Goal: Task Accomplishment & Management: Manage account settings

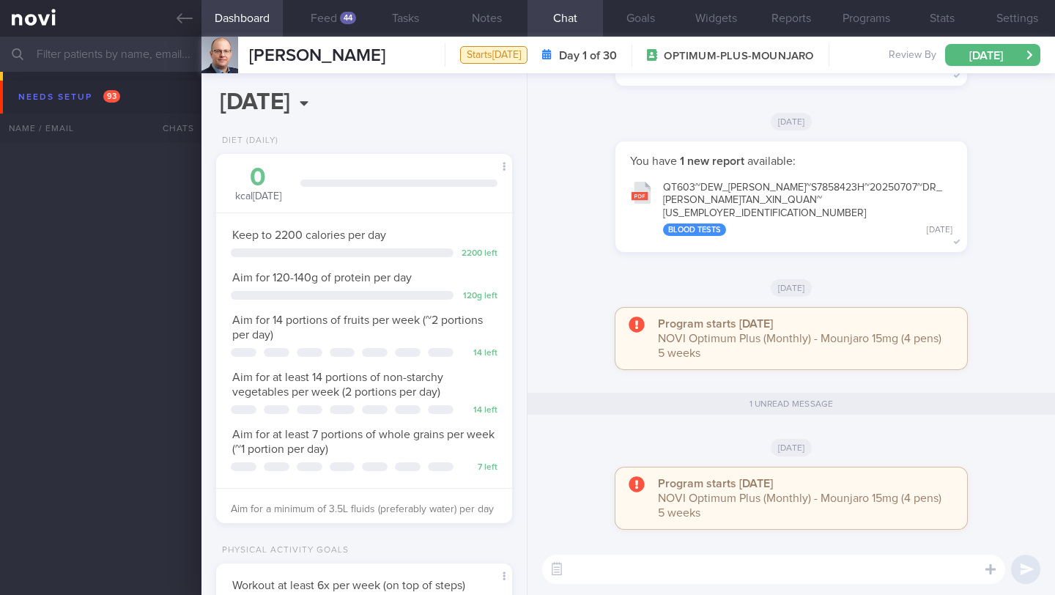
select select "9"
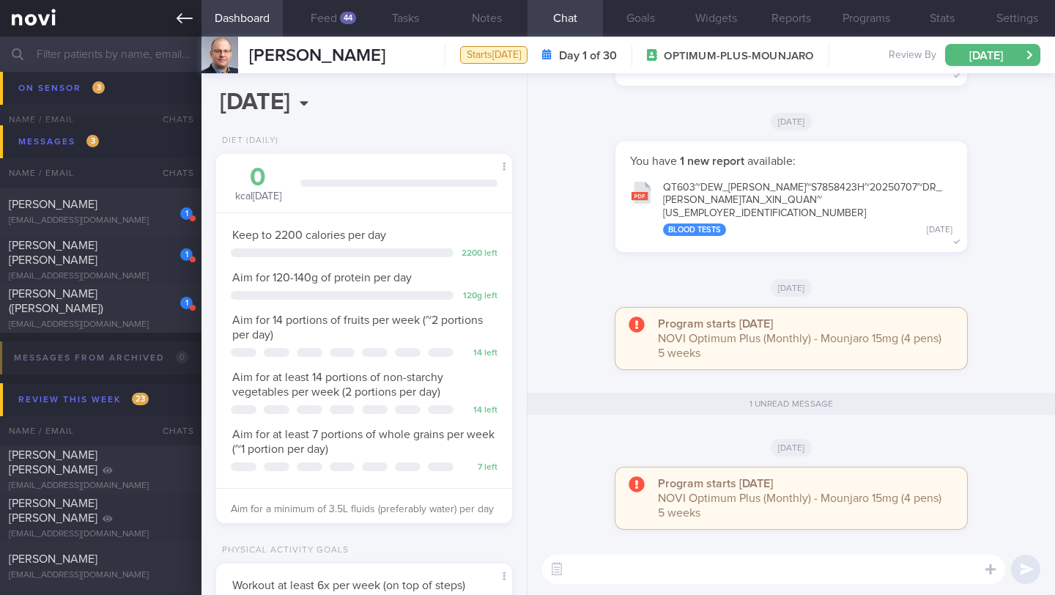
click at [186, 17] on icon at bounding box center [185, 18] width 16 height 16
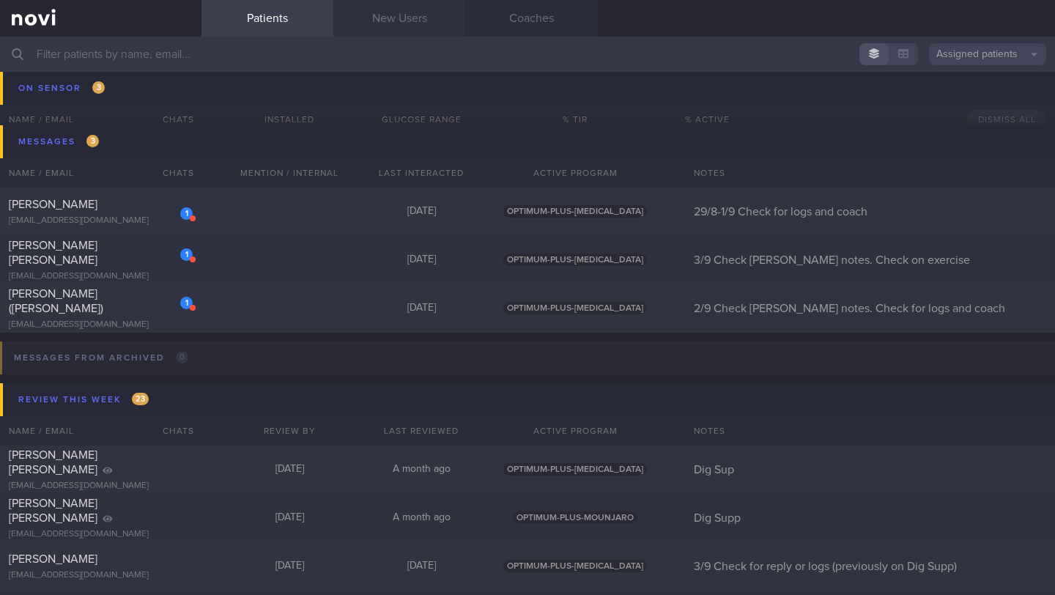
click at [418, 25] on link "New Users" at bounding box center [399, 18] width 132 height 37
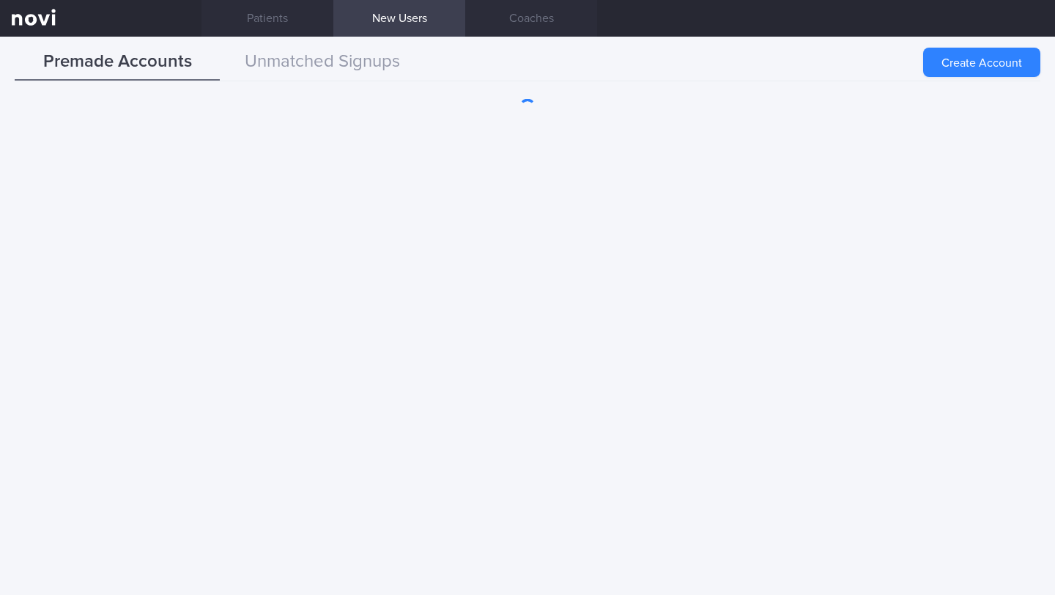
drag, startPoint x: 1004, startPoint y: 64, endPoint x: 700, endPoint y: 63, distance: 304.0
click at [1004, 64] on button "Create Account" at bounding box center [981, 62] width 117 height 29
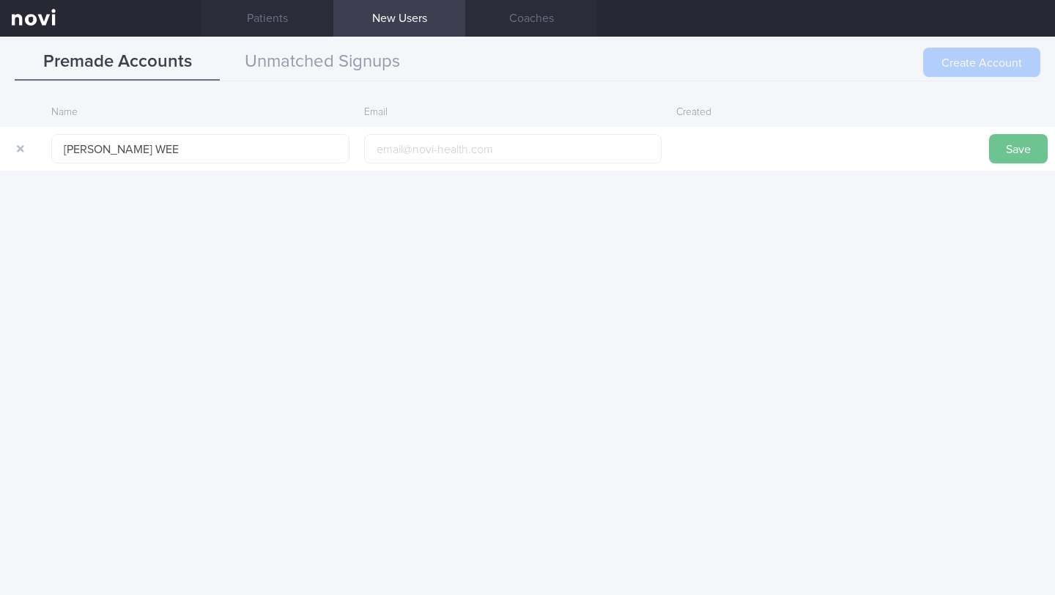
type input "[PERSON_NAME] WEE"
click at [1031, 150] on button "Save" at bounding box center [1018, 148] width 59 height 29
click at [340, 70] on button "Unmatched Signups" at bounding box center [322, 62] width 205 height 37
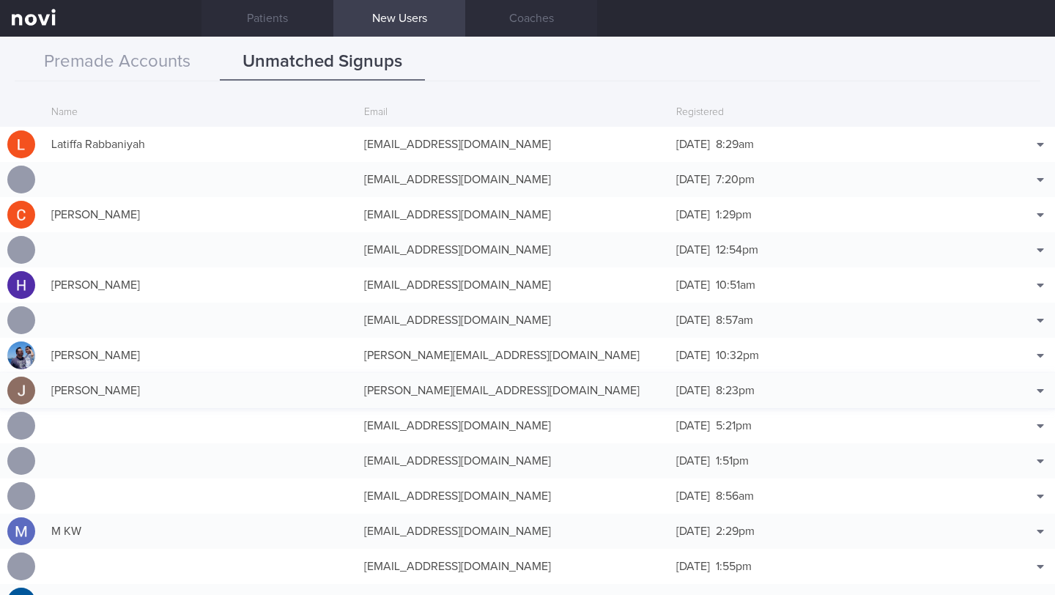
click at [748, 374] on div "Joanna Olsfelder joanna.olsfelder@gmail.com 31 Aug 2025 8:23pm Match with..." at bounding box center [527, 390] width 1055 height 35
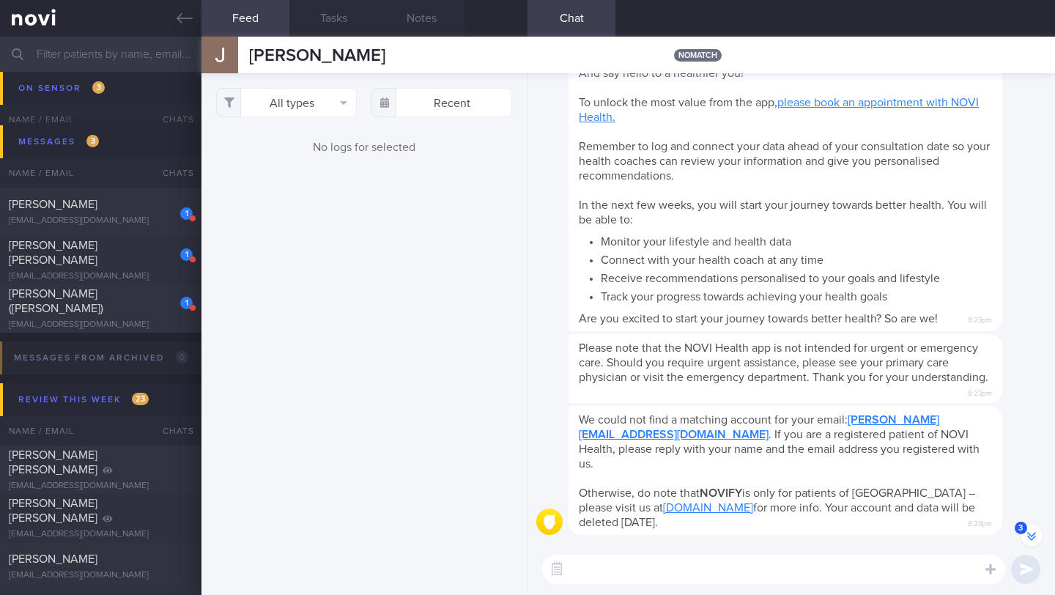
scroll to position [-75, 0]
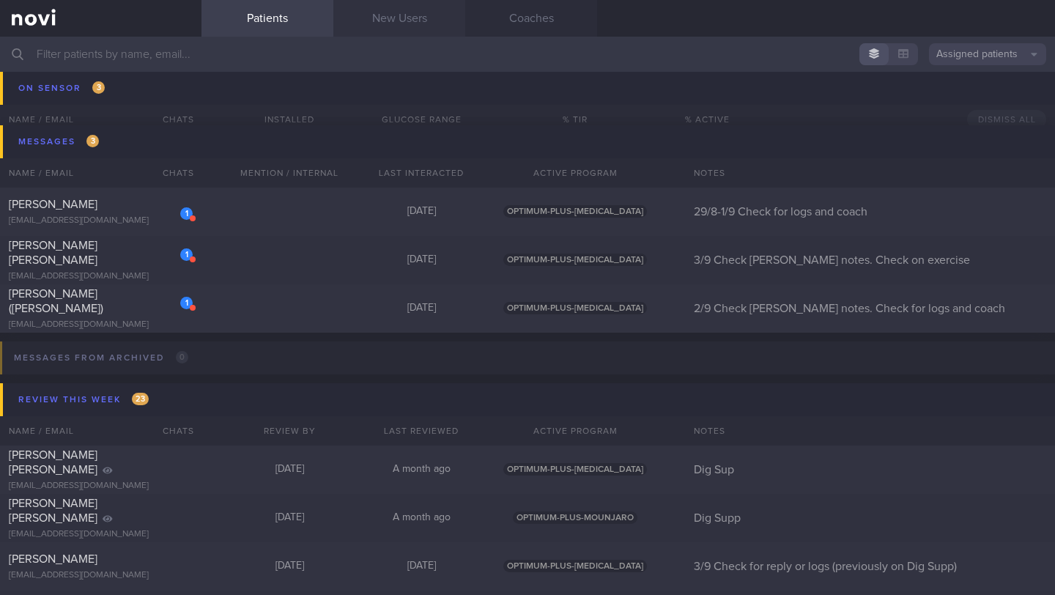
click at [385, 27] on link "New Users" at bounding box center [399, 18] width 132 height 37
click at [416, 17] on link "New Users" at bounding box center [399, 18] width 132 height 37
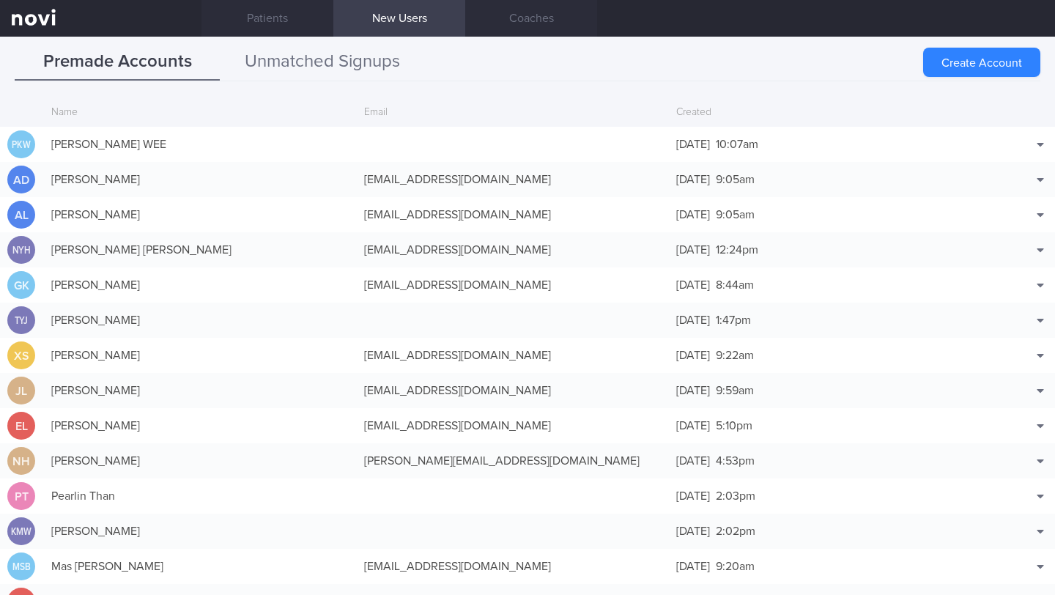
click at [343, 60] on button "Unmatched Signups" at bounding box center [322, 62] width 205 height 37
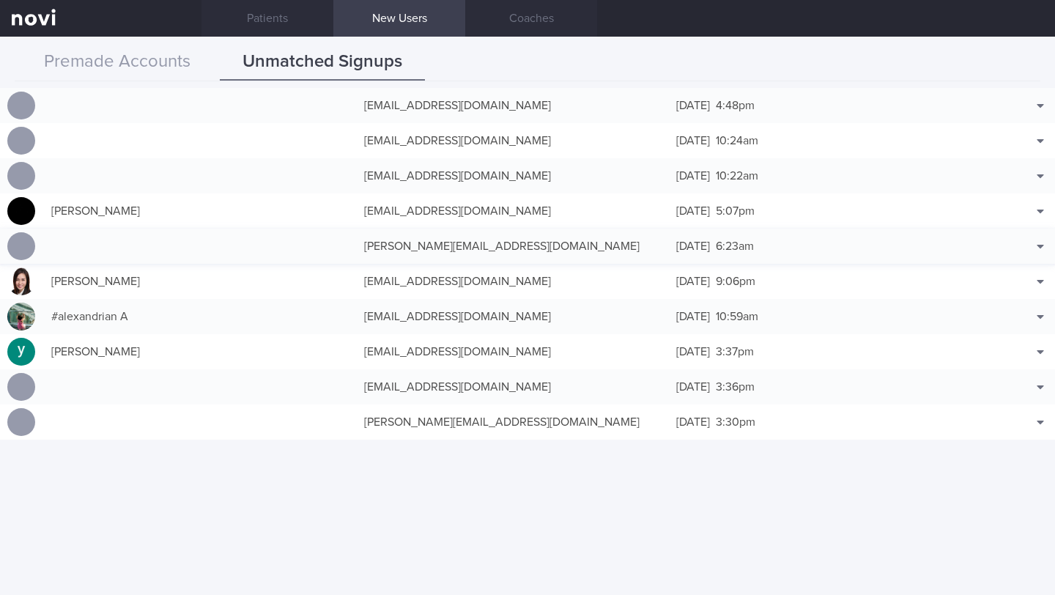
scroll to position [6400, 0]
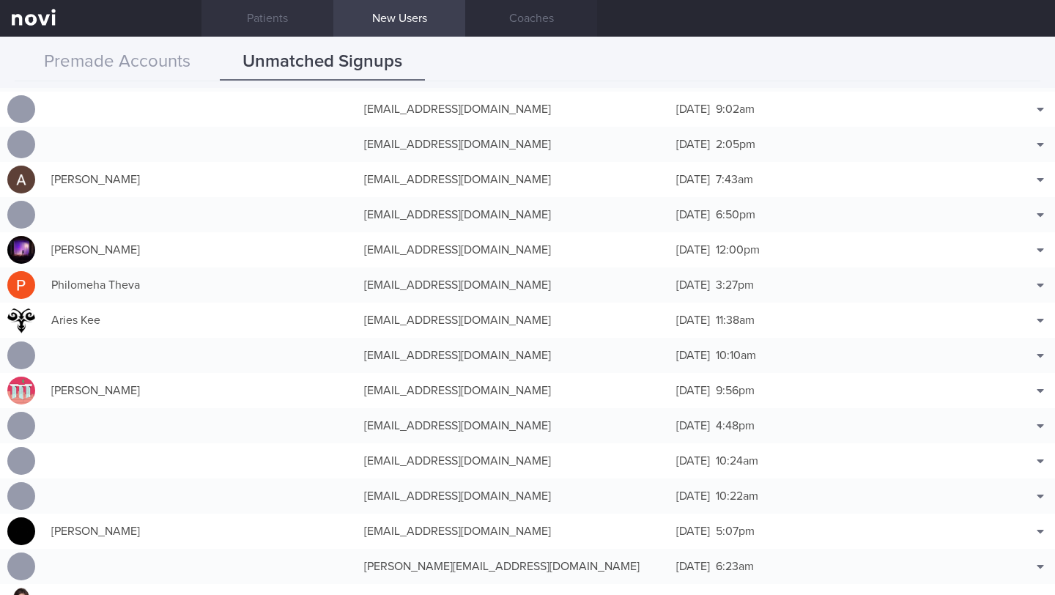
click at [284, 21] on link "Patients" at bounding box center [267, 18] width 132 height 37
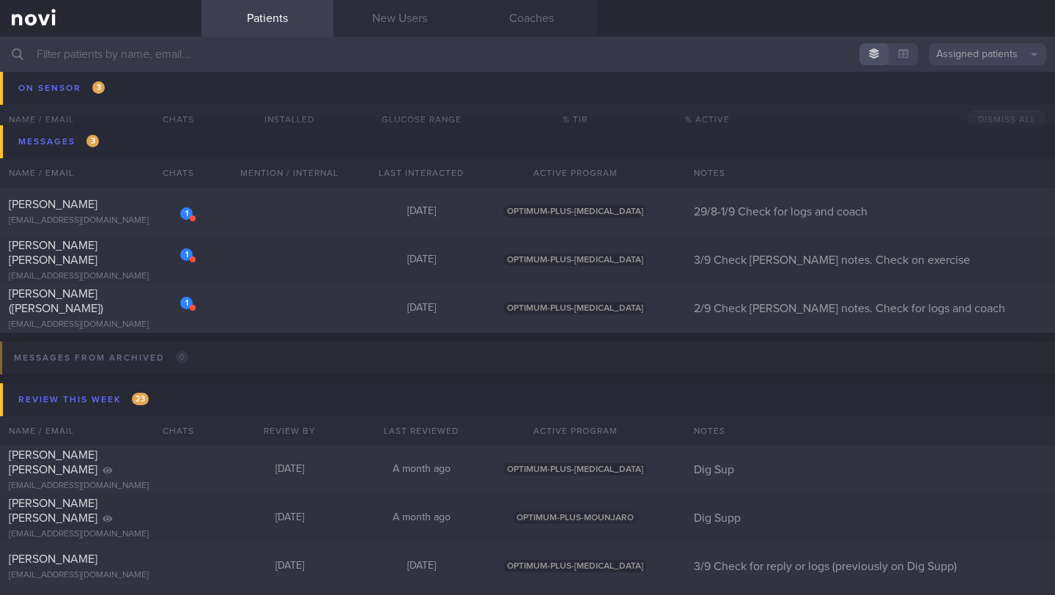
click at [1003, 58] on button "Assigned patients" at bounding box center [987, 54] width 117 height 22
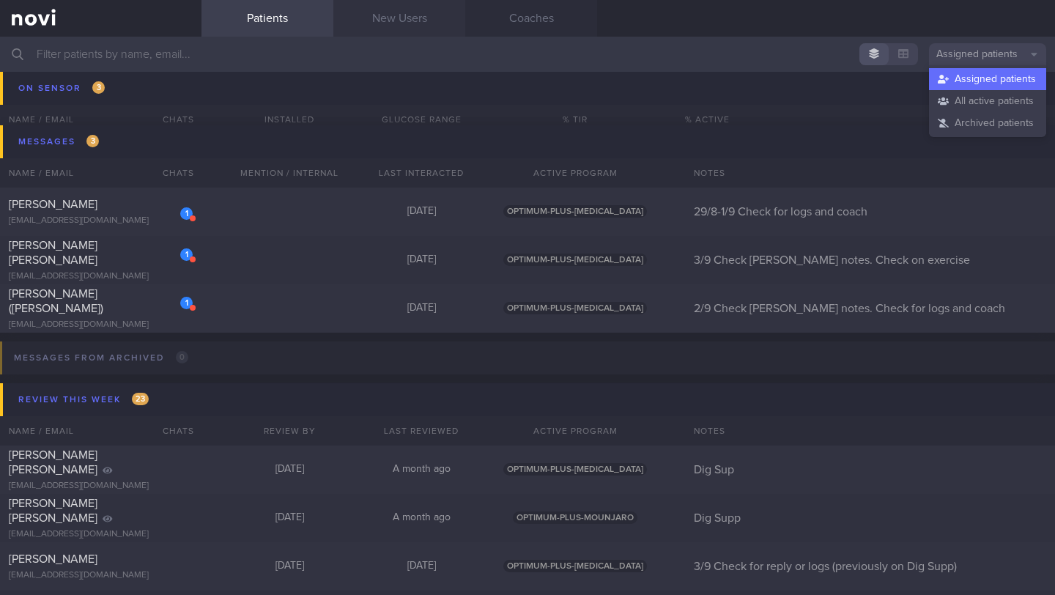
click at [423, 27] on link "New Users" at bounding box center [399, 18] width 132 height 37
click at [297, 22] on link "Patients" at bounding box center [267, 18] width 132 height 37
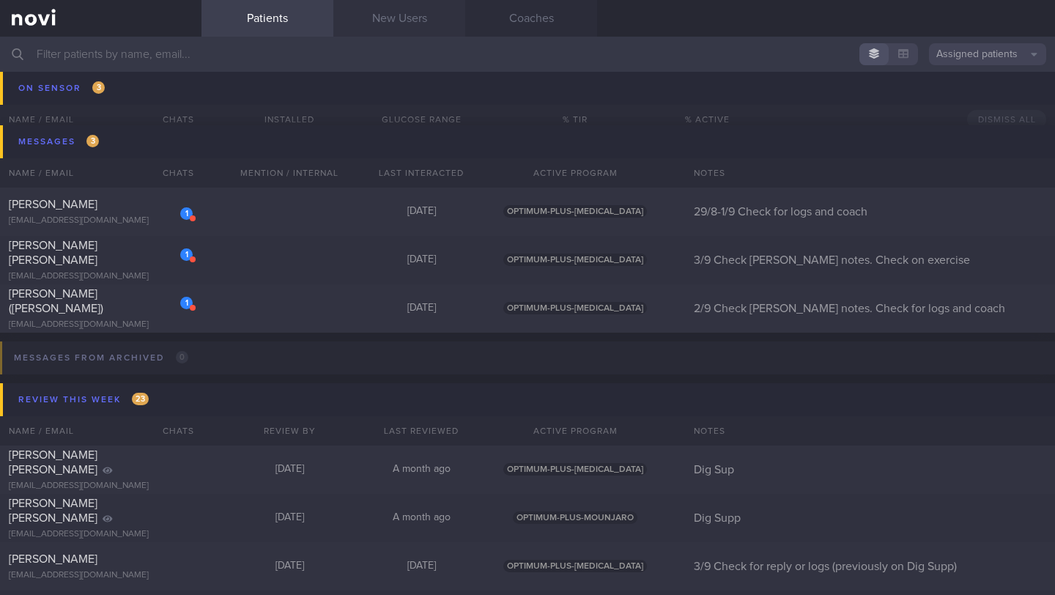
click at [400, 20] on link "New Users" at bounding box center [399, 18] width 132 height 37
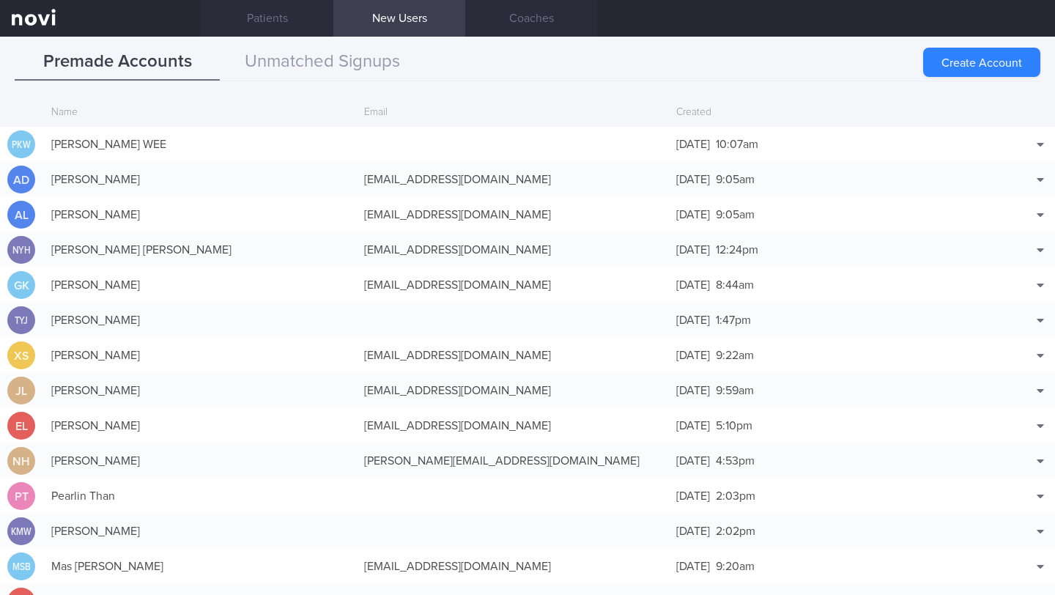
click at [486, 58] on div "Premade Accounts Unmatched Signups" at bounding box center [528, 62] width 1026 height 37
click at [399, 28] on link "New Users" at bounding box center [399, 18] width 132 height 37
click at [284, 55] on button "Unmatched Signups" at bounding box center [322, 62] width 205 height 37
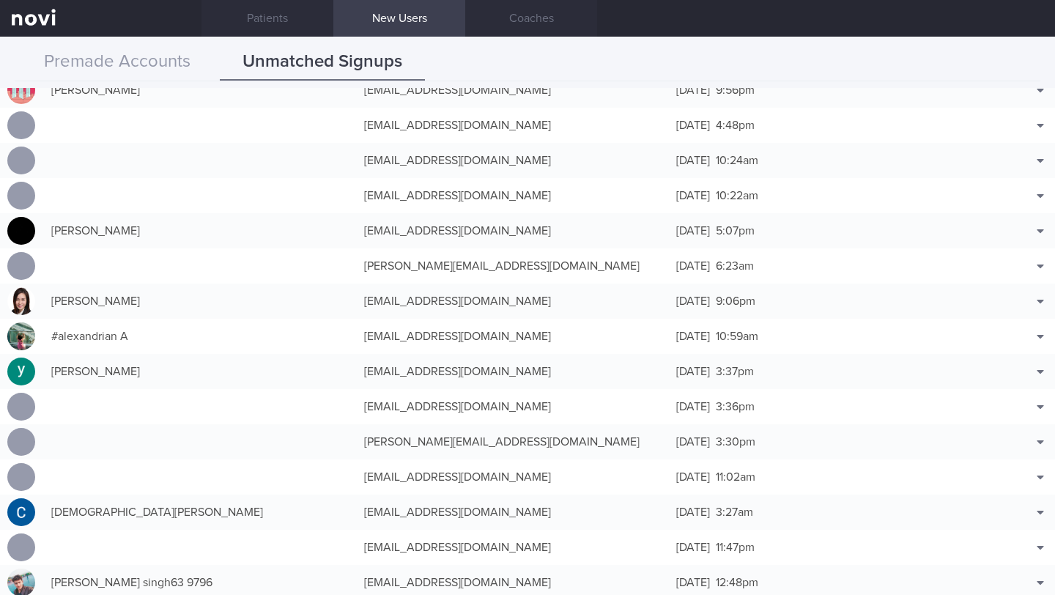
scroll to position [6732, 0]
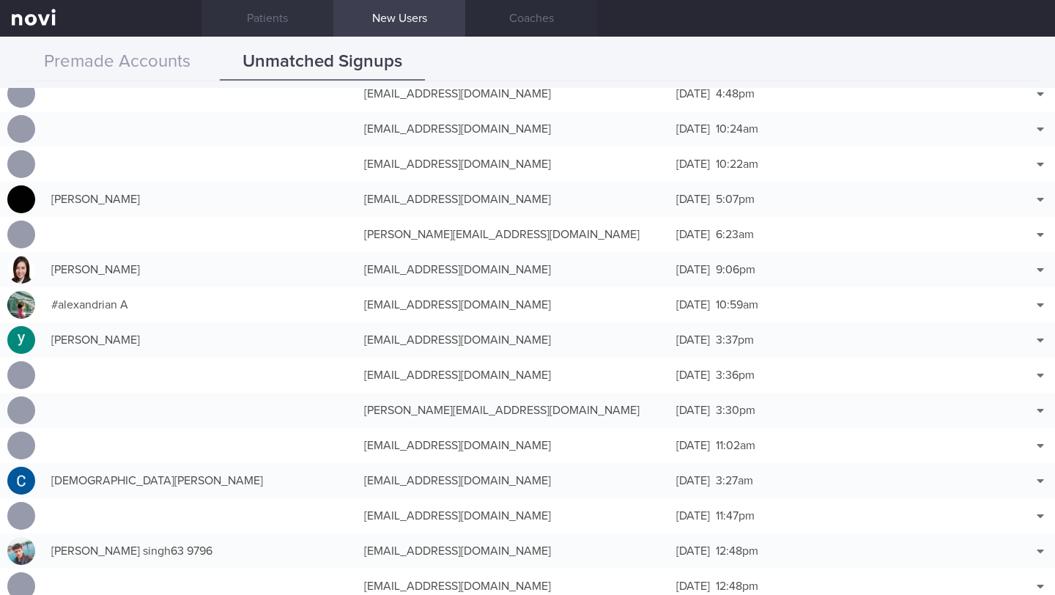
click at [267, 22] on link "Patients" at bounding box center [267, 18] width 132 height 37
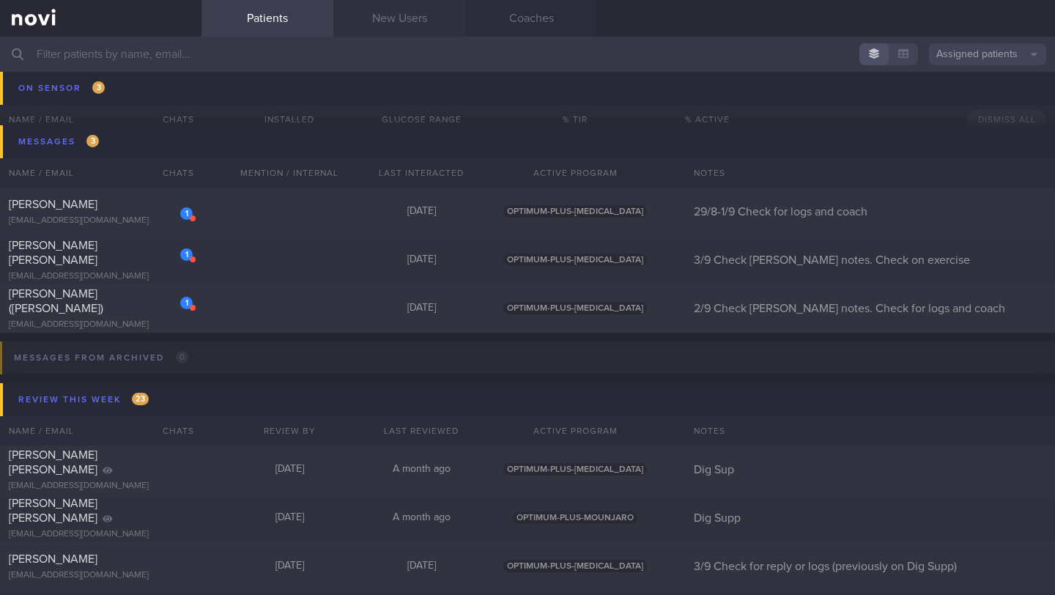
click at [426, 18] on link "New Users" at bounding box center [399, 18] width 132 height 37
click at [350, 25] on link "New Users" at bounding box center [399, 18] width 132 height 37
click at [367, 25] on link "New Users" at bounding box center [399, 18] width 132 height 37
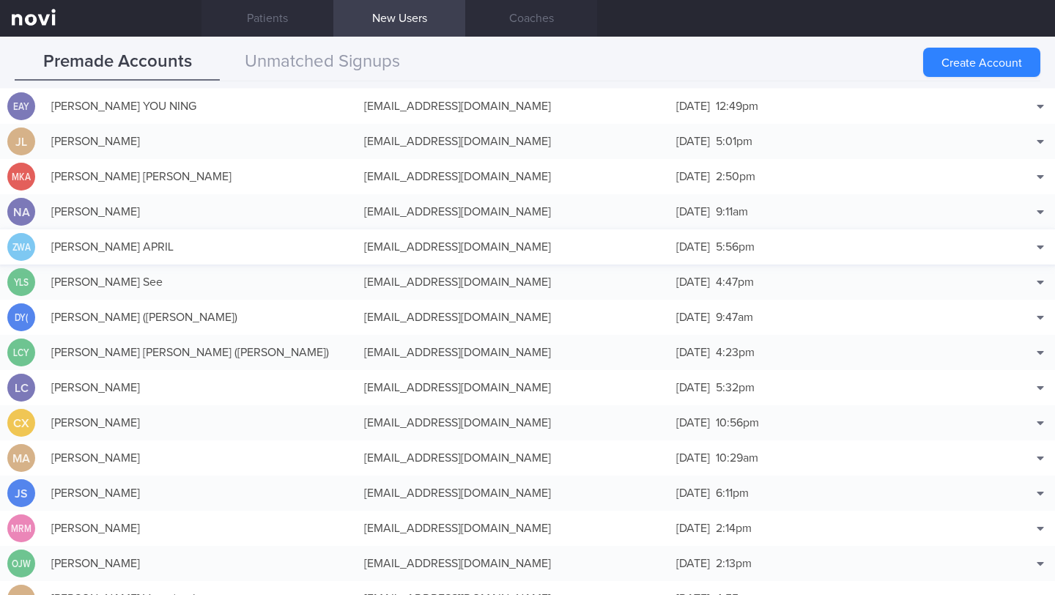
scroll to position [698, 0]
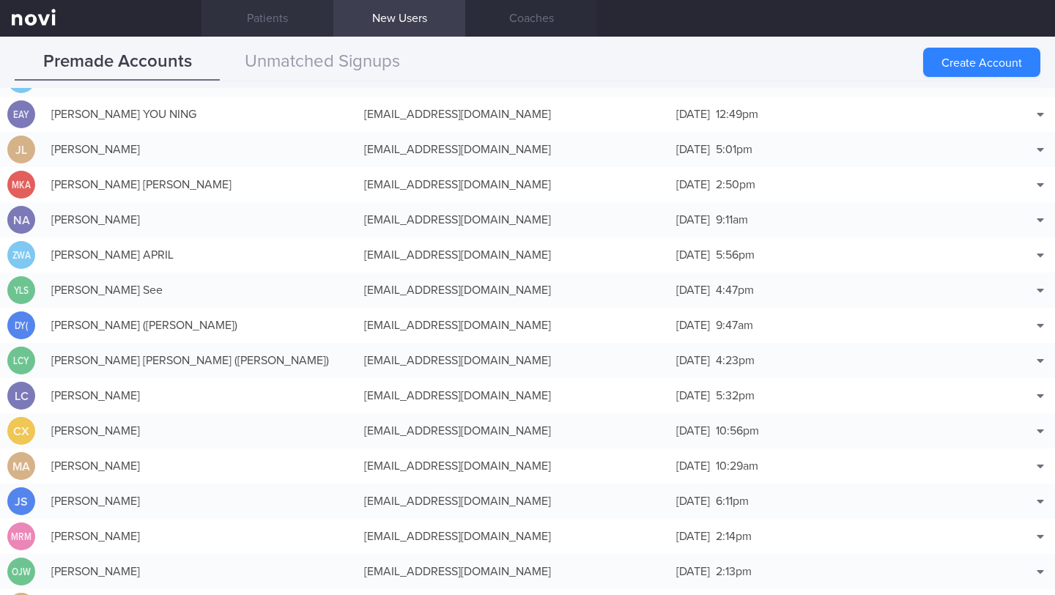
click at [266, 23] on link "Patients" at bounding box center [267, 18] width 132 height 37
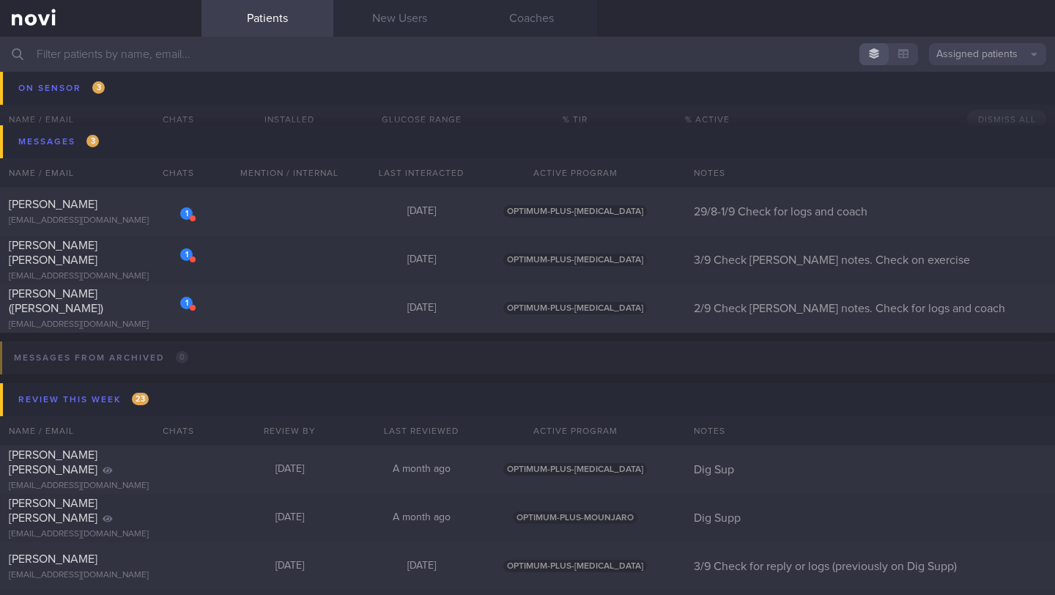
click at [971, 62] on button "Assigned patients" at bounding box center [987, 54] width 117 height 22
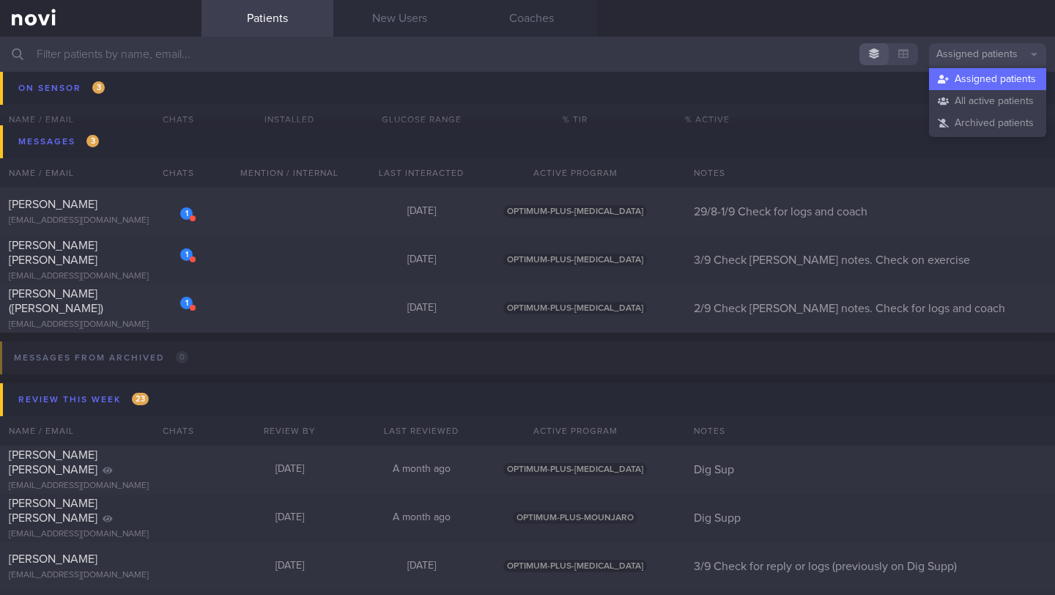
click at [1001, 55] on button "Assigned patients" at bounding box center [987, 54] width 117 height 22
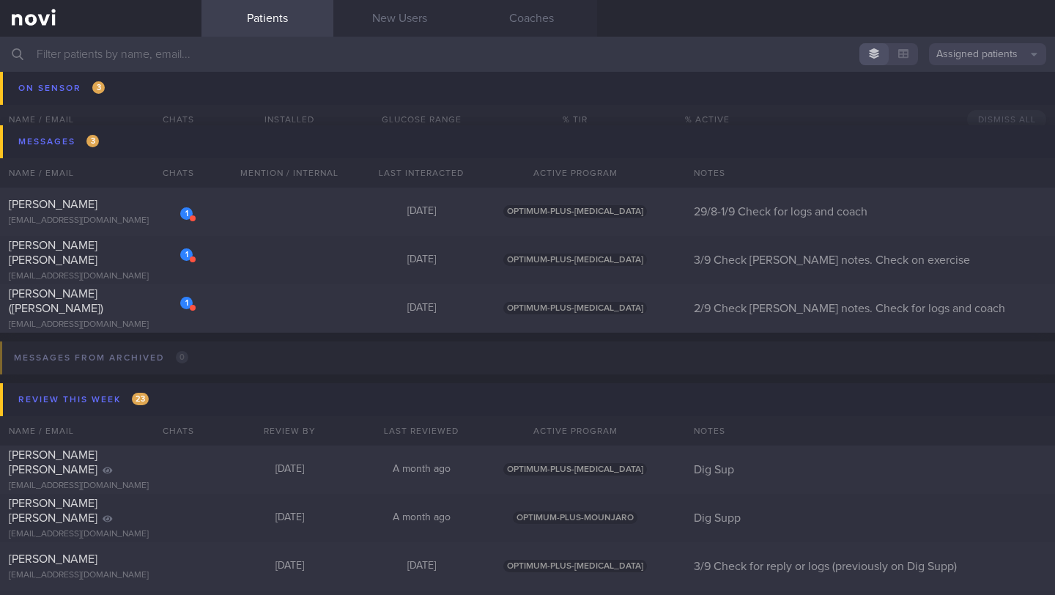
click at [1002, 59] on button "Assigned patients" at bounding box center [987, 54] width 117 height 22
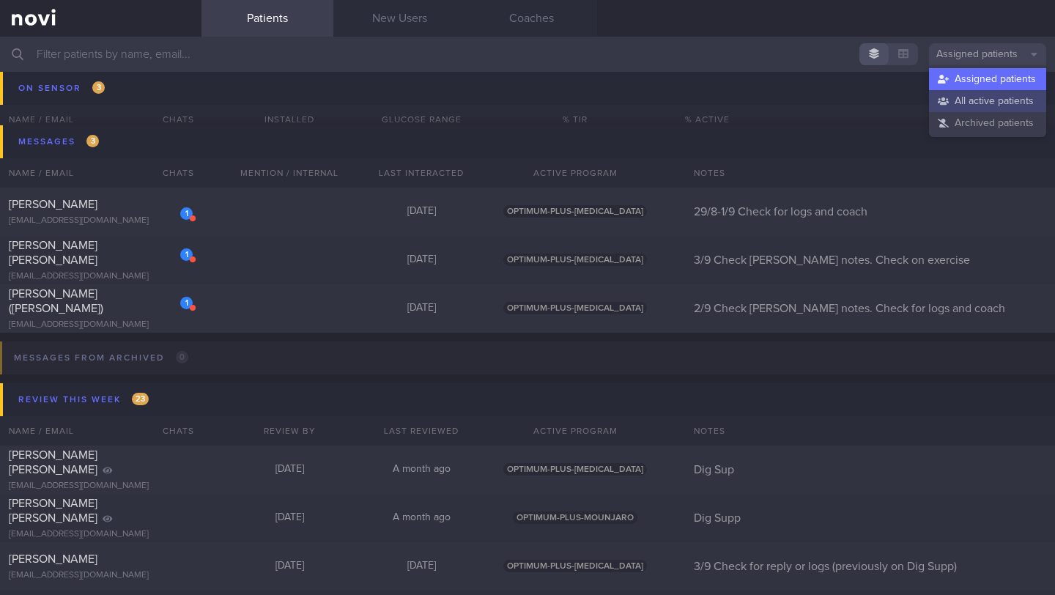
click at [995, 95] on button "All active patients" at bounding box center [987, 101] width 117 height 22
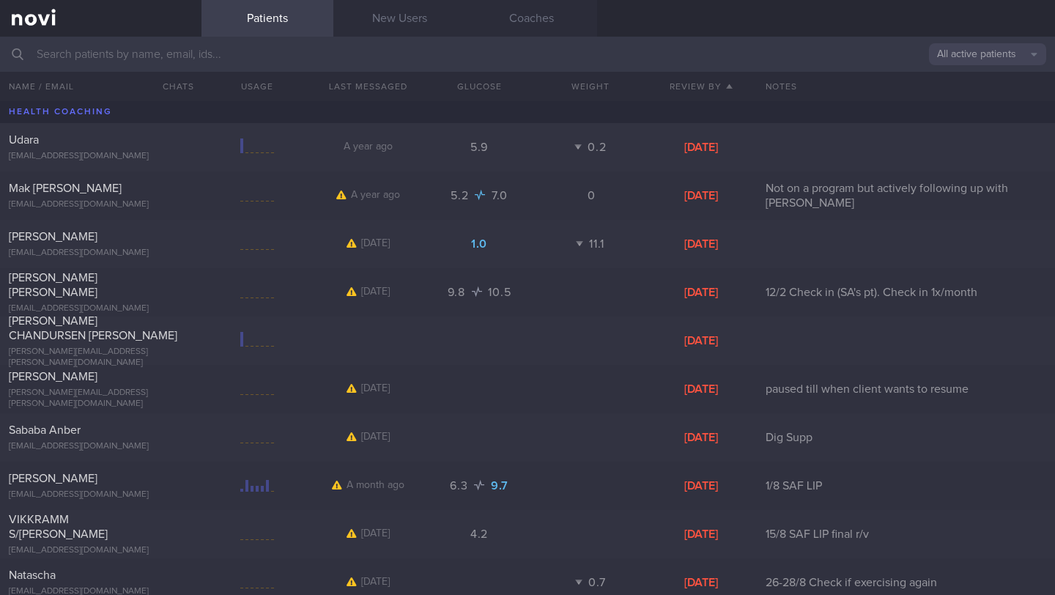
click at [323, 48] on input "text" at bounding box center [527, 54] width 1055 height 35
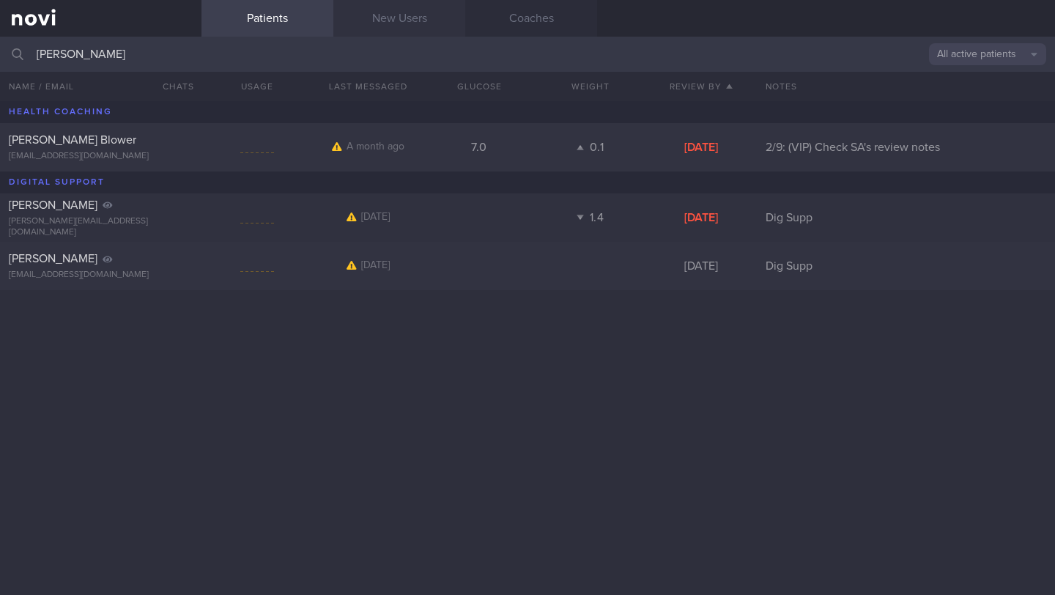
type input "[PERSON_NAME]"
click at [404, 20] on link "New Users" at bounding box center [399, 18] width 132 height 37
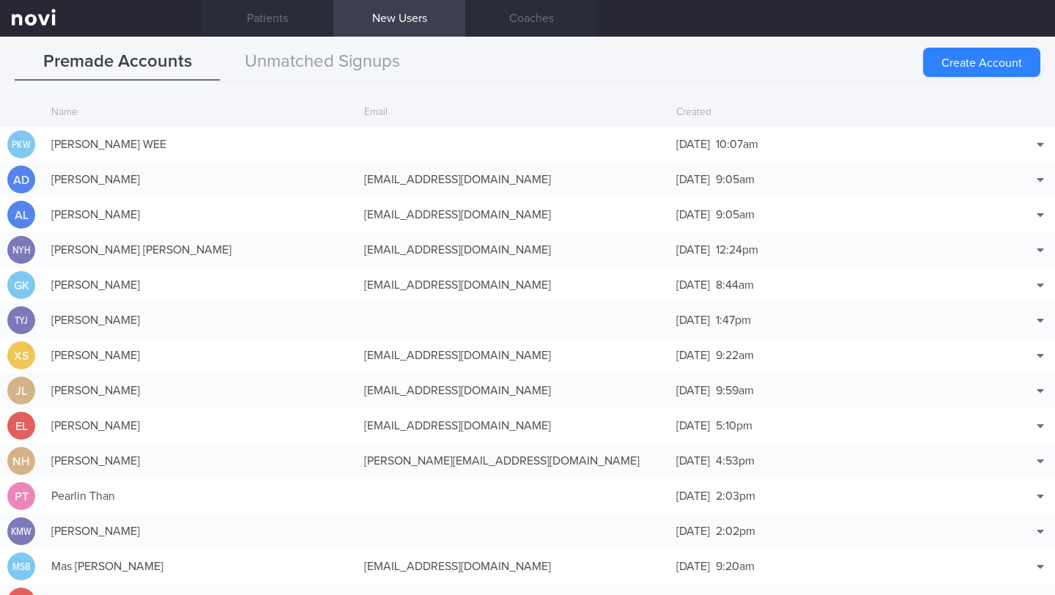
click at [430, 20] on link "New Users" at bounding box center [399, 18] width 132 height 37
click at [343, 64] on button "Unmatched Signups" at bounding box center [322, 62] width 205 height 37
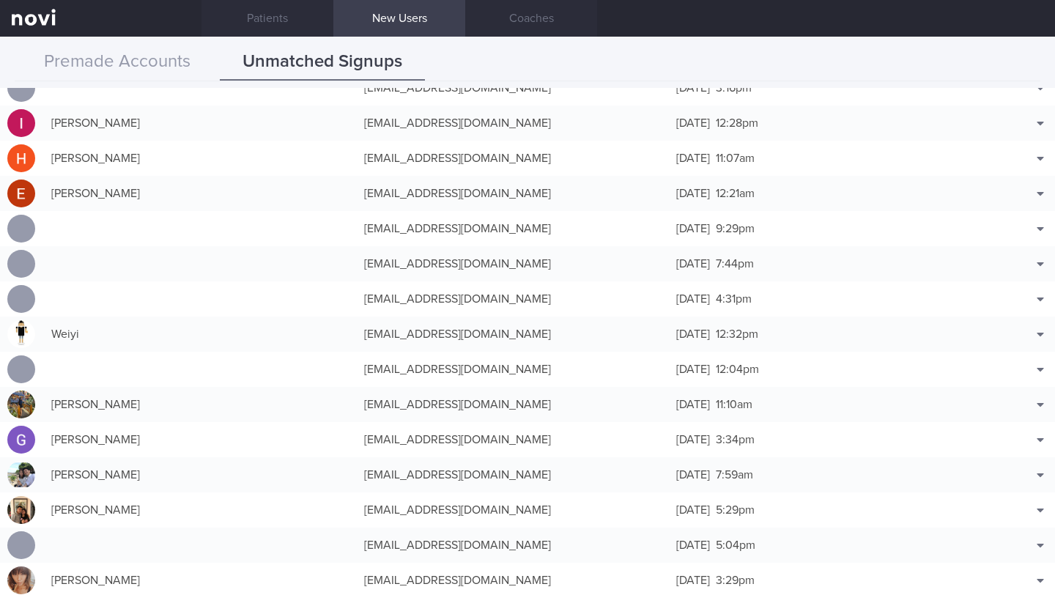
scroll to position [6717, 0]
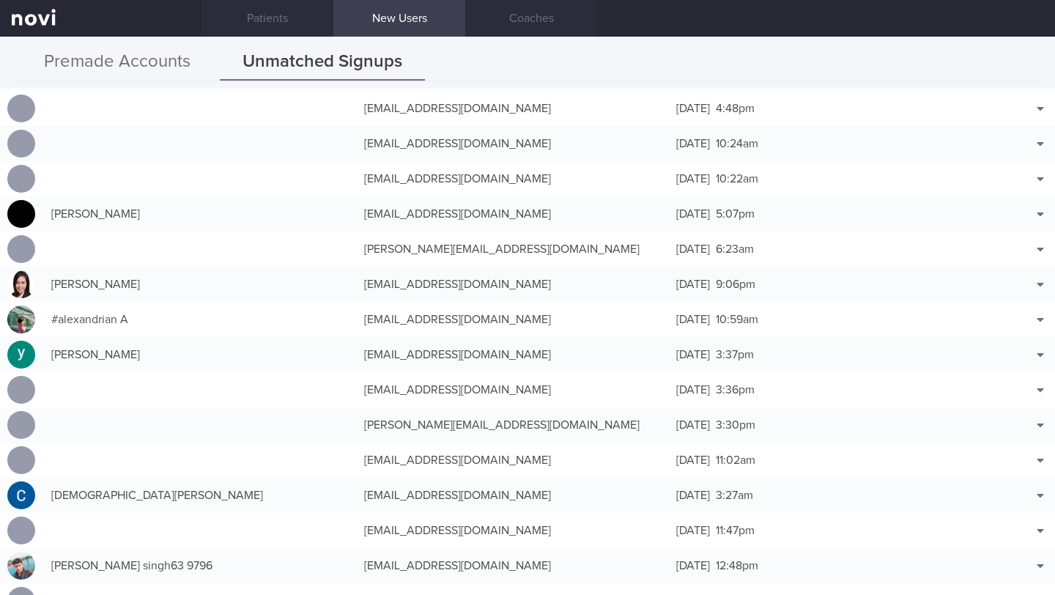
click at [142, 64] on button "Premade Accounts" at bounding box center [117, 62] width 205 height 37
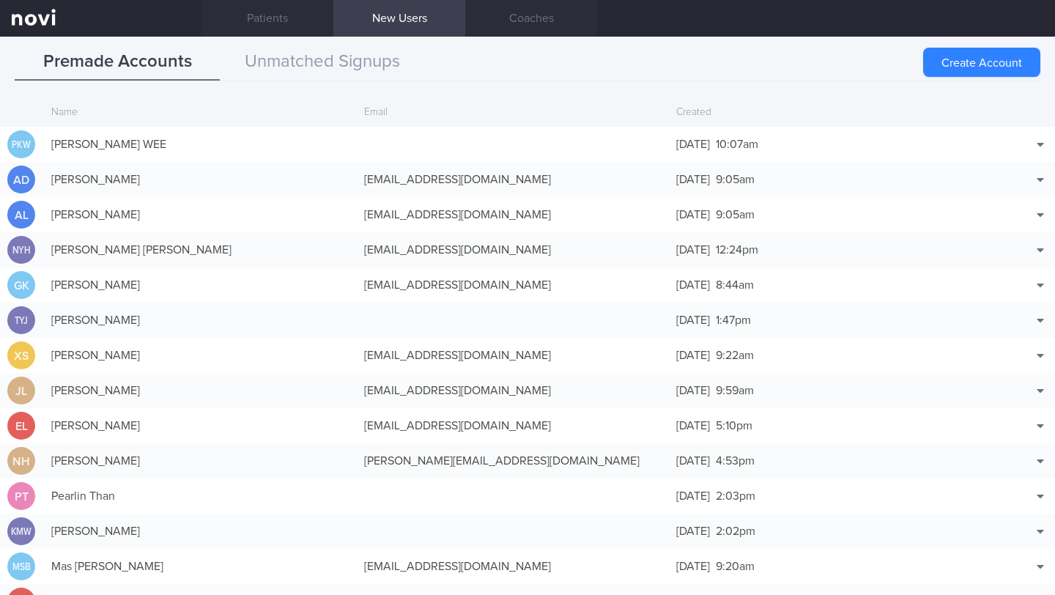
click at [371, 111] on div "Email" at bounding box center [513, 113] width 313 height 28
click at [363, 72] on button "Unmatched Signups" at bounding box center [322, 62] width 205 height 37
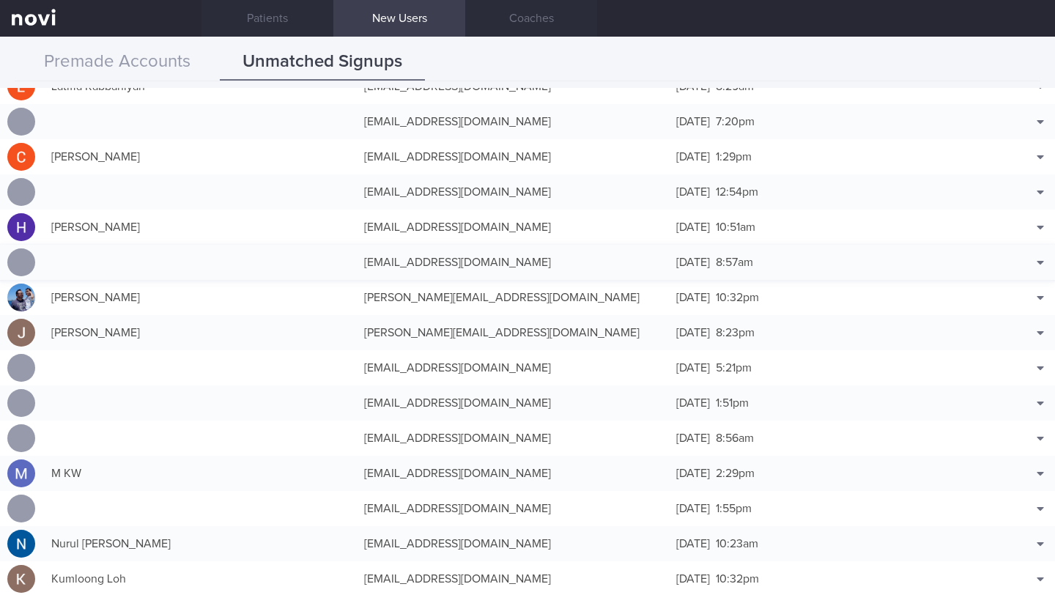
scroll to position [0, 0]
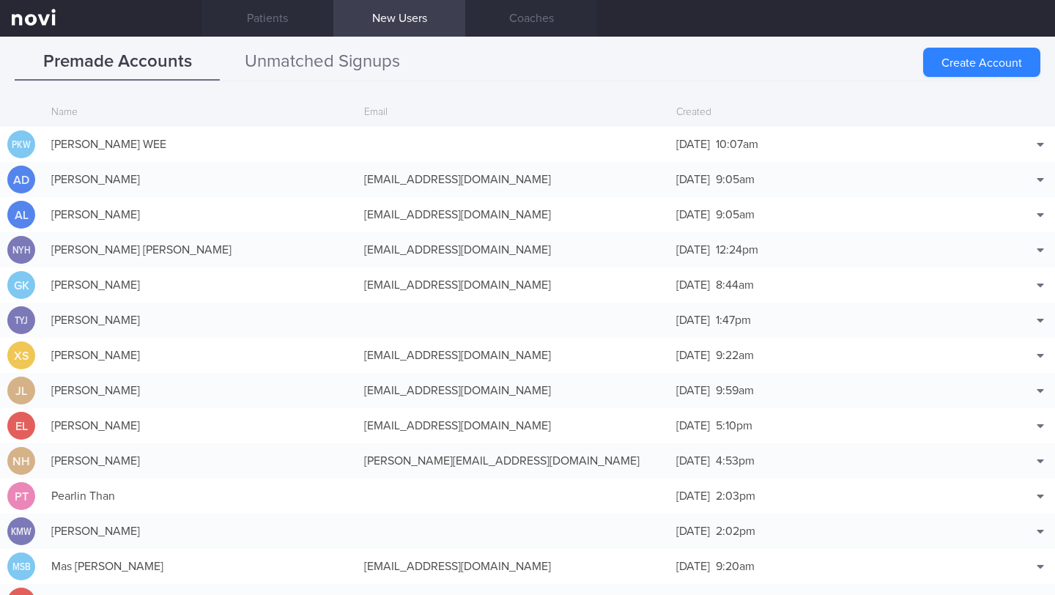
click at [360, 53] on button "Unmatched Signups" at bounding box center [322, 62] width 205 height 37
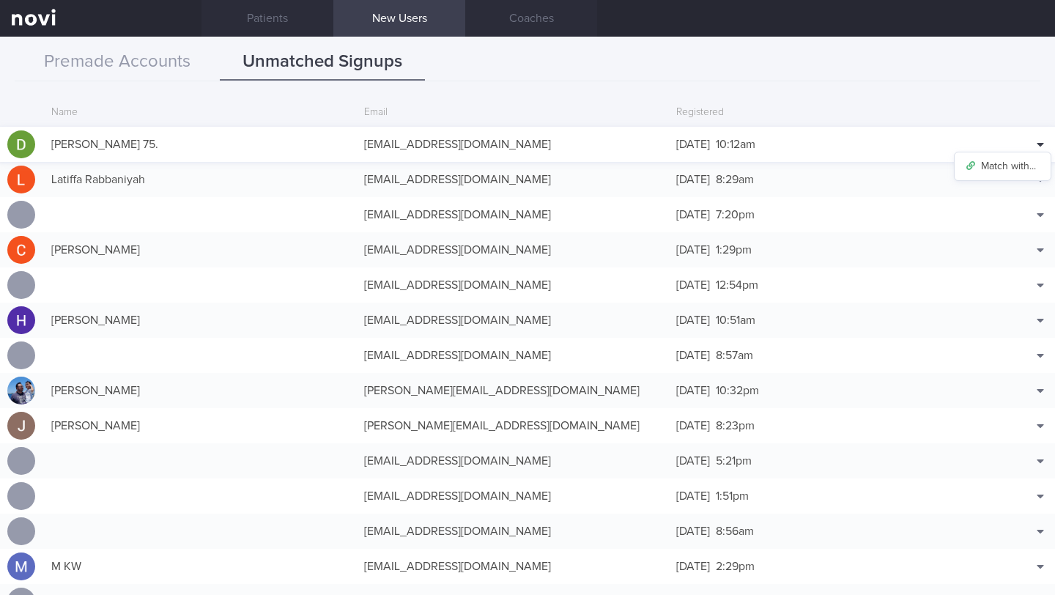
click at [1037, 143] on icon at bounding box center [1040, 145] width 7 height 4
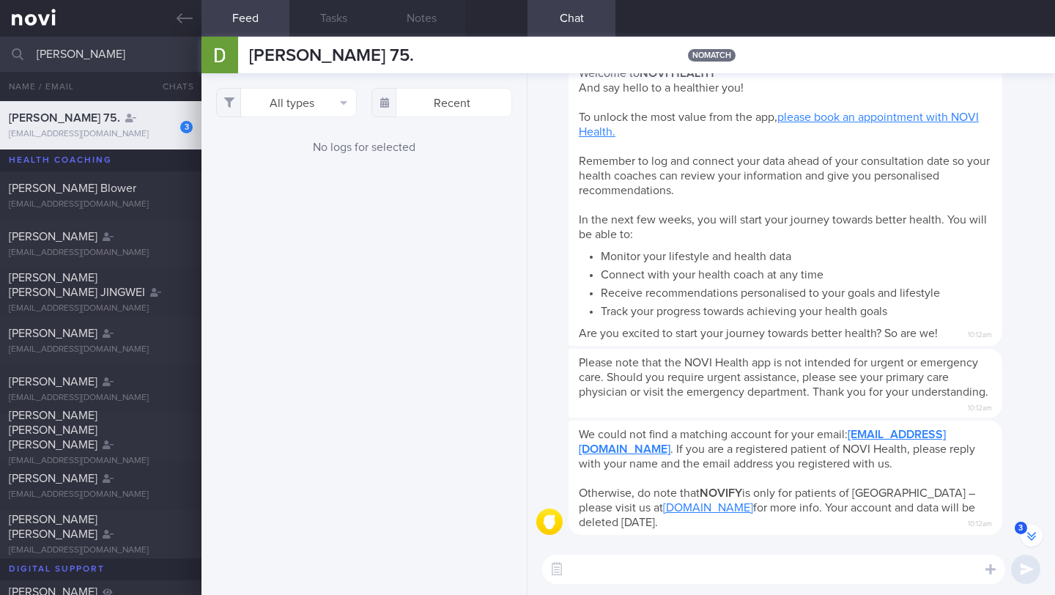
scroll to position [-75, 0]
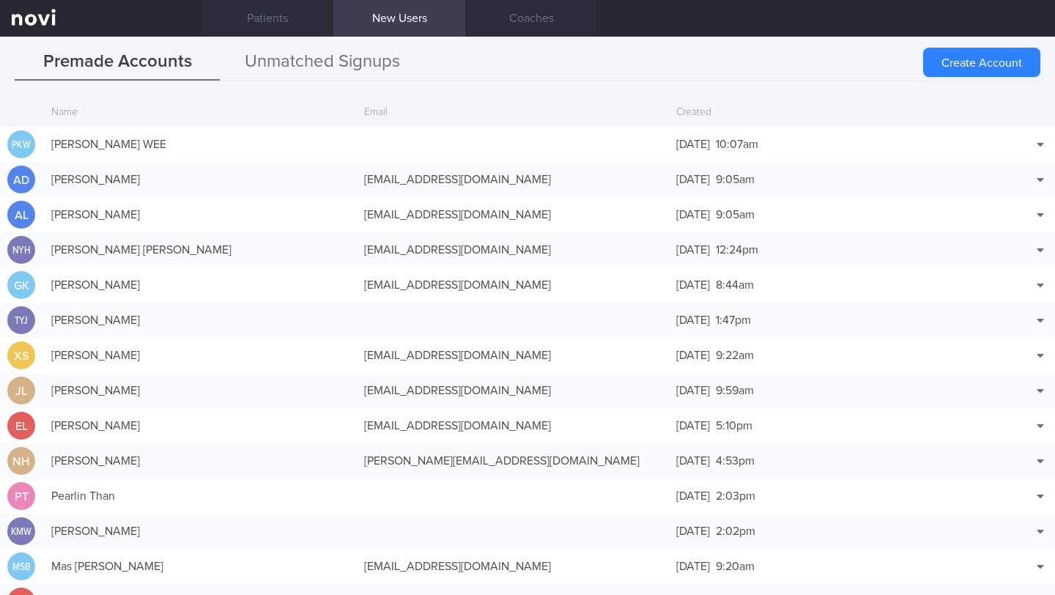
click at [338, 62] on button "Unmatched Signups" at bounding box center [322, 62] width 205 height 37
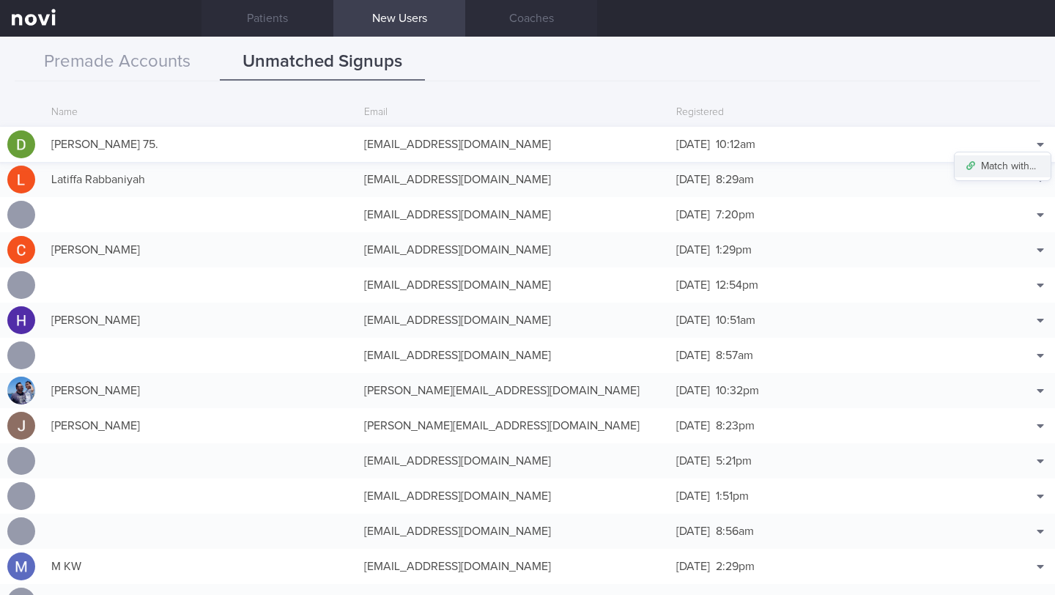
click at [990, 171] on button "Match with..." at bounding box center [1003, 166] width 96 height 22
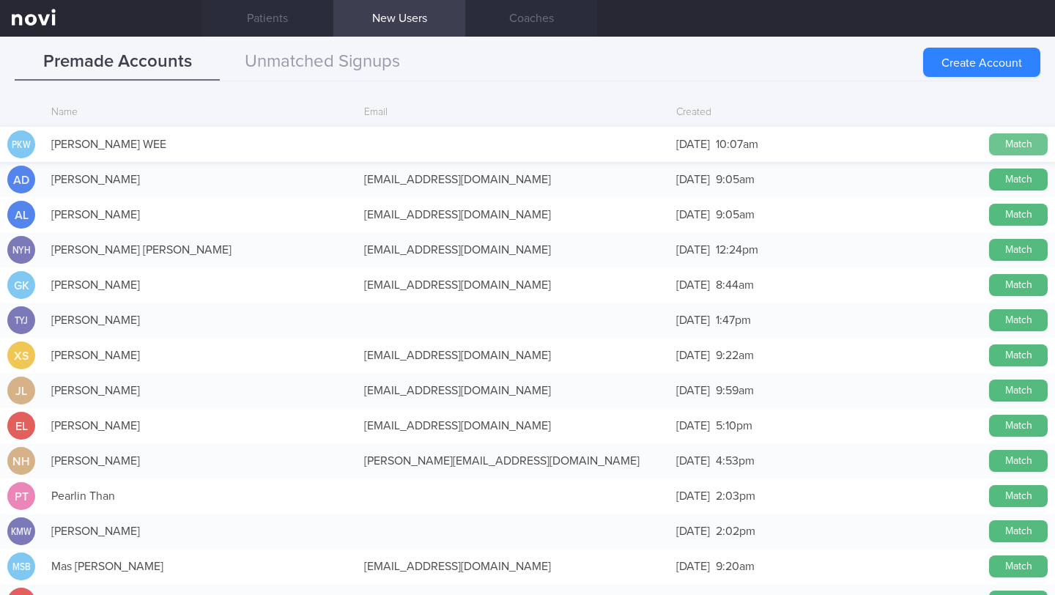
click at [1020, 143] on button "Match" at bounding box center [1018, 144] width 59 height 22
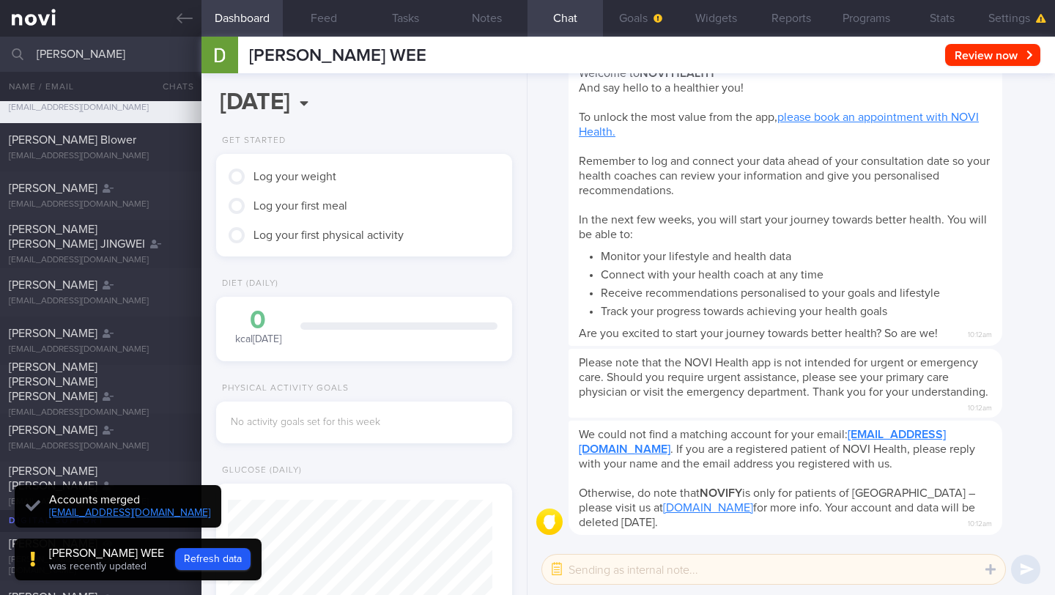
scroll to position [129, 259]
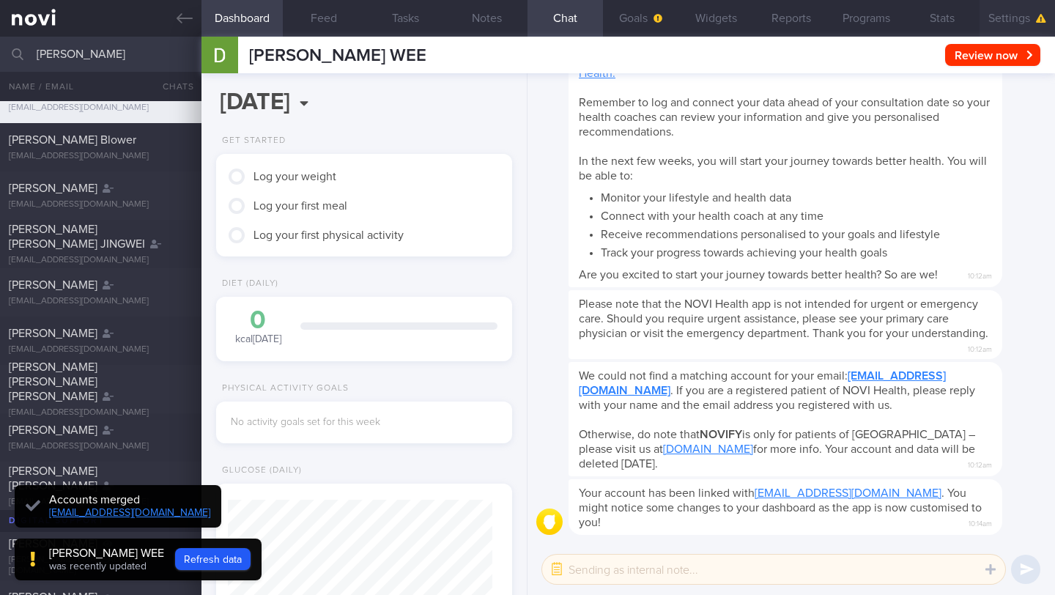
click at [1004, 20] on button "Settings" at bounding box center [1016, 18] width 75 height 37
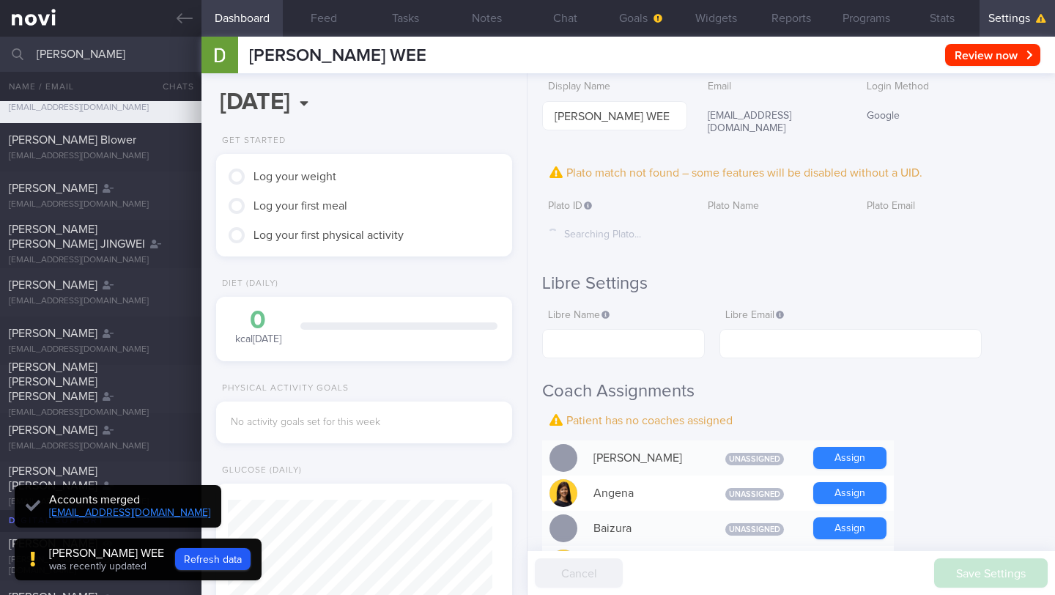
scroll to position [136, 0]
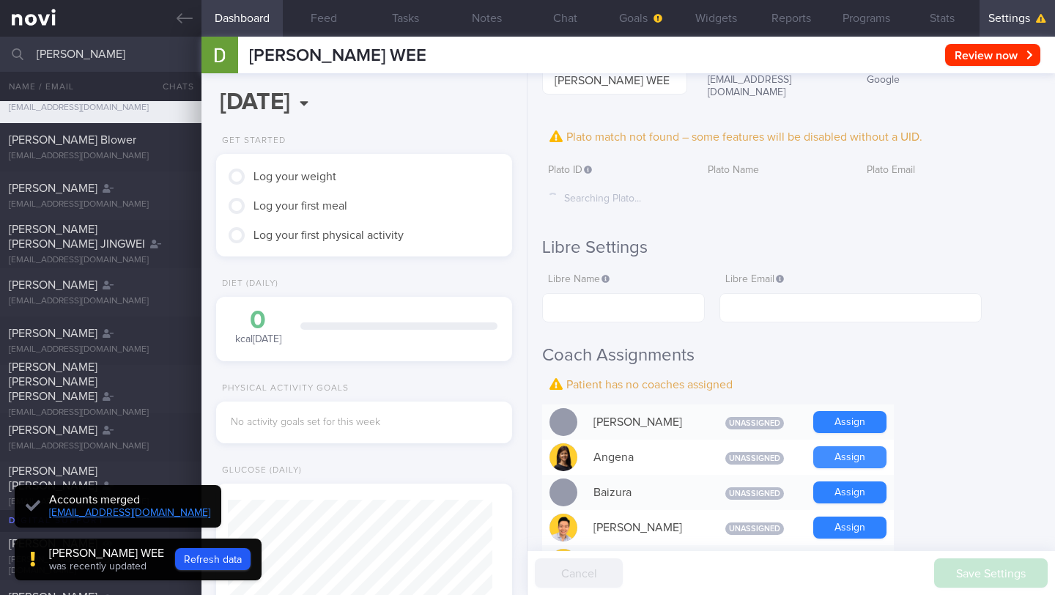
click at [853, 449] on button "Assign" at bounding box center [849, 457] width 73 height 22
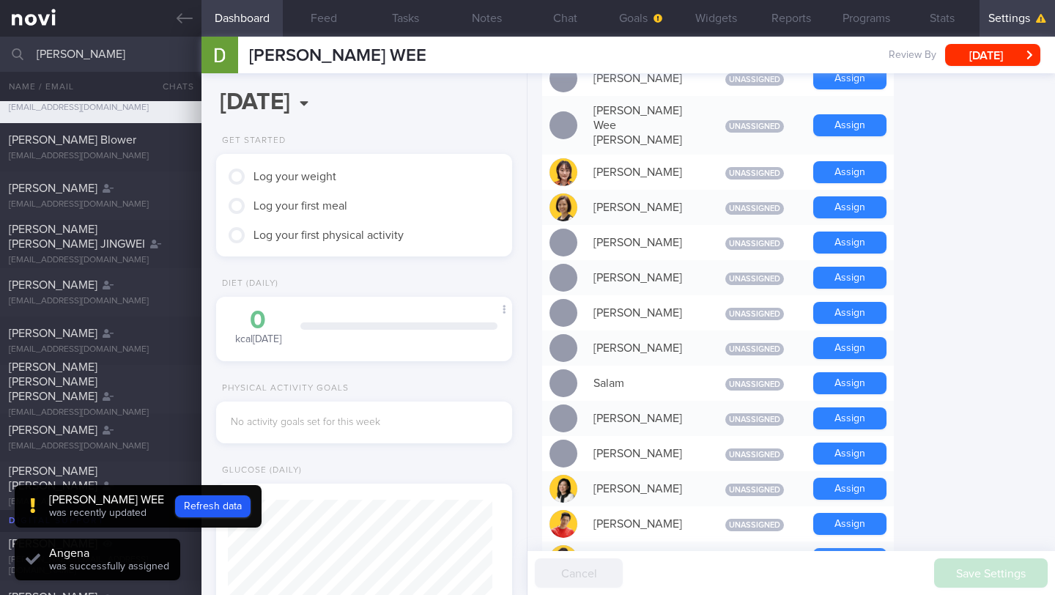
scroll to position [1052, 0]
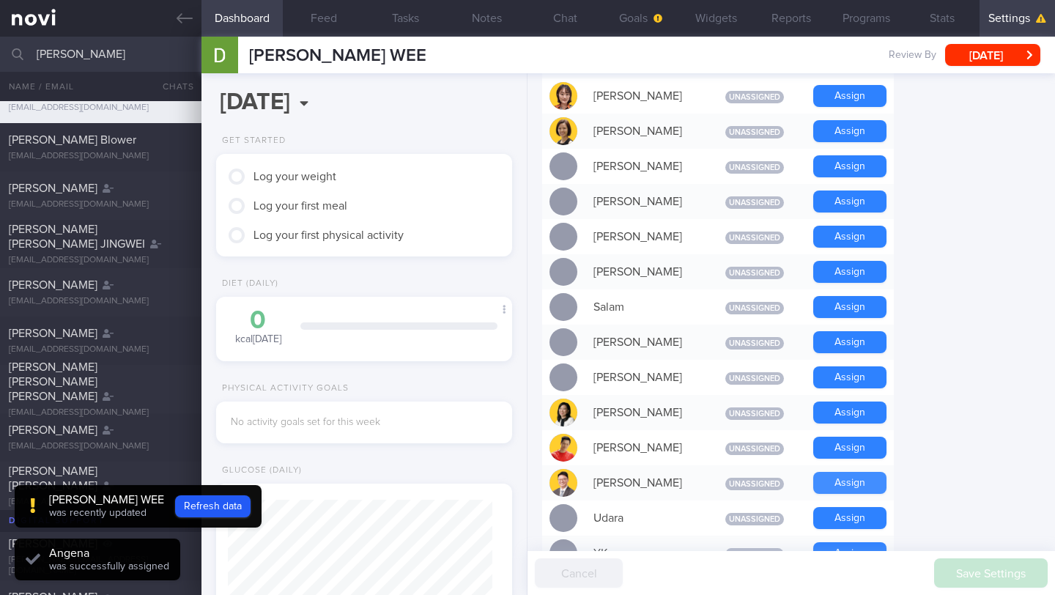
click at [856, 472] on button "Assign" at bounding box center [849, 483] width 73 height 22
click at [487, 16] on button "Notes" at bounding box center [486, 18] width 81 height 37
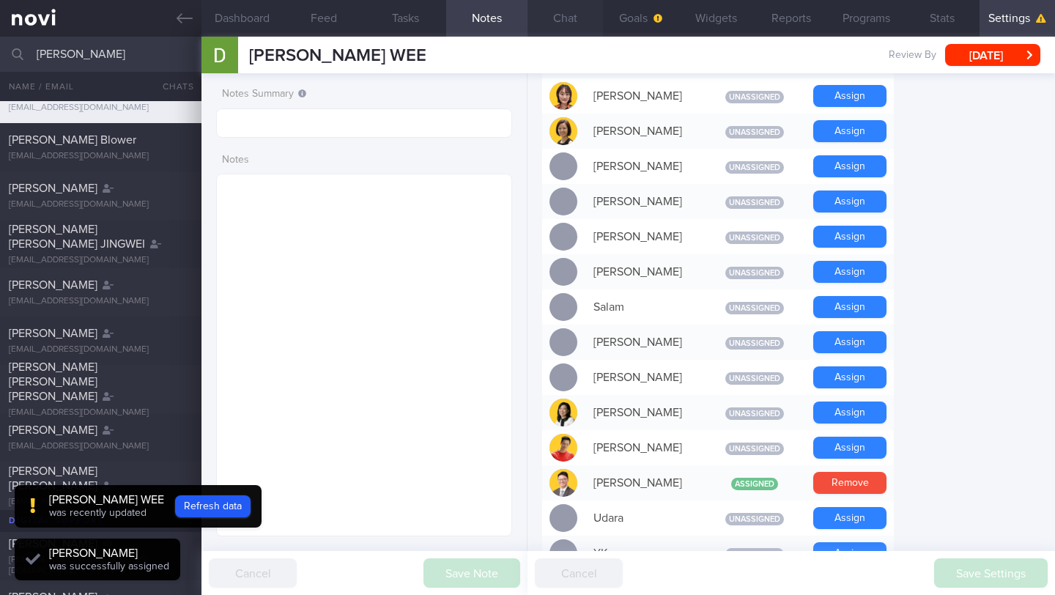
click at [571, 29] on button "Chat" at bounding box center [564, 18] width 75 height 37
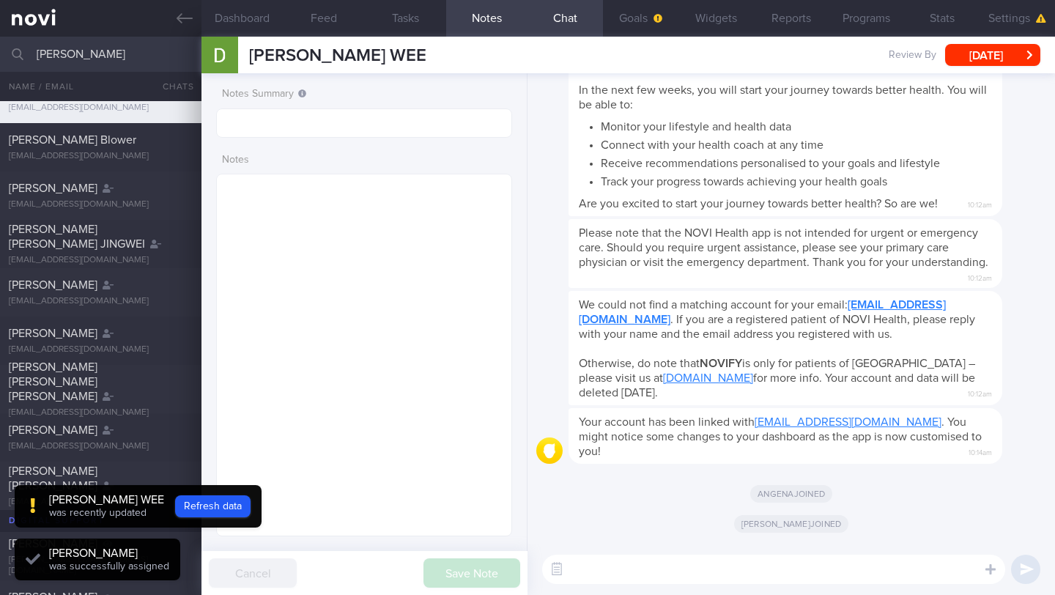
click at [660, 574] on textarea at bounding box center [773, 569] width 463 height 29
type textarea "Hi [PERSON_NAME]"
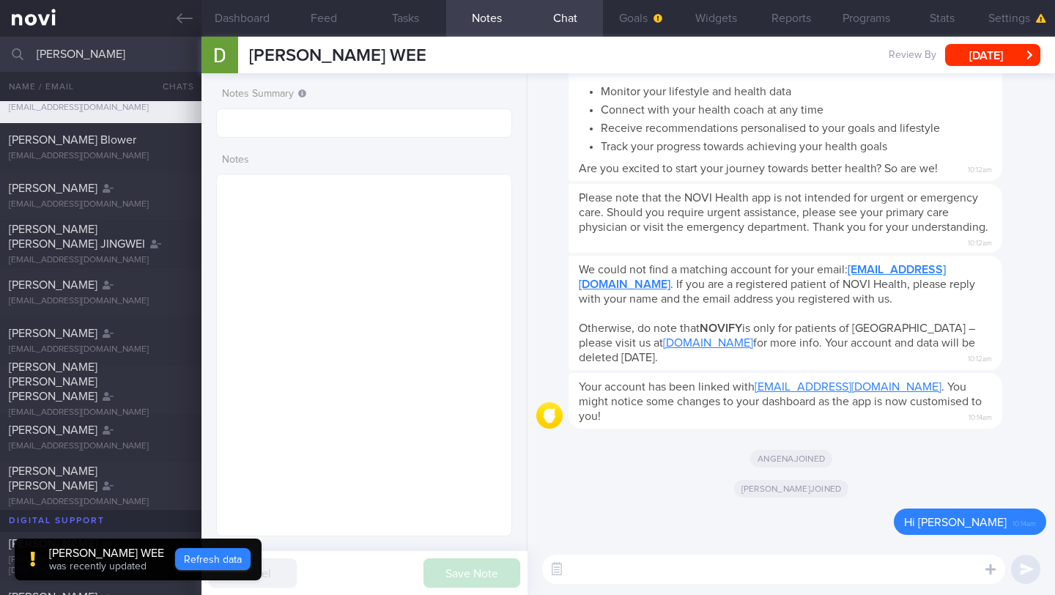
click at [204, 560] on button "Refresh data" at bounding box center [212, 559] width 75 height 22
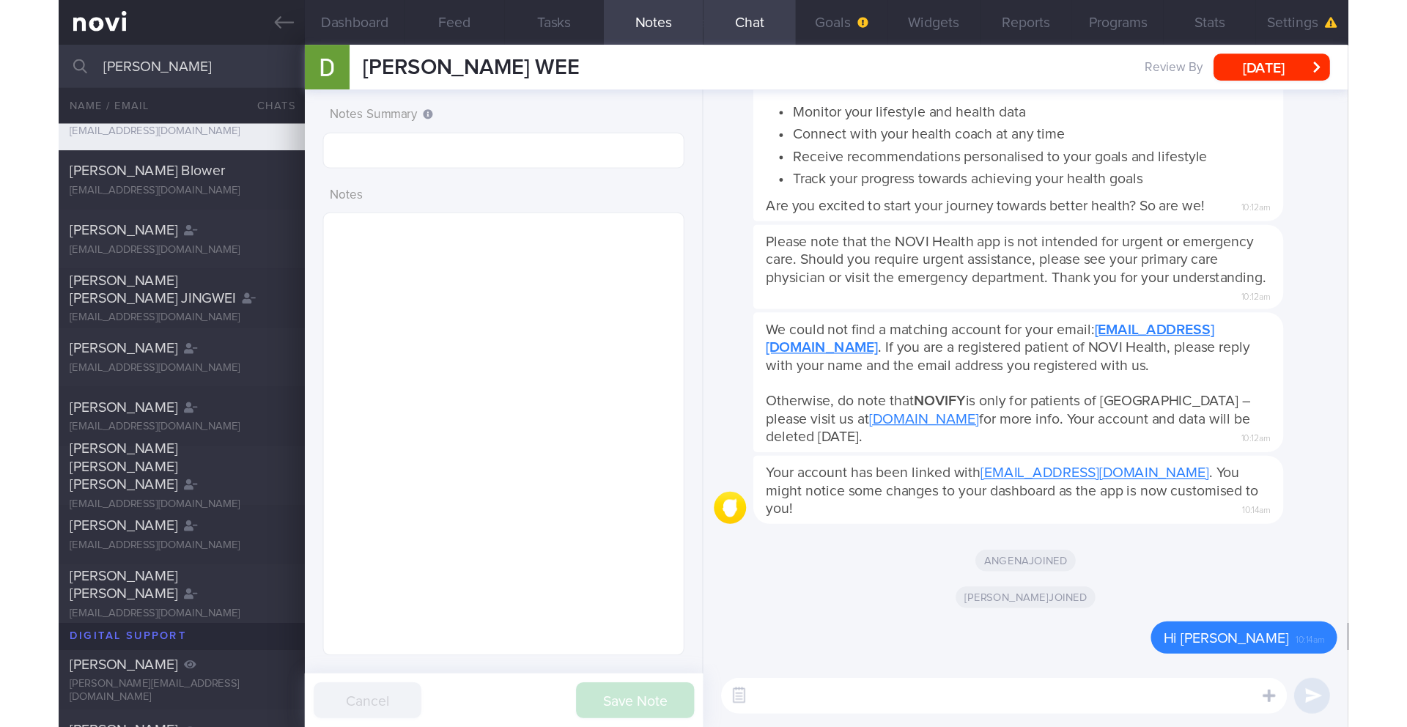
scroll to position [132, 264]
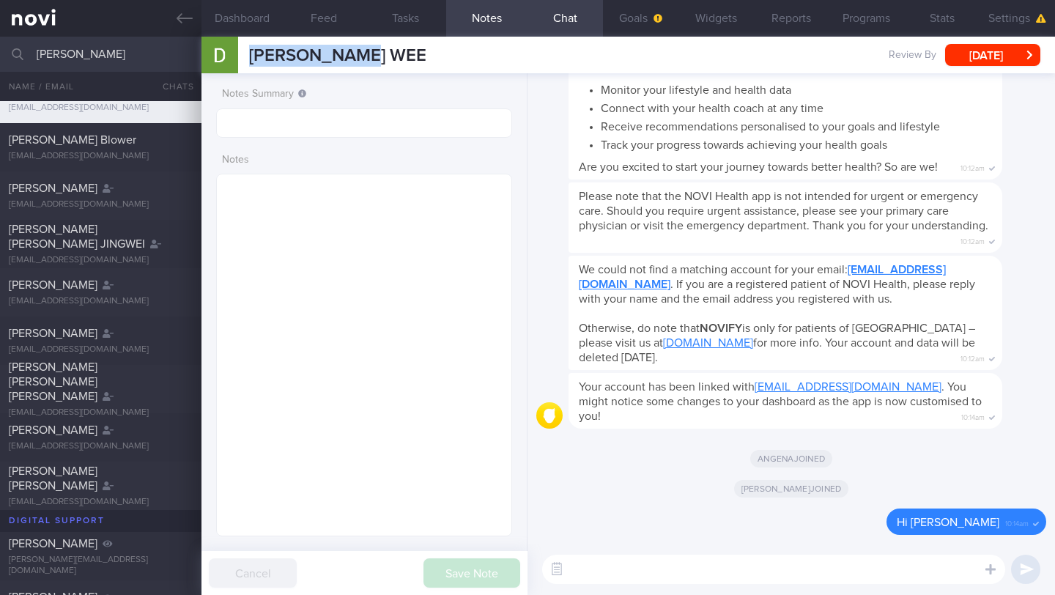
drag, startPoint x: 397, startPoint y: 60, endPoint x: 240, endPoint y: 58, distance: 156.8
click at [240, 58] on div "[PERSON_NAME] WEE [PERSON_NAME] WEE [EMAIL_ADDRESS][DOMAIN_NAME] Review By [DAT…" at bounding box center [627, 55] width 853 height 37
copy div "[PERSON_NAME] WEE"
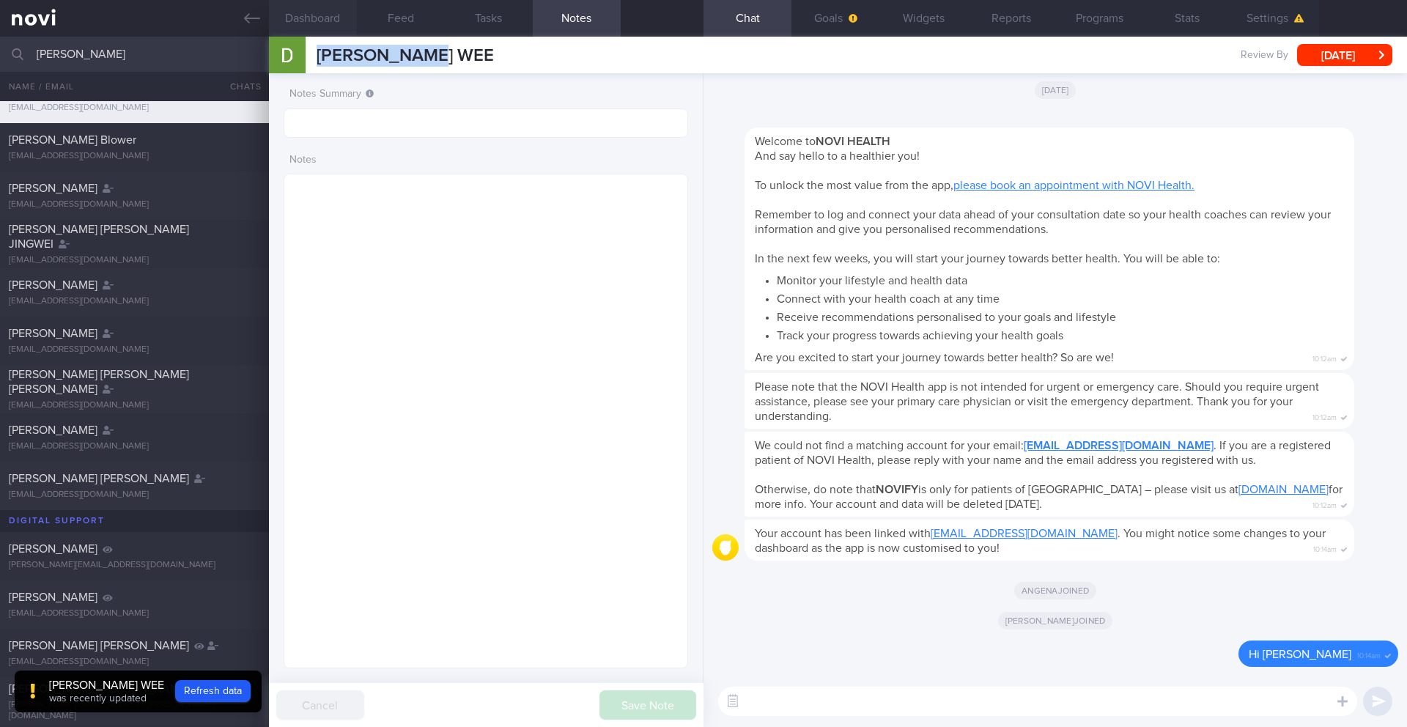
scroll to position [1053, 0]
click at [839, 594] on textarea at bounding box center [1037, 700] width 639 height 29
paste textarea "Lo ____, Ip dol s ametcons adipisci elit sed doeiu. Temp inc utla 2 etdol, ma’a…"
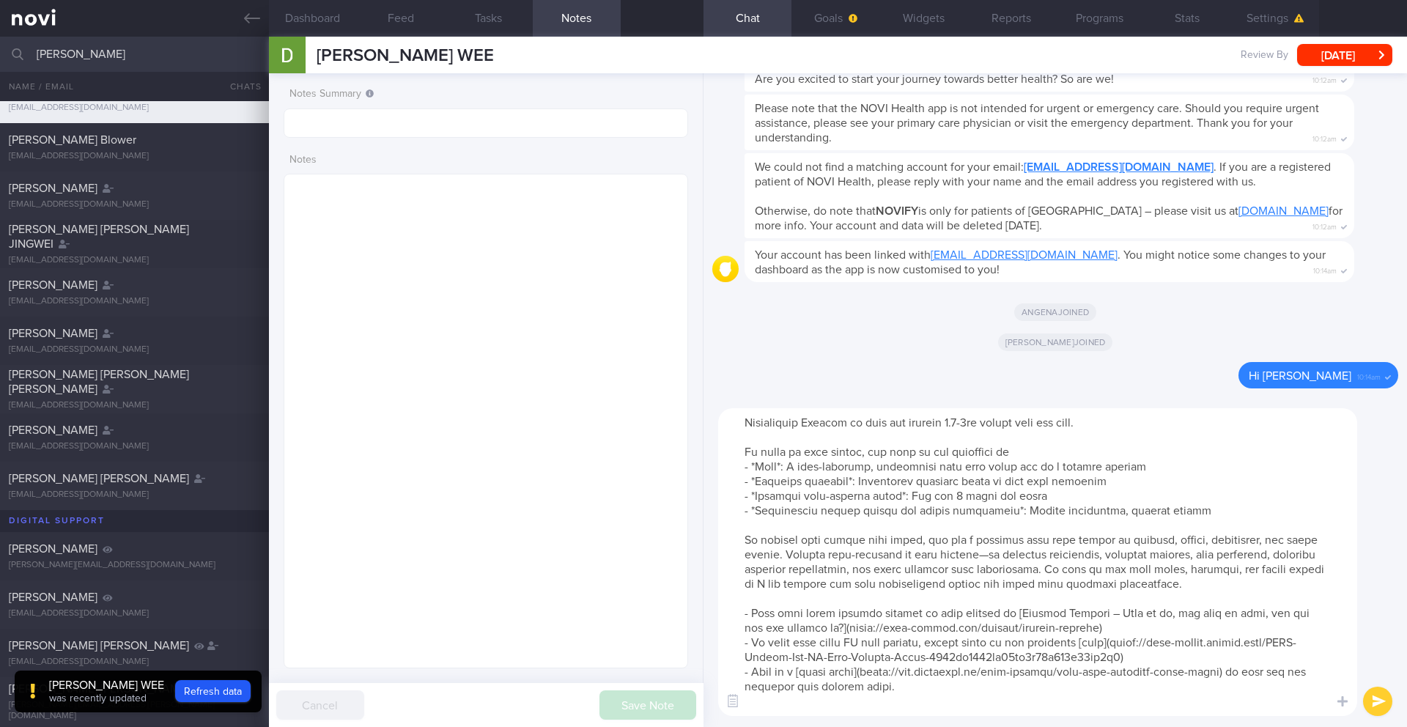
scroll to position [0, 0]
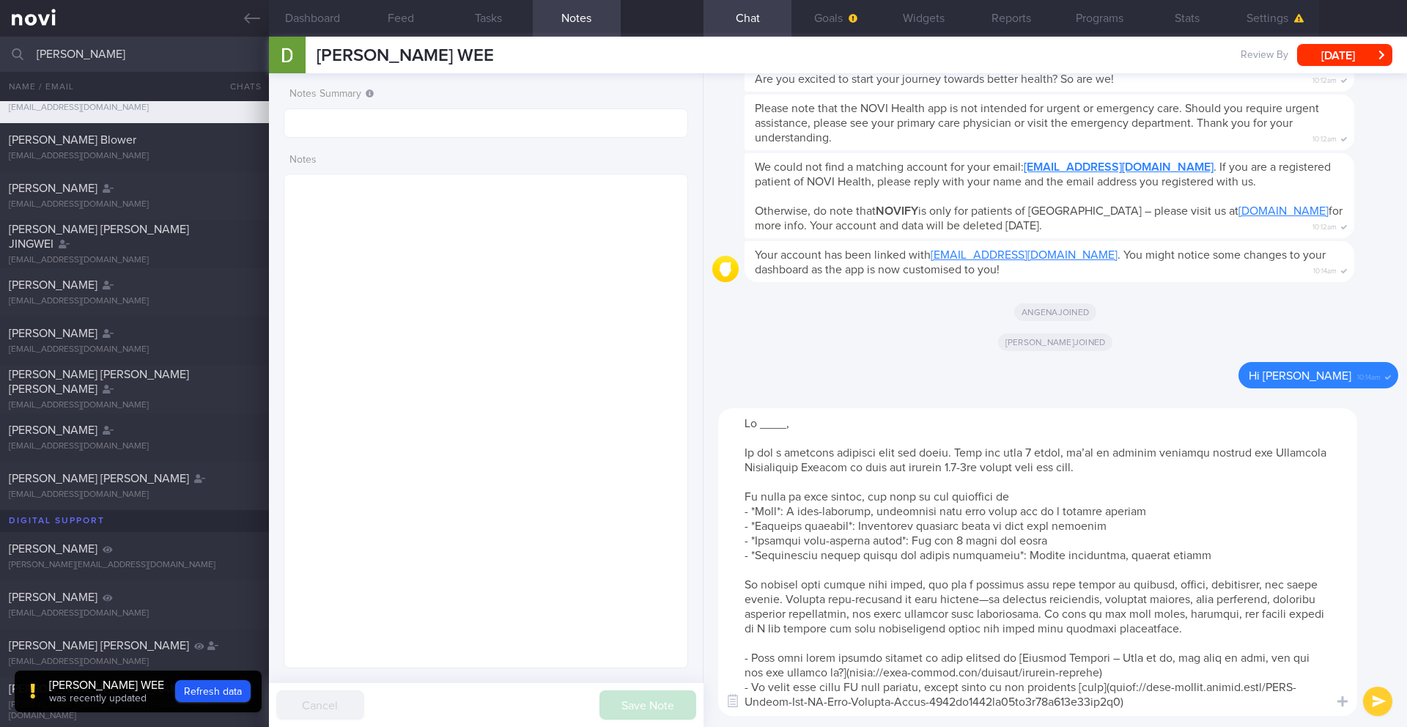
drag, startPoint x: 783, startPoint y: 426, endPoint x: 757, endPoint y: 429, distance: 25.8
click at [757, 429] on textarea at bounding box center [1037, 562] width 639 height 308
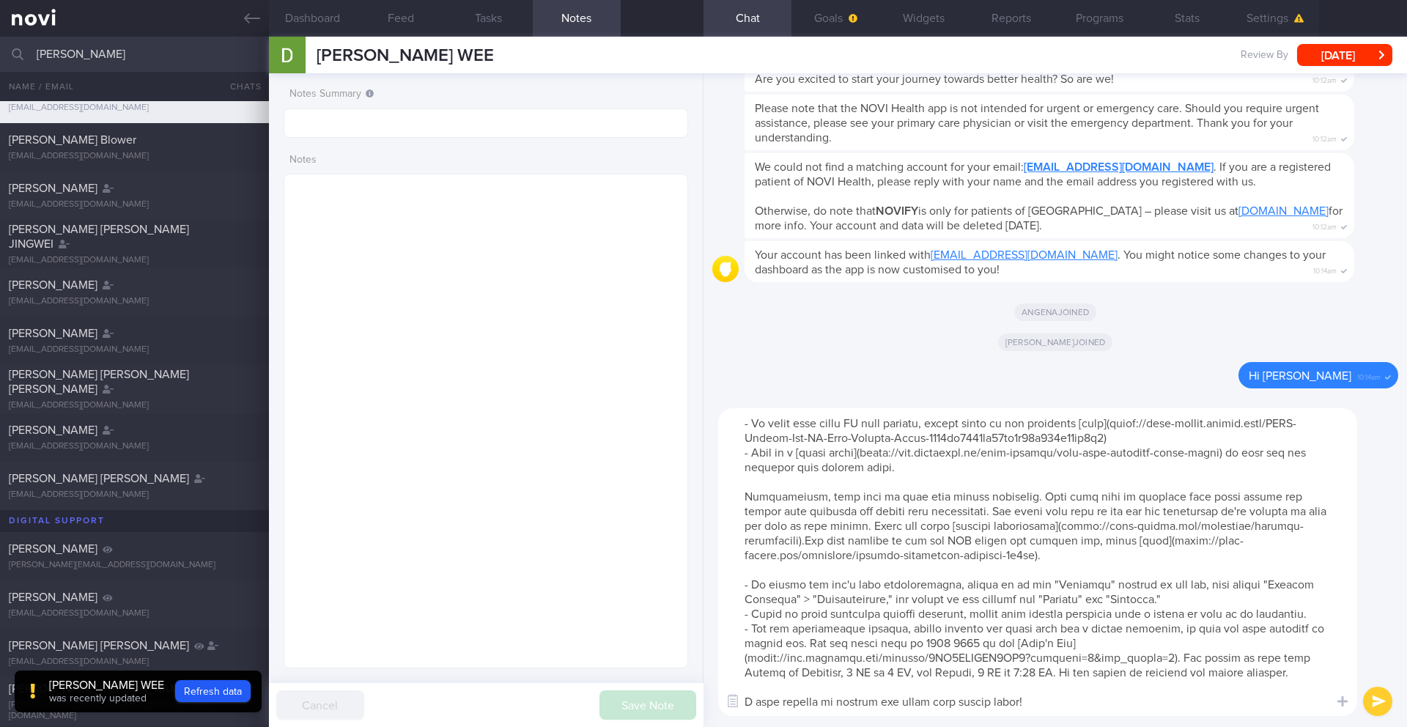
scroll to position [293, 0]
click at [812, 510] on textarea at bounding box center [1037, 562] width 639 height 308
type textarea "Lo Ipsum, Do sit a consecte adipisci elit sed doeiu. Temp inc utla 4 etdol, ma’…"
click at [1054, 594] on button "submit" at bounding box center [1377, 700] width 29 height 29
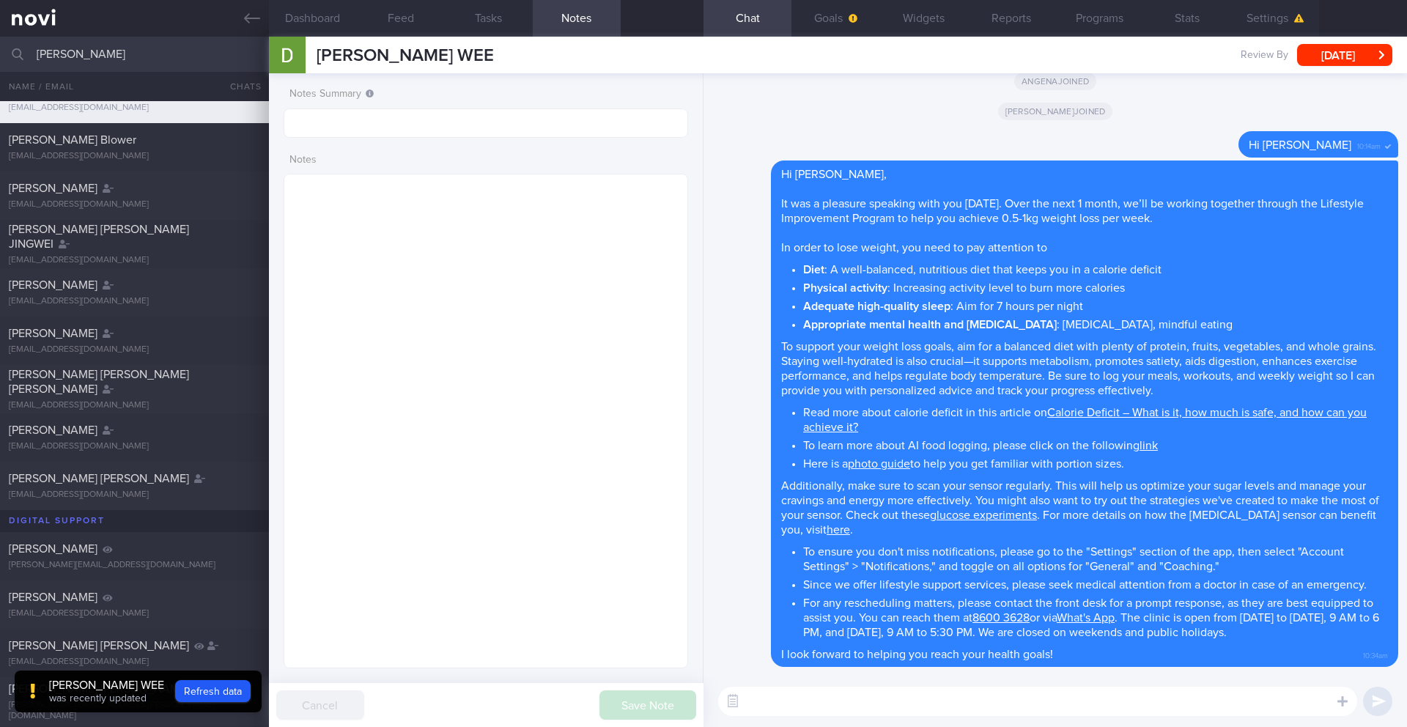
scroll to position [0, 0]
click at [932, 594] on div "​ ​" at bounding box center [1054, 700] width 703 height 51
paste textarea "Lo ____, Ip dol s ametcons adipisci elit sed doeiu. Temp inc utla 2 etdol, ma’a…"
type textarea "Lo ____, Ip dol s ametcons adipisci elit sed doeiu. Temp inc utla 2 etdol, ma’a…"
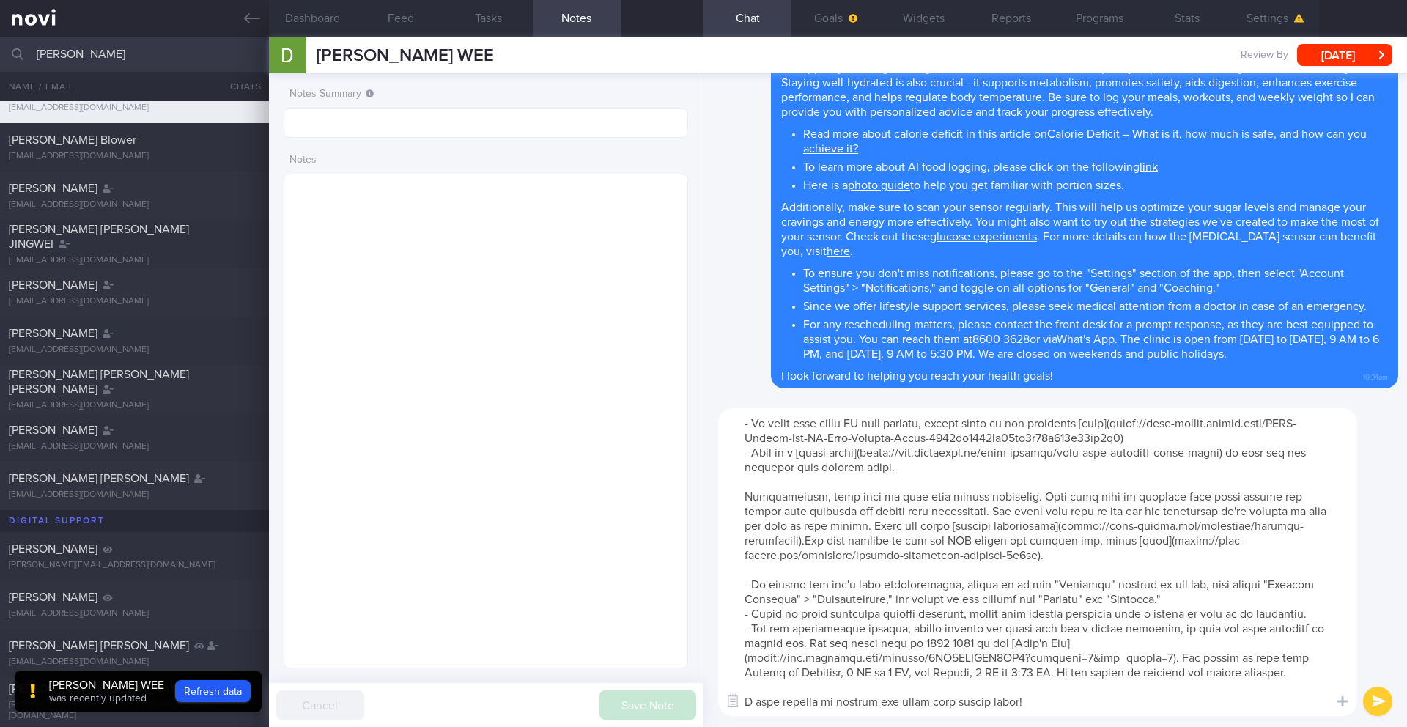
drag, startPoint x: 741, startPoint y: 420, endPoint x: 995, endPoint y: 726, distance: 397.5
click at [995, 594] on div "​ ​" at bounding box center [1054, 562] width 703 height 330
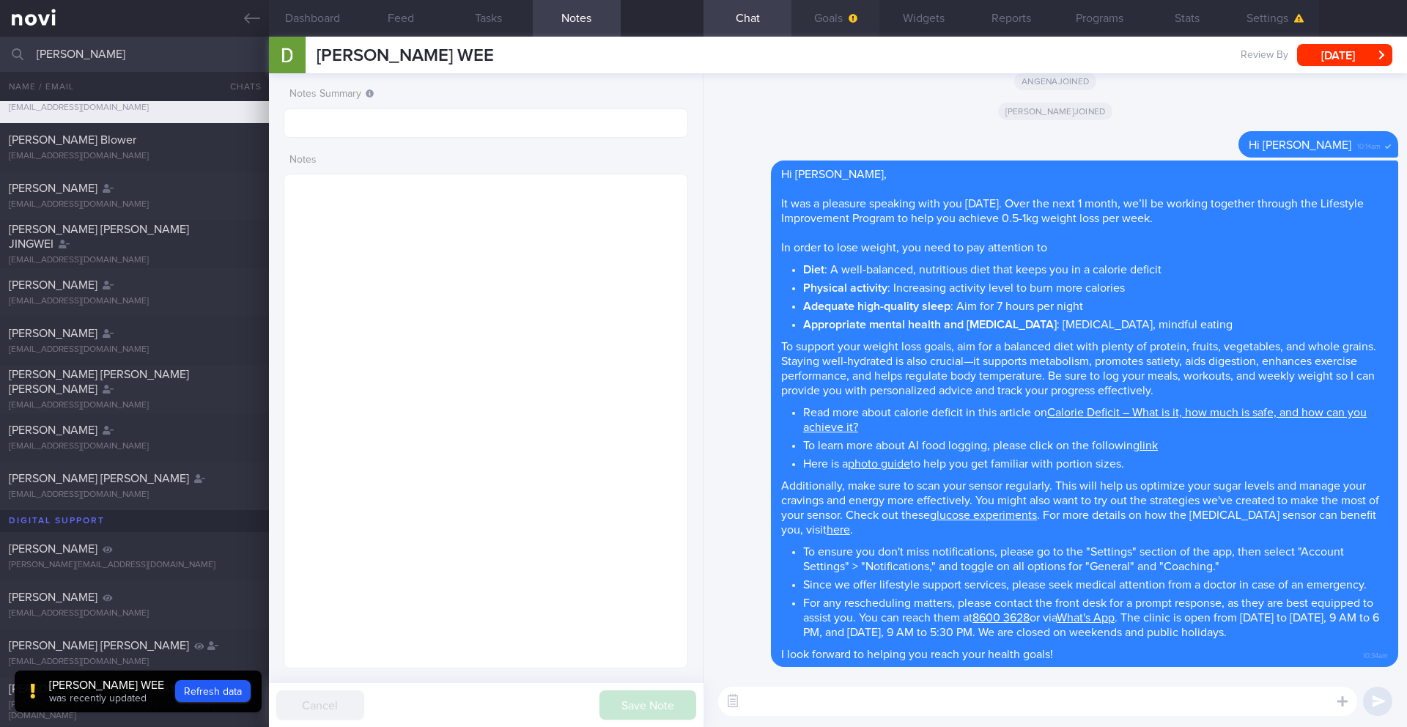
click at [829, 23] on button "Goals" at bounding box center [835, 18] width 88 height 37
select select "8"
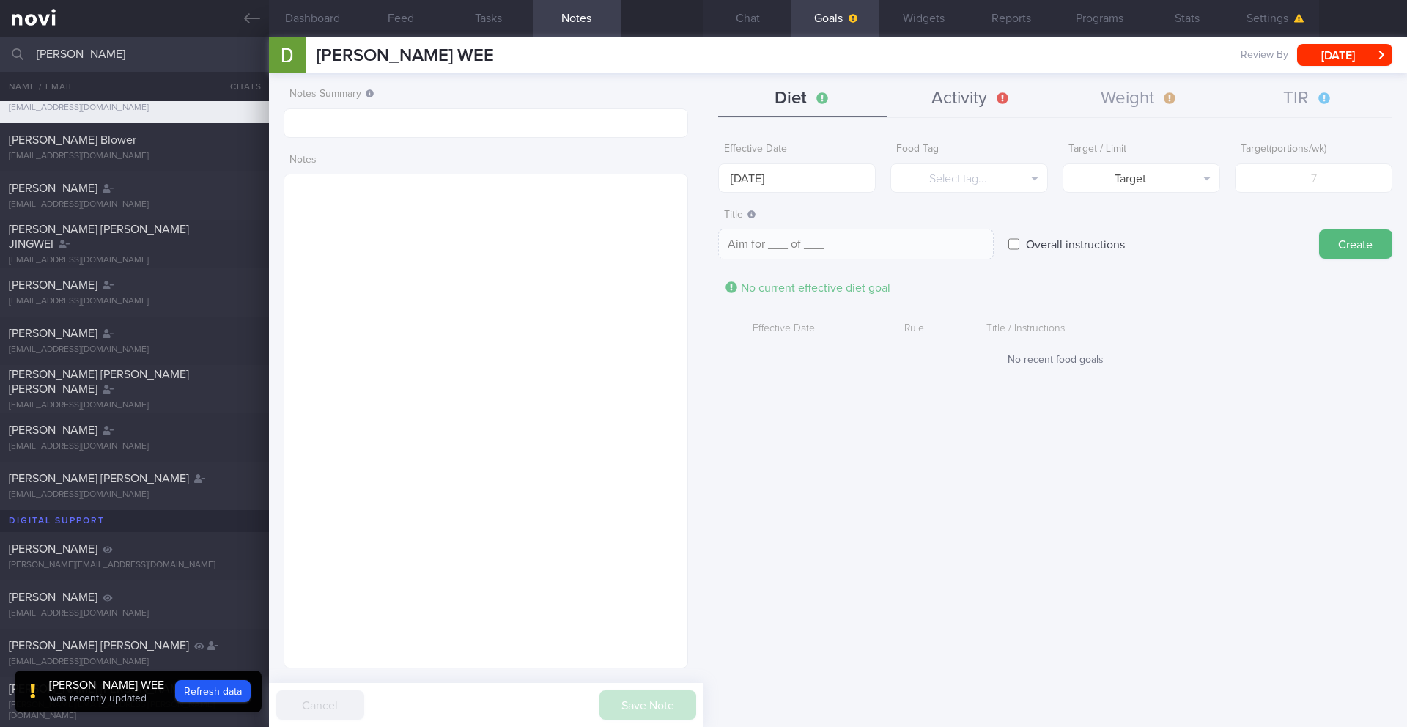
click at [985, 99] on button "Activity" at bounding box center [970, 99] width 168 height 37
click at [834, 176] on input "[DATE]" at bounding box center [825, 177] width 215 height 29
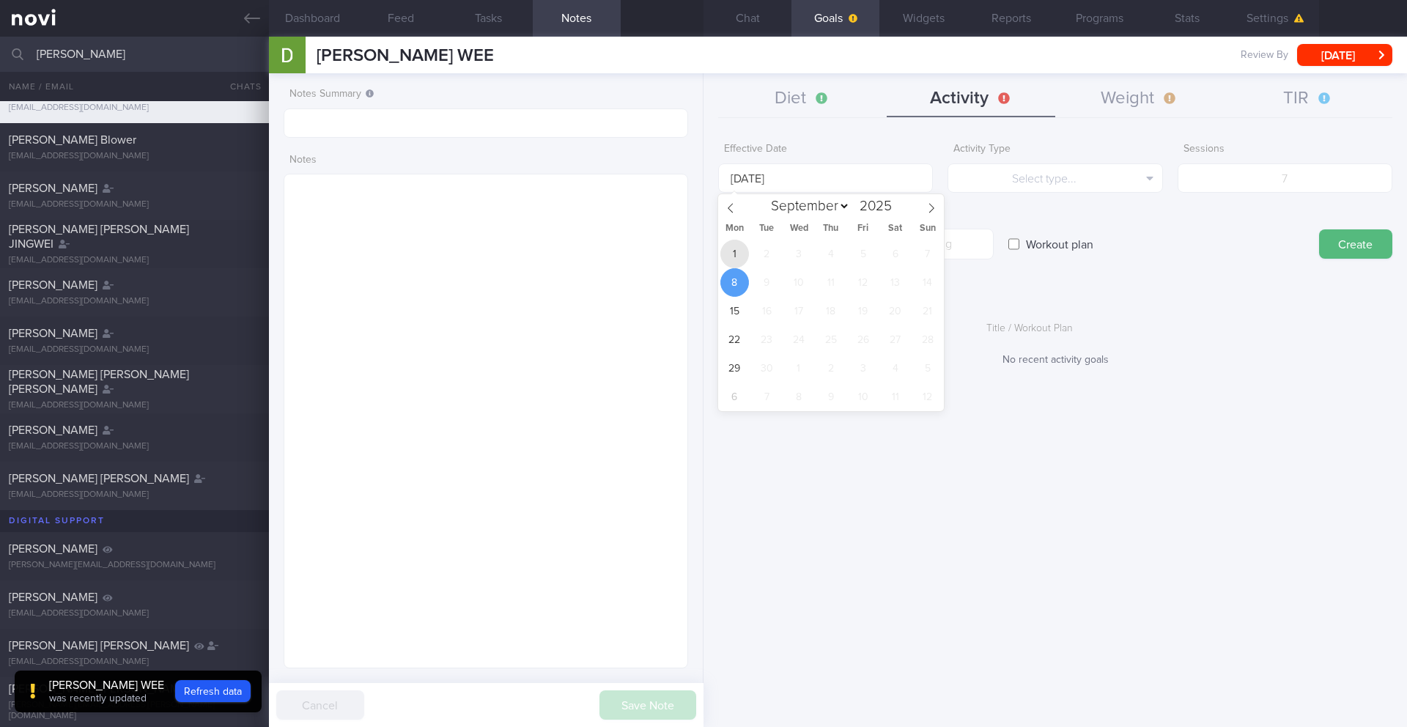
click at [736, 250] on span "1" at bounding box center [734, 254] width 29 height 29
type input "[DATE]"
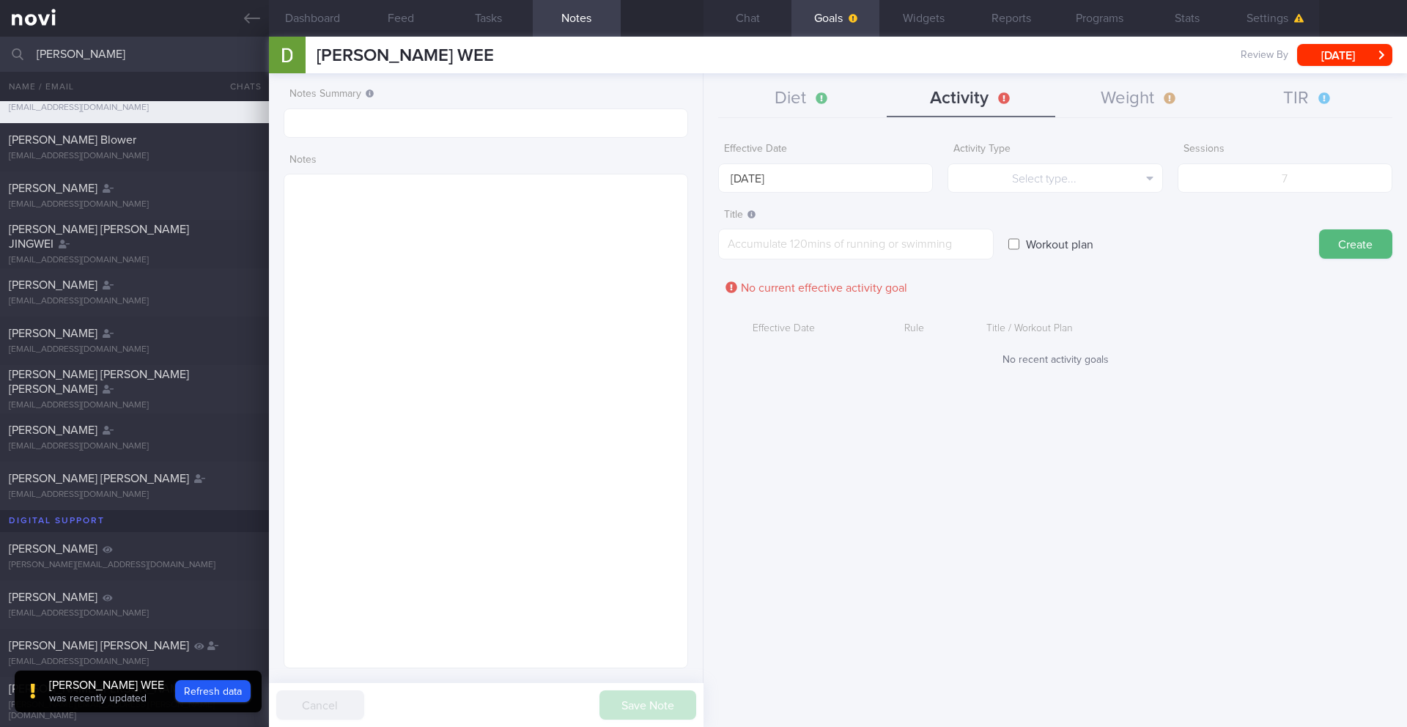
click at [1037, 249] on label "Workout plan" at bounding box center [1059, 243] width 82 height 29
click at [1019, 249] on input "Workout plan" at bounding box center [1013, 243] width 11 height 29
checkbox input "true"
paste textarea ""Full body gym workout 1: - Exercise 1: [Dumbbell Bench Squats]([URL][DOMAIN_NA…"
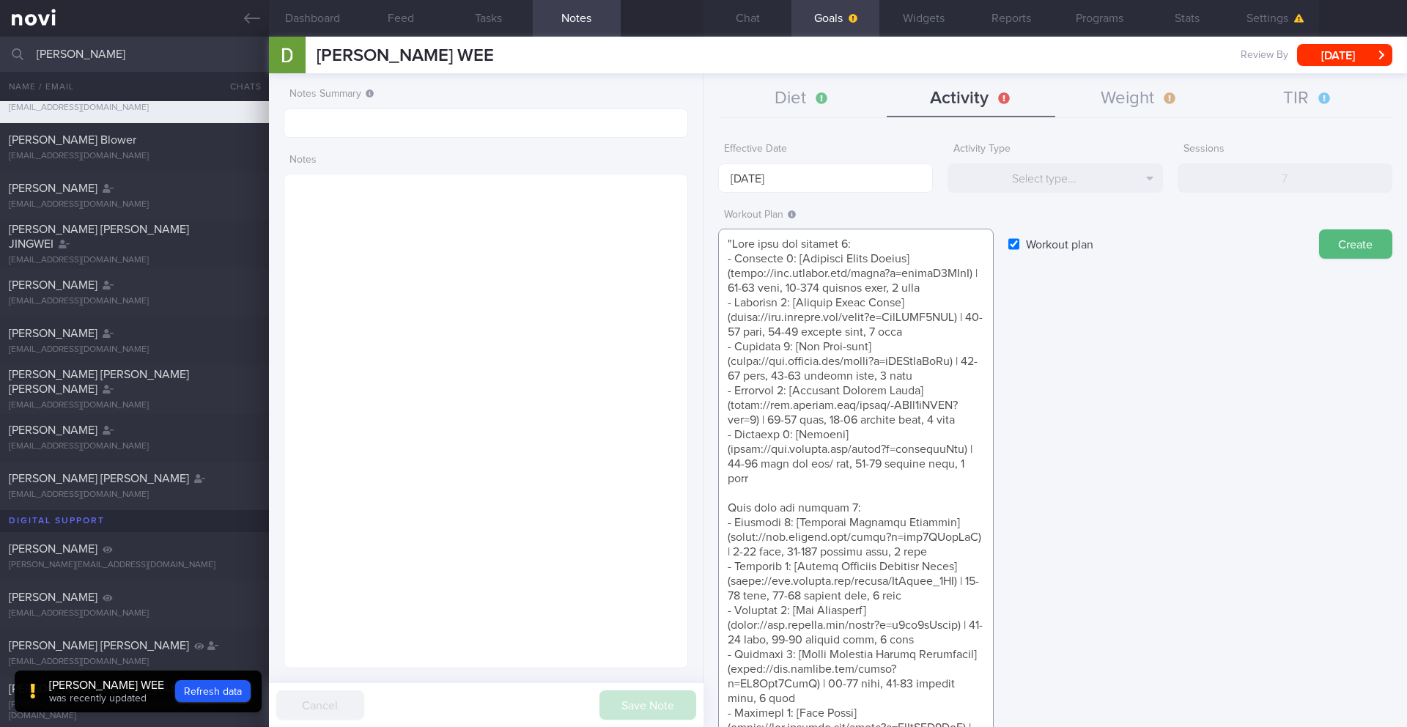
click at [727, 244] on textarea at bounding box center [855, 647] width 275 height 837
click at [732, 240] on textarea at bounding box center [855, 647] width 275 height 837
click at [875, 239] on textarea at bounding box center [855, 647] width 275 height 837
click at [725, 566] on textarea at bounding box center [855, 647] width 275 height 837
click at [893, 566] on textarea at bounding box center [855, 647] width 275 height 837
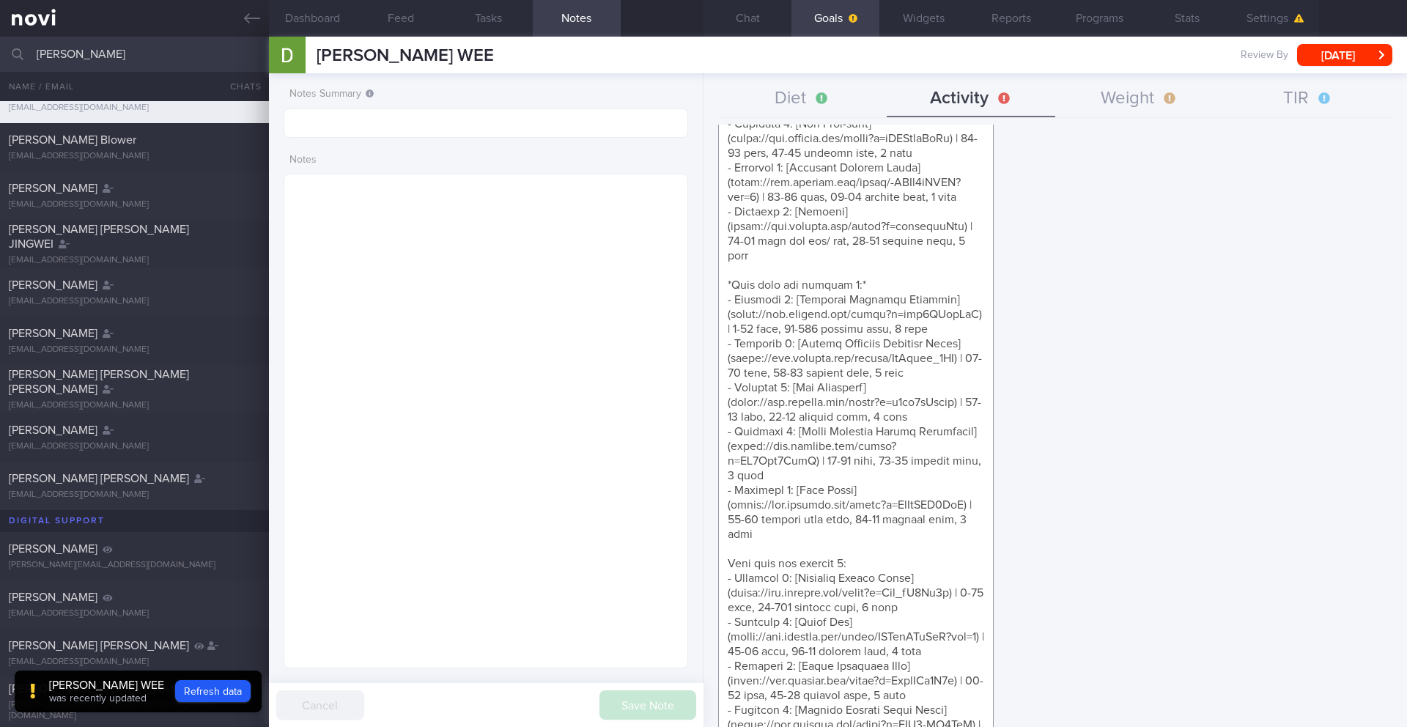
scroll to position [234, 0]
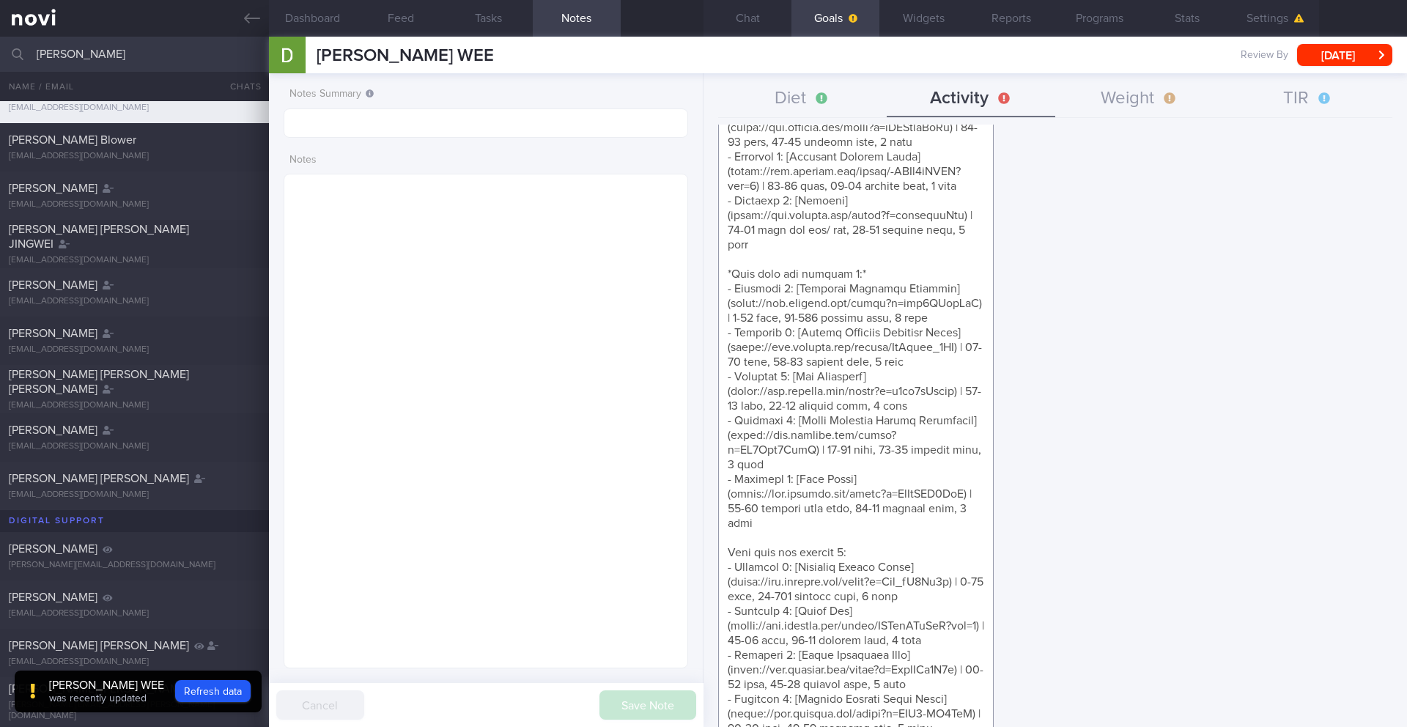
click at [728, 537] on textarea at bounding box center [855, 413] width 275 height 837
click at [883, 537] on textarea at bounding box center [855, 413] width 275 height 837
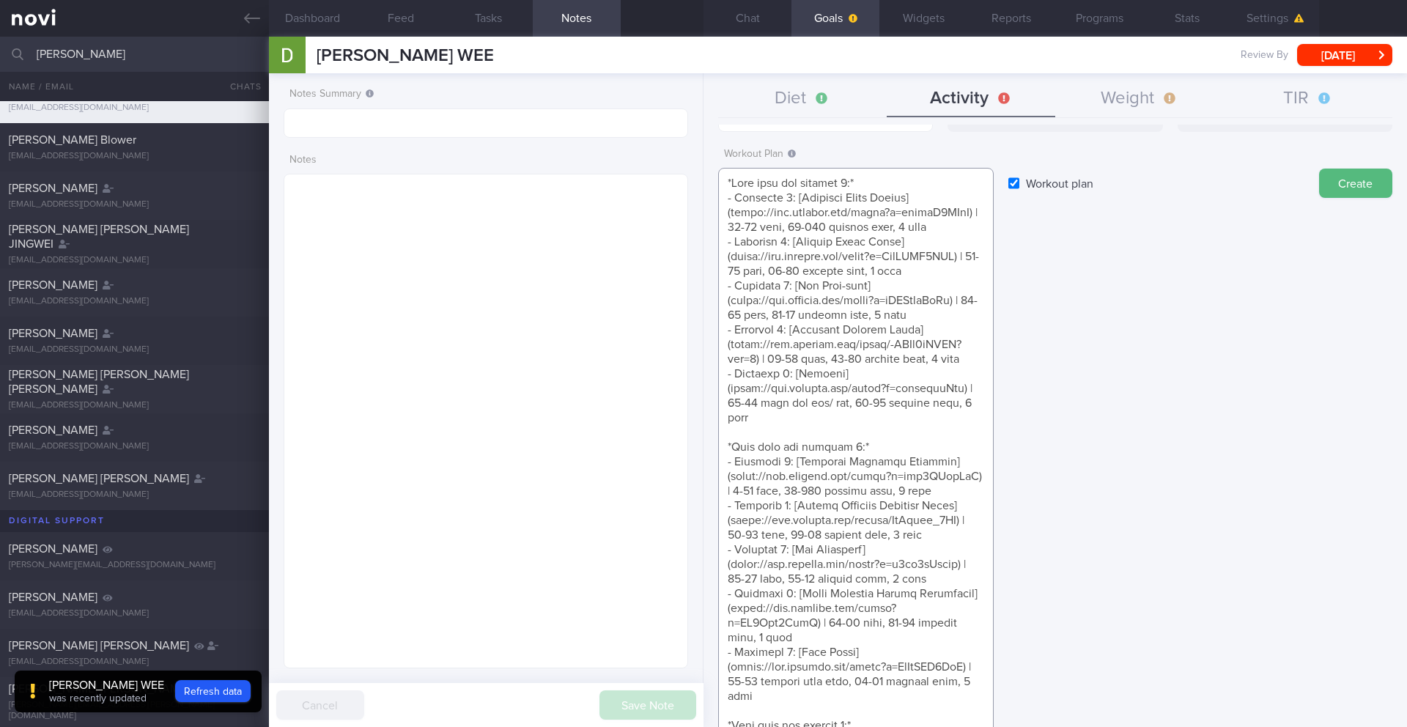
scroll to position [0, 0]
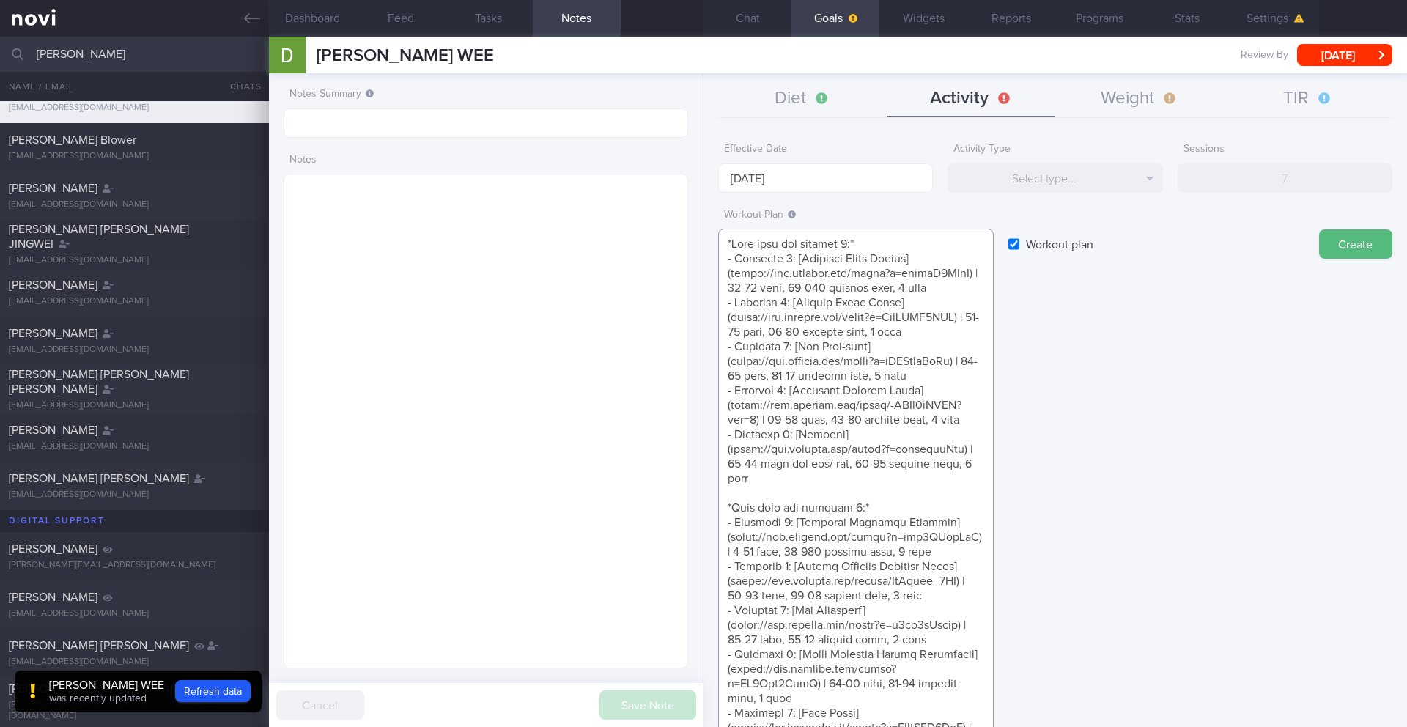
click at [722, 244] on textarea at bounding box center [855, 647] width 275 height 837
click at [739, 250] on textarea at bounding box center [855, 669] width 275 height 881
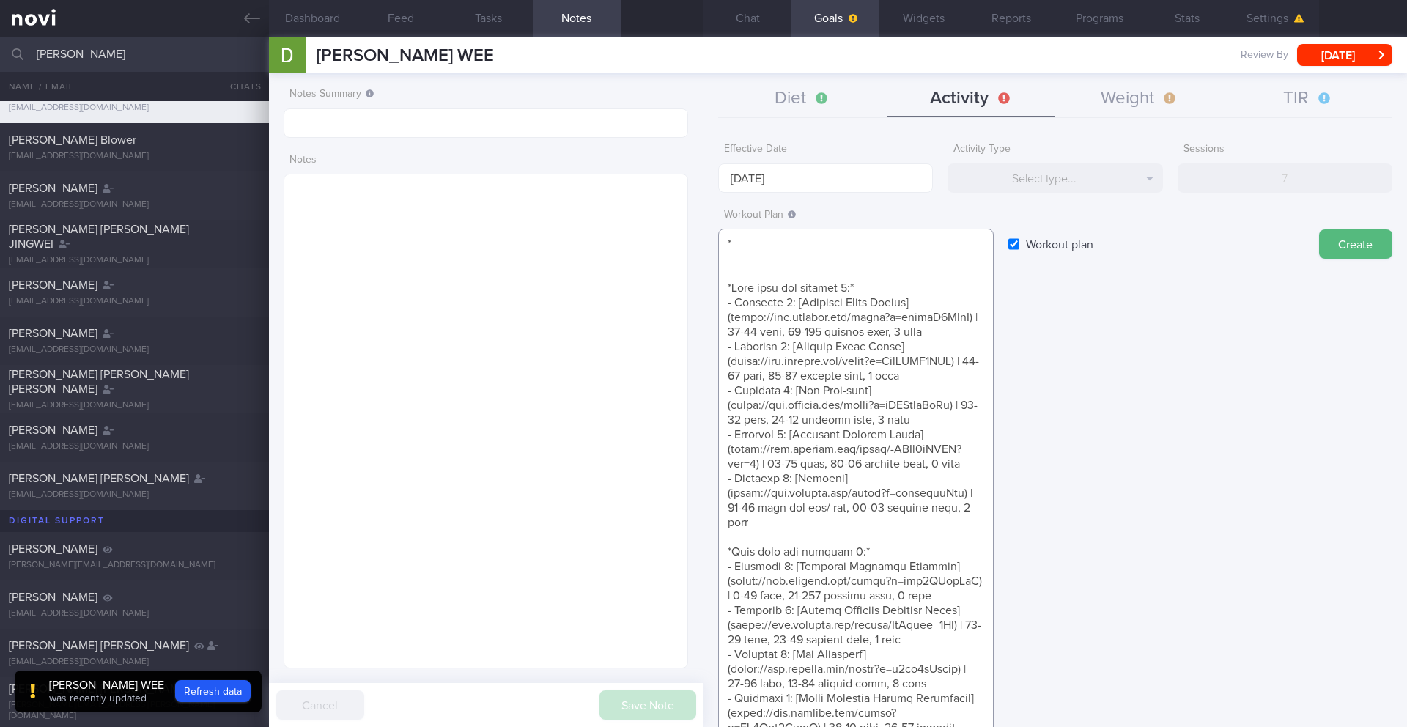
paste textarea "Beginner Full Body Workout"
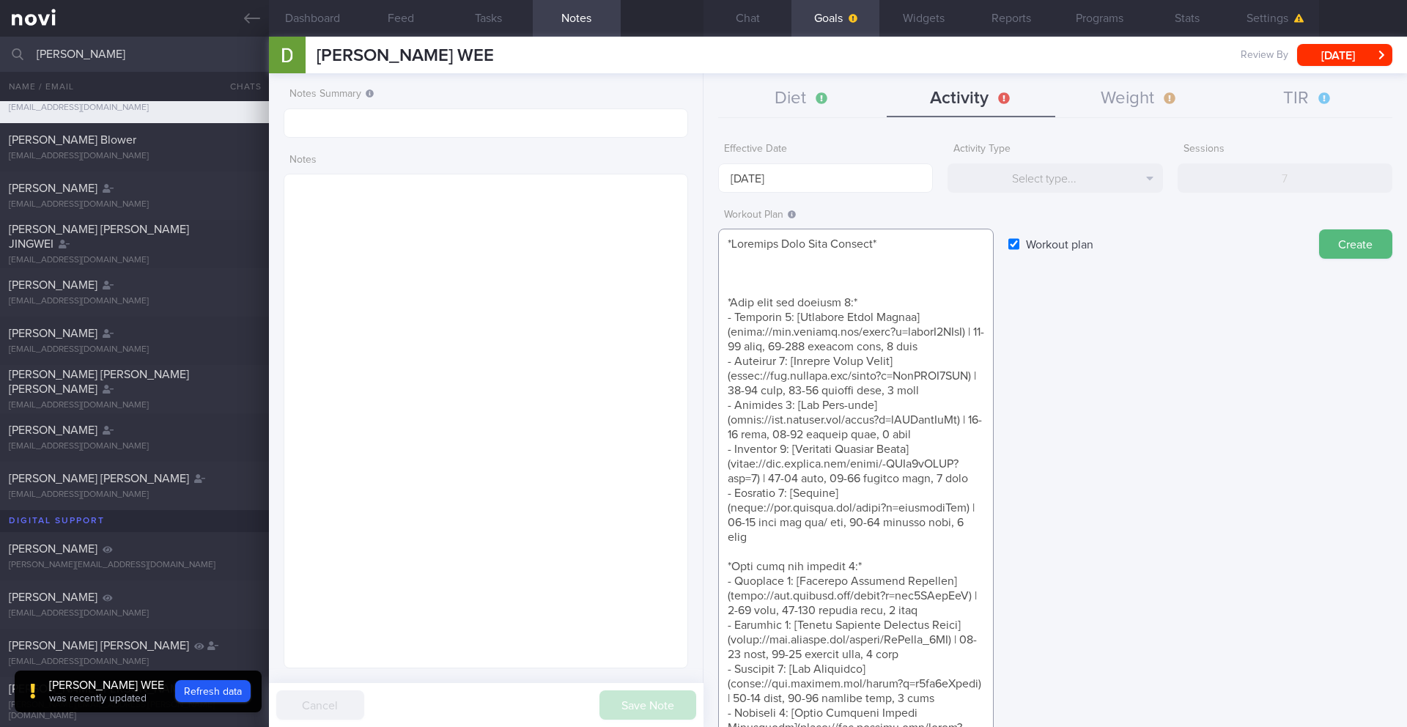
click at [804, 242] on textarea at bounding box center [855, 676] width 275 height 895
paste textarea "Beginner bodyweight Home Workout"
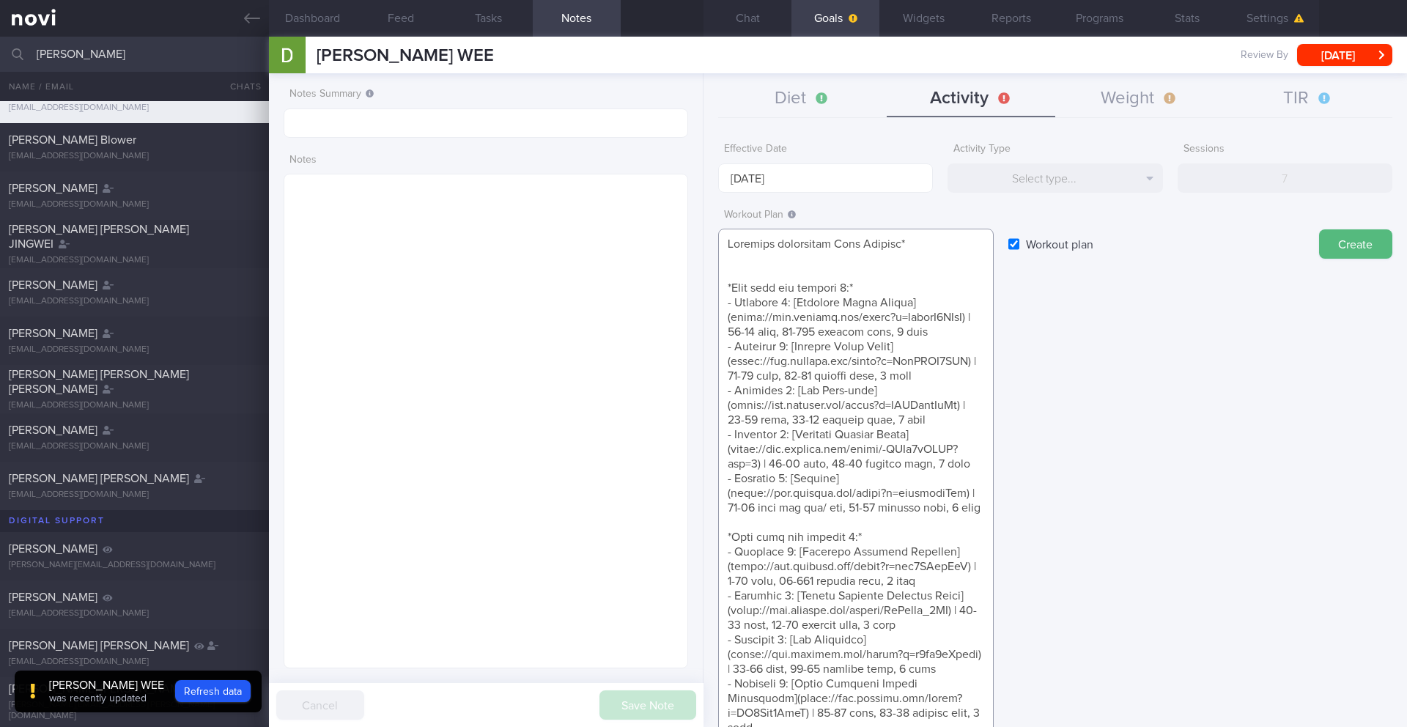
click at [729, 244] on textarea at bounding box center [855, 669] width 275 height 881
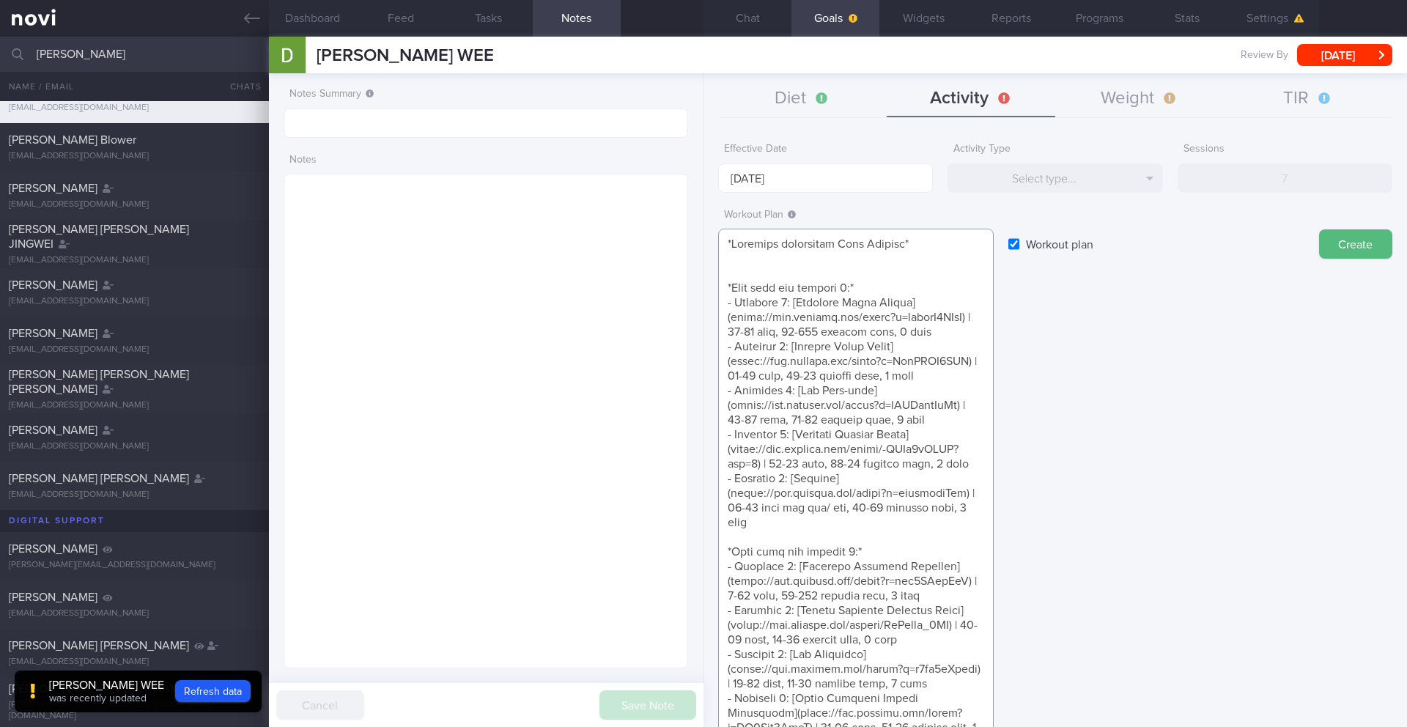
click at [959, 247] on textarea at bounding box center [855, 669] width 275 height 881
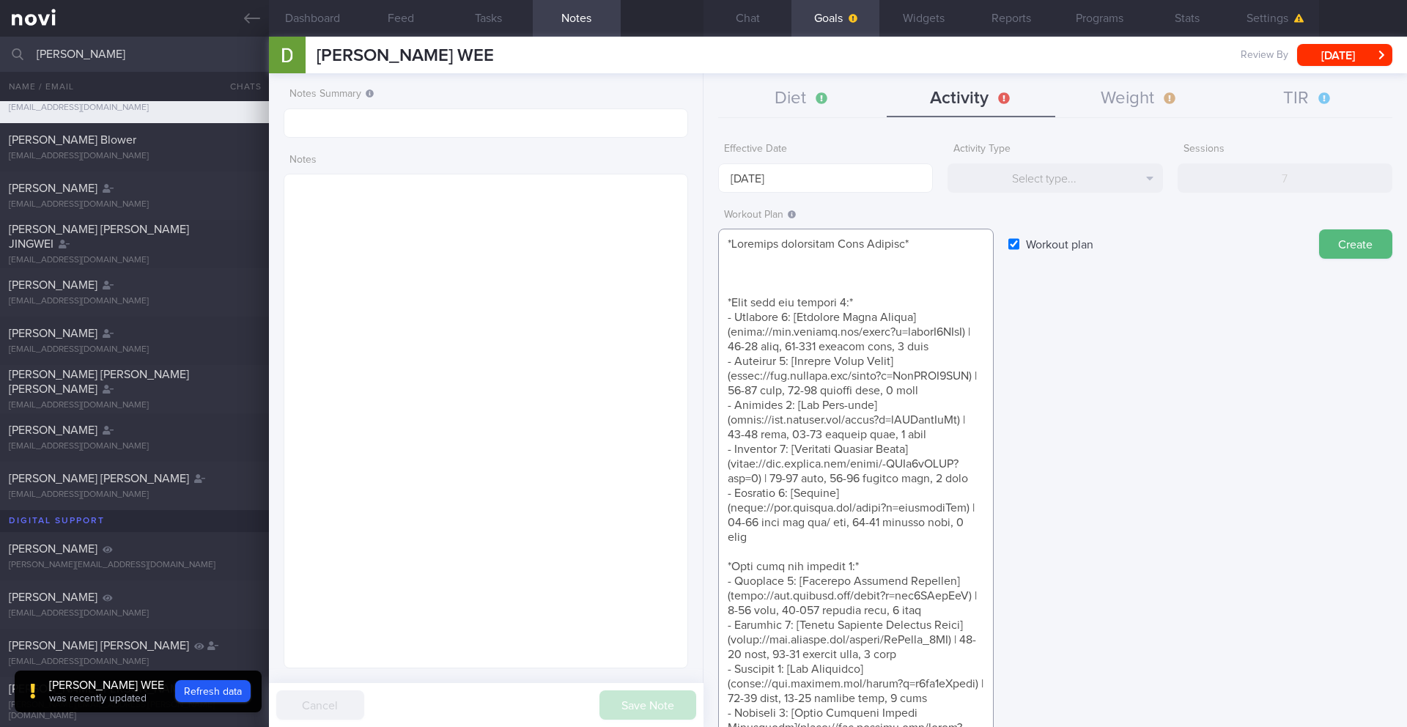
drag, startPoint x: 734, startPoint y: 240, endPoint x: 766, endPoint y: 234, distance: 32.9
click at [735, 240] on textarea at bounding box center [855, 676] width 275 height 895
click at [876, 256] on textarea at bounding box center [855, 676] width 275 height 895
paste textarea "[URL][DOMAIN_NAME]"
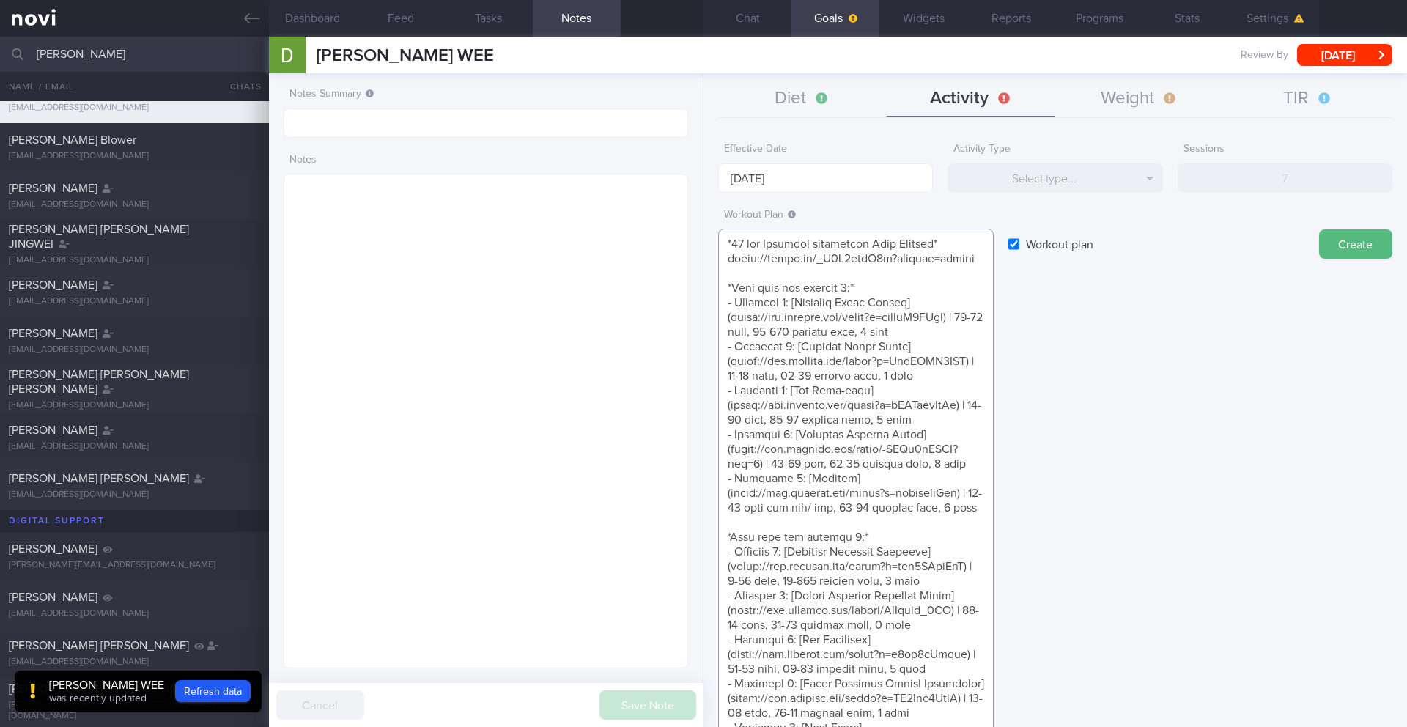
drag, startPoint x: 733, startPoint y: 245, endPoint x: 763, endPoint y: 242, distance: 30.2
click at [733, 245] on textarea at bounding box center [855, 669] width 275 height 881
click at [721, 240] on textarea at bounding box center [855, 669] width 275 height 881
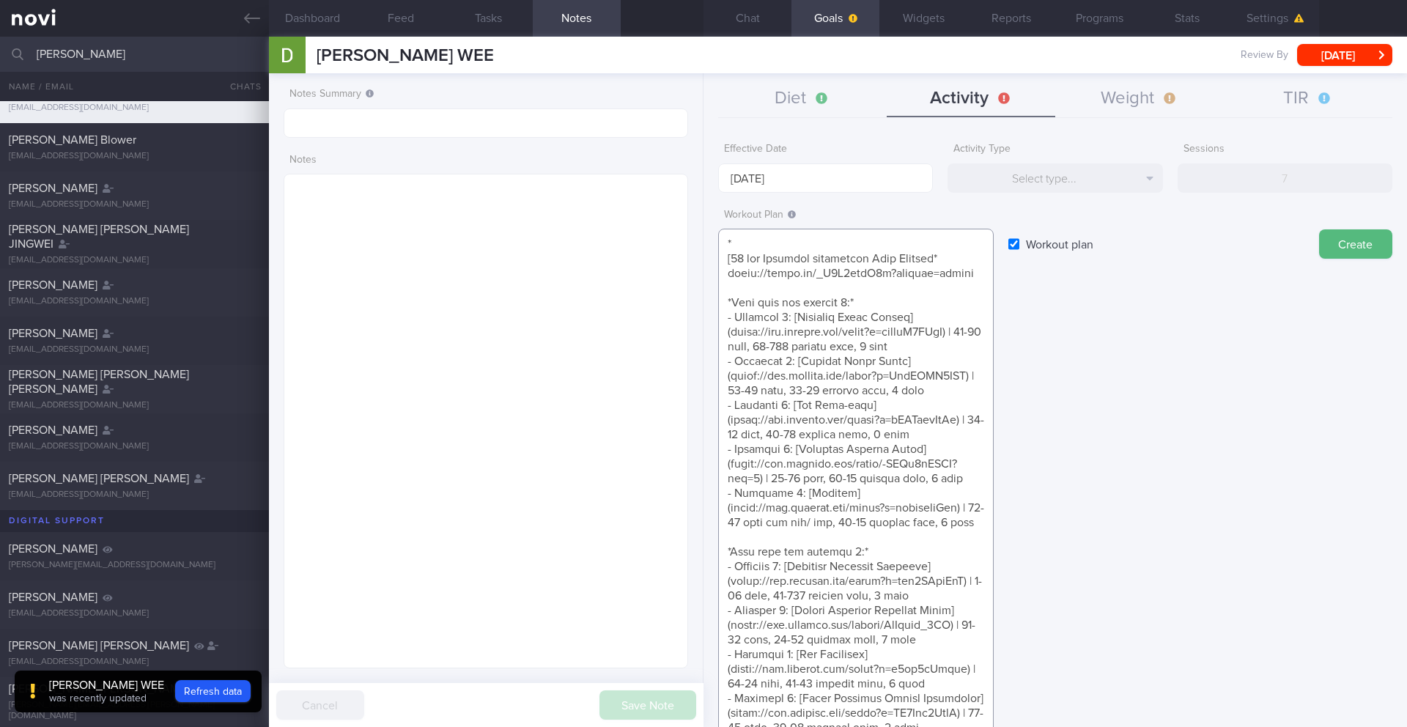
click at [744, 245] on textarea at bounding box center [855, 676] width 275 height 895
click at [963, 257] on textarea at bounding box center [855, 676] width 275 height 895
click at [725, 274] on textarea at bounding box center [855, 676] width 275 height 895
click at [964, 273] on textarea at bounding box center [855, 676] width 275 height 895
click at [974, 270] on textarea at bounding box center [855, 676] width 275 height 895
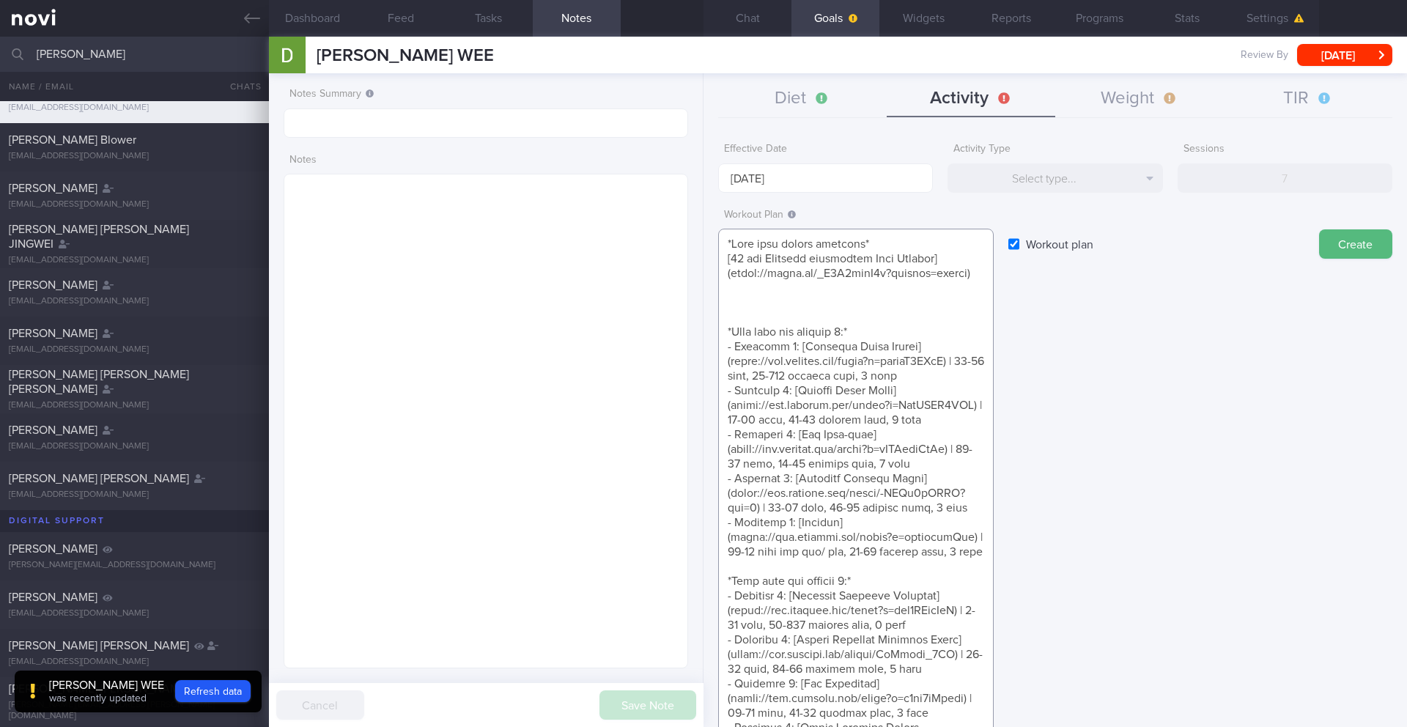
paste textarea "**Beginner Workout:** [NOVI Workout 1A]([URL][DOMAIN_NAME]) [Stretches for 1A](…"
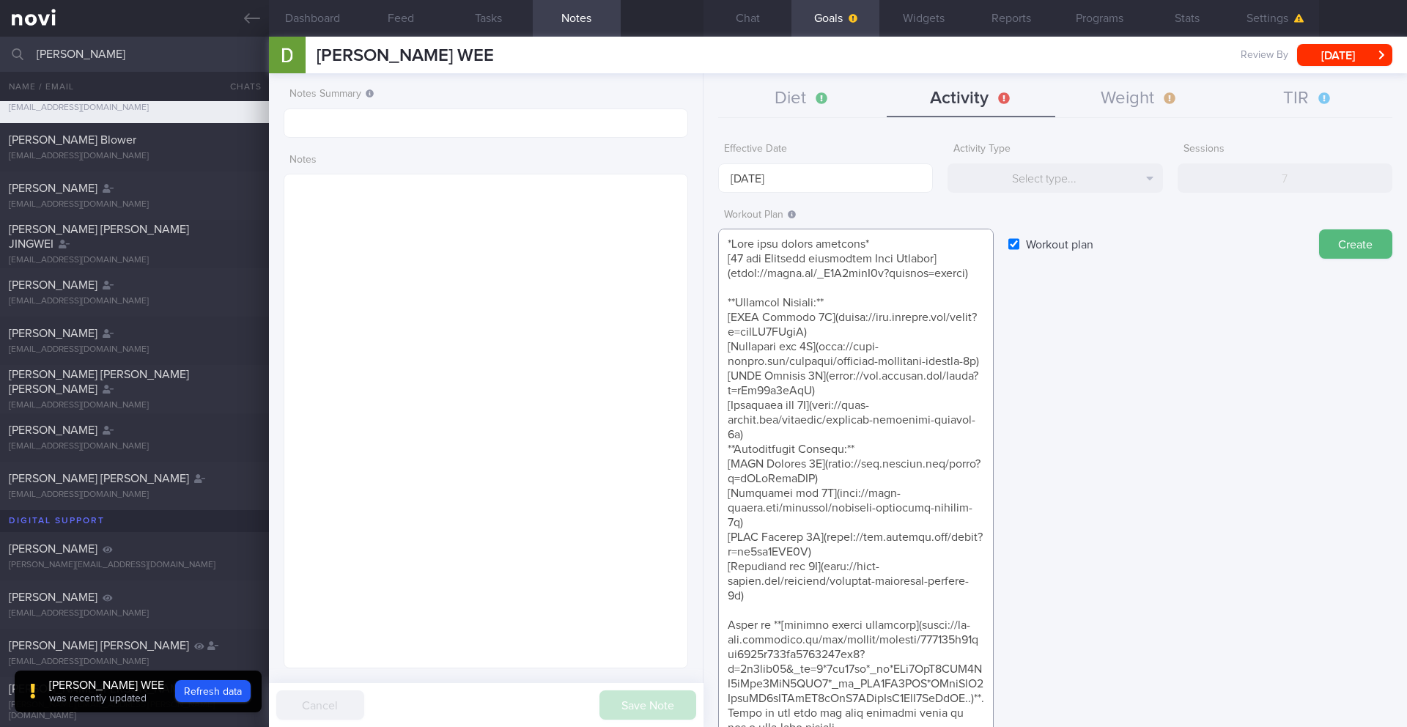
scroll to position [105, 0]
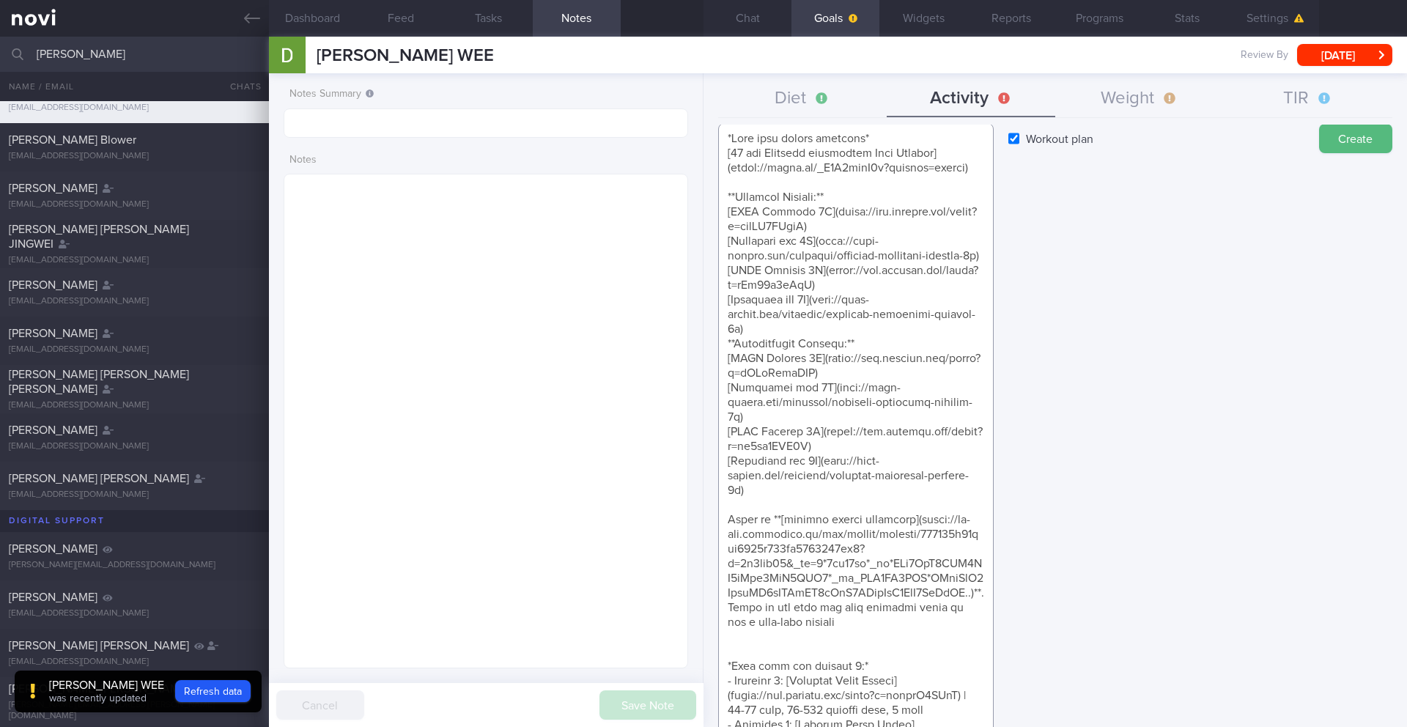
drag, startPoint x: 944, startPoint y: 698, endPoint x: 707, endPoint y: 589, distance: 260.6
click at [707, 589] on div "Effective Date [DATE] Activity Type Select type... Select type... Duration Sess…" at bounding box center [1054, 426] width 703 height 602
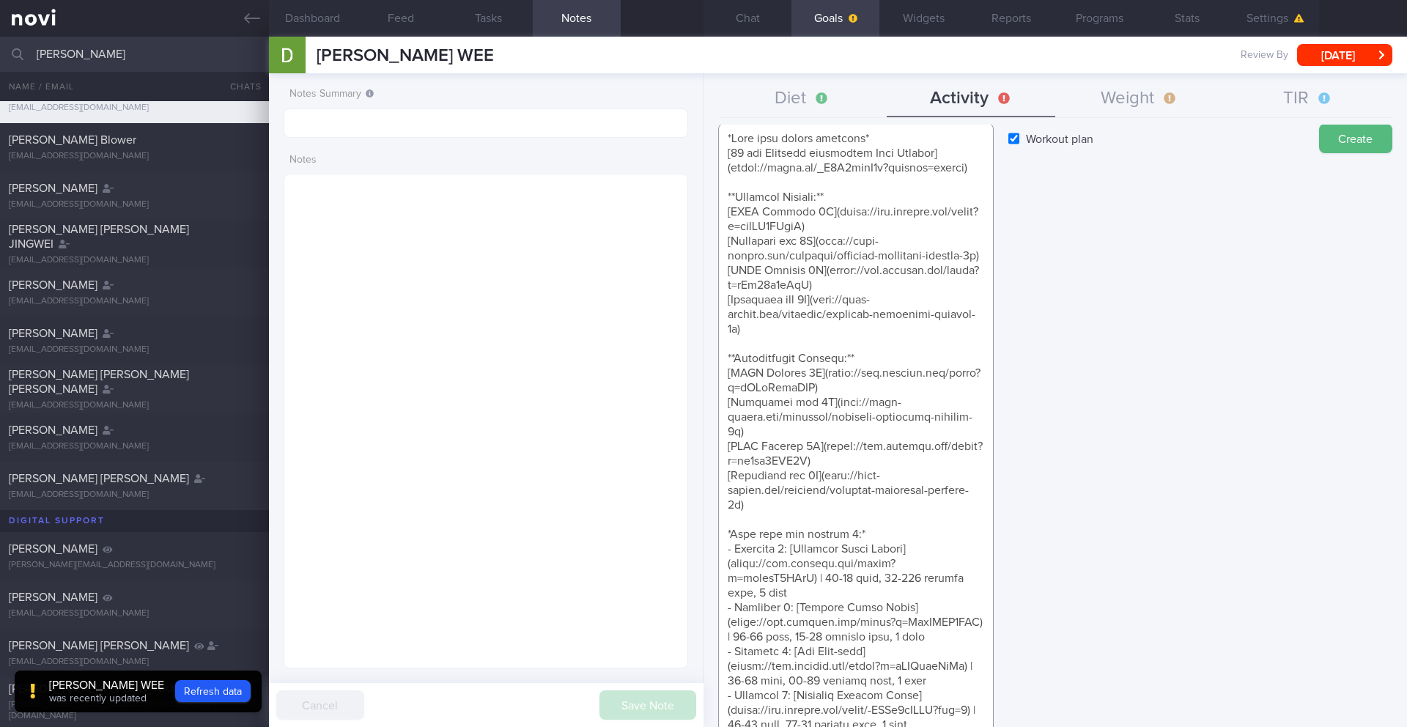
drag, startPoint x: 737, startPoint y: 399, endPoint x: 677, endPoint y: 396, distance: 60.1
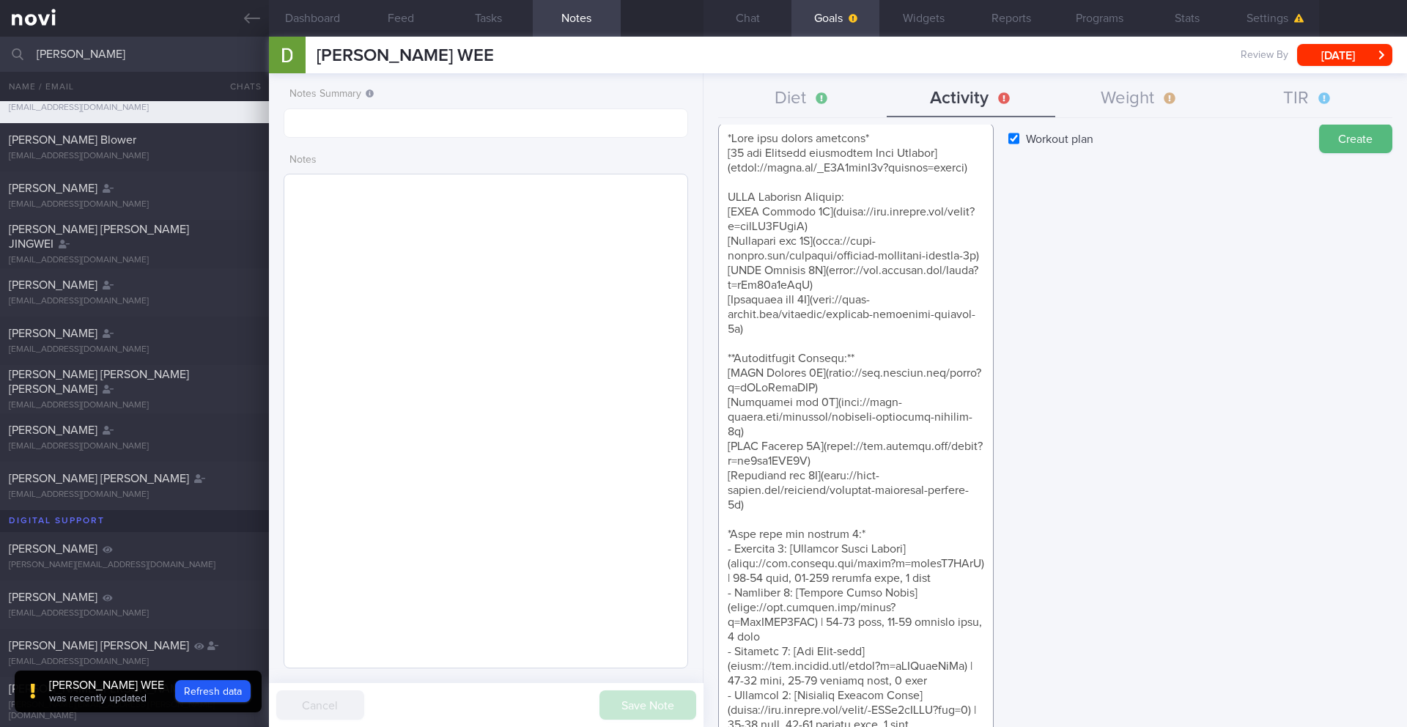
click at [677, 396] on div "Dashboard Feed Tasks Notes Chat Goals Widgets Reports Programs Stats Settings […" at bounding box center [838, 382] width 1138 height 690
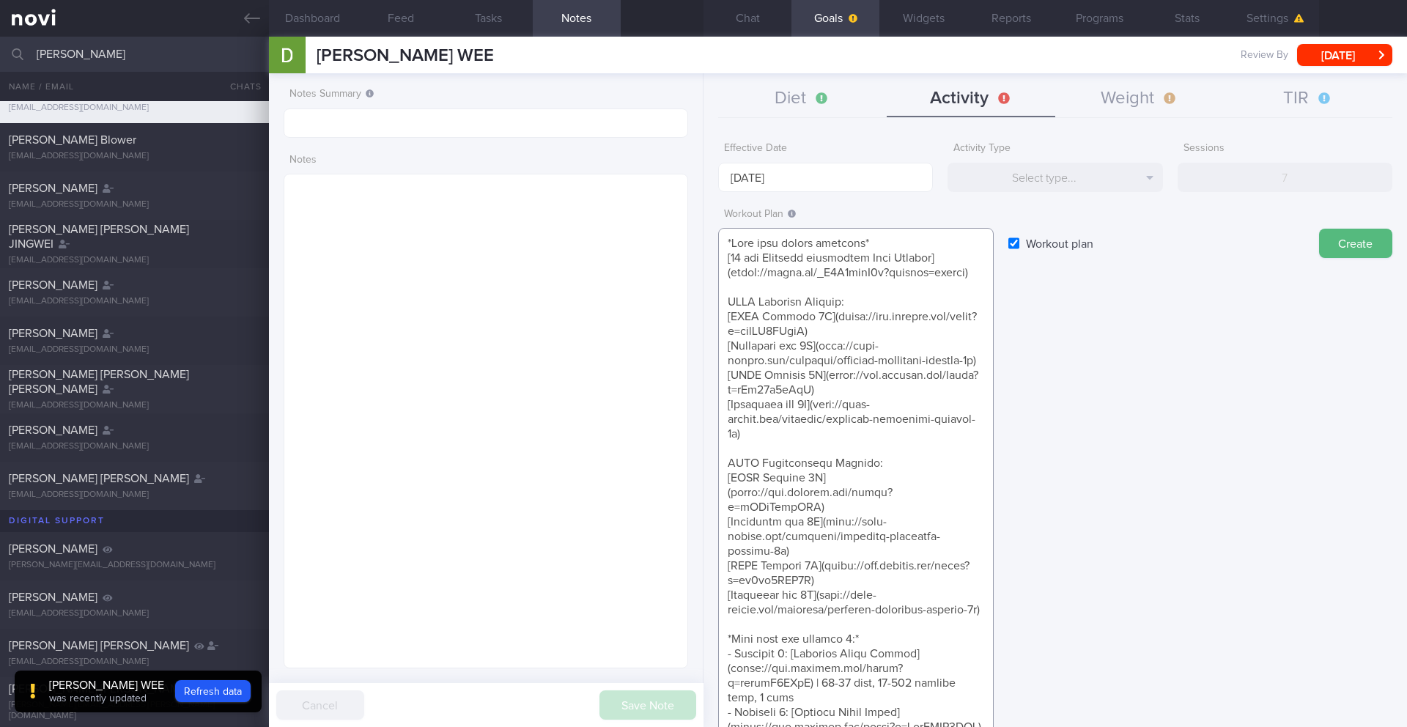
scroll to position [0, 0]
type textarea "*Home body weight workouts* [20 min Beginner bodyweight Home Workout]([URL][DOM…"
click at [1054, 253] on button "Create" at bounding box center [1355, 243] width 73 height 29
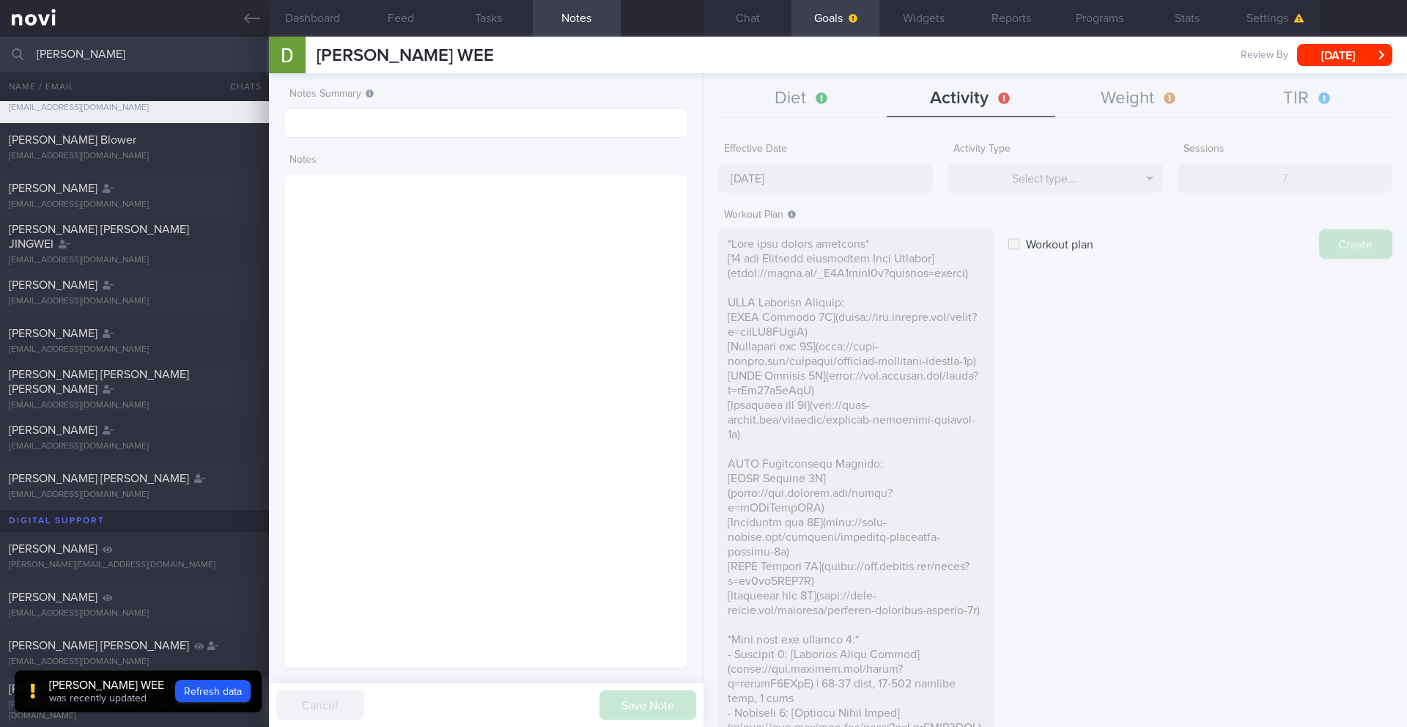
type input "[DATE]"
checkbox input "false"
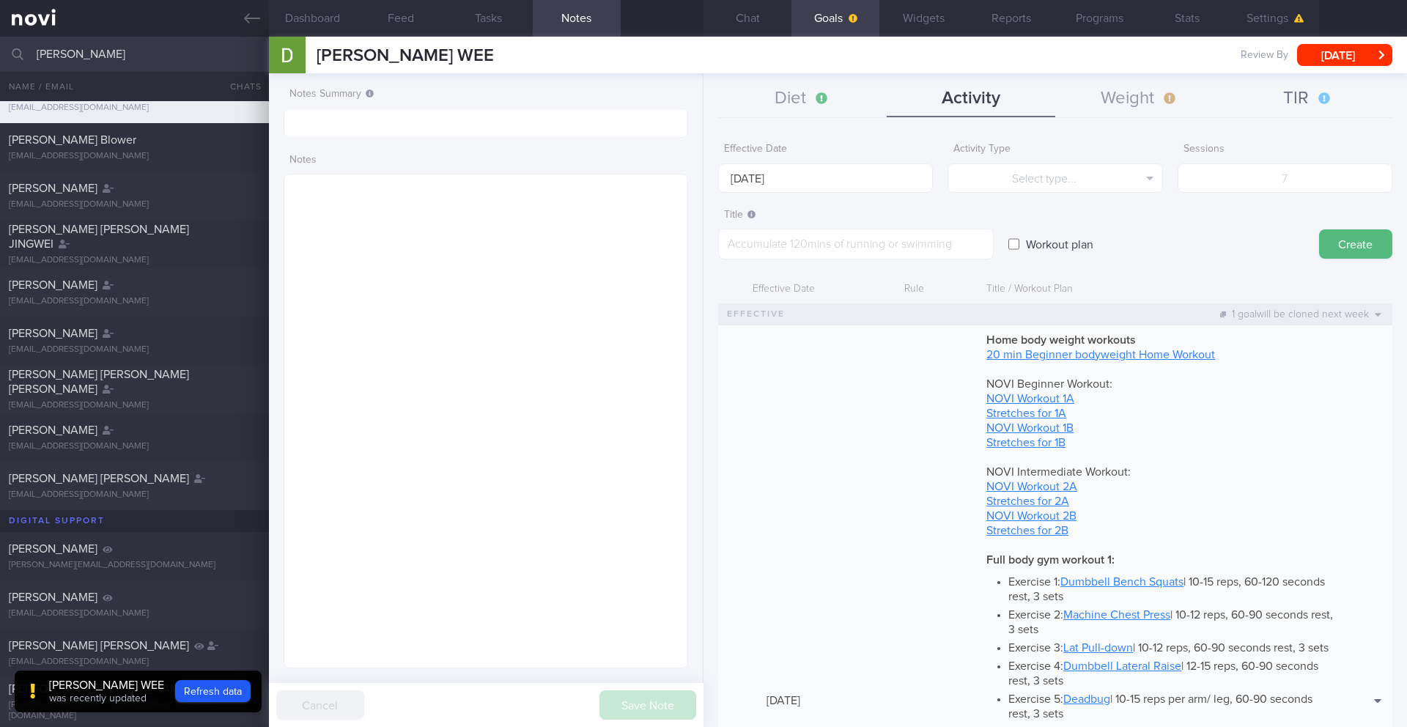
click at [1054, 109] on button "TIR" at bounding box center [1307, 99] width 168 height 37
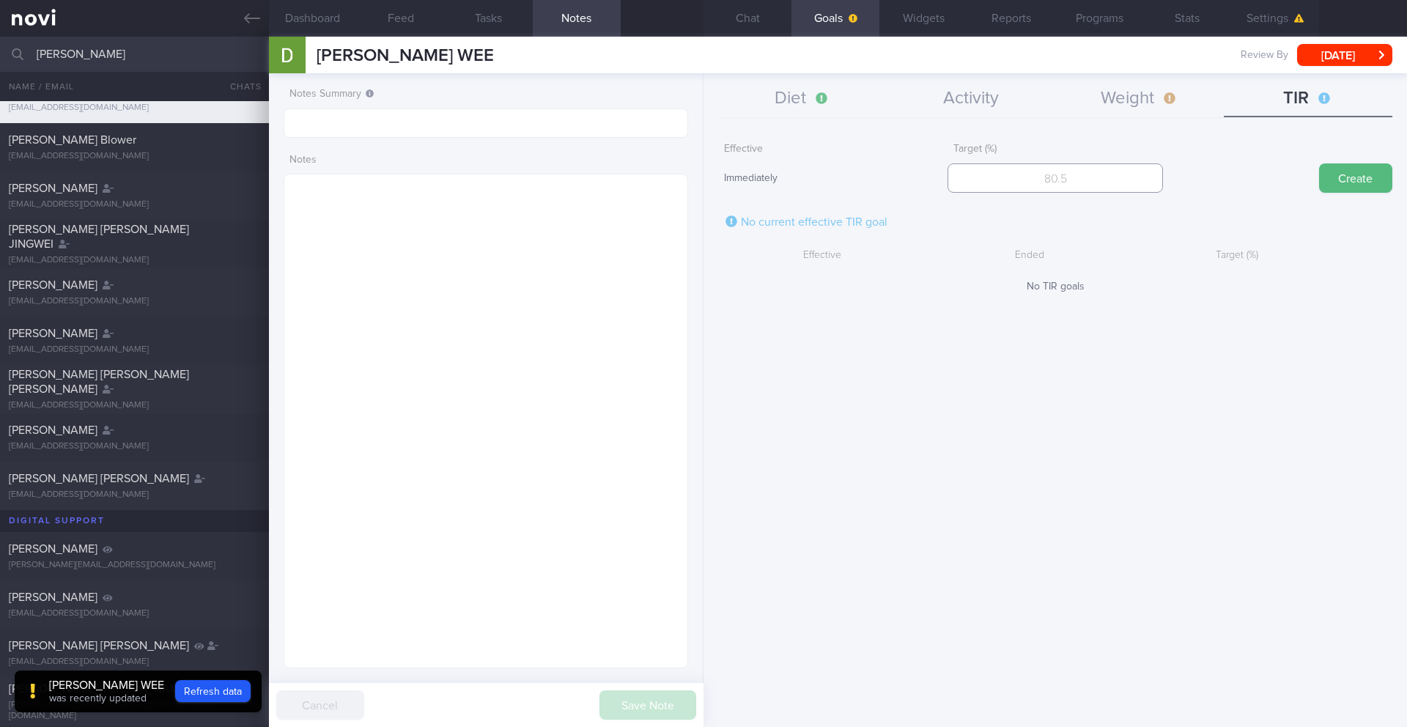
click at [1054, 174] on input "number" at bounding box center [1054, 177] width 215 height 29
type input "90"
click at [1054, 181] on button "Create" at bounding box center [1355, 177] width 73 height 29
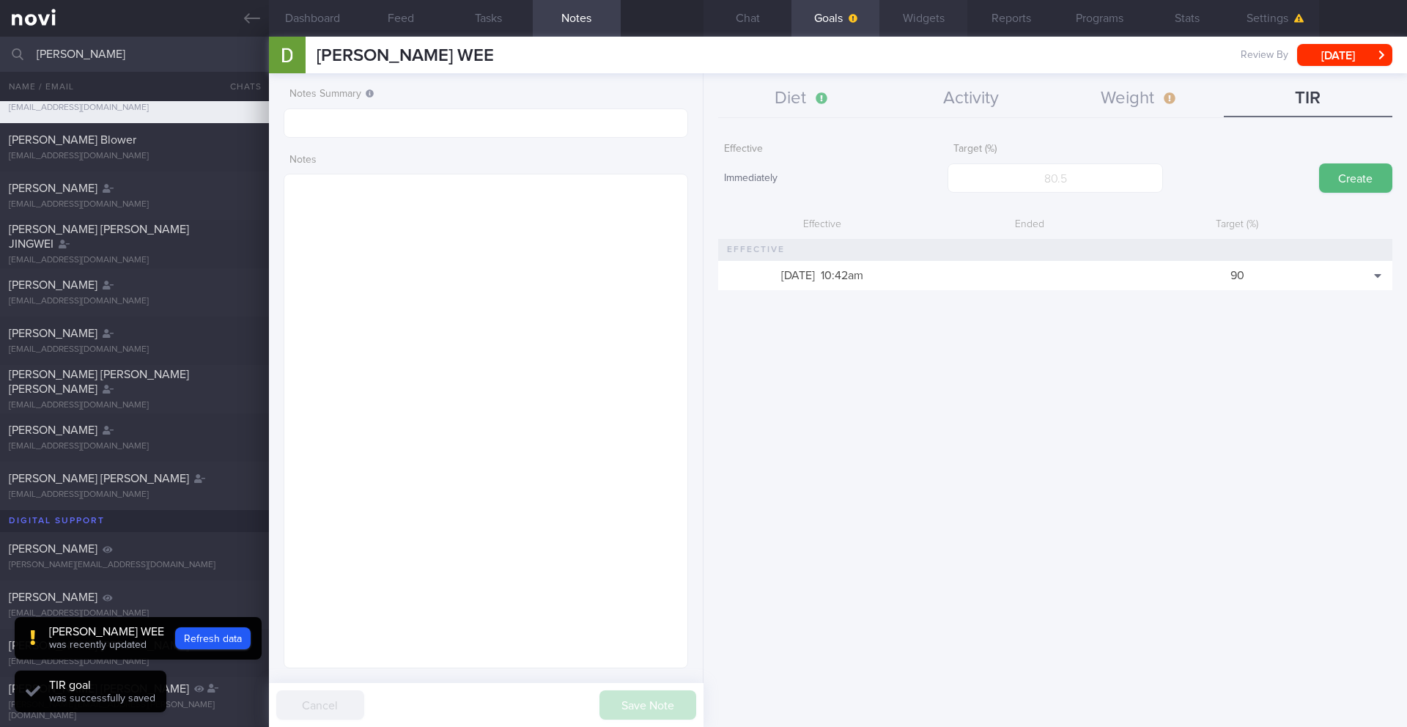
click at [901, 14] on button "Widgets" at bounding box center [923, 18] width 88 height 37
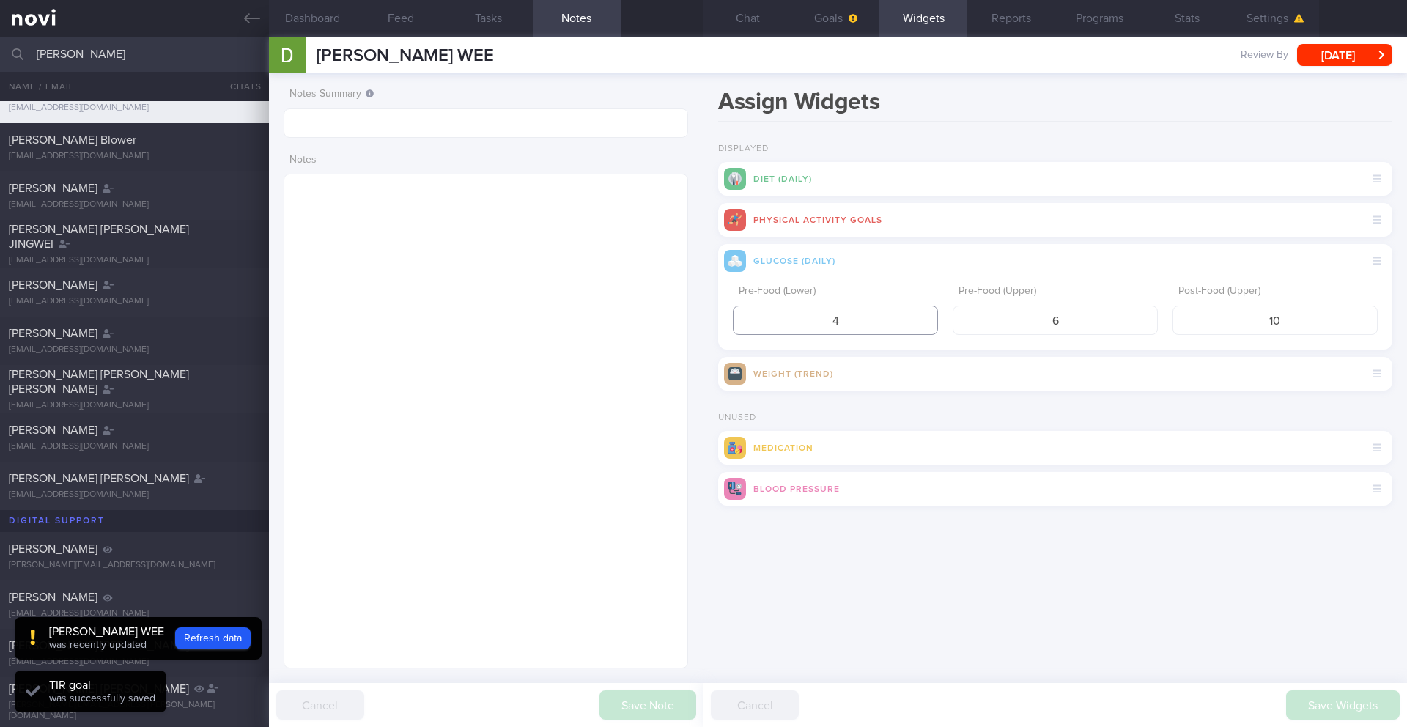
drag, startPoint x: 838, startPoint y: 325, endPoint x: 773, endPoint y: 322, distance: 65.3
click at [773, 322] on input "4" at bounding box center [835, 319] width 205 height 29
type input "3.9"
drag, startPoint x: 1219, startPoint y: 319, endPoint x: 1317, endPoint y: 321, distance: 98.2
click at [1054, 321] on input "10" at bounding box center [1274, 319] width 205 height 29
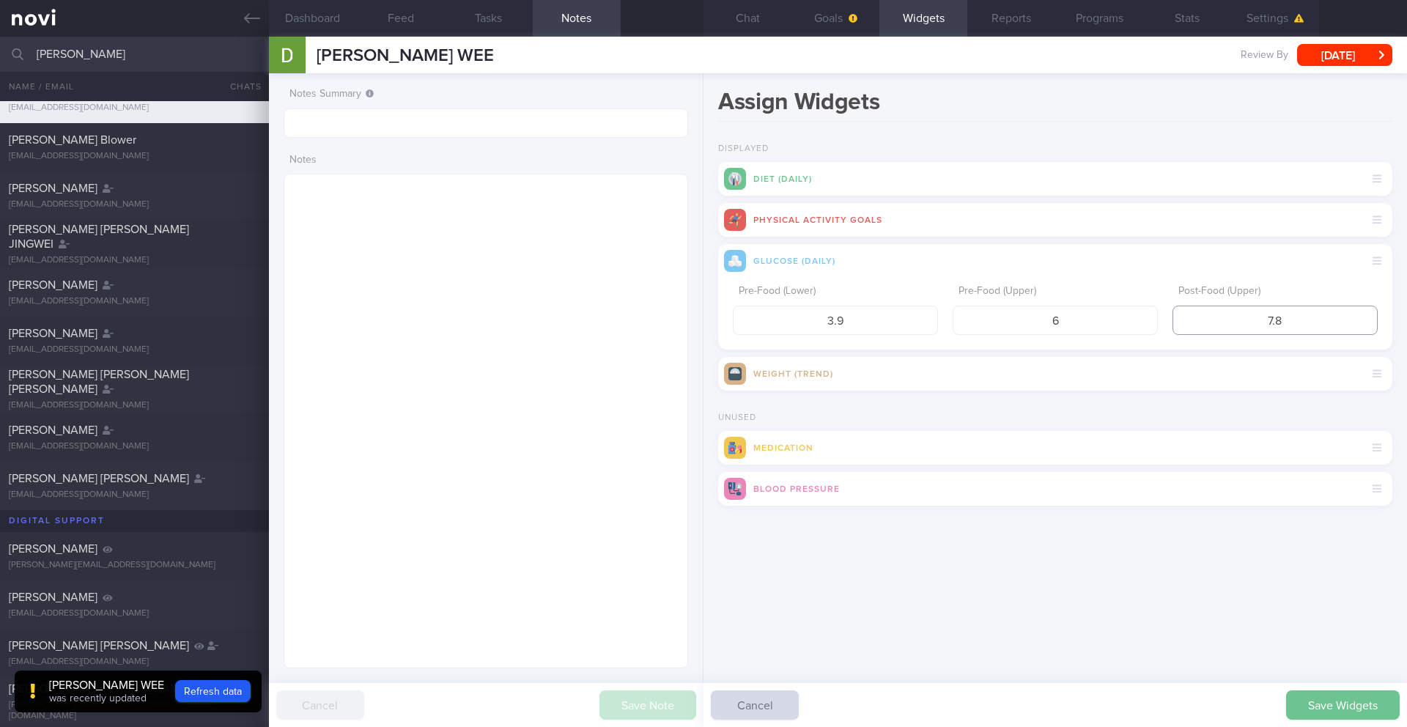
type input "7.8"
click at [1054, 594] on button "Save Widgets" at bounding box center [1343, 704] width 114 height 29
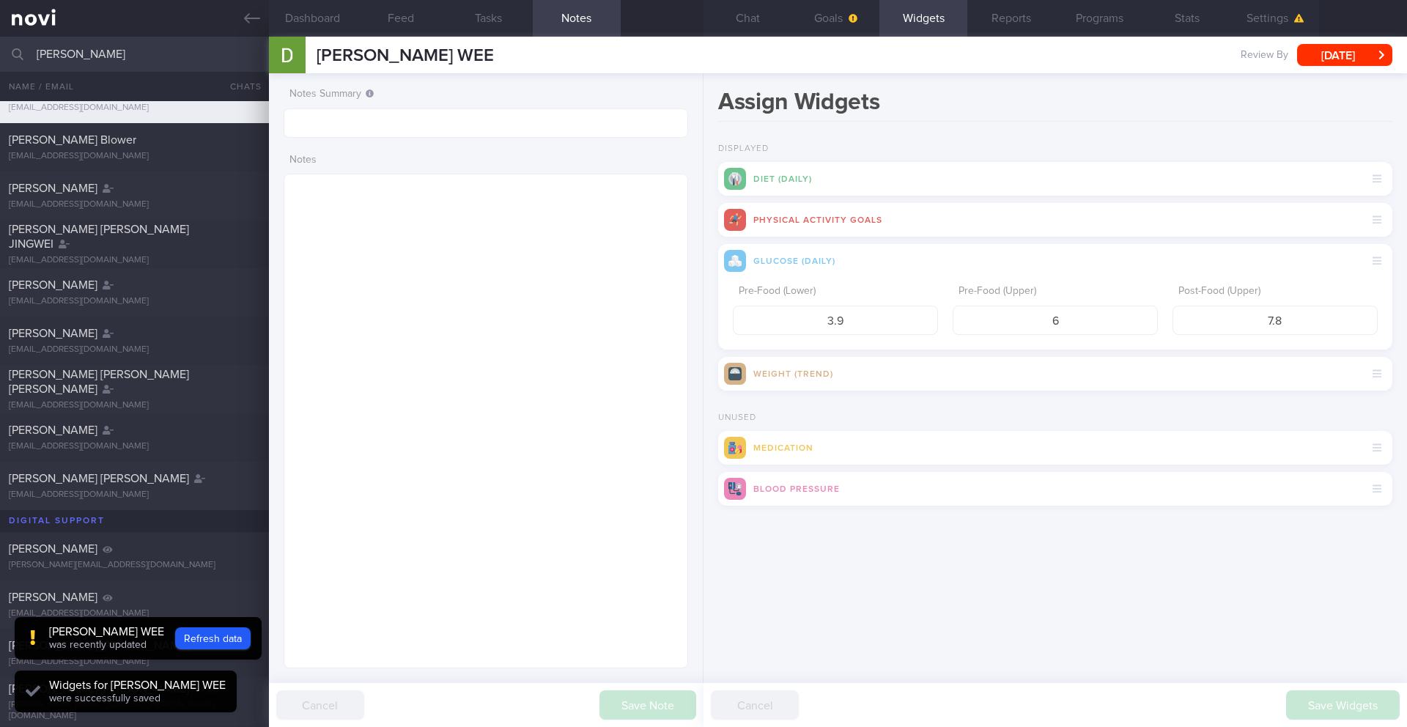
scroll to position [186, 374]
click at [834, 23] on button "Goals" at bounding box center [835, 18] width 88 height 37
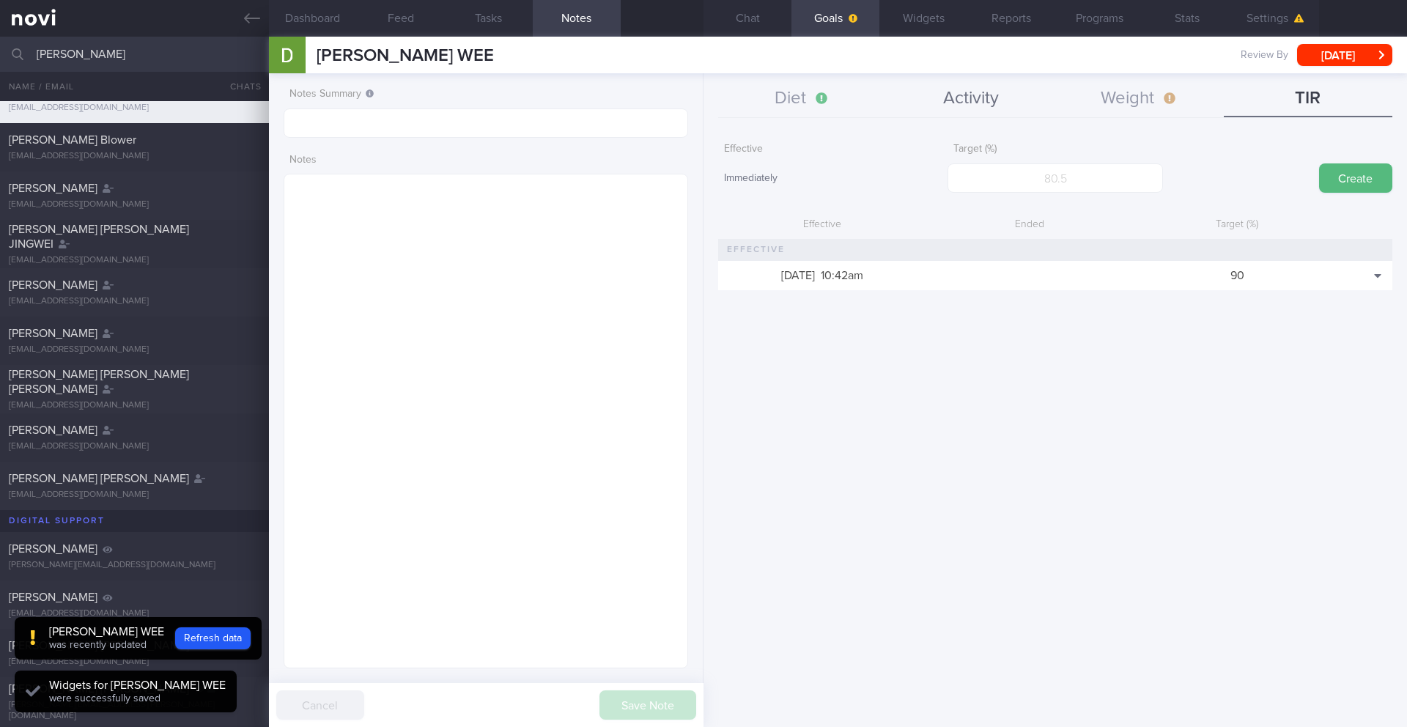
click at [953, 95] on button "Activity" at bounding box center [970, 99] width 168 height 37
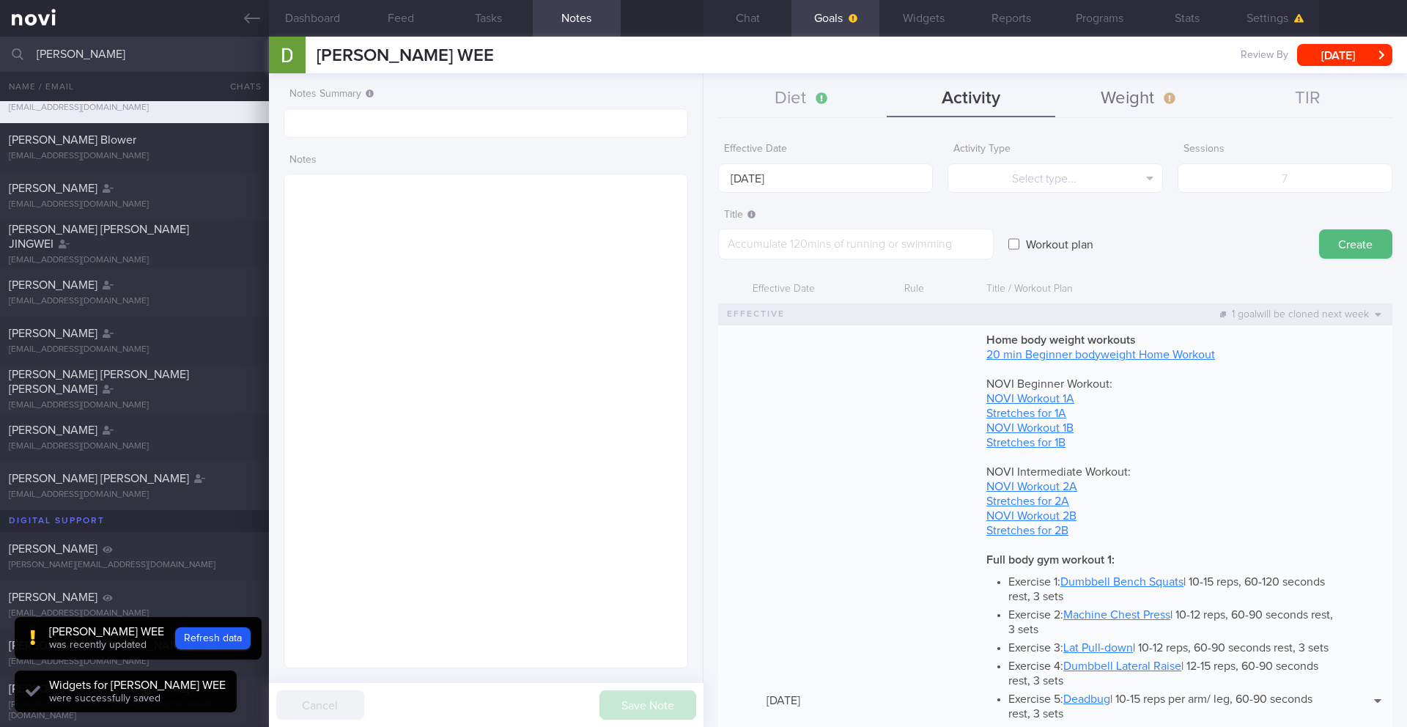
click at [1054, 101] on button "Weight" at bounding box center [1139, 99] width 168 height 37
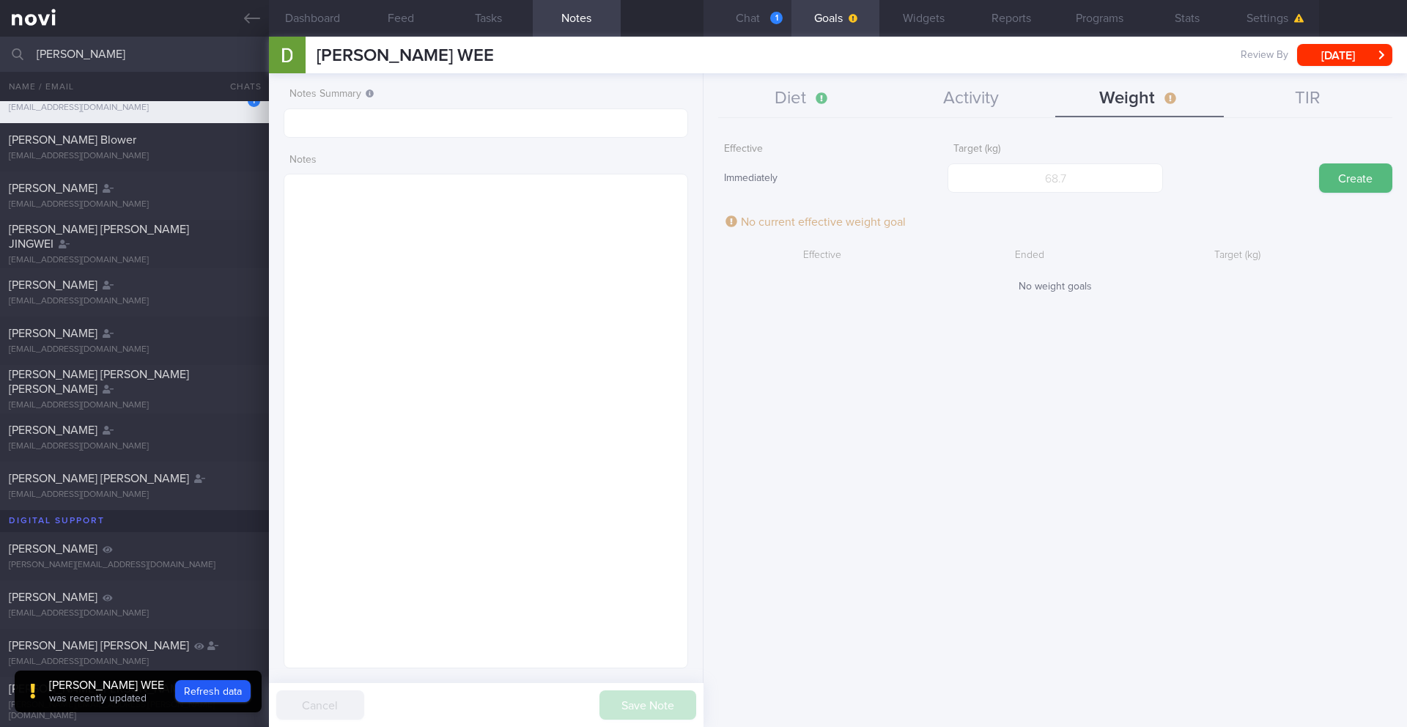
click at [766, 14] on button "Chat 1" at bounding box center [747, 18] width 88 height 37
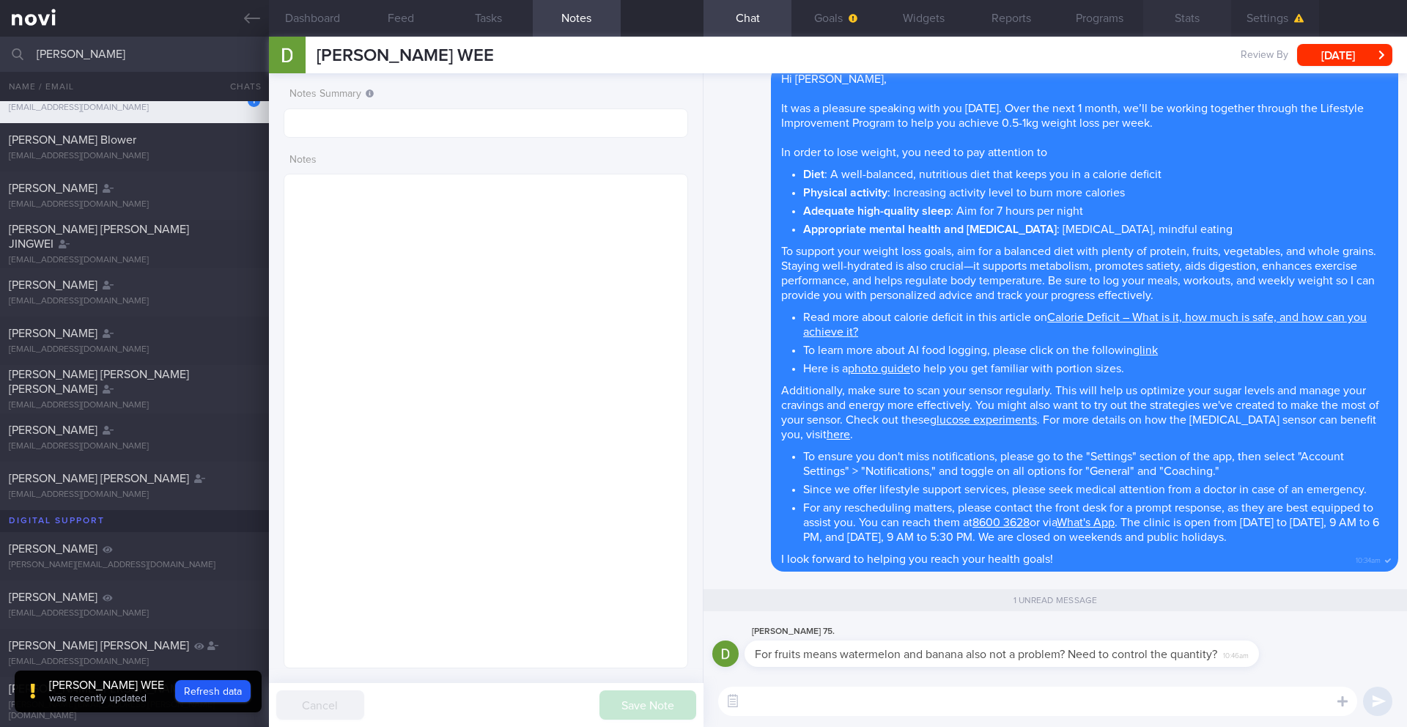
click at [1054, 25] on button "Stats" at bounding box center [1187, 18] width 88 height 37
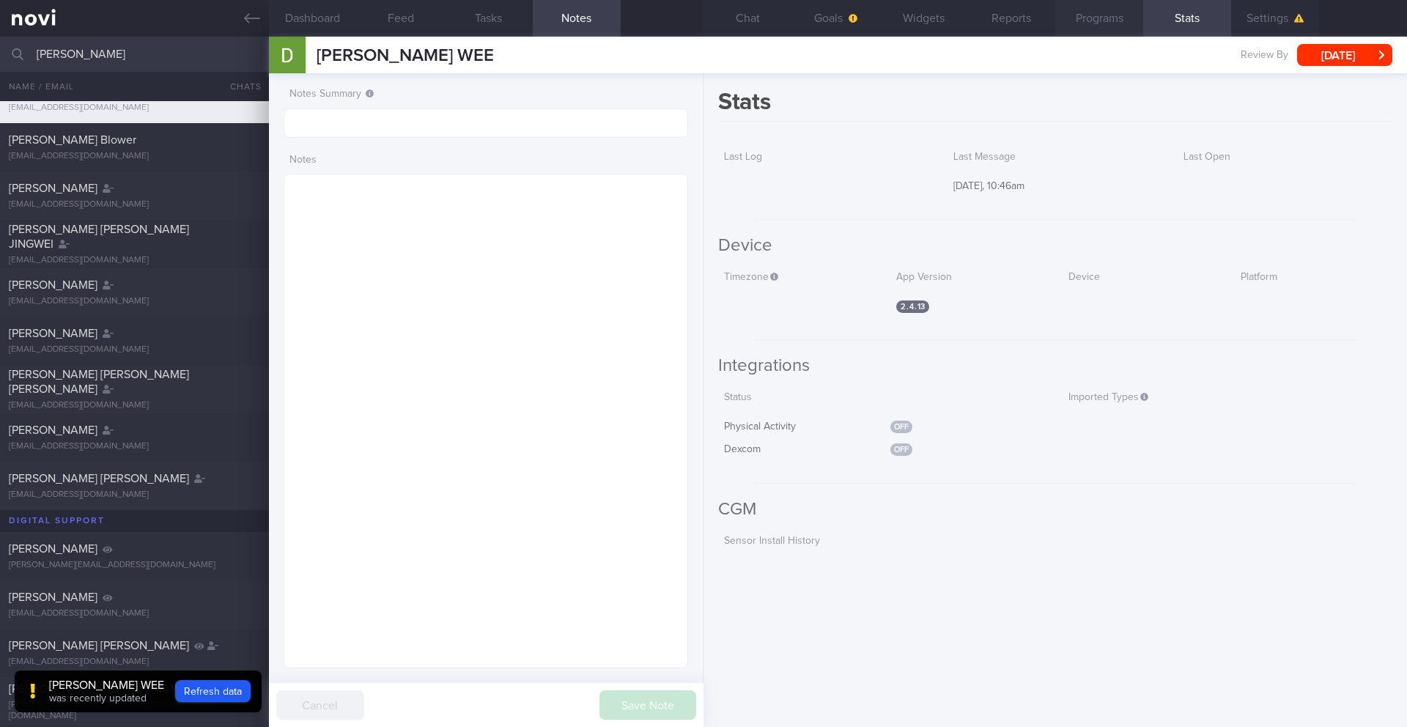
click at [1054, 29] on button "Programs" at bounding box center [1099, 18] width 88 height 37
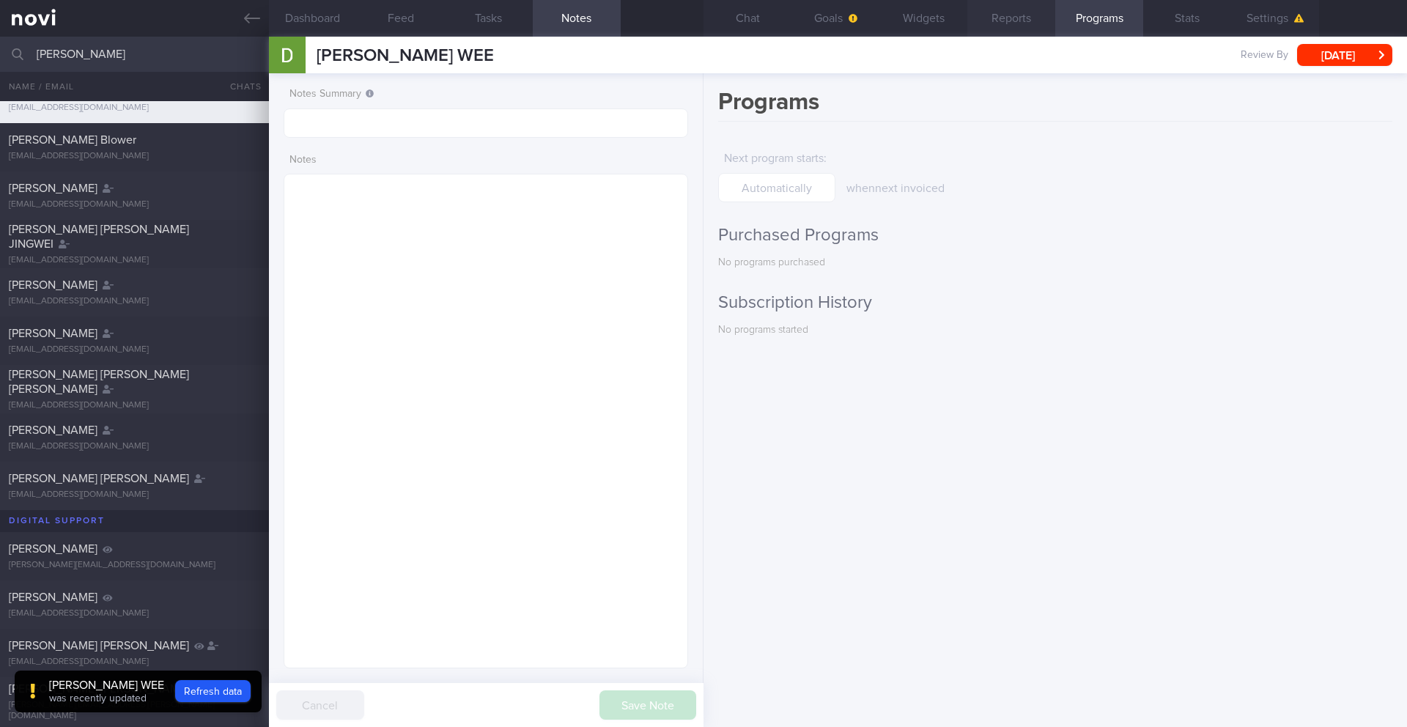
click at [1018, 26] on button "Reports" at bounding box center [1011, 18] width 88 height 37
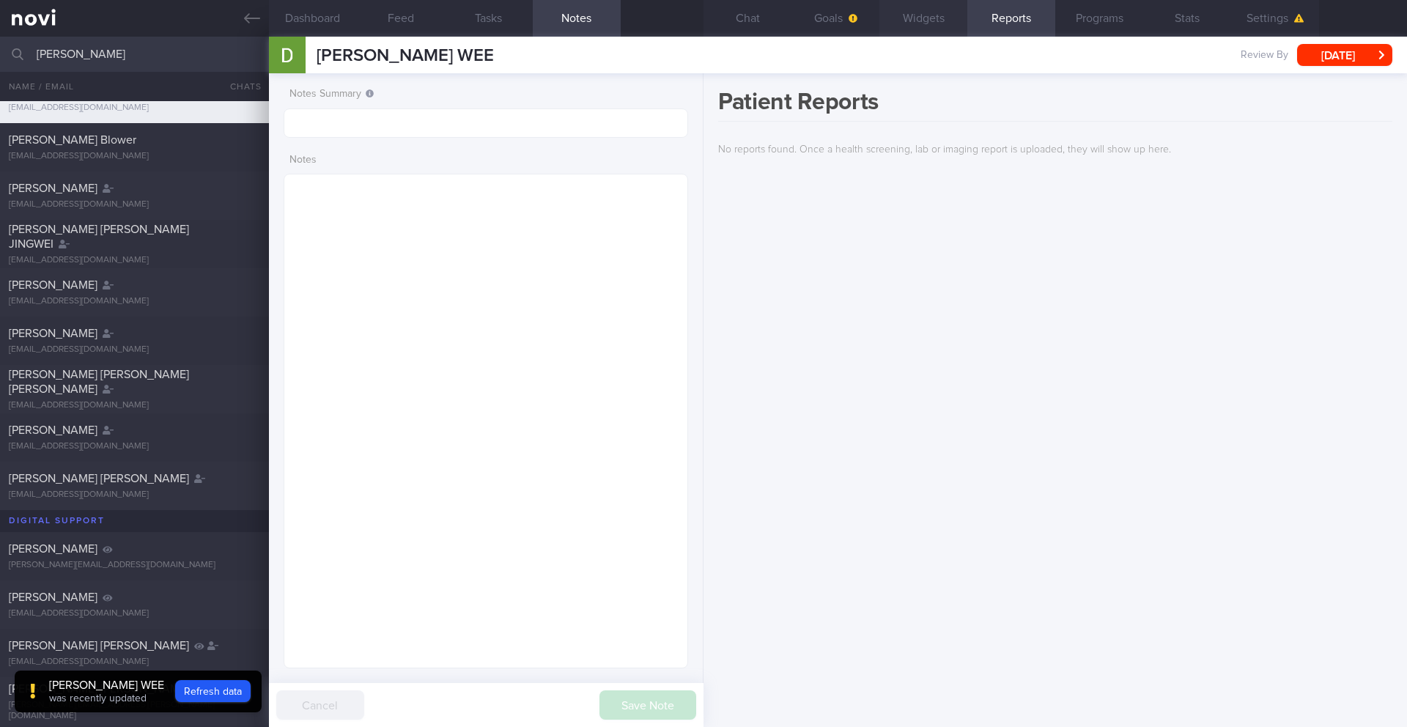
click at [920, 25] on button "Widgets" at bounding box center [923, 18] width 88 height 37
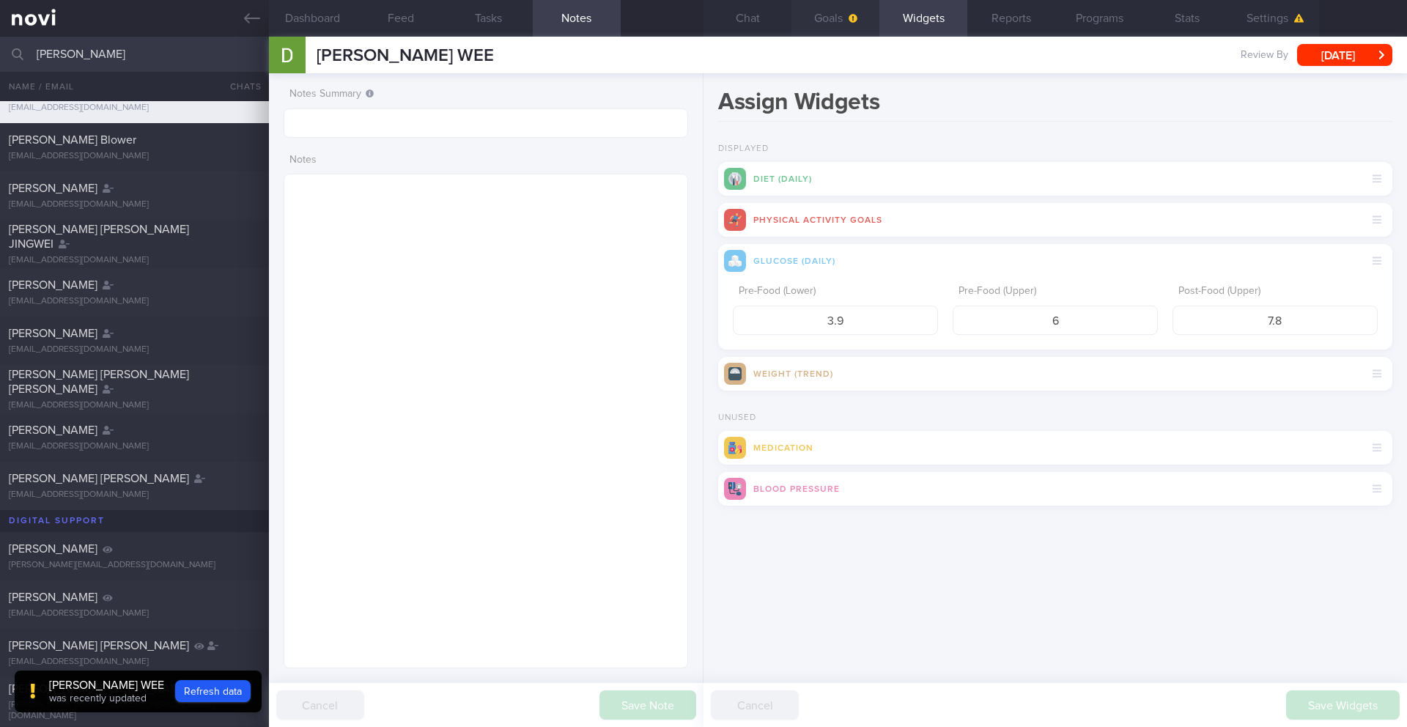
click at [821, 27] on button "Goals" at bounding box center [835, 18] width 88 height 37
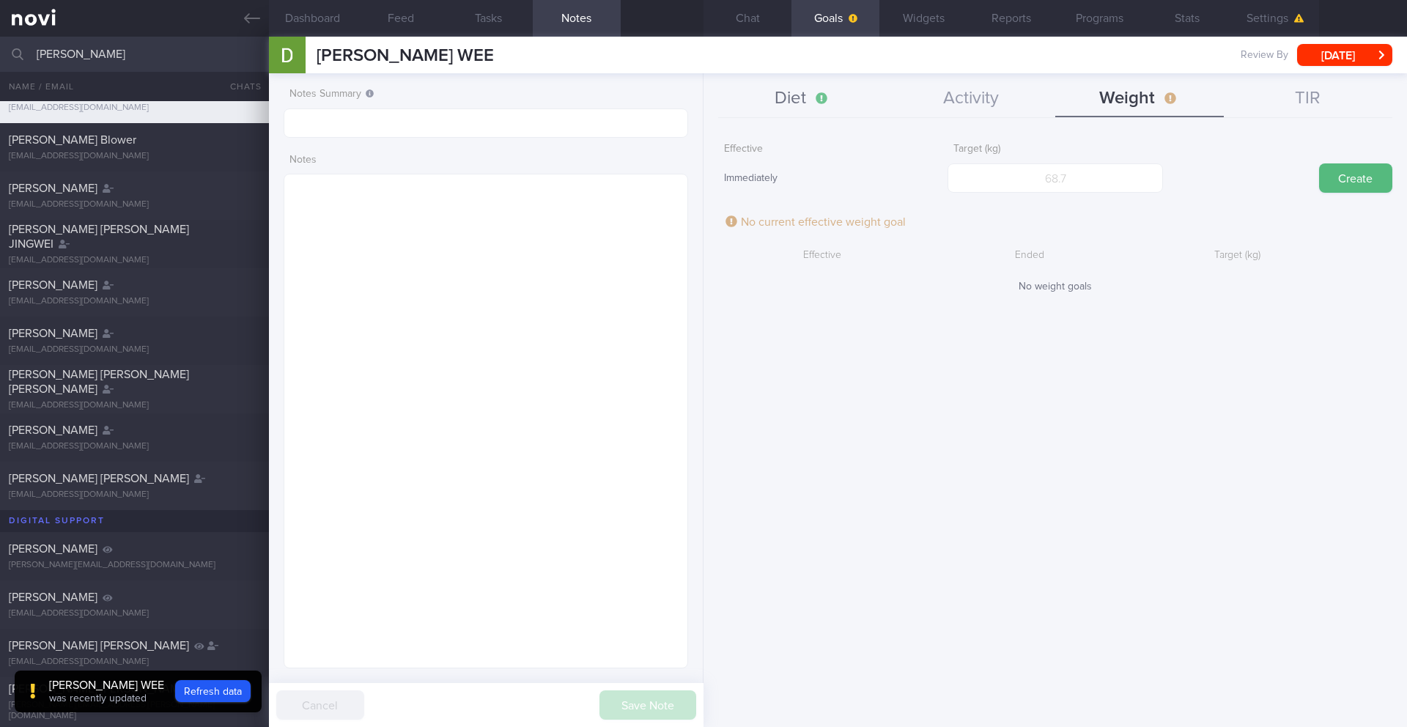
click at [796, 105] on button "Diet" at bounding box center [802, 99] width 168 height 37
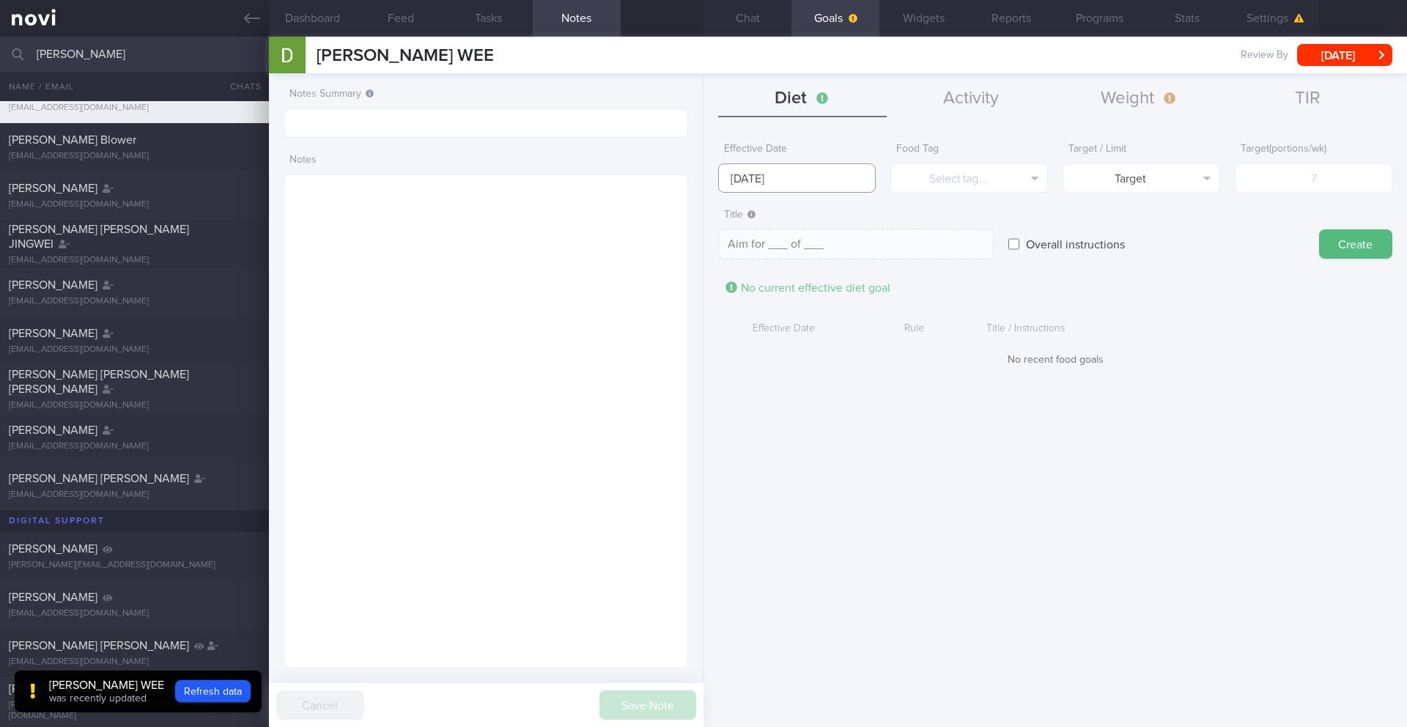
click at [779, 183] on input "[DATE]" at bounding box center [797, 177] width 158 height 29
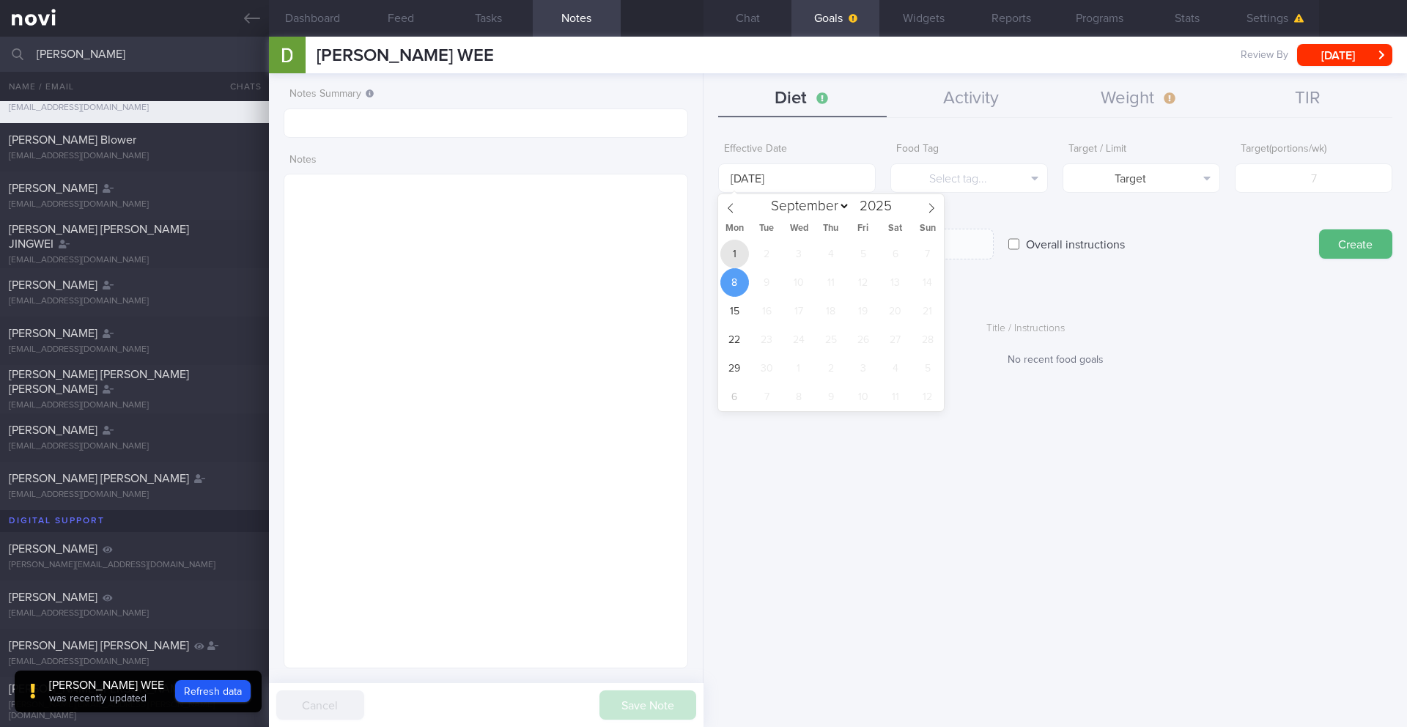
click at [731, 259] on span "1" at bounding box center [734, 254] width 29 height 29
type input "[DATE]"
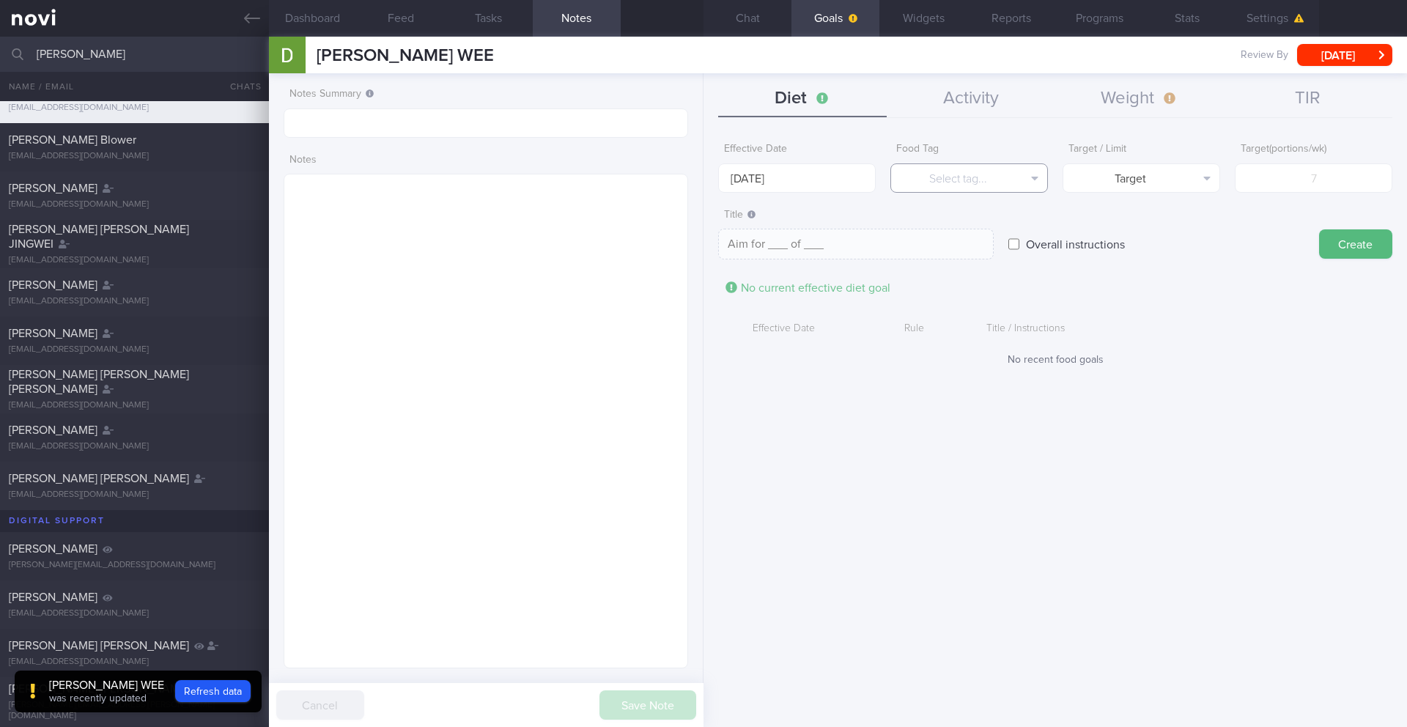
click at [985, 188] on button "Select tag..." at bounding box center [969, 177] width 158 height 29
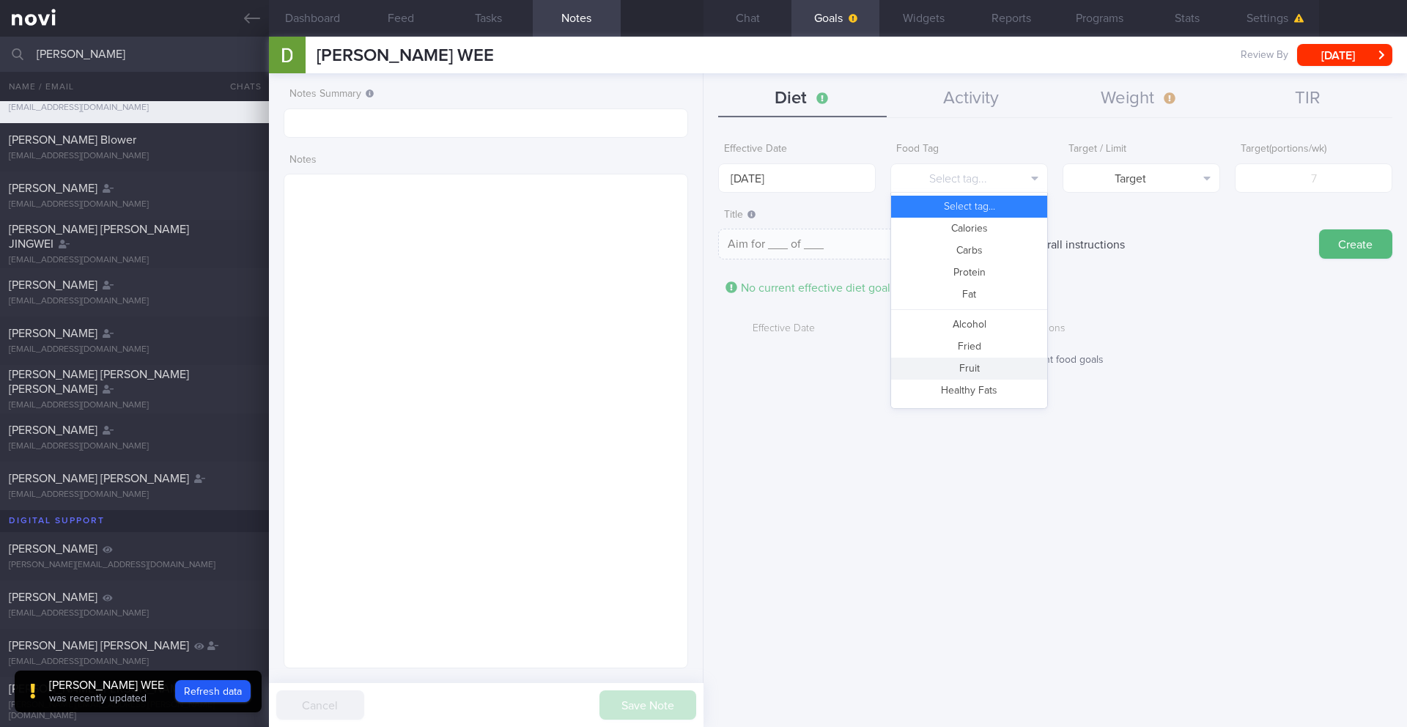
click at [970, 366] on button "Fruit" at bounding box center [969, 369] width 156 height 22
type textarea "Aim for __ portions of fruits per week"
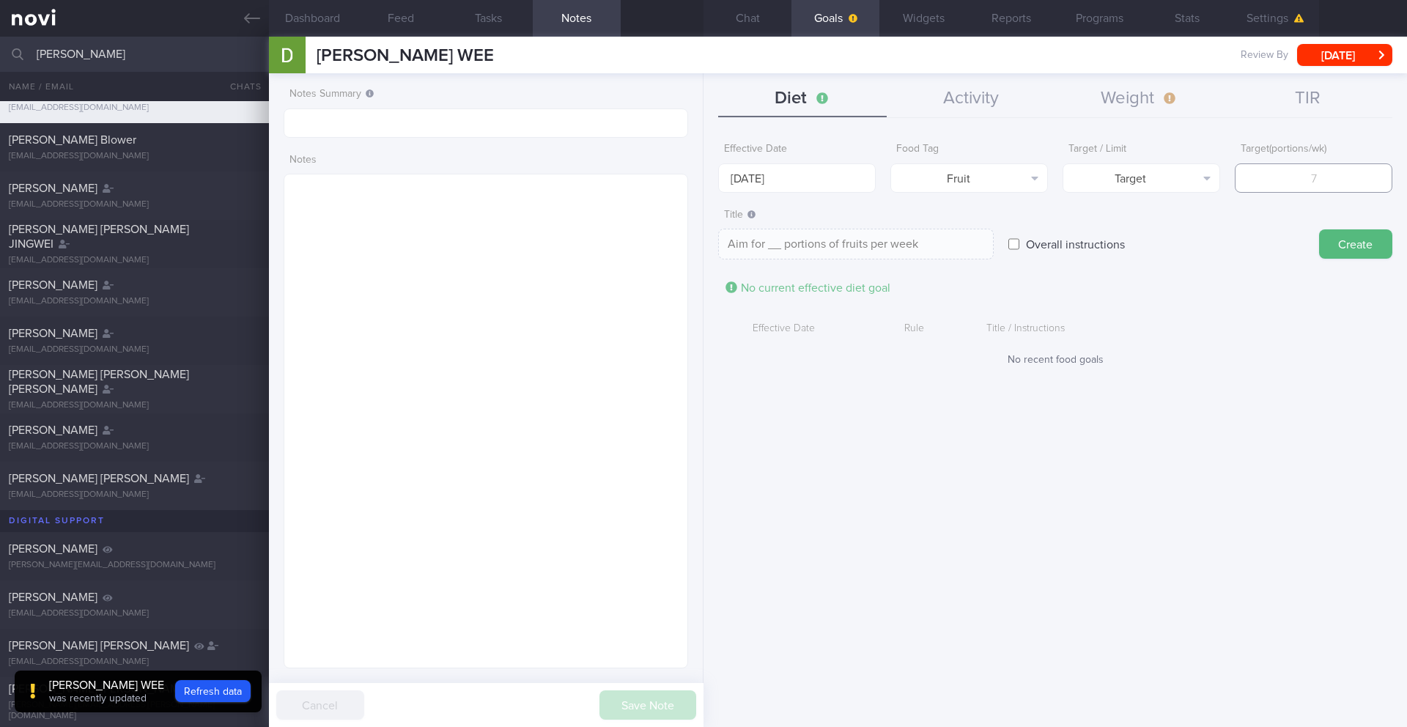
click at [1054, 183] on input "number" at bounding box center [1313, 177] width 158 height 29
type input "1"
type textarea "Aim for 1 portions of fruits per week"
type input "14"
type textarea "Aim for 14 portions of fruits per week"
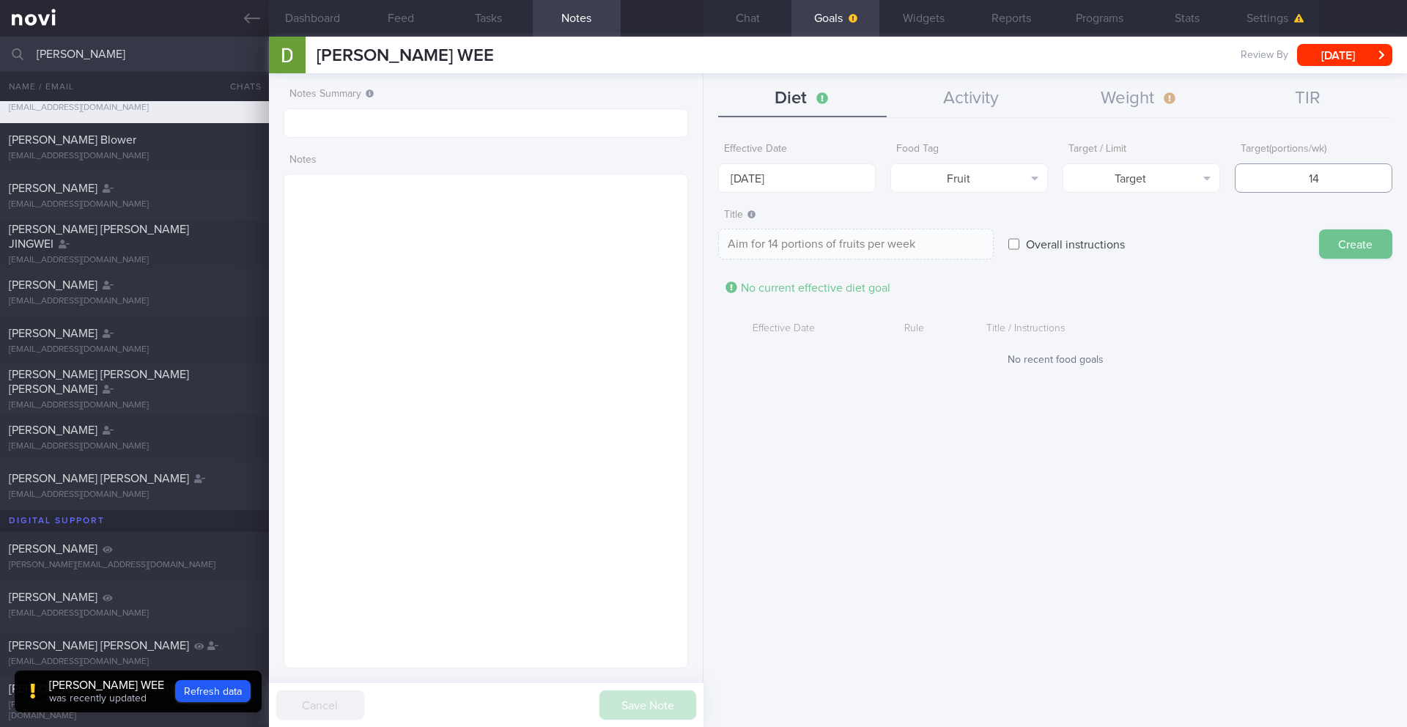
type input "14"
click at [1054, 245] on button "Create" at bounding box center [1355, 243] width 73 height 29
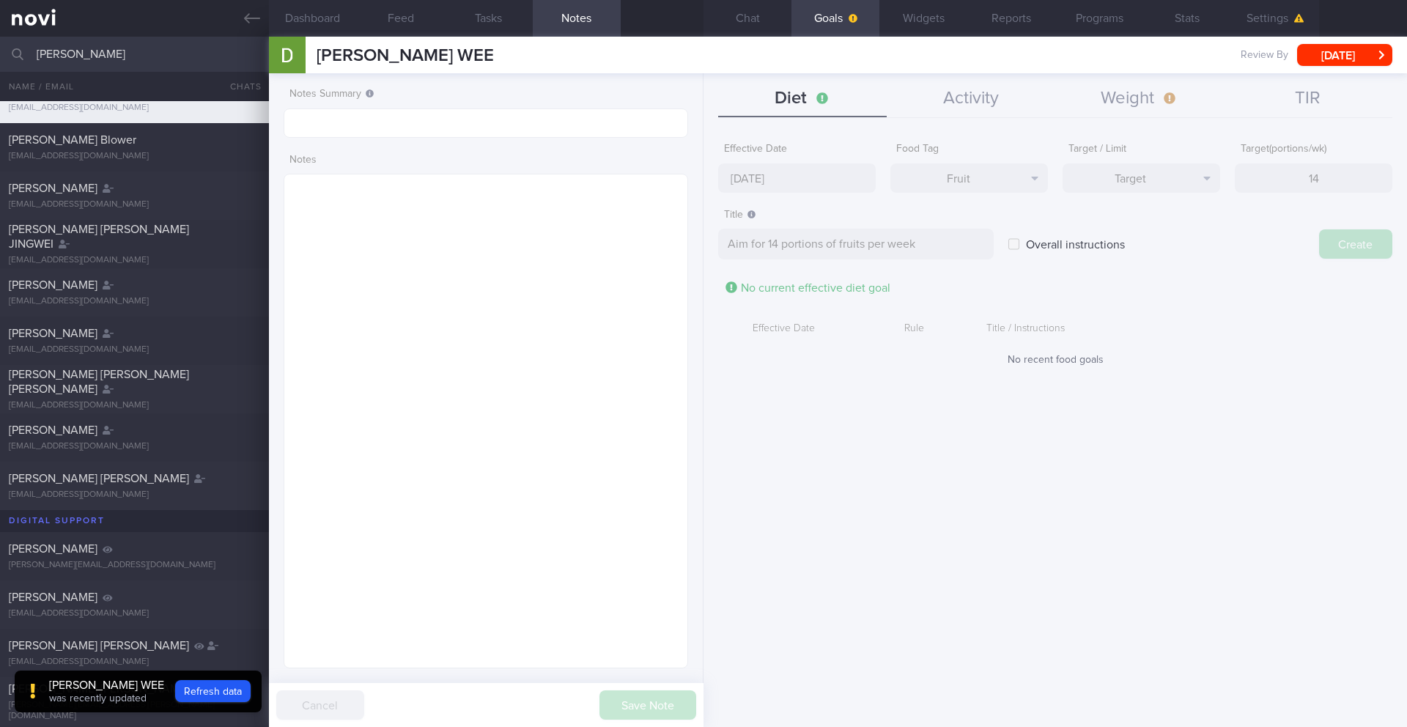
type input "[DATE]"
type textarea "Aim for ___ of ___"
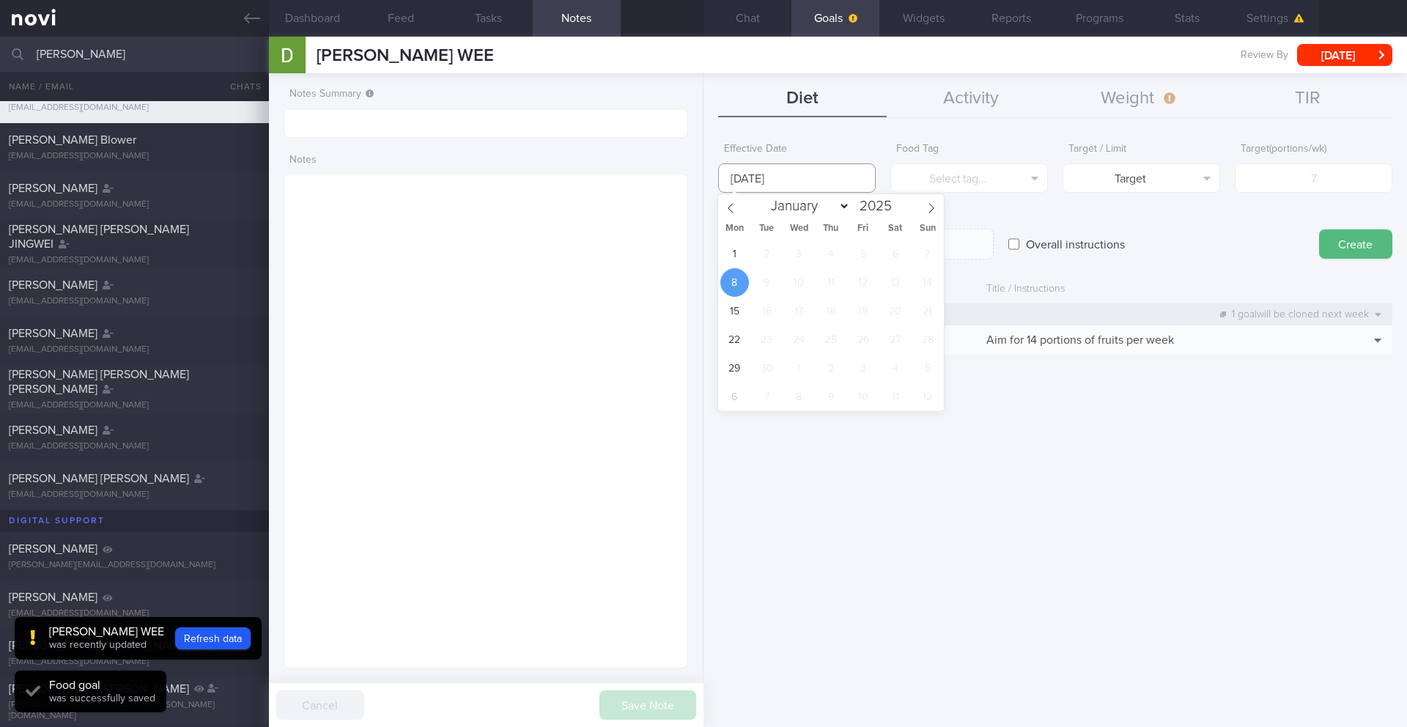
click at [804, 184] on input "[DATE]" at bounding box center [797, 177] width 158 height 29
click at [736, 249] on span "1" at bounding box center [734, 254] width 29 height 29
type input "[DATE]"
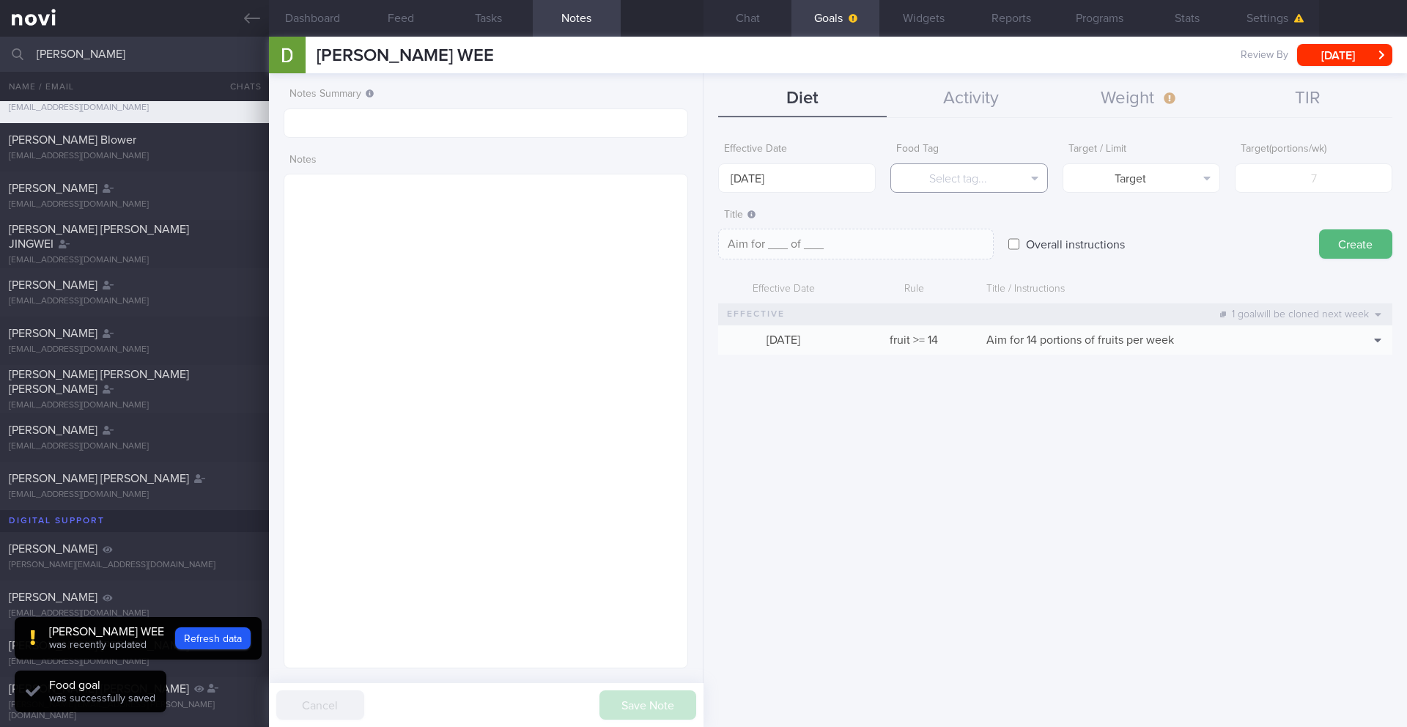
click at [925, 184] on button "Select tag..." at bounding box center [969, 177] width 158 height 29
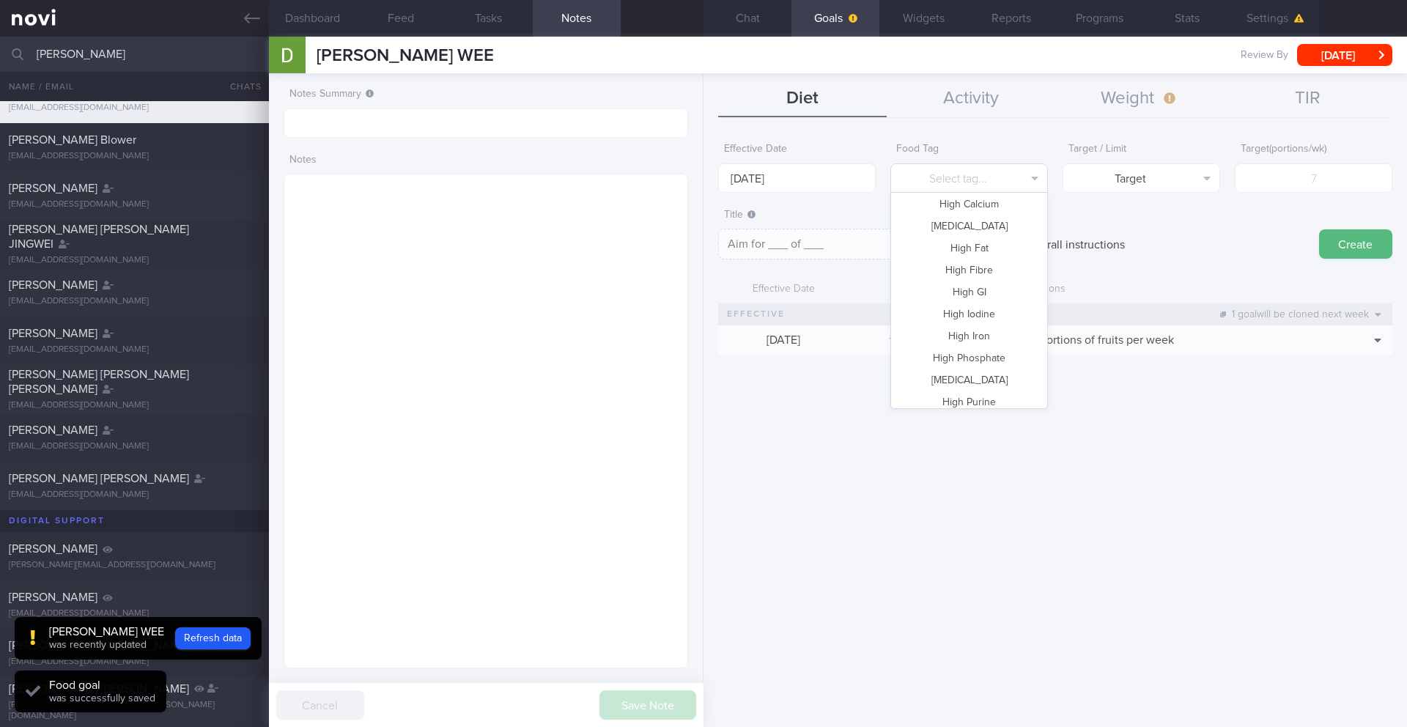
scroll to position [436, 0]
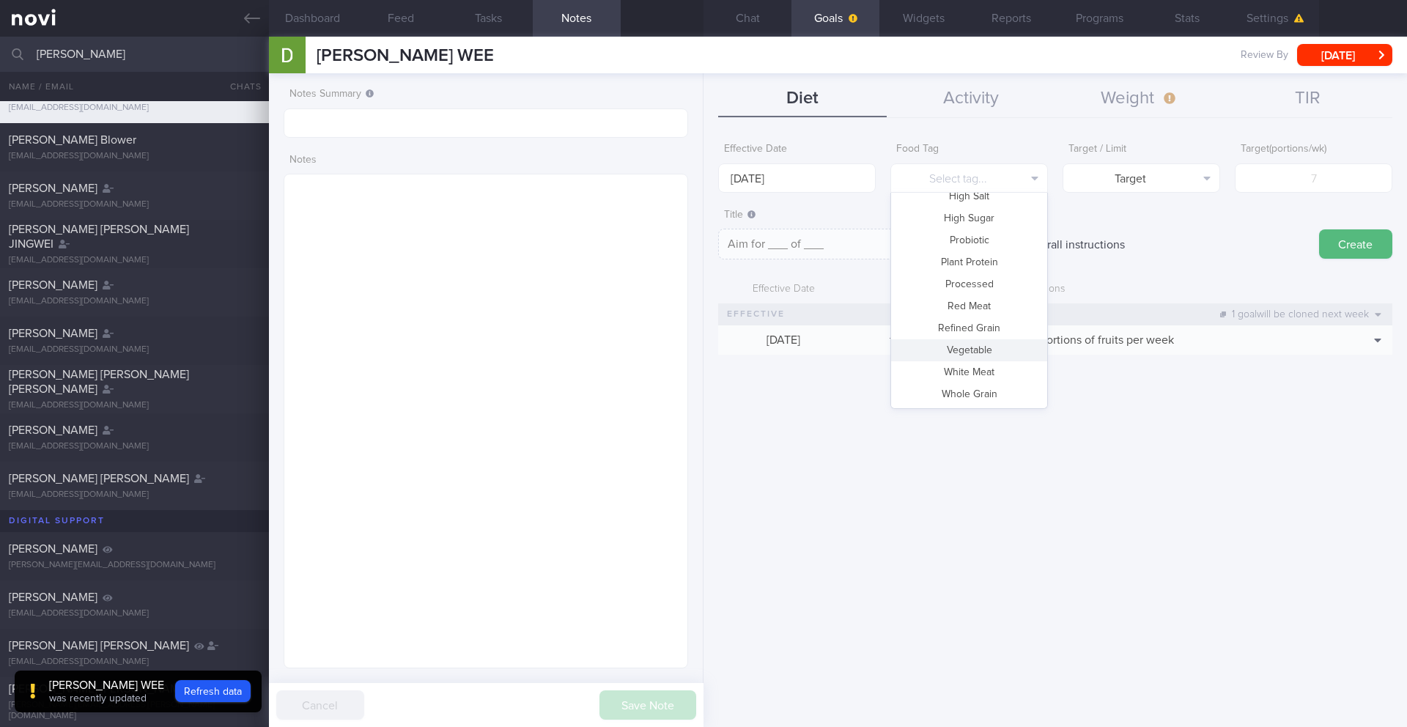
click at [1000, 349] on button "Vegetable" at bounding box center [969, 350] width 156 height 22
type textarea "Aim for __ portions of vegetables per week"
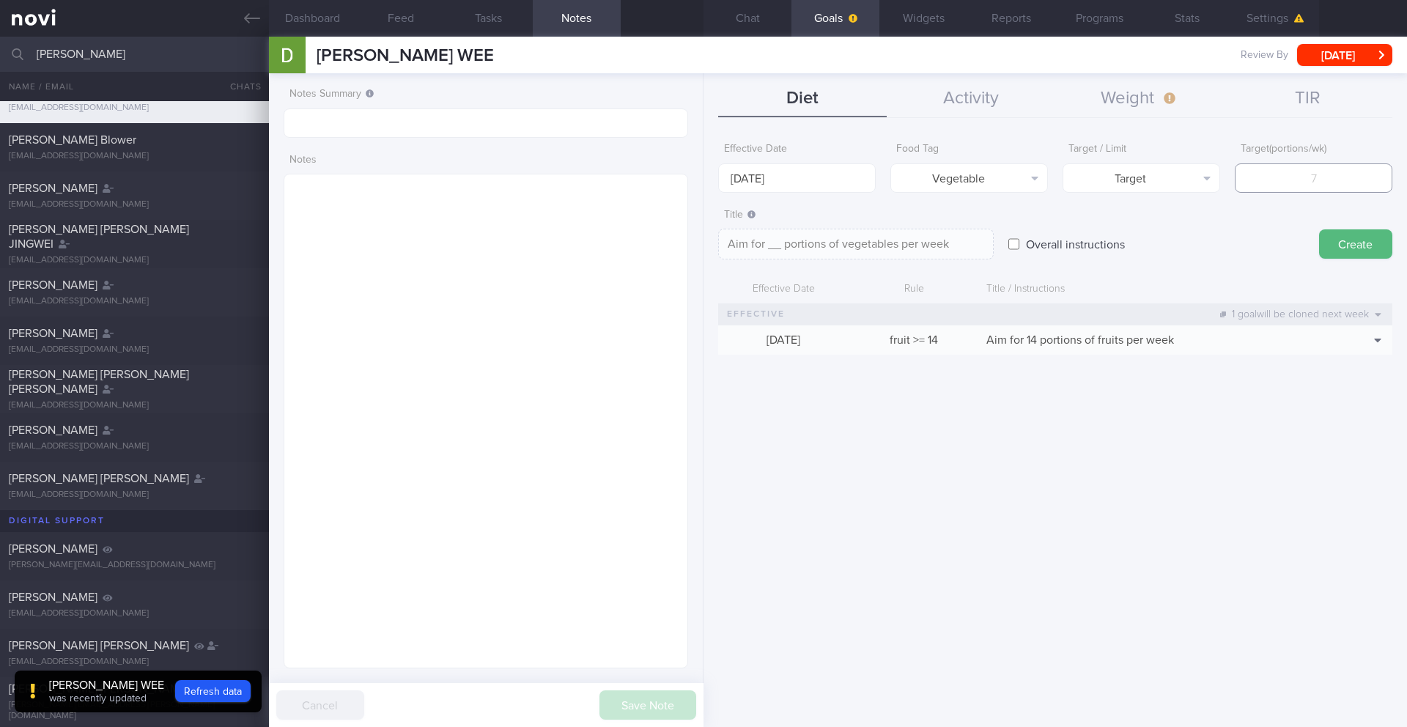
click at [1054, 180] on input "number" at bounding box center [1313, 177] width 158 height 29
type input "1"
type textarea "Aim for 1 portions of vegetables per week"
type input "14"
type textarea "Aim for 14 portions of vegetables per week"
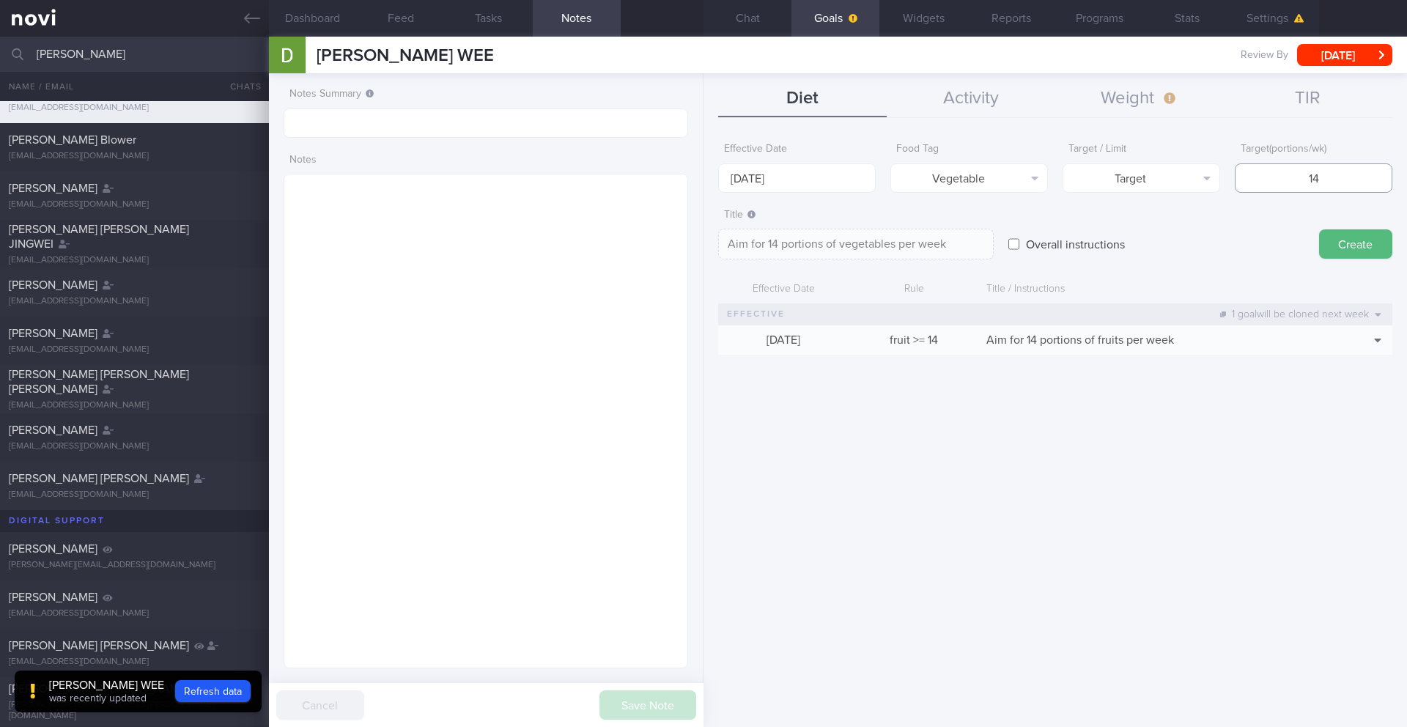
type input "14"
click at [841, 248] on textarea "Aim for 14 portions of vegetables per week" at bounding box center [855, 244] width 275 height 31
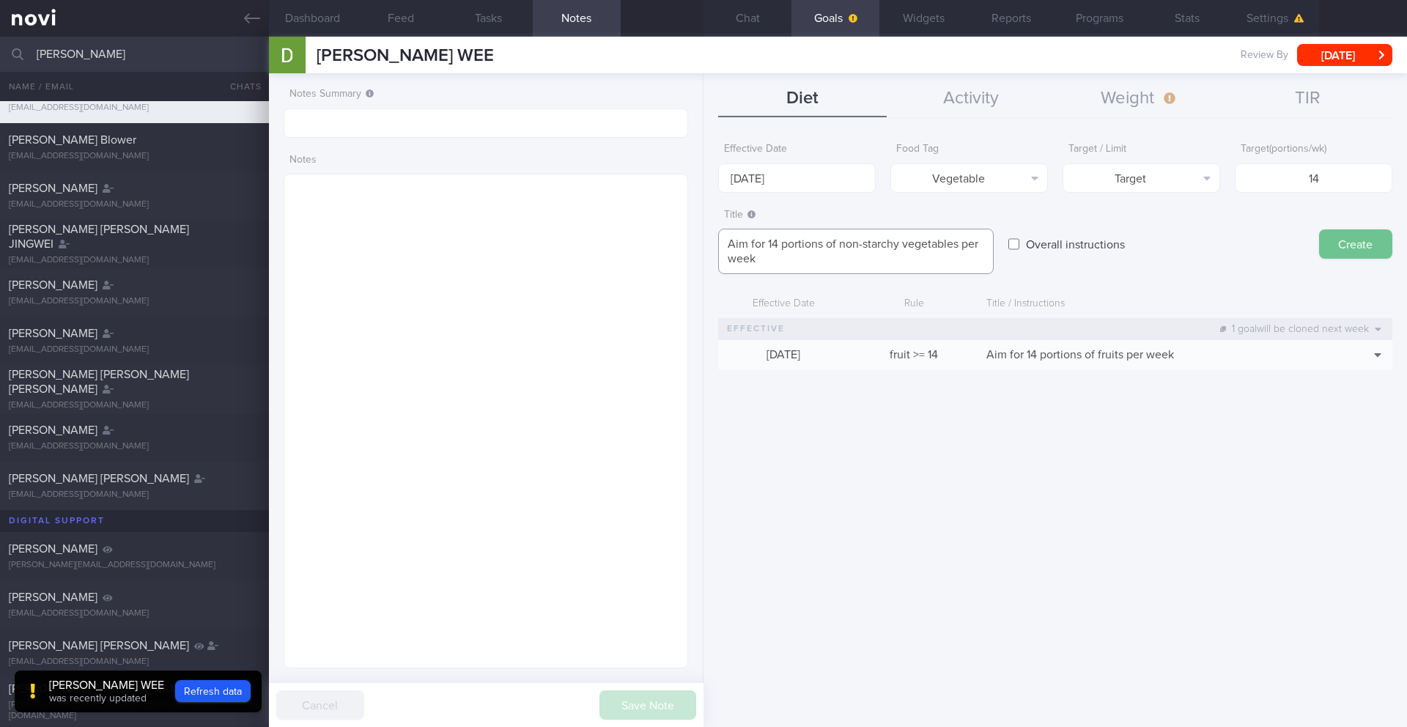
type textarea "Aim for 14 portions of non-starchy vegetables per week"
click at [1054, 241] on button "Create" at bounding box center [1355, 243] width 73 height 29
type input "[DATE]"
type textarea "Aim for ___ of ___"
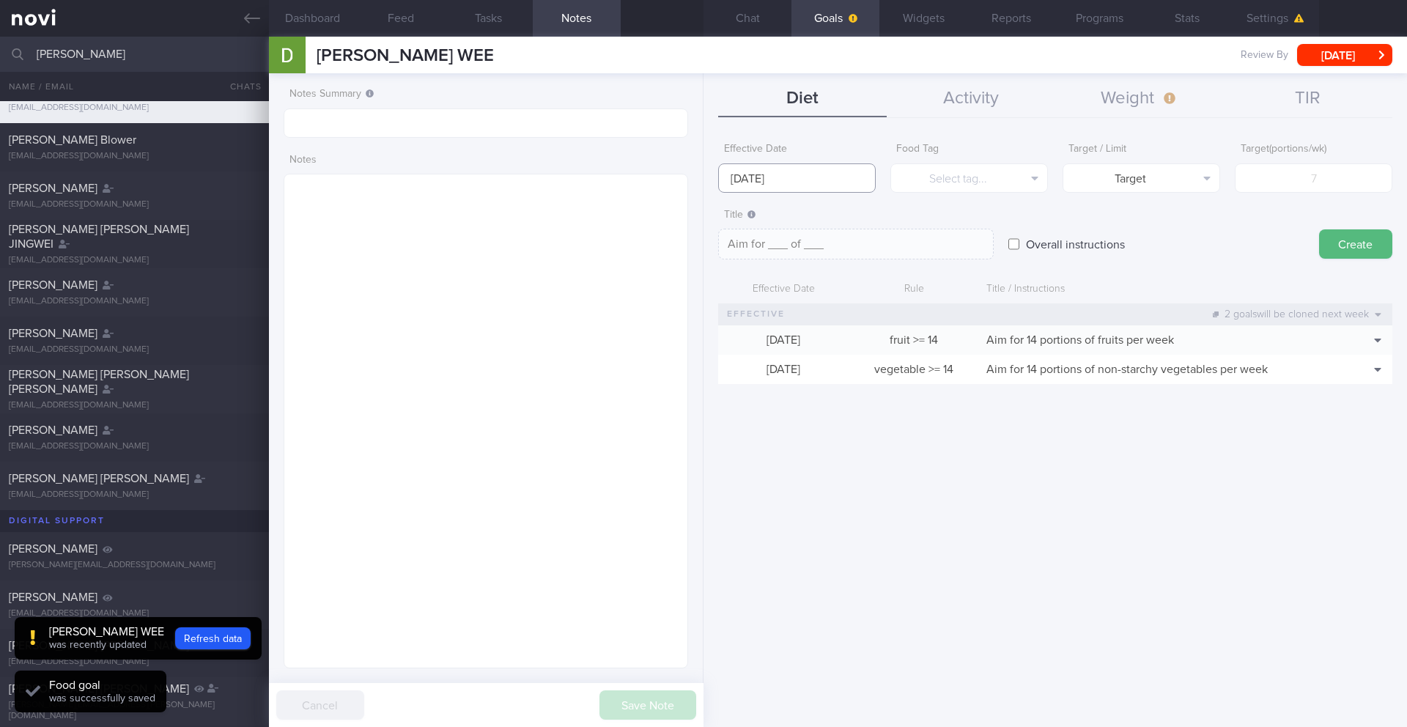
click at [785, 179] on input "[DATE]" at bounding box center [797, 177] width 158 height 29
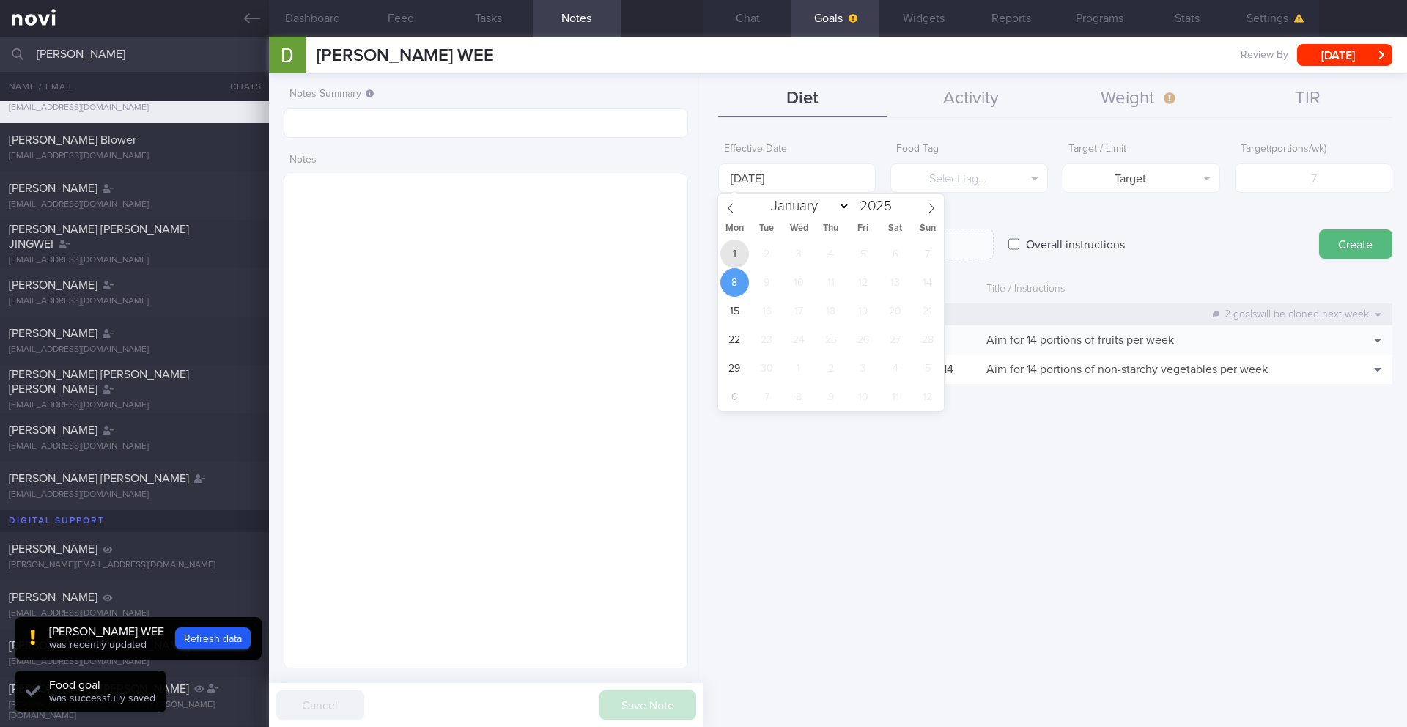
click at [734, 248] on span "1" at bounding box center [734, 254] width 29 height 29
type input "[DATE]"
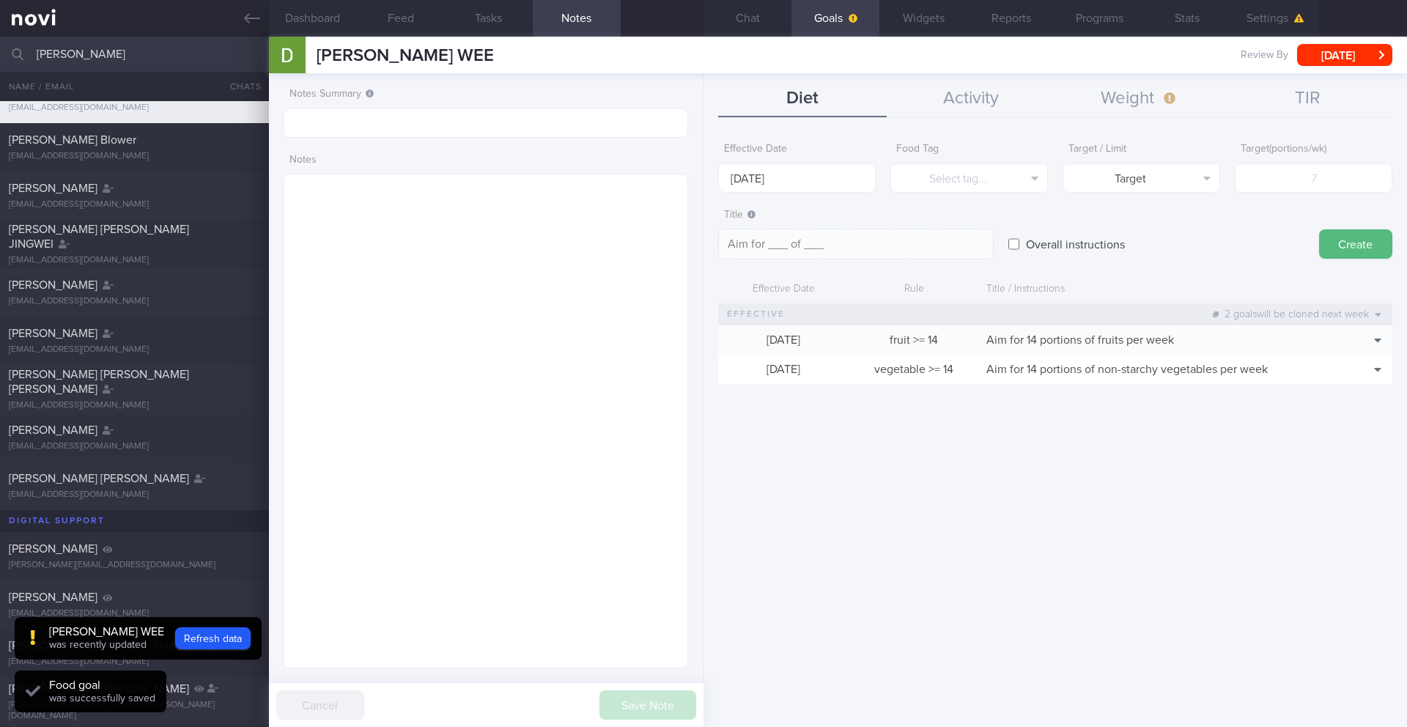
click at [909, 209] on label "Title" at bounding box center [856, 215] width 264 height 13
click at [920, 183] on button "Select tag..." at bounding box center [969, 177] width 158 height 29
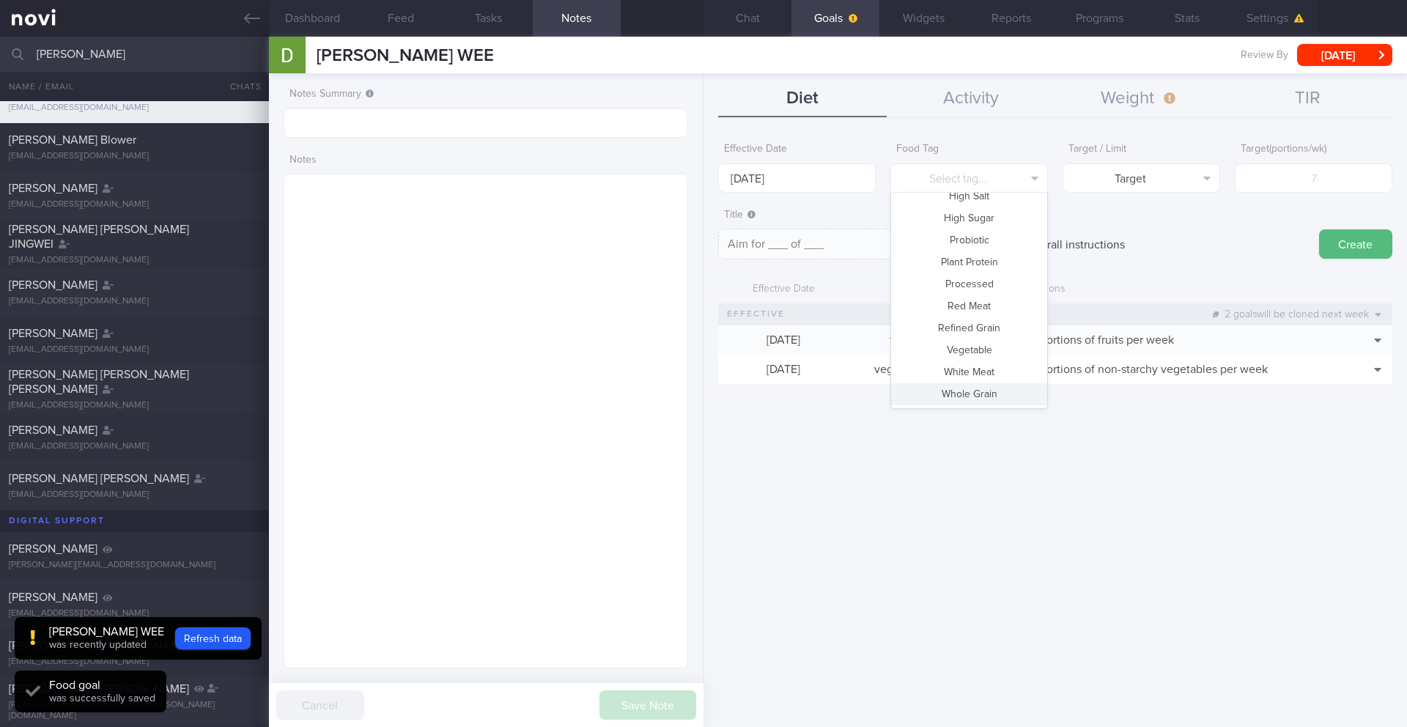
click at [991, 399] on button "Whole Grain" at bounding box center [969, 394] width 156 height 22
type textarea "Aim for __ portions of whole grains per week"
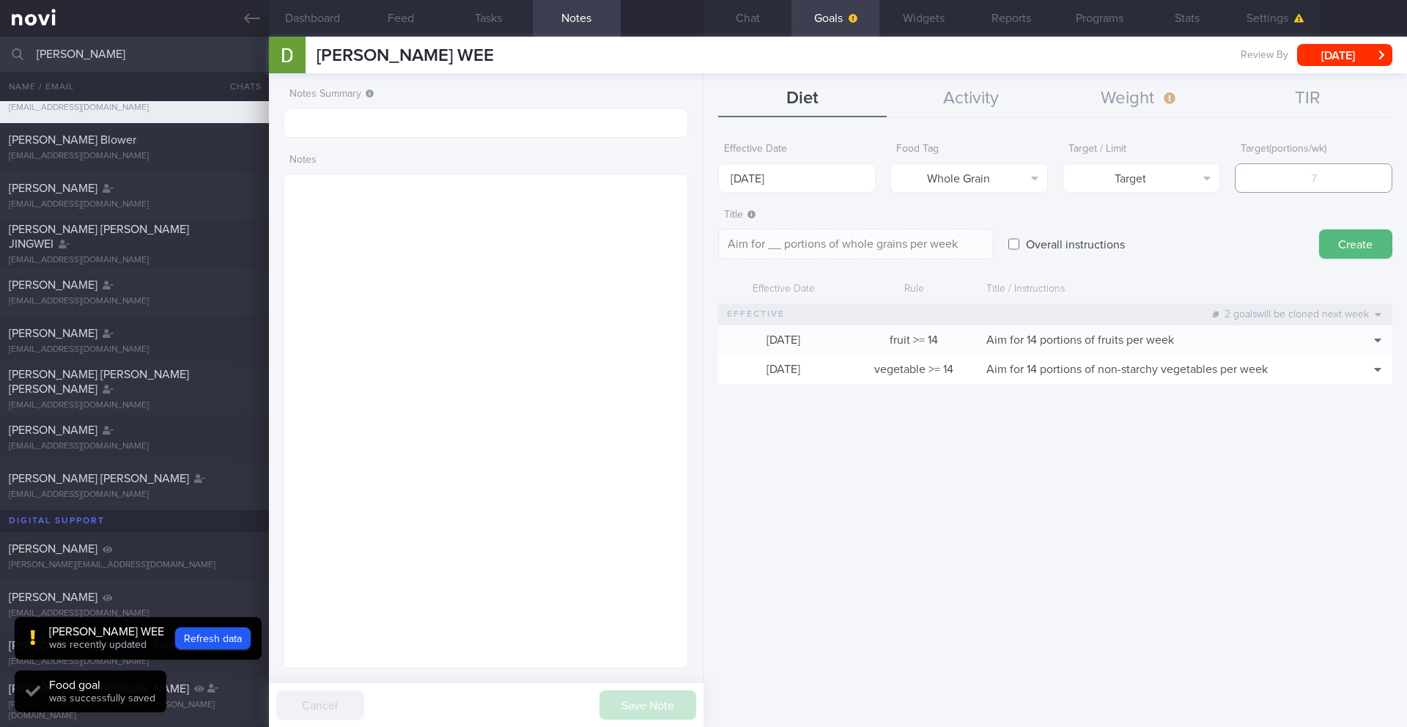
click at [1054, 187] on input "number" at bounding box center [1313, 177] width 158 height 29
type input "1"
type textarea "Aim for 1 portions of whole grains per week"
type input "10"
type textarea "Aim for 10 portions of whole grains per week"
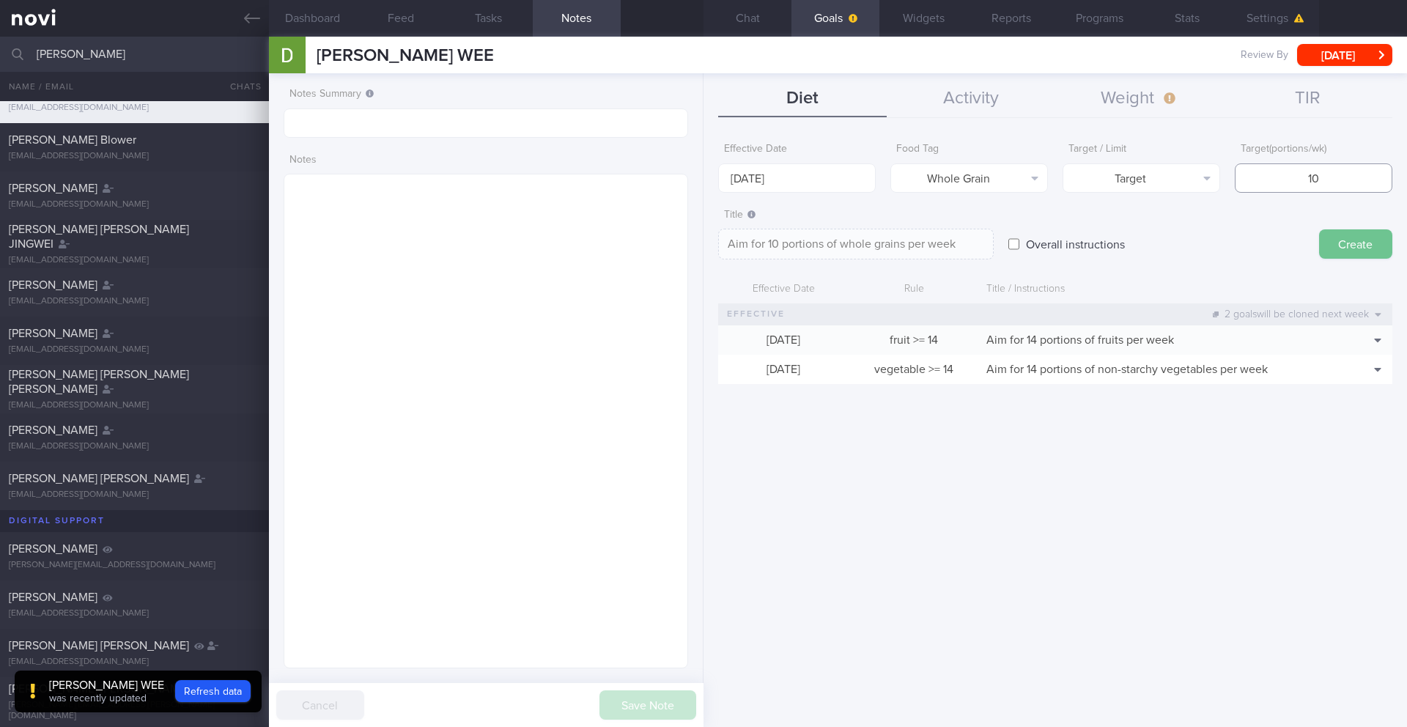
type input "10"
click at [1054, 249] on button "Create" at bounding box center [1355, 243] width 73 height 29
type input "[DATE]"
type textarea "Aim for ___ of ___"
click at [805, 185] on input "[DATE]" at bounding box center [797, 177] width 158 height 29
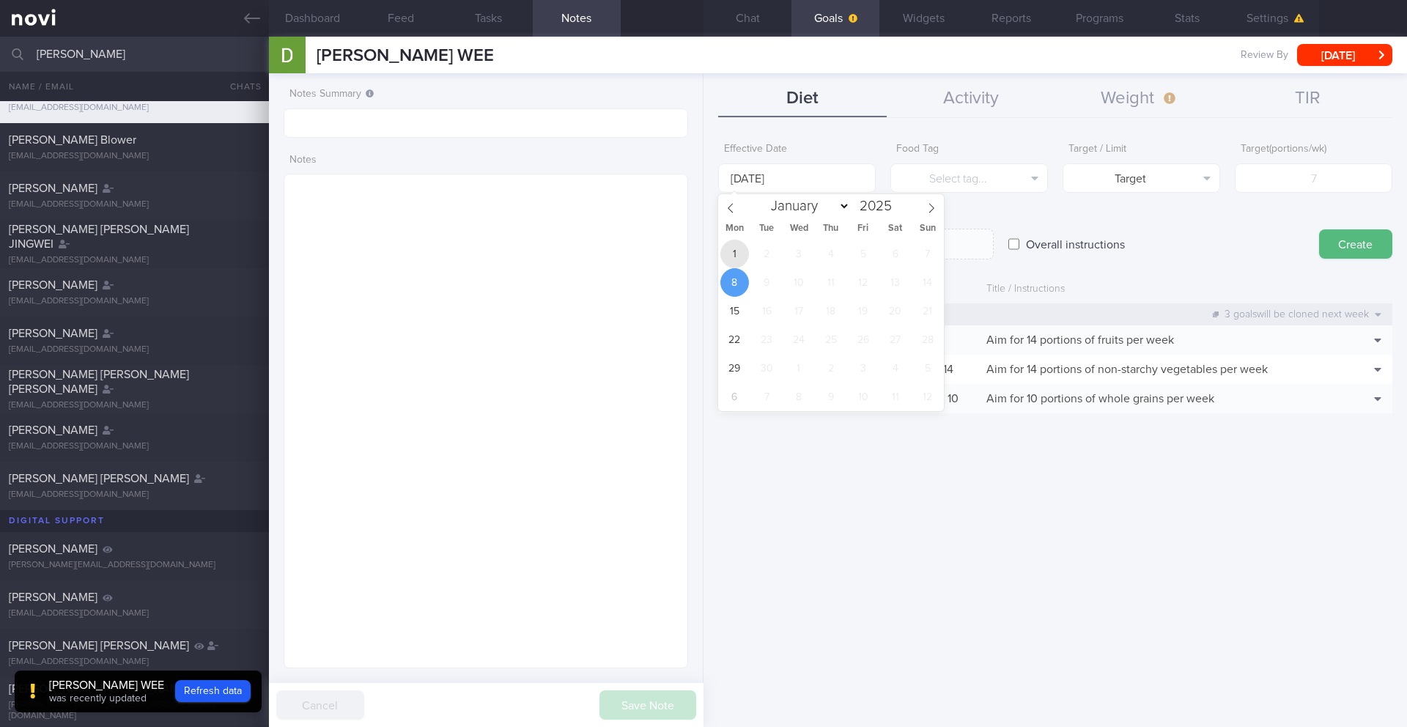
click at [740, 245] on span "1" at bounding box center [734, 254] width 29 height 29
type input "[DATE]"
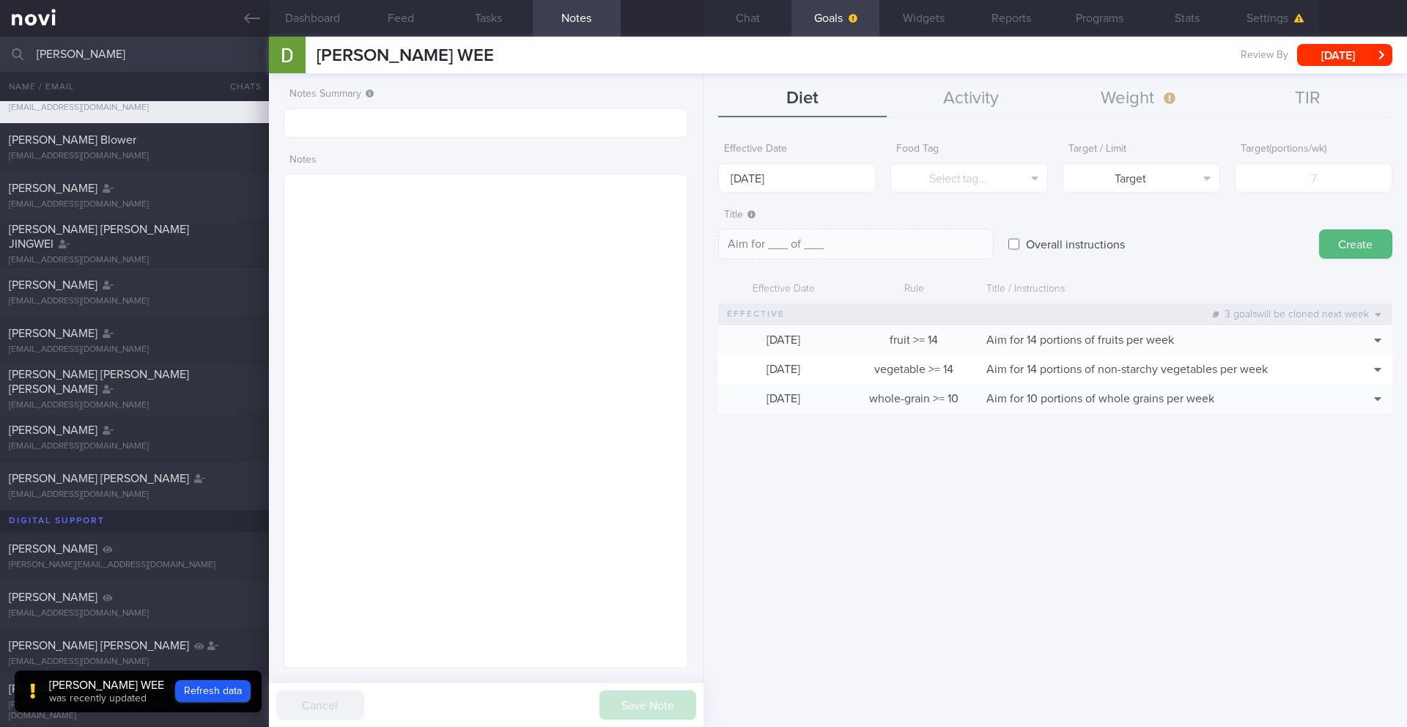
click at [1016, 244] on input "Overall instructions" at bounding box center [1013, 243] width 11 height 29
checkbox input "true"
paste textarea "2.7L fluids (preferably water, unsweetened beverages, clear soups) per day"
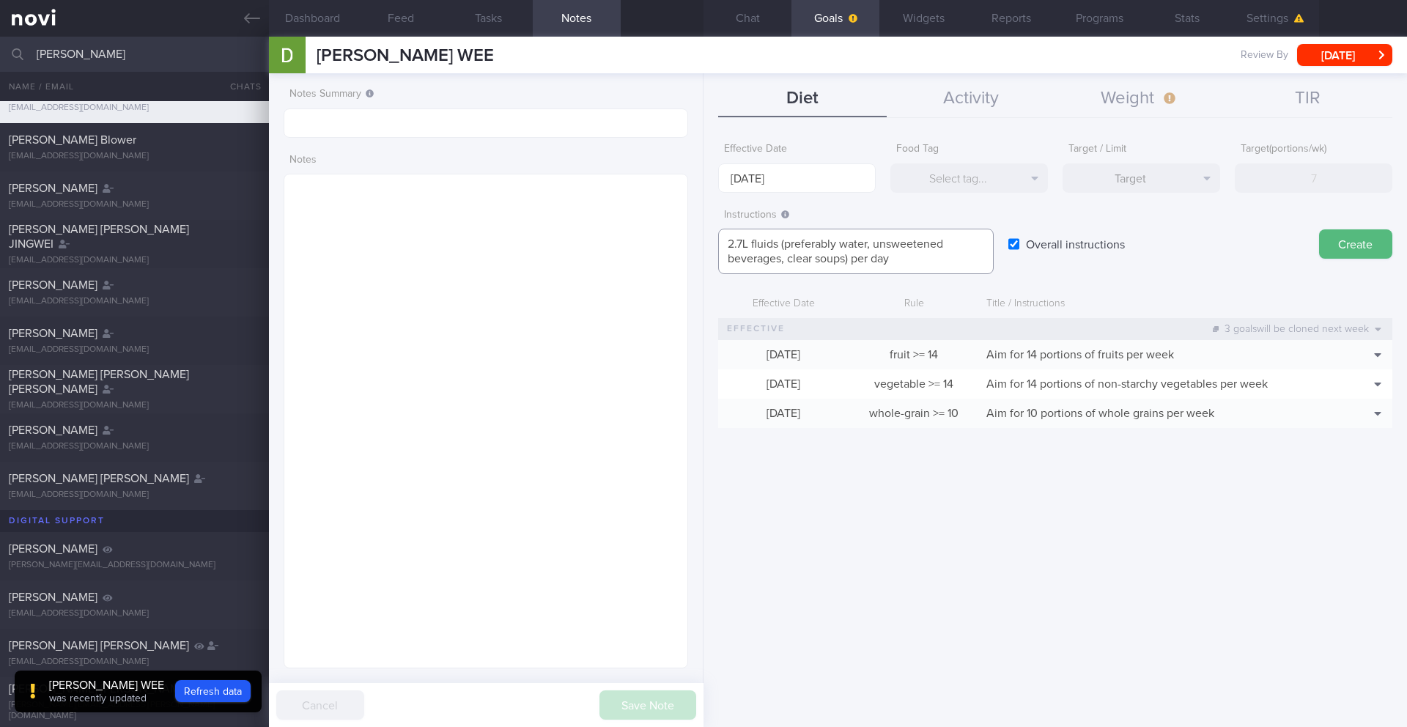
scroll to position [0, 0]
click at [730, 245] on textarea "2.7L fluids (preferably water, unsweetened beverages, clear soups) per day" at bounding box center [855, 251] width 275 height 45
type textarea "2.7L fluids (preferably water, unsweetened beverages, clear soups) per day"
click at [1054, 245] on button "Create" at bounding box center [1355, 243] width 73 height 29
type input "[DATE]"
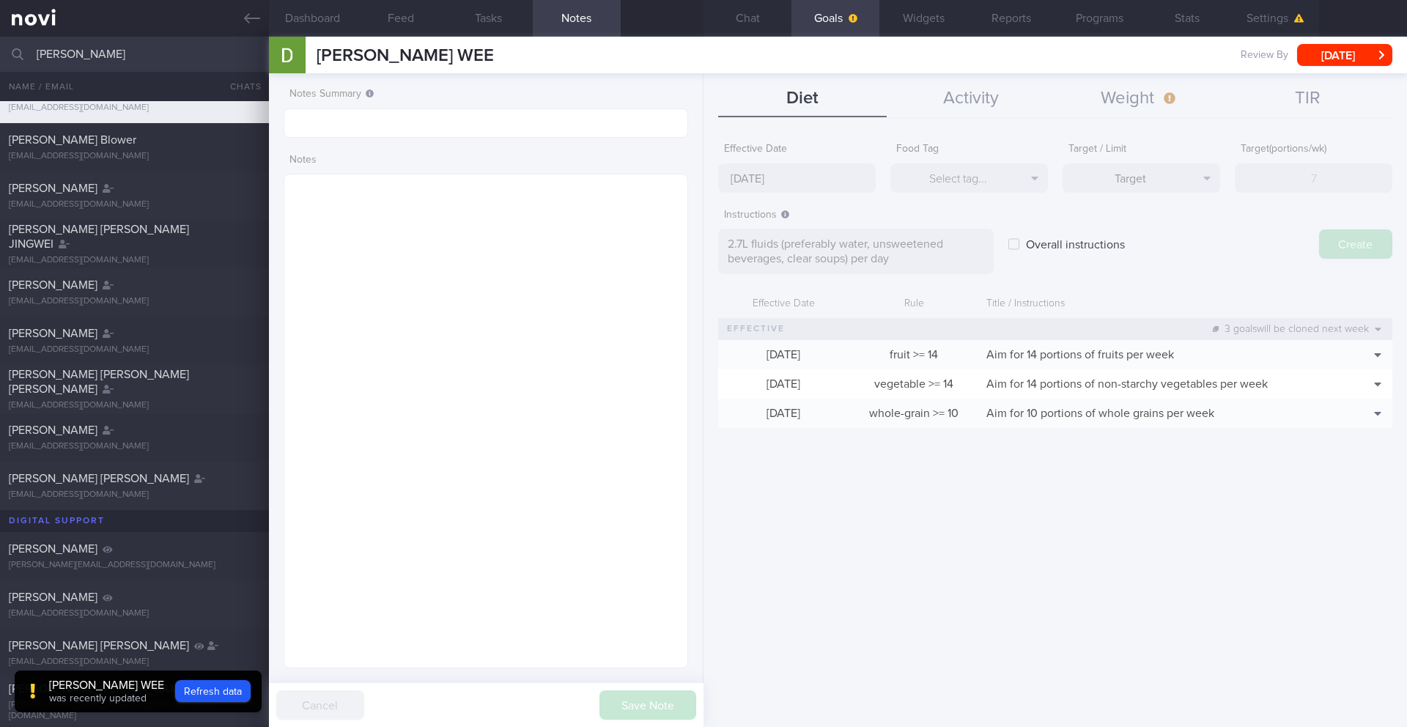
type textarea "Aim for ___ of ___"
checkbox input "false"
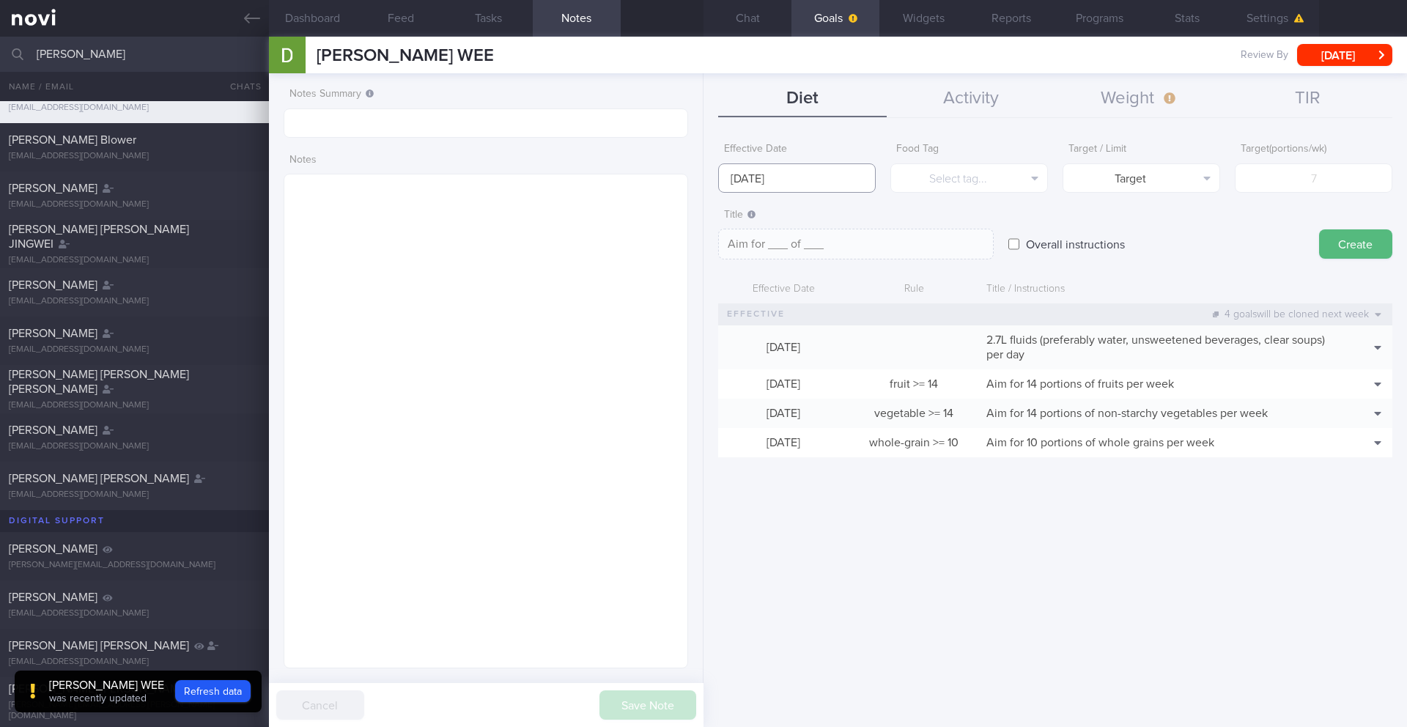
click at [774, 184] on input "[DATE]" at bounding box center [797, 177] width 158 height 29
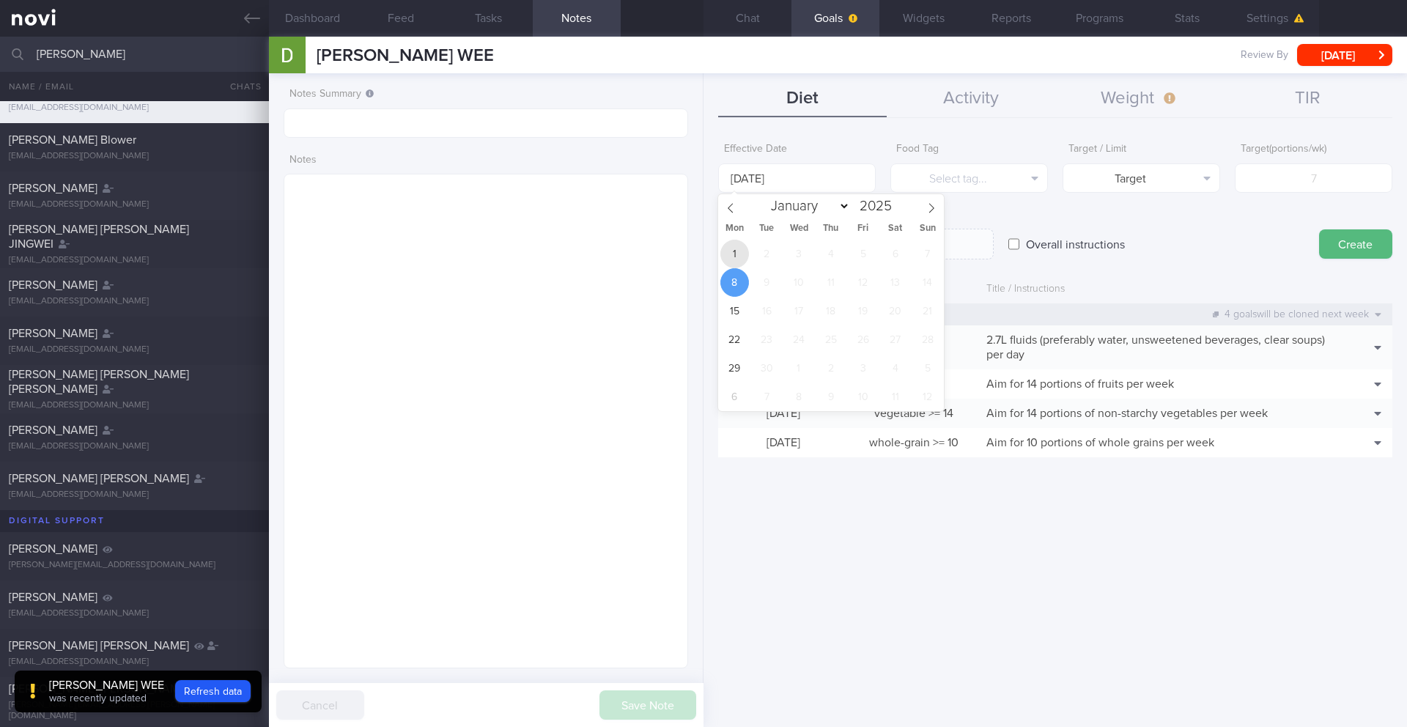
click at [736, 252] on span "1" at bounding box center [734, 254] width 29 height 29
type input "[DATE]"
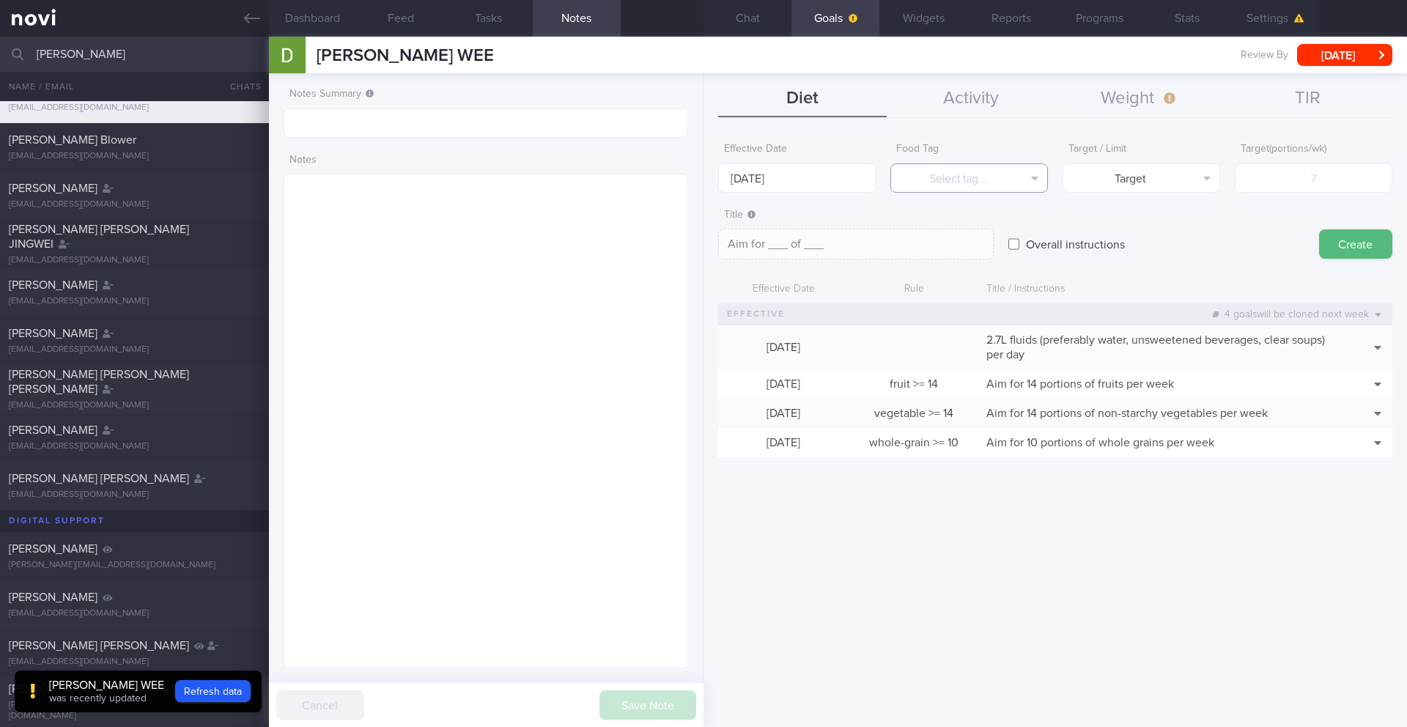
click at [926, 184] on button "Select tag..." at bounding box center [969, 177] width 158 height 29
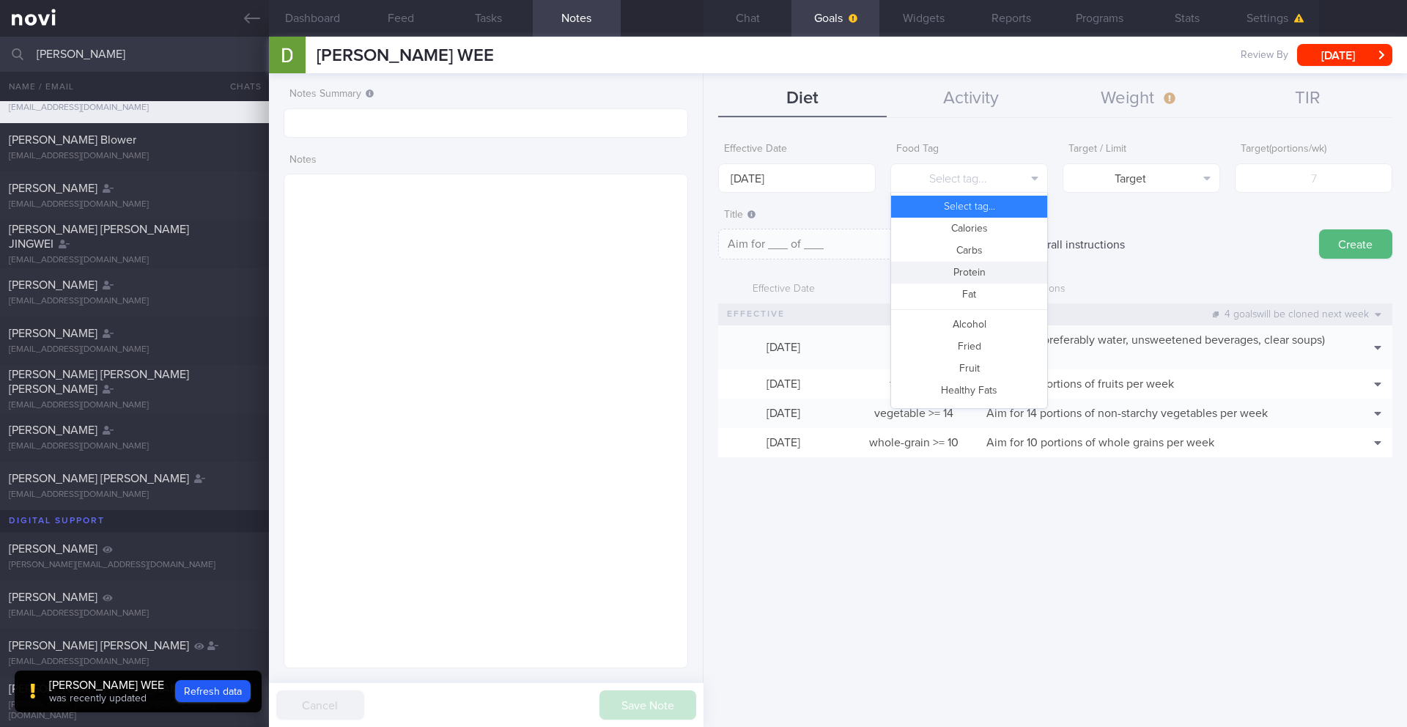
click at [982, 267] on button "Protein" at bounding box center [969, 273] width 156 height 22
type textarea "Aim for __g of protein per day"
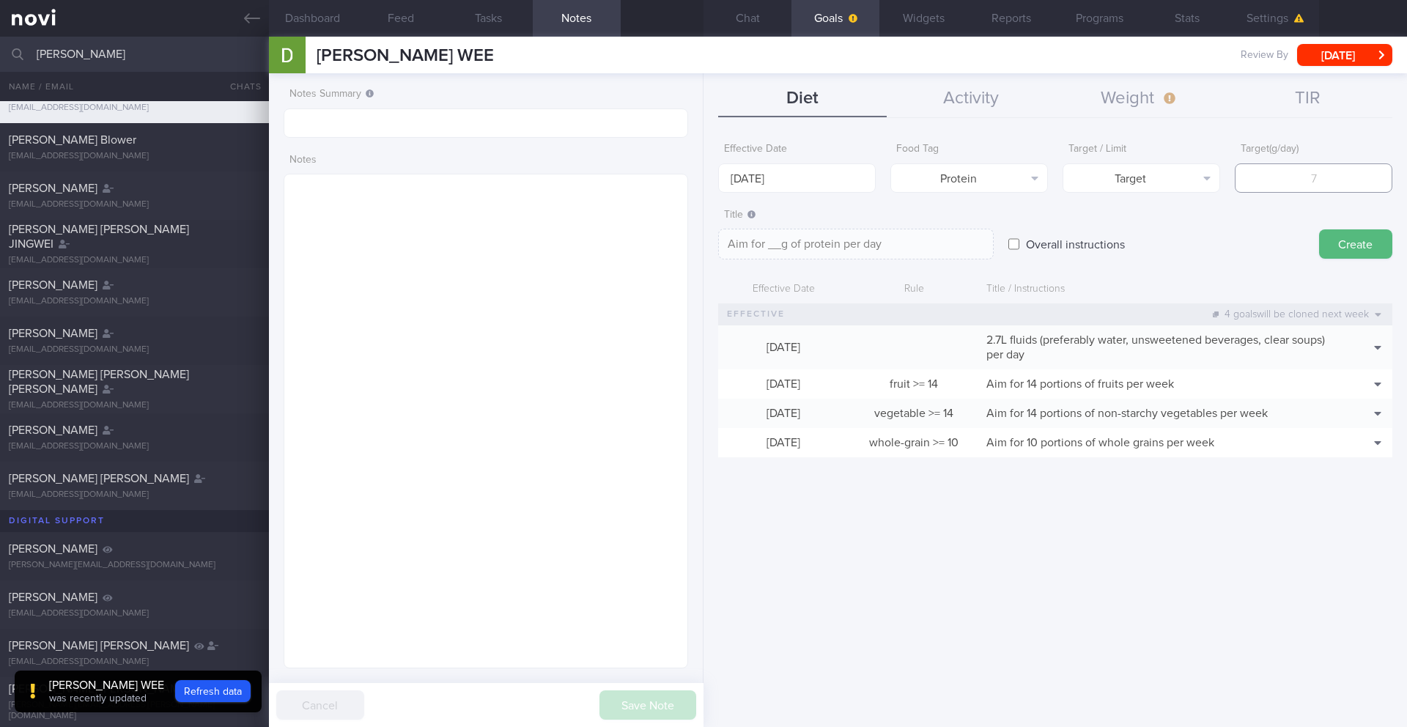
click at [1054, 180] on input "number" at bounding box center [1313, 177] width 158 height 29
type input "9"
type textarea "Aim for 9g of protein per day"
type input "90"
type textarea "Aim for 90g of protein per day"
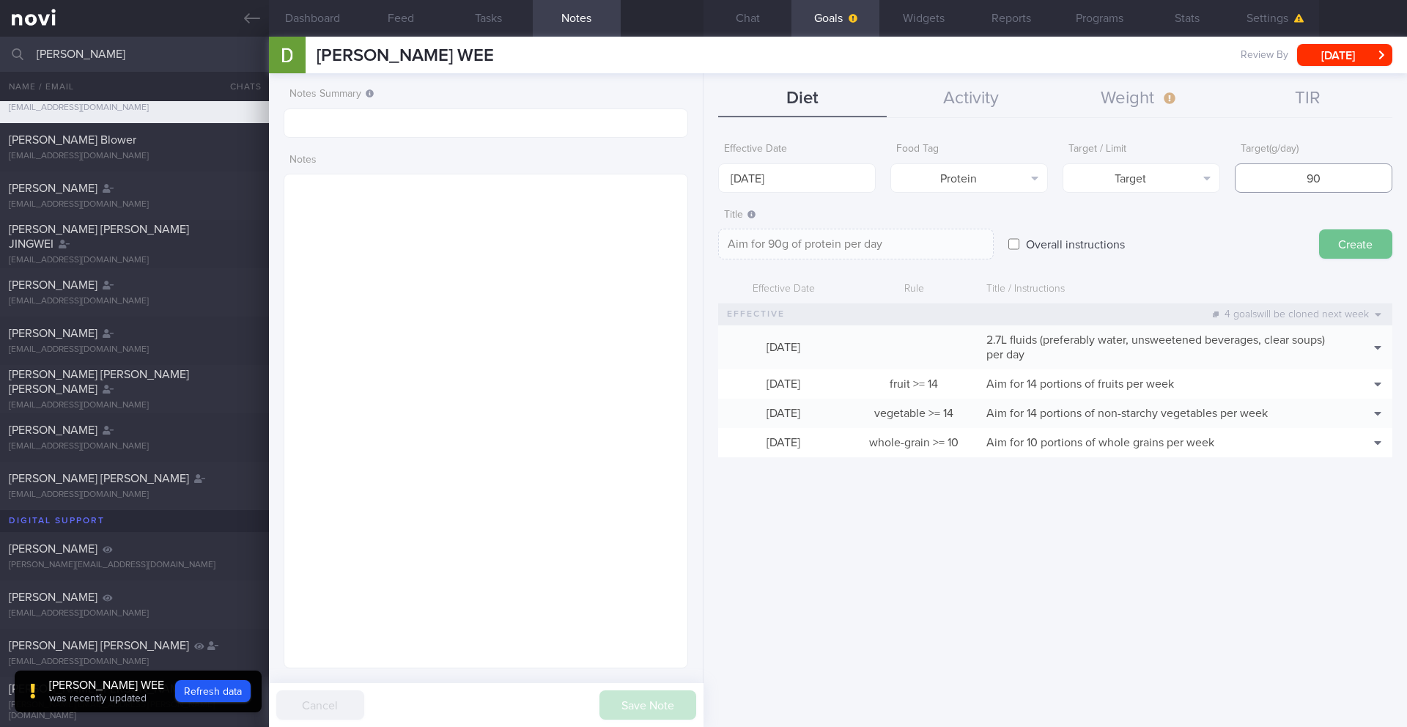
type input "90"
click at [1054, 240] on button "Create" at bounding box center [1355, 243] width 73 height 29
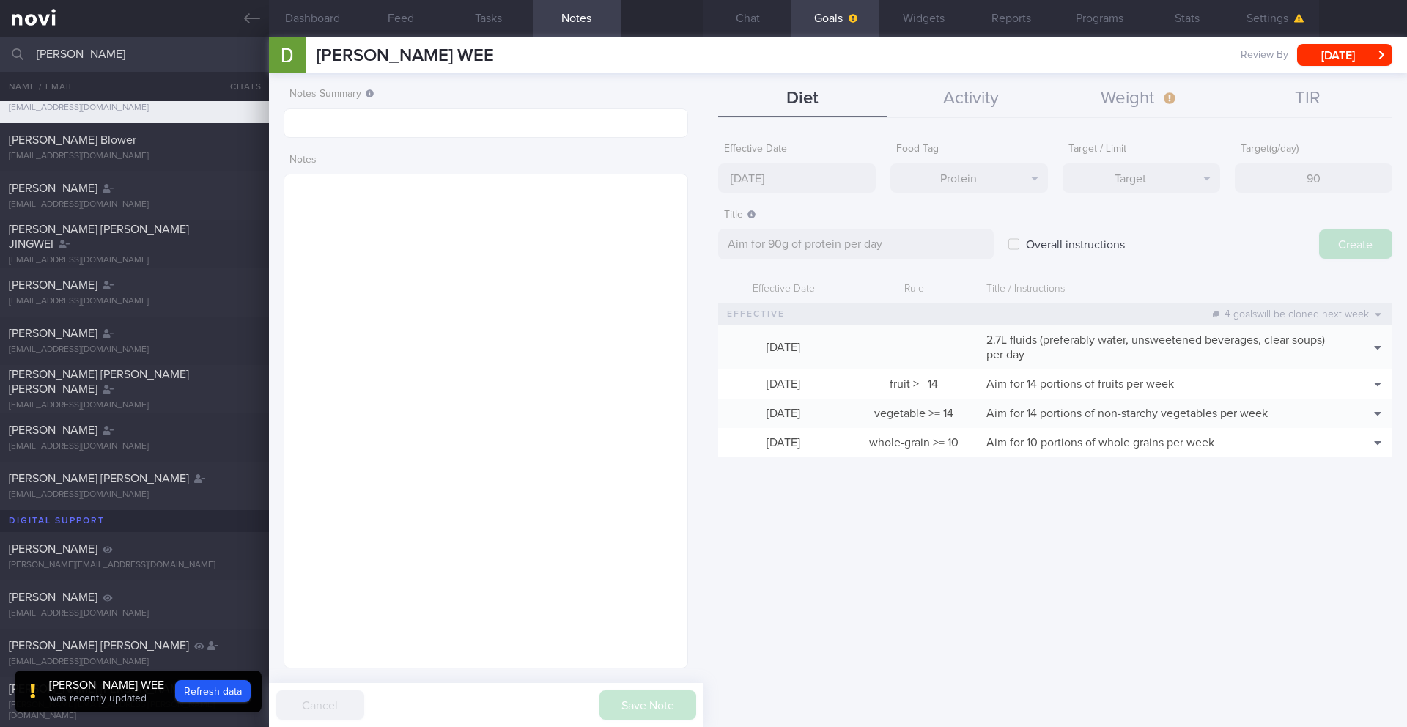
type input "[DATE]"
type textarea "Aim for ___ of ___"
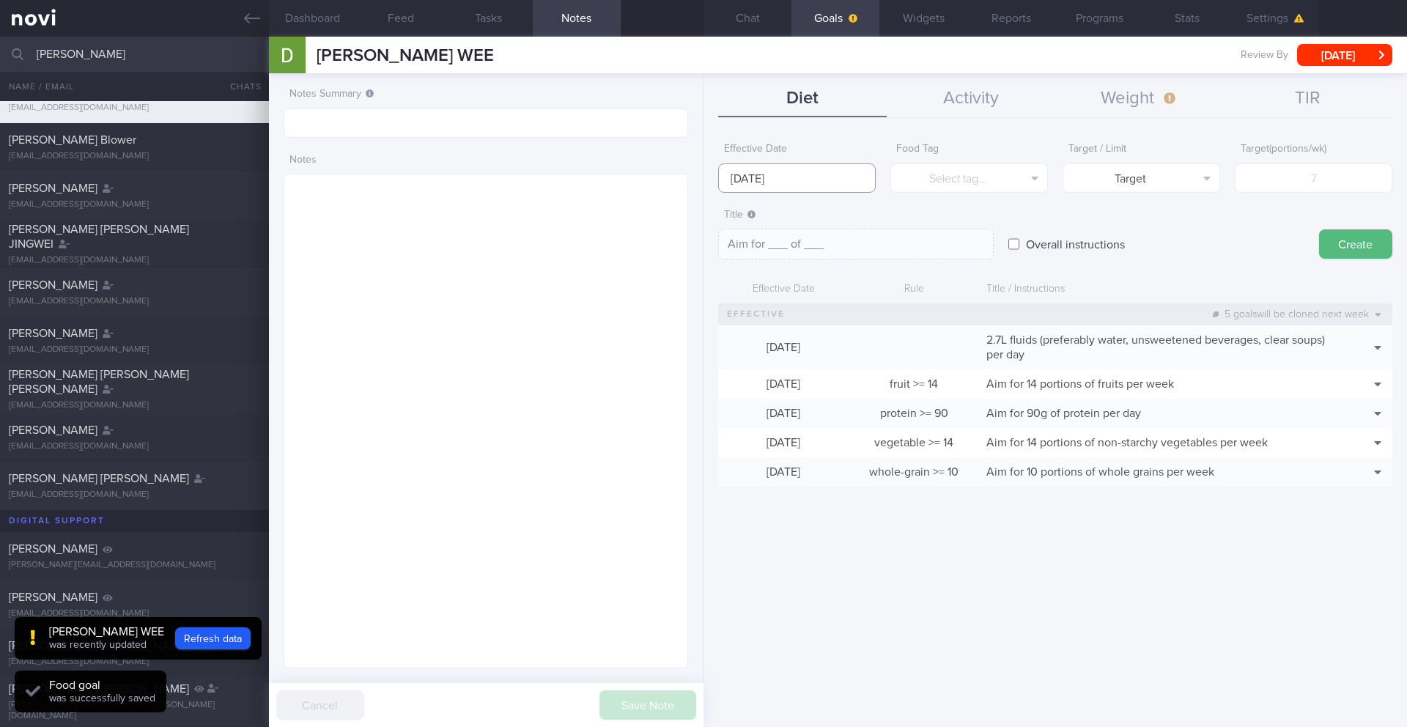
click at [793, 181] on input "[DATE]" at bounding box center [797, 177] width 158 height 29
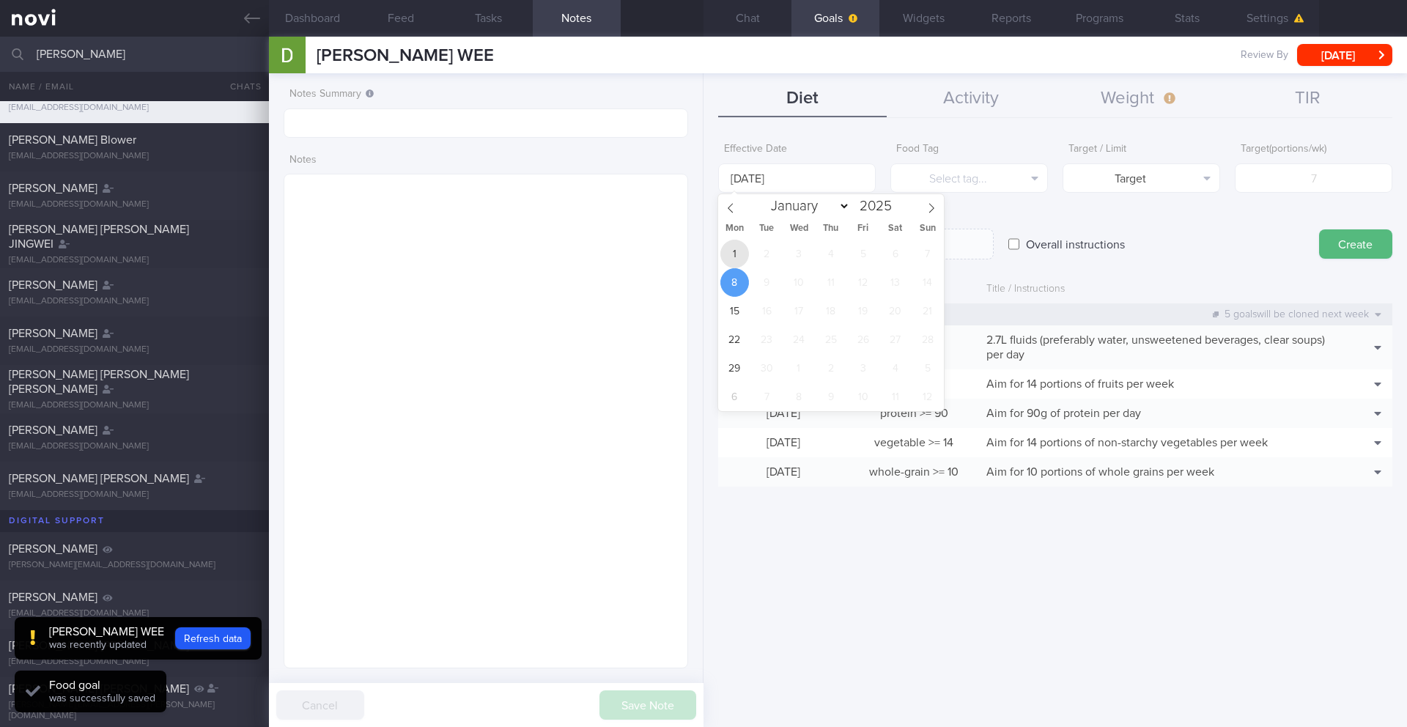
click at [740, 254] on span "1" at bounding box center [734, 254] width 29 height 29
type input "[DATE]"
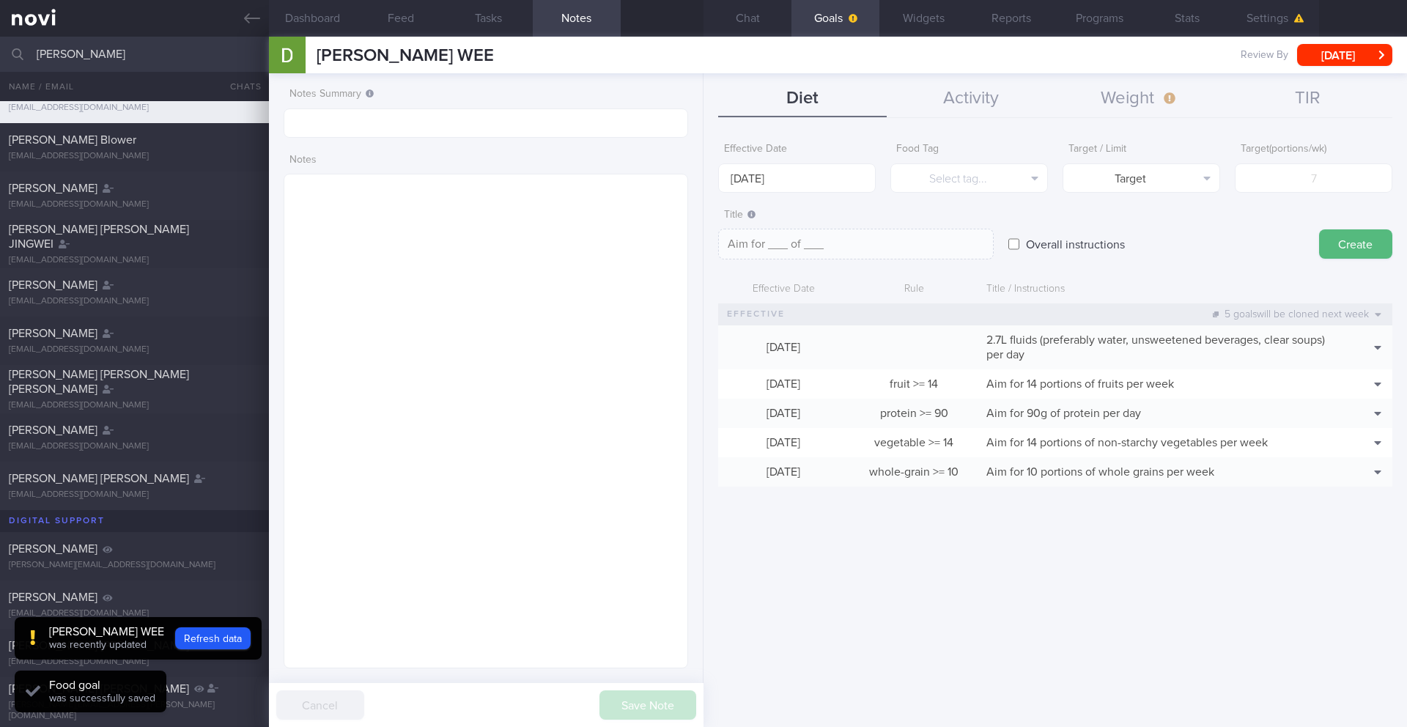
click at [900, 205] on div "Title Aim for ___ of ___ Aim for ___ of ___ Aim for ___ of ___ ​" at bounding box center [855, 230] width 275 height 59
click at [928, 179] on button "Select tag..." at bounding box center [969, 177] width 158 height 29
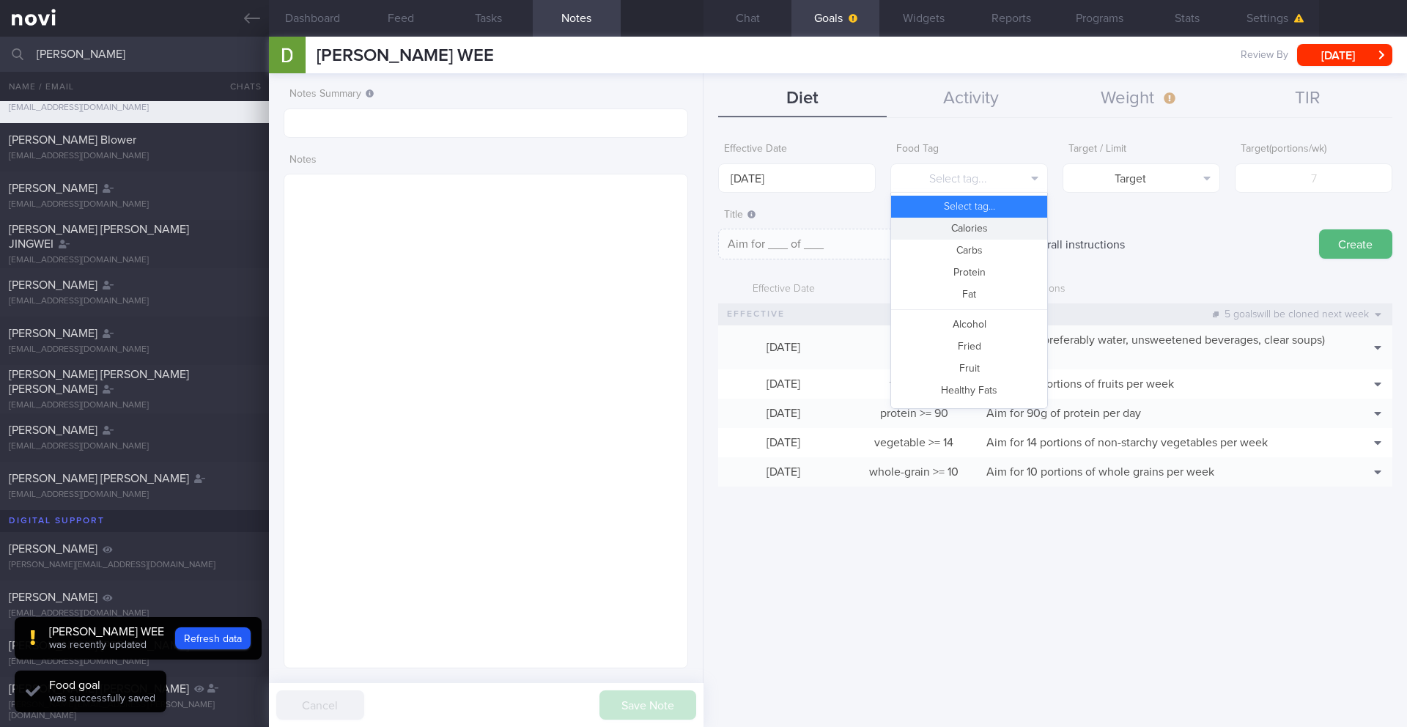
click at [944, 230] on button "Calories" at bounding box center [969, 229] width 156 height 22
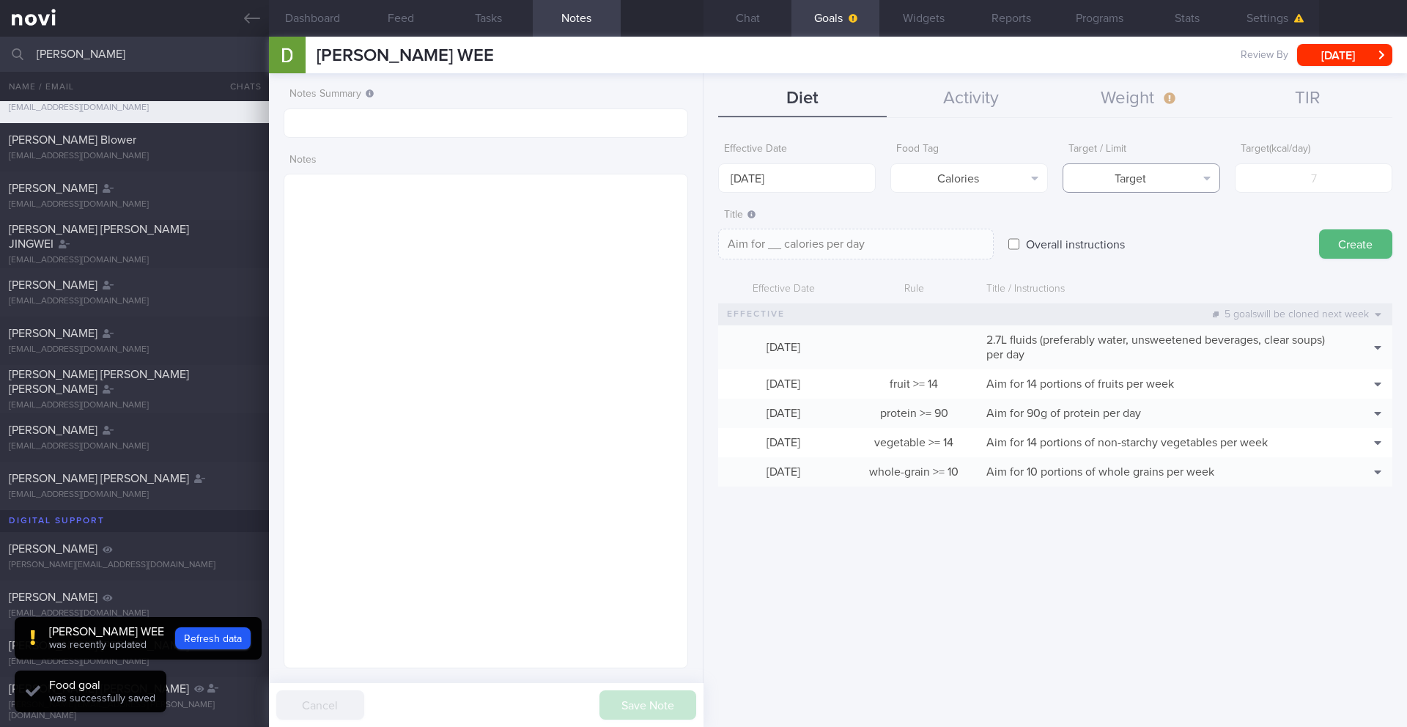
click at [1054, 175] on button "Target" at bounding box center [1141, 177] width 158 height 29
click at [1054, 225] on button "Limit" at bounding box center [1141, 229] width 156 height 22
type textarea "Keep to __ calories per day"
click at [1054, 175] on input "number" at bounding box center [1313, 177] width 158 height 29
type input "1"
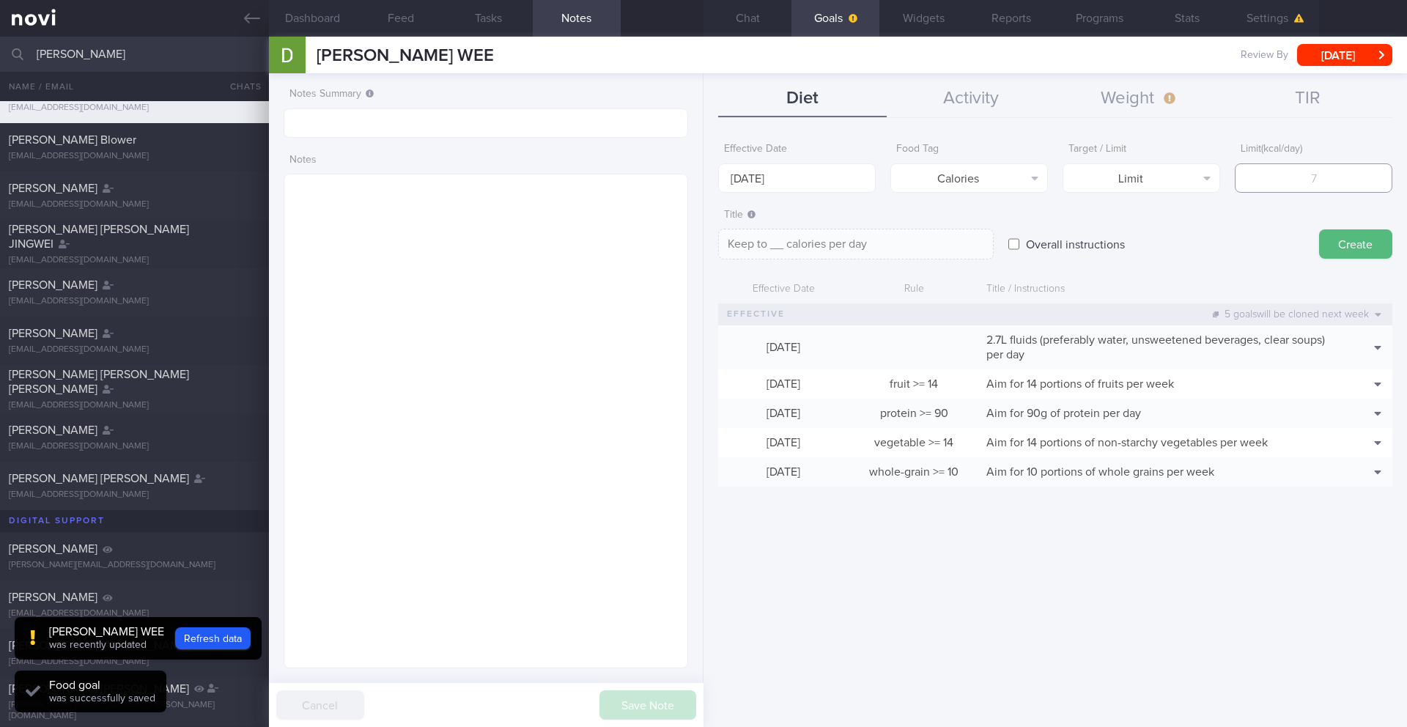
type textarea "Keep to 1 calories per day"
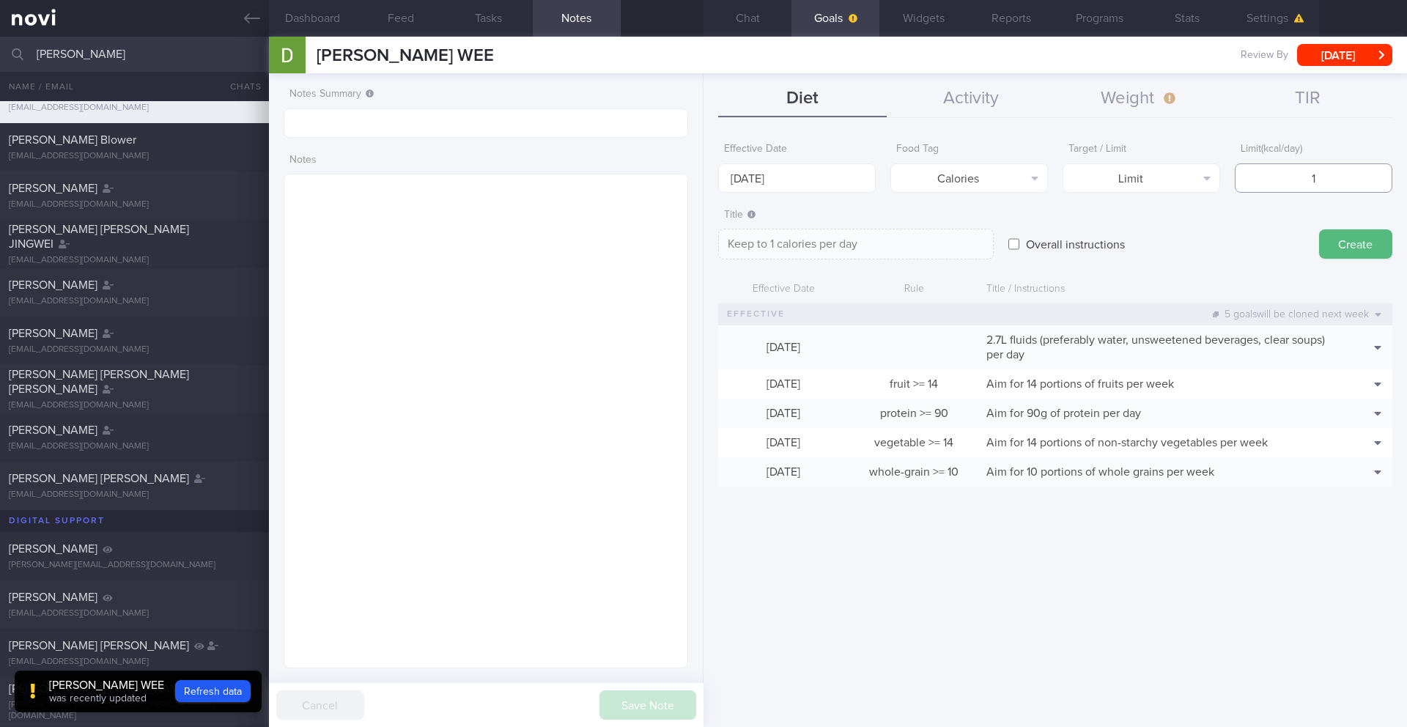
type input "15"
type textarea "Keep to 15 calories per day"
type input "150"
type textarea "Keep to 150 calories per day"
type input "1500"
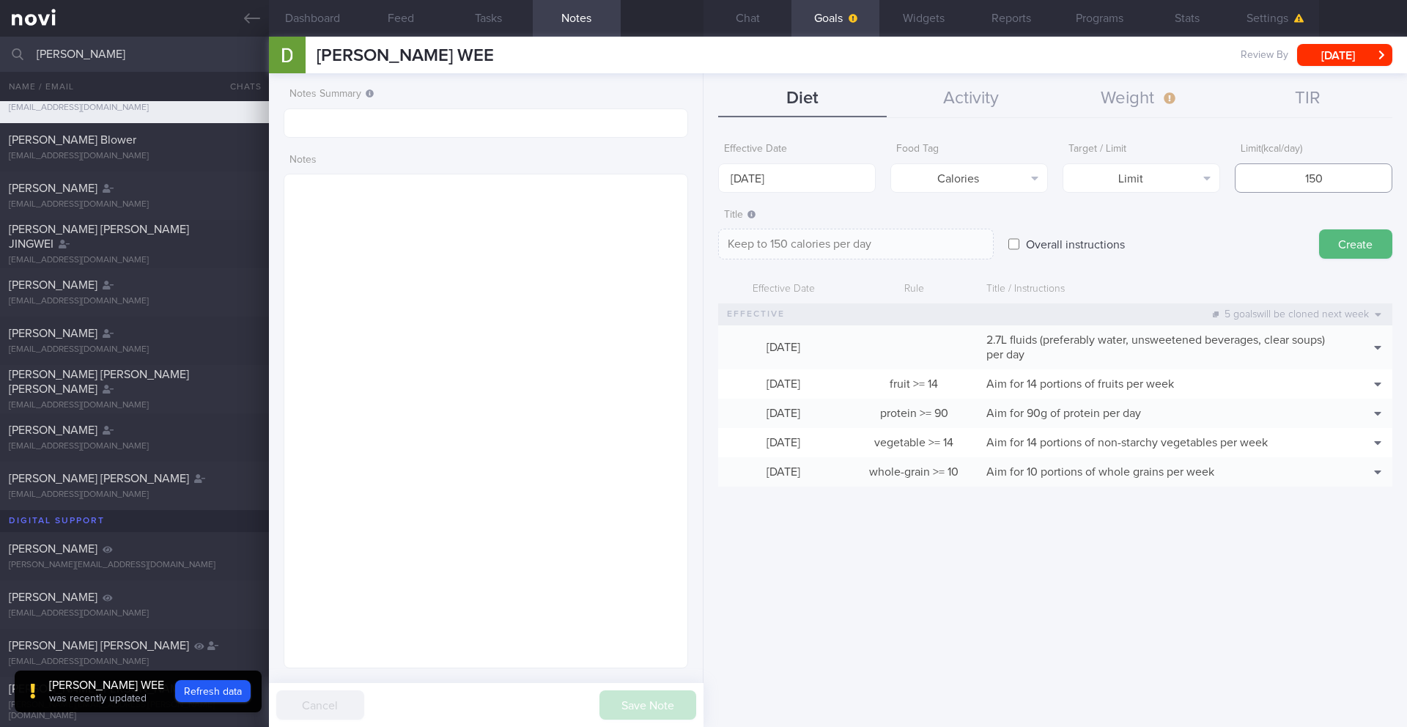
type textarea "Keep to 1500 calories per day"
type input "1500"
click at [1054, 244] on button "Create" at bounding box center [1355, 243] width 73 height 29
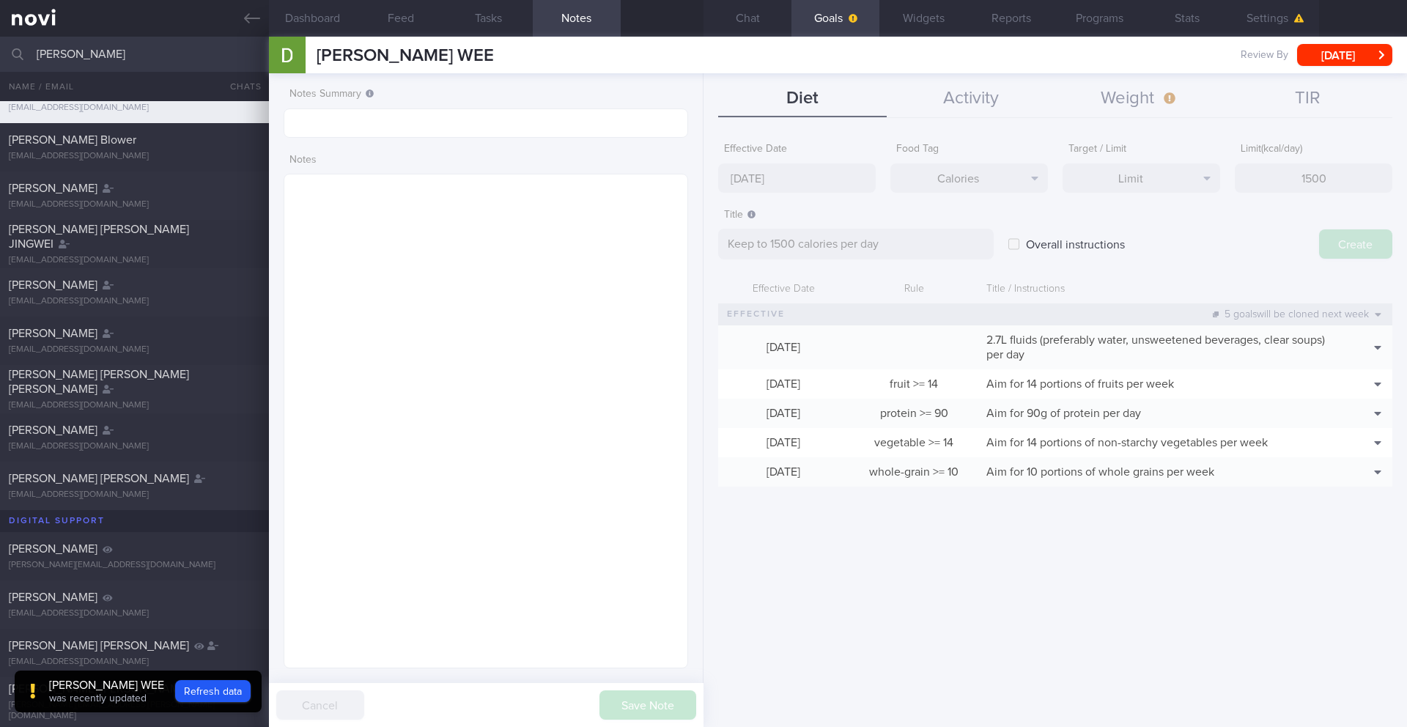
type input "[DATE]"
type textarea "Aim for ___ of ___"
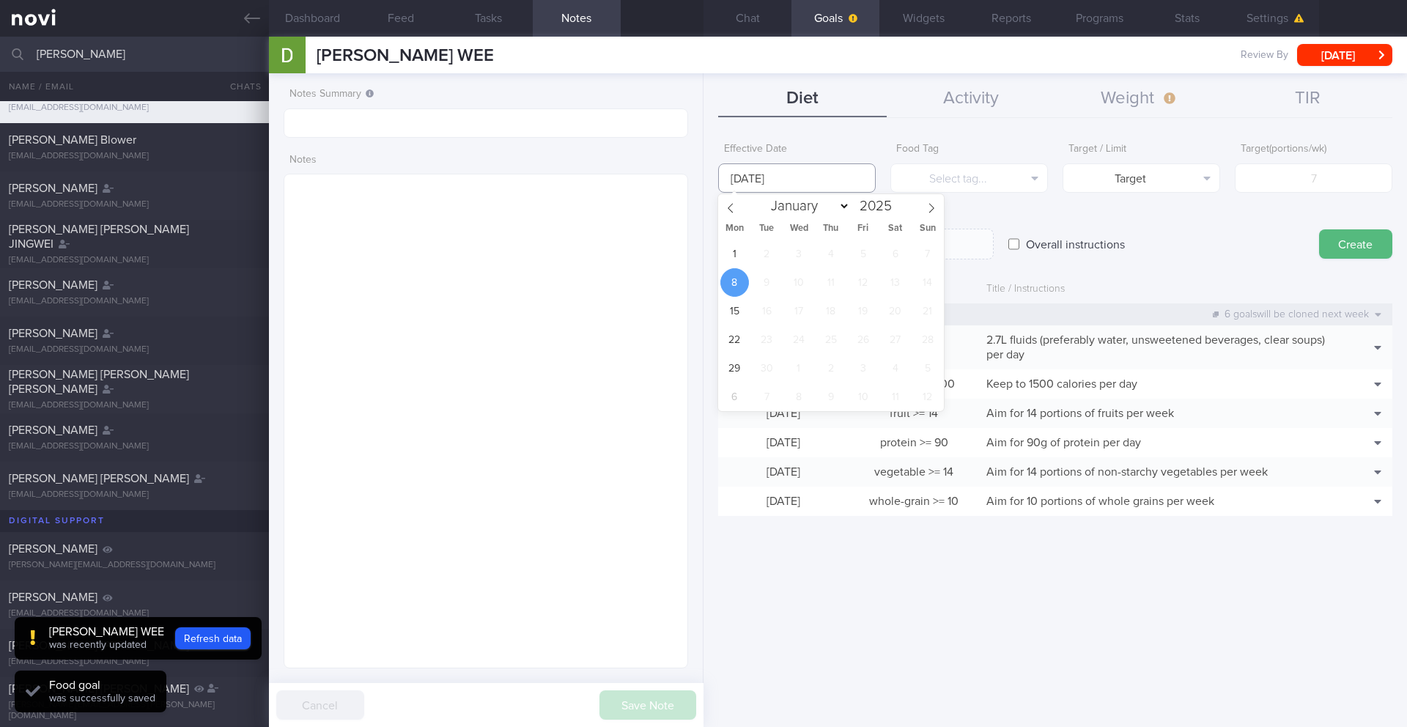
click at [782, 179] on input "[DATE]" at bounding box center [797, 177] width 158 height 29
click at [737, 255] on span "1" at bounding box center [734, 254] width 29 height 29
type input "[DATE]"
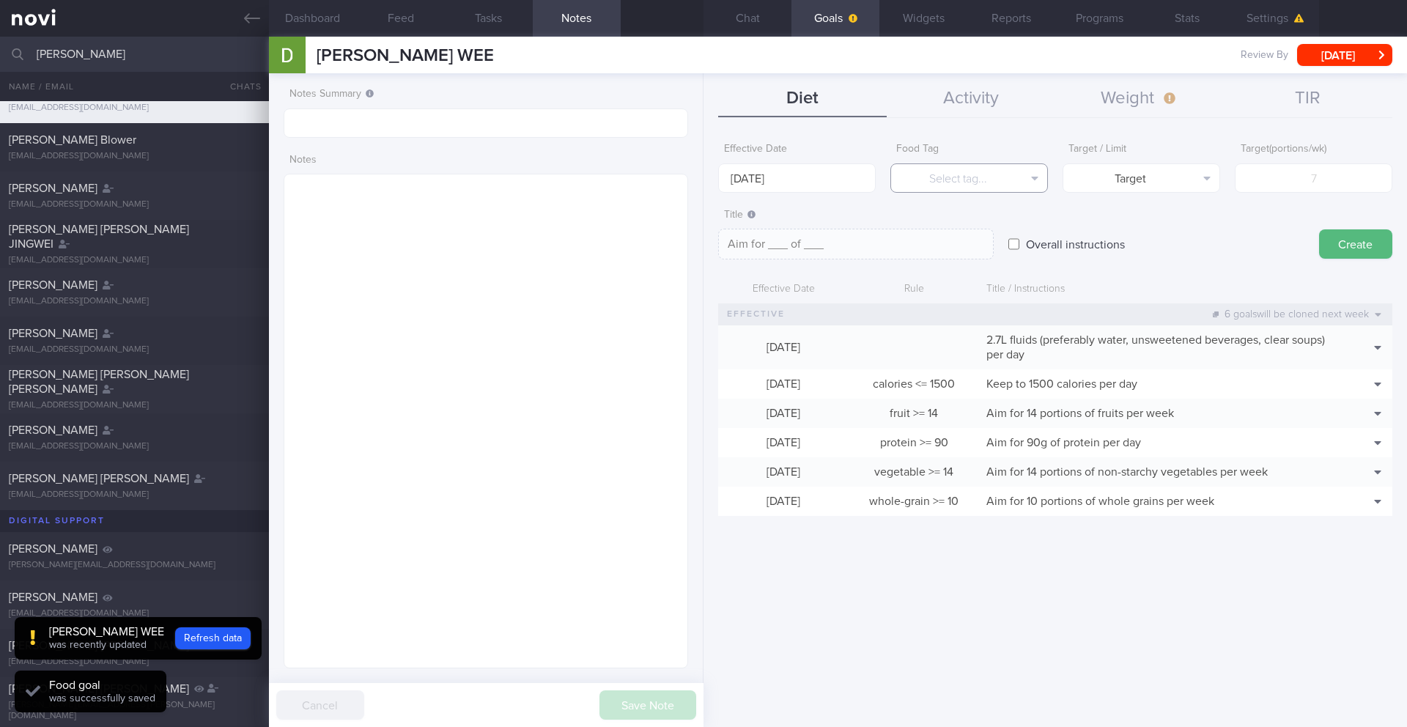
click at [955, 180] on button "Select tag..." at bounding box center [969, 177] width 158 height 29
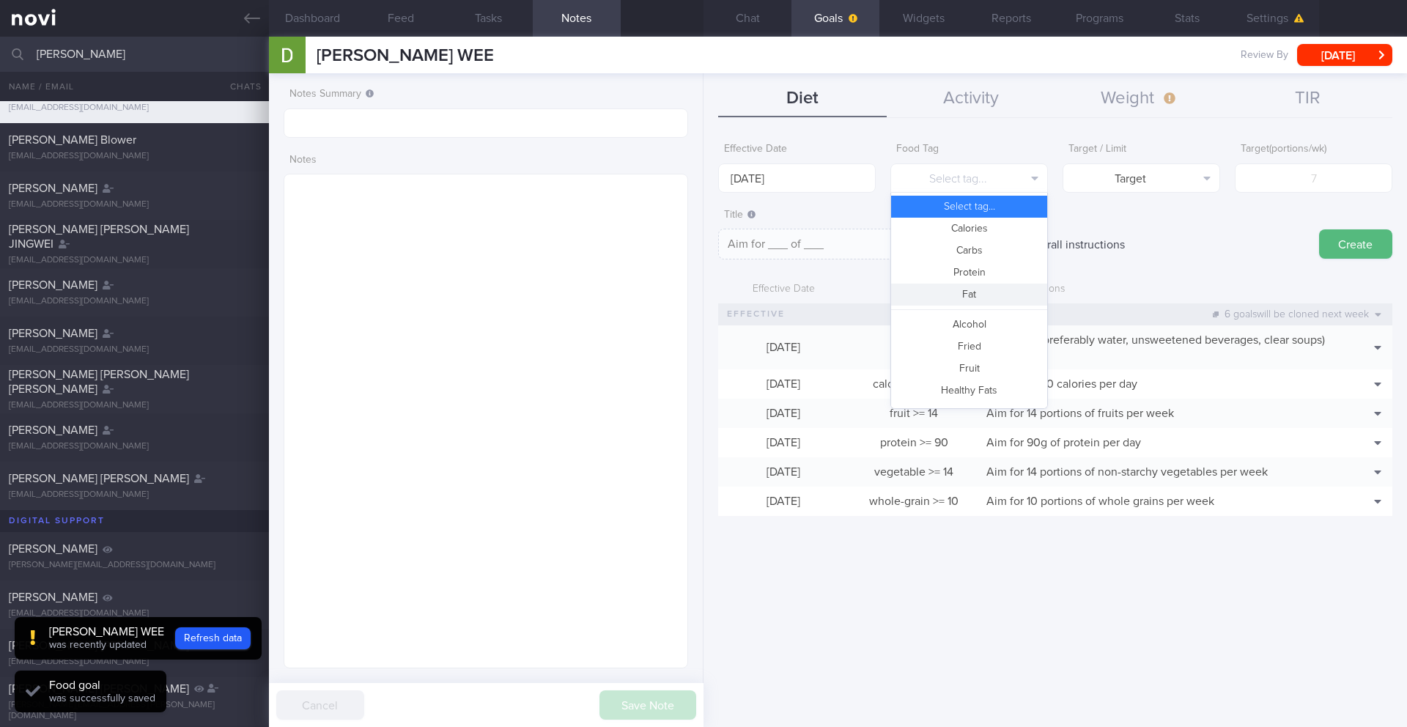
click at [968, 297] on button "Fat" at bounding box center [969, 295] width 156 height 22
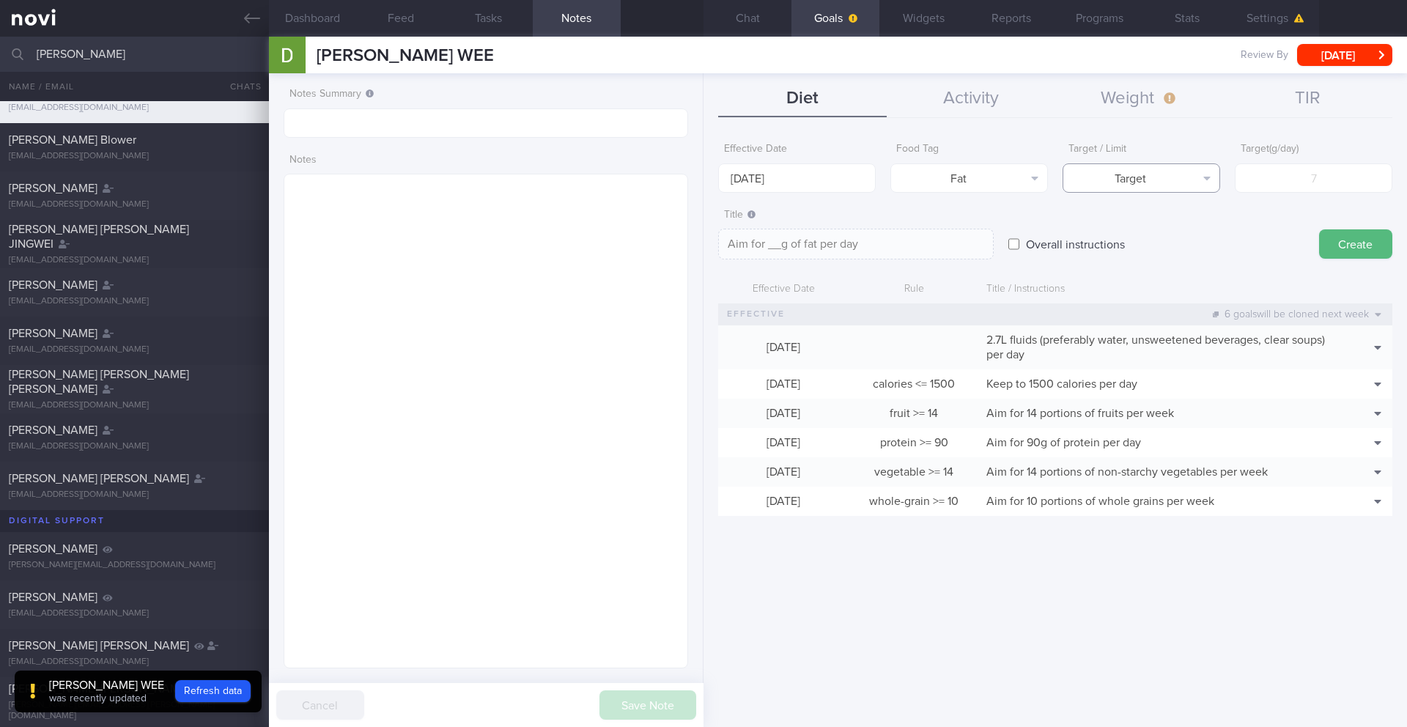
click at [1054, 173] on button "Target" at bounding box center [1141, 177] width 158 height 29
click at [1054, 225] on button "Limit" at bounding box center [1141, 229] width 156 height 22
type textarea "Keep to __g of fat per day"
click at [1054, 188] on input "number" at bounding box center [1313, 177] width 158 height 29
click at [1054, 185] on input "number" at bounding box center [1313, 177] width 158 height 29
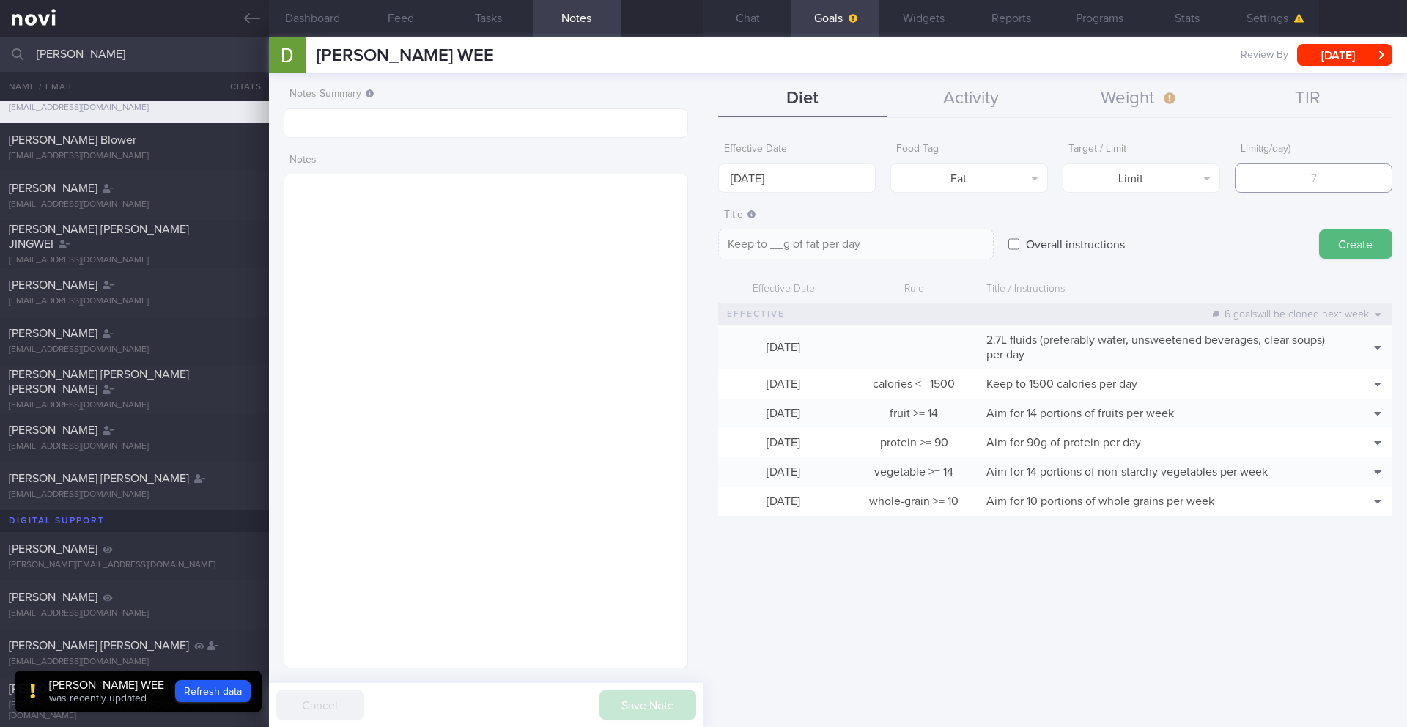
type input "5"
type textarea "Keep to 5g of fat per day"
type input "50"
type textarea "Keep to 50g of fat per day"
type input "50"
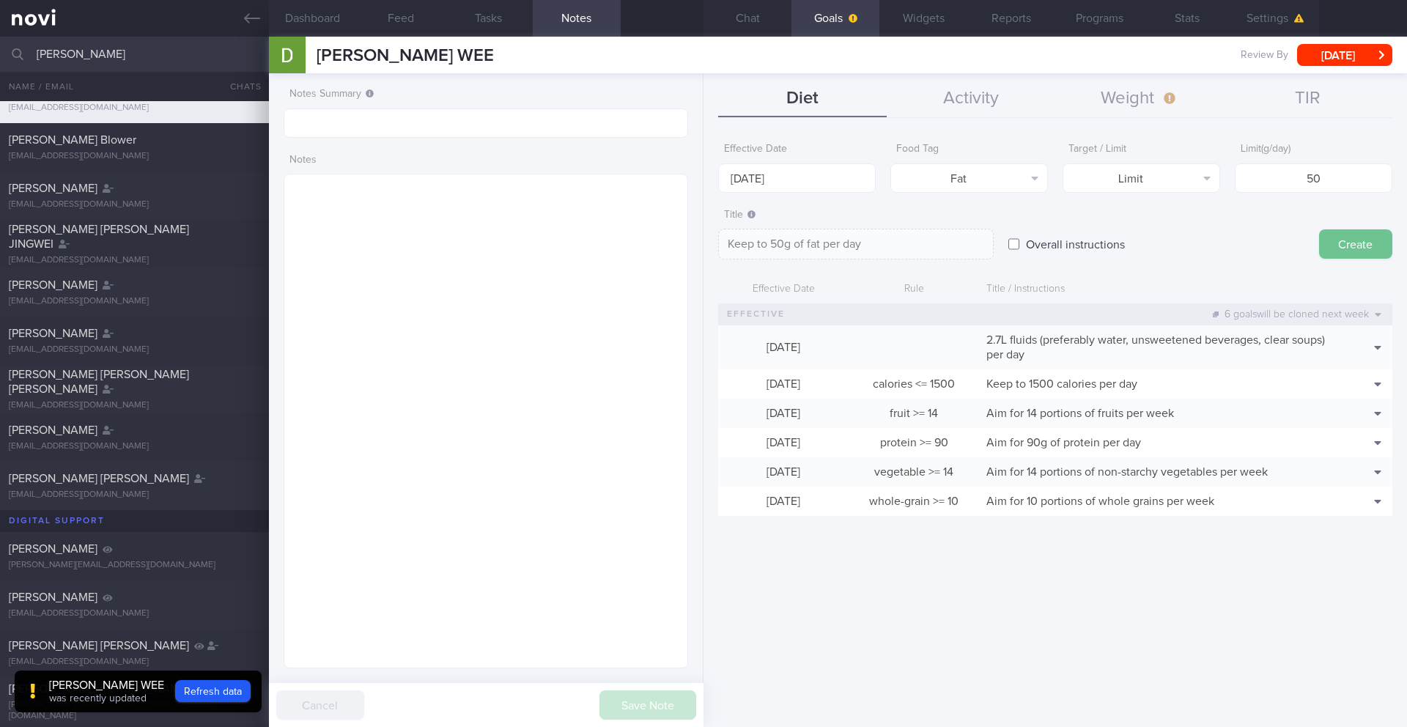
click at [1054, 245] on button "Create" at bounding box center [1355, 243] width 73 height 29
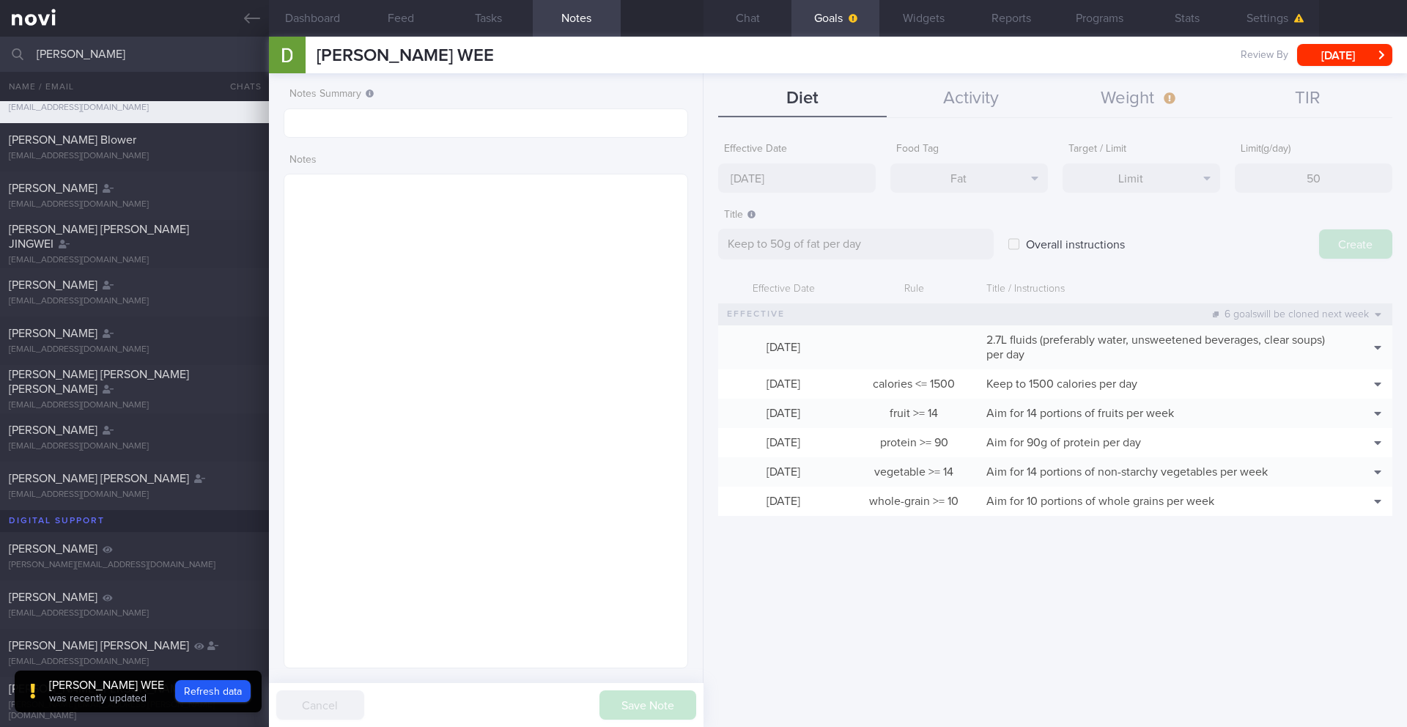
type input "[DATE]"
type textarea "Aim for ___ of ___"
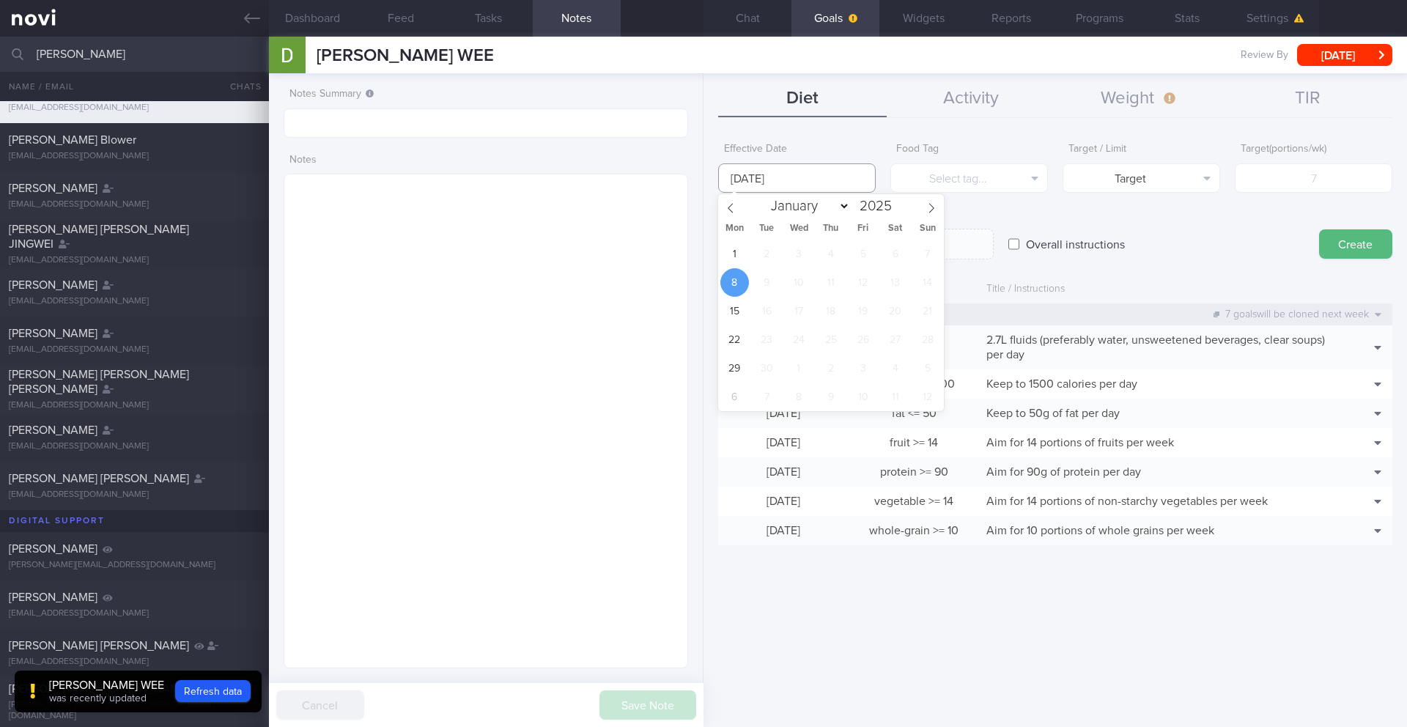
click at [799, 185] on input "[DATE]" at bounding box center [797, 177] width 158 height 29
click at [733, 268] on span "8" at bounding box center [734, 282] width 29 height 29
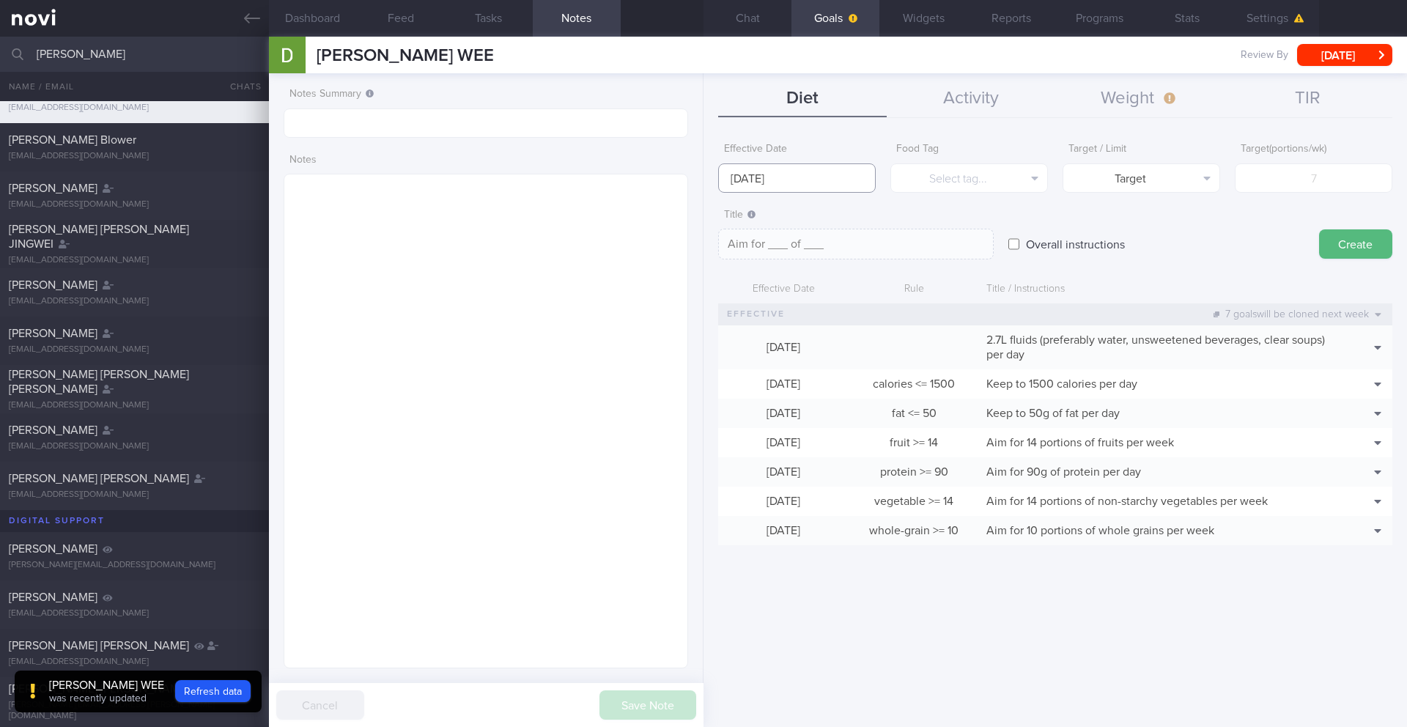
click at [749, 172] on input "[DATE]" at bounding box center [797, 177] width 158 height 29
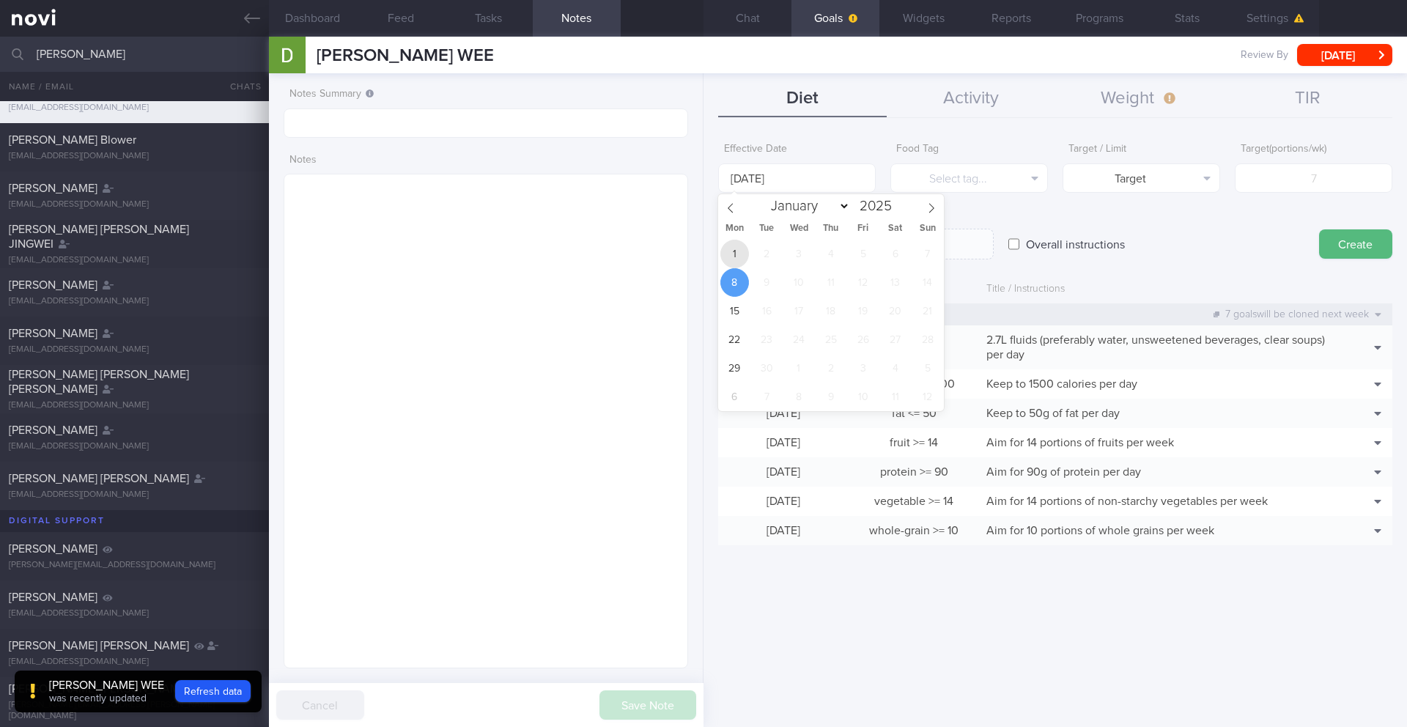
click at [733, 248] on span "1" at bounding box center [734, 254] width 29 height 29
type input "[DATE]"
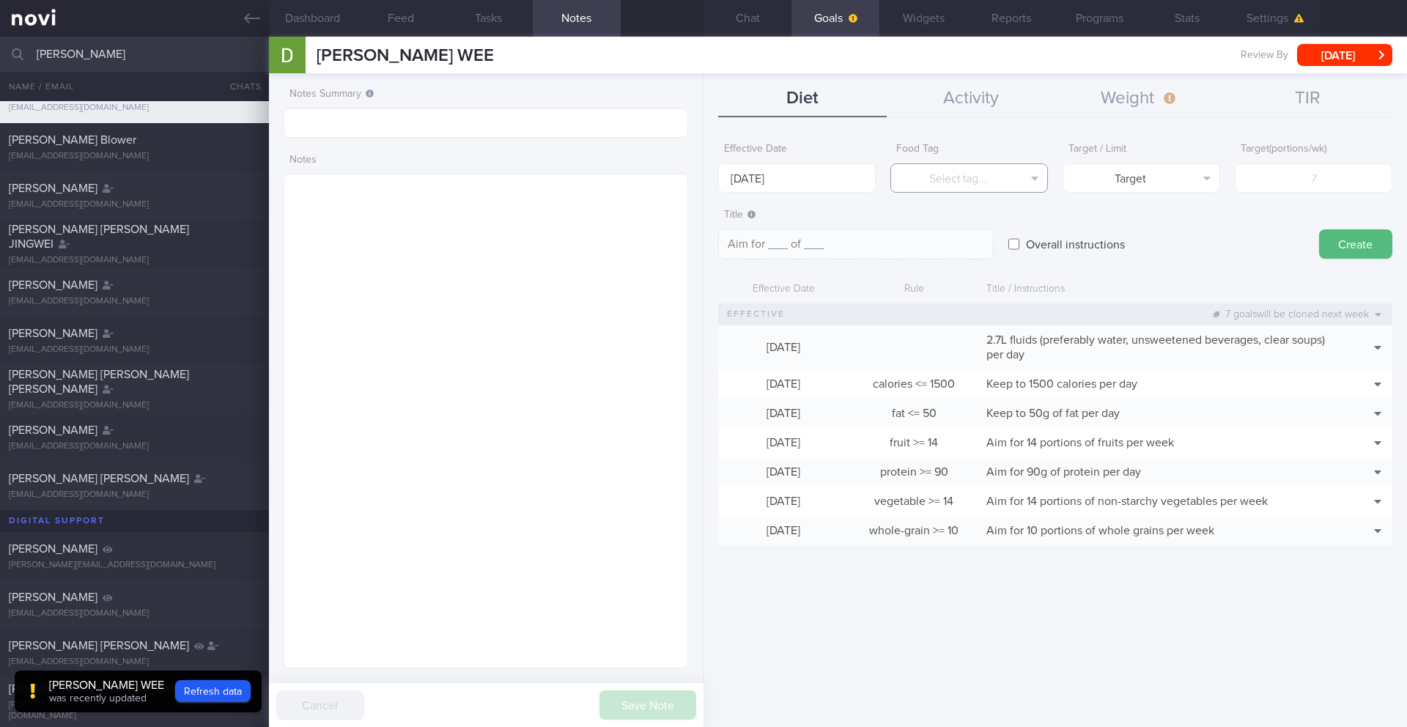
click at [944, 184] on button "Select tag..." at bounding box center [969, 177] width 158 height 29
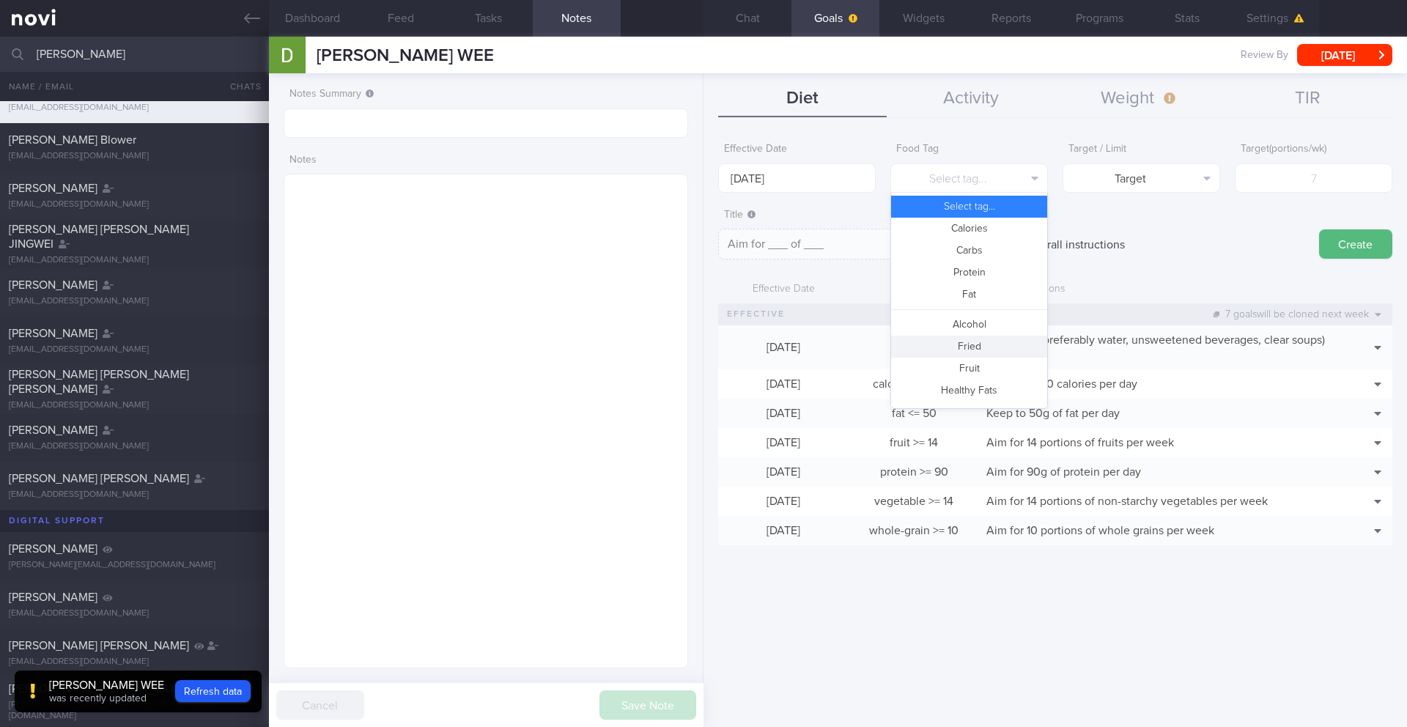
click at [966, 349] on button "Fried" at bounding box center [969, 347] width 156 height 22
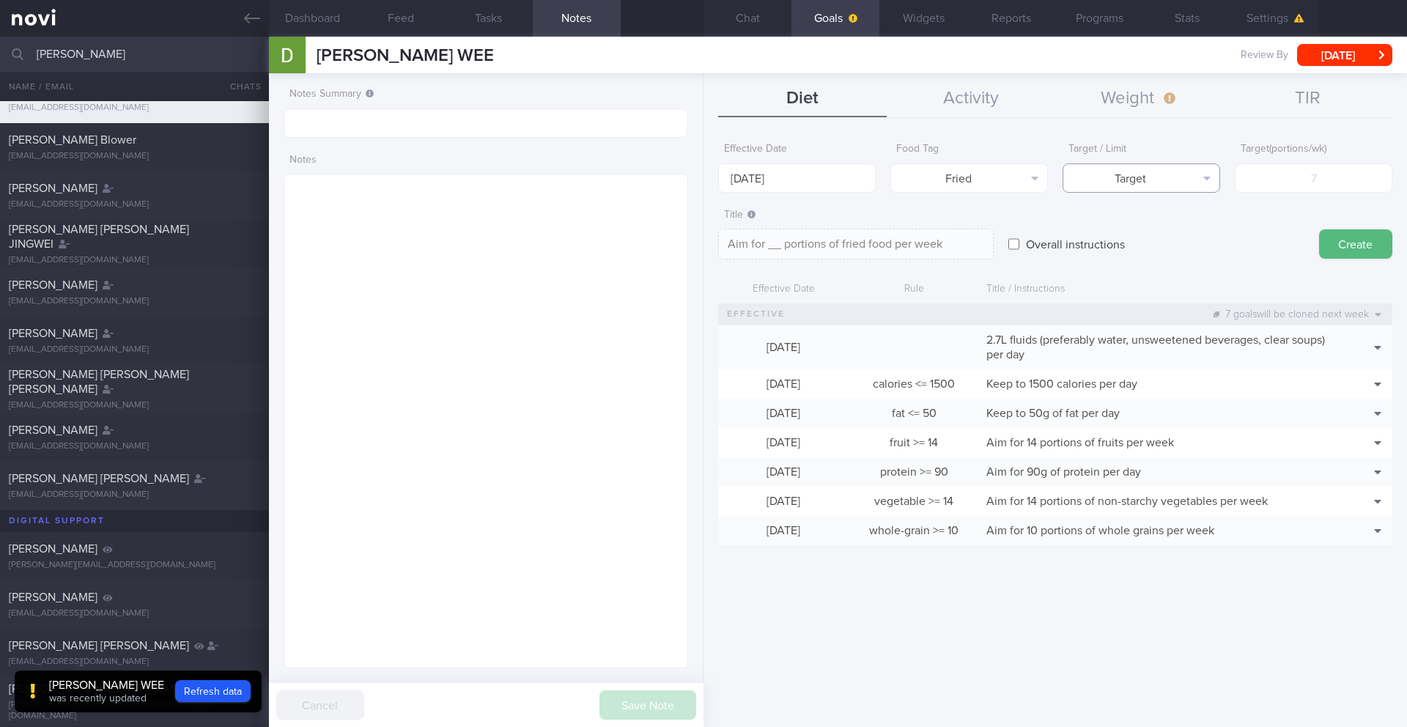
click at [1054, 177] on button "Target" at bounding box center [1141, 177] width 158 height 29
click at [1054, 235] on button "Limit" at bounding box center [1141, 229] width 156 height 22
type textarea "Keep to __ portions of fried food per week"
click at [1054, 174] on input "number" at bounding box center [1313, 177] width 158 height 29
type input "2"
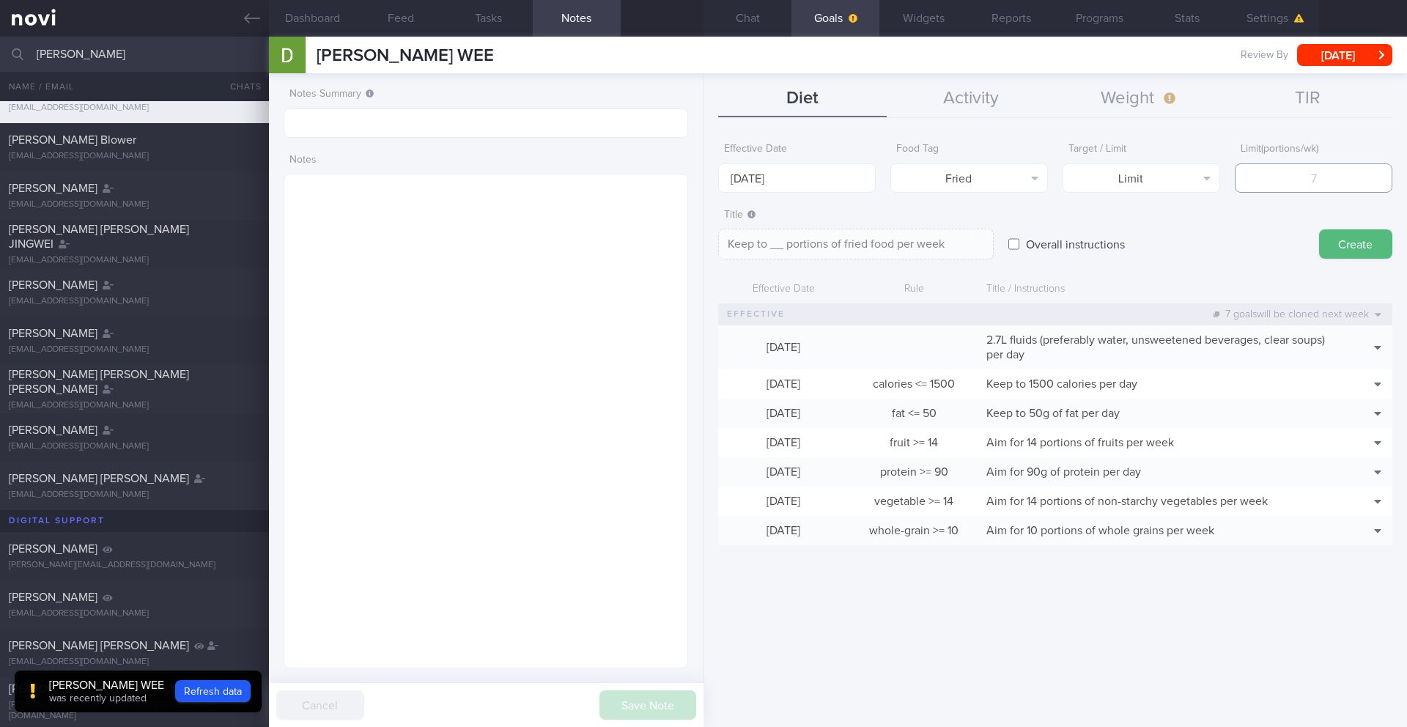
type textarea "Keep to 2 portions of fried food per week"
type input "2"
click at [1054, 239] on button "Create" at bounding box center [1355, 243] width 73 height 29
type input "[DATE]"
type textarea "Aim for ___ of ___"
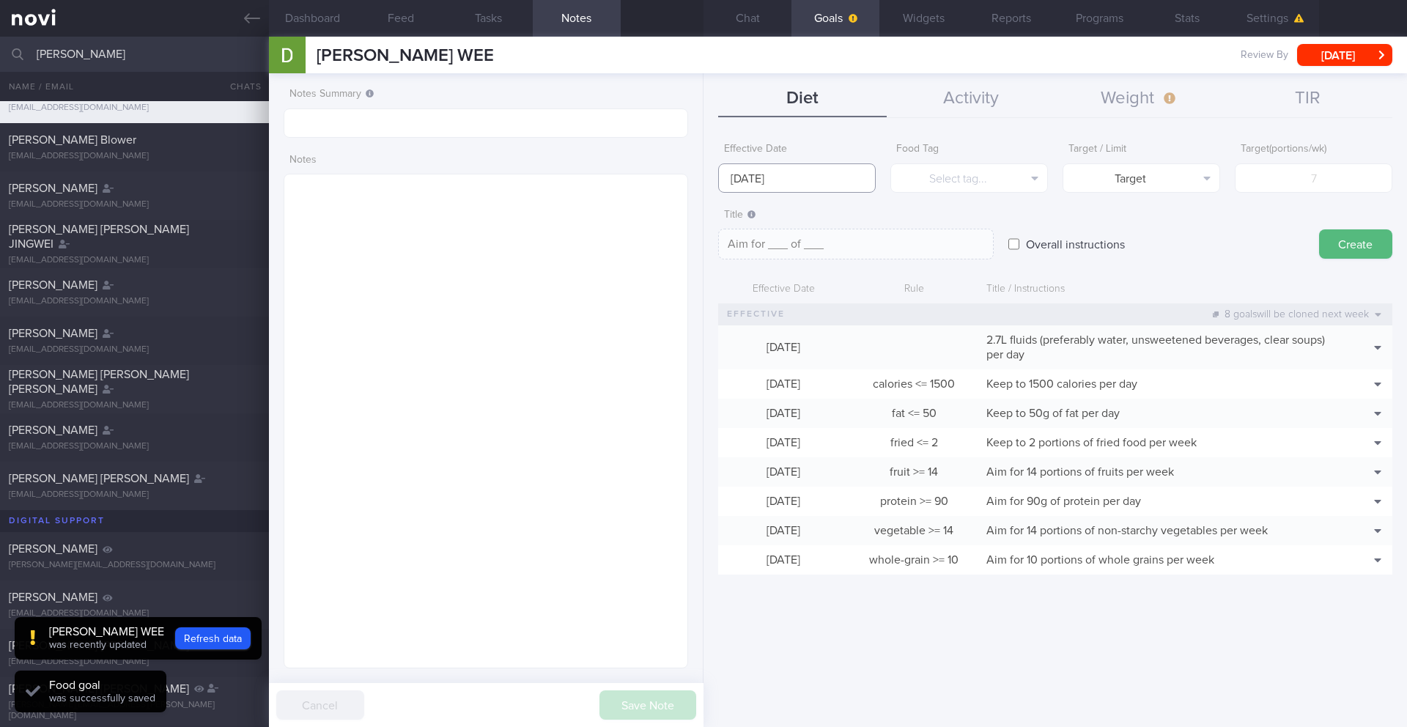
click at [758, 179] on input "[DATE]" at bounding box center [797, 177] width 158 height 29
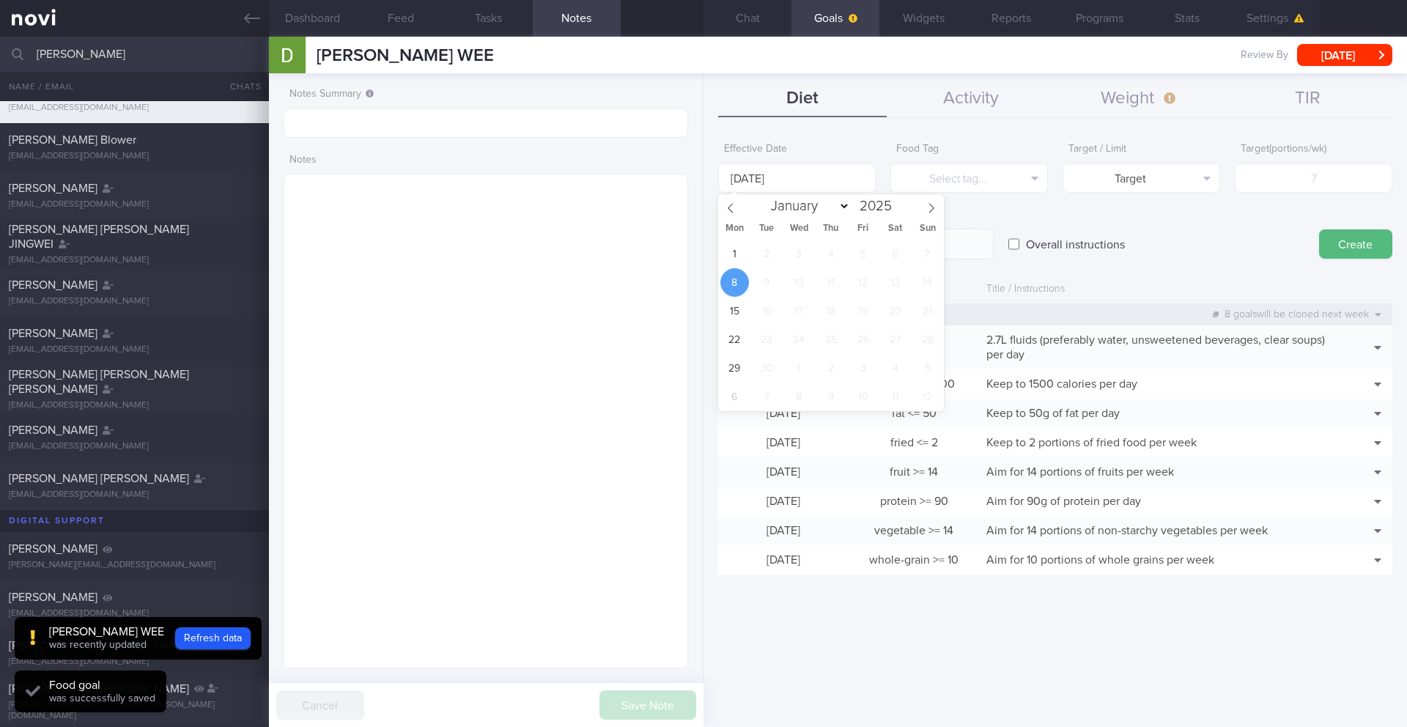
click at [1054, 216] on div "Overall instructions" at bounding box center [1156, 229] width 296 height 57
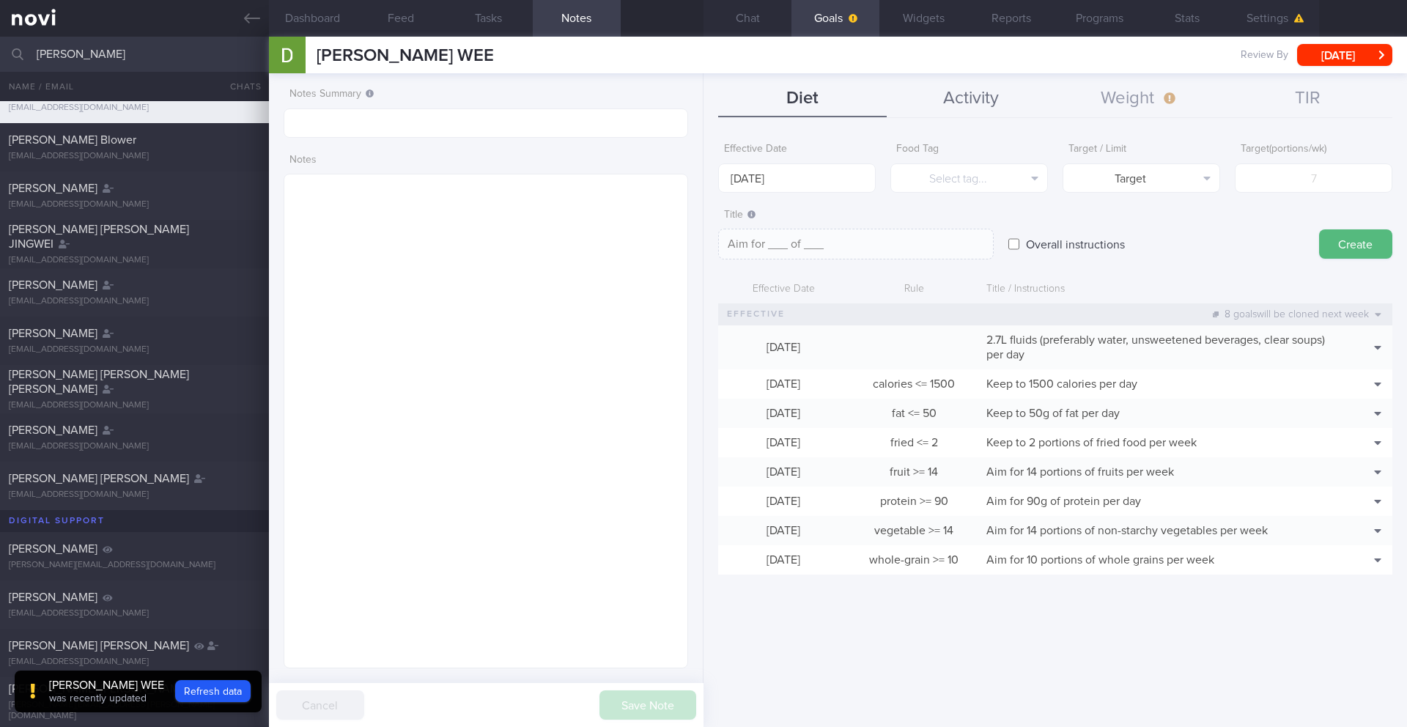
click at [984, 101] on button "Activity" at bounding box center [970, 99] width 168 height 37
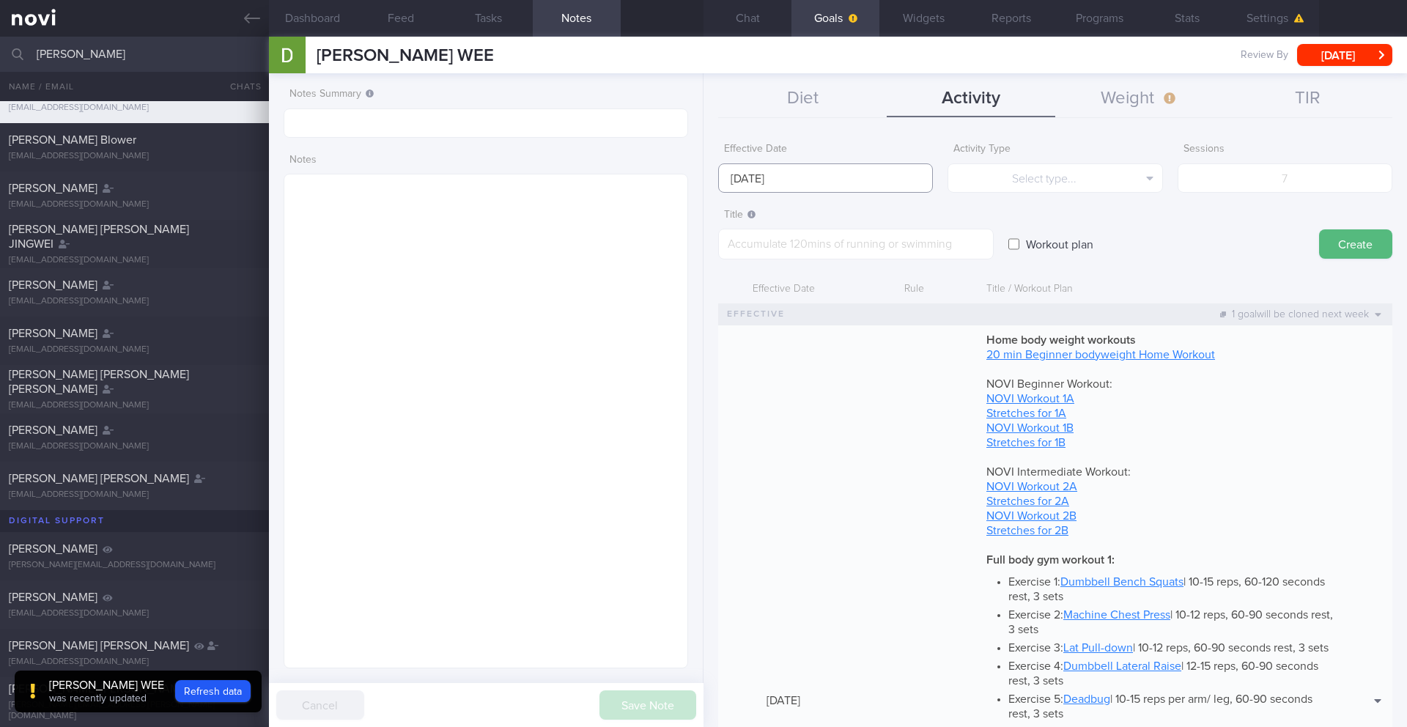
click at [806, 185] on input "[DATE]" at bounding box center [825, 177] width 215 height 29
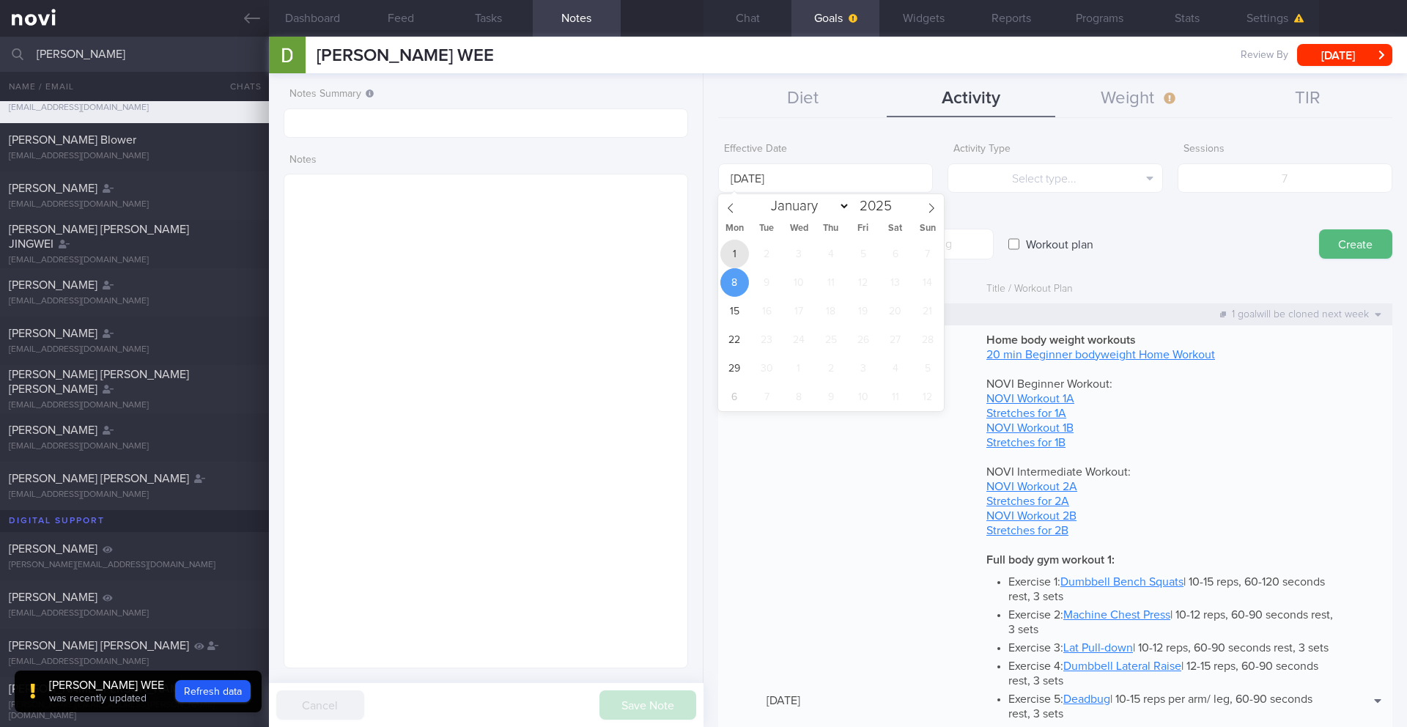
click at [741, 256] on span "1" at bounding box center [734, 254] width 29 height 29
type input "[DATE]"
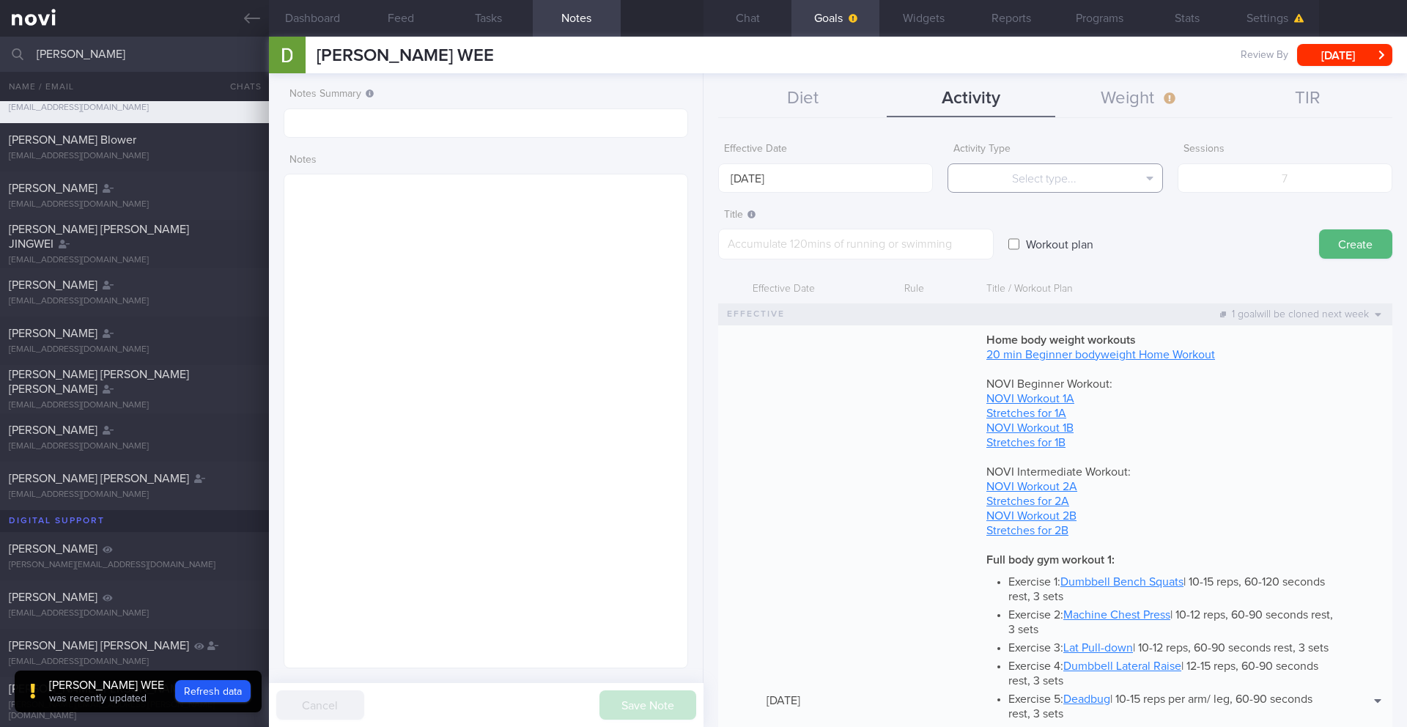
click at [1029, 189] on button "Select type..." at bounding box center [1054, 177] width 215 height 29
click at [1038, 250] on button "Sessions" at bounding box center [1054, 251] width 213 height 22
click at [1051, 181] on button "Sessions" at bounding box center [1054, 177] width 215 height 29
click at [1051, 224] on button "Duration" at bounding box center [1054, 229] width 213 height 22
click at [1054, 174] on input "number" at bounding box center [1284, 177] width 215 height 29
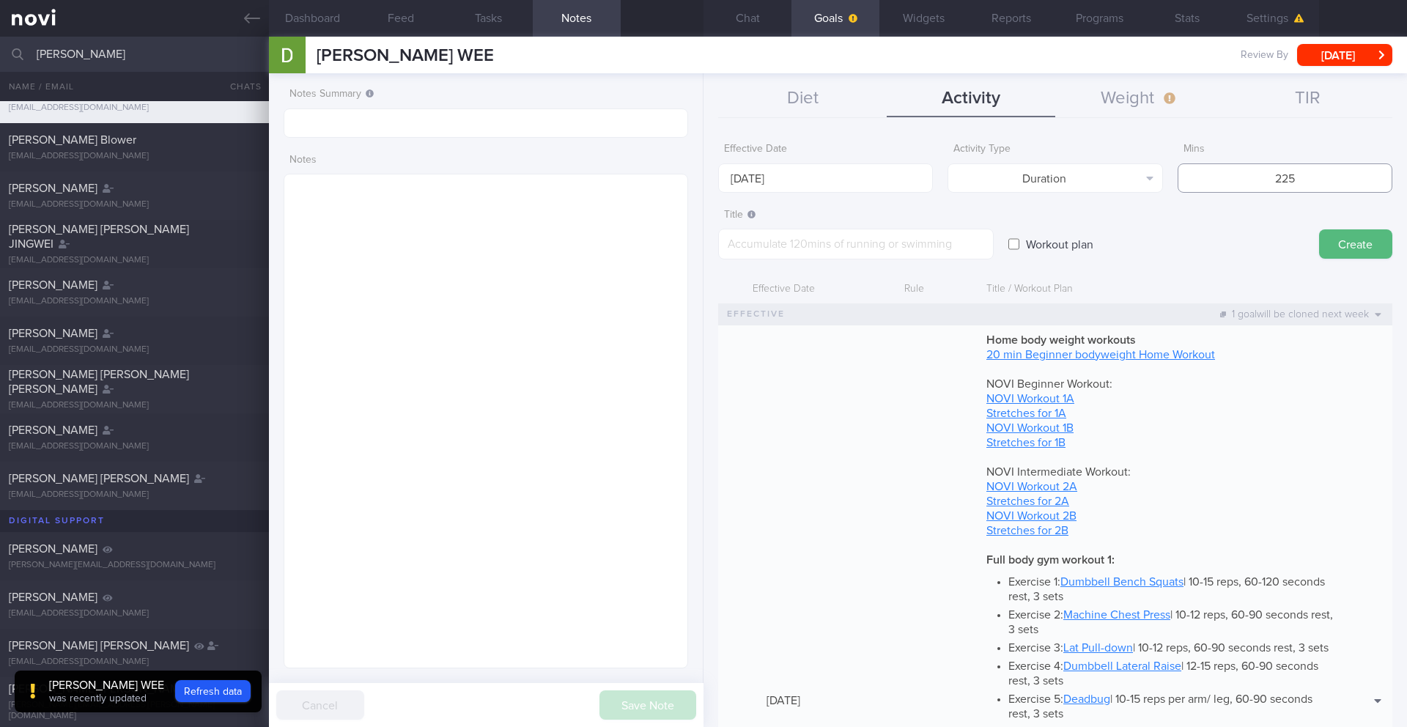
type input "225"
click at [916, 252] on textarea at bounding box center [855, 244] width 275 height 31
click at [828, 257] on textarea at bounding box center [855, 244] width 275 height 31
paste textarea "Target at least 225 minutes of moderate-intensity workouts per week"
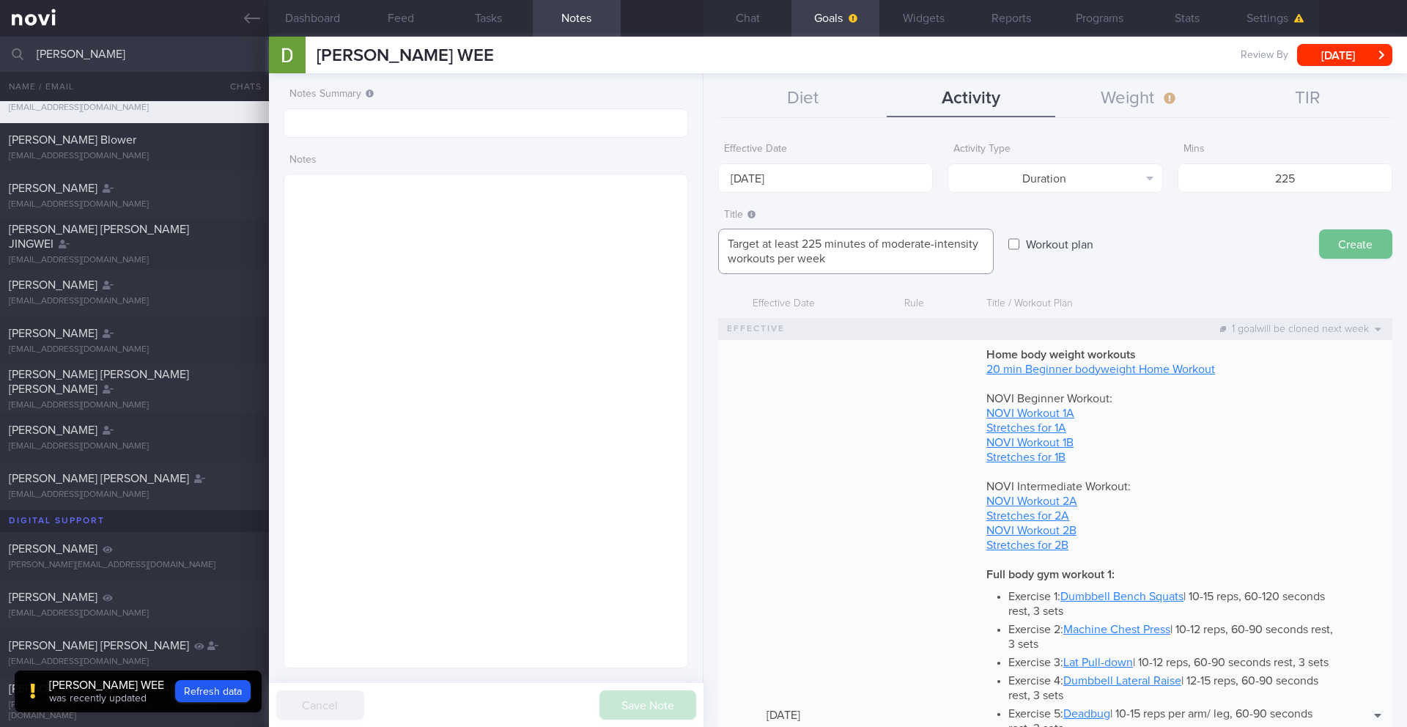
type textarea "Target at least 225 minutes of moderate-intensity workouts per week"
click at [1054, 245] on button "Create" at bounding box center [1355, 243] width 73 height 29
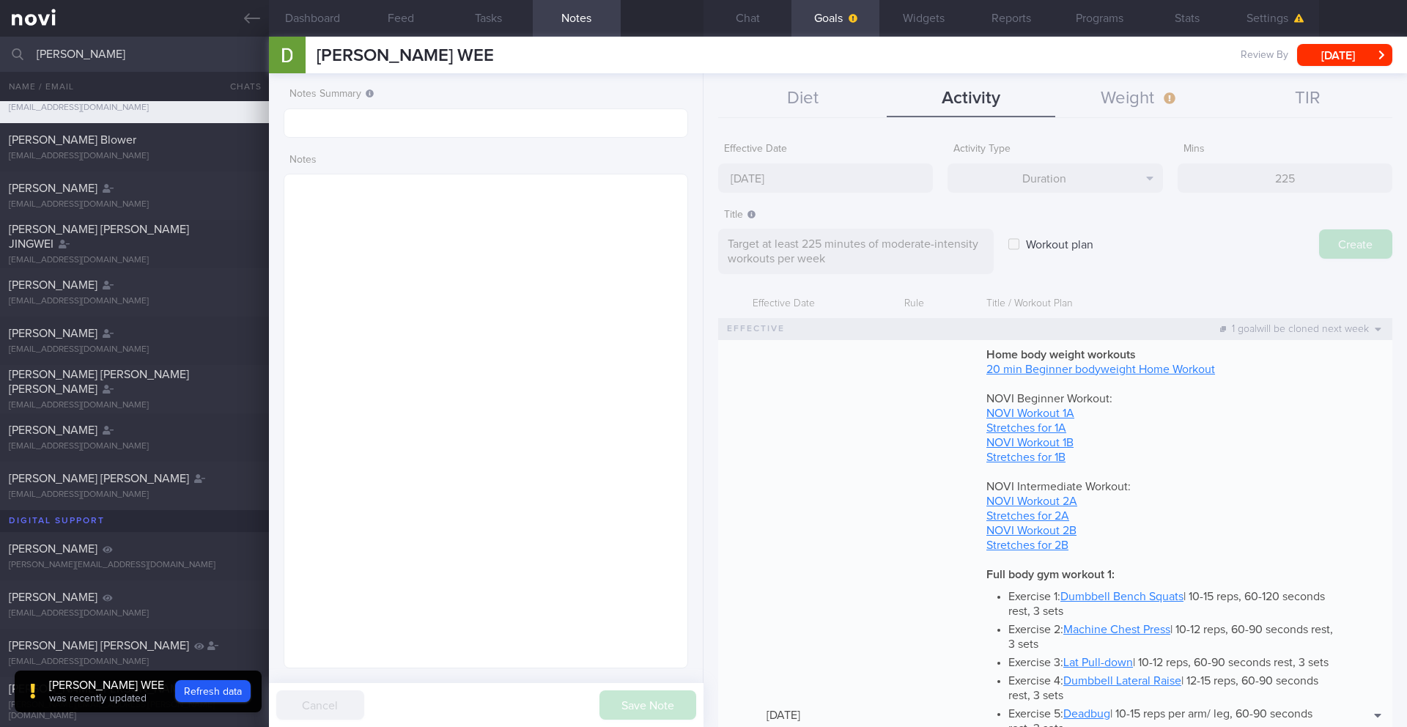
click at [837, 174] on div "Effective Date [DATE] Activity Type Duration Select type... Duration Sessions S…" at bounding box center [1054, 426] width 703 height 602
type input "[DATE]"
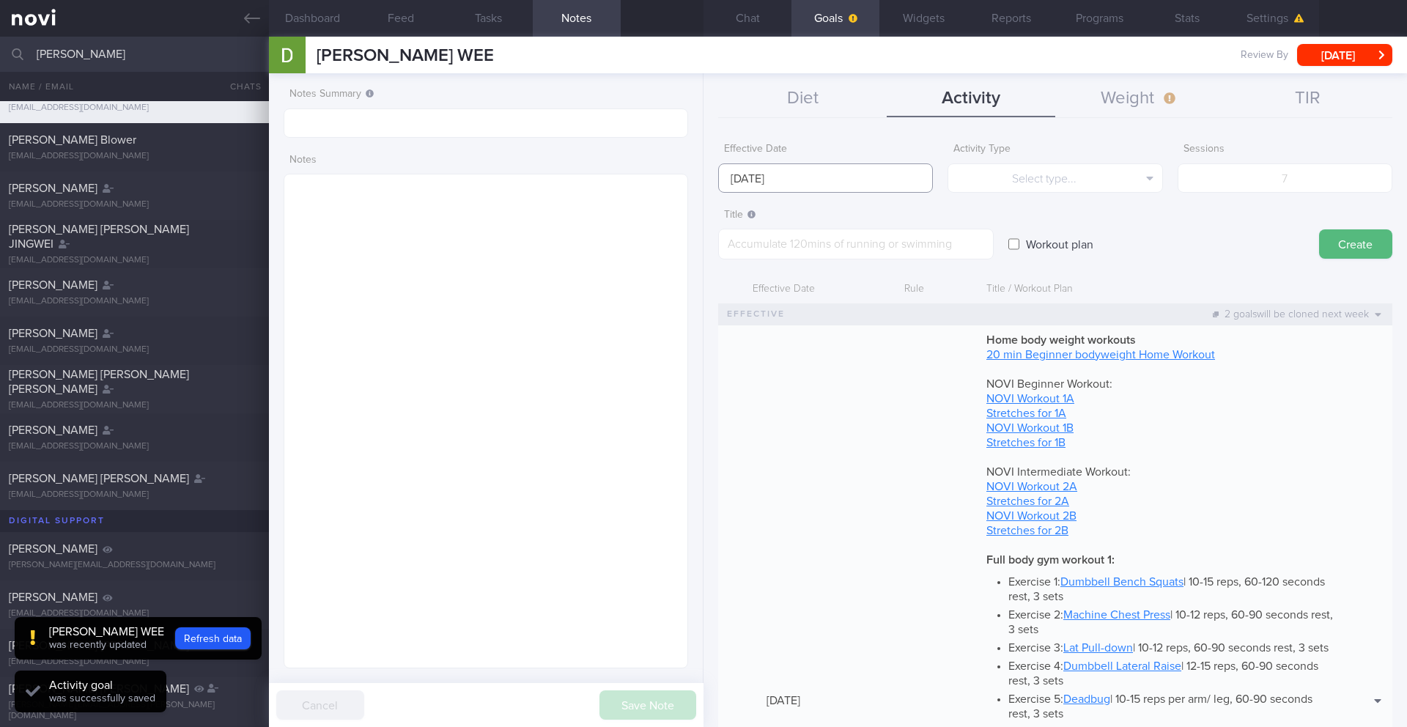
click at [792, 175] on input "[DATE]" at bounding box center [825, 177] width 215 height 29
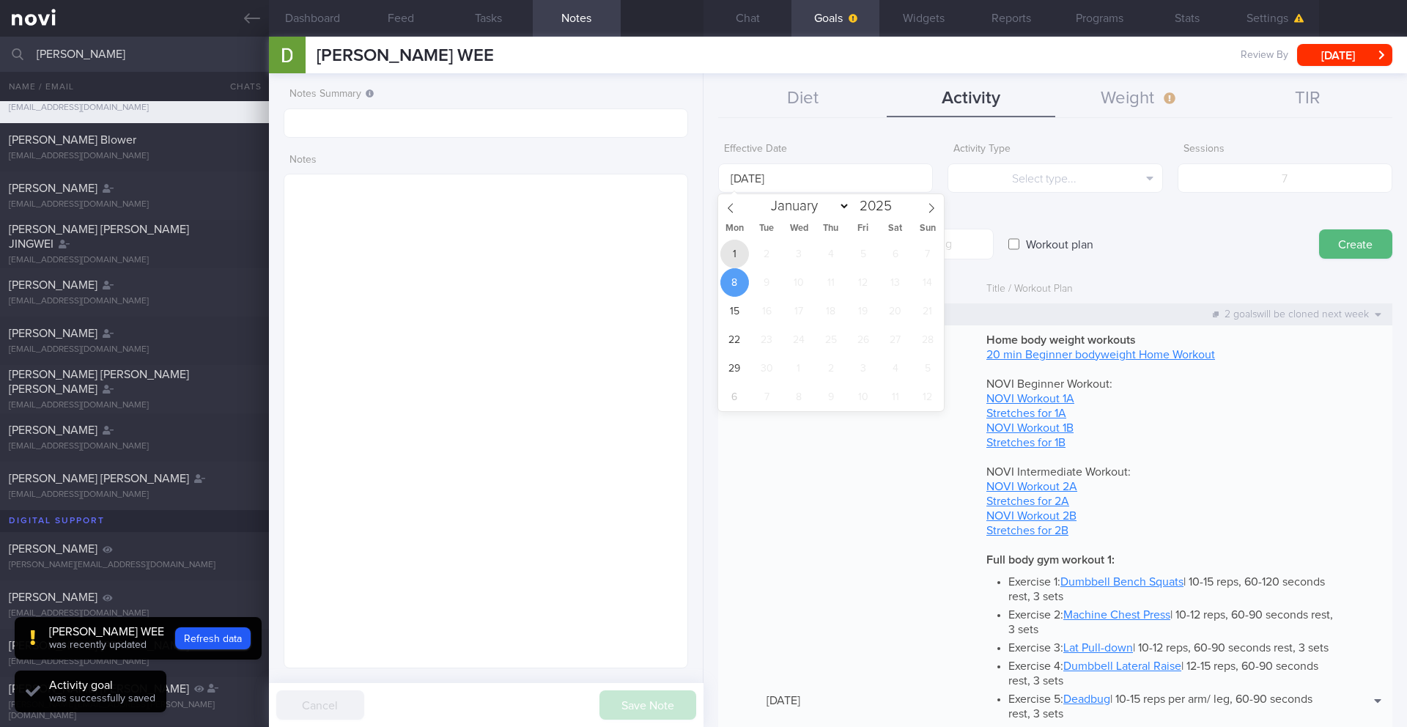
click at [741, 252] on span "1" at bounding box center [734, 254] width 29 height 29
type input "[DATE]"
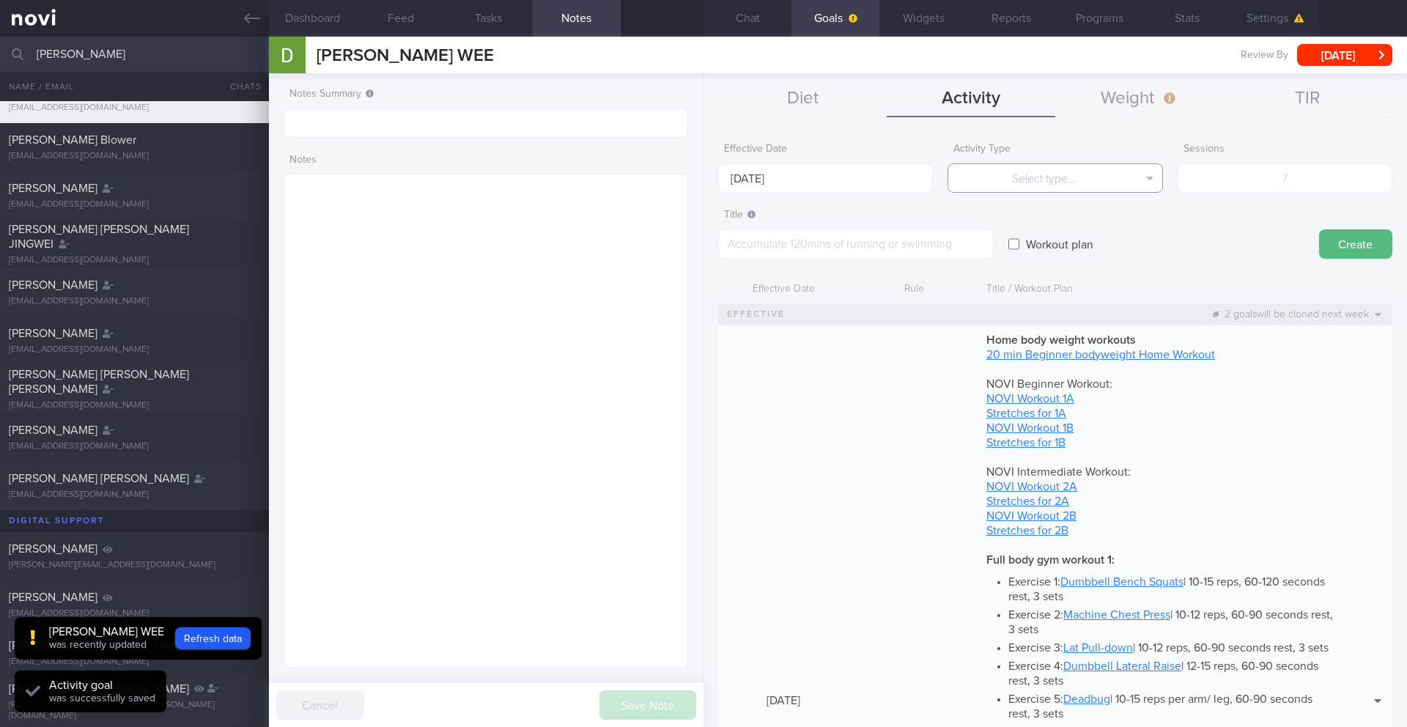
click at [1031, 185] on button "Select type..." at bounding box center [1054, 177] width 215 height 29
click at [1052, 248] on button "Sessions" at bounding box center [1054, 251] width 213 height 22
click at [1054, 186] on input "number" at bounding box center [1284, 177] width 215 height 29
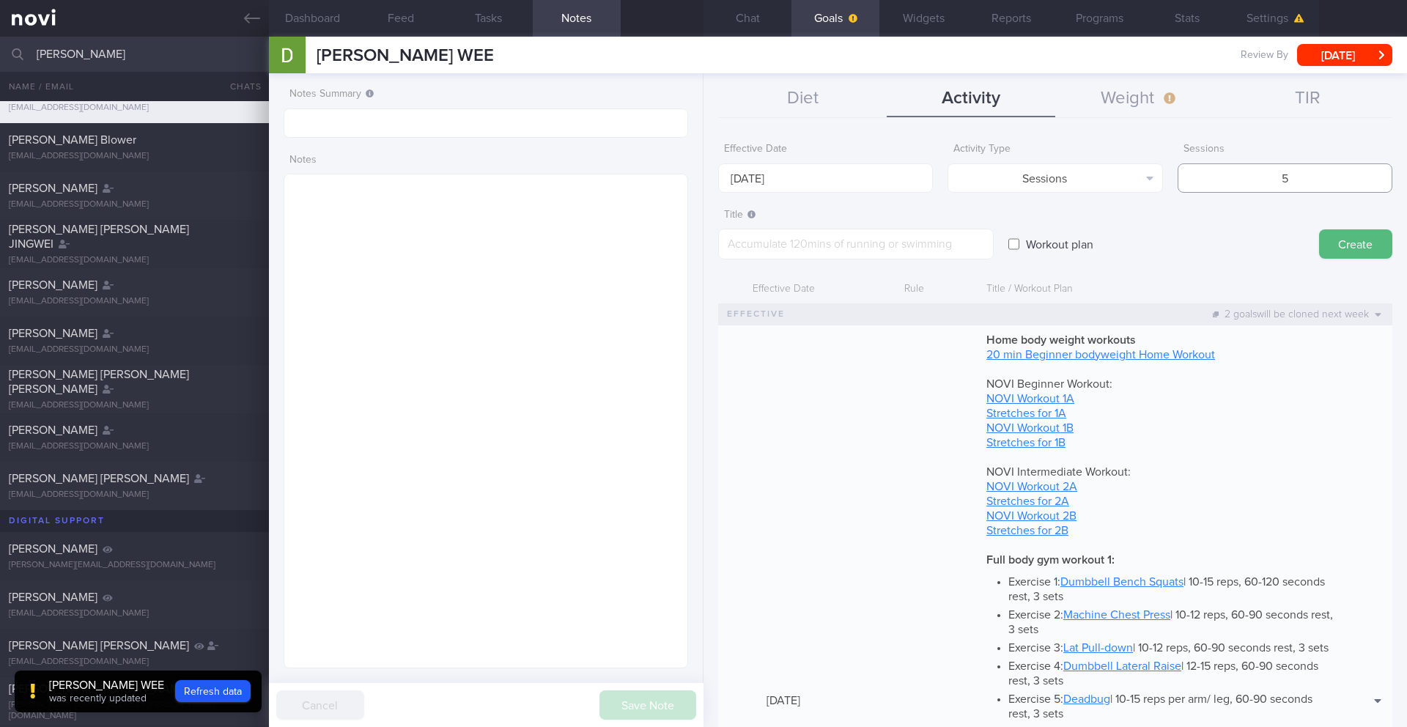
type input "5"
paste textarea "Workout at least 5x per week (on top of steps) 3-5 workouts to focus on cardio …"
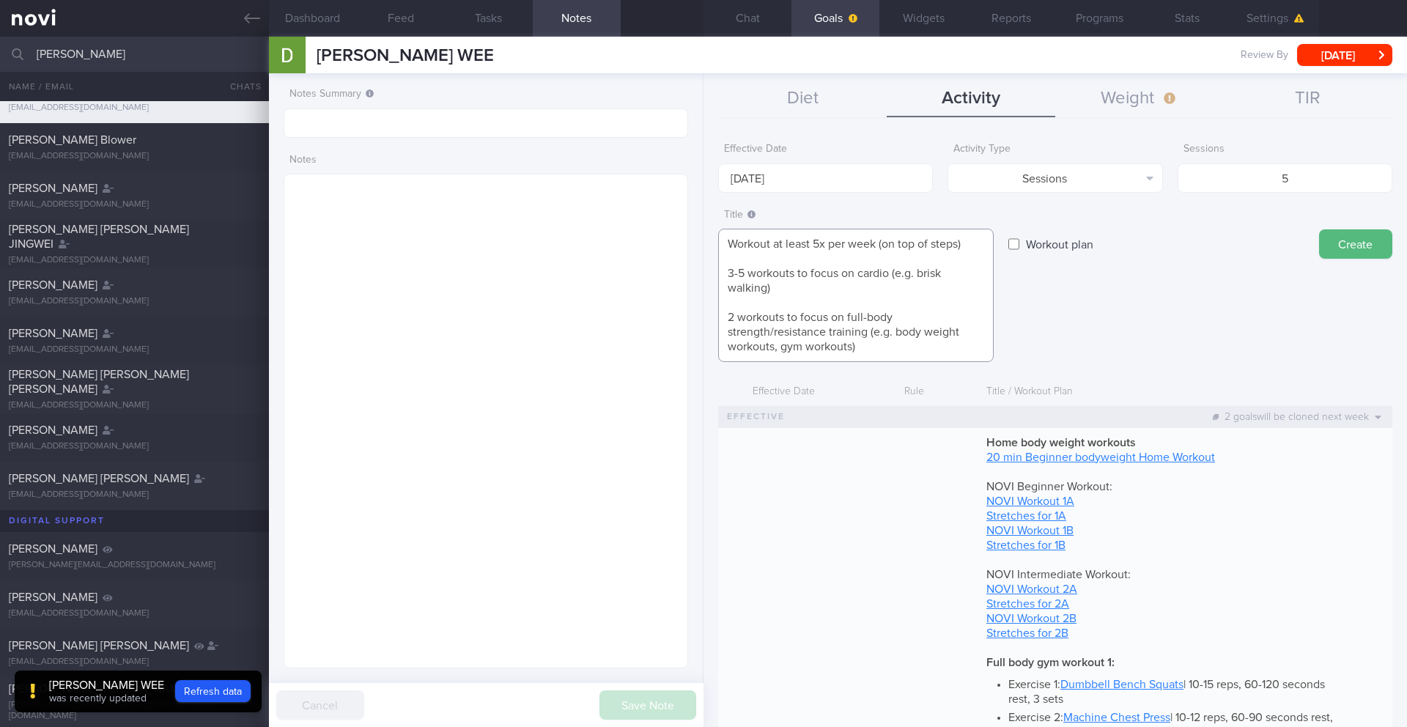
click at [812, 256] on textarea "Workout at least 5x per week (on top of steps) 3-5 workouts to focus on cardio …" at bounding box center [855, 295] width 275 height 133
click at [729, 272] on textarea "Workout at least 5x per week (on top of steps) - 3-5 workouts to focus on cardi…" at bounding box center [855, 295] width 275 height 133
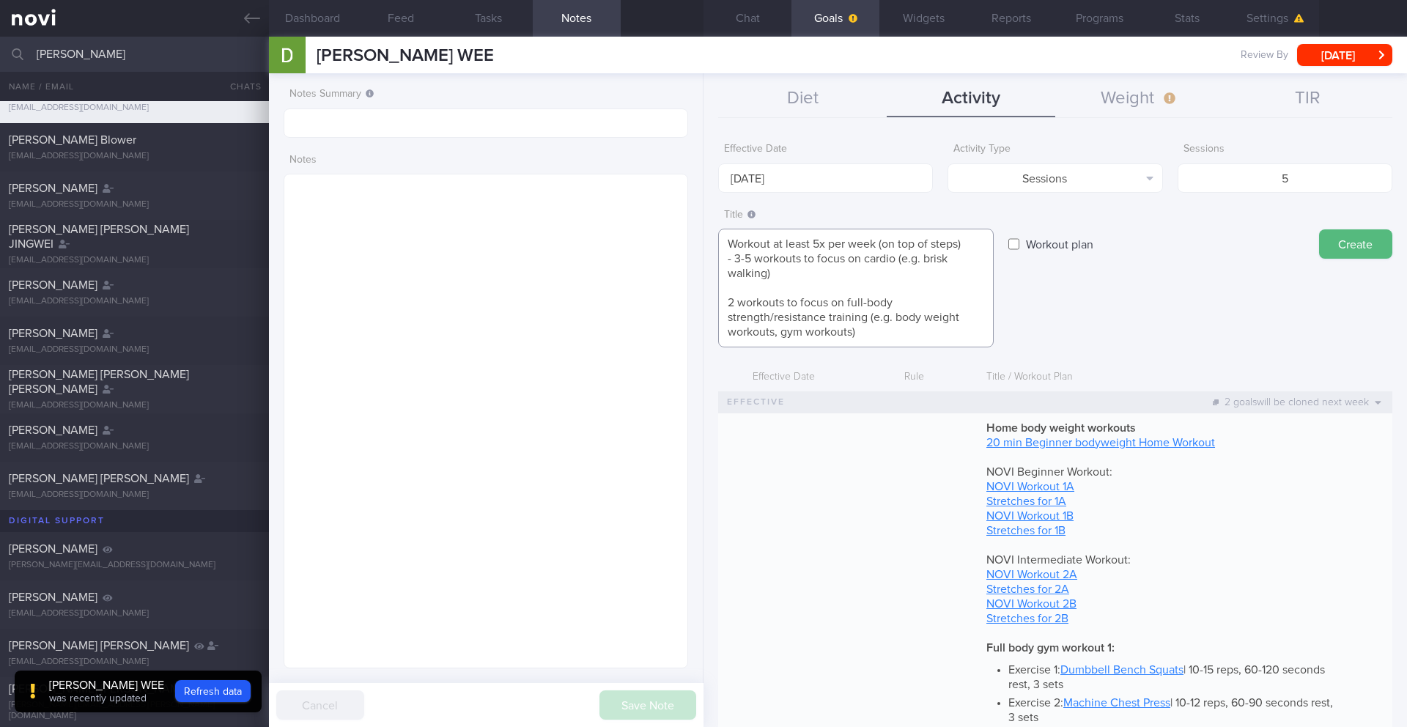
click at [728, 300] on textarea "Workout at least 5x per week (on top of steps) - 3-5 workouts to focus on cardi…" at bounding box center [855, 288] width 275 height 119
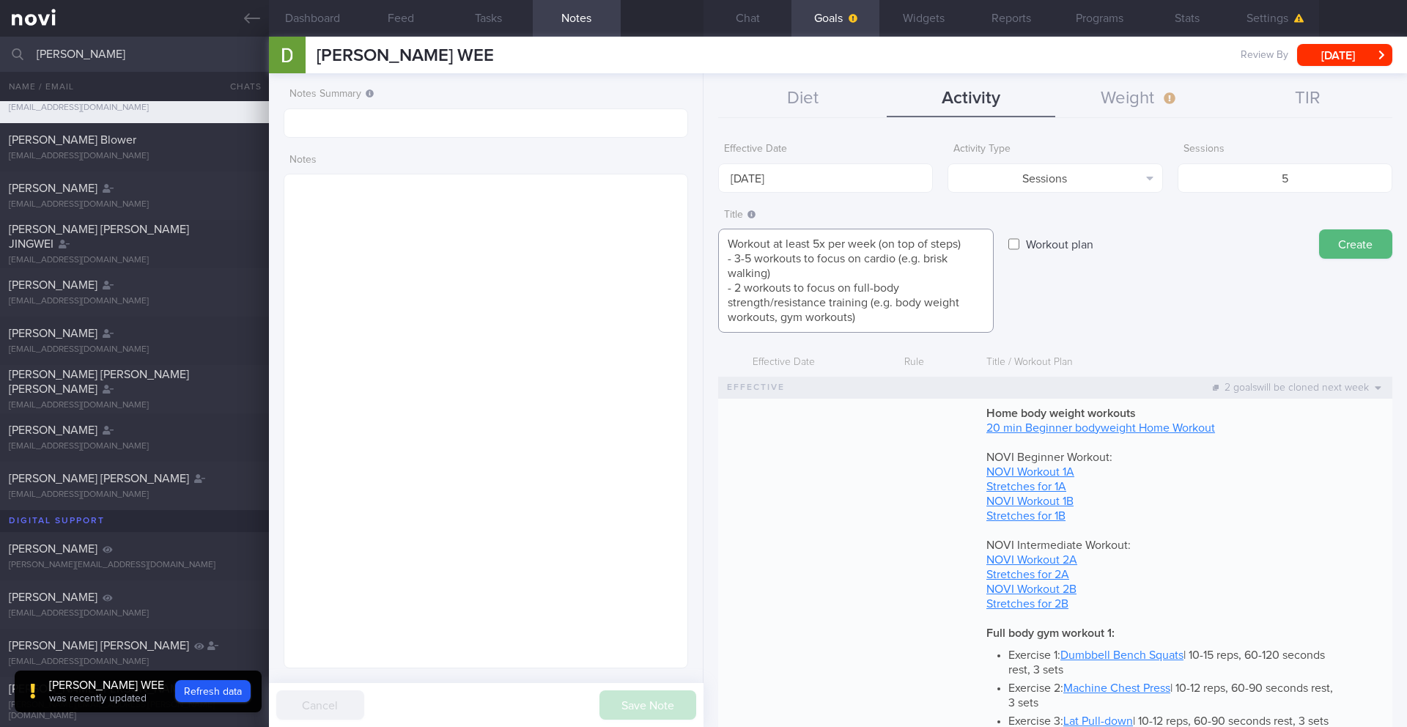
click at [892, 272] on textarea "Workout at least 5x per week (on top of steps) - 3-5 workouts to focus on cardi…" at bounding box center [855, 281] width 275 height 104
click at [945, 277] on textarea "Workout at least 5x per week (on top of steps) - 3-5 workouts to focus on cardi…" at bounding box center [855, 281] width 275 height 104
click at [785, 276] on textarea "Workout at least 5x per week (on top of steps) - 3-5 workouts to focus on cardi…" at bounding box center [855, 281] width 275 height 104
type textarea "Workout at least 5x per week (on top of steps) - 3-5 workouts to focus on cardi…"
click at [1054, 242] on button "Create" at bounding box center [1355, 243] width 73 height 29
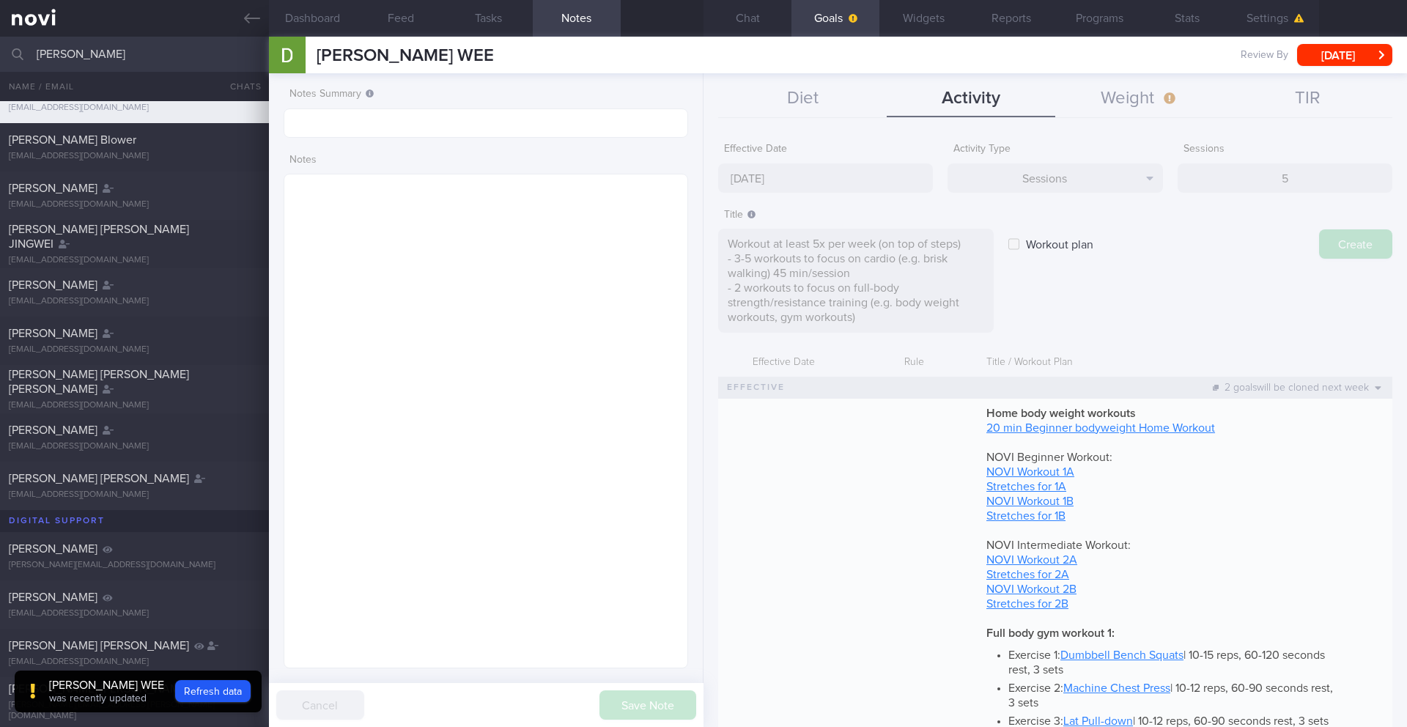
type input "[DATE]"
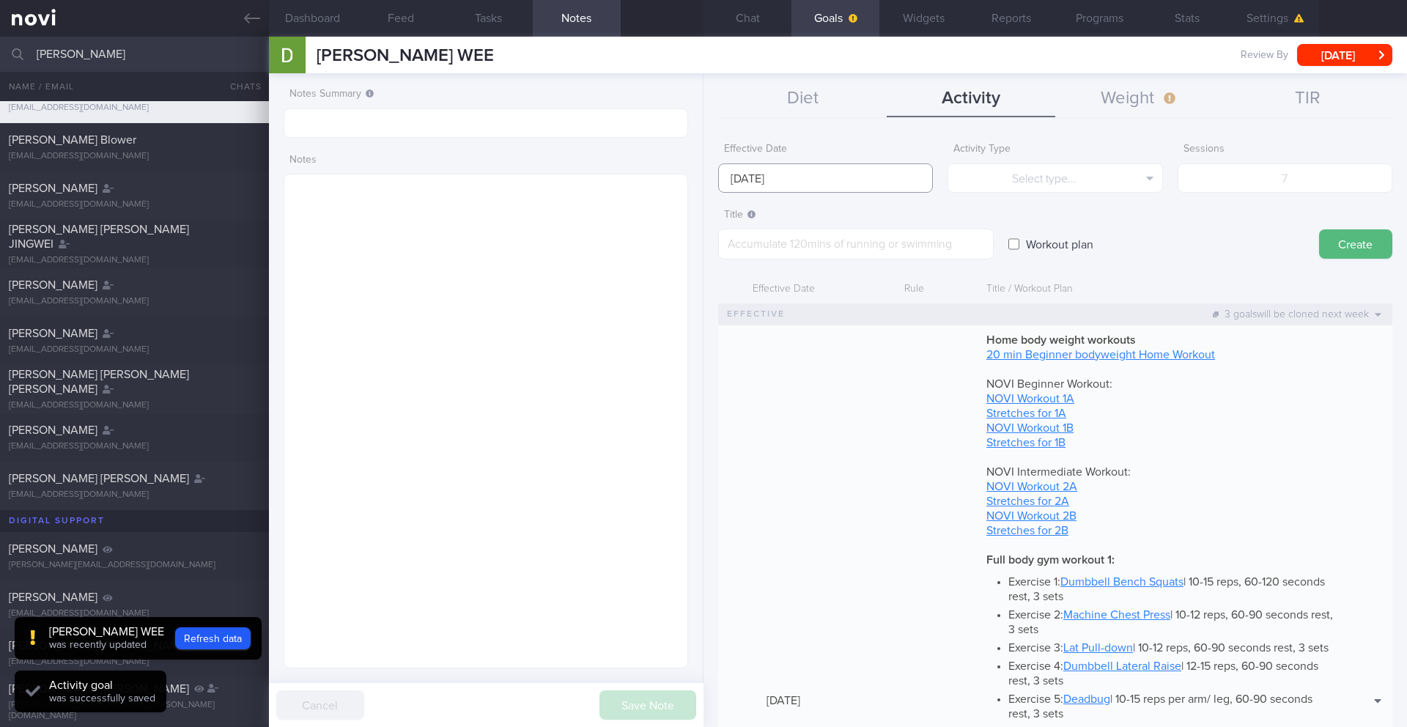
click at [763, 179] on input "[DATE]" at bounding box center [825, 177] width 215 height 29
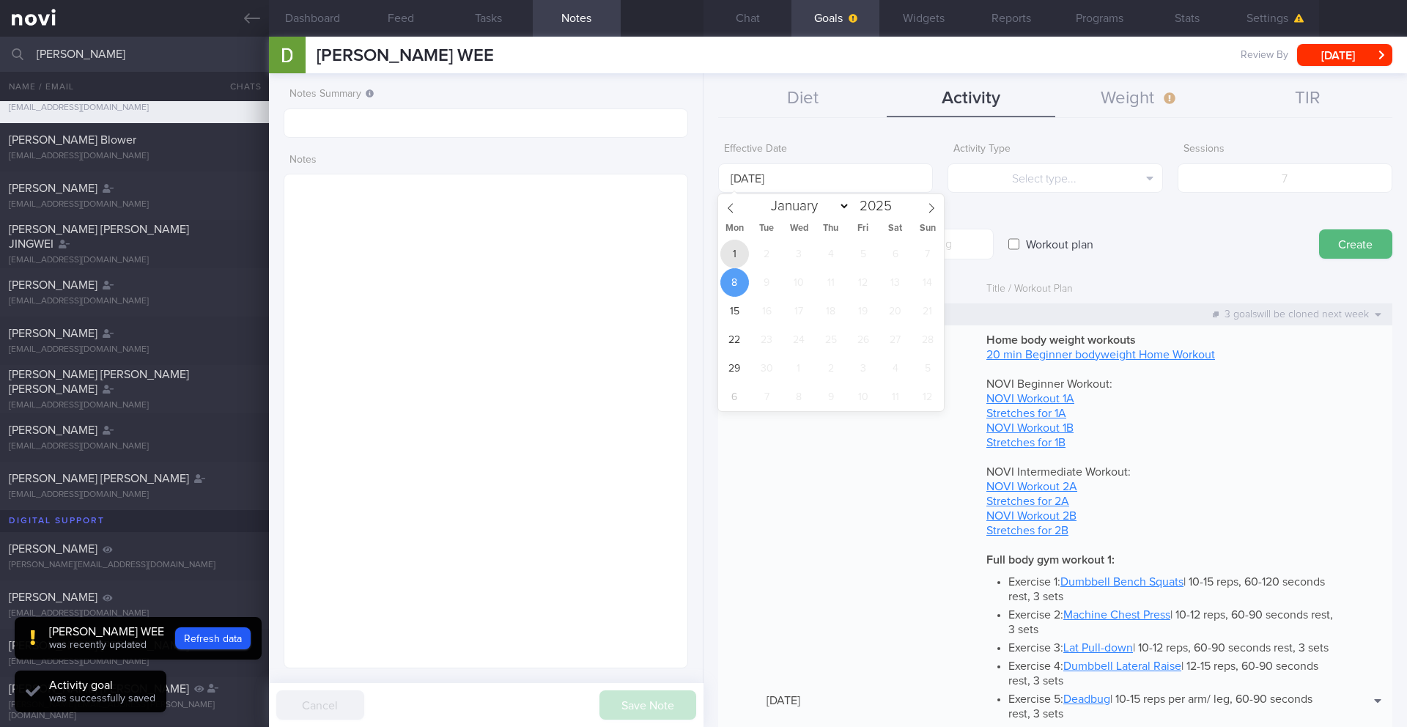
click at [736, 251] on span "1" at bounding box center [734, 254] width 29 height 29
type input "[DATE]"
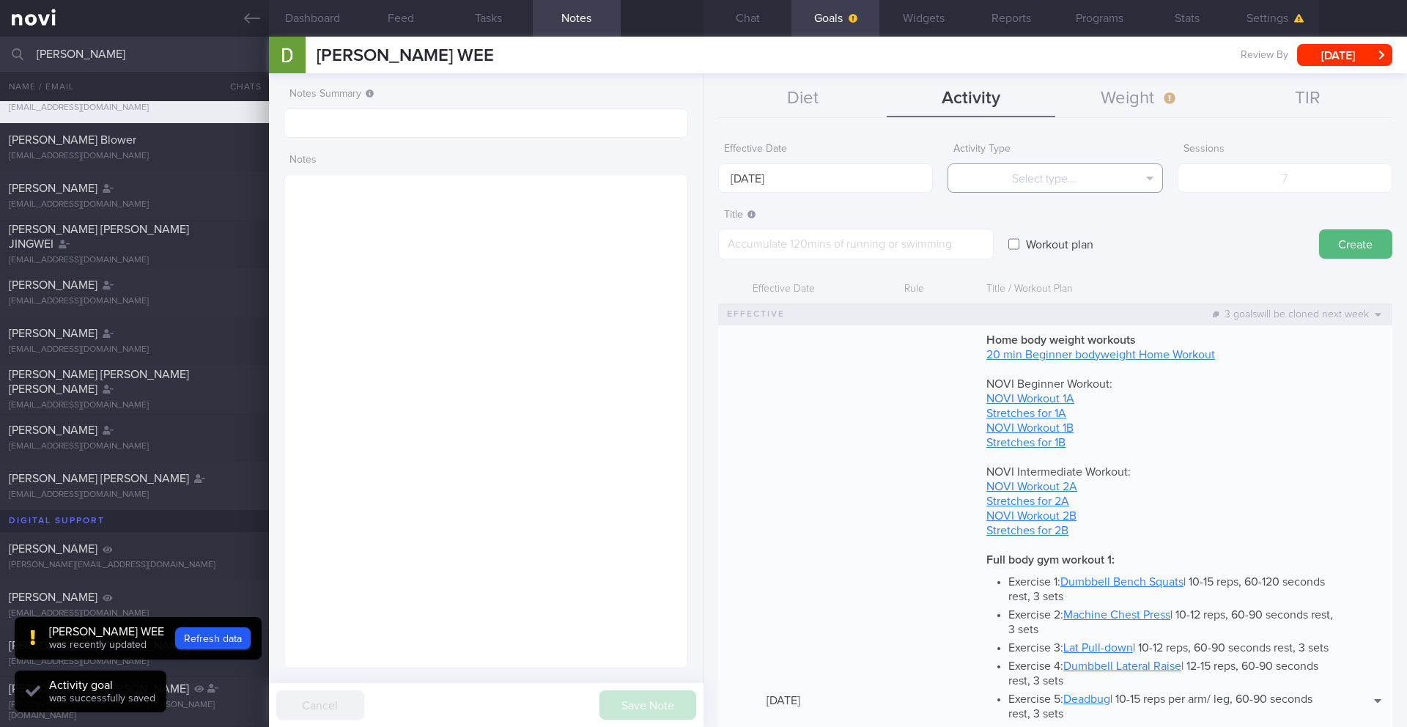
click at [1001, 181] on button "Select type..." at bounding box center [1054, 177] width 215 height 29
click at [1054, 270] on button "Steps" at bounding box center [1054, 273] width 213 height 22
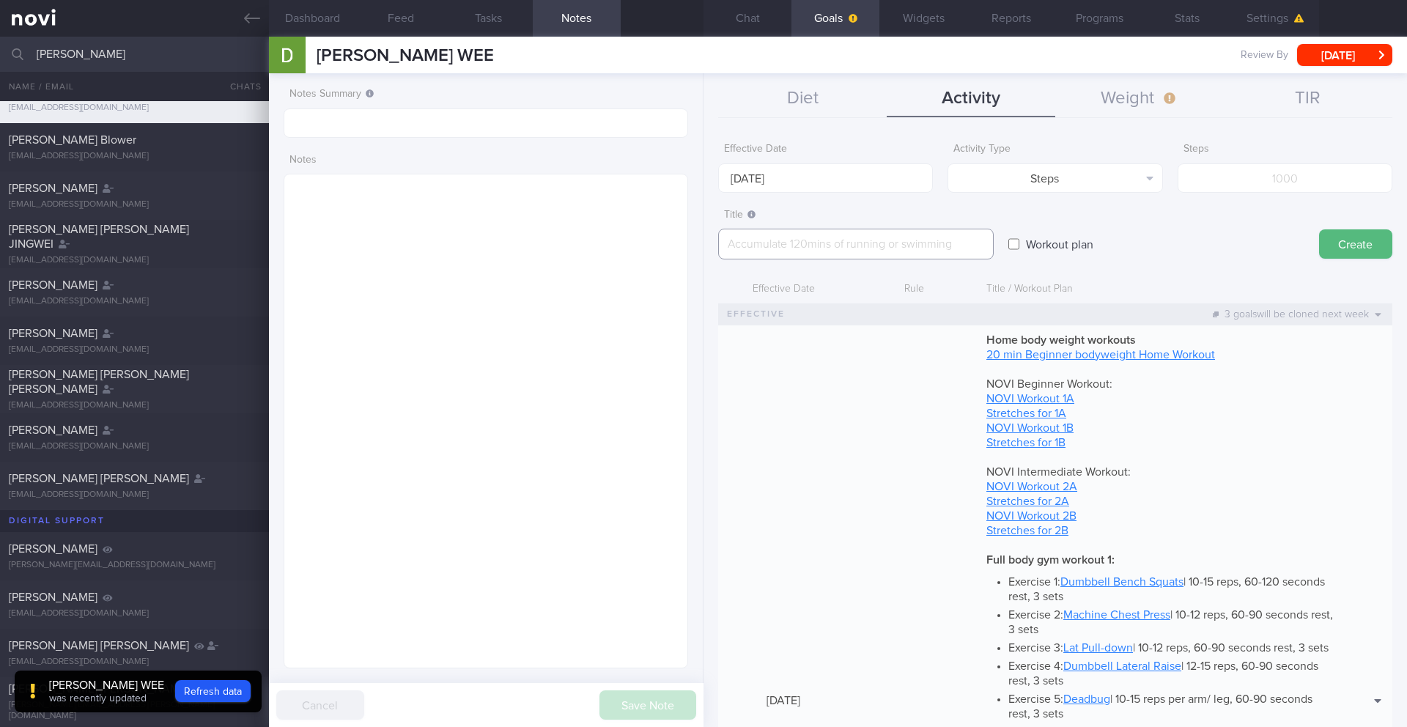
paste textarea "Target for 10,000-12,000 steps per day"
type textarea "Target for 10,000-12,000 steps per day"
click at [1054, 179] on input "number" at bounding box center [1284, 177] width 215 height 29
type input "70000"
click at [1054, 253] on button "Create" at bounding box center [1355, 243] width 73 height 29
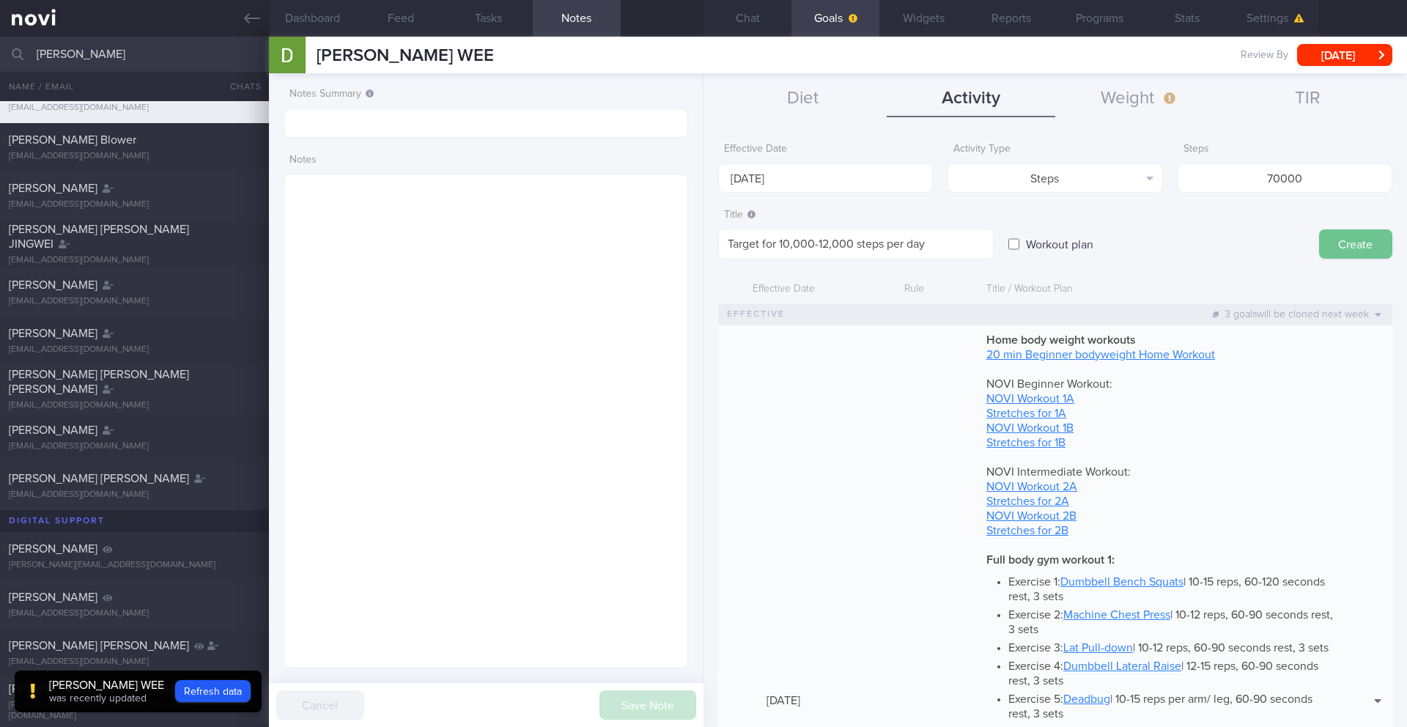
type input "[DATE]"
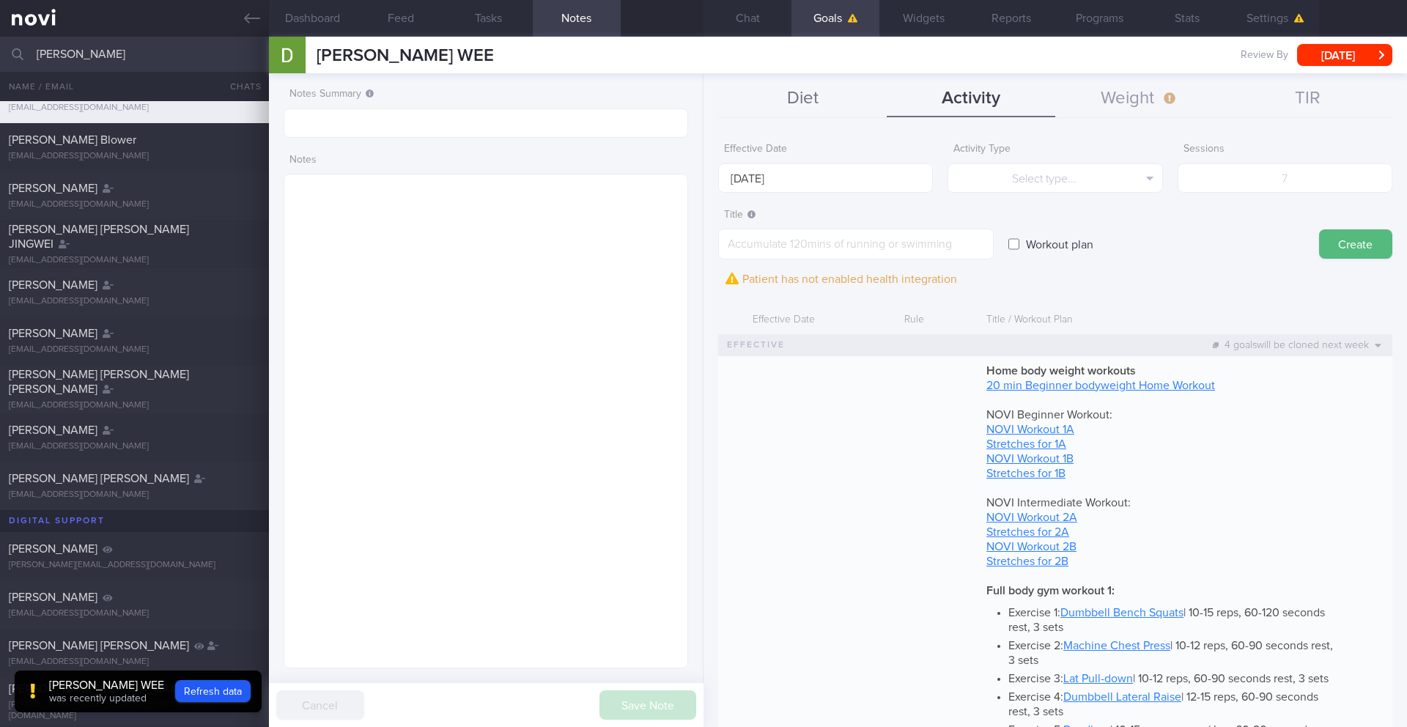
click at [876, 103] on button "Diet" at bounding box center [802, 99] width 168 height 37
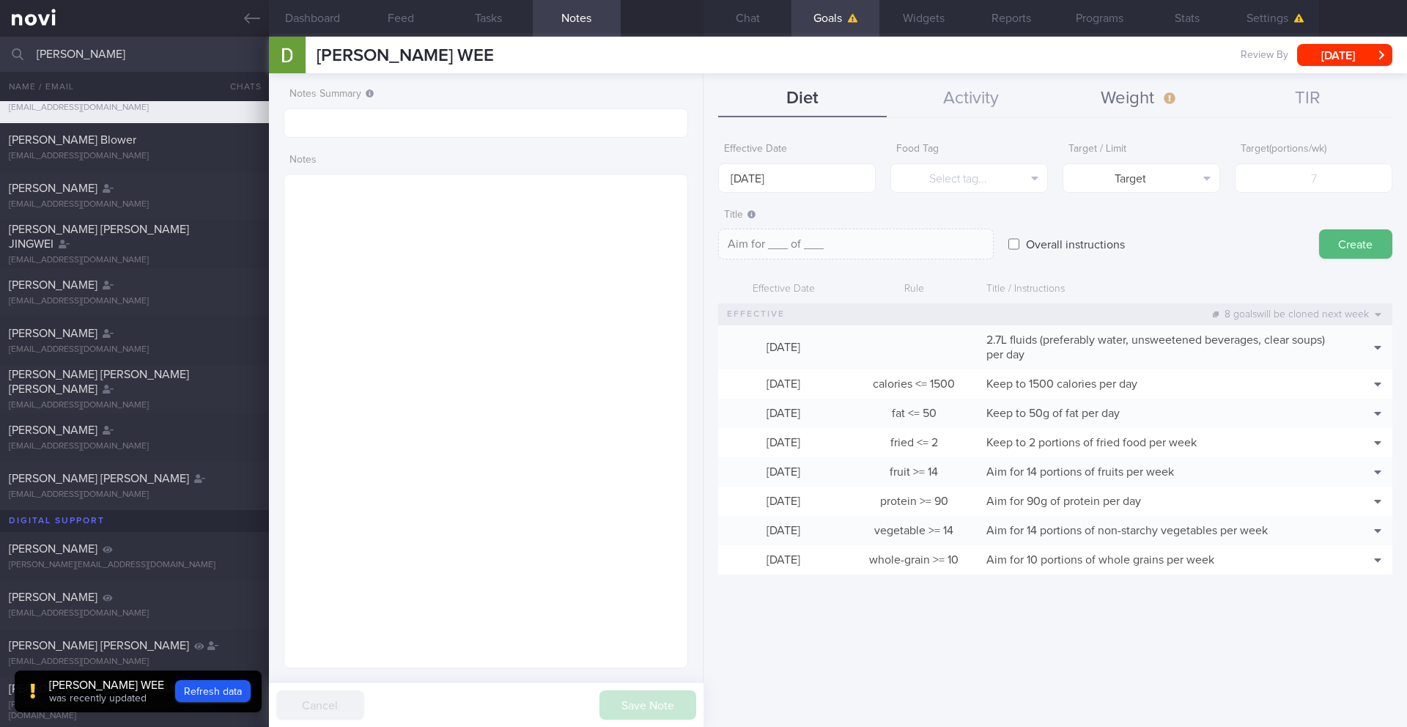
click at [1054, 95] on button "Weight" at bounding box center [1139, 99] width 168 height 37
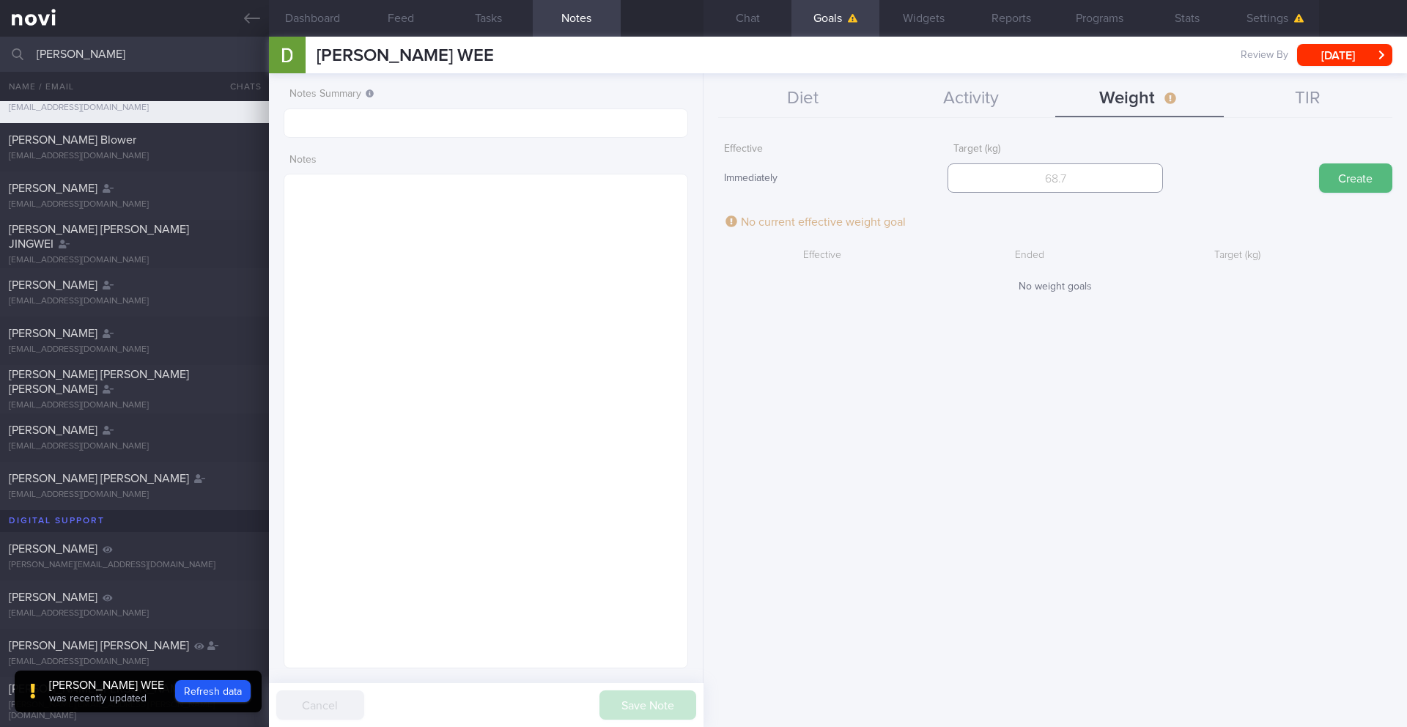
click at [1043, 178] on input "number" at bounding box center [1054, 177] width 215 height 29
type input "75"
click at [1054, 177] on button "Create" at bounding box center [1355, 177] width 73 height 29
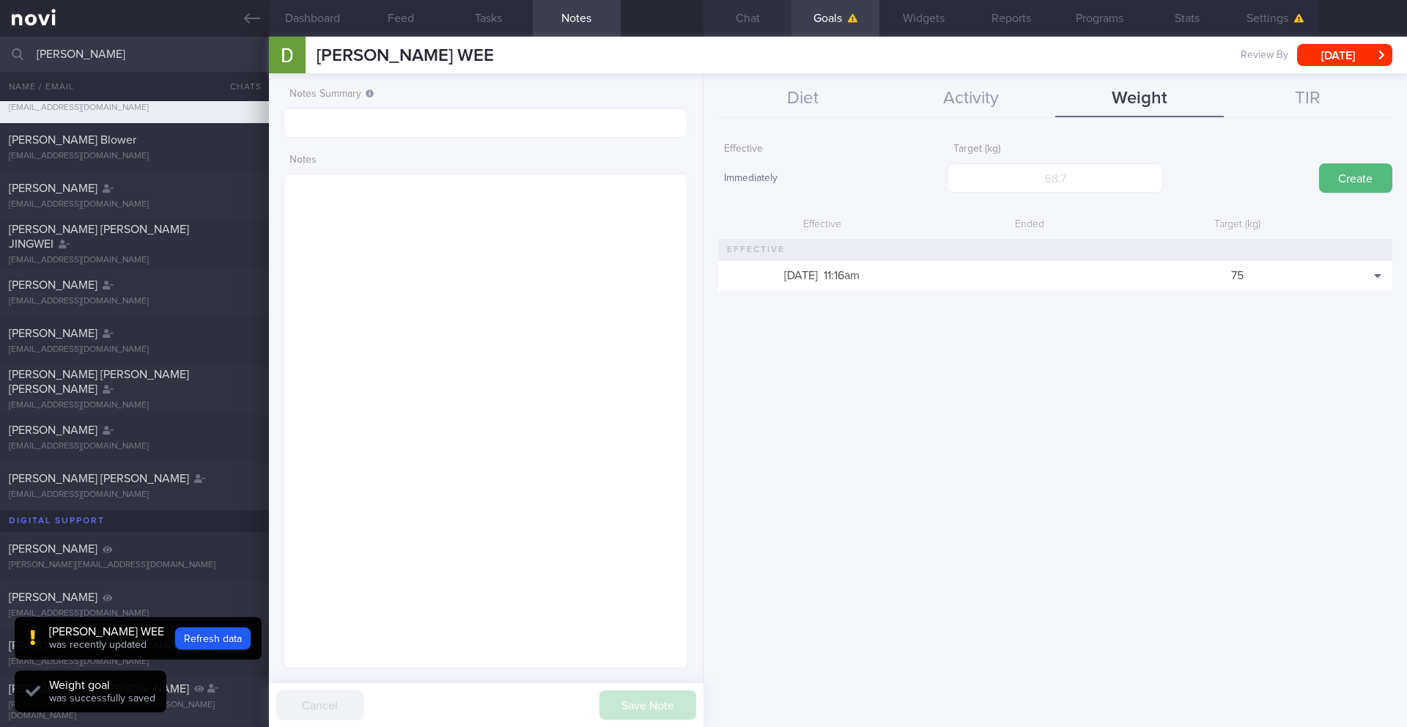
click at [771, 22] on button "Chat" at bounding box center [747, 18] width 88 height 37
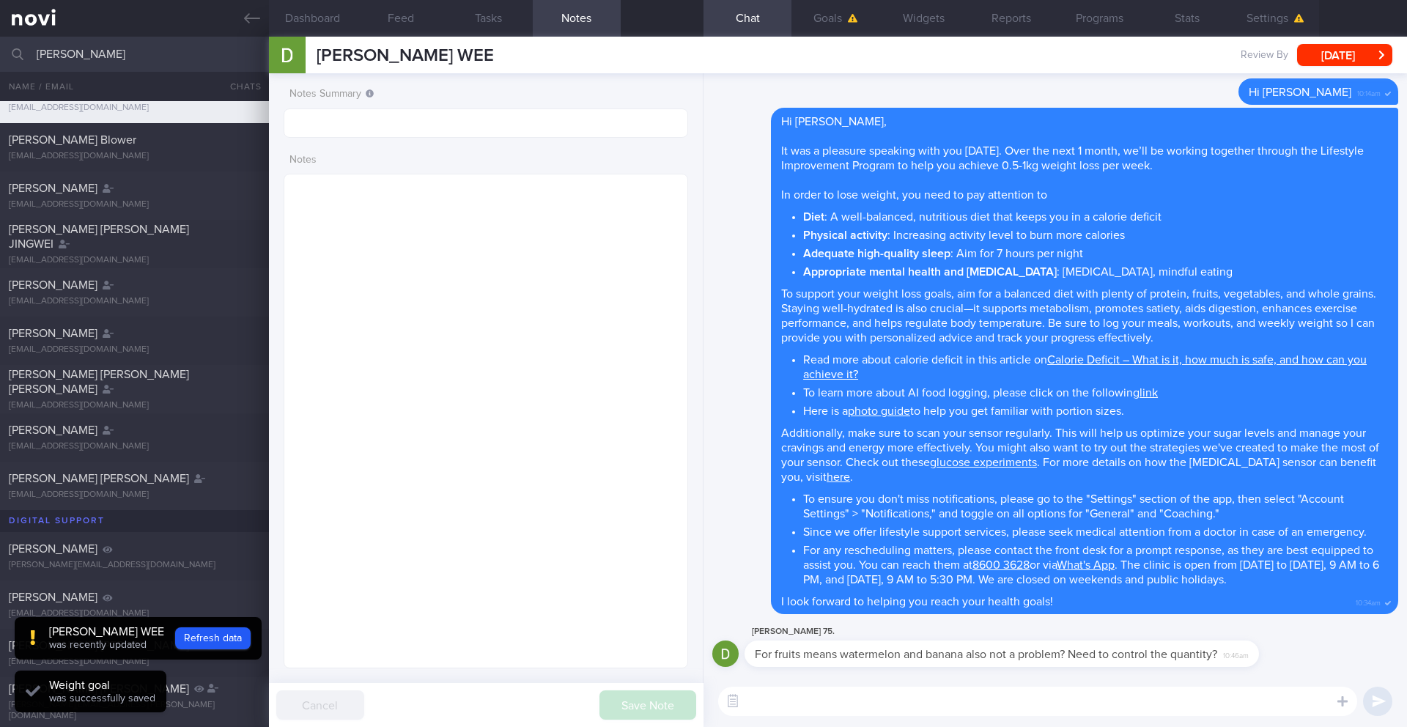
click at [838, 594] on textarea at bounding box center [1037, 700] width 639 height 29
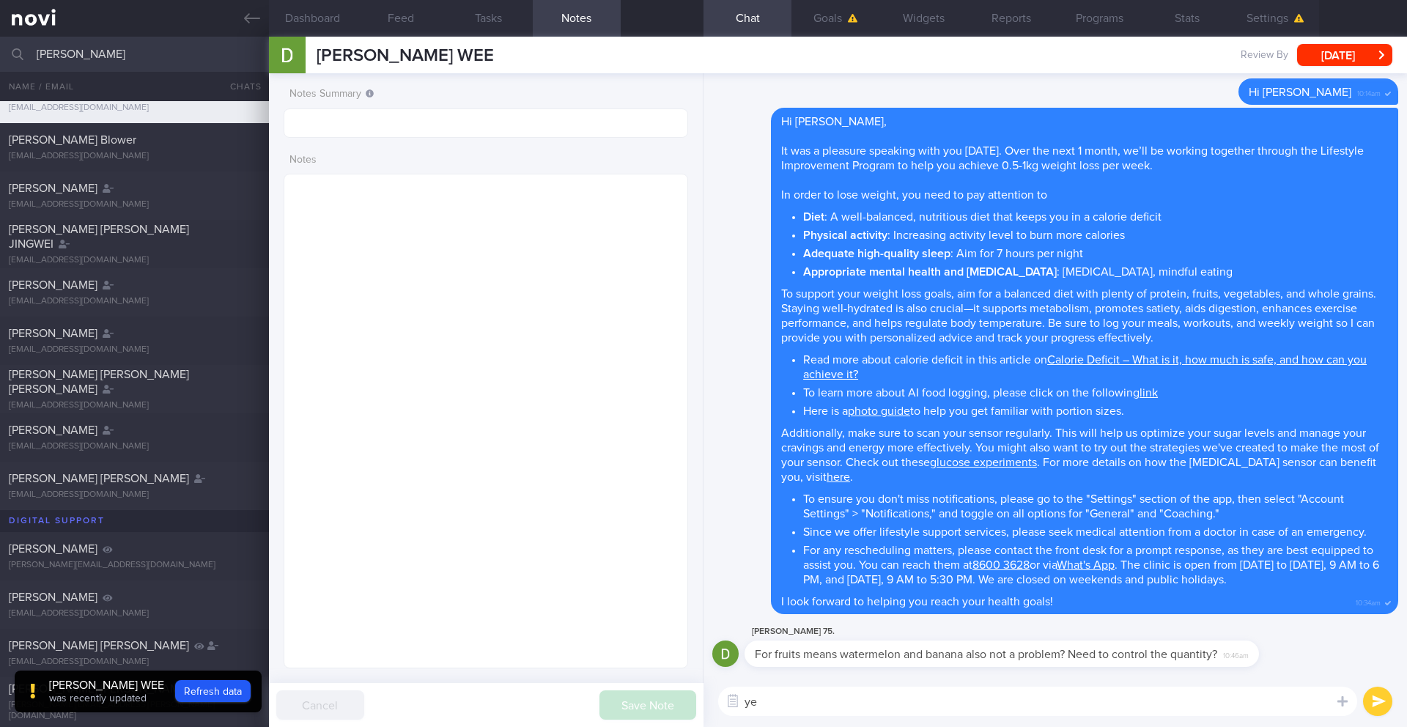
type textarea "y"
type textarea "Yes, any fruit is okay. You just want to limit the portion"
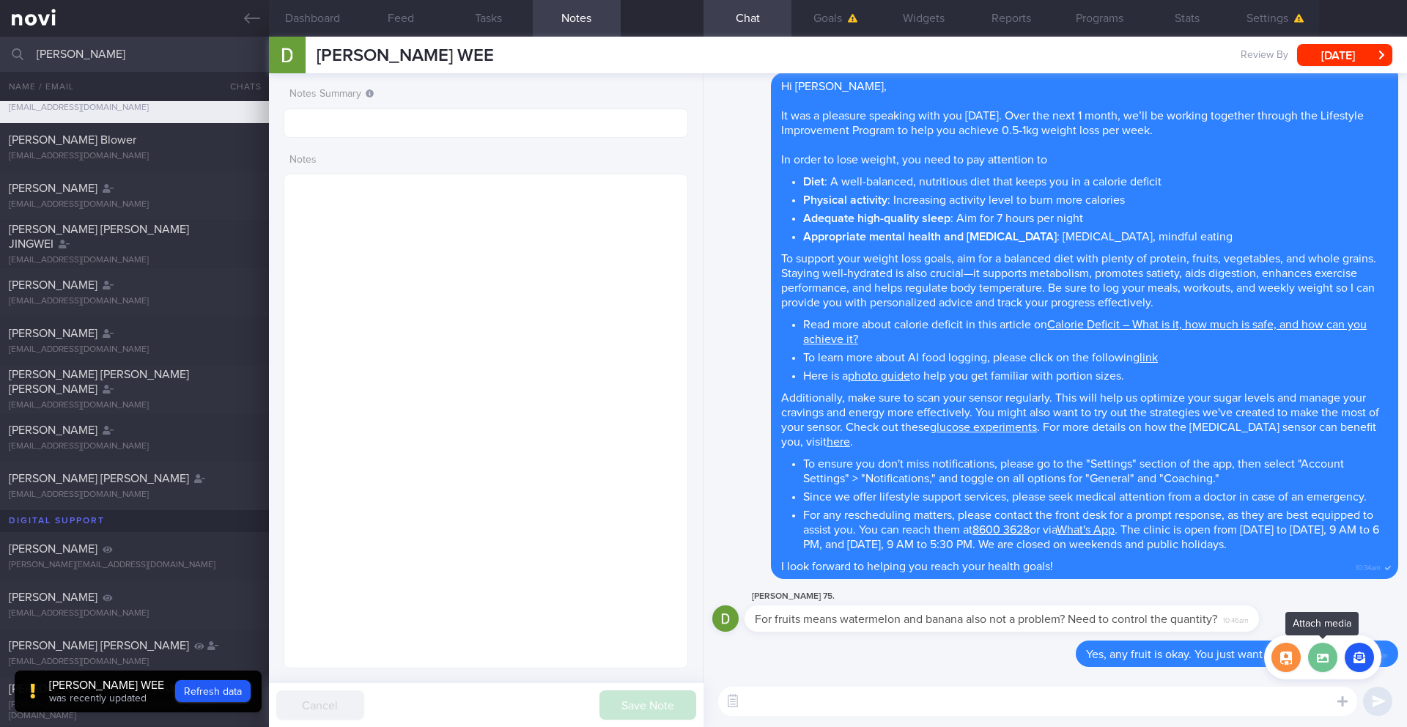
click at [1054, 594] on label at bounding box center [1322, 656] width 29 height 29
click at [0, 0] on input "file" at bounding box center [0, 0] width 0 height 0
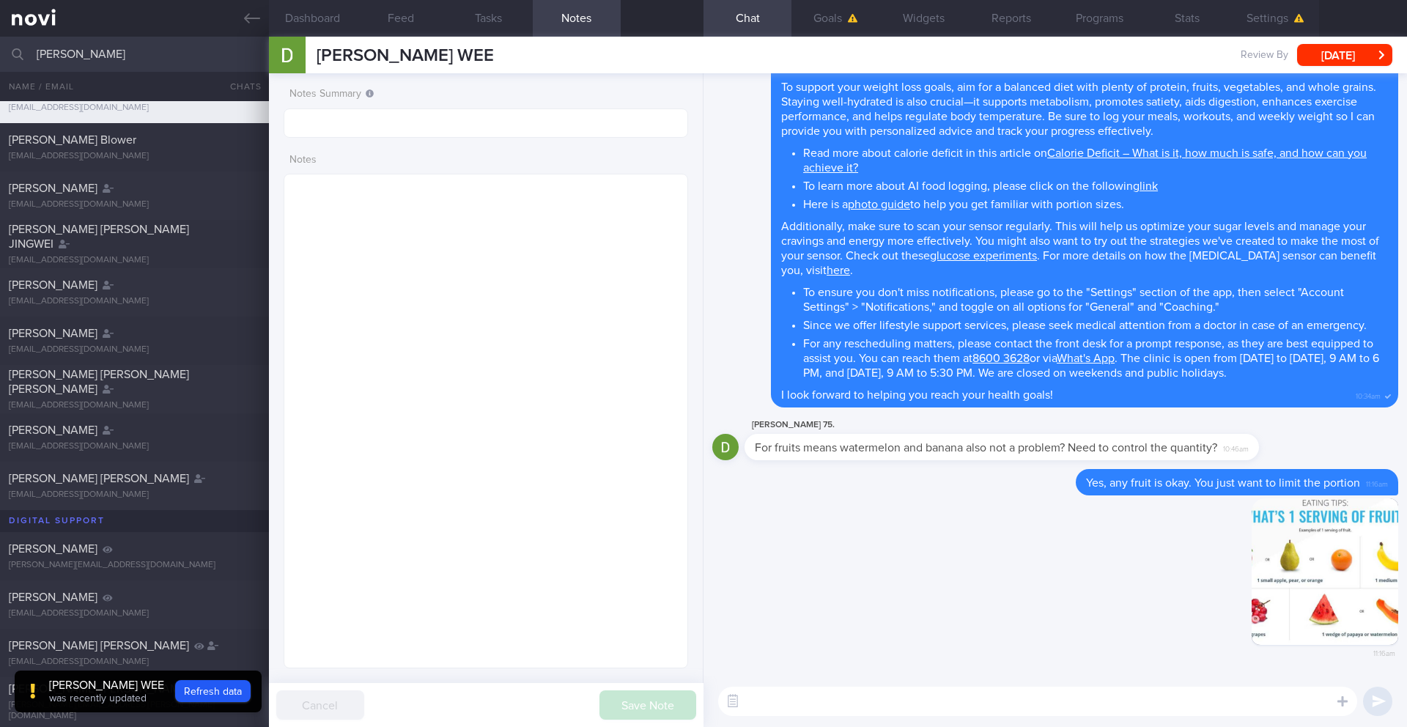
click at [1054, 594] on textarea at bounding box center [1037, 700] width 639 height 29
type textarea "A"
type textarea "Try to have just 1 serving at a time for better glucose management"
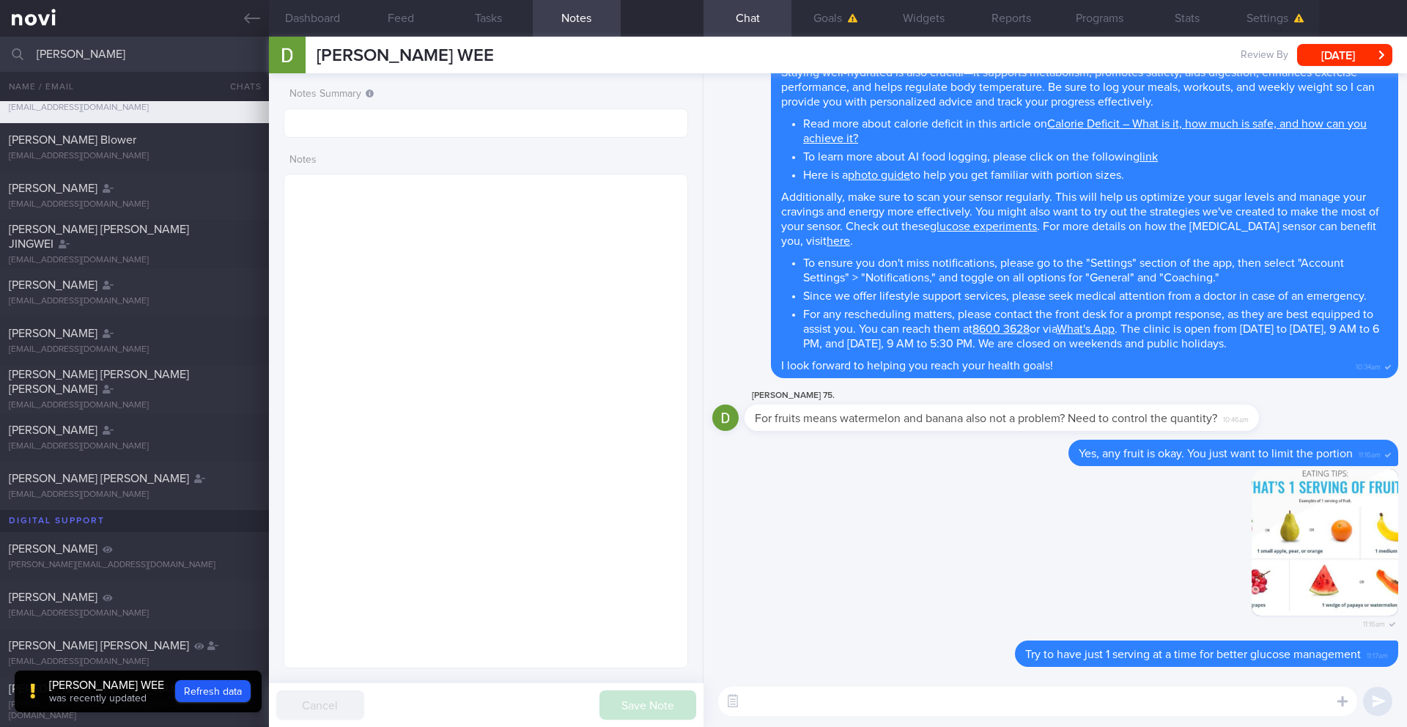
paste textarea "Here are your Goals: - Short-term Target: ____kg (5% weight loss), decrease in …"
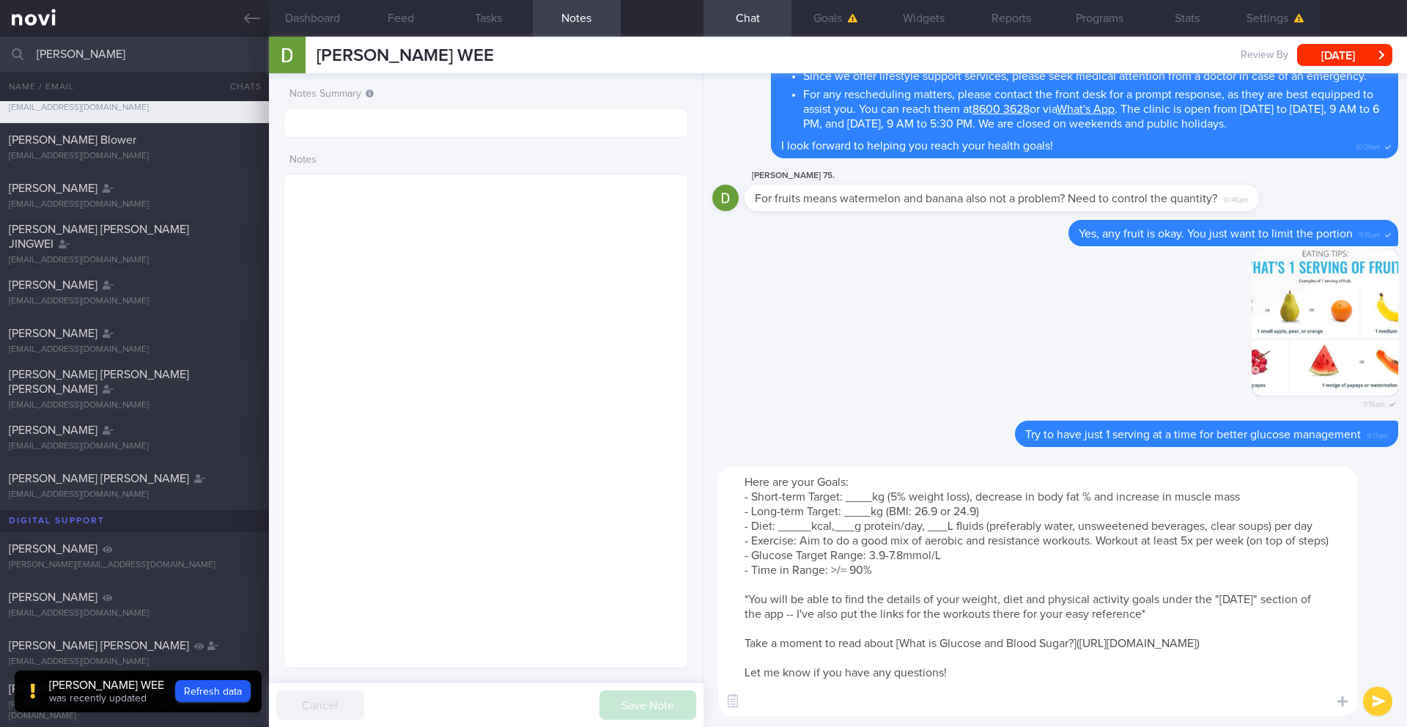
drag, startPoint x: 873, startPoint y: 497, endPoint x: 847, endPoint y: 495, distance: 25.7
click at [847, 495] on textarea "Here are your Goals: - Short-term Target: ____kg (5% weight loss), decrease in …" at bounding box center [1037, 591] width 639 height 249
drag, startPoint x: 982, startPoint y: 510, endPoint x: 938, endPoint y: 509, distance: 44.0
click at [938, 509] on textarea "Here are your Goals: - Short-term Target: 85kg (5% weight loss), decrease in bo…" at bounding box center [1037, 591] width 639 height 249
drag, startPoint x: 872, startPoint y: 514, endPoint x: 843, endPoint y: 516, distance: 28.7
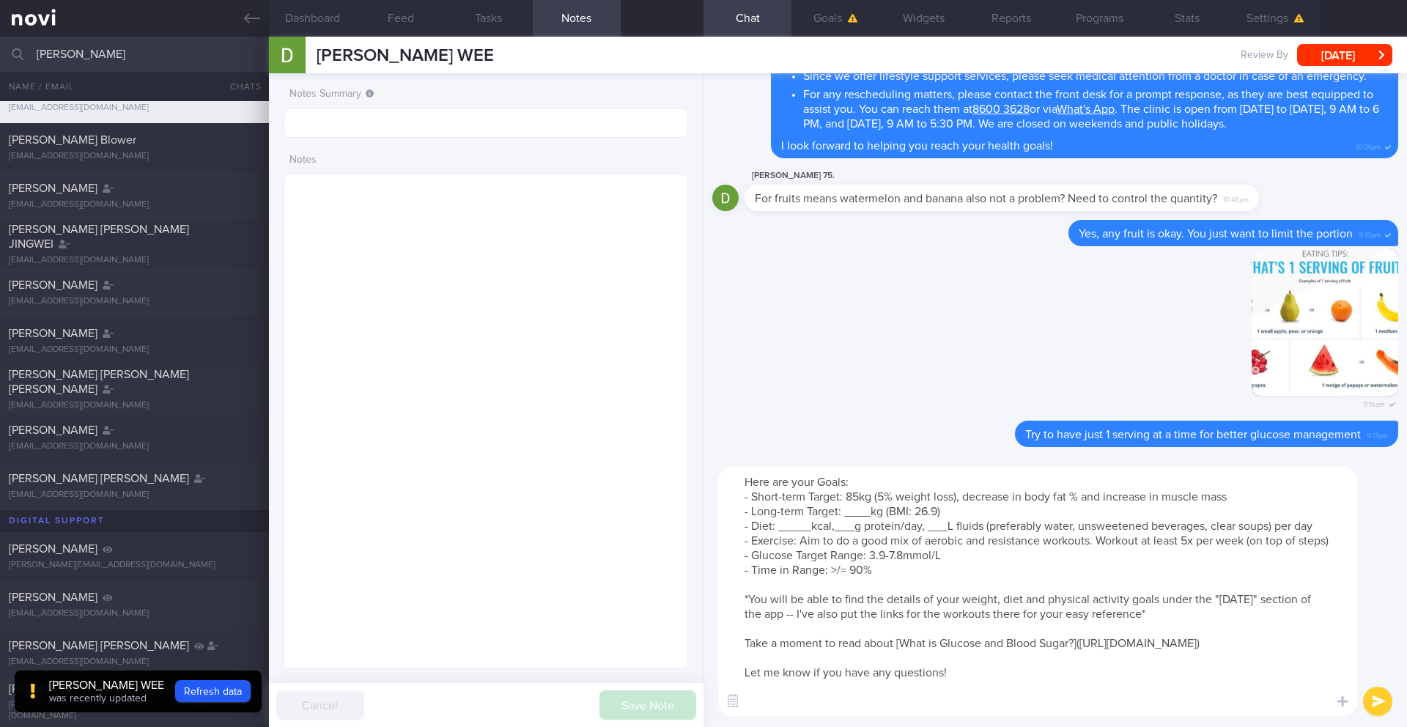
click at [843, 516] on textarea "Here are your Goals: - Short-term Target: 85kg (5% weight loss), decrease in bo…" at bounding box center [1037, 591] width 639 height 249
click at [314, 21] on button "Dashboard" at bounding box center [313, 18] width 88 height 37
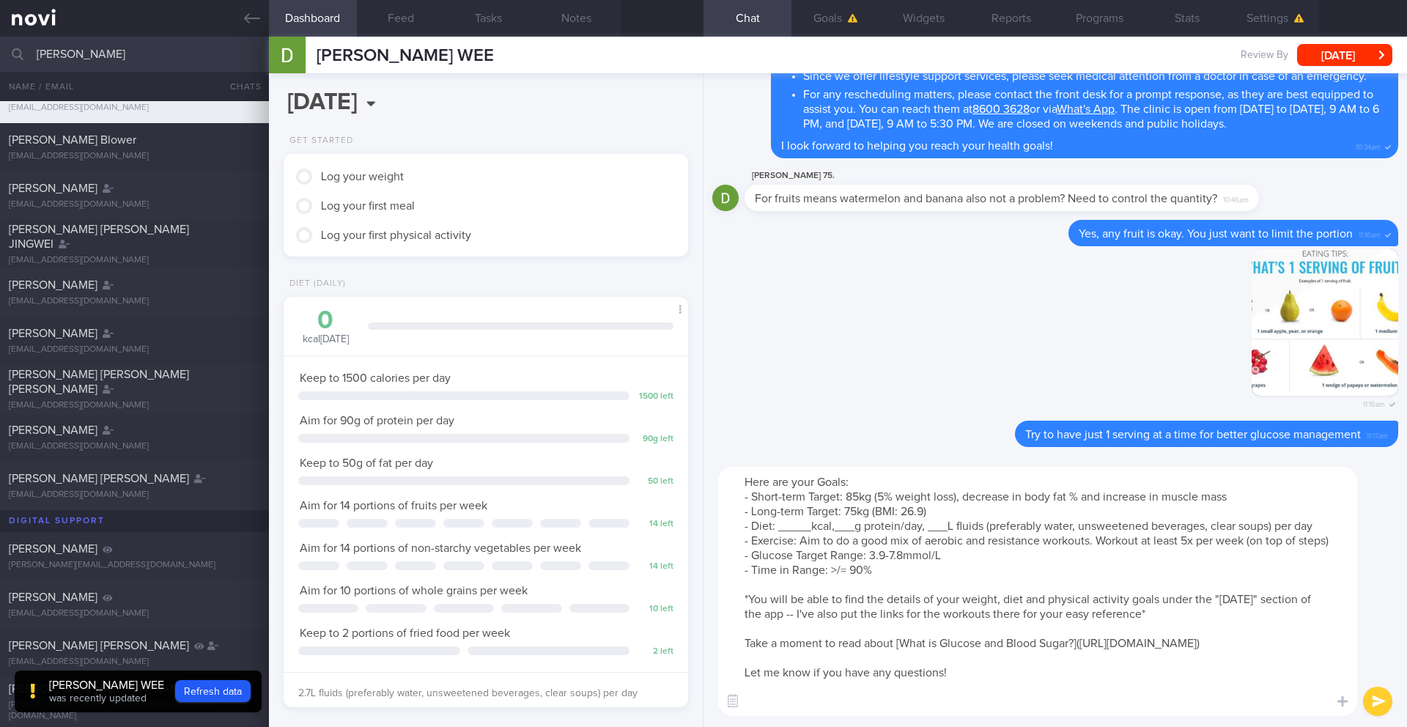
drag, startPoint x: 809, startPoint y: 526, endPoint x: 777, endPoint y: 526, distance: 32.2
click at [777, 526] on textarea "Here are your Goals: - Short-term Target: 85kg (5% weight loss), decrease in bo…" at bounding box center [1037, 591] width 639 height 249
drag, startPoint x: 848, startPoint y: 529, endPoint x: 835, endPoint y: 531, distance: 12.6
click at [835, 531] on textarea "Here are your Goals: - Short-term Target: 85kg (5% weight loss), decrease in bo…" at bounding box center [1037, 591] width 639 height 249
drag, startPoint x: 934, startPoint y: 528, endPoint x: 915, endPoint y: 529, distance: 19.1
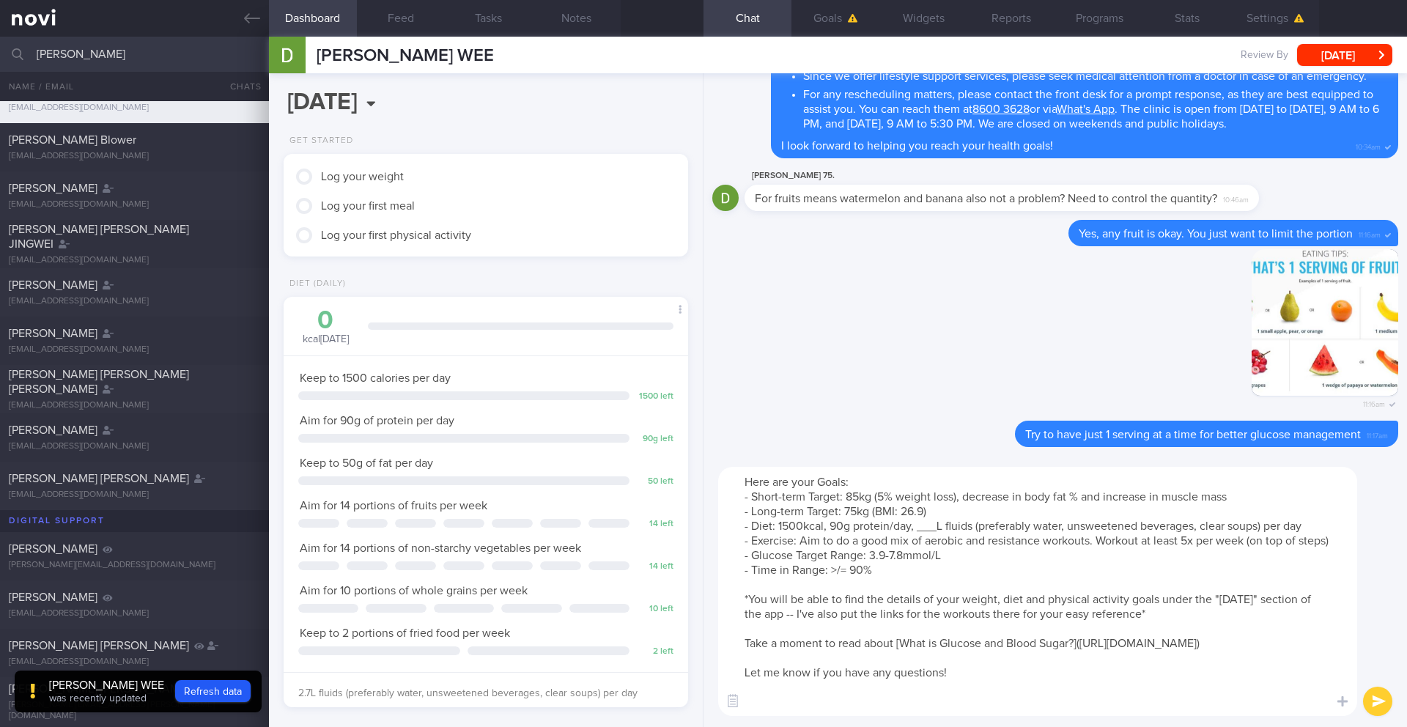
click at [915, 529] on textarea "Here are your Goals: - Short-term Target: 85kg (5% weight loss), decrease in bo…" at bounding box center [1037, 591] width 639 height 249
type textarea "Here are your Goals: - Short-term Target: 85kg (5% weight loss), decrease in bo…"
click at [1054, 594] on button "submit" at bounding box center [1377, 700] width 29 height 29
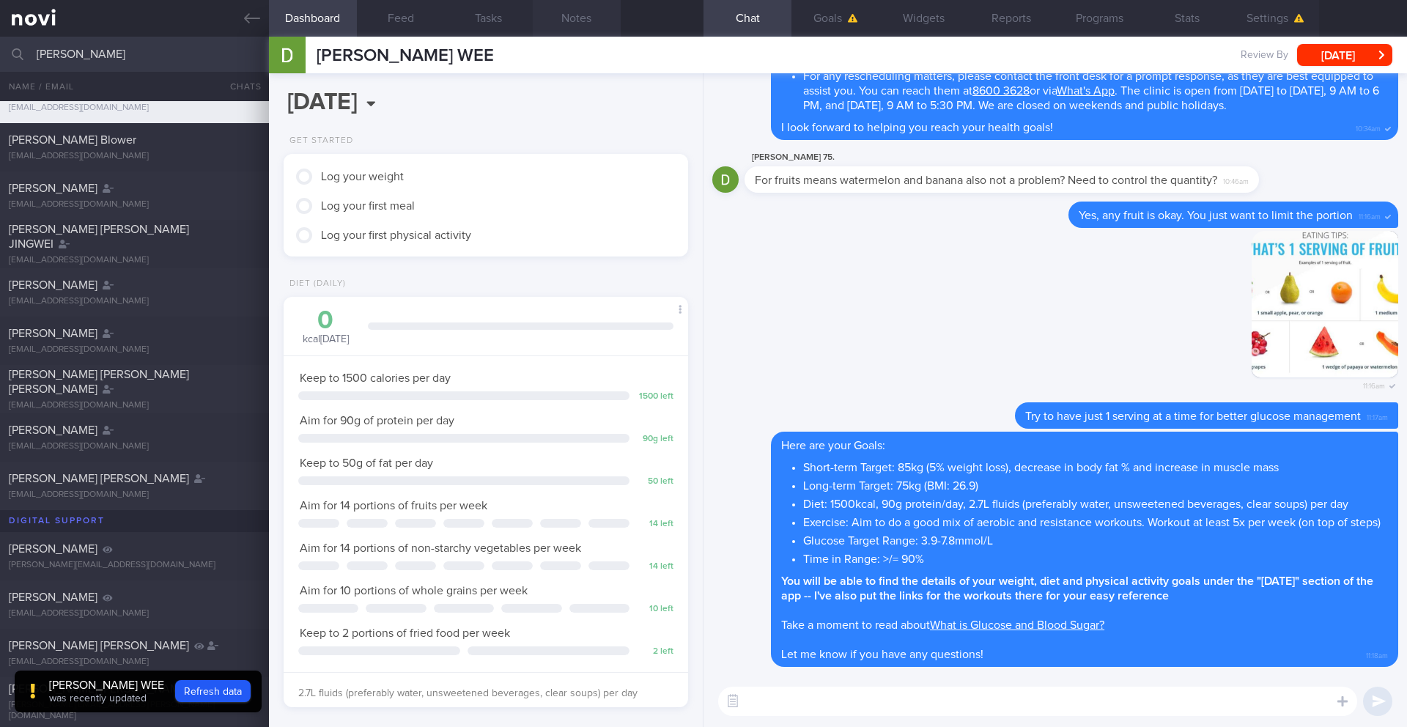
click at [571, 15] on button "Notes" at bounding box center [577, 18] width 88 height 37
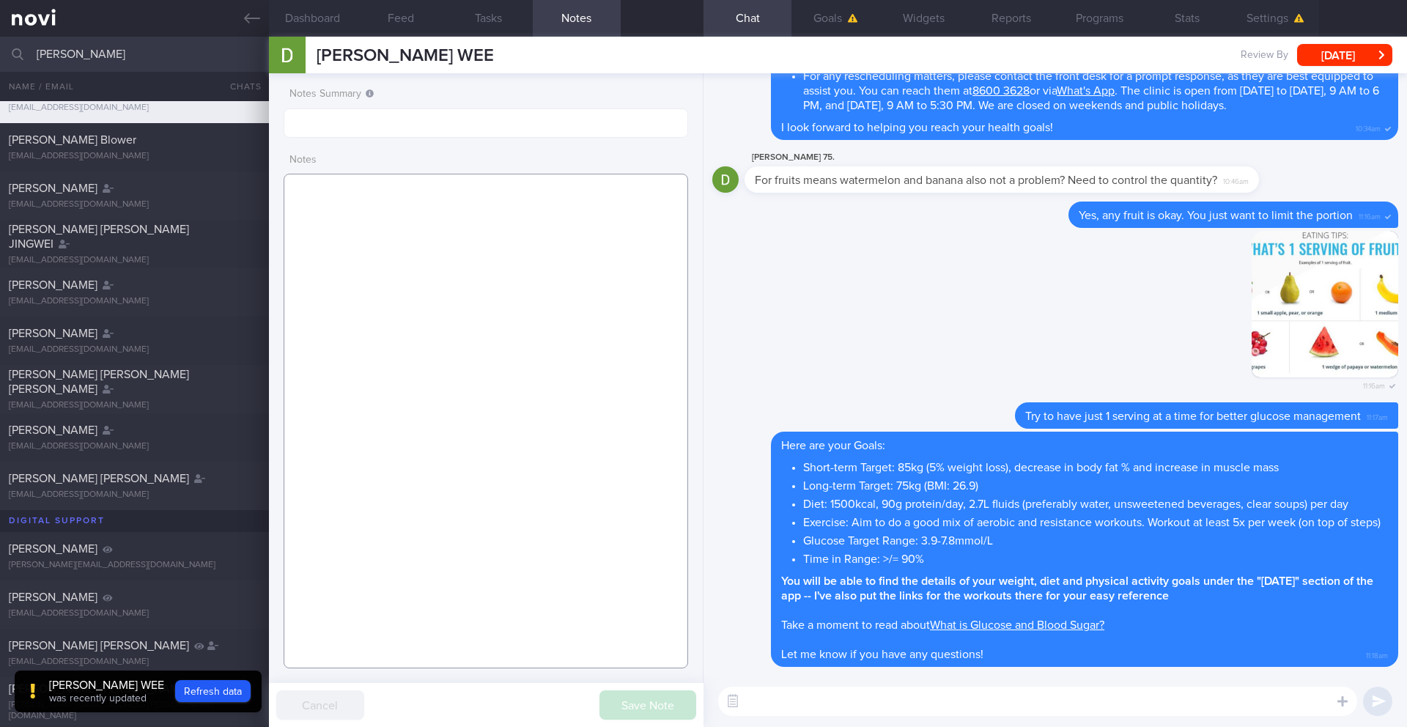
paste textarea "SUPPORT NEEDED: CHALLENGE: Wt Targets: - Pmhx: - Meds: - Social hx: - Diet: - E…"
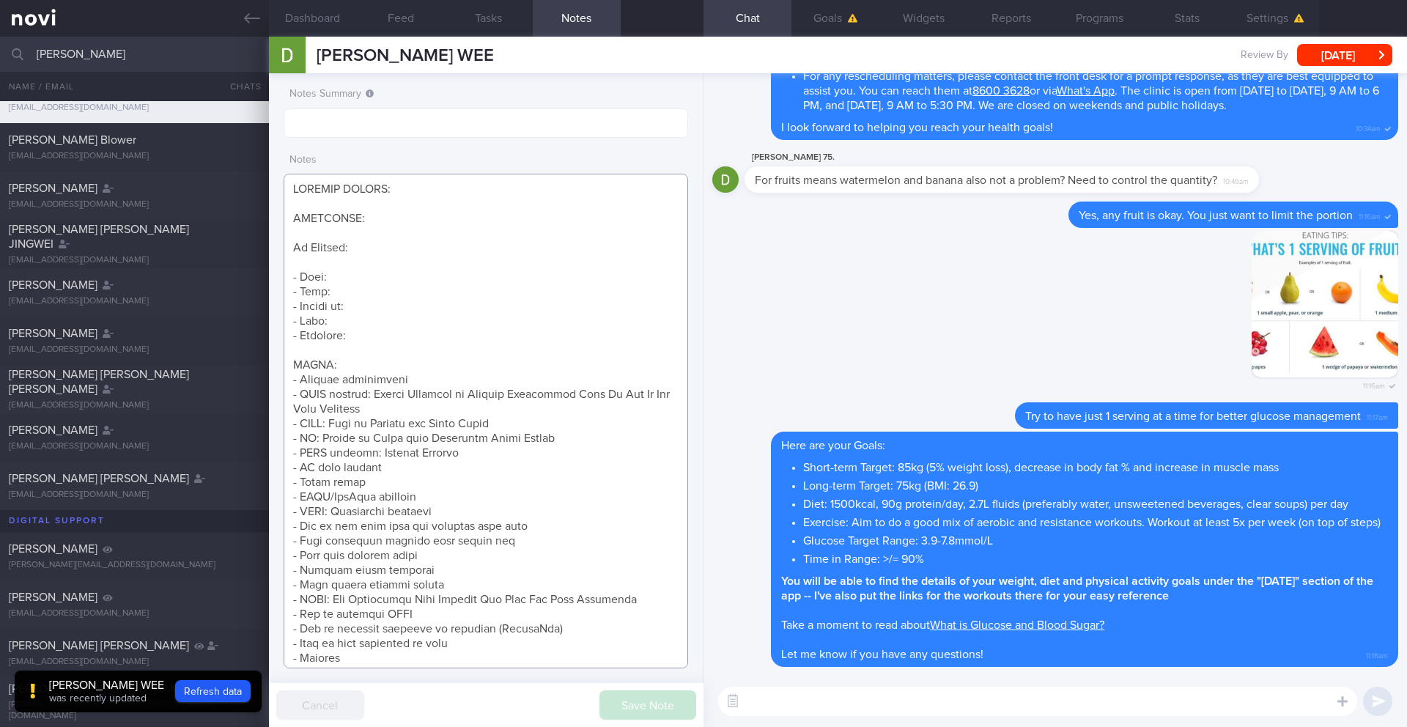
scroll to position [128, 0]
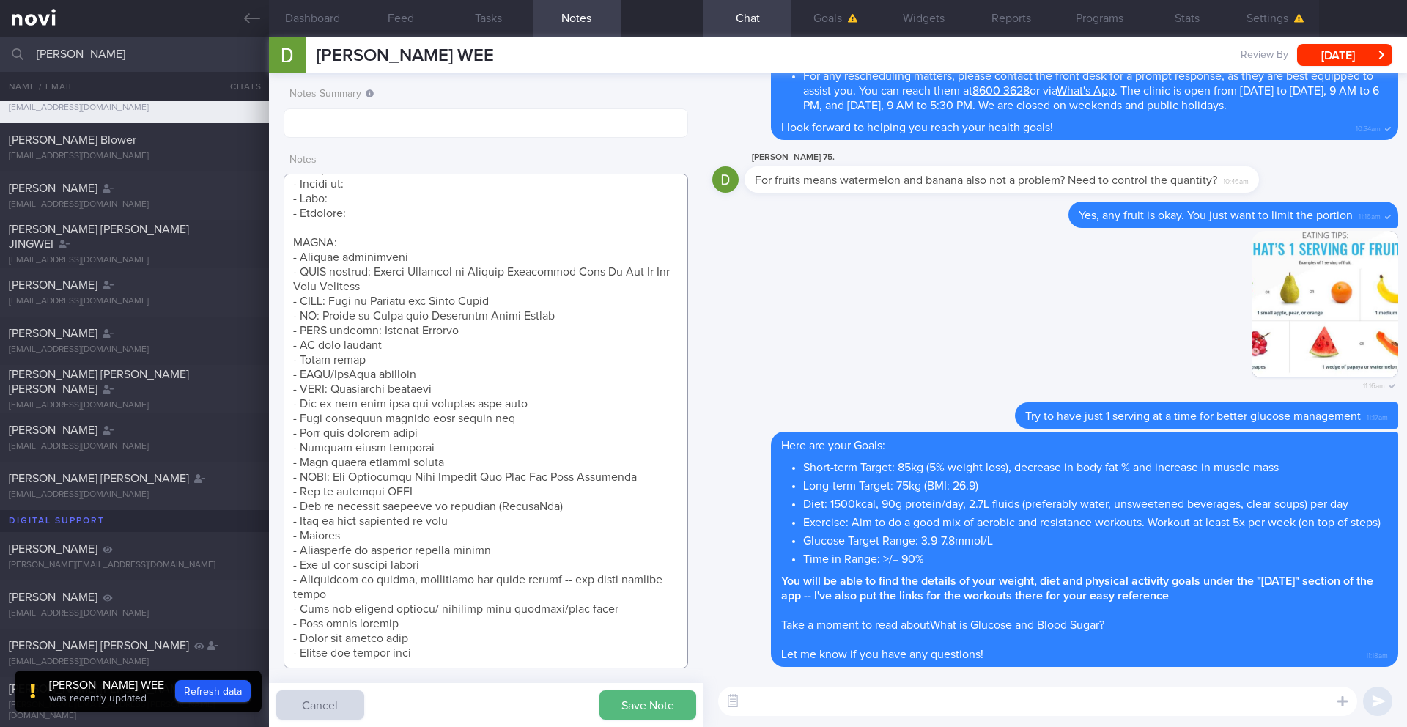
click at [468, 250] on textarea at bounding box center [486, 421] width 404 height 494
click at [427, 287] on textarea at bounding box center [486, 421] width 404 height 494
click at [531, 295] on textarea at bounding box center [486, 421] width 404 height 494
click at [454, 328] on textarea at bounding box center [486, 421] width 404 height 494
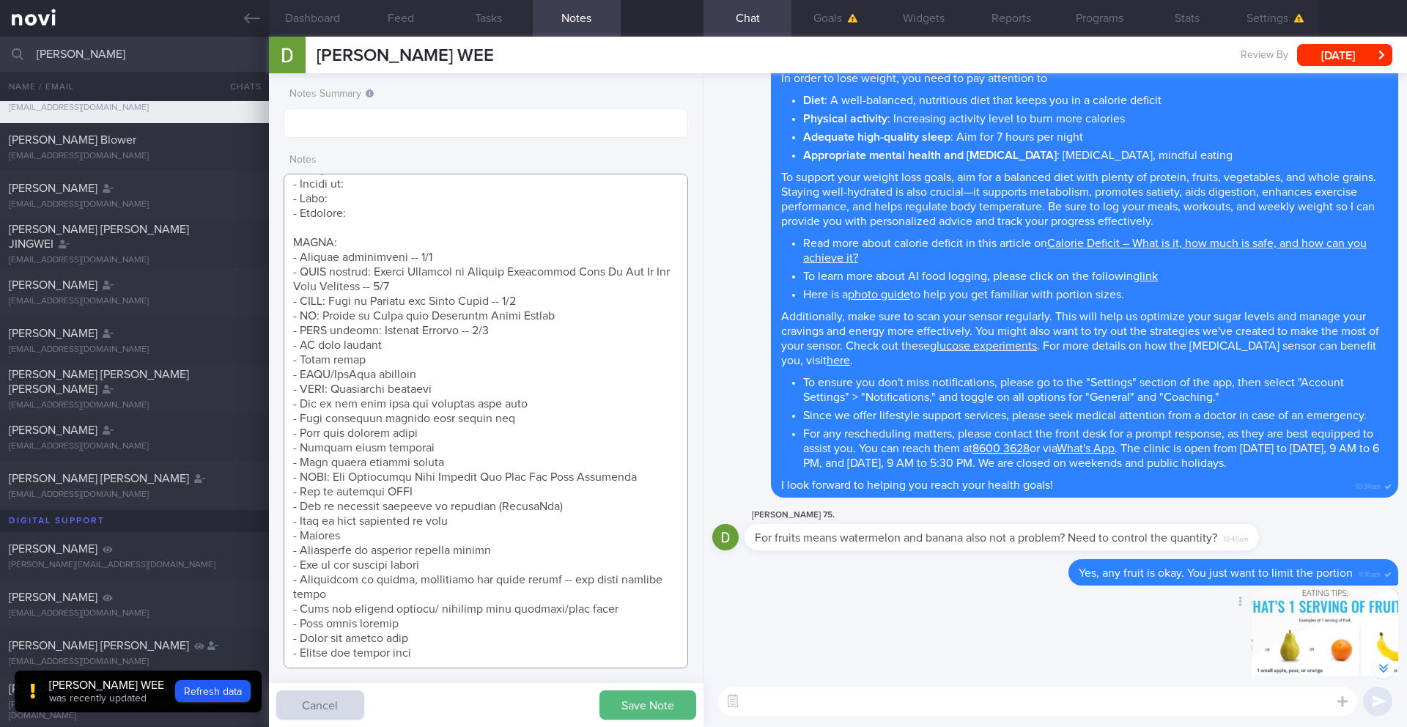
scroll to position [-371, 0]
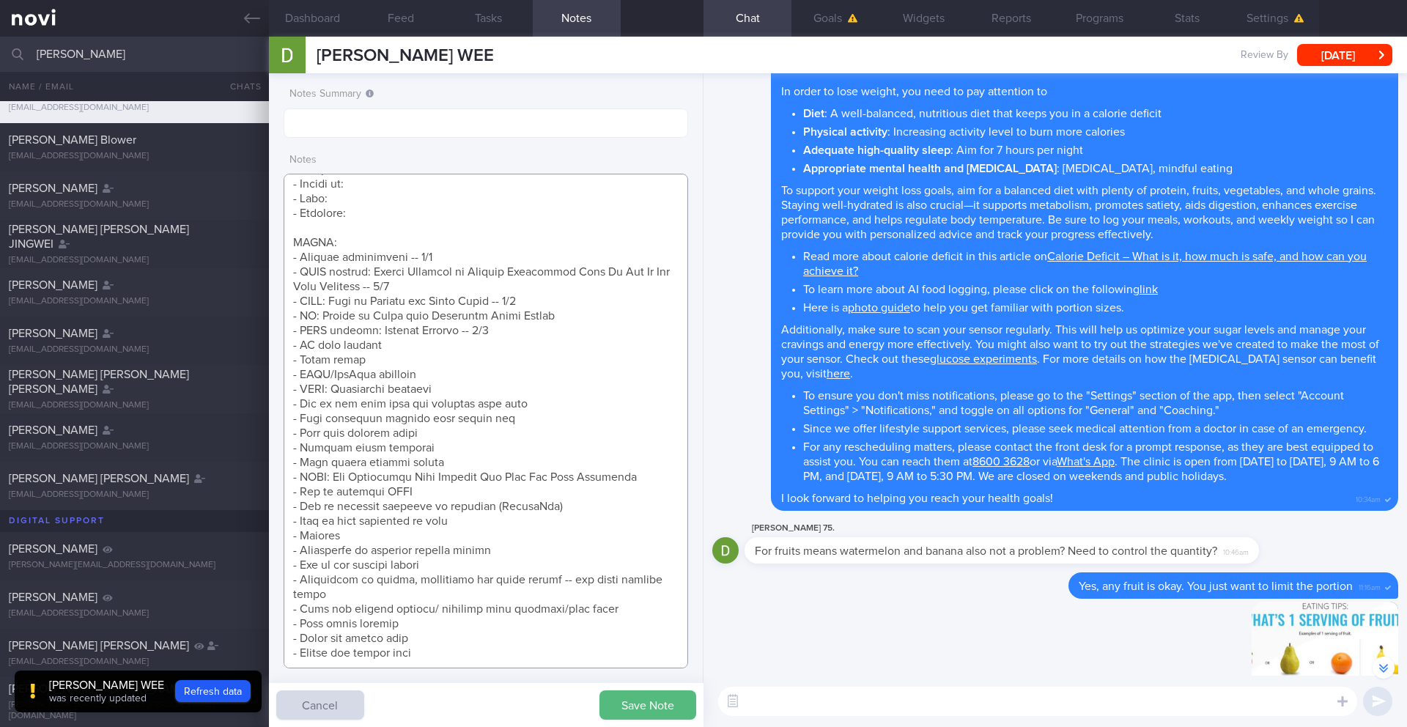
click at [413, 347] on textarea at bounding box center [486, 421] width 404 height 494
click at [417, 342] on textarea at bounding box center [486, 421] width 404 height 494
click at [407, 352] on textarea at bounding box center [486, 421] width 404 height 494
click at [473, 368] on textarea at bounding box center [486, 421] width 404 height 494
click at [426, 371] on textarea at bounding box center [486, 421] width 404 height 494
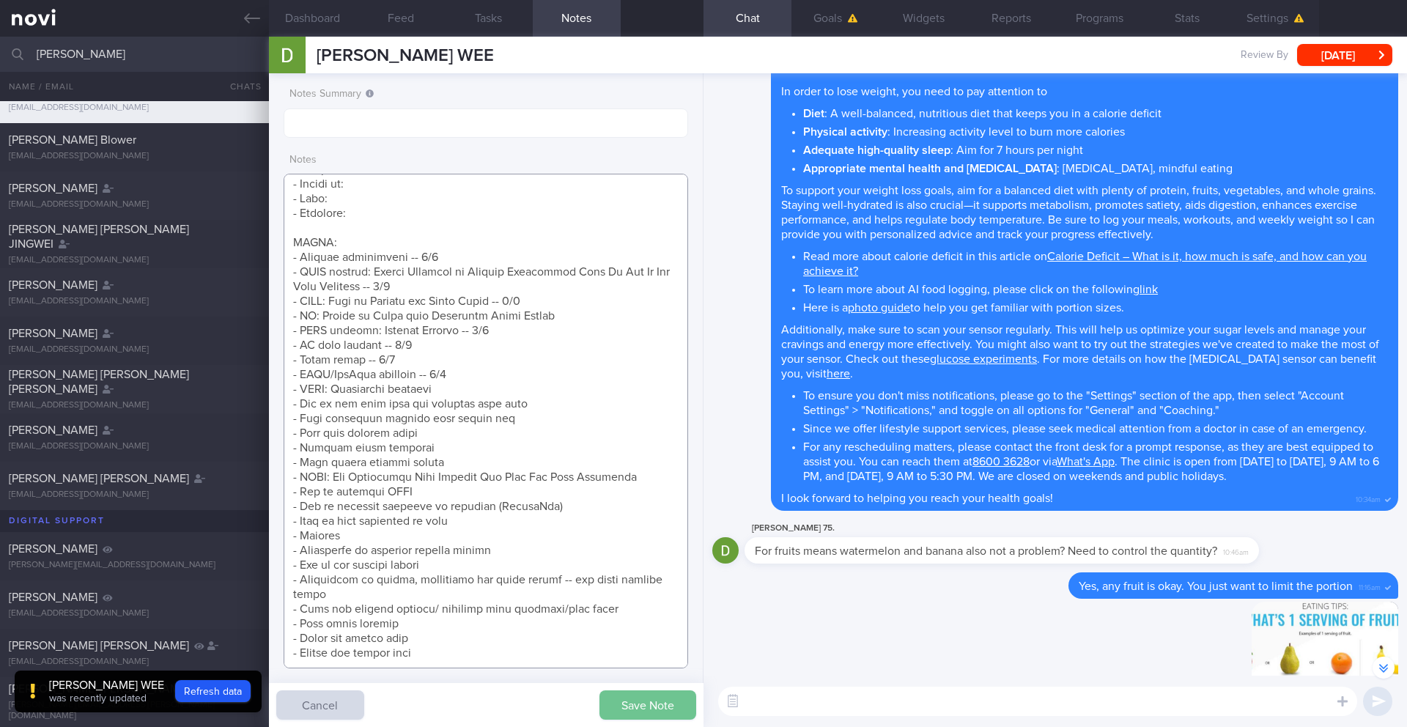
type textarea "SUPPORT NEEDED: CHALLENGE: Wt Targets: - Pmhx: - Meds: - Social hx: - Diet: - E…"
click at [640, 594] on button "Save Note" at bounding box center [647, 704] width 97 height 29
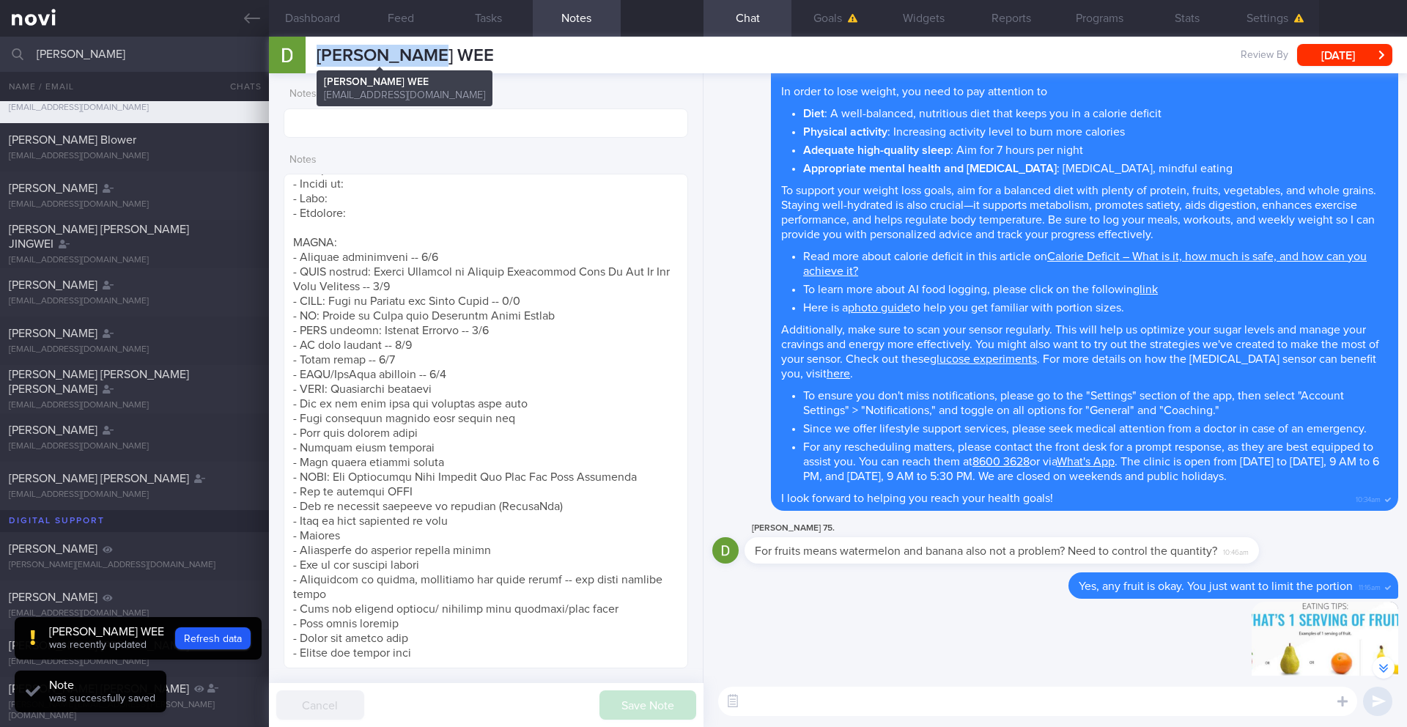
drag, startPoint x: 443, startPoint y: 48, endPoint x: 339, endPoint y: 56, distance: 104.3
click at [302, 58] on div "[PERSON_NAME] WEE [PERSON_NAME] WEE [EMAIL_ADDRESS][DOMAIN_NAME] Review By [DAT…" at bounding box center [838, 55] width 1138 height 37
copy div "[PERSON_NAME] WEE"
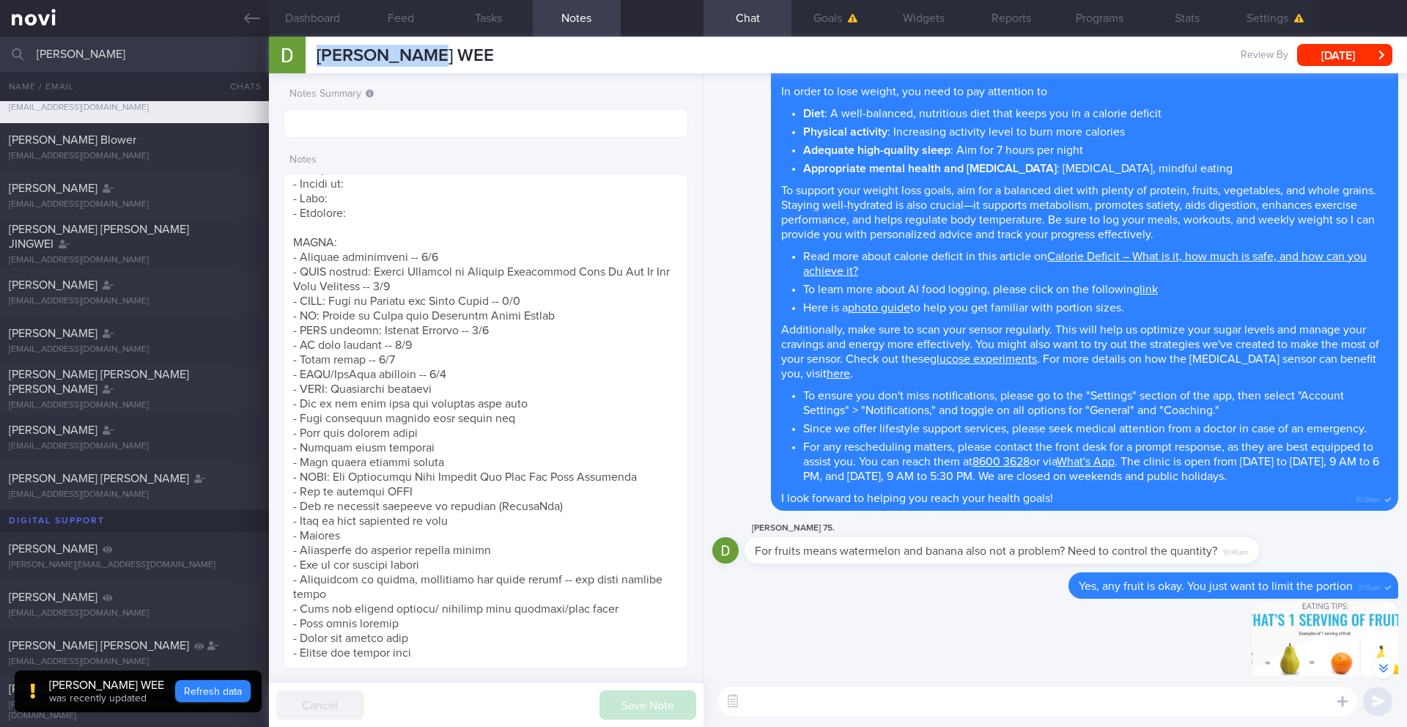
click at [194, 594] on button "Refresh data" at bounding box center [212, 691] width 75 height 22
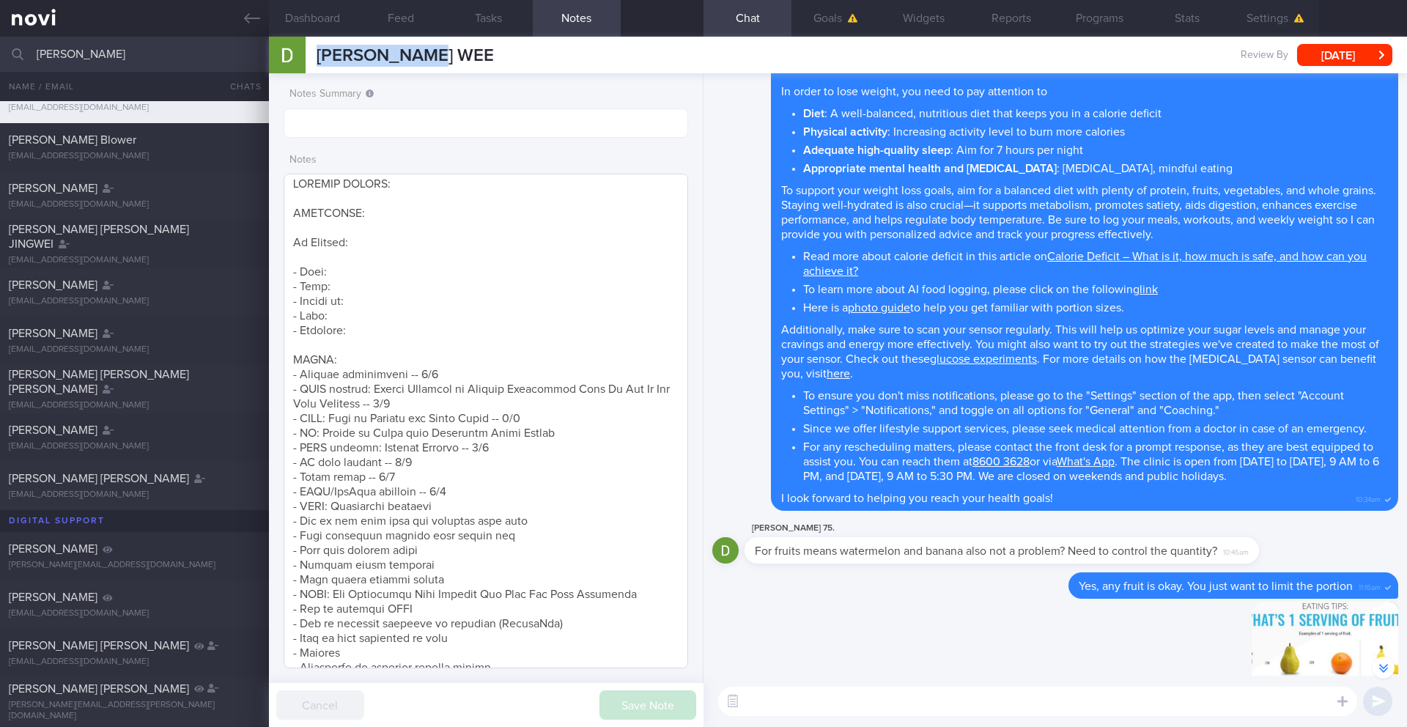
scroll to position [0, 0]
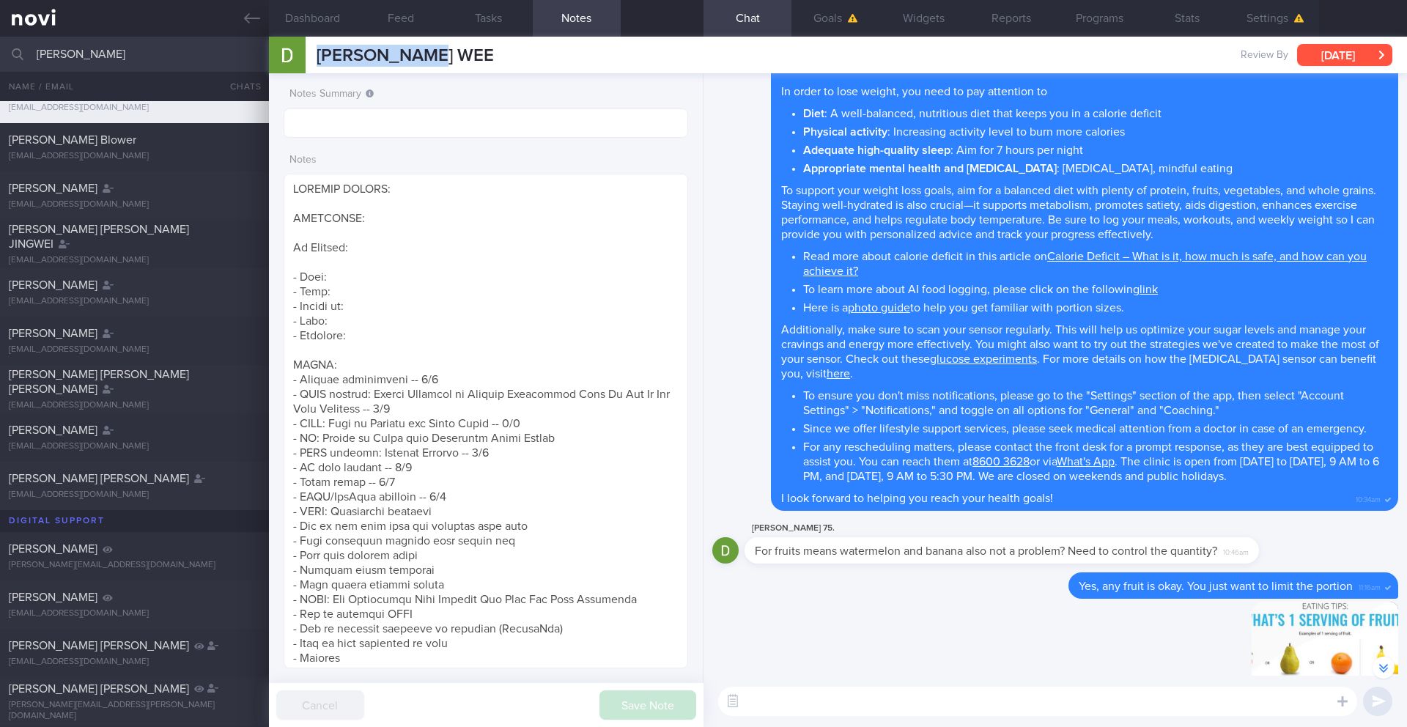
click at [1054, 64] on button "[DATE]" at bounding box center [1344, 55] width 95 height 22
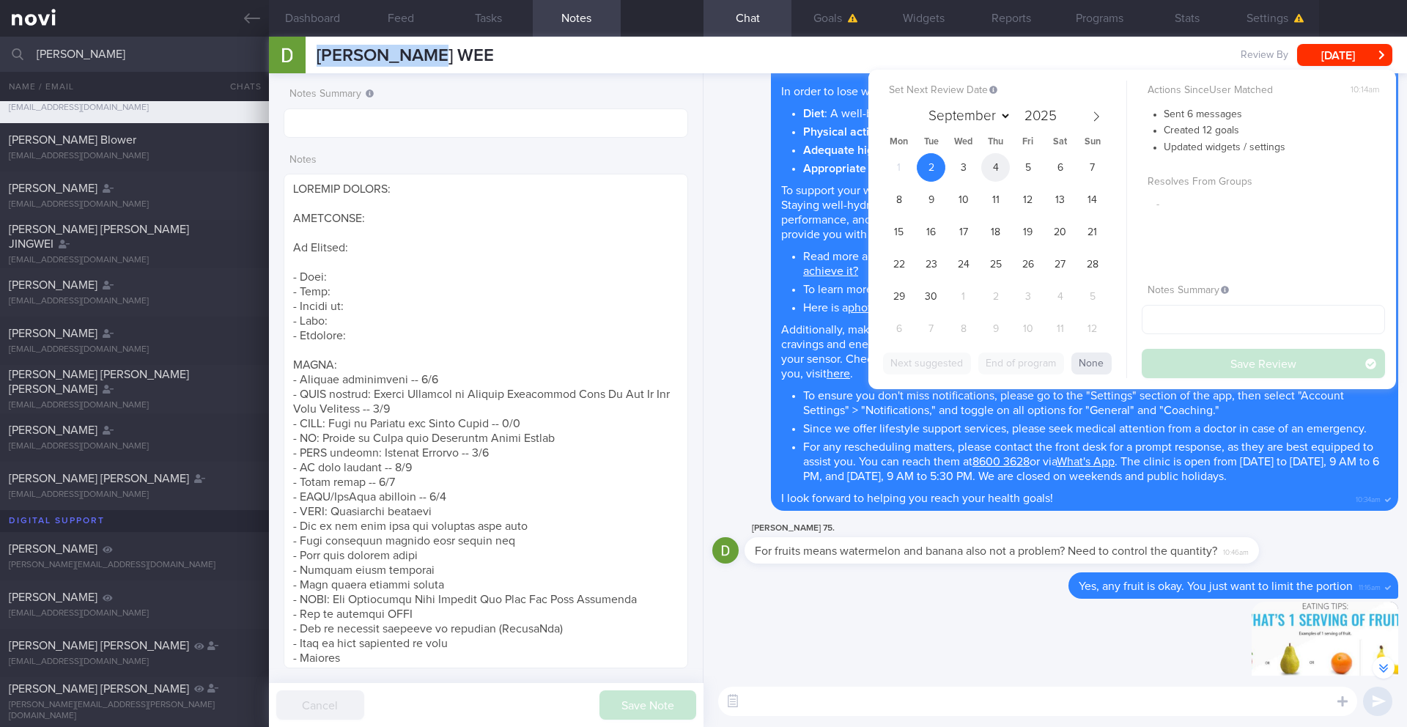
click at [999, 167] on span "4" at bounding box center [995, 167] width 29 height 29
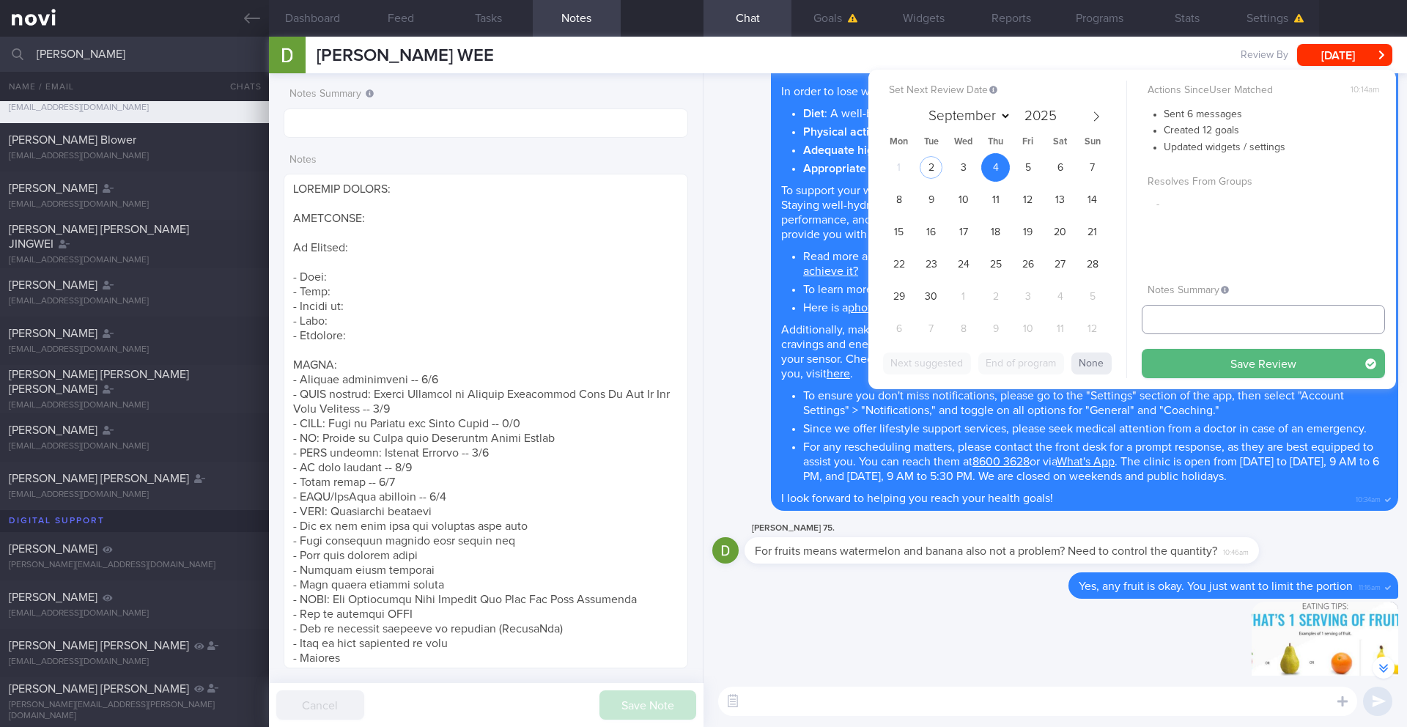
click at [1054, 313] on input "text" at bounding box center [1262, 319] width 243 height 29
type input "2-5/9 SAF LIP"
click at [1054, 368] on button "Save Review" at bounding box center [1262, 363] width 243 height 29
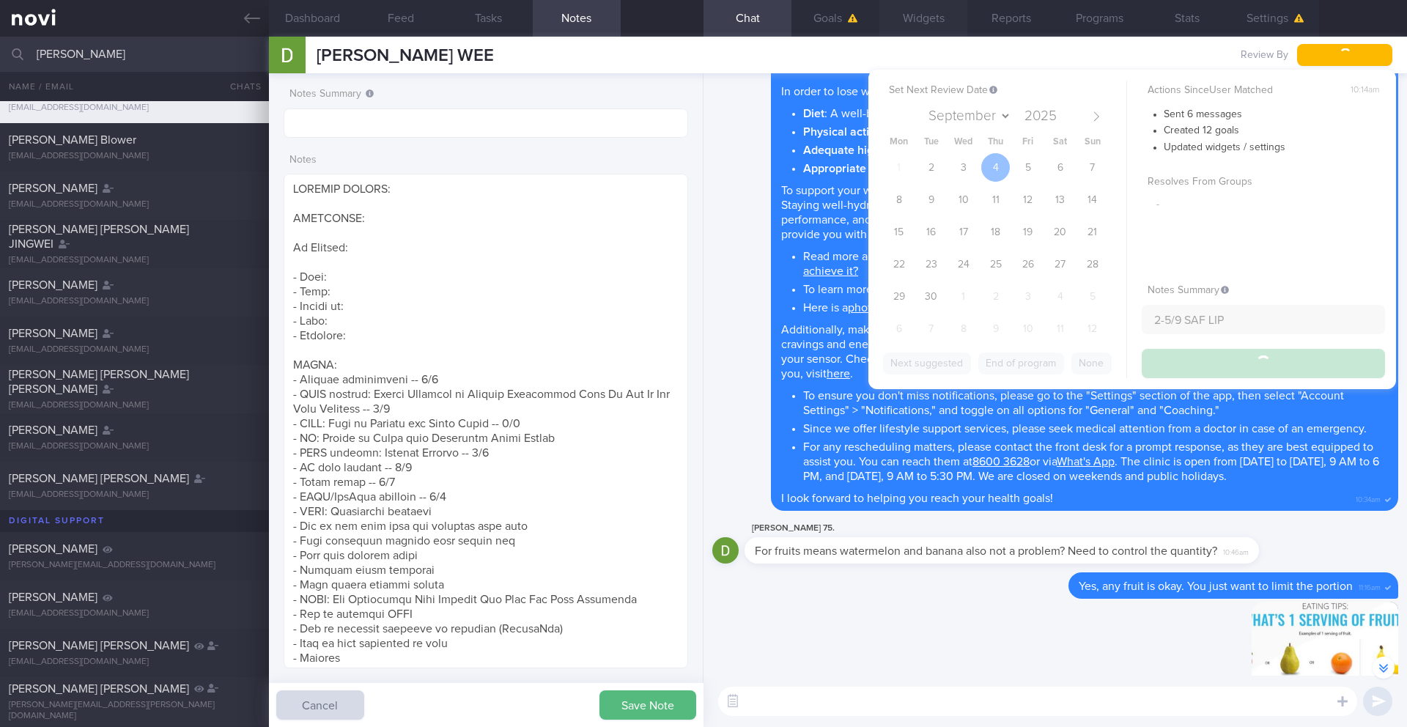
type input "2-5/9 SAF LIP"
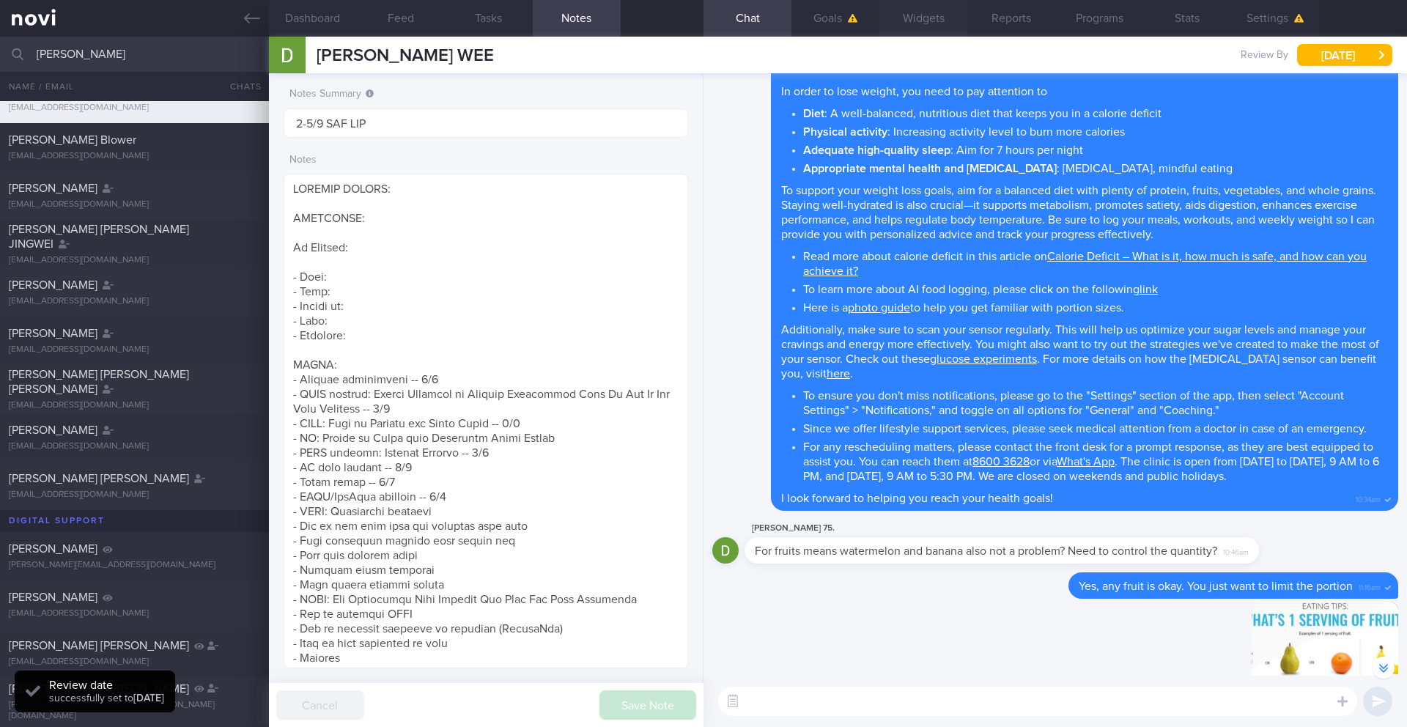
scroll to position [186, 374]
click at [109, 54] on input "[PERSON_NAME]" at bounding box center [703, 54] width 1407 height 35
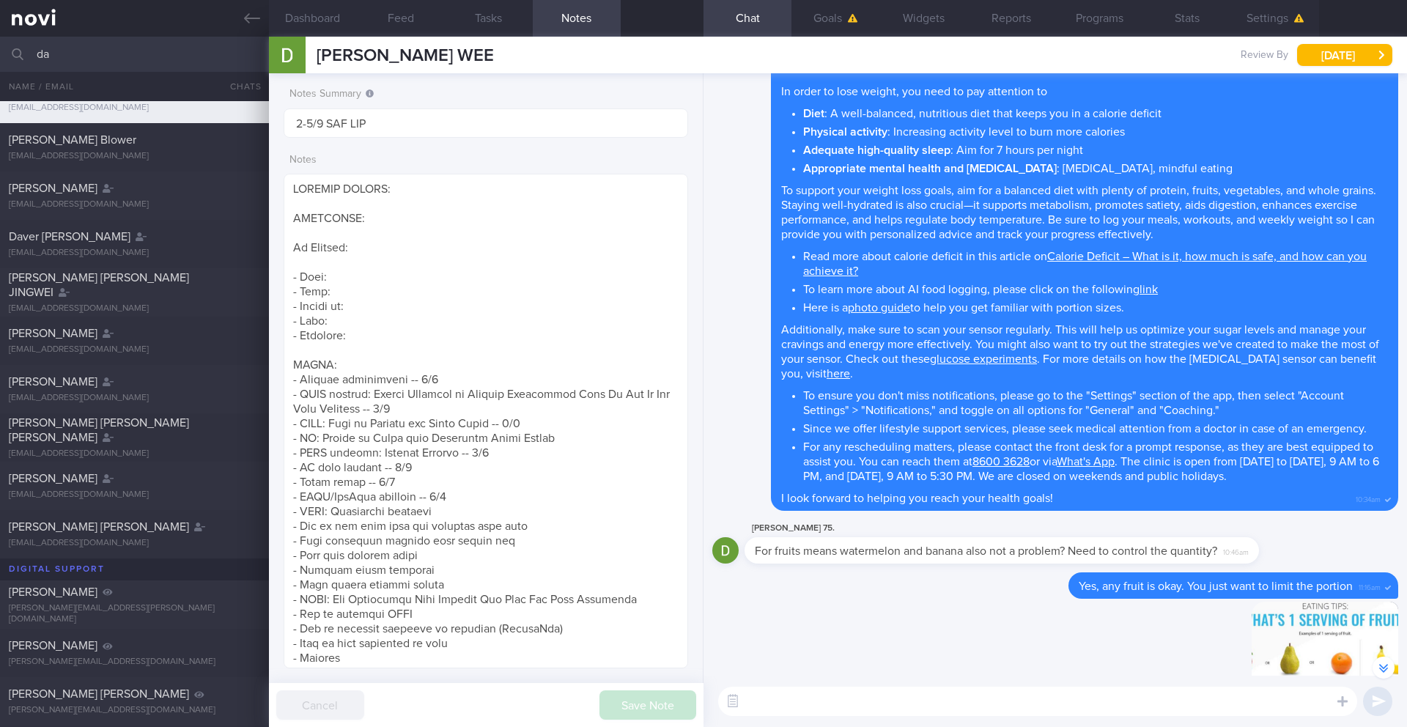
type input "d"
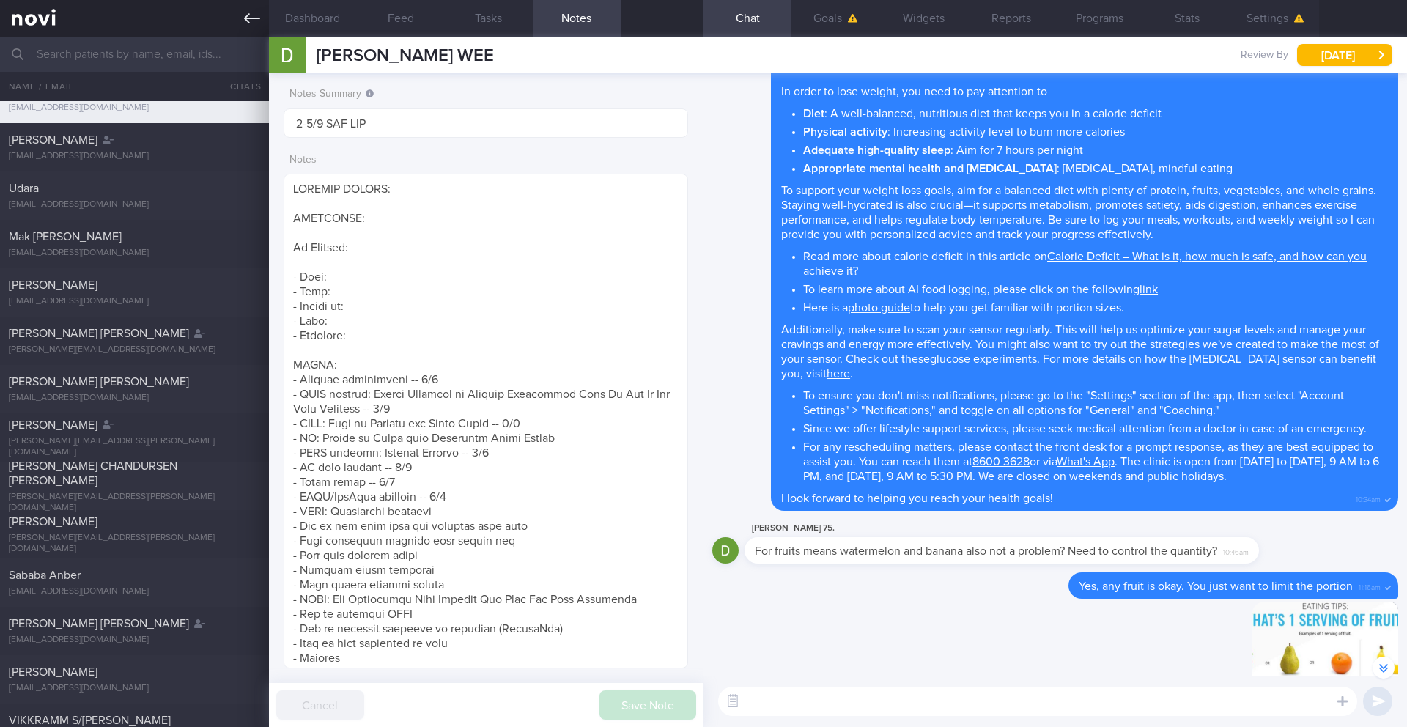
click at [248, 16] on icon at bounding box center [252, 18] width 16 height 16
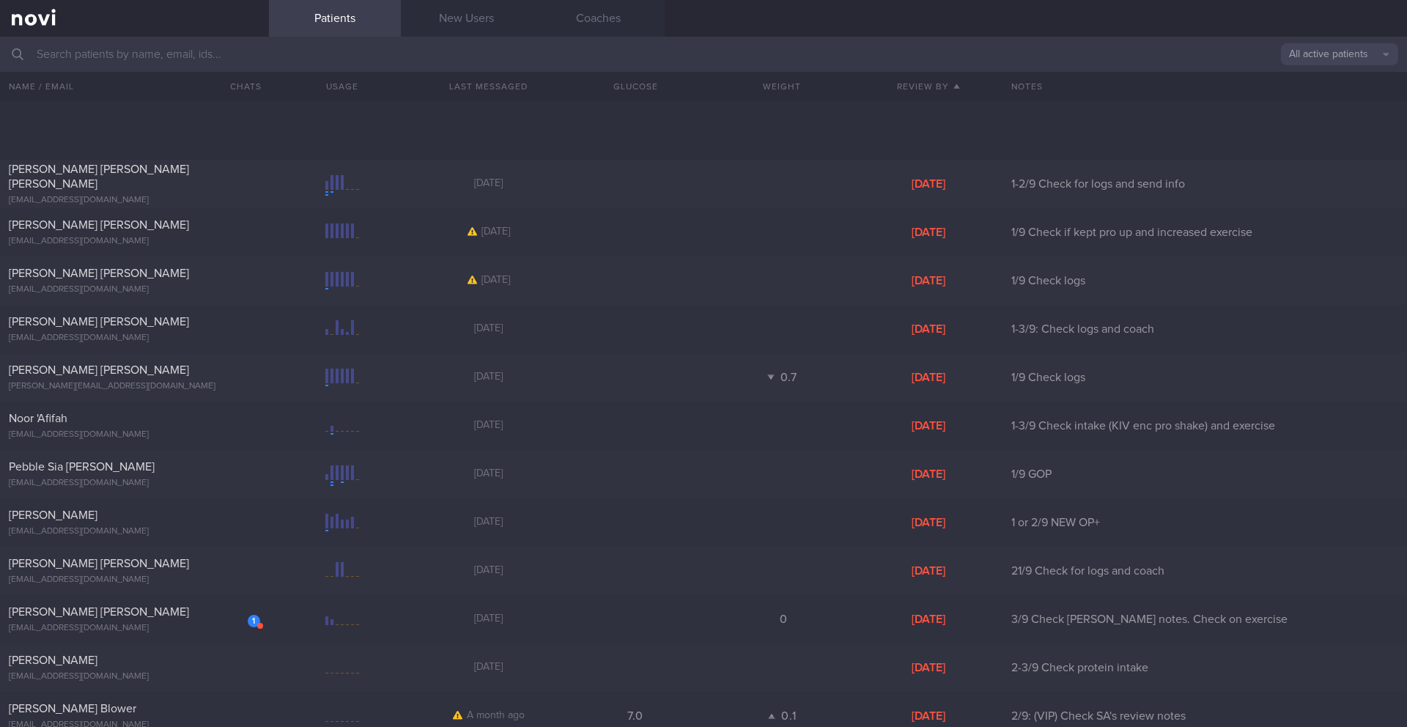
scroll to position [1798, 0]
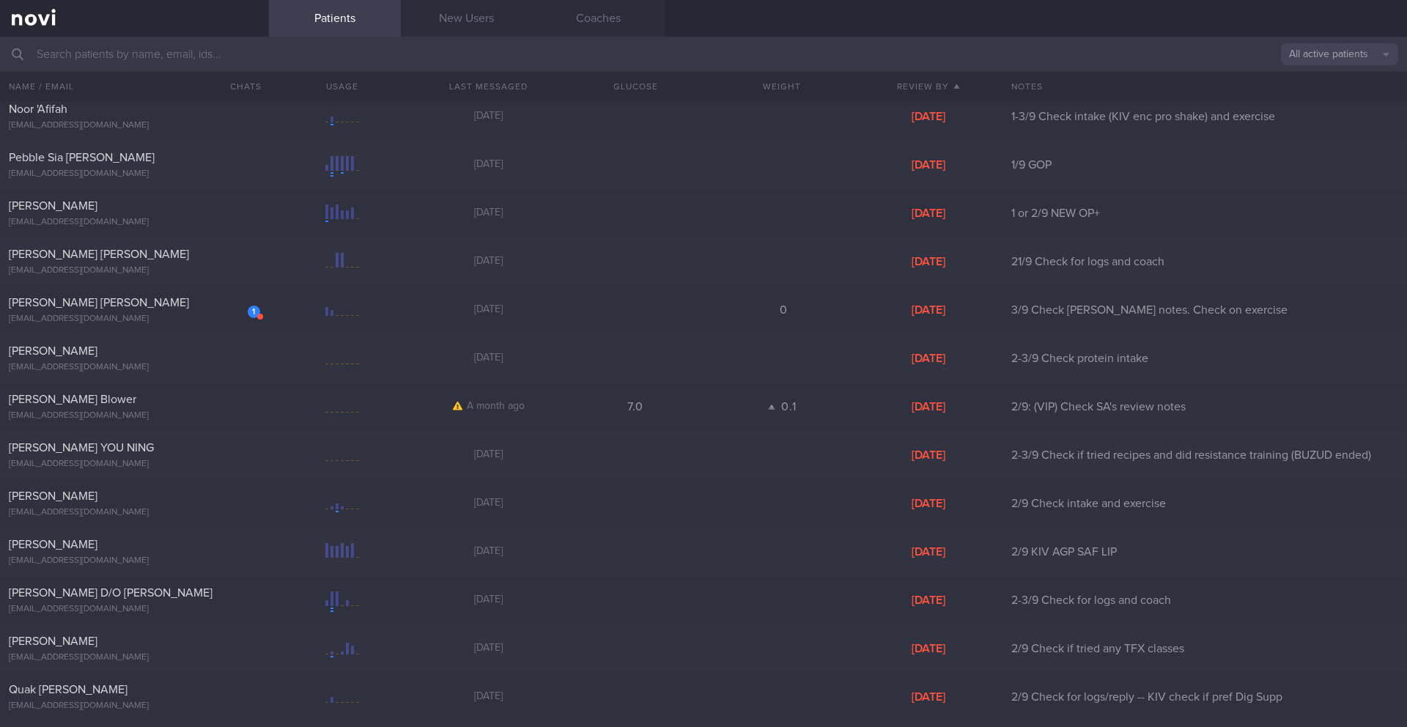
click at [1054, 55] on button "All active patients" at bounding box center [1339, 54] width 117 height 22
click at [1054, 79] on button "Assigned patients" at bounding box center [1339, 79] width 117 height 22
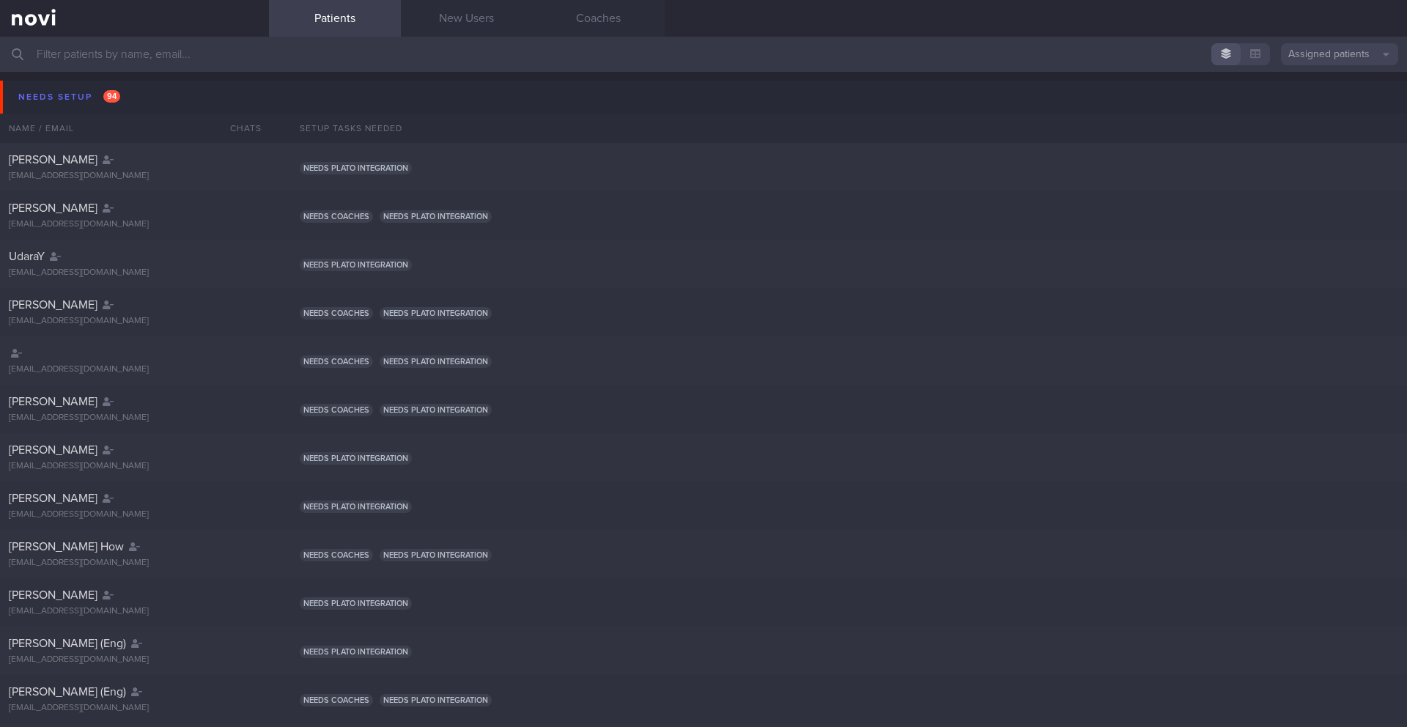
click at [242, 53] on input "text" at bounding box center [703, 54] width 1407 height 35
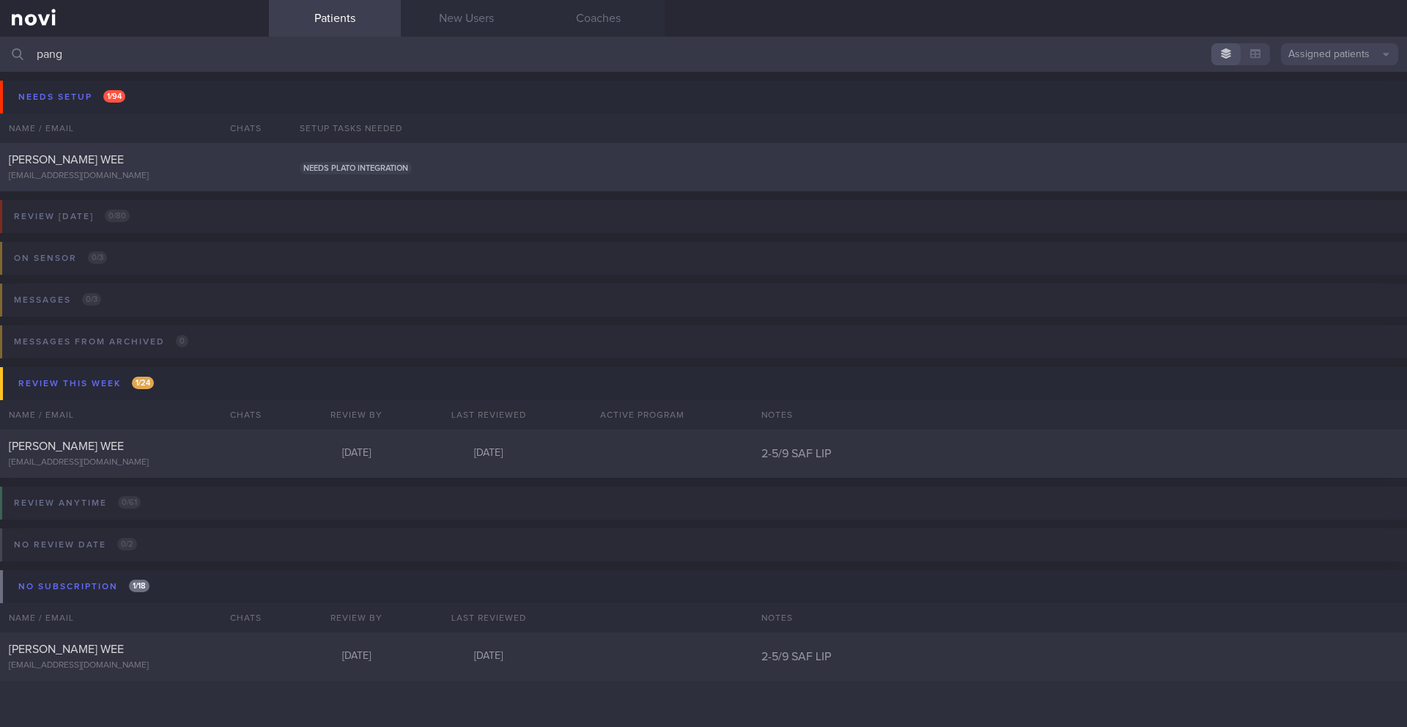
type input "pang"
click at [292, 172] on div "Needs plato integration" at bounding box center [849, 167] width 1116 height 15
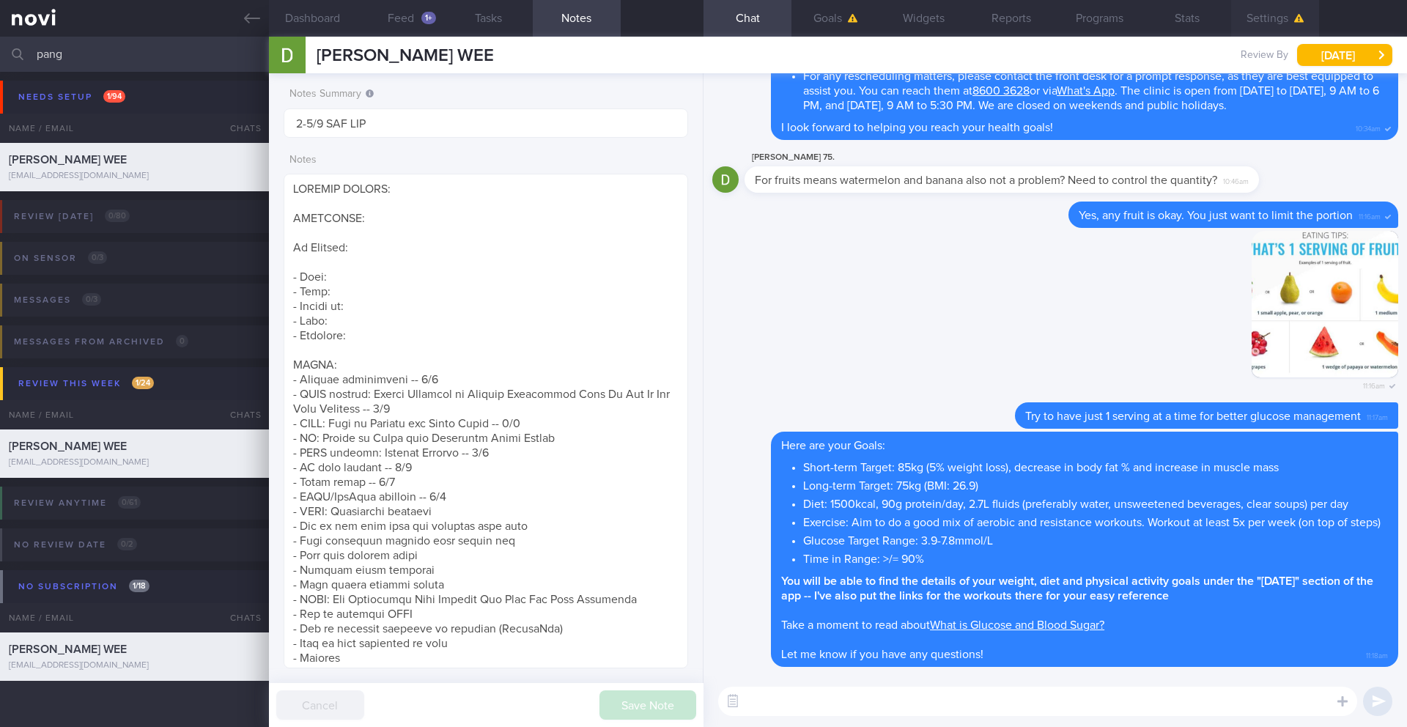
click at [1054, 23] on button "Settings" at bounding box center [1275, 18] width 88 height 37
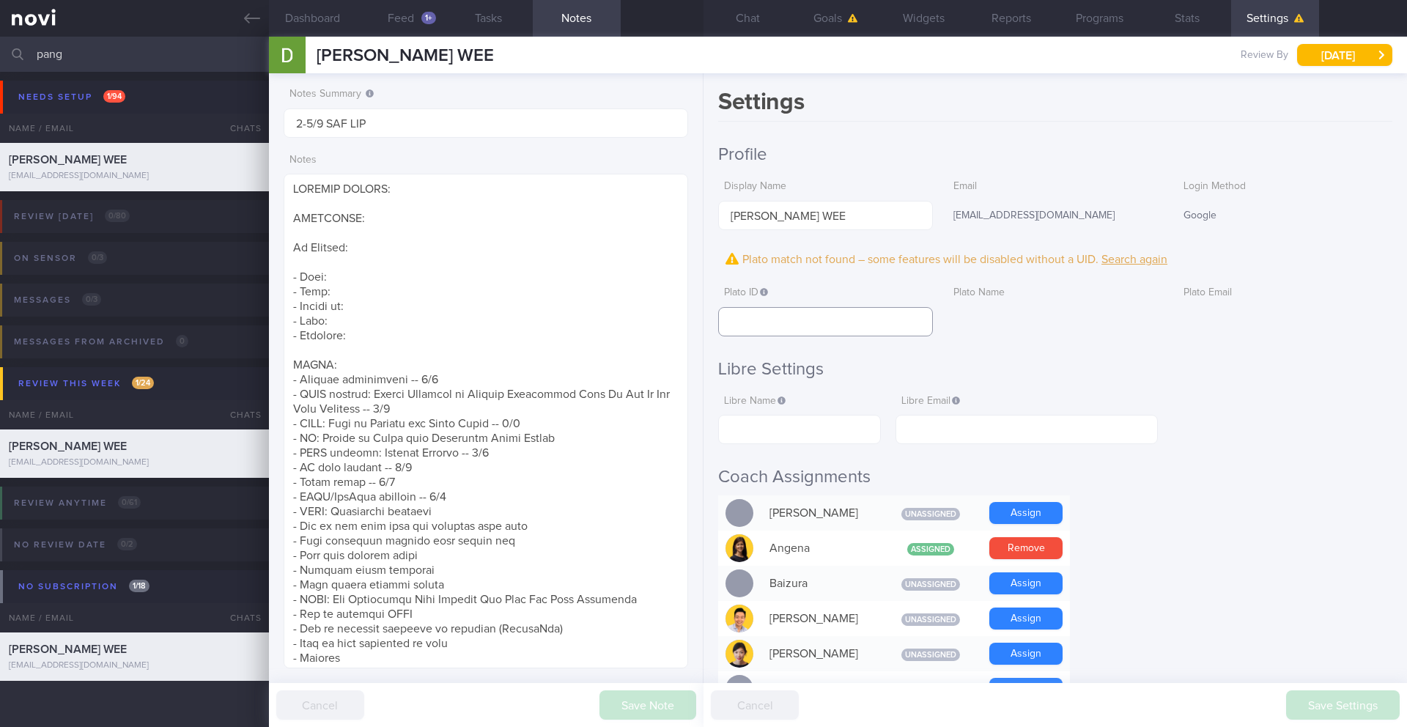
paste input "9e90c273cea0aebf6dd6d8358416717f"
type input "9e90c273cea0aebf6dd6d8358416717f"
click at [1054, 594] on button "Save Settings" at bounding box center [1343, 704] width 114 height 29
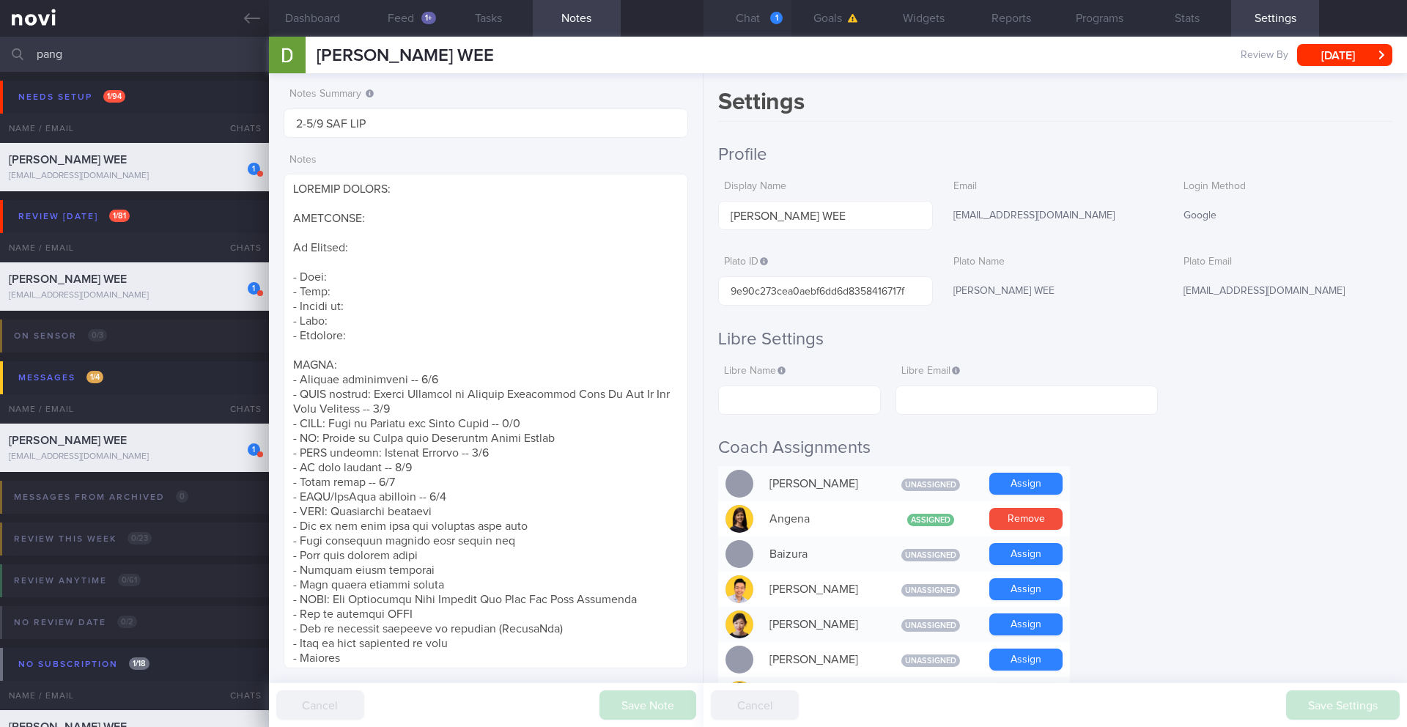
click at [753, 20] on button "Chat 1" at bounding box center [747, 18] width 88 height 37
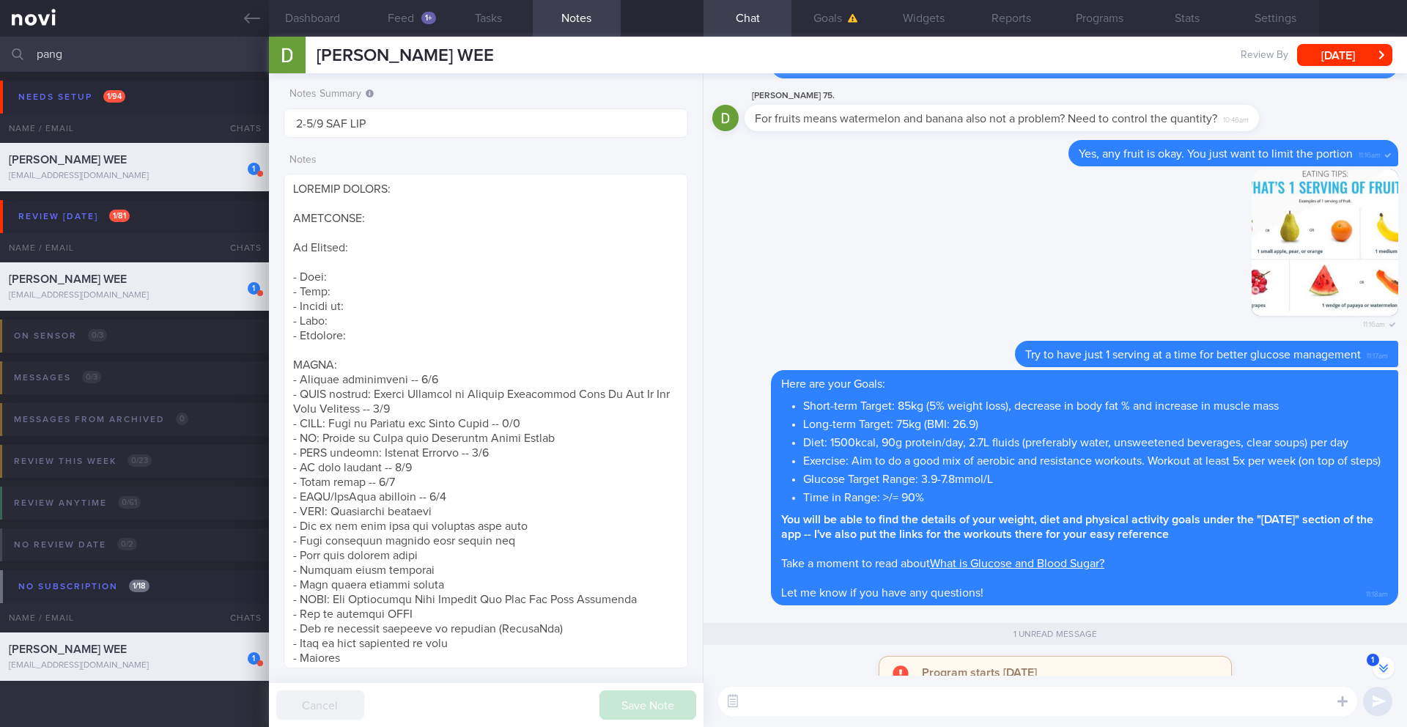
scroll to position [1, 0]
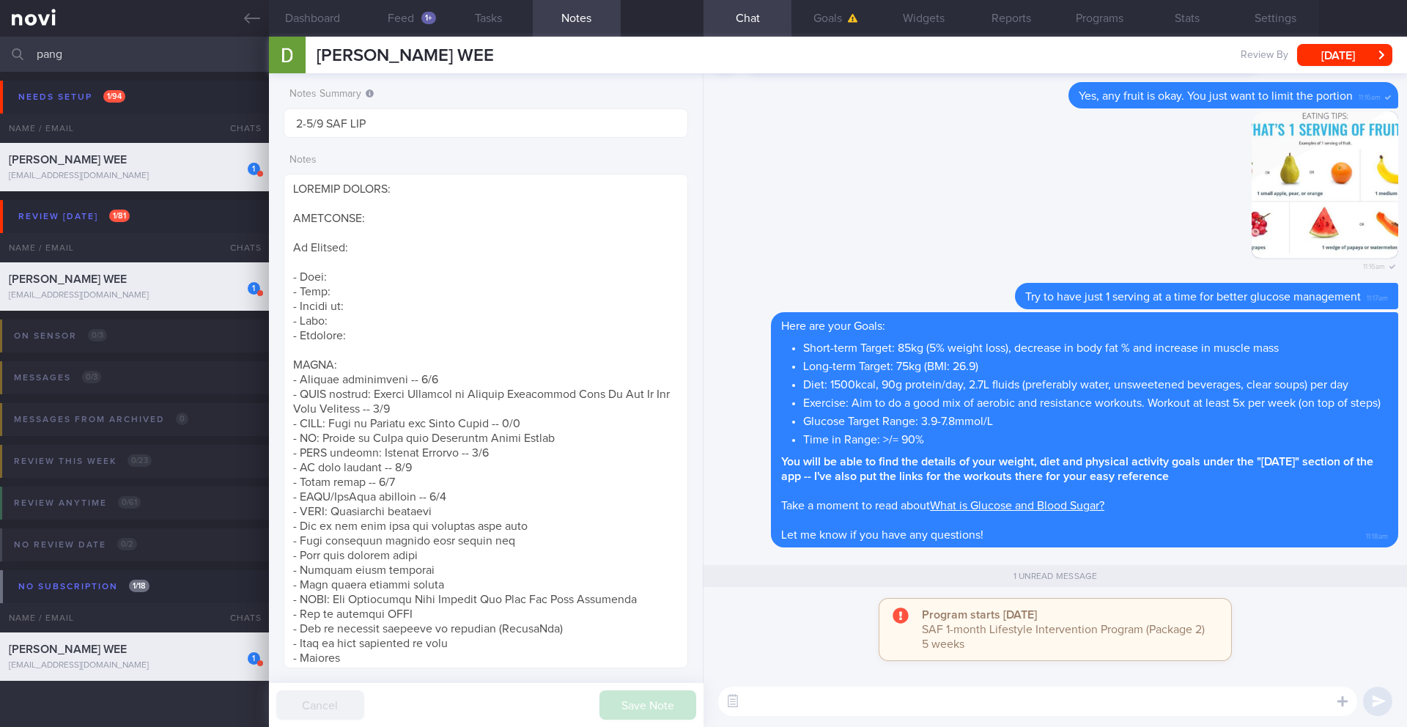
paste textarea "[MyProtein Clear Whey]([URL][DOMAIN_NAME]) is a fruit-juice like protein shake …"
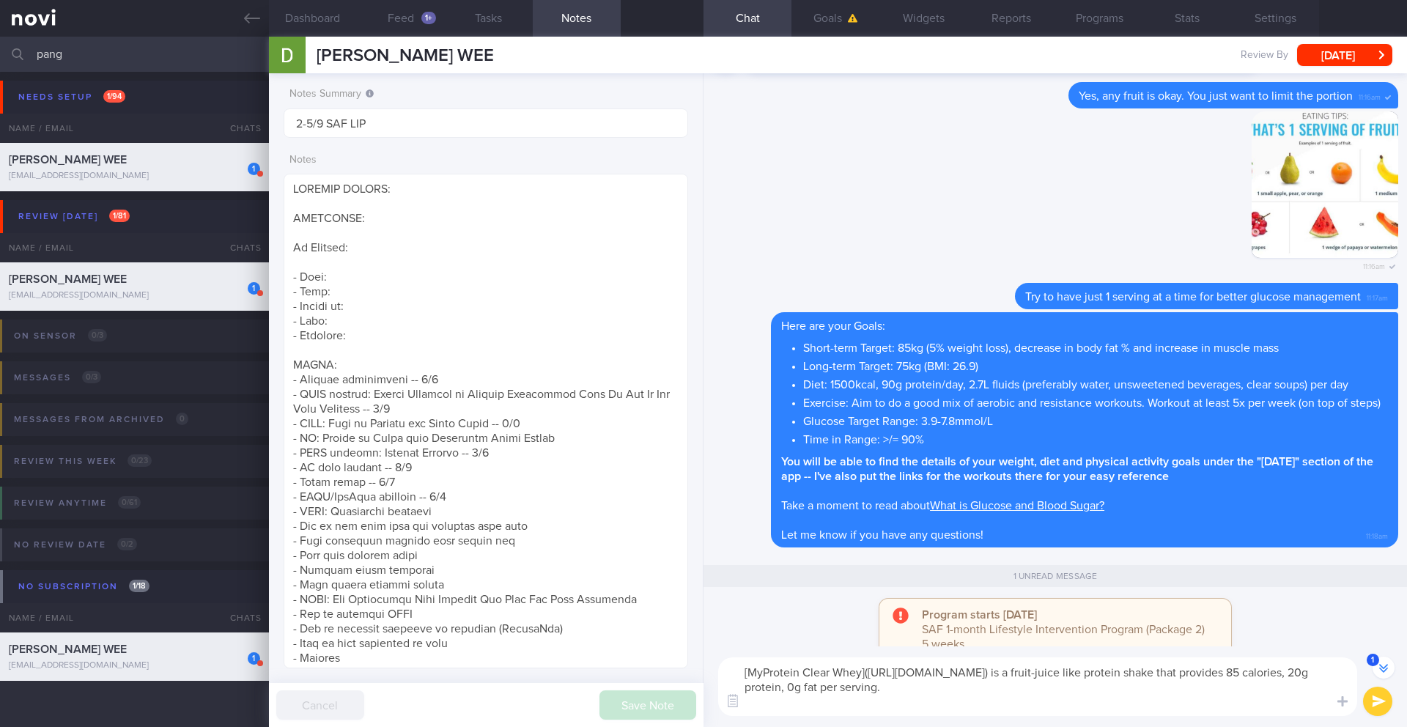
type textarea "[MyProtein Clear Whey]([URL][DOMAIN_NAME]) is a fruit-juice like protein shake …"
click at [1054, 594] on button "submit" at bounding box center [1377, 700] width 29 height 29
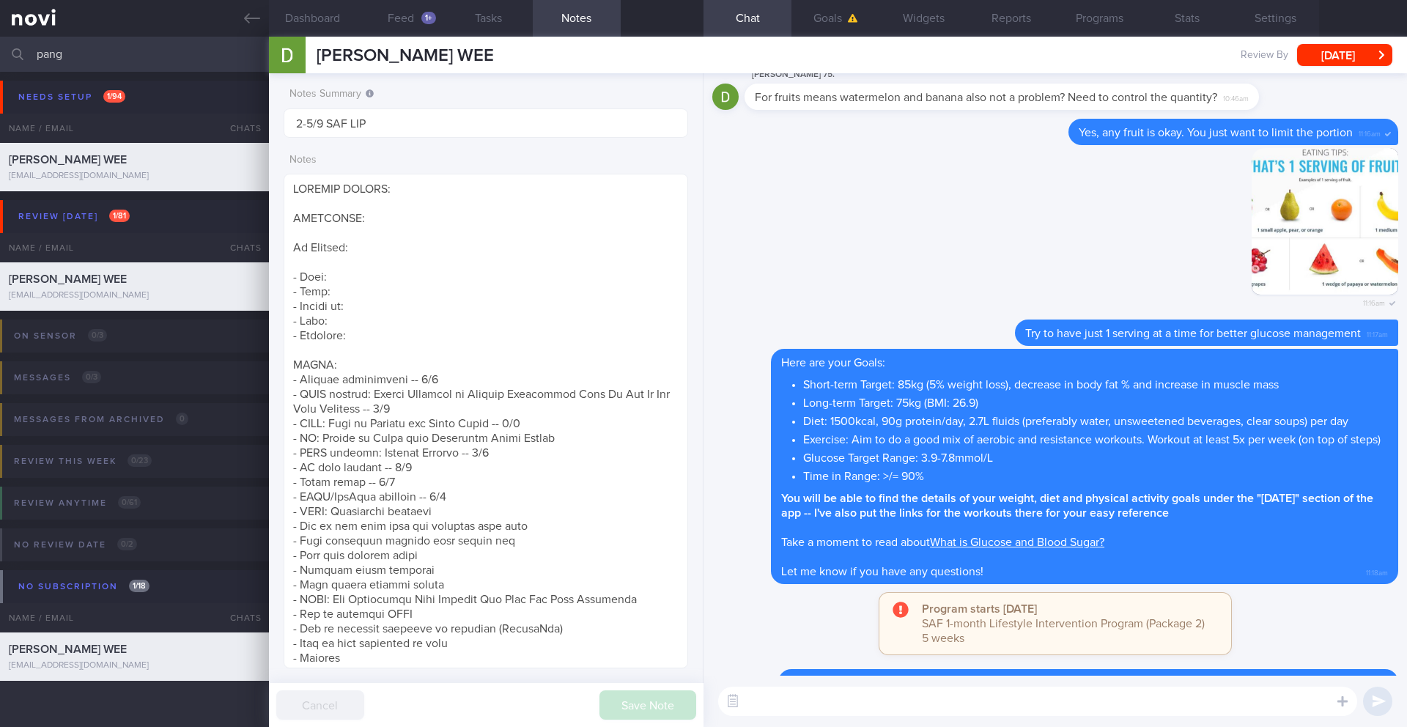
scroll to position [0, 0]
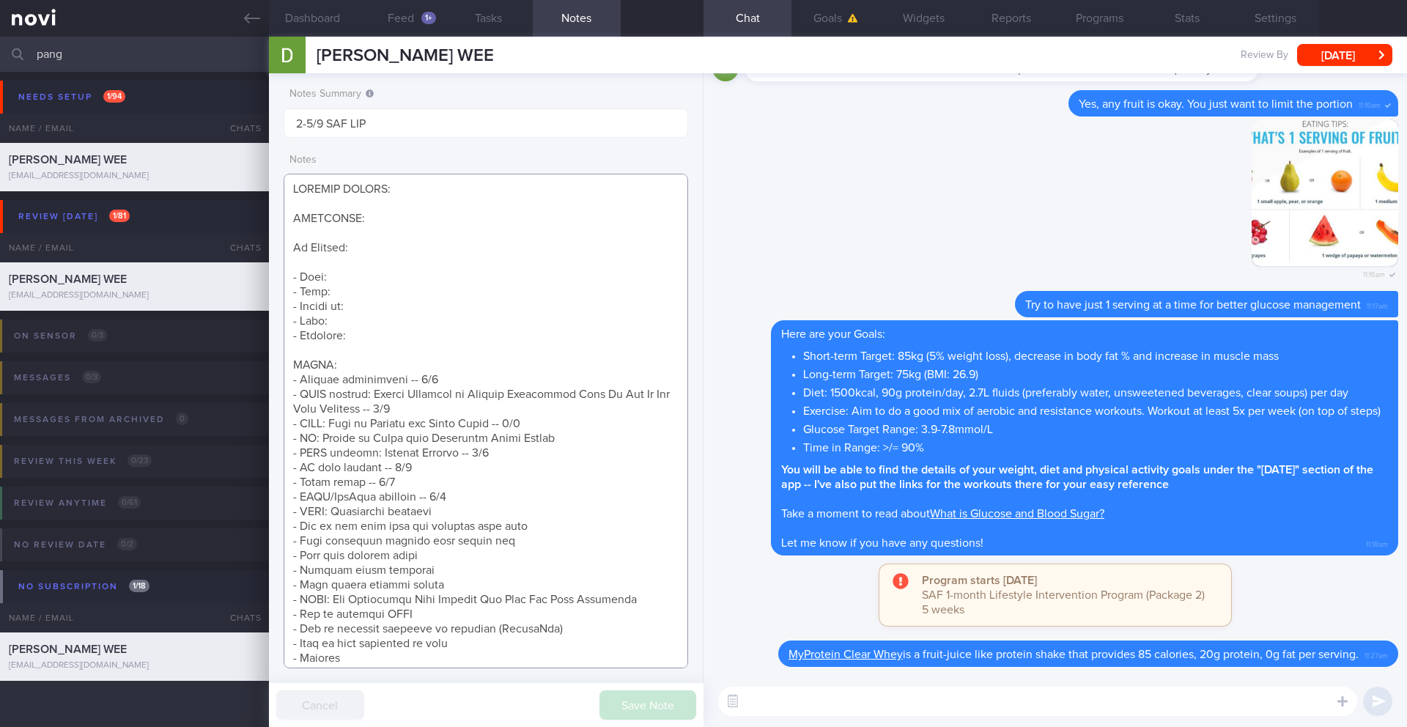
click at [481, 498] on textarea at bounding box center [486, 421] width 404 height 494
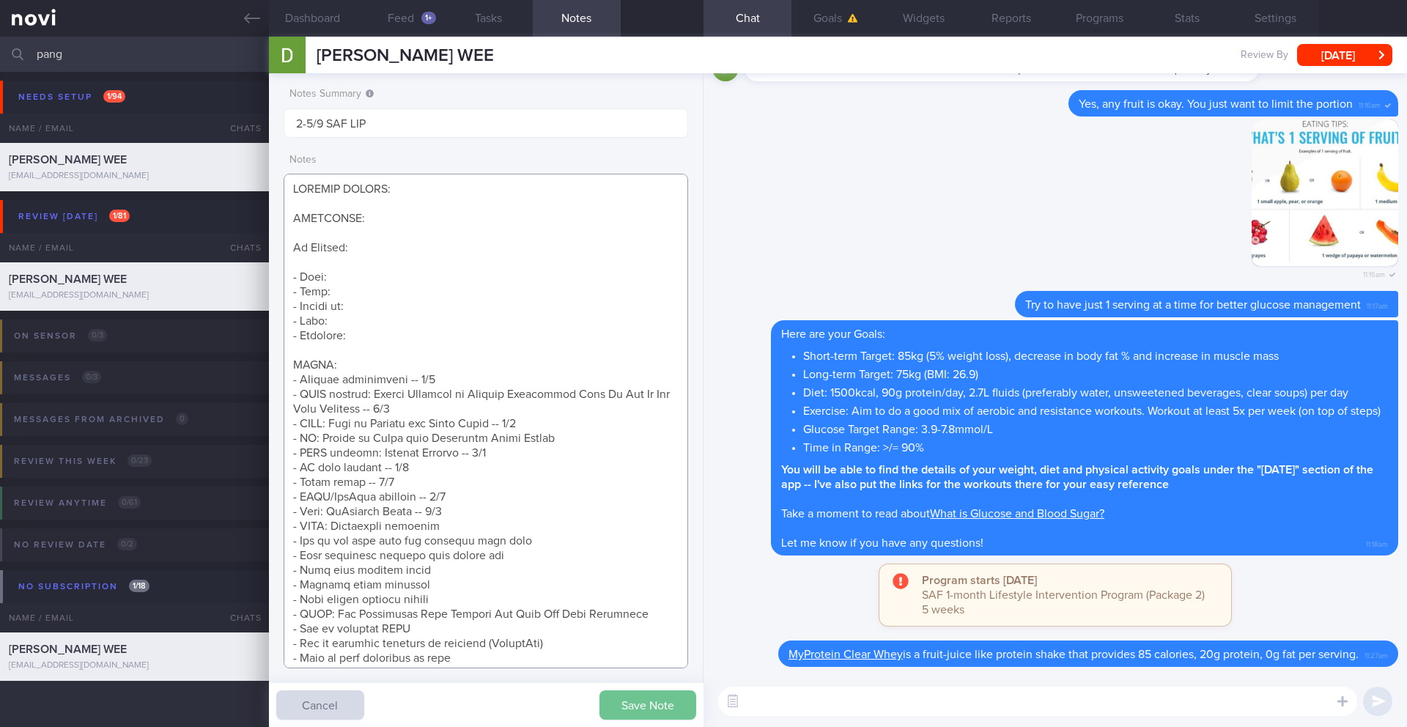
type textarea "SUPPORT NEEDED: CHALLENGE: Wt Targets: - Pmhx: - Meds: - Social hx: - Diet: - E…"
click at [617, 594] on button "Save Note" at bounding box center [647, 704] width 97 height 29
click at [250, 21] on icon at bounding box center [252, 18] width 16 height 16
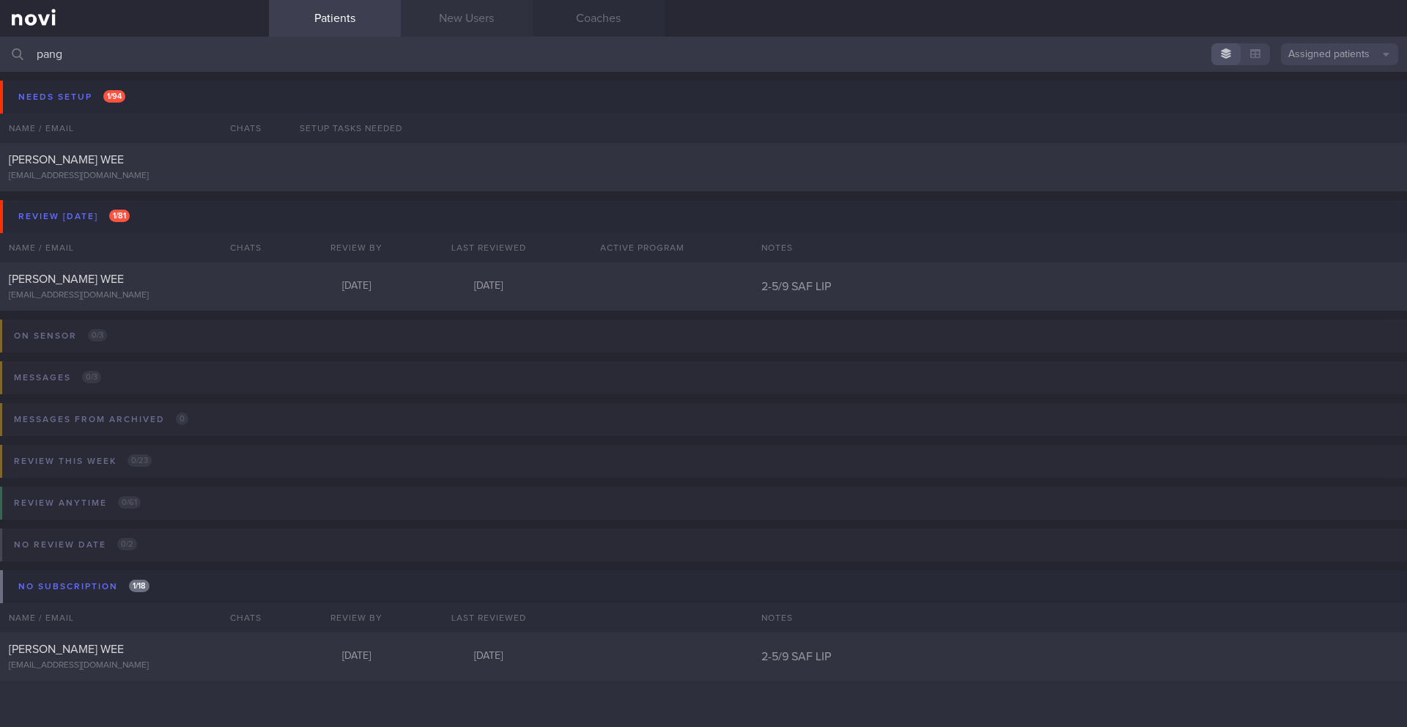
click at [466, 15] on link "New Users" at bounding box center [467, 18] width 132 height 37
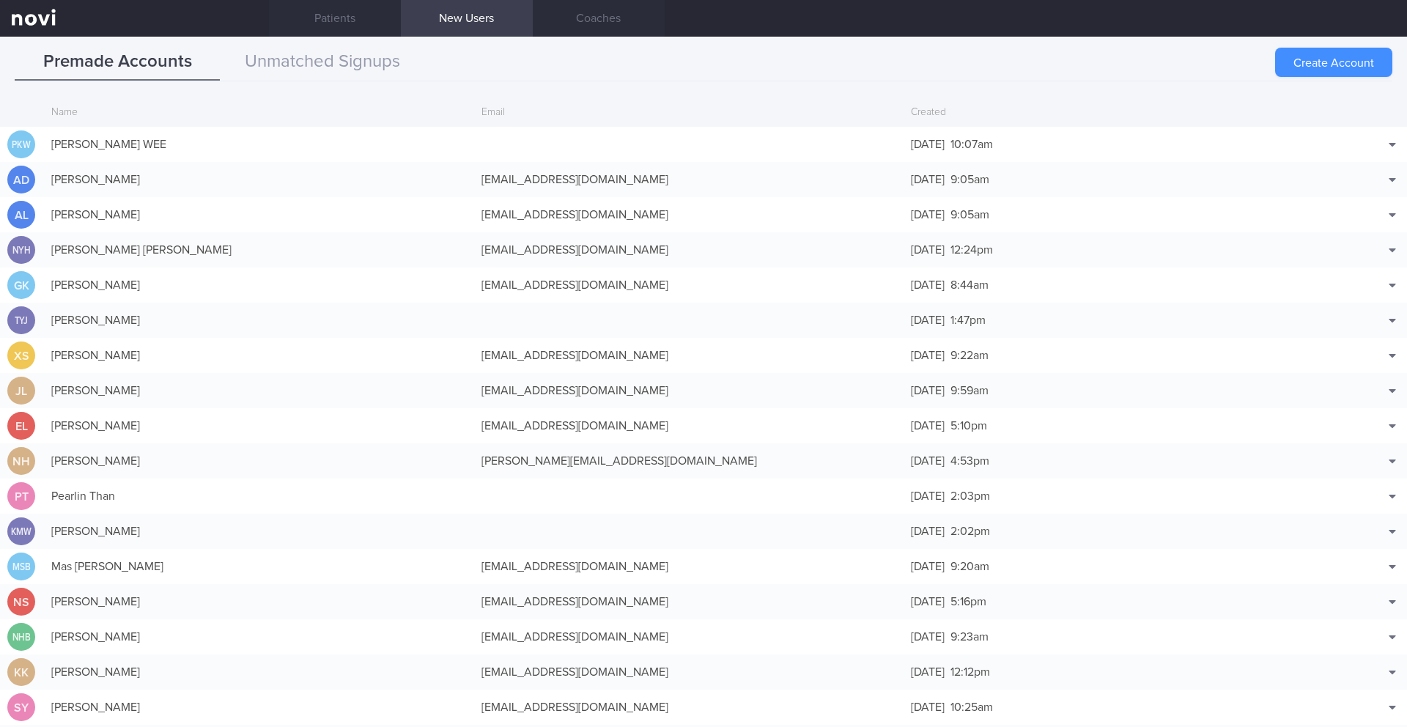
click at [1054, 64] on button "Create Account" at bounding box center [1333, 62] width 117 height 29
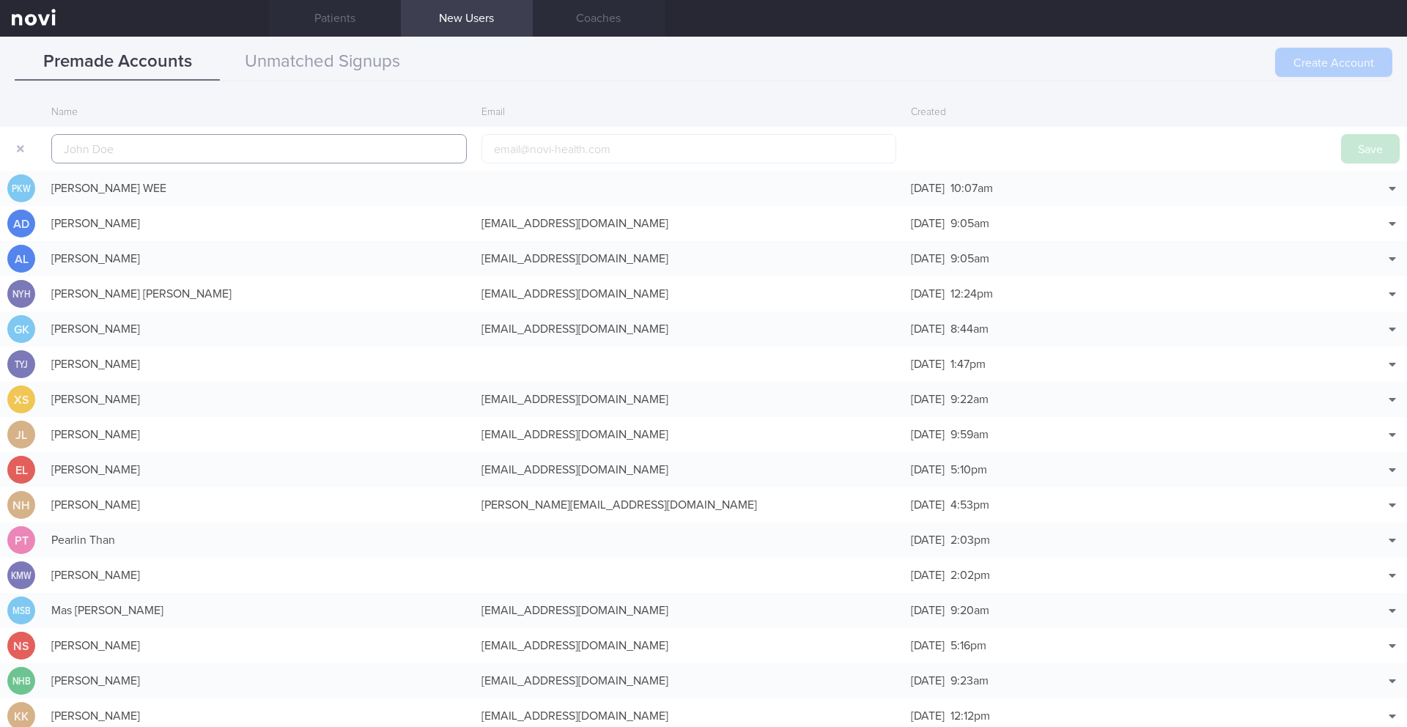
scroll to position [35, 0]
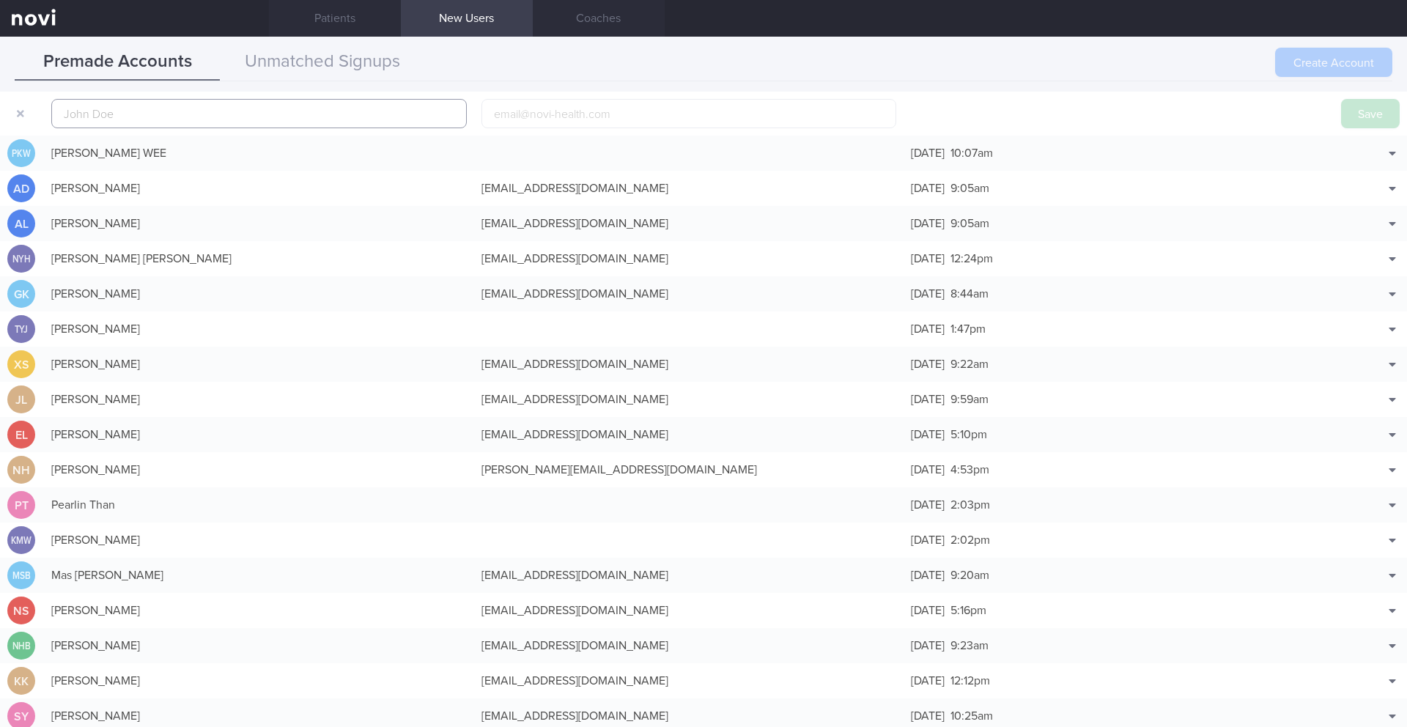
paste input "[PERSON_NAME]"
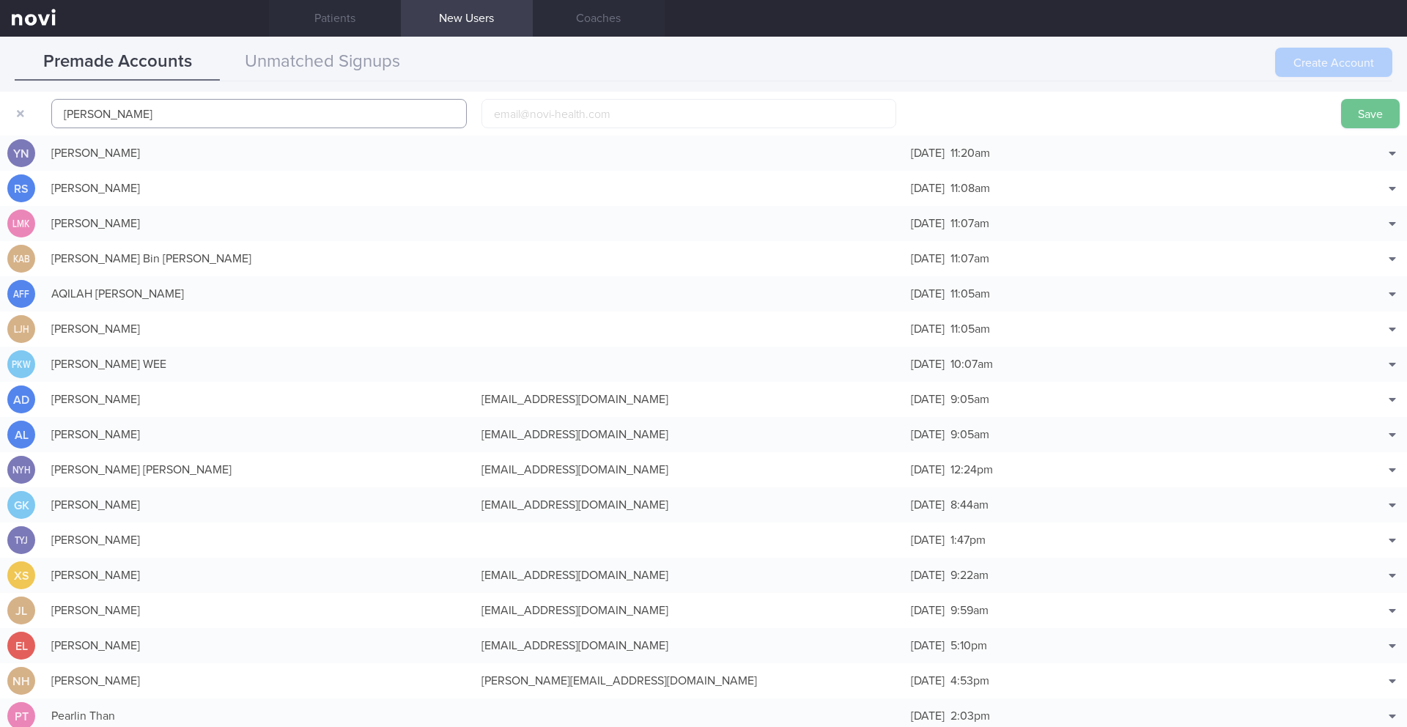
type input "[PERSON_NAME]"
click at [1054, 117] on button "Save" at bounding box center [1370, 113] width 59 height 29
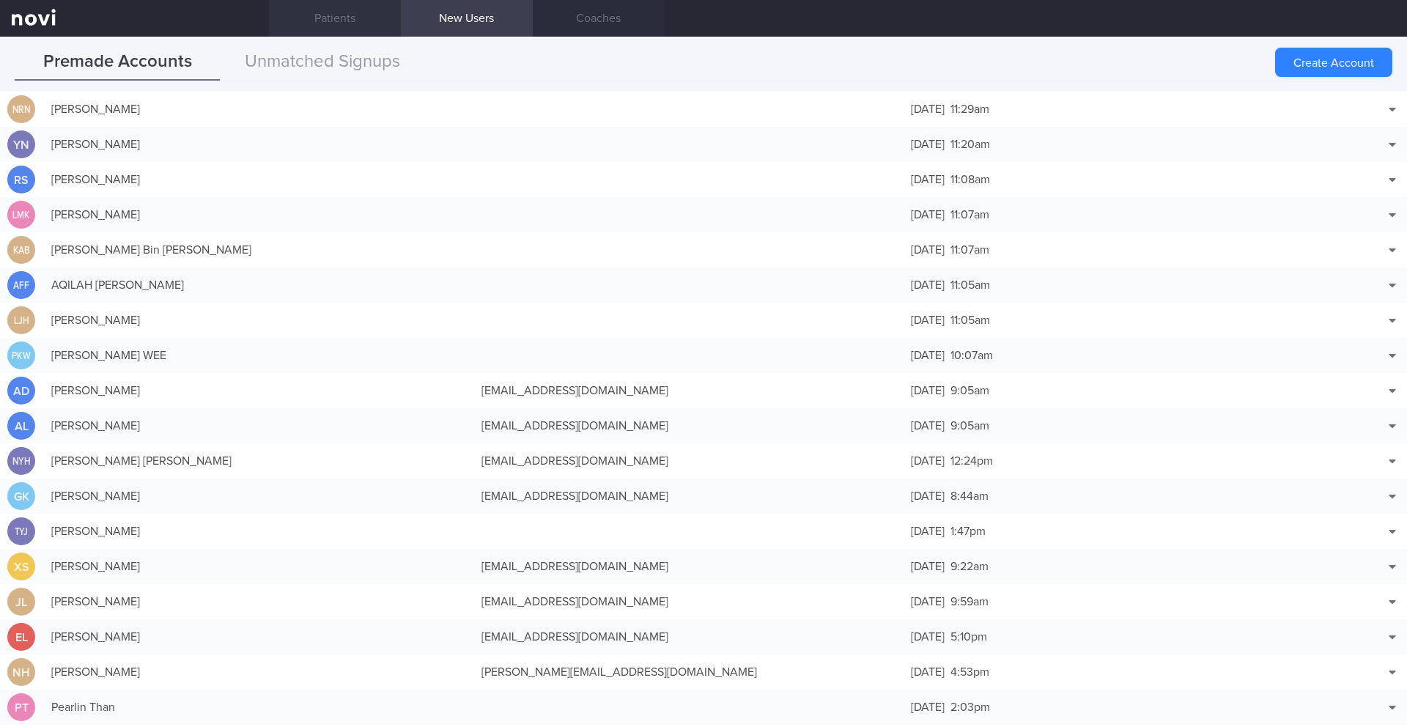
click at [344, 22] on link "Patients" at bounding box center [335, 18] width 132 height 37
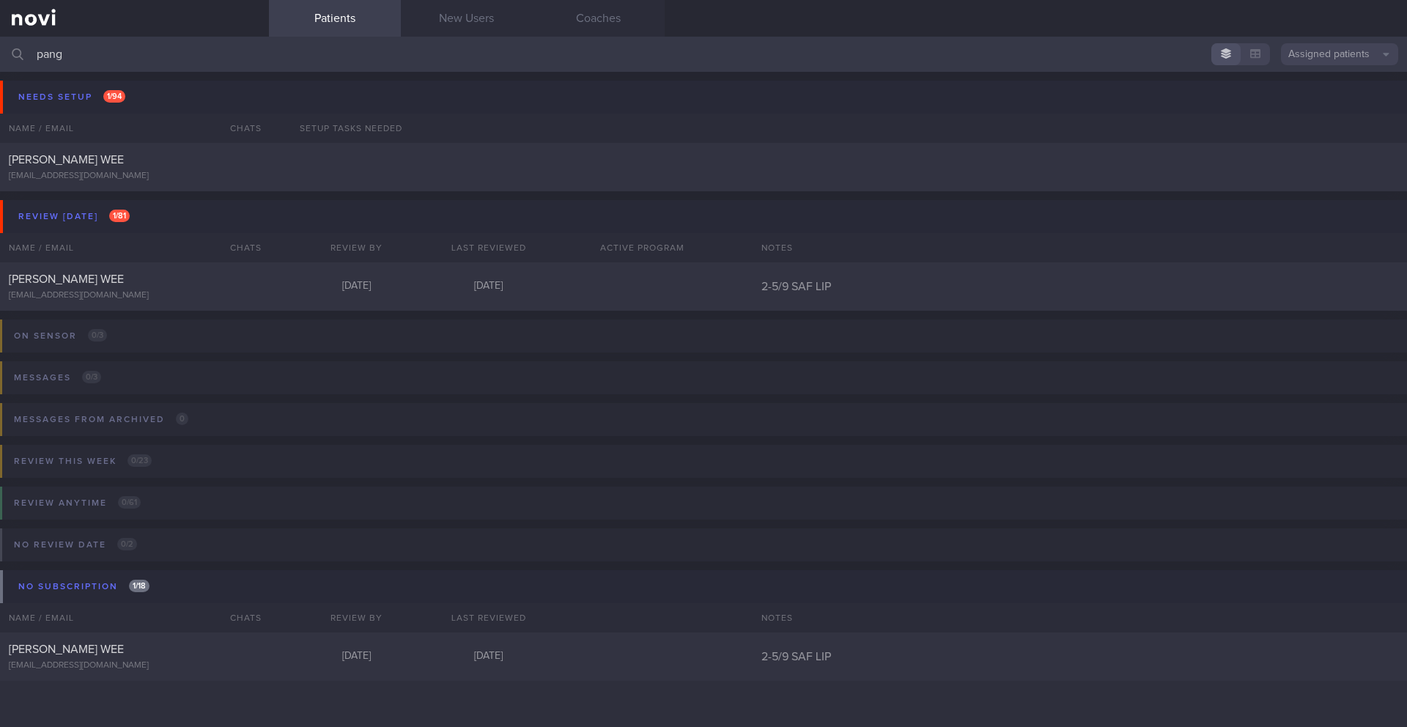
click at [115, 67] on input "pang" at bounding box center [703, 54] width 1407 height 35
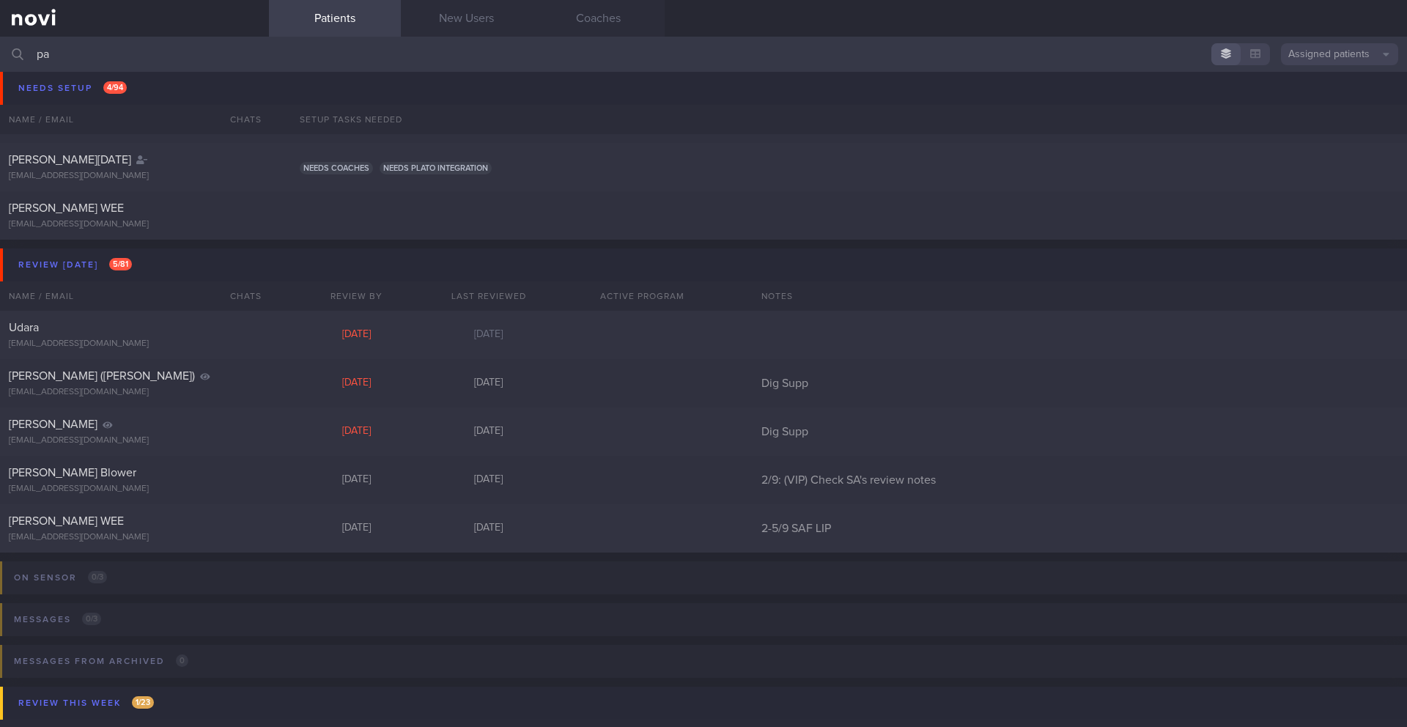
type input "p"
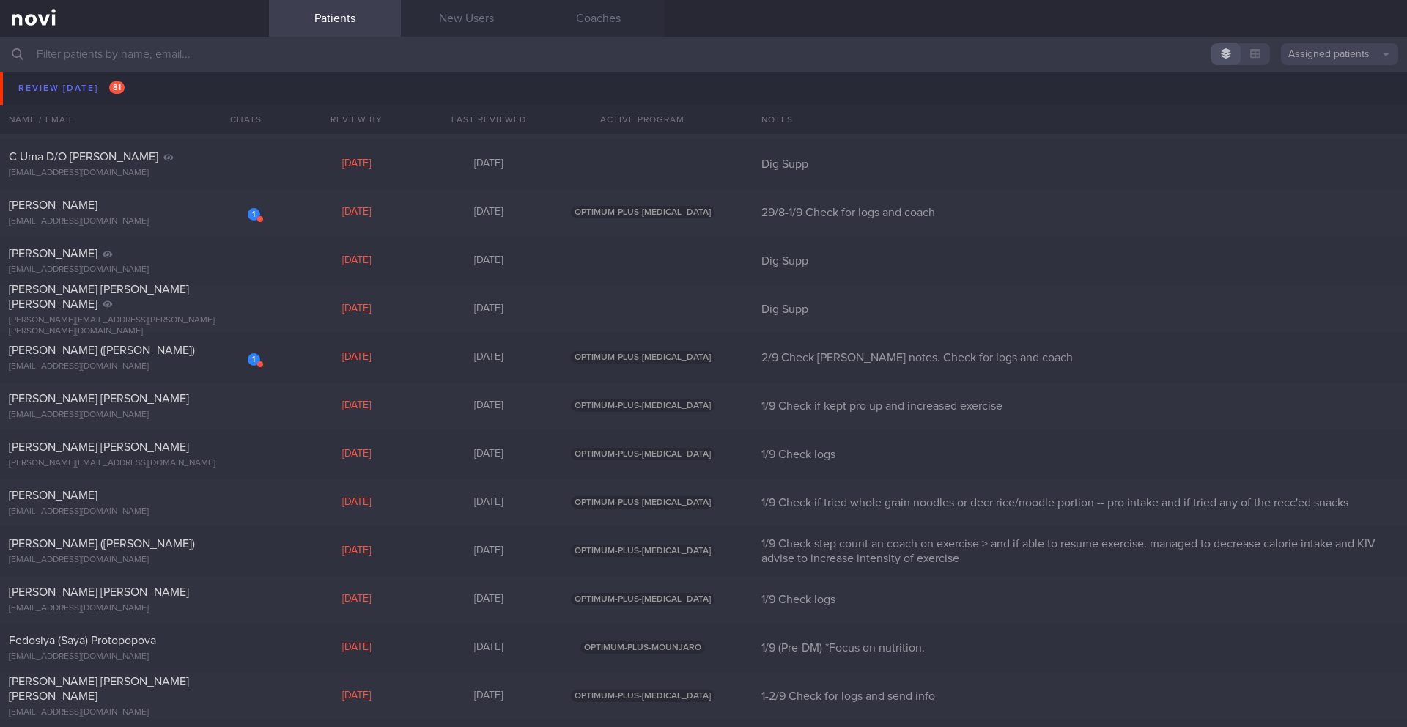
scroll to position [7288, 0]
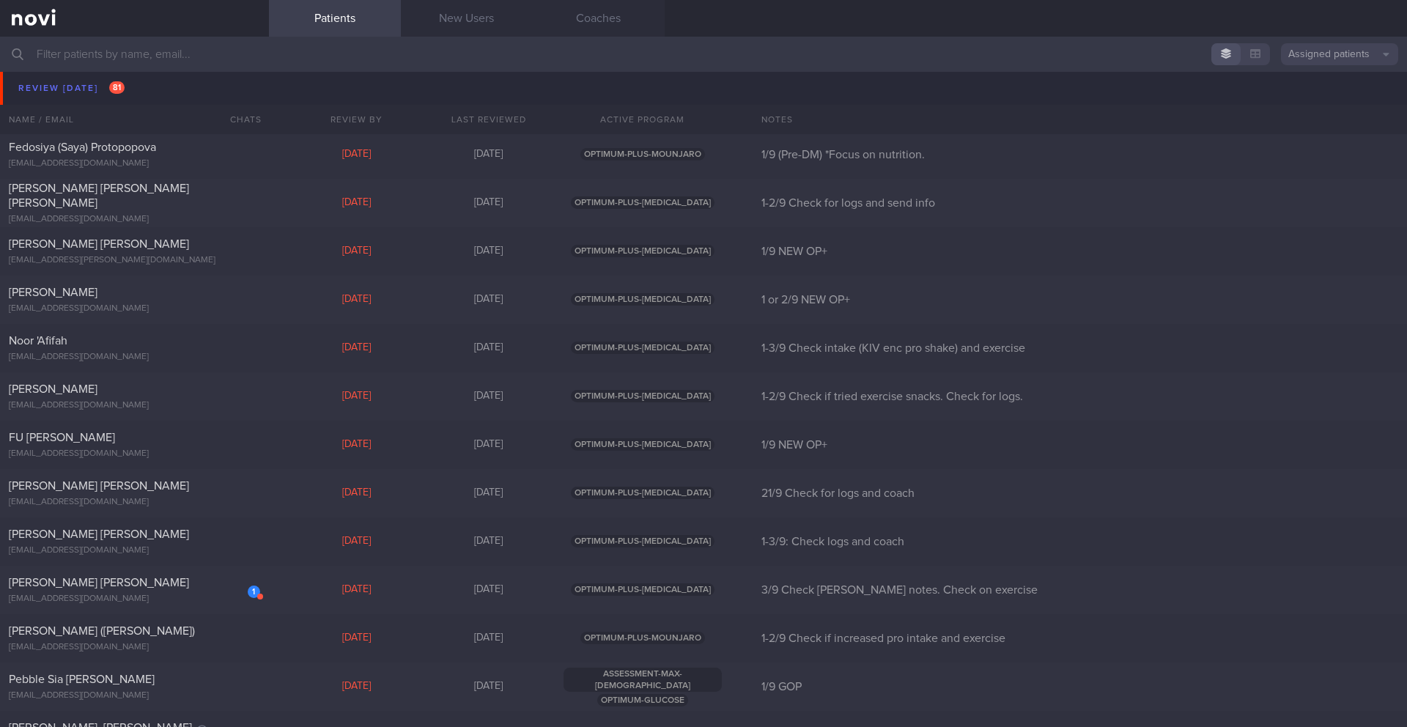
click at [295, 60] on input "text" at bounding box center [703, 54] width 1407 height 35
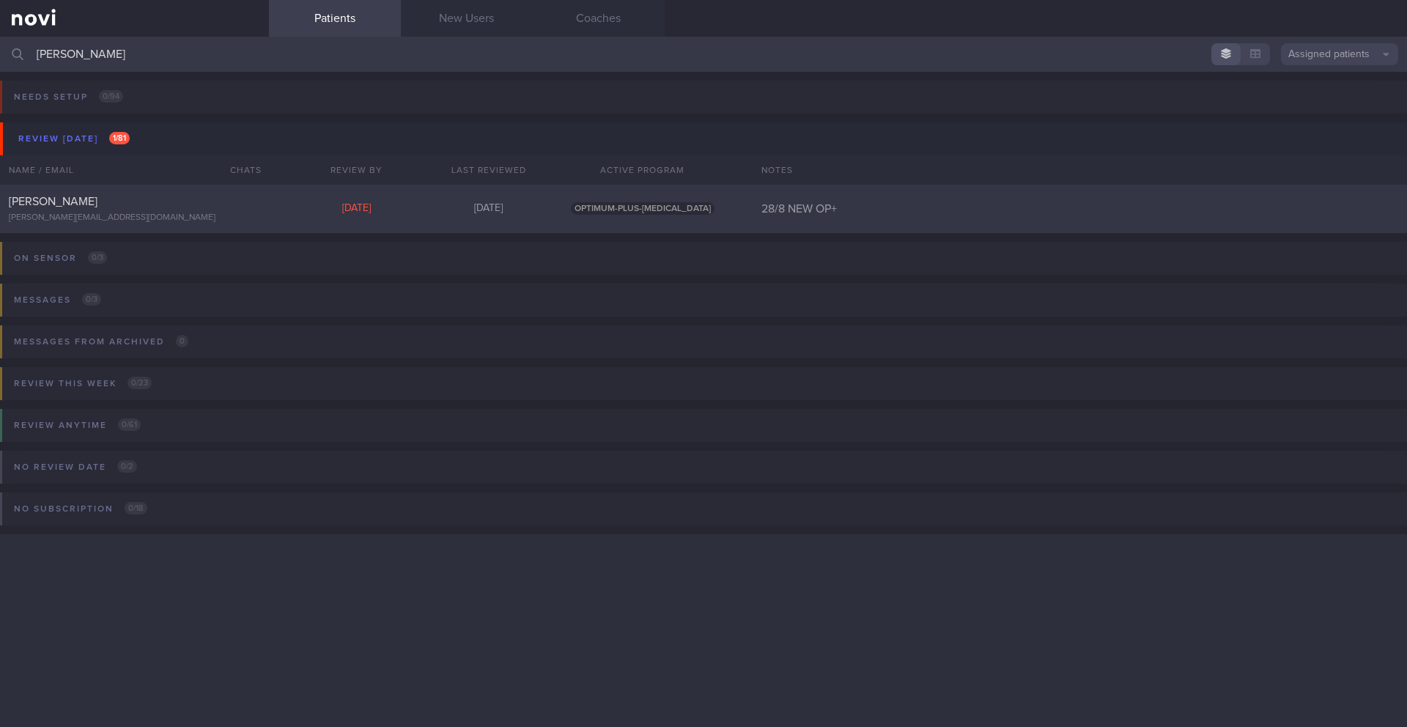
type input "[PERSON_NAME]"
click at [574, 212] on div "OPTIMUM-PLUS-[MEDICAL_DATA]" at bounding box center [643, 208] width 176 height 13
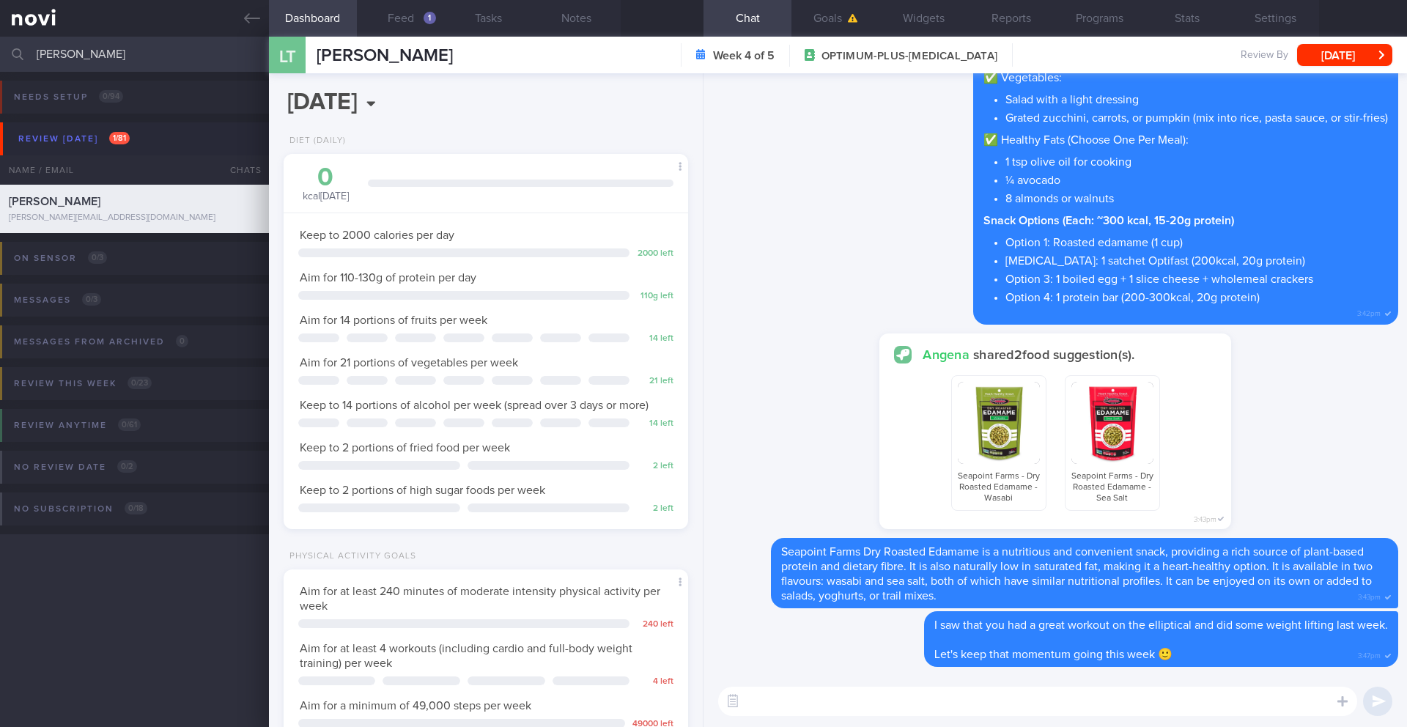
scroll to position [204, 368]
click at [409, 18] on button "Feed 1" at bounding box center [401, 18] width 88 height 37
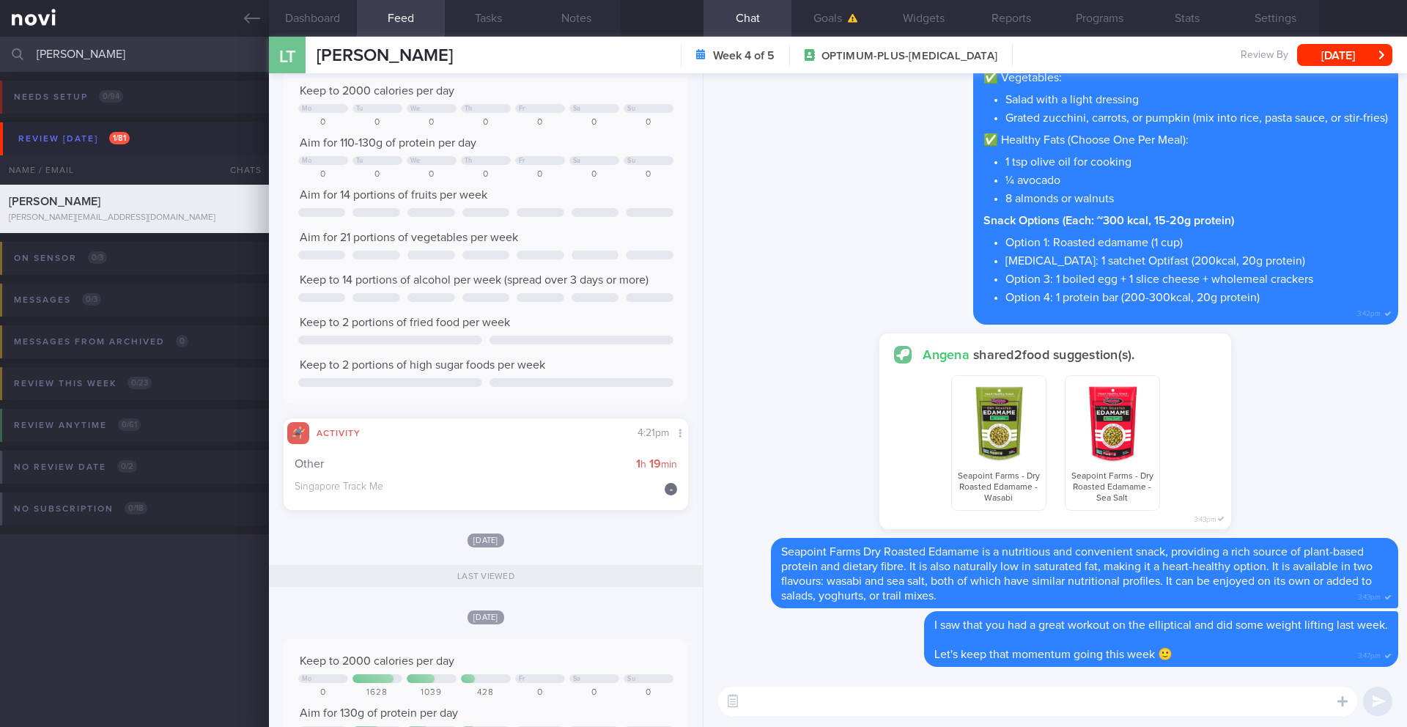
scroll to position [289, 0]
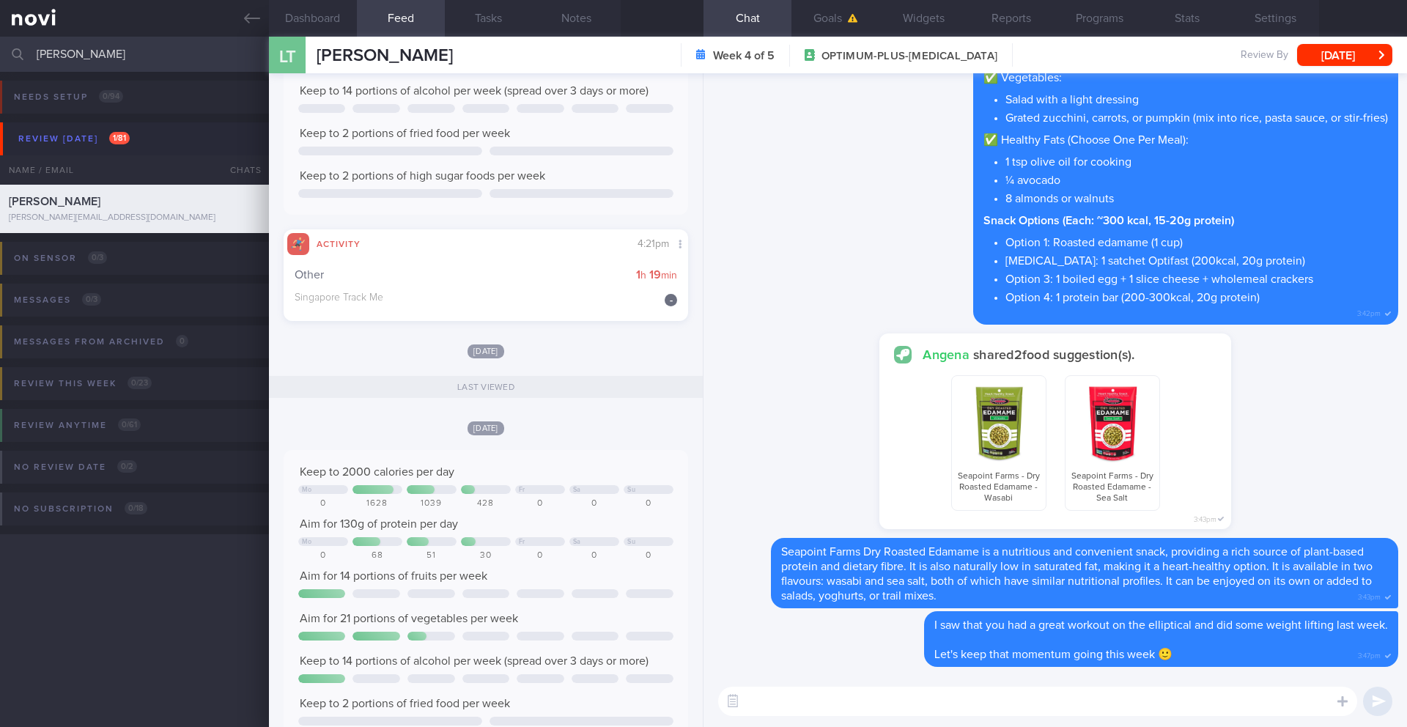
click at [777, 594] on textarea at bounding box center [1037, 700] width 639 height 29
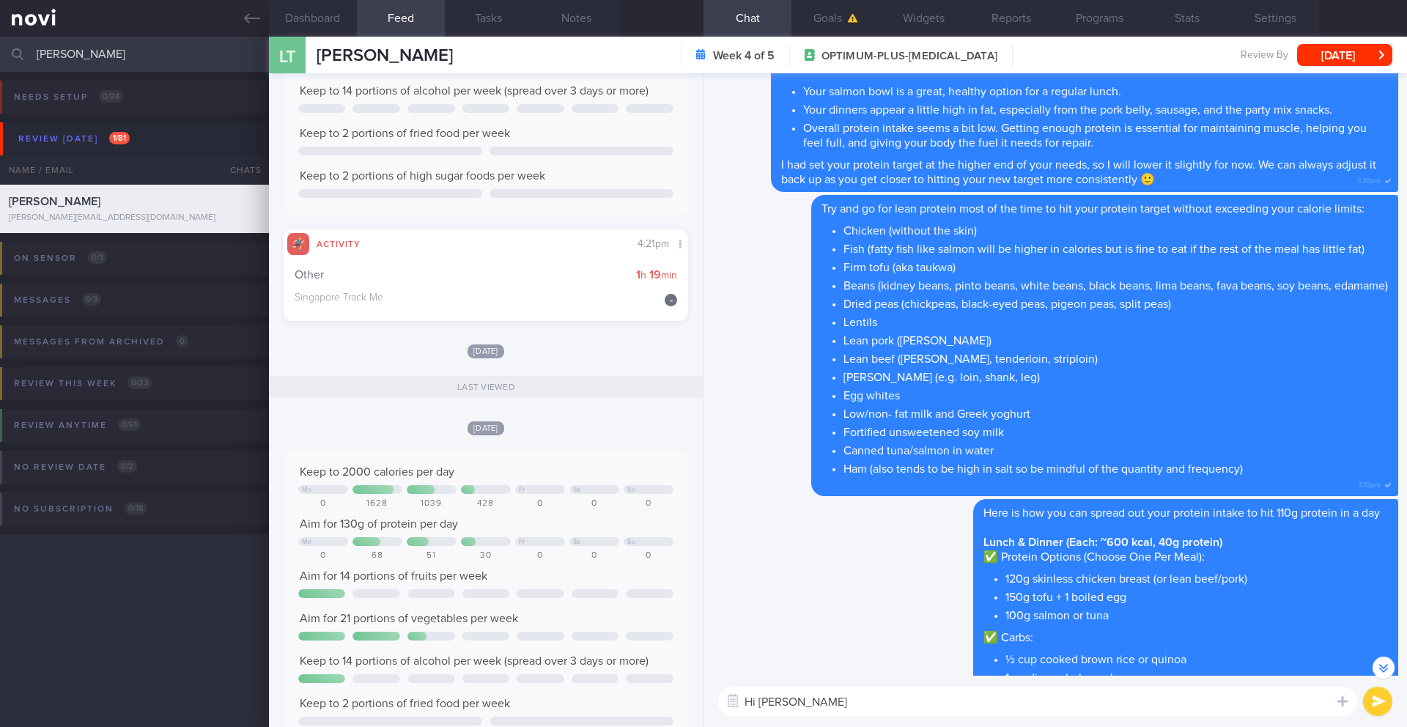
scroll to position [-659, 0]
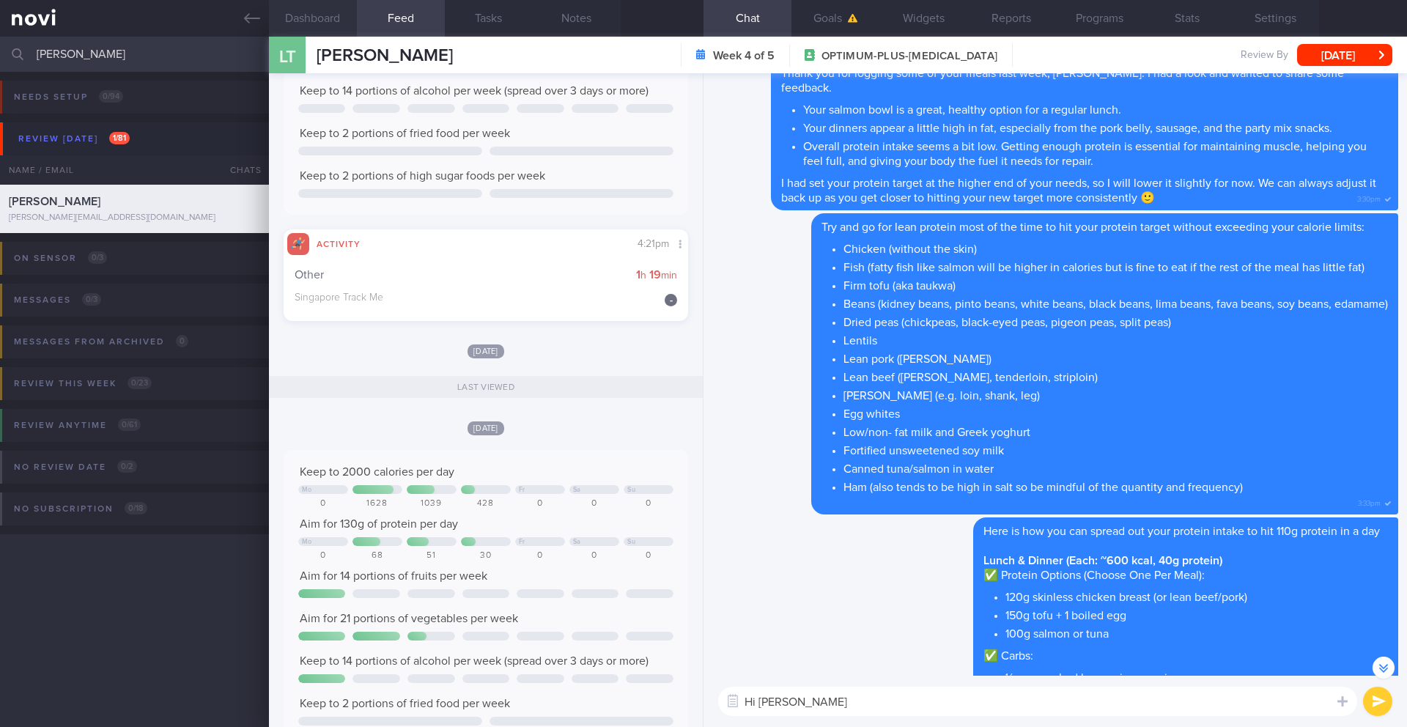
click at [327, 23] on button "Dashboard" at bounding box center [313, 18] width 88 height 37
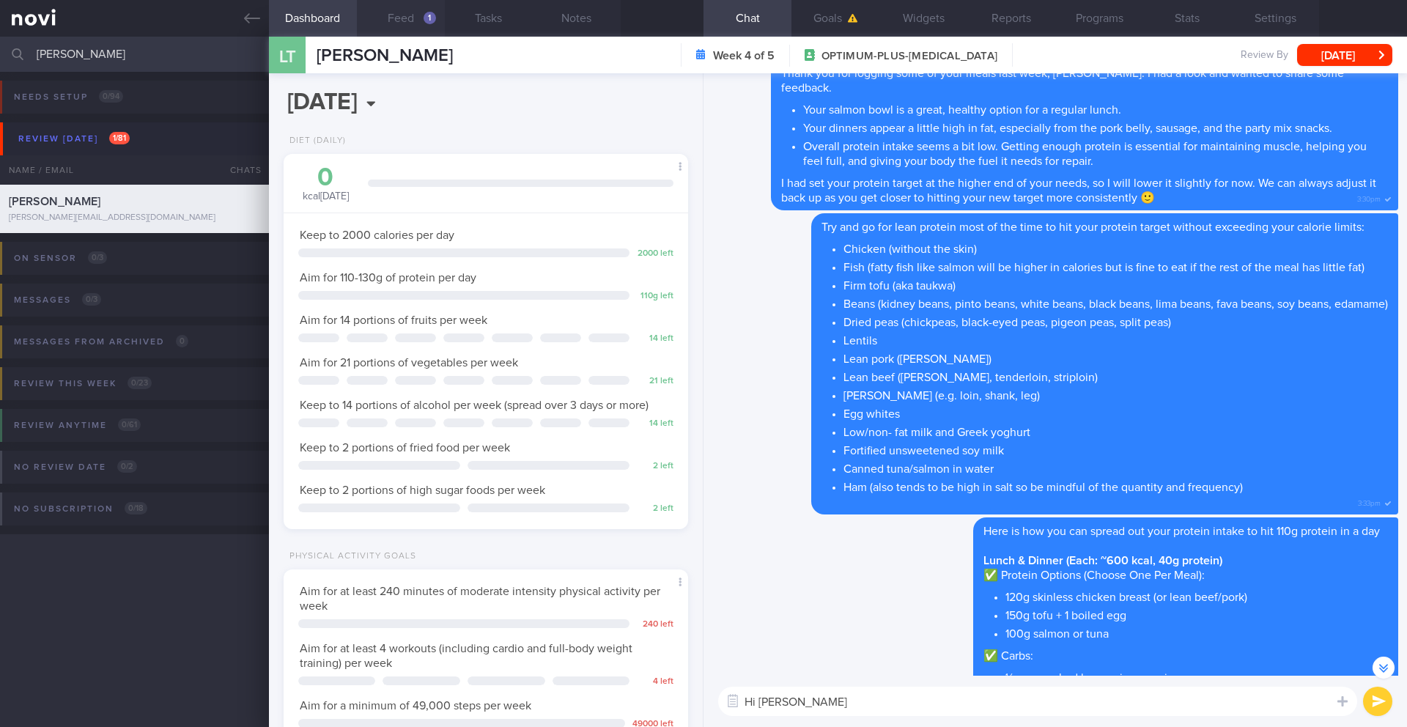
click at [416, 12] on button "Feed 1" at bounding box center [401, 18] width 88 height 37
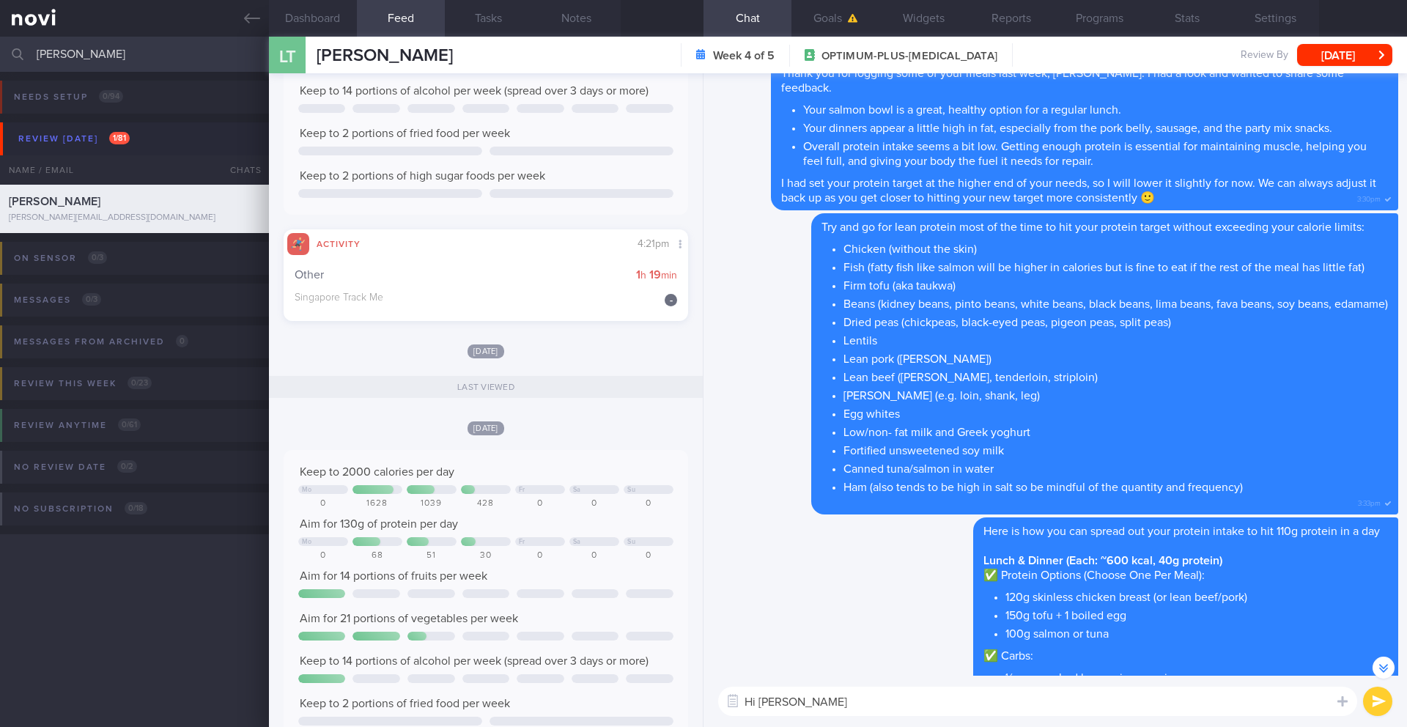
click at [828, 594] on textarea "Hi [PERSON_NAME]" at bounding box center [1037, 700] width 639 height 29
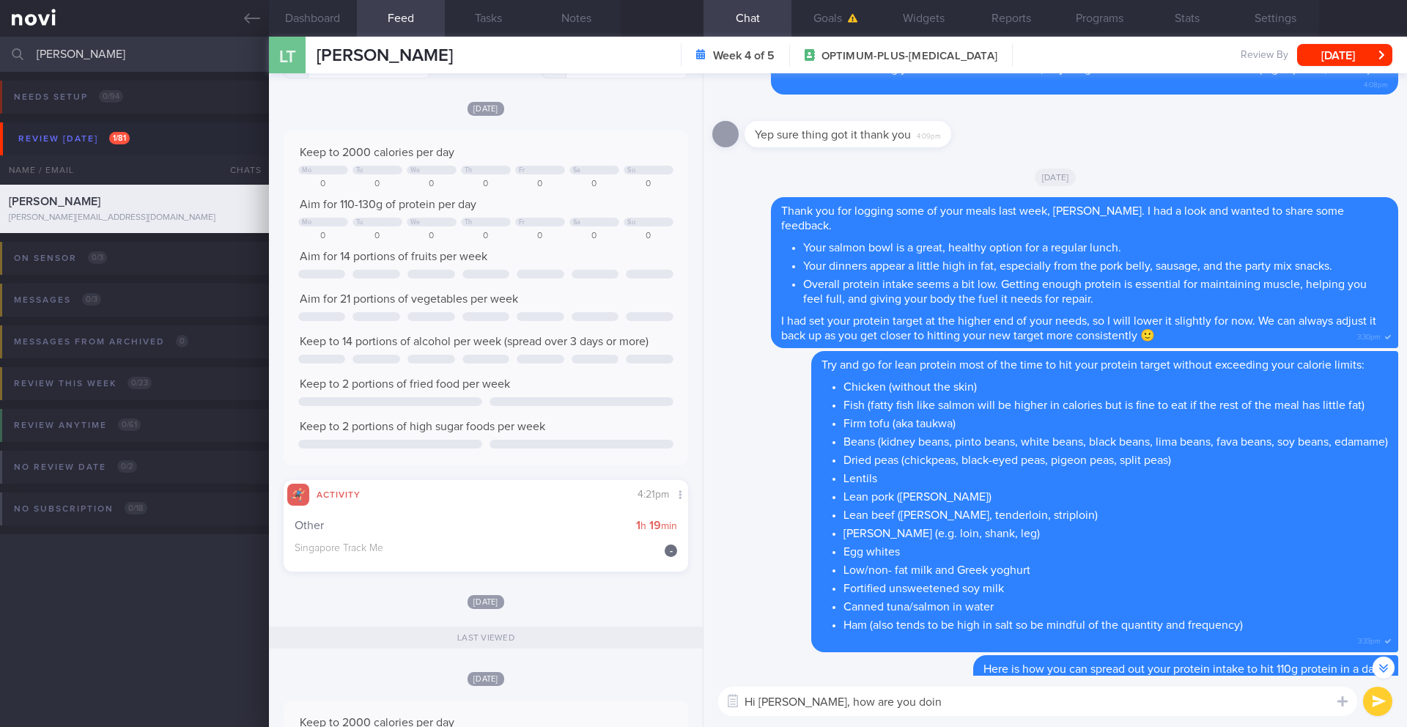
scroll to position [353, 0]
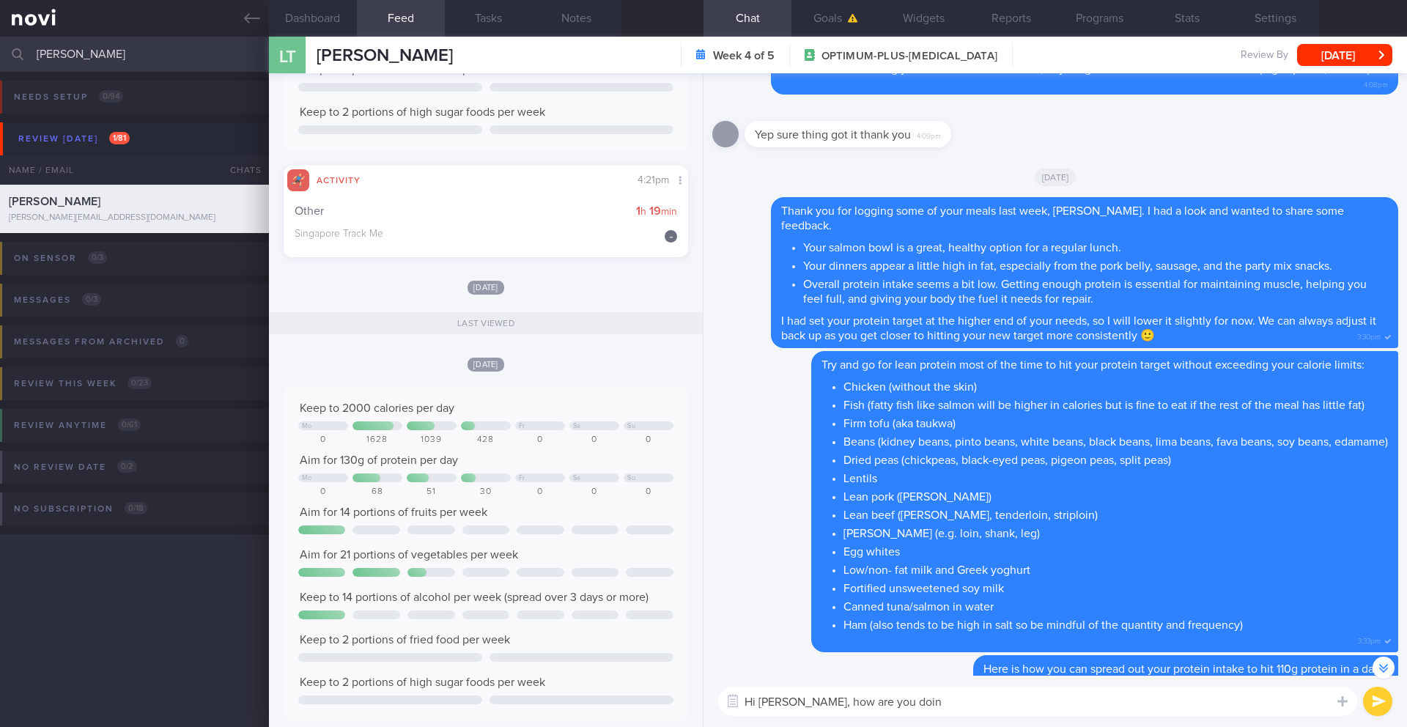
drag, startPoint x: 894, startPoint y: 703, endPoint x: 785, endPoint y: 703, distance: 109.2
click at [785, 594] on textarea "Hi [PERSON_NAME], how are you doin" at bounding box center [1037, 700] width 639 height 29
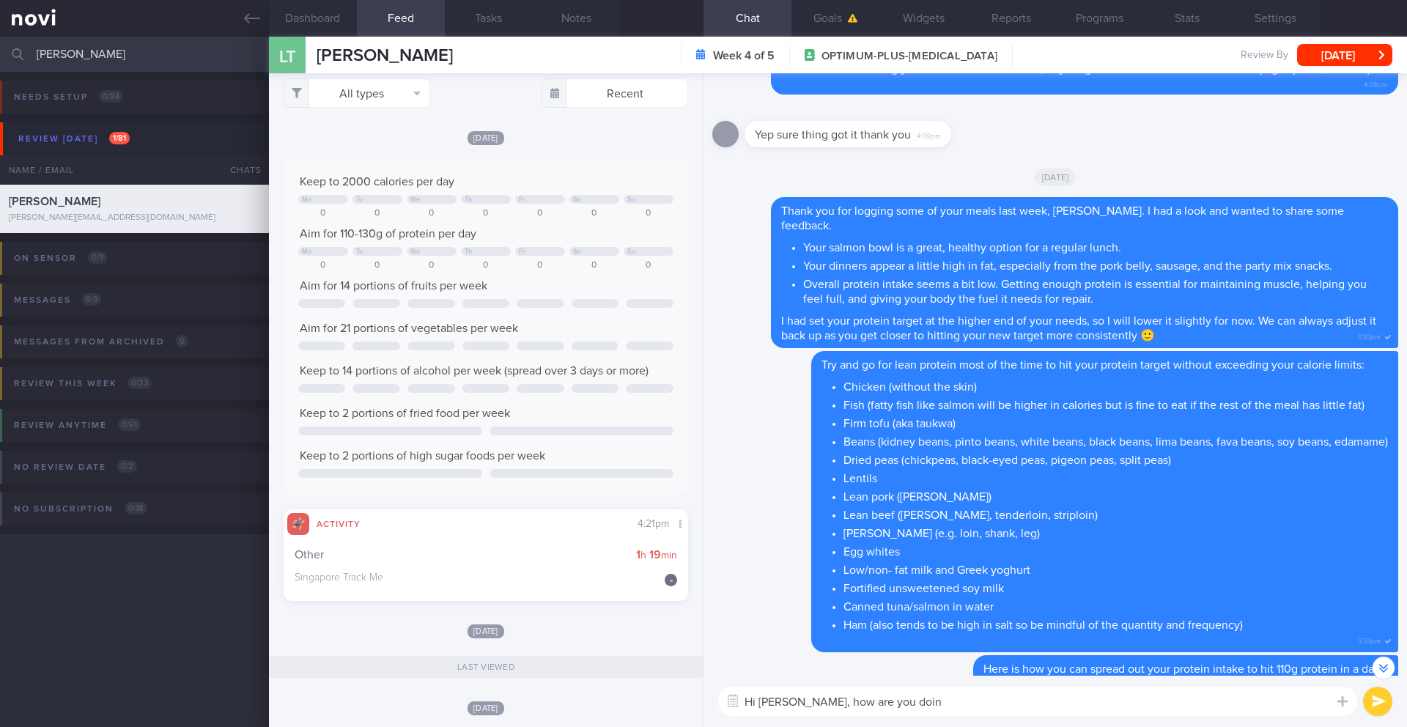
scroll to position [0, 0]
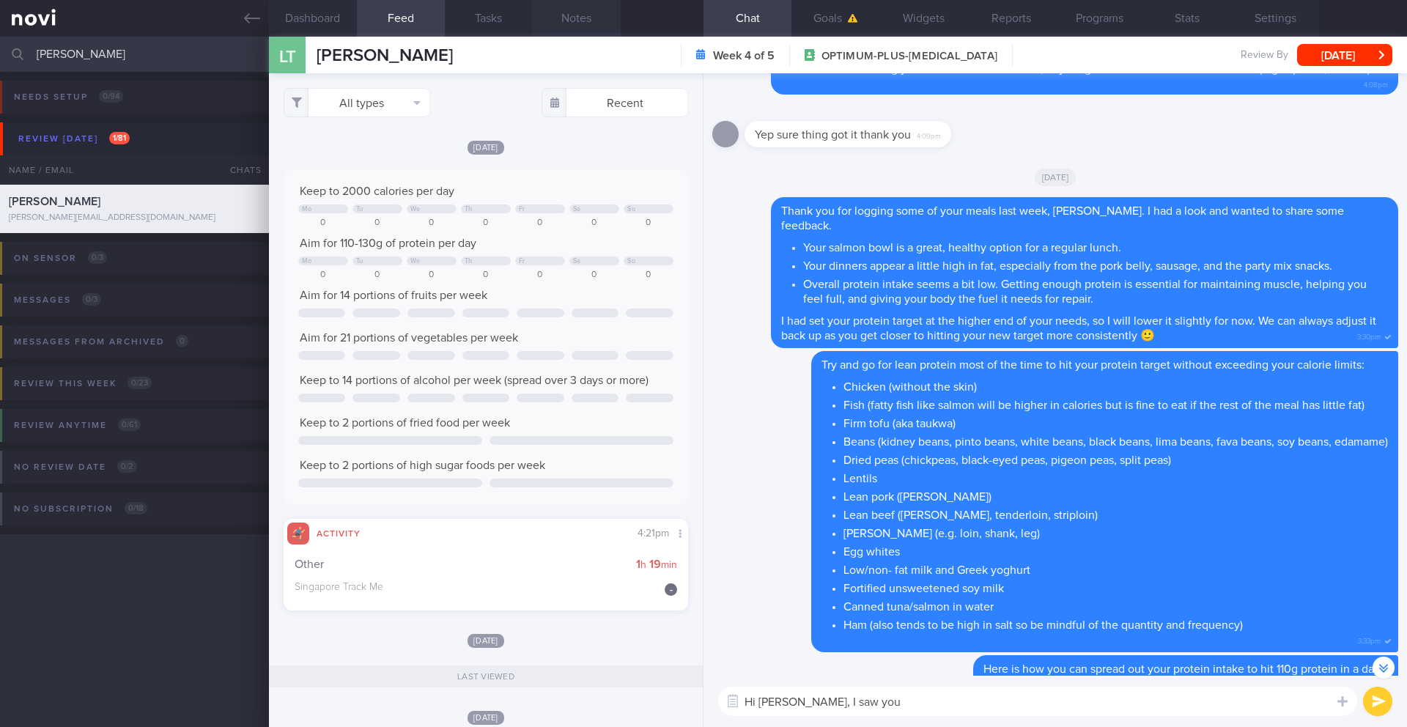
click at [590, 26] on button "Notes" at bounding box center [577, 18] width 88 height 37
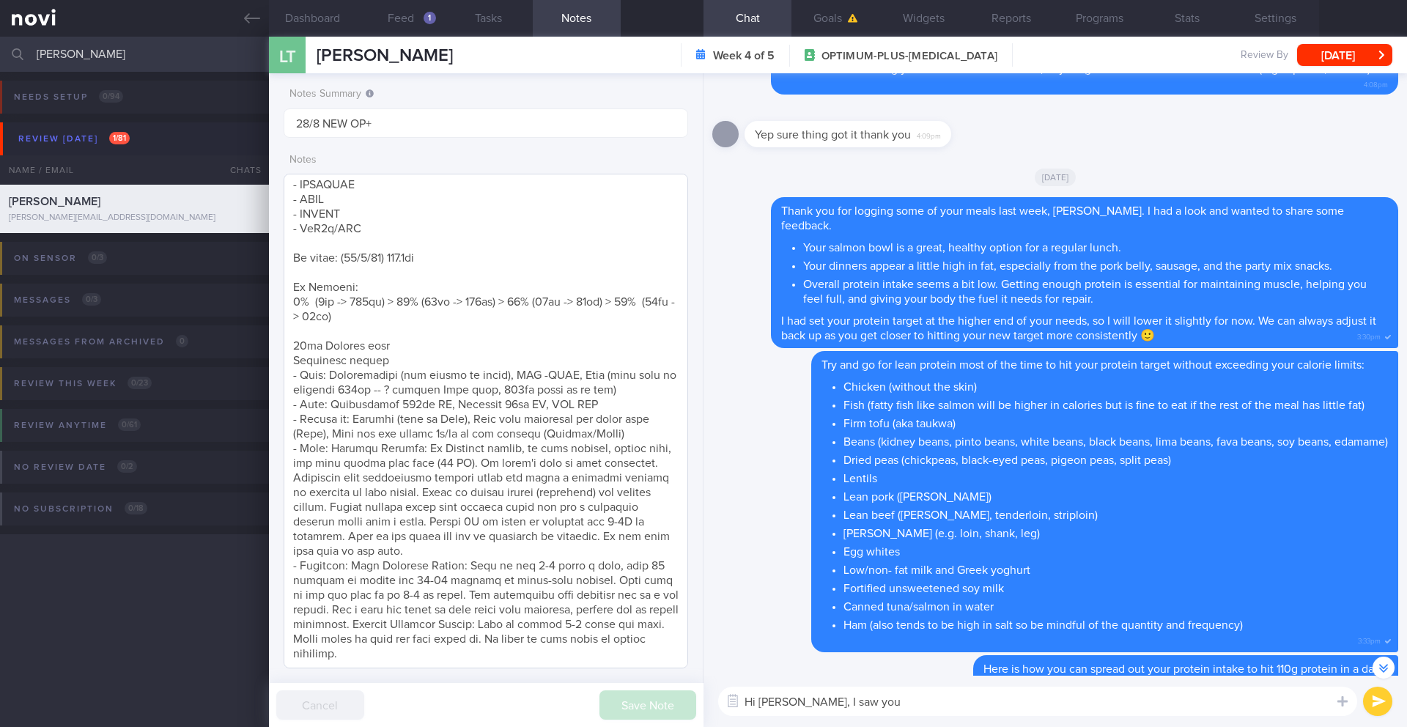
scroll to position [240, 0]
click at [400, 21] on button "Feed 1" at bounding box center [401, 18] width 88 height 37
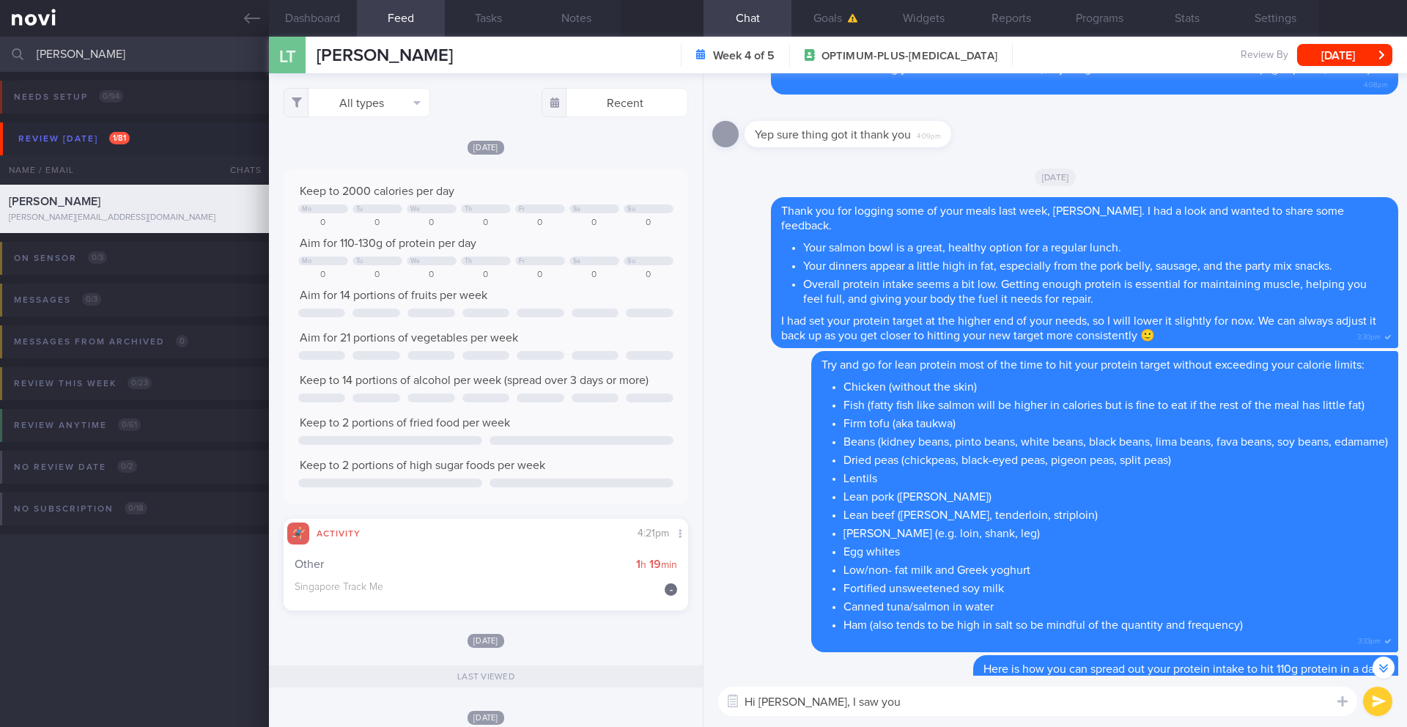
click at [865, 594] on textarea "Hi [PERSON_NAME], I saw you" at bounding box center [1037, 700] width 639 height 29
click at [867, 594] on textarea "Hi [PERSON_NAME], I saw you" at bounding box center [1037, 700] width 639 height 29
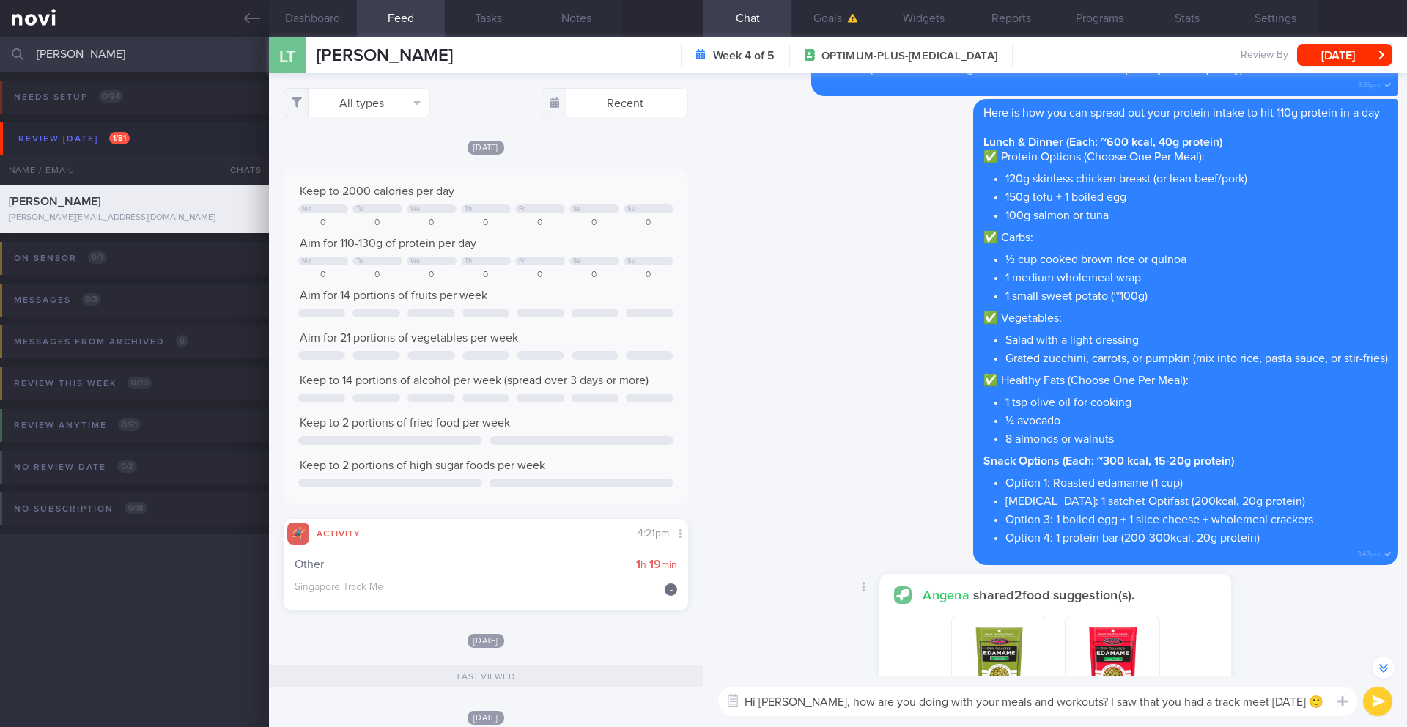
scroll to position [-327, 0]
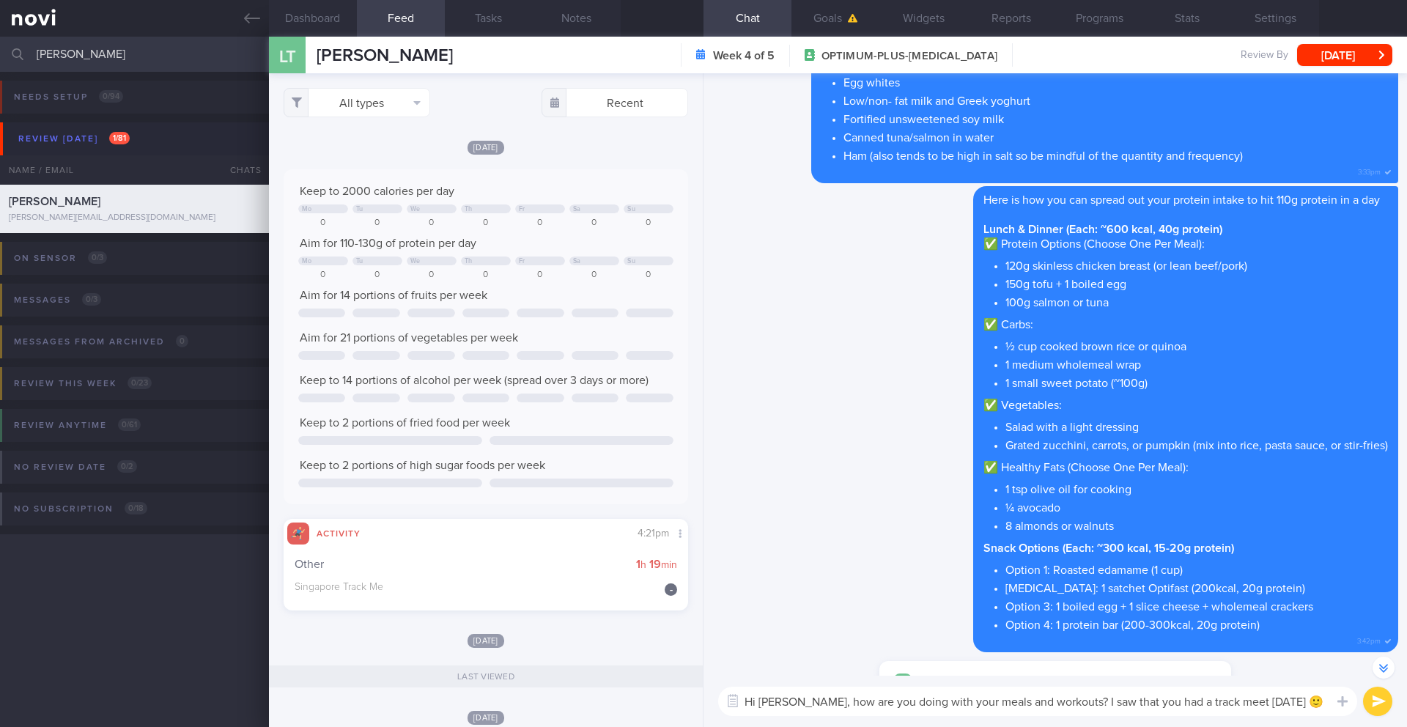
type textarea "Hi [PERSON_NAME], how are you doing with your meals and workouts? I saw that yo…"
click at [1054, 594] on button "submit" at bounding box center [1377, 700] width 29 height 29
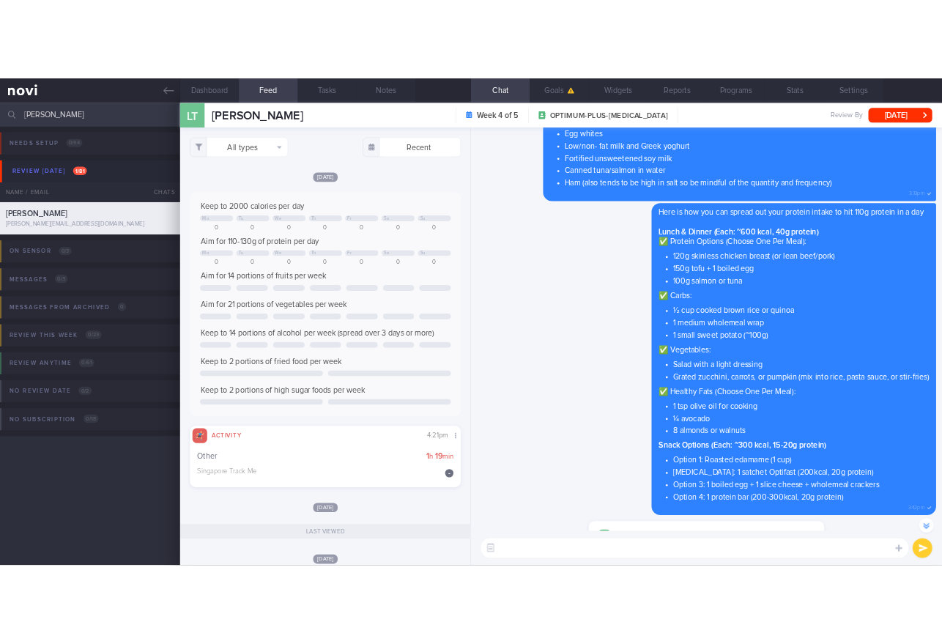
scroll to position [0, 0]
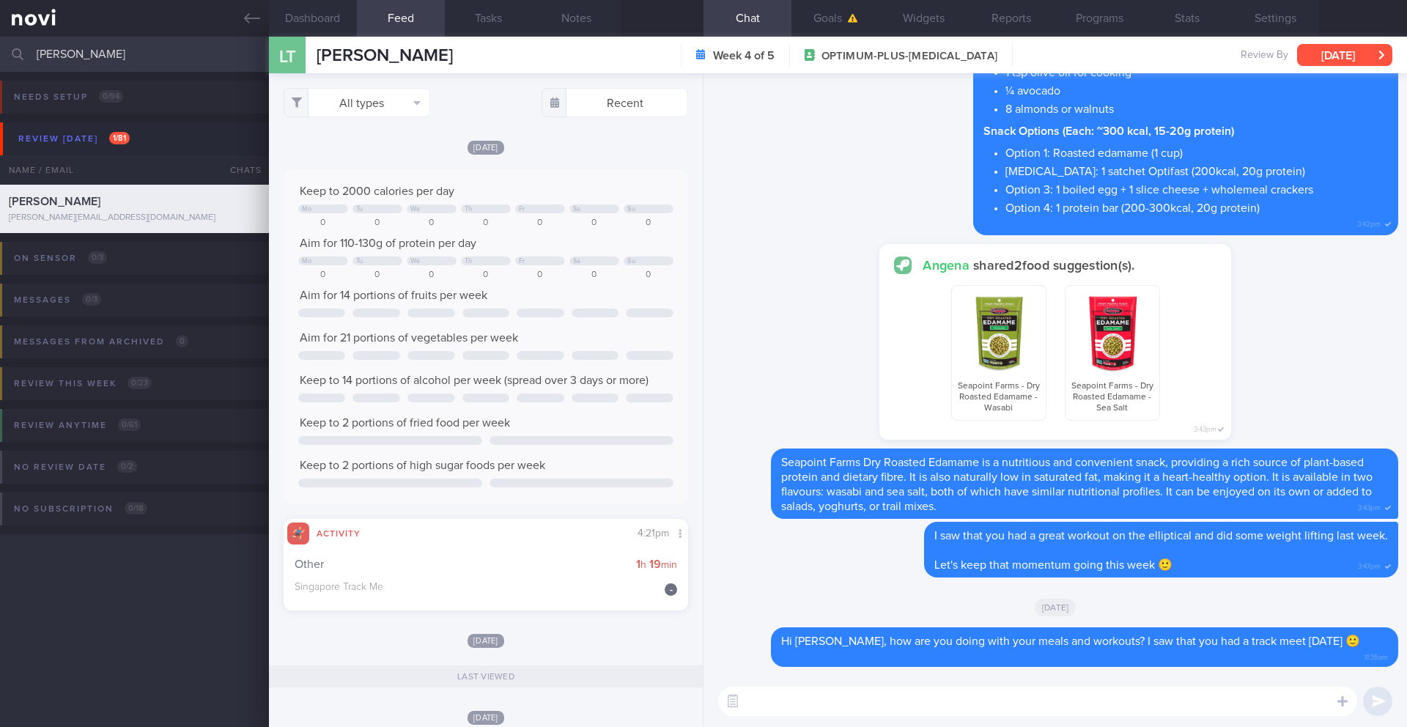
click at [1054, 49] on button "[DATE]" at bounding box center [1344, 55] width 95 height 22
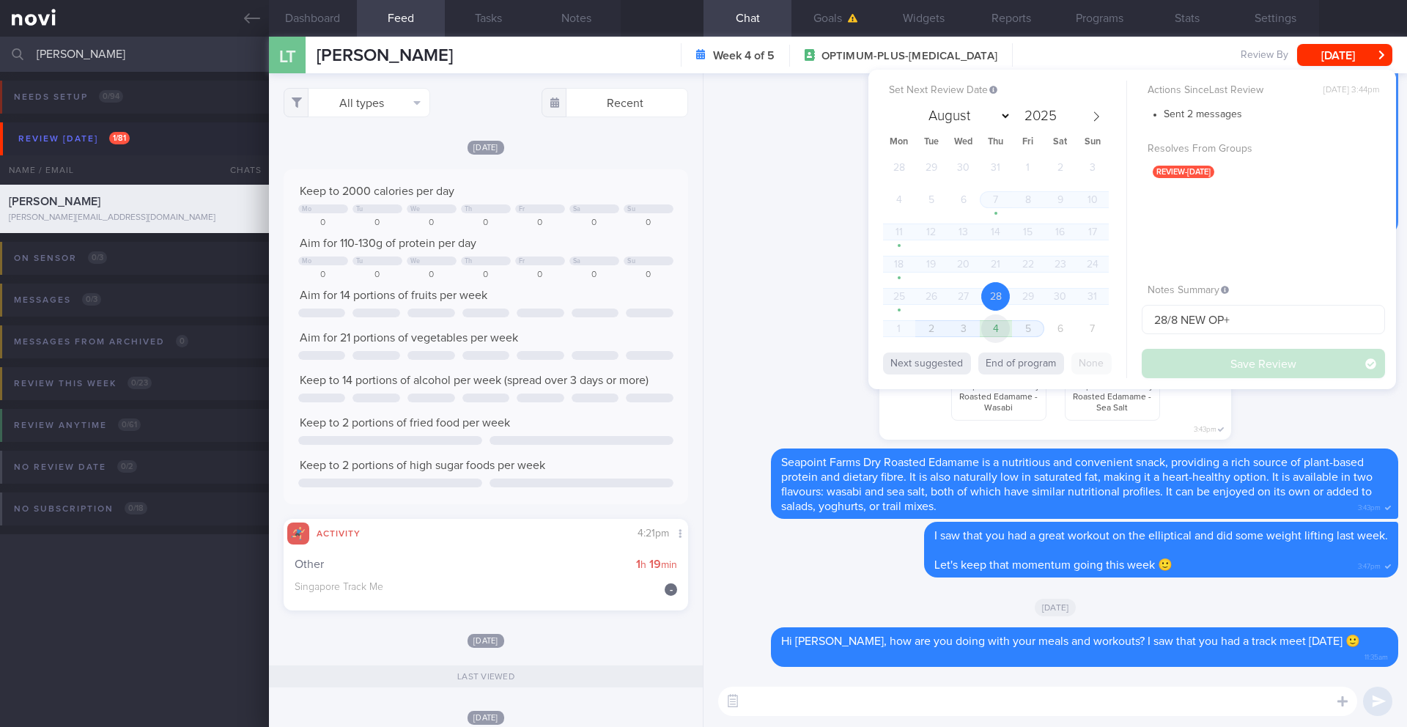
click at [1003, 332] on span "4" at bounding box center [995, 328] width 29 height 29
select select "8"
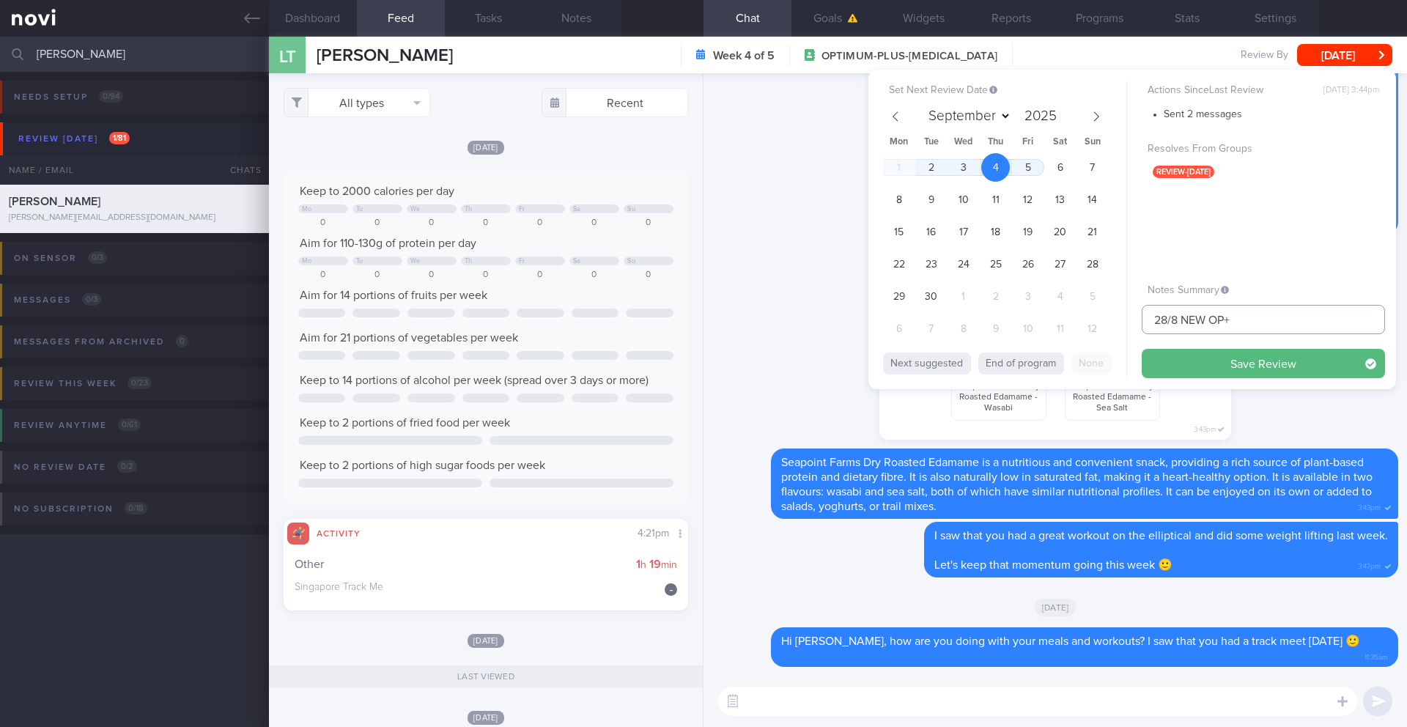
drag, startPoint x: 1179, startPoint y: 319, endPoint x: 1114, endPoint y: 319, distance: 65.9
click at [1054, 319] on div "Set Next Review Date [DATE] August September October November [DATE] Mon Tue We…" at bounding box center [1131, 229] width 527 height 319
type input "4/5 NEW OP+"
click at [1054, 366] on button "Save Review" at bounding box center [1262, 363] width 243 height 29
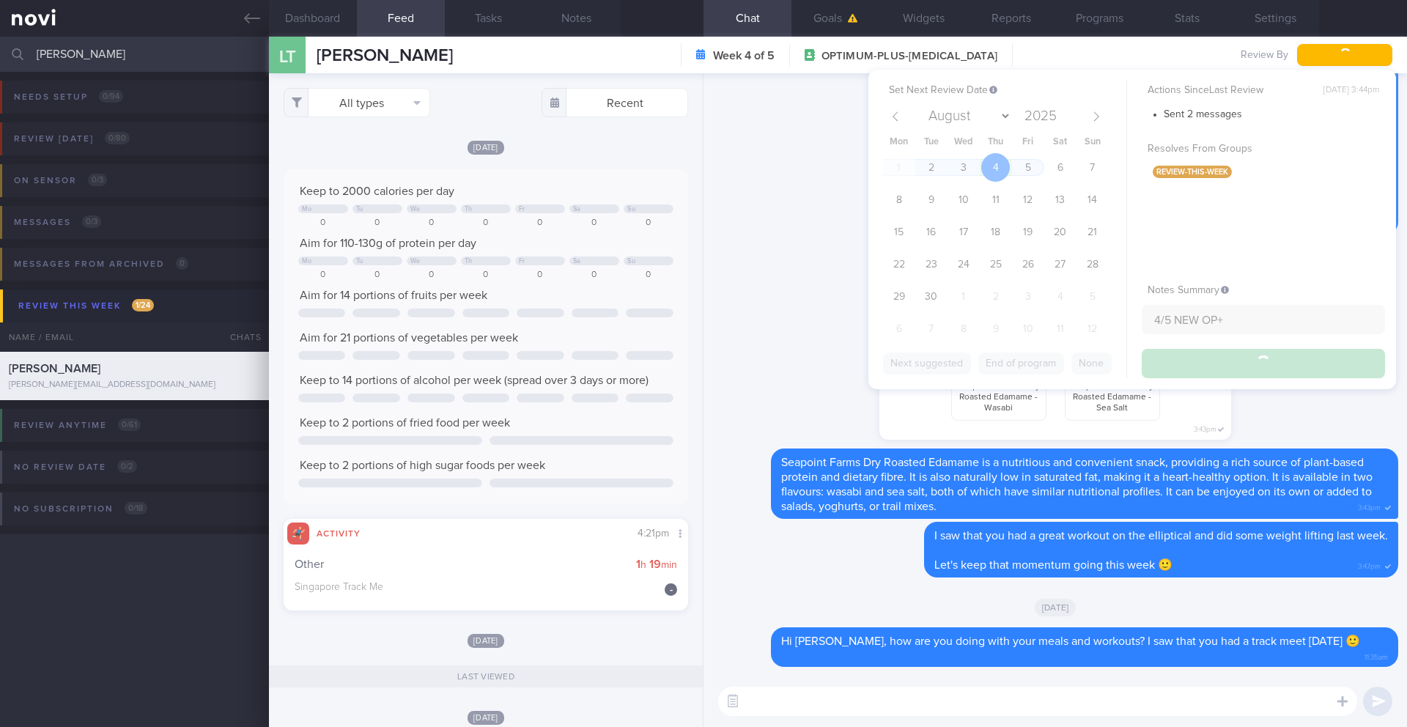
type input "4/5 NEW OP+"
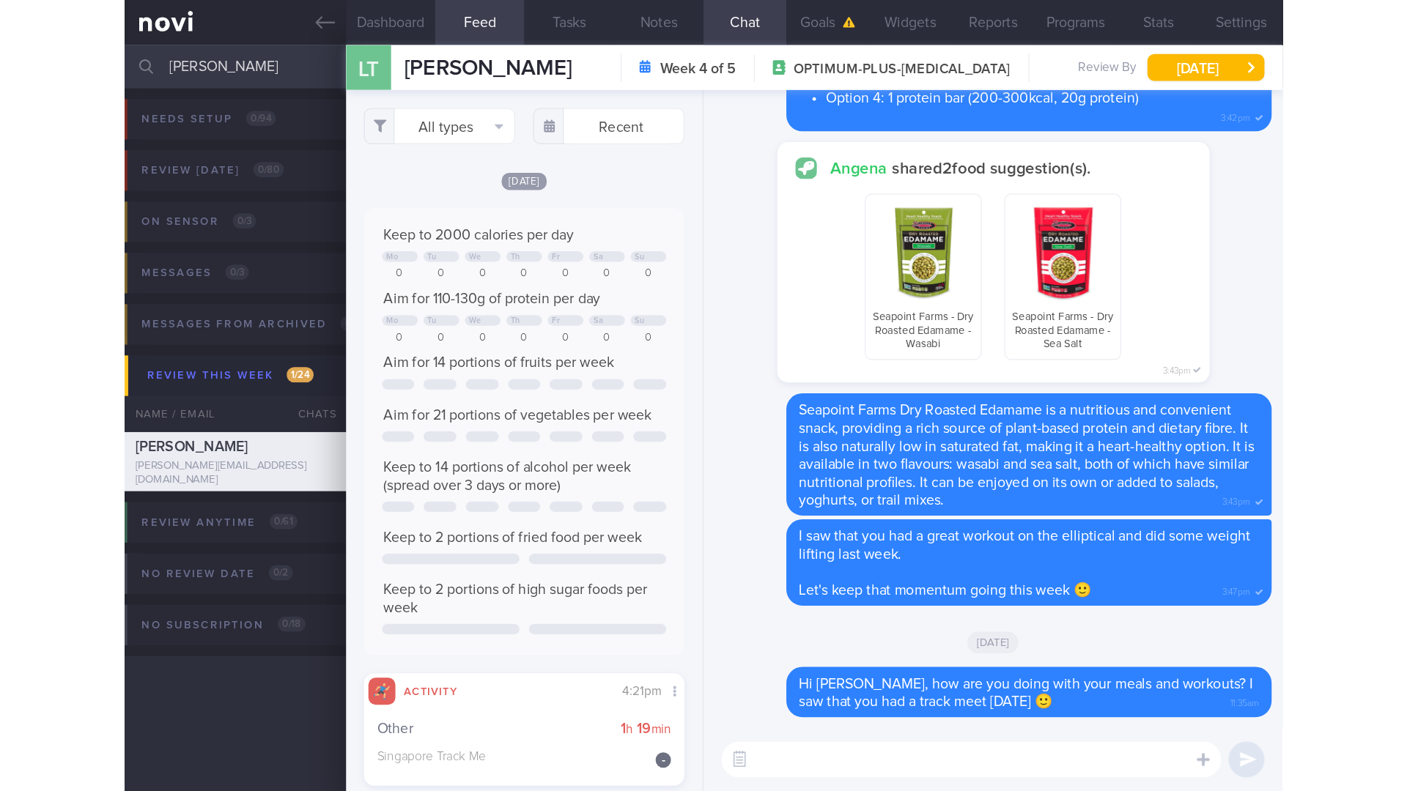
scroll to position [732456, 732365]
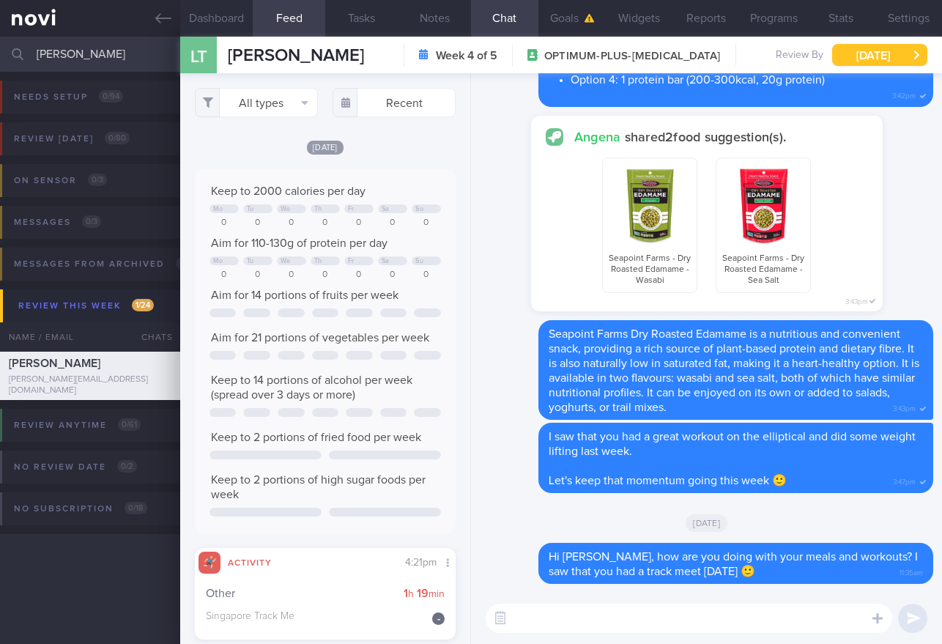
click at [899, 56] on button "[DATE]" at bounding box center [879, 55] width 95 height 22
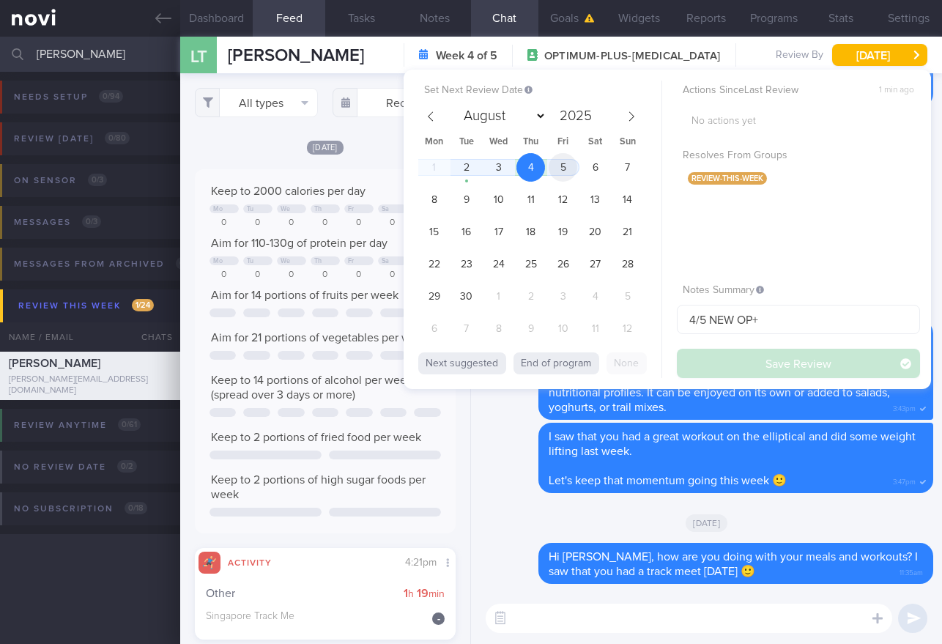
click at [564, 163] on span "5" at bounding box center [563, 167] width 29 height 29
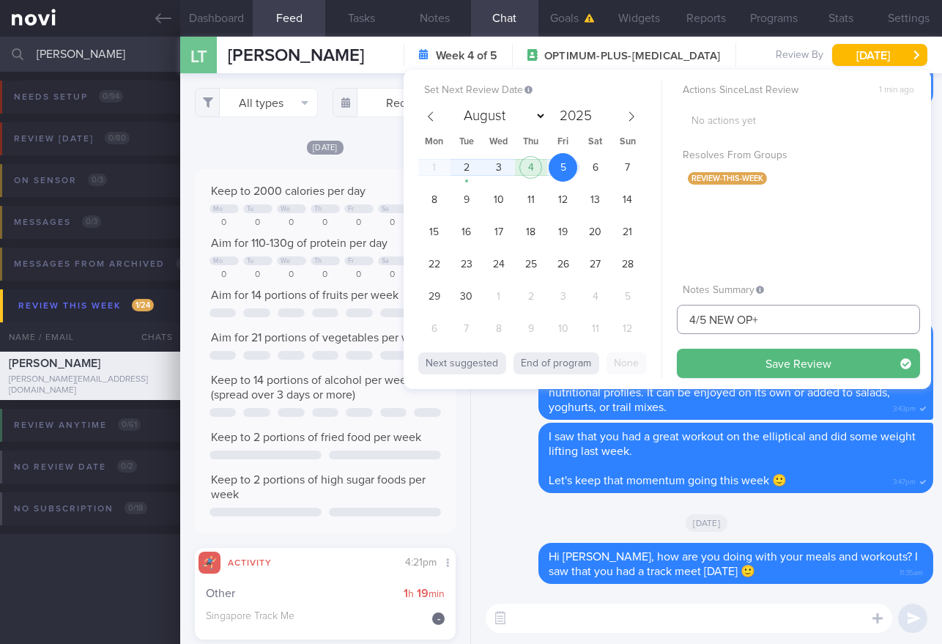
drag, startPoint x: 696, startPoint y: 325, endPoint x: 682, endPoint y: 324, distance: 14.0
click at [682, 324] on input "4/5 NEW OP+" at bounding box center [798, 319] width 243 height 29
type input "5-8/9 NEW OP+"
click at [722, 357] on button "Save Review" at bounding box center [798, 363] width 243 height 29
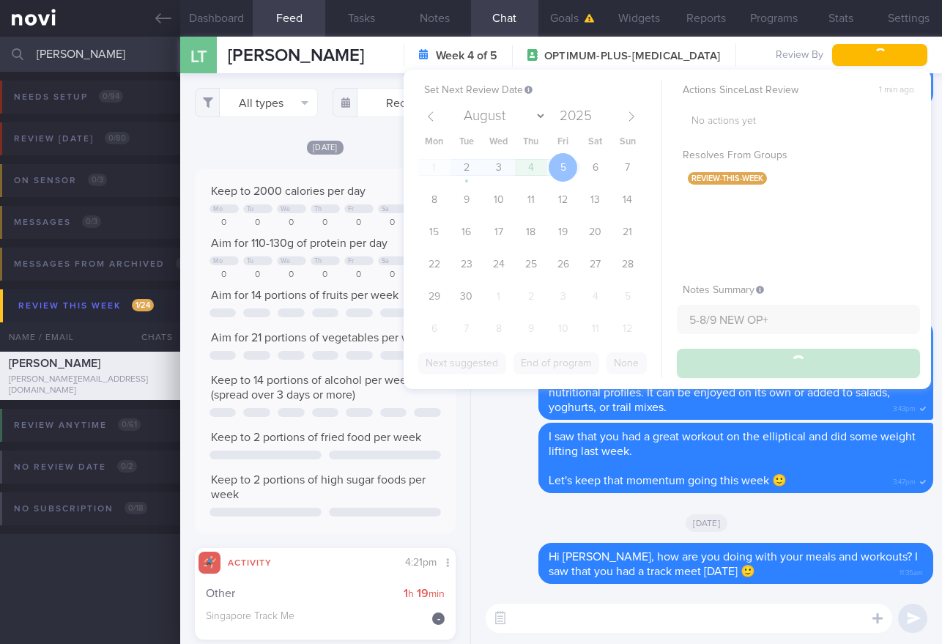
type input "5-8/9 NEW OP+"
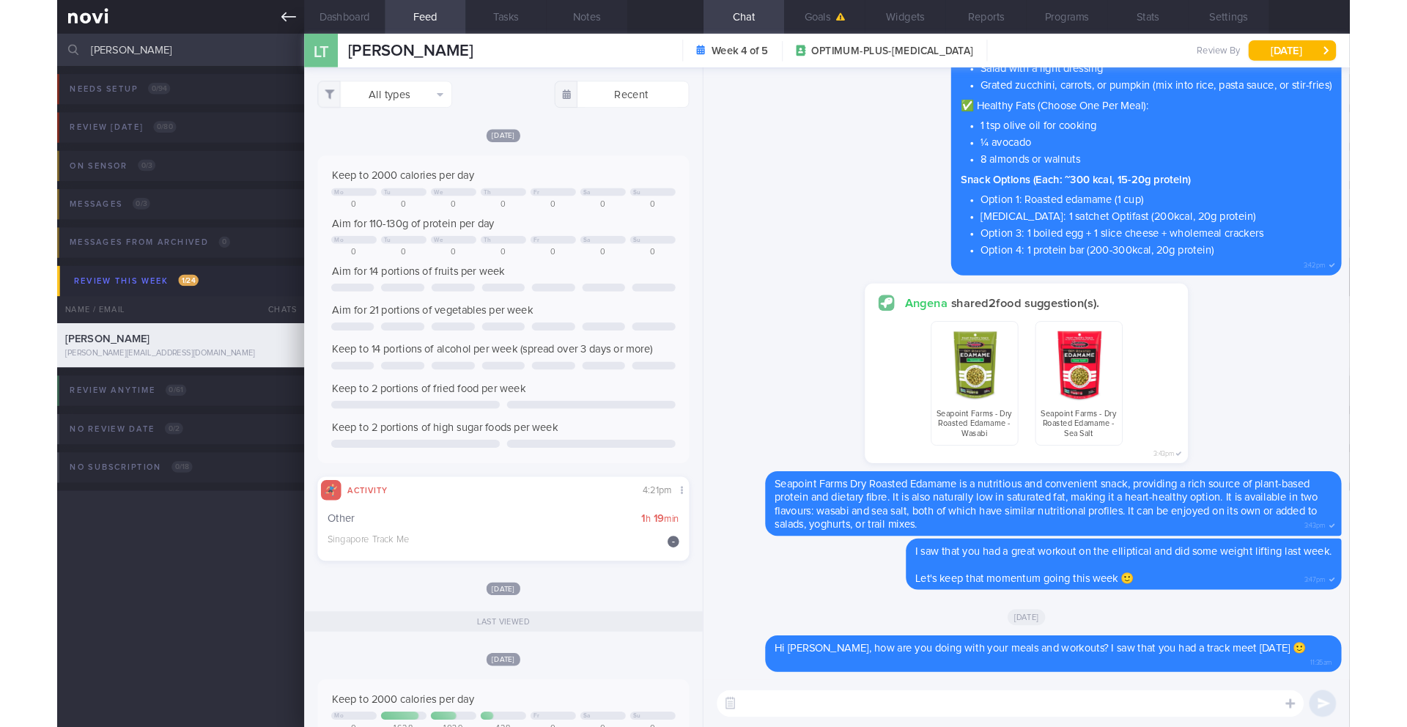
scroll to position [204, 368]
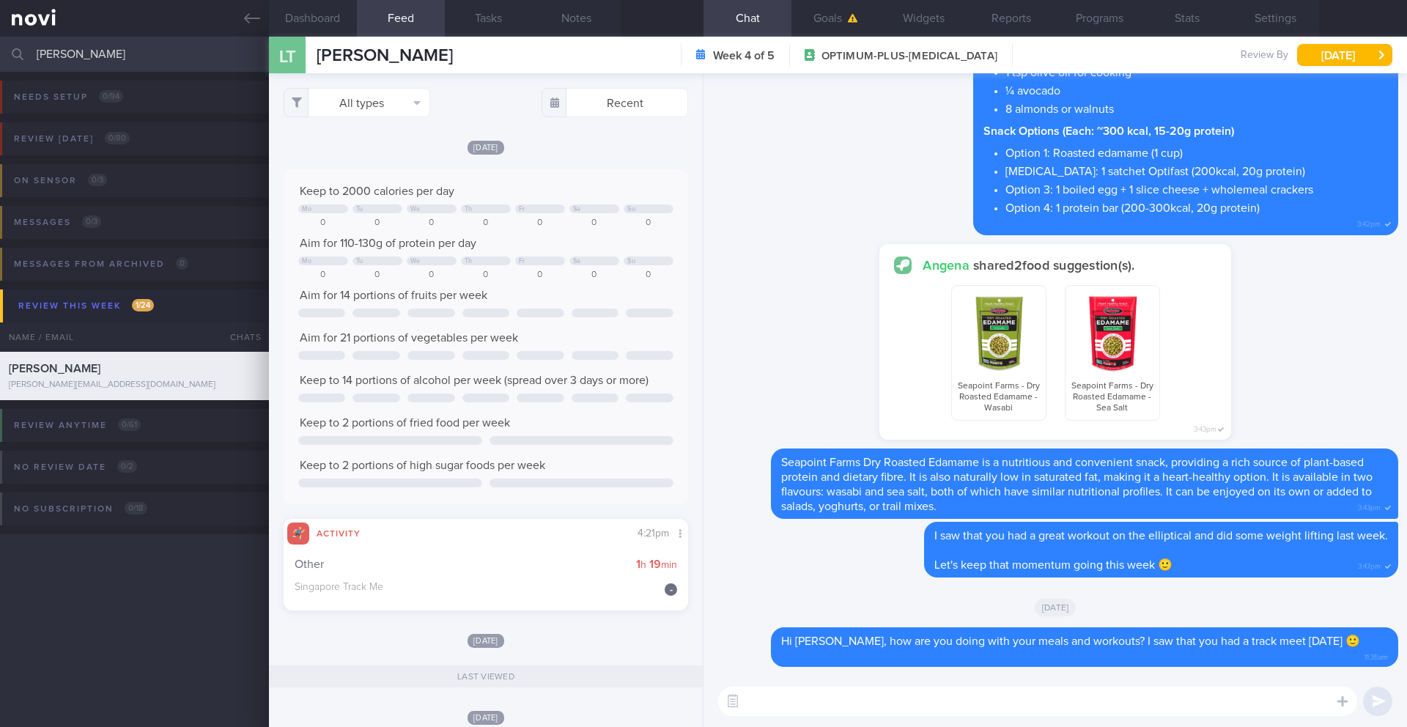
click at [163, 57] on input "[PERSON_NAME]" at bounding box center [703, 54] width 1407 height 35
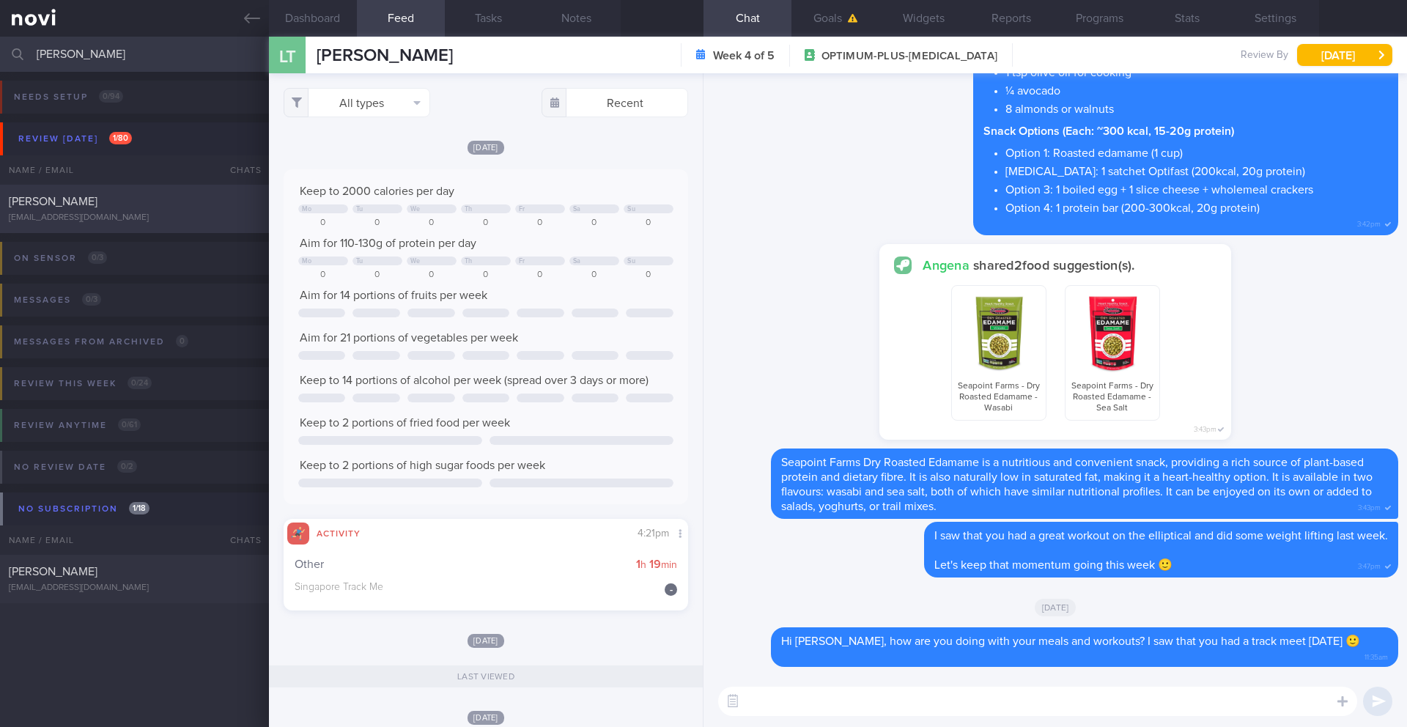
type input "[PERSON_NAME]"
click at [157, 223] on div "[PERSON_NAME] [EMAIL_ADDRESS][DOMAIN_NAME] [DATE][DATE] 27-28/8 (H/o [MEDICAL_D…" at bounding box center [703, 209] width 1407 height 48
type input "27-28/8 (H/o [MEDICAL_DATA]) Check logs. Check on exercise"
type textarea "EXERCISE: ([DATE]) Workouts are still good - generally reformer Pilates / yoga …"
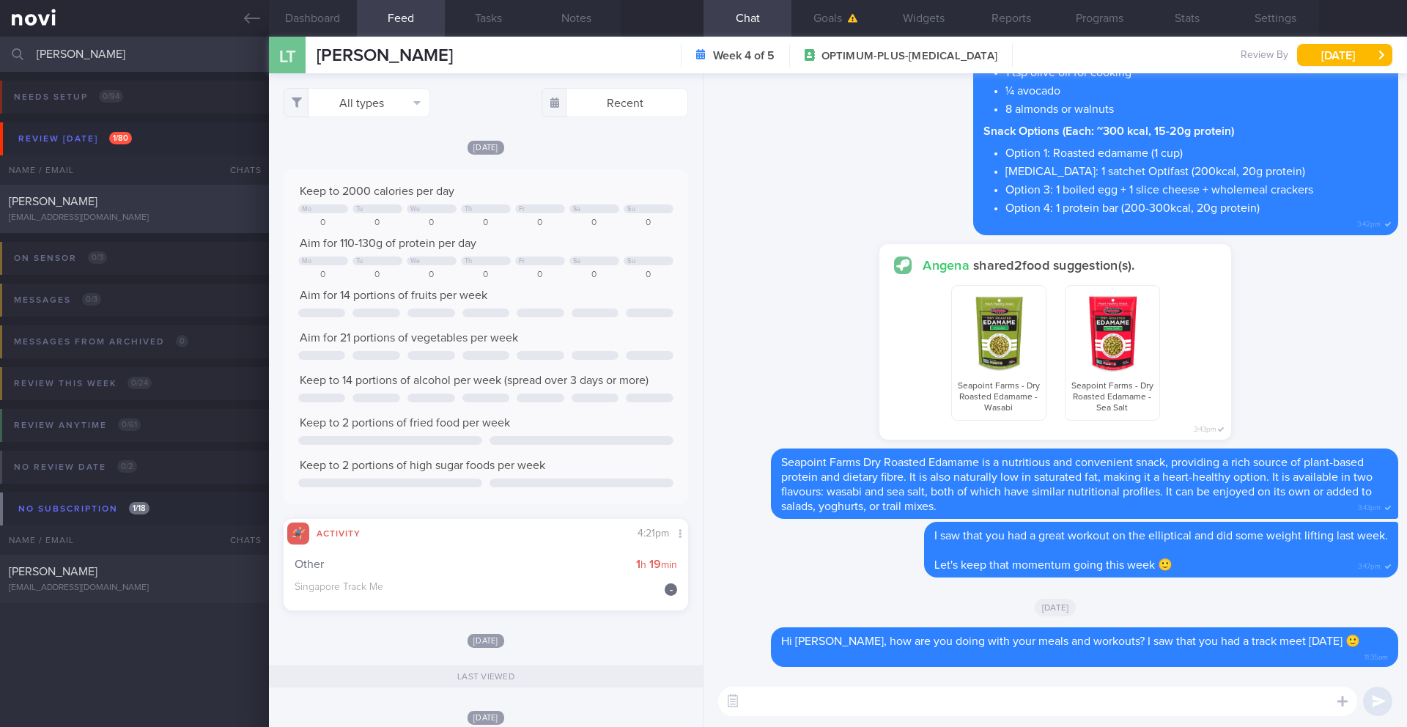
select select "7"
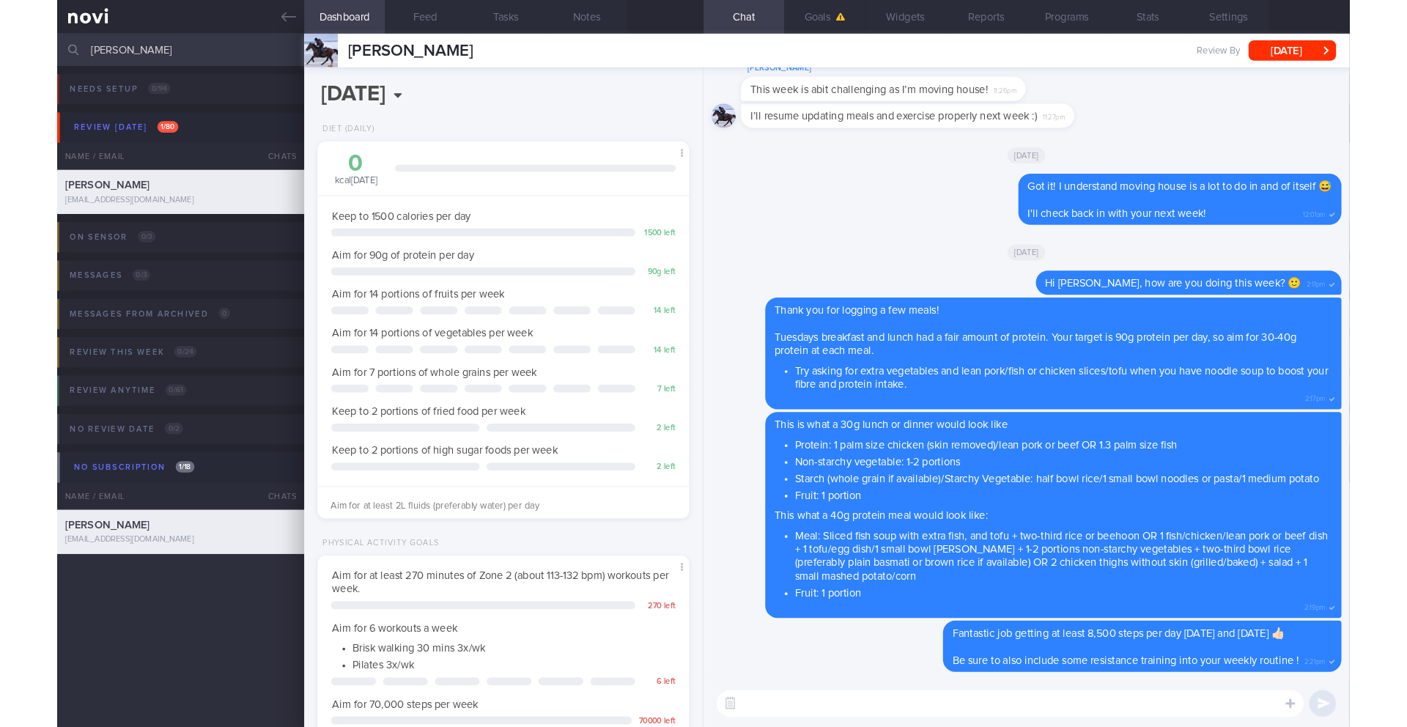
scroll to position [204, 368]
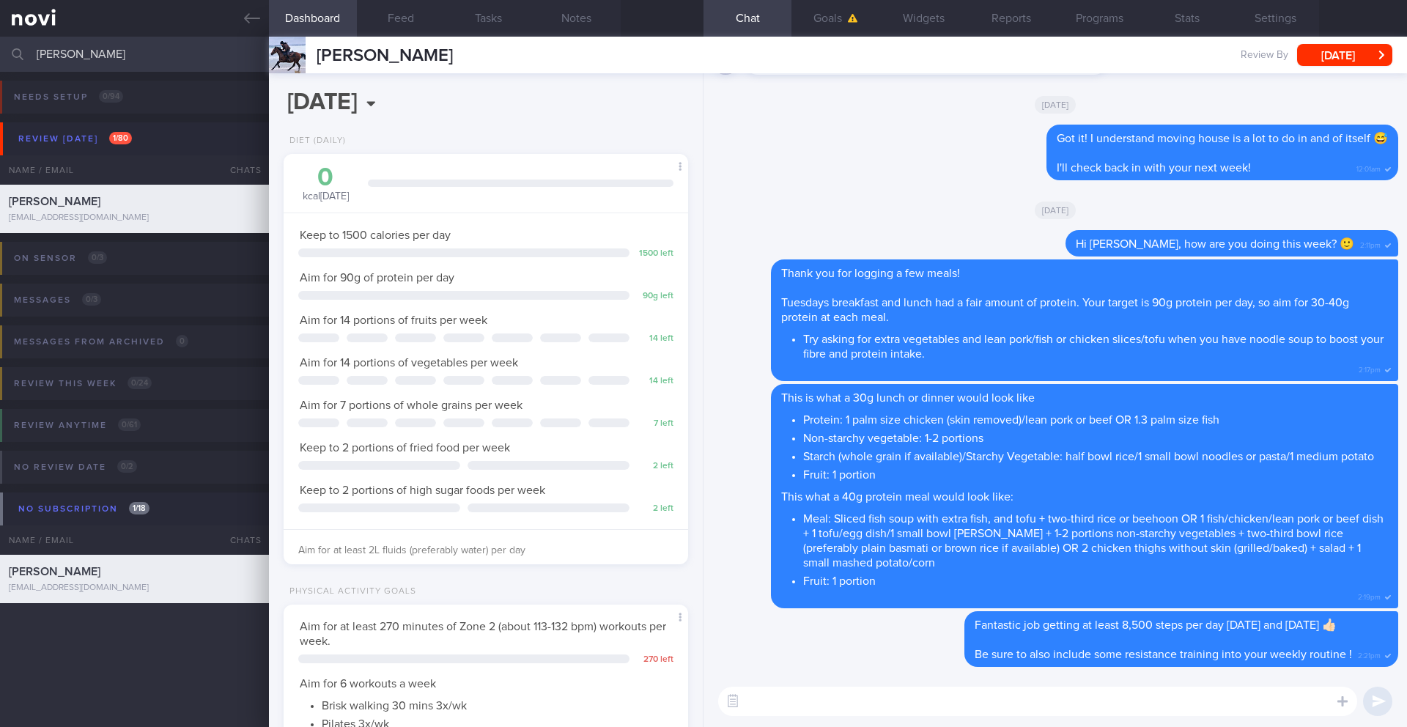
click at [892, 594] on textarea at bounding box center [1037, 700] width 639 height 29
click at [1054, 21] on button "Programs" at bounding box center [1099, 18] width 88 height 37
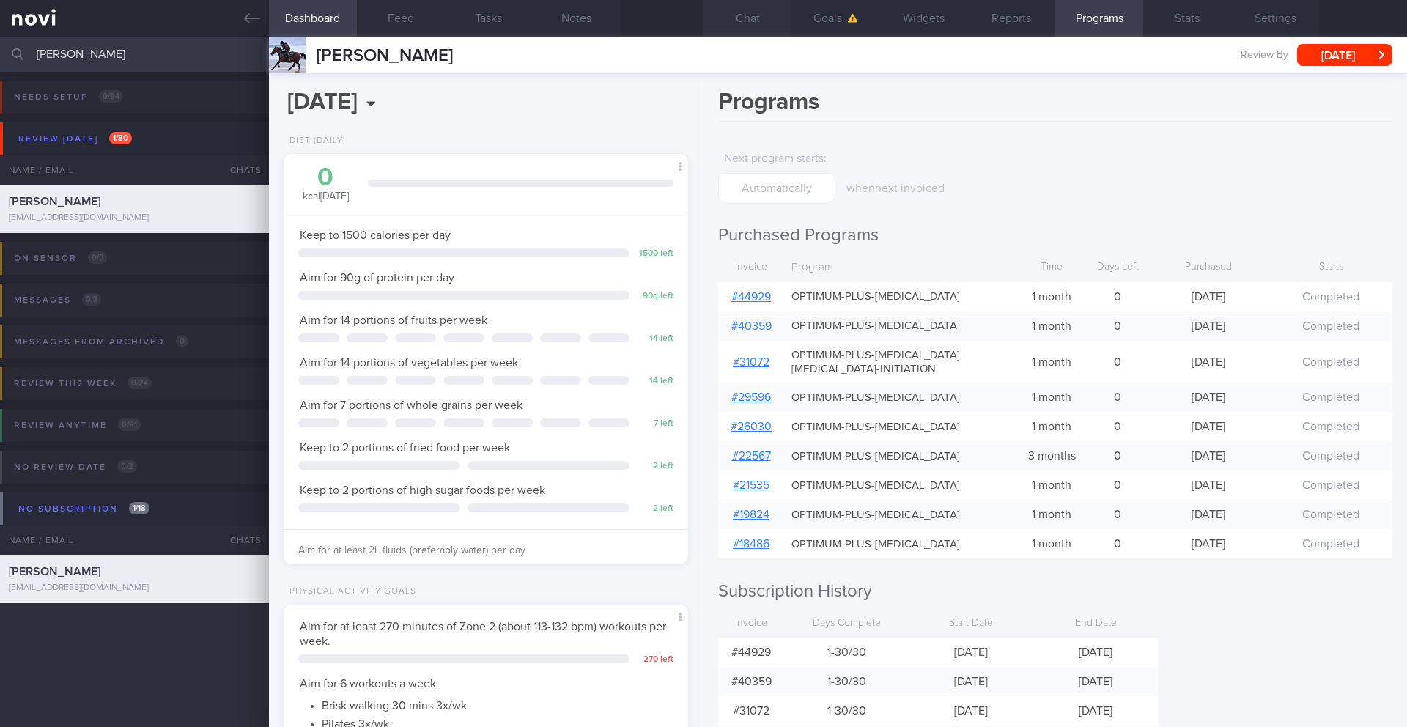
click at [746, 18] on button "Chat" at bounding box center [747, 18] width 88 height 37
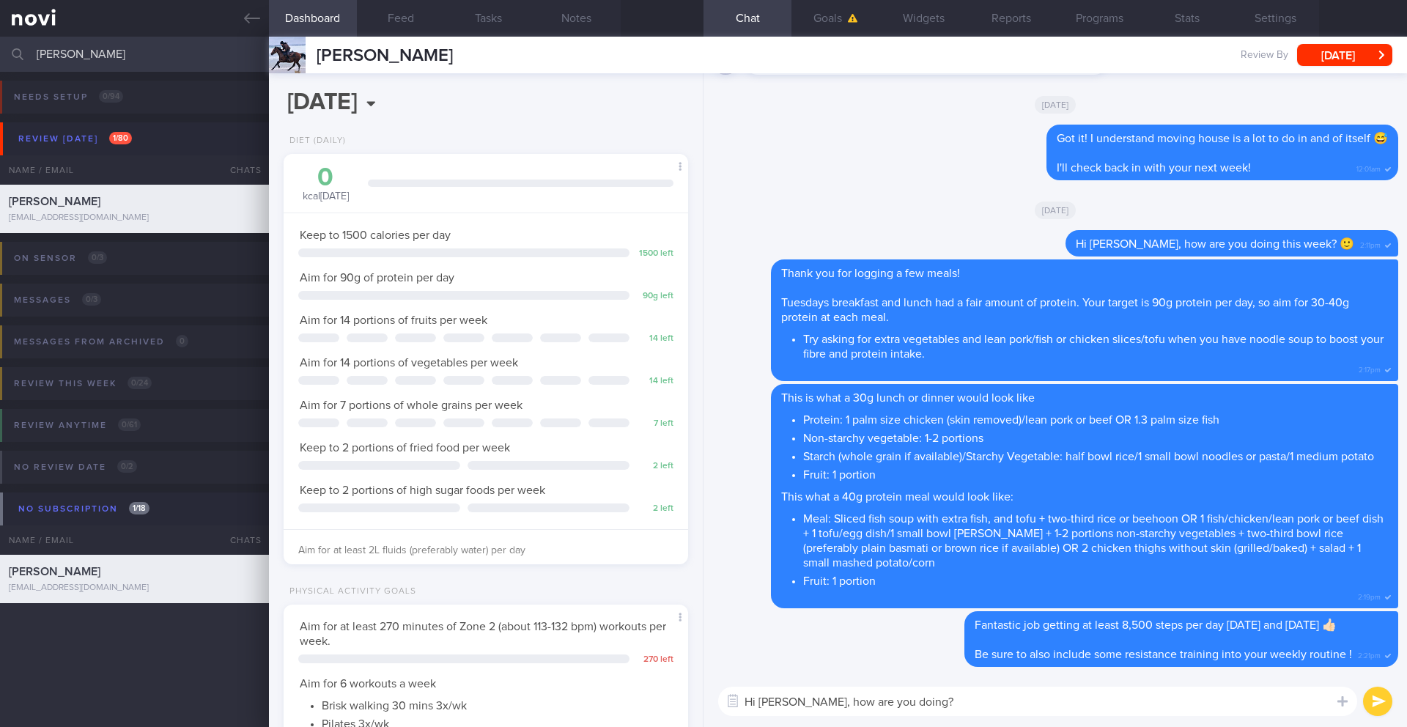
click at [971, 594] on textarea "Hi [PERSON_NAME], how are you doing?" at bounding box center [1037, 700] width 639 height 29
drag, startPoint x: 952, startPoint y: 704, endPoint x: 913, endPoint y: 700, distance: 39.7
click at [913, 594] on textarea "Hi [PERSON_NAME], how are you doing? I n" at bounding box center [1037, 700] width 639 height 29
paste textarea "oticed that your program ended on ______, and you don’t have a review appointme…"
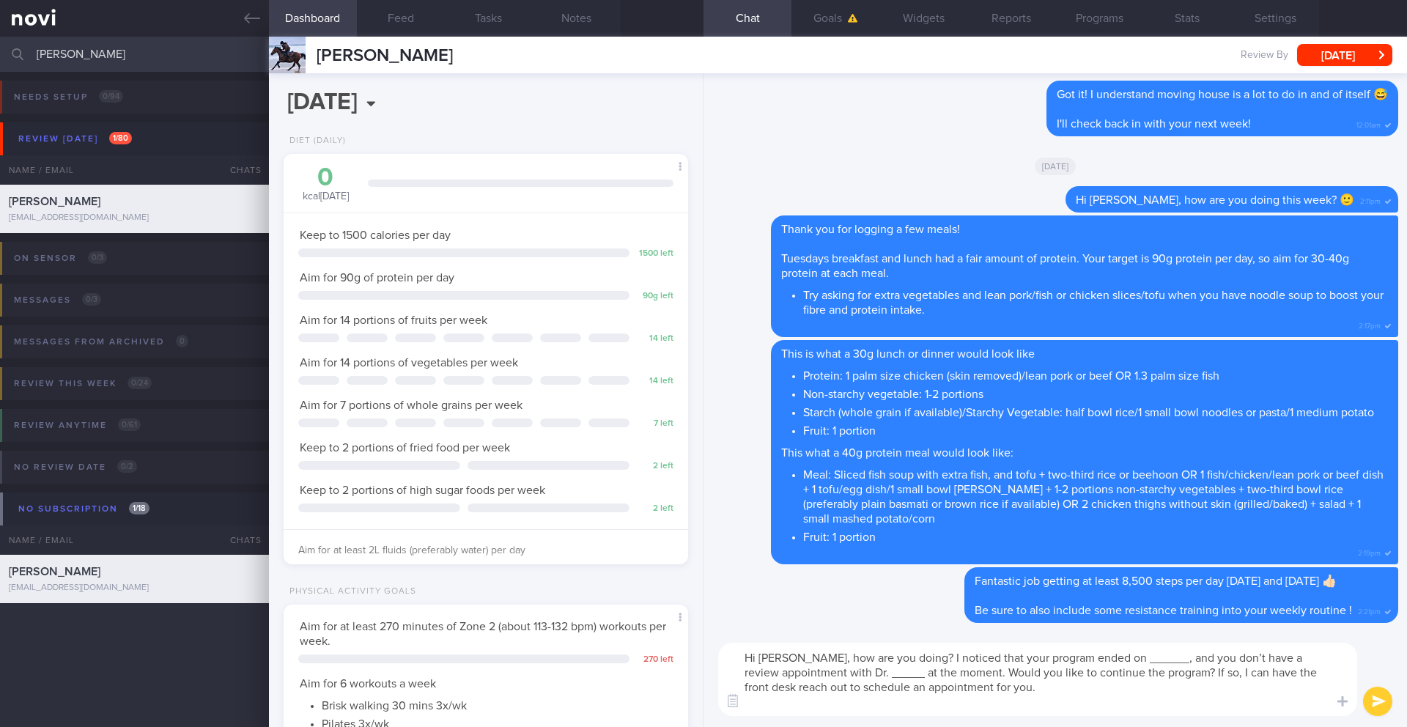
drag, startPoint x: 1146, startPoint y: 659, endPoint x: 1108, endPoint y: 661, distance: 38.2
click at [1054, 594] on textarea "Hi [PERSON_NAME], how are you doing? I noticed that your program ended on _____…" at bounding box center [1037, 678] width 639 height 73
drag, startPoint x: 920, startPoint y: 678, endPoint x: 894, endPoint y: 677, distance: 26.4
click at [894, 594] on textarea "Hi [PERSON_NAME], how are you doing? I noticed that your program ended on [DATE…" at bounding box center [1037, 678] width 639 height 73
click at [913, 594] on textarea "Hi [PERSON_NAME], how are you doing? I noticed that your program ended on [DATE…" at bounding box center [1037, 678] width 639 height 73
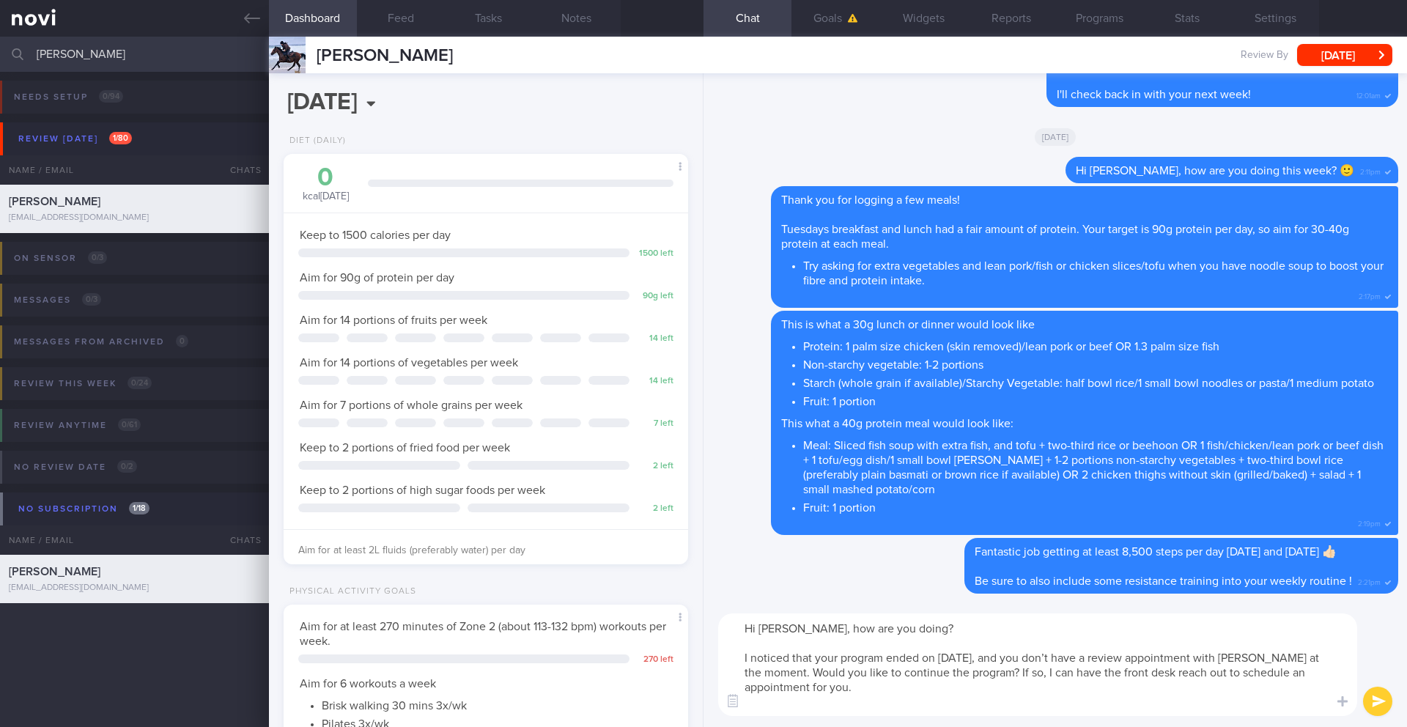
click at [979, 594] on textarea "Hi [PERSON_NAME], how are you doing? I noticed that your program ended on [DATE…" at bounding box center [1037, 664] width 639 height 103
type textarea "Hi [PERSON_NAME], how are you doing? 🙂 I noticed that your program ended on [DA…"
click at [1054, 594] on button "submit" at bounding box center [1377, 700] width 29 height 29
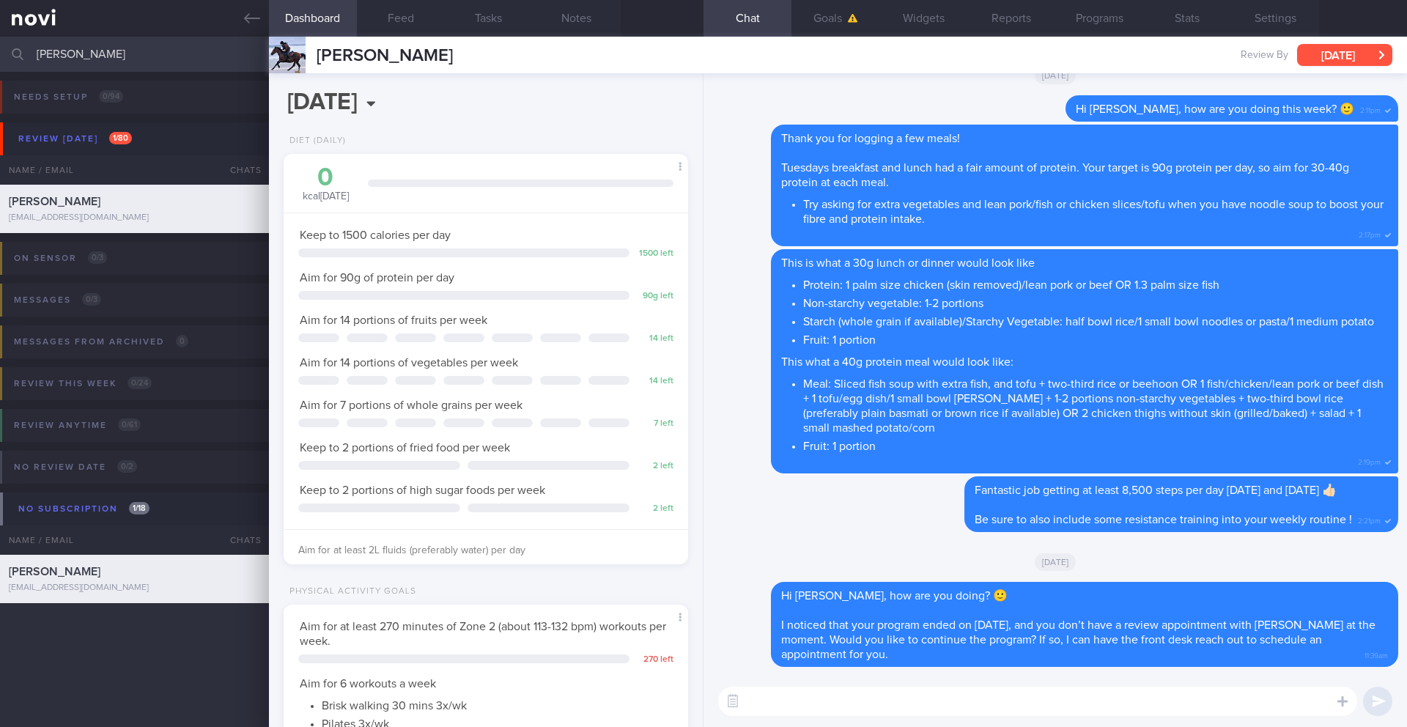
click at [1054, 47] on button "[DATE]" at bounding box center [1344, 55] width 95 height 22
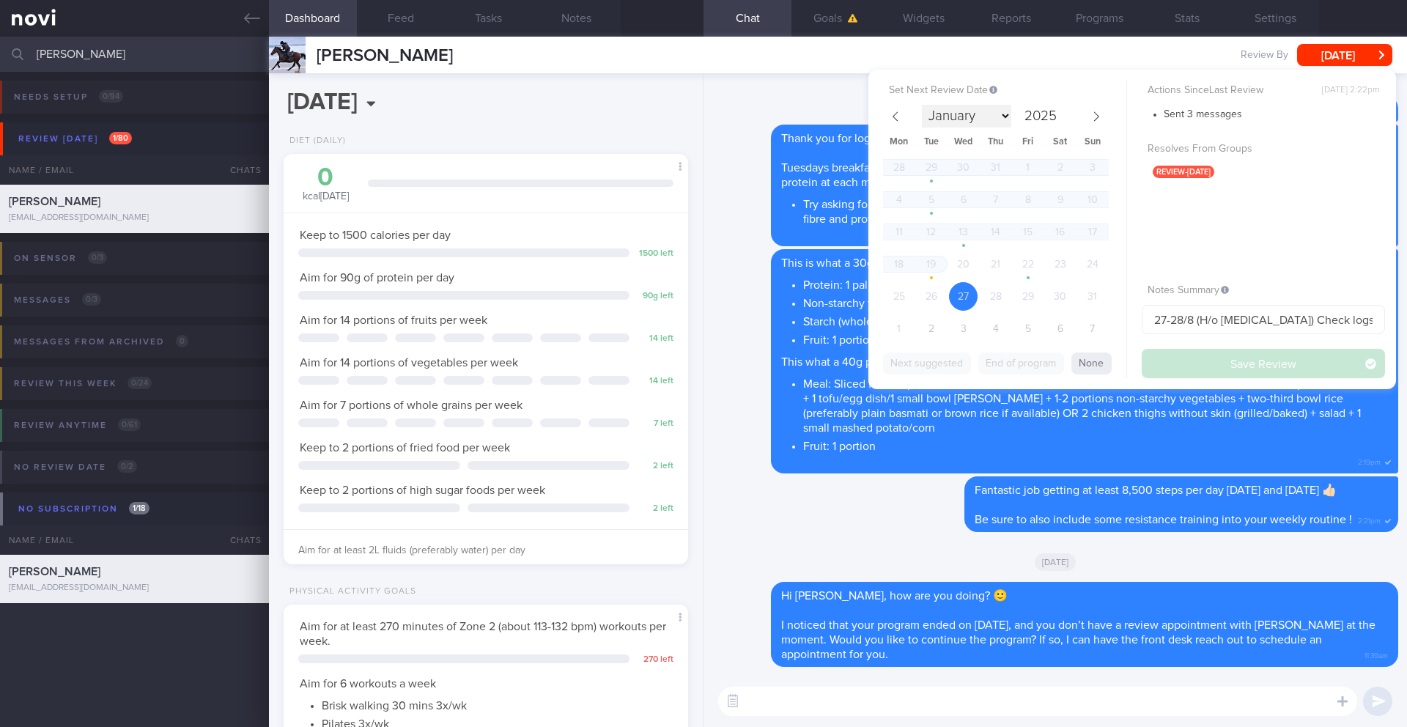
click at [999, 124] on select "January February March April May June July August September October November De…" at bounding box center [966, 116] width 89 height 23
select select "8"
click at [934, 198] on span "9" at bounding box center [930, 199] width 29 height 29
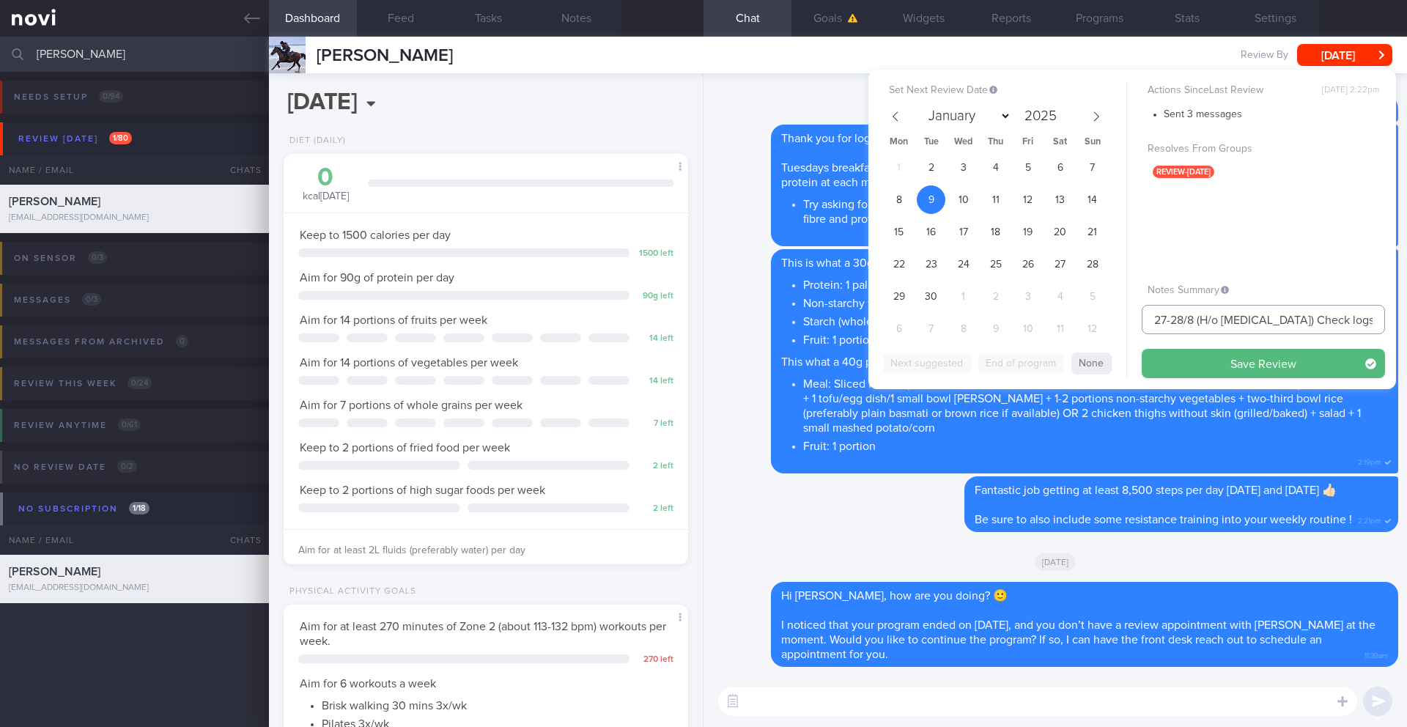
drag, startPoint x: 1193, startPoint y: 323, endPoint x: 1102, endPoint y: 316, distance: 91.8
click at [1054, 316] on div "Set Next Review Date [DATE] January February March April May June July August S…" at bounding box center [1131, 229] width 527 height 319
type input "9/9 Check if want to renew (H/o [MEDICAL_DATA]) Check logs. Check on exercise"
click at [1054, 371] on button "Save Review" at bounding box center [1262, 363] width 243 height 29
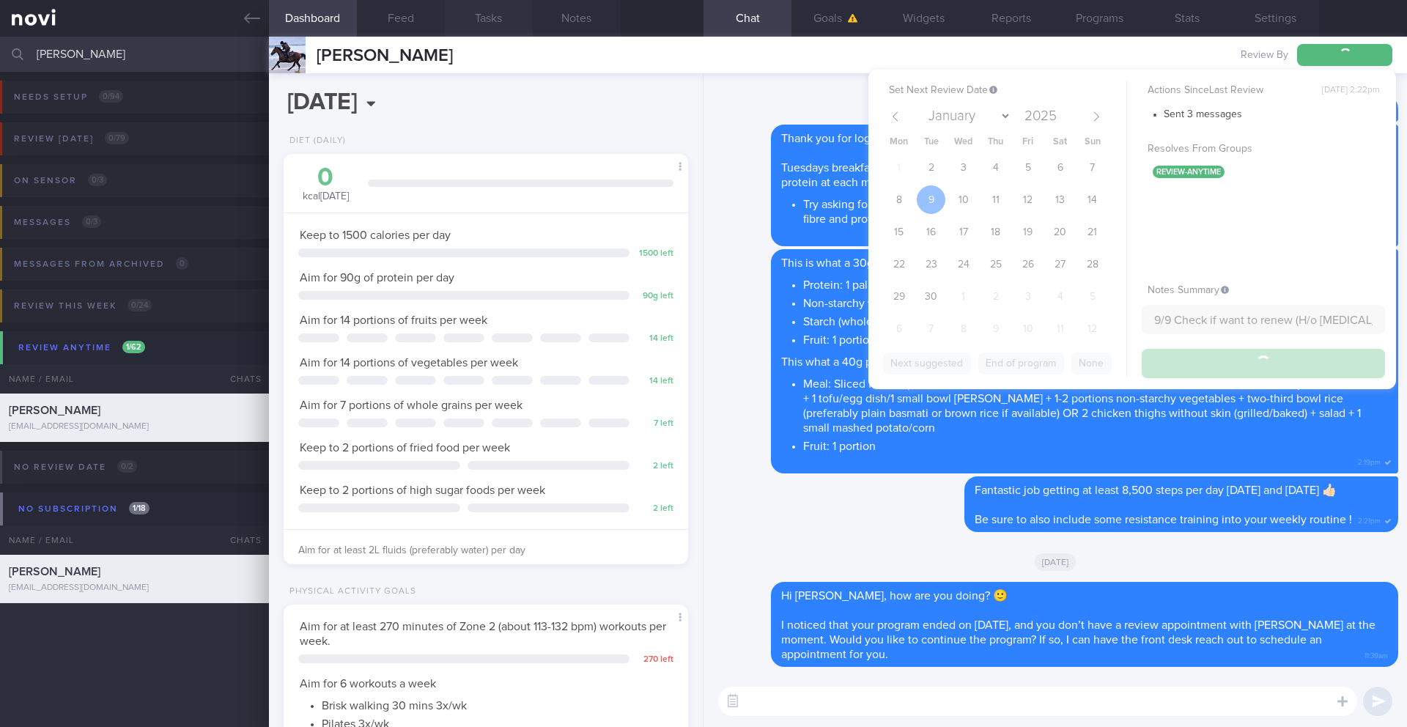
type input "9/9 Check if want to renew (H/o [MEDICAL_DATA]) Check logs. Check on exercise"
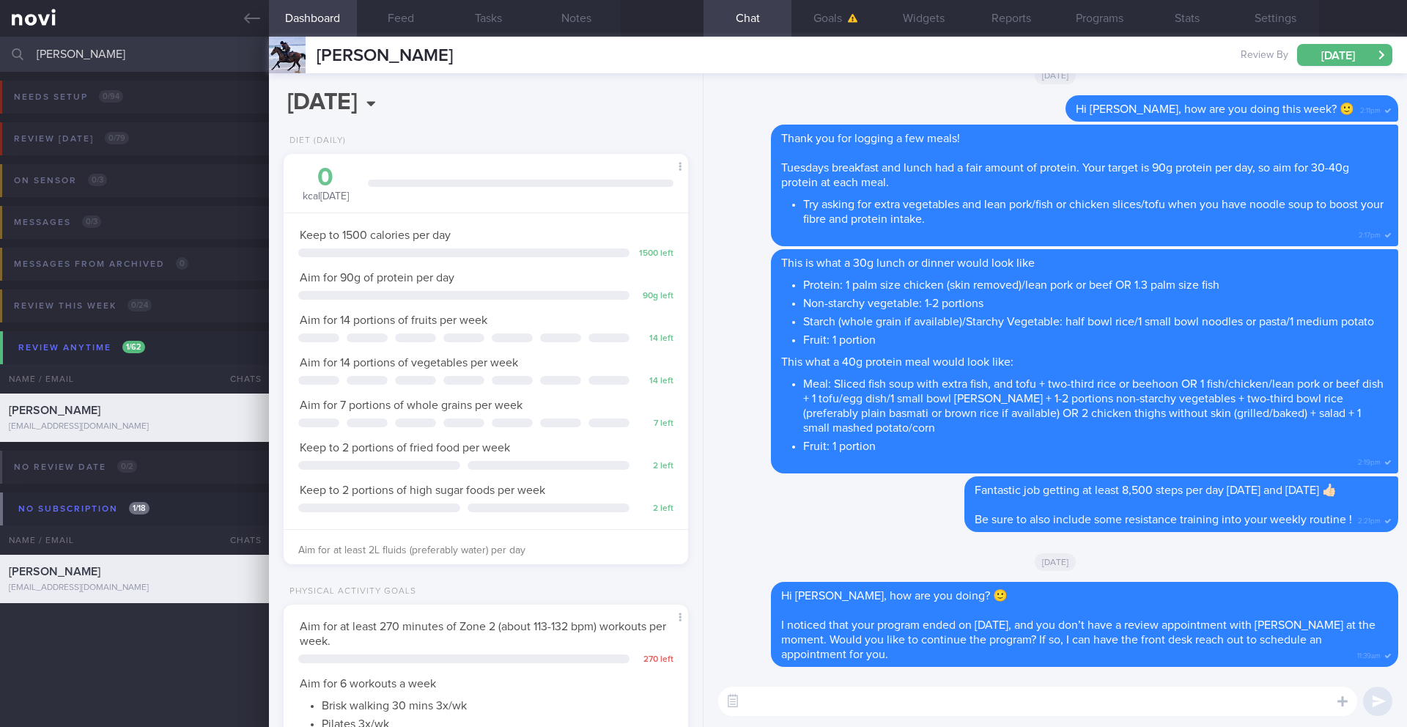
click at [100, 53] on input "[PERSON_NAME]" at bounding box center [703, 54] width 1407 height 35
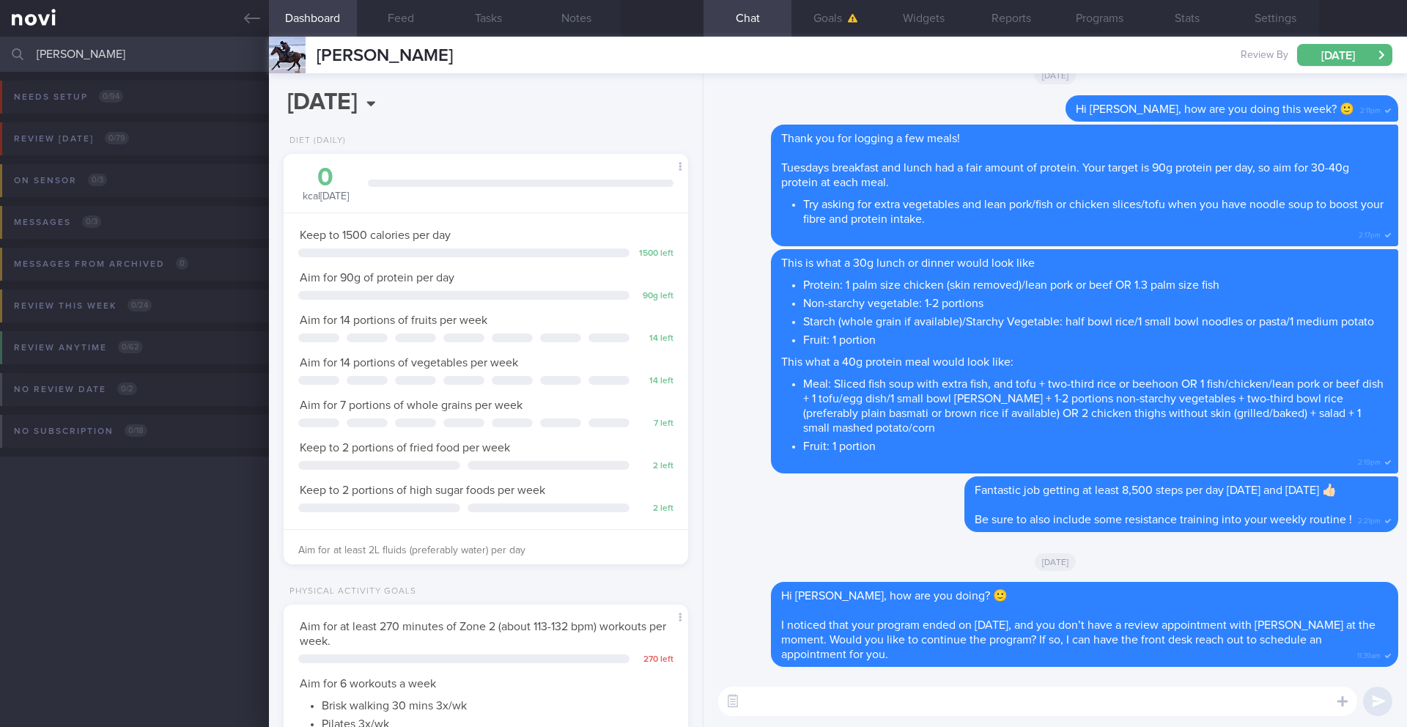
click at [593, 111] on div "[DATE], 2 Sep Diet (Daily) 0 kcal [DATE] Carbs Protein Fat 0 g 0 g 0 g Keep to …" at bounding box center [486, 399] width 434 height 653
drag, startPoint x: 146, startPoint y: 54, endPoint x: 259, endPoint y: 58, distance: 113.6
click at [259, 58] on div "[PERSON_NAME] Assigned patients Assigned patients All active patients Archived …" at bounding box center [703, 54] width 1407 height 35
drag, startPoint x: 144, startPoint y: 59, endPoint x: 37, endPoint y: 59, distance: 107.0
click at [37, 59] on input "[PERSON_NAME]" at bounding box center [703, 54] width 1407 height 35
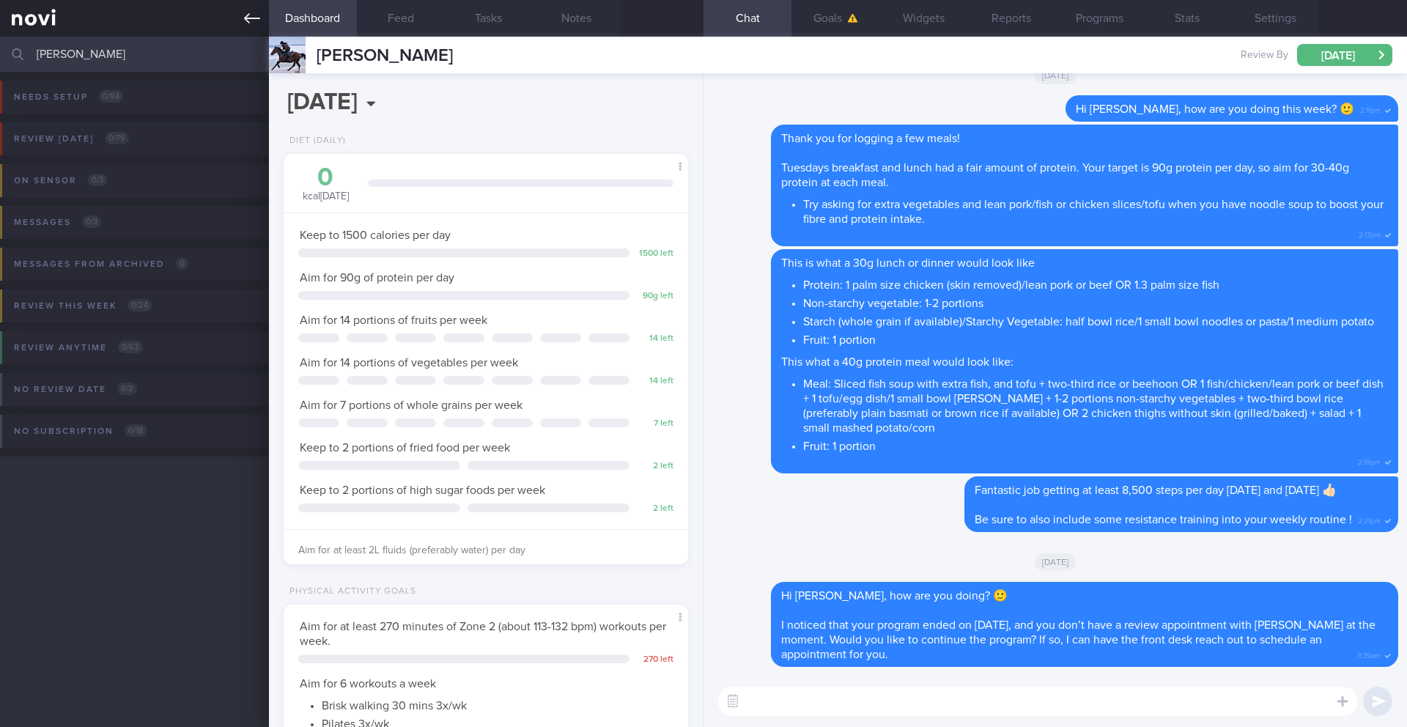
click at [244, 22] on icon at bounding box center [252, 18] width 16 height 16
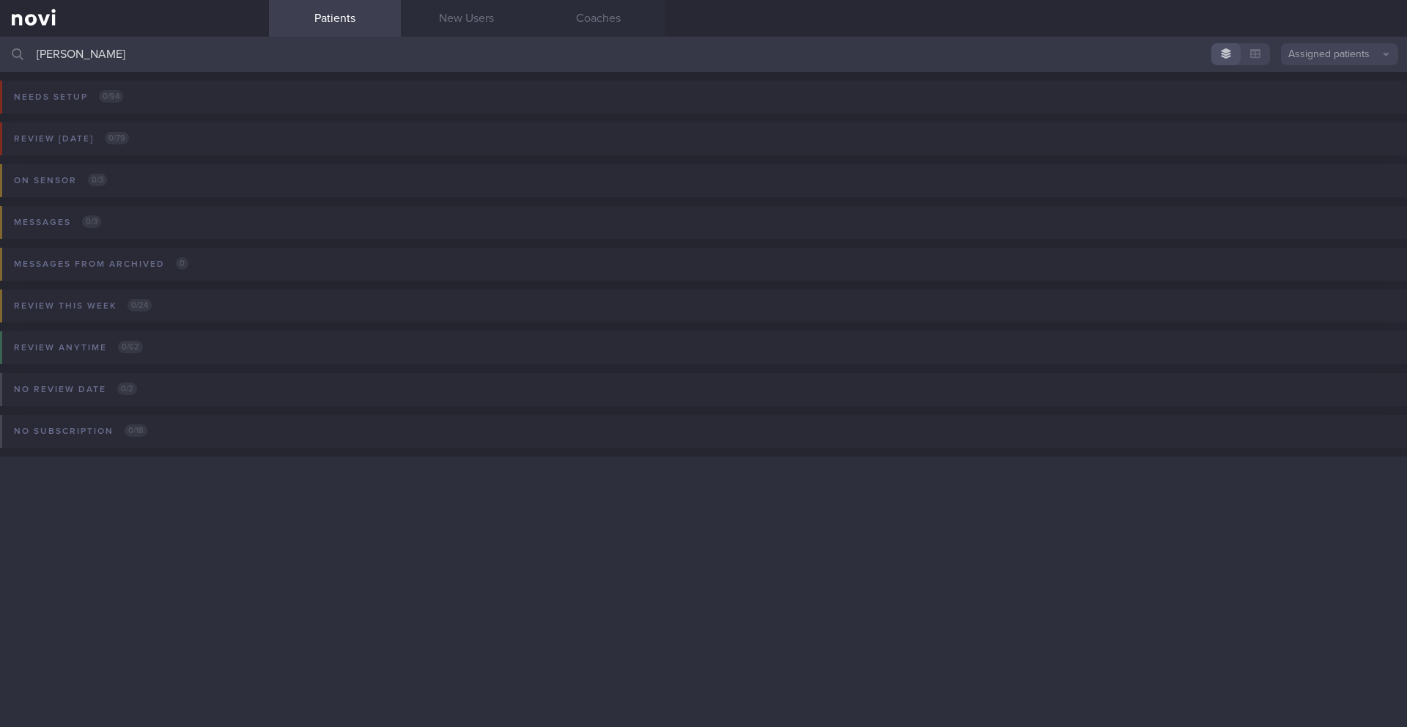
click at [135, 70] on input "[PERSON_NAME]" at bounding box center [703, 54] width 1407 height 35
drag, startPoint x: 147, startPoint y: 59, endPoint x: 97, endPoint y: 61, distance: 50.6
click at [97, 61] on input "[PERSON_NAME]" at bounding box center [703, 54] width 1407 height 35
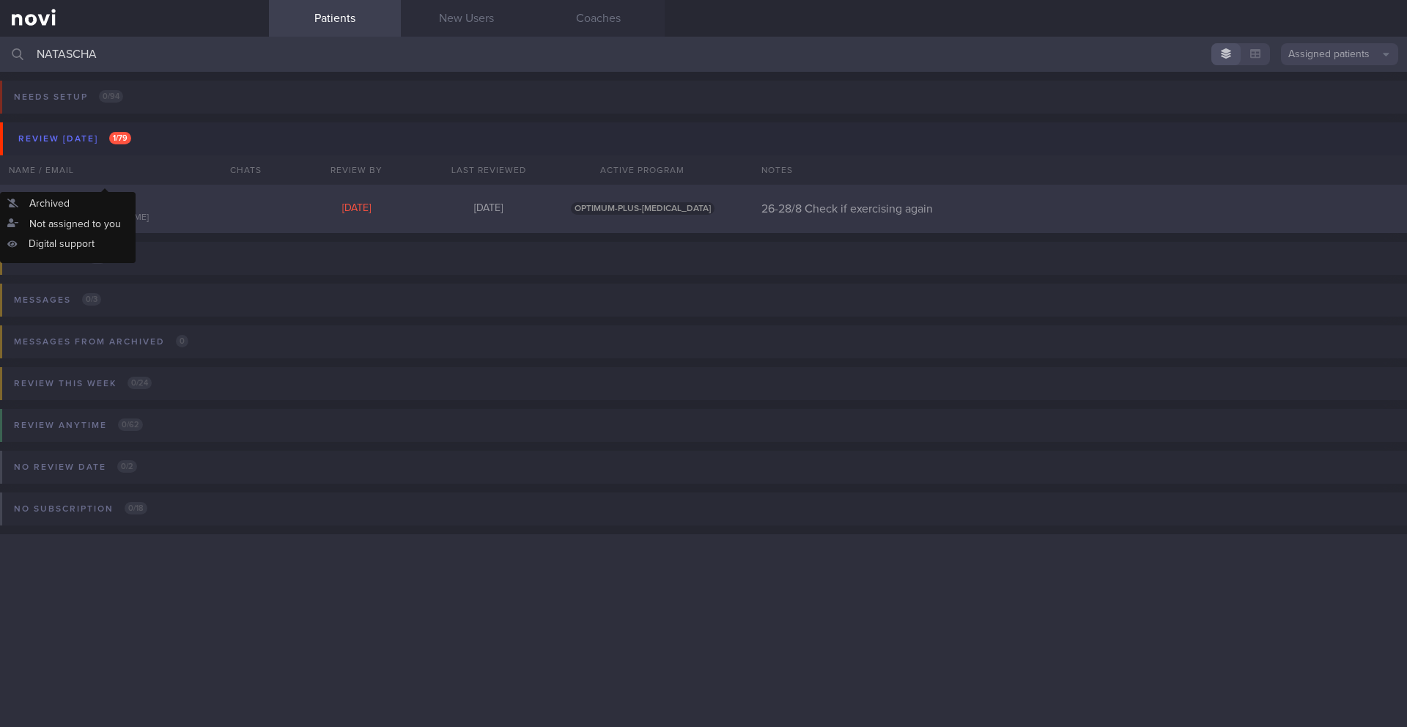
type input "NATASCHA"
click at [188, 216] on div "[EMAIL_ADDRESS][DOMAIN_NAME]" at bounding box center [134, 217] width 251 height 11
select select "7"
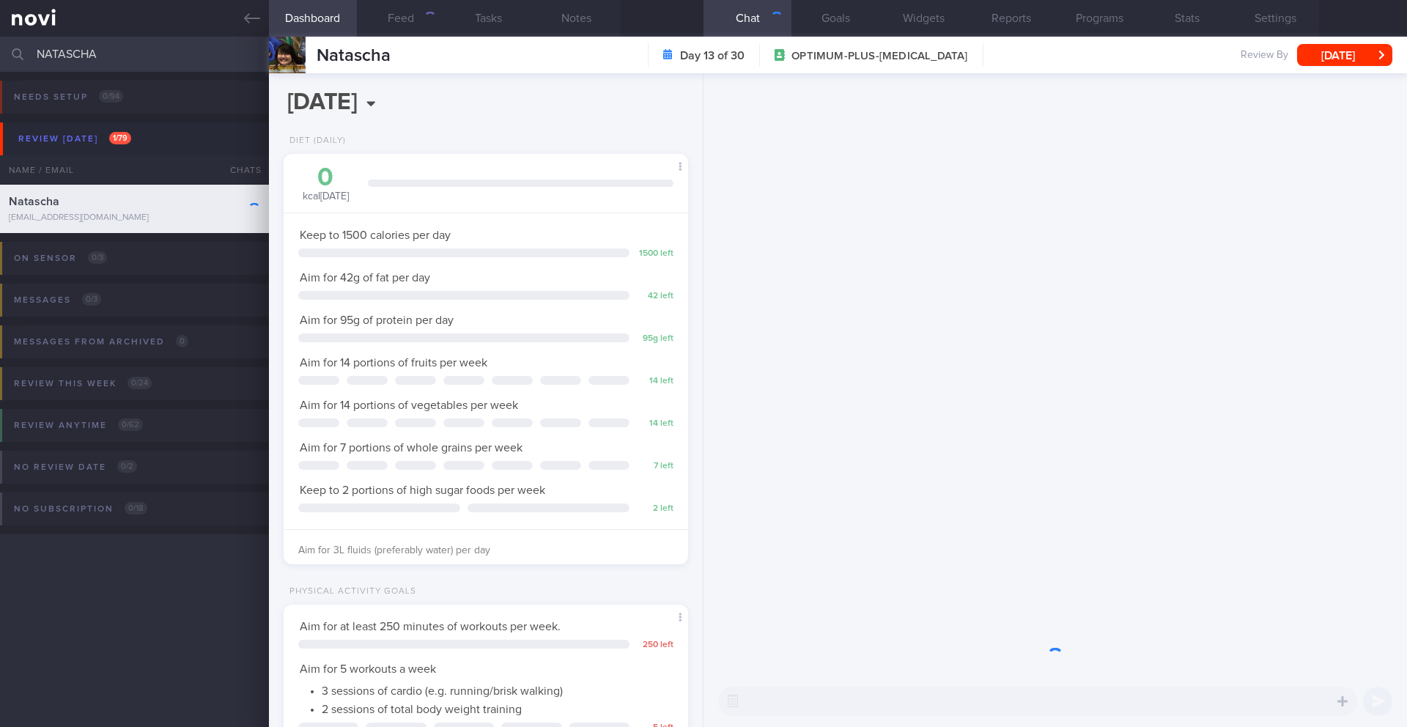
scroll to position [204, 368]
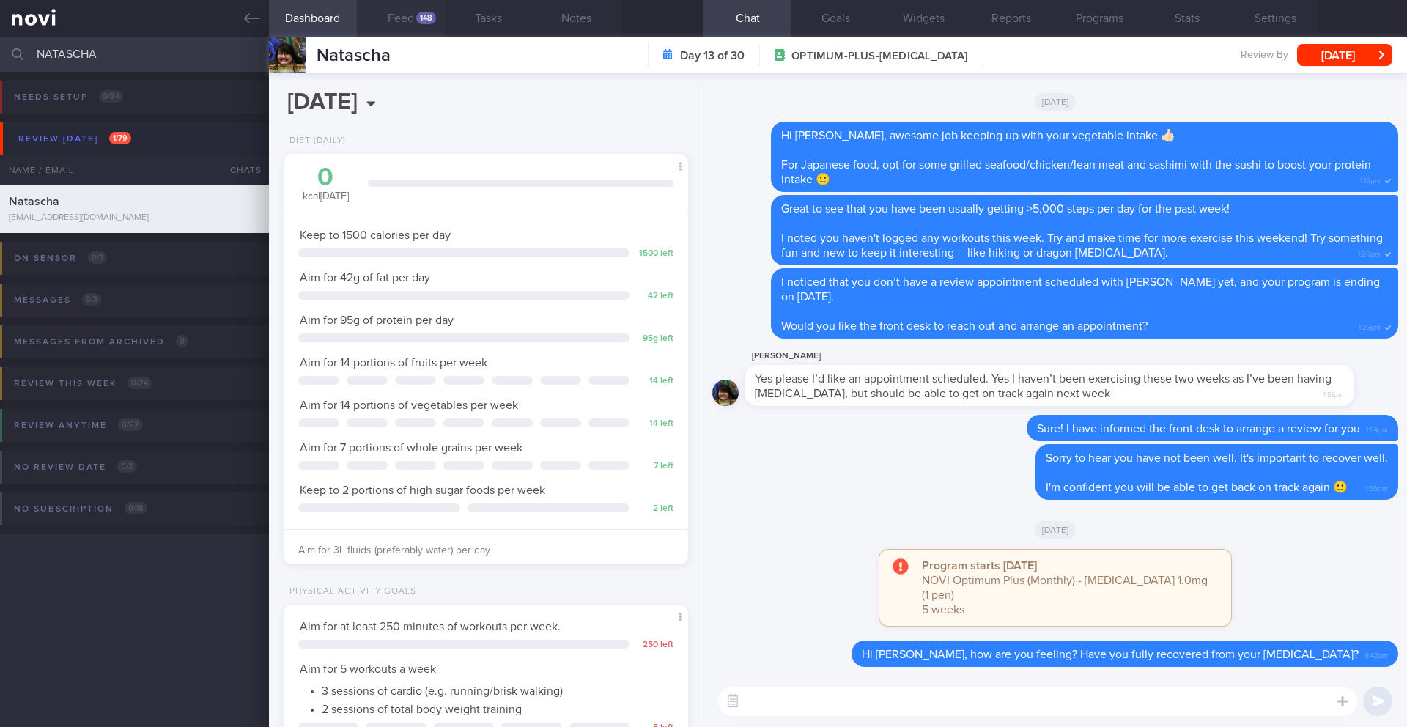
click at [418, 15] on div "148" at bounding box center [426, 18] width 20 height 12
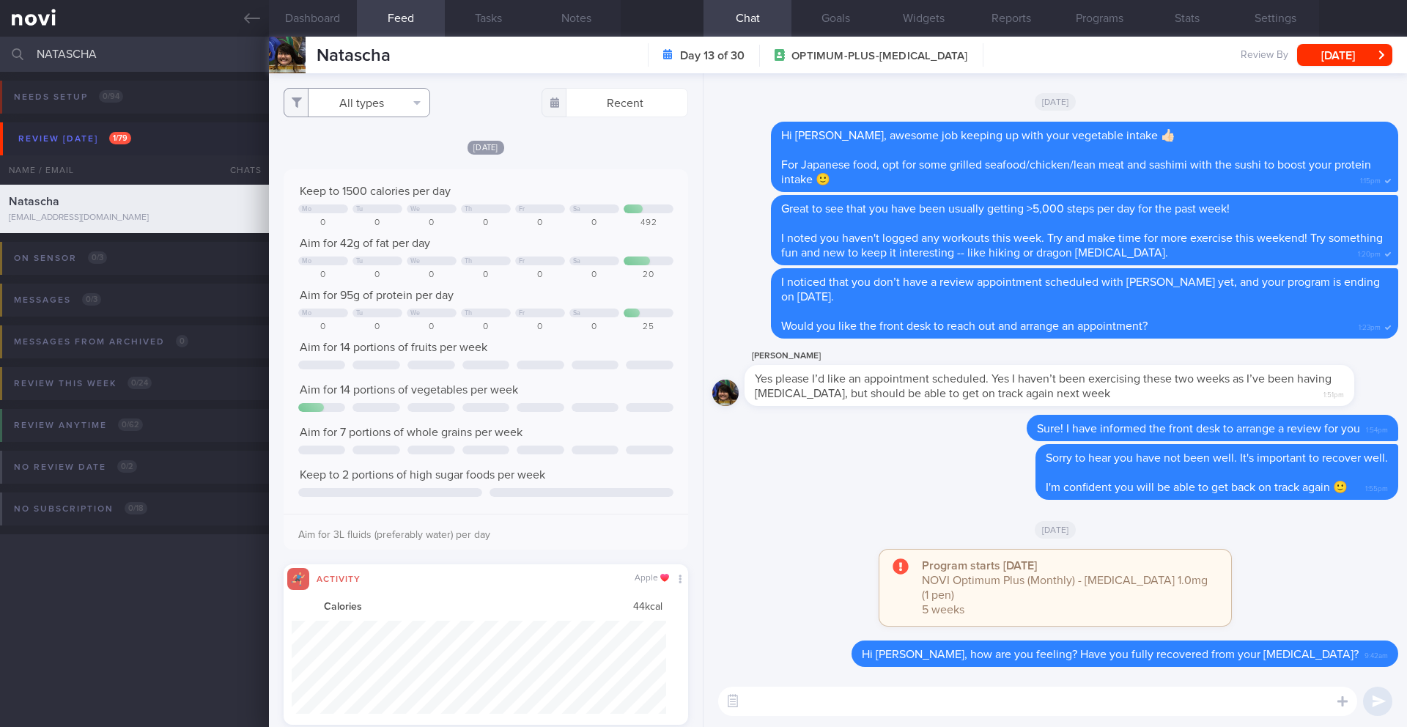
click at [377, 108] on button "All types" at bounding box center [357, 102] width 147 height 29
click at [346, 146] on button "Activity" at bounding box center [356, 153] width 145 height 22
checkbox input "false"
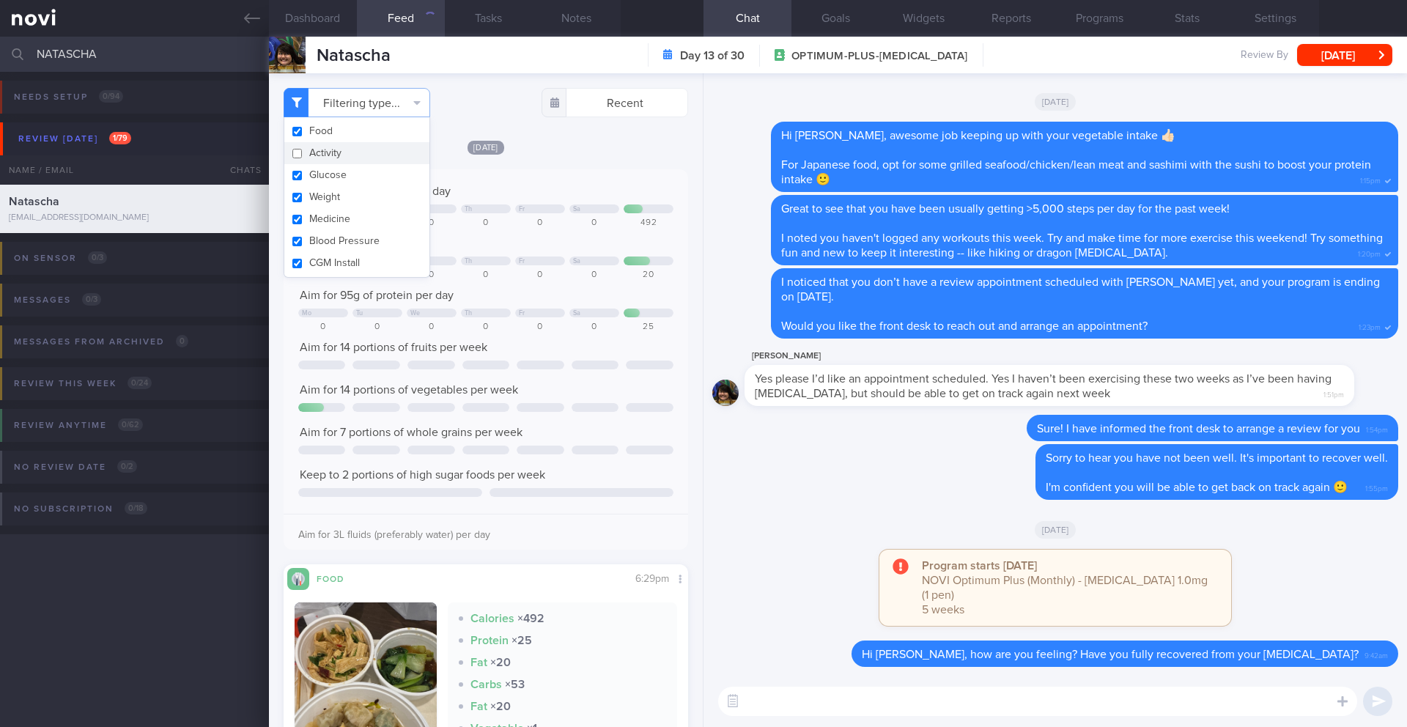
click at [559, 180] on div "Keep to 1500 calories per day Mo Tu We Th Fr Sa 0 0 0 0 0 0 492 Aim for 42g of …" at bounding box center [486, 359] width 404 height 380
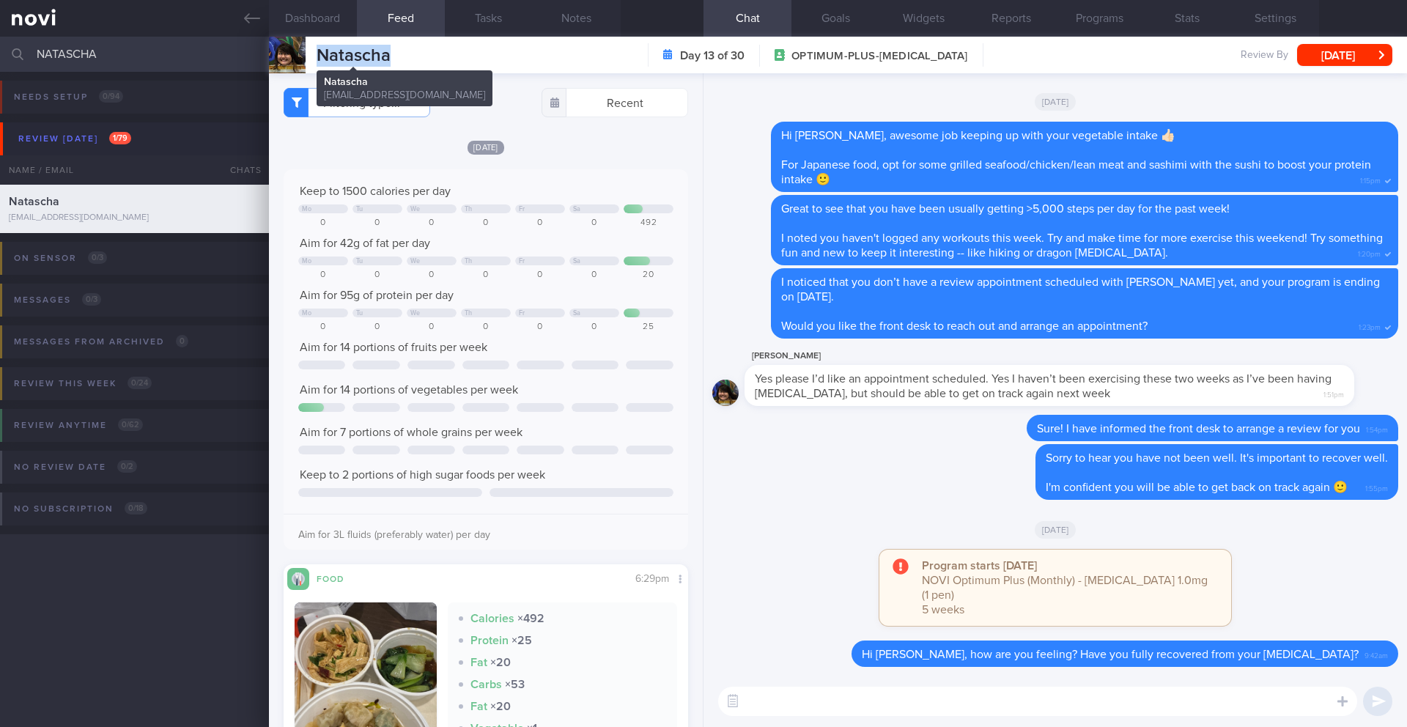
drag, startPoint x: 400, startPoint y: 55, endPoint x: 308, endPoint y: 56, distance: 92.3
click at [308, 56] on div "Natascha Natascha [EMAIL_ADDRESS][DOMAIN_NAME] Day 13 of 30 OPTIMUM-PLUS-[MEDIC…" at bounding box center [838, 55] width 1138 height 37
copy div "Natascha"
click at [897, 594] on textarea at bounding box center [1037, 700] width 639 height 29
type textarea "h"
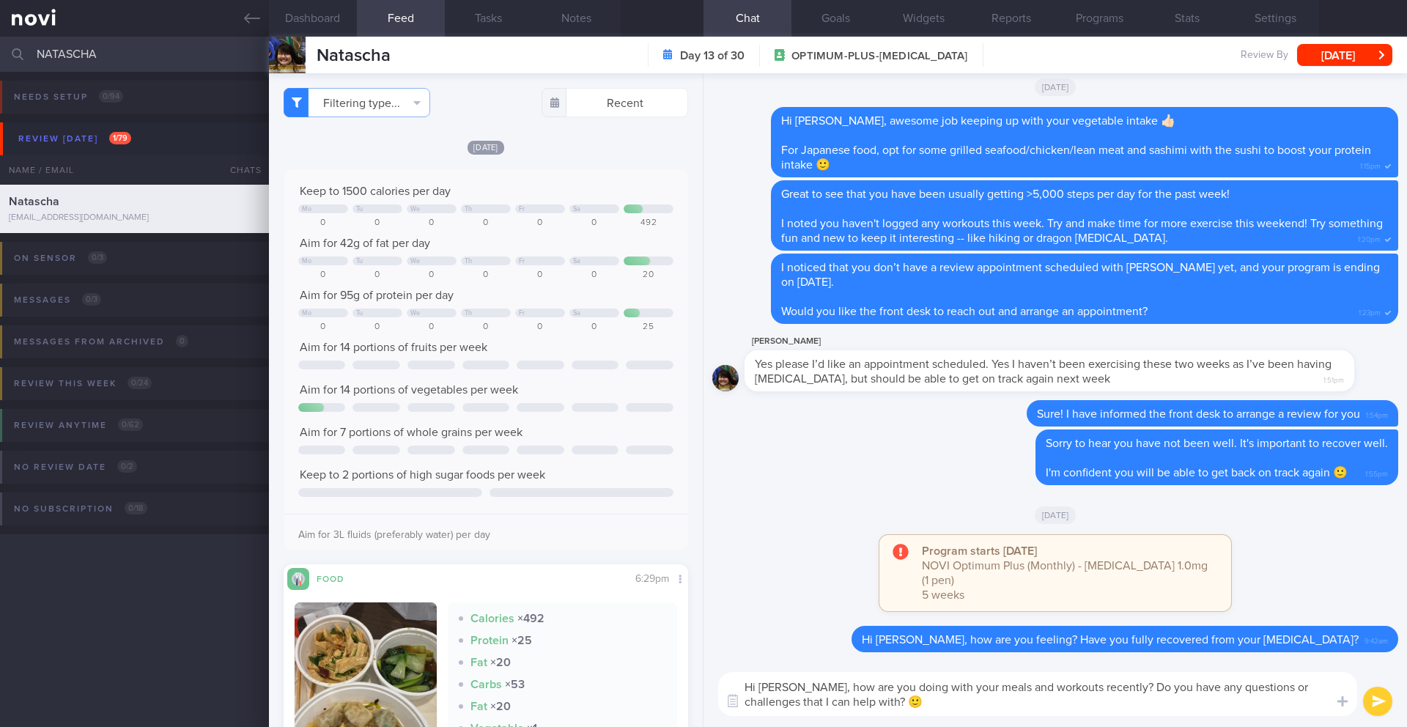
type textarea "Hi [PERSON_NAME], how are you doing with your meals and workouts recently? Do y…"
click at [1054, 594] on button "submit" at bounding box center [1377, 700] width 29 height 29
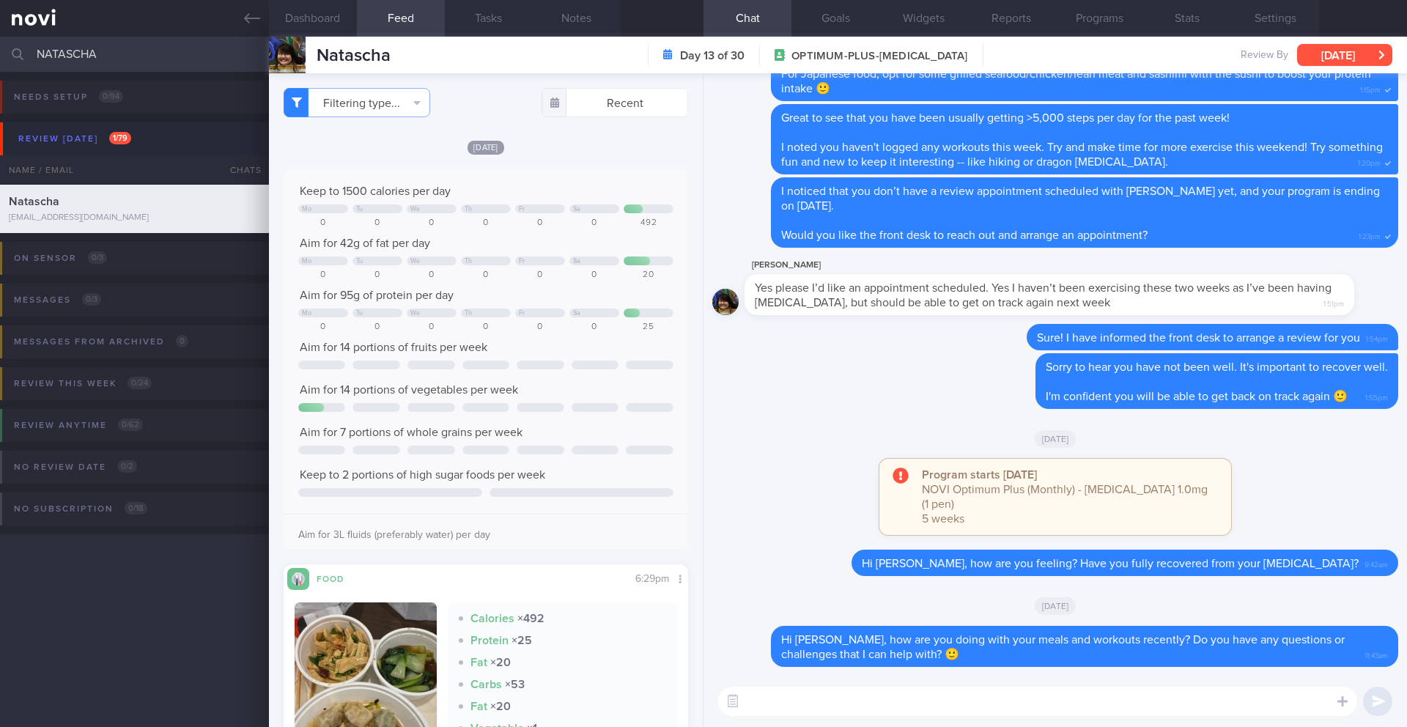
click at [1054, 56] on button "[DATE]" at bounding box center [1344, 55] width 95 height 22
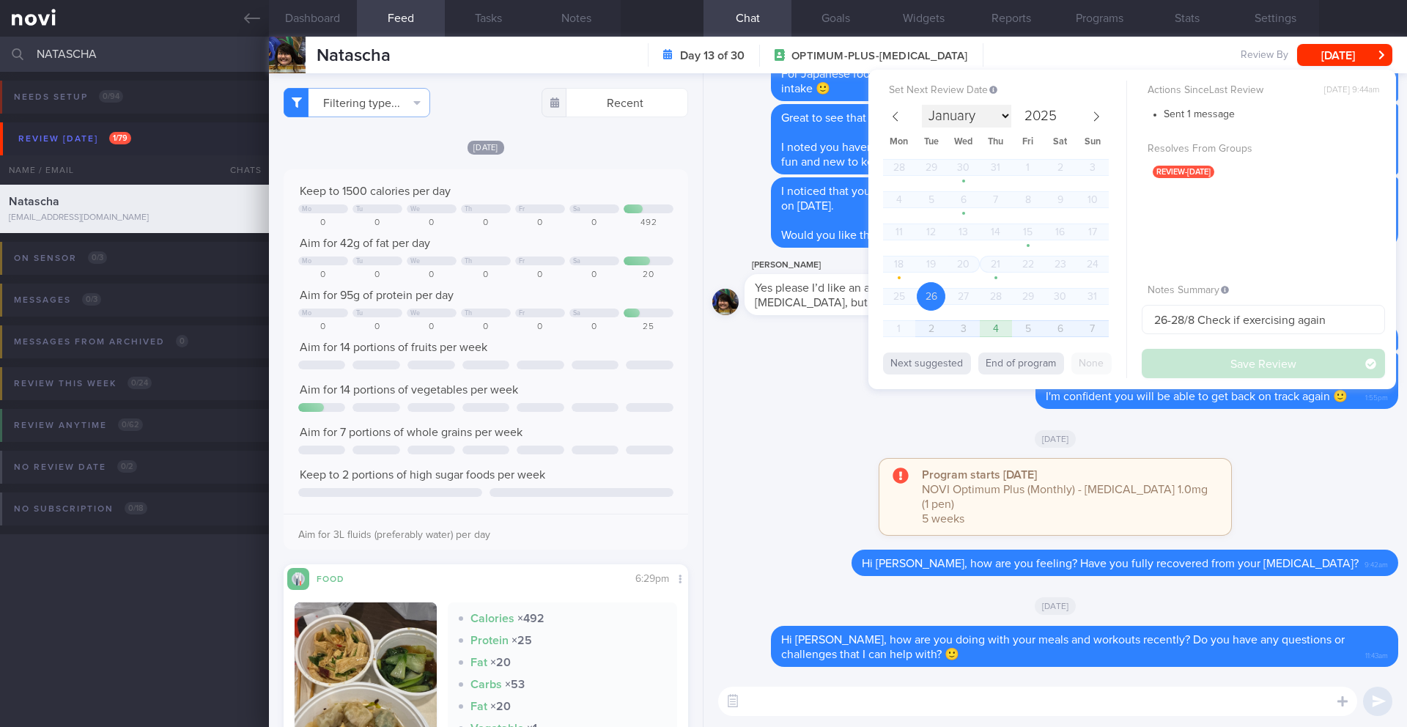
click at [1001, 119] on select "January February March April May June July August September October November De…" at bounding box center [966, 116] width 89 height 23
select select "8"
click at [932, 205] on span "9" at bounding box center [930, 199] width 29 height 29
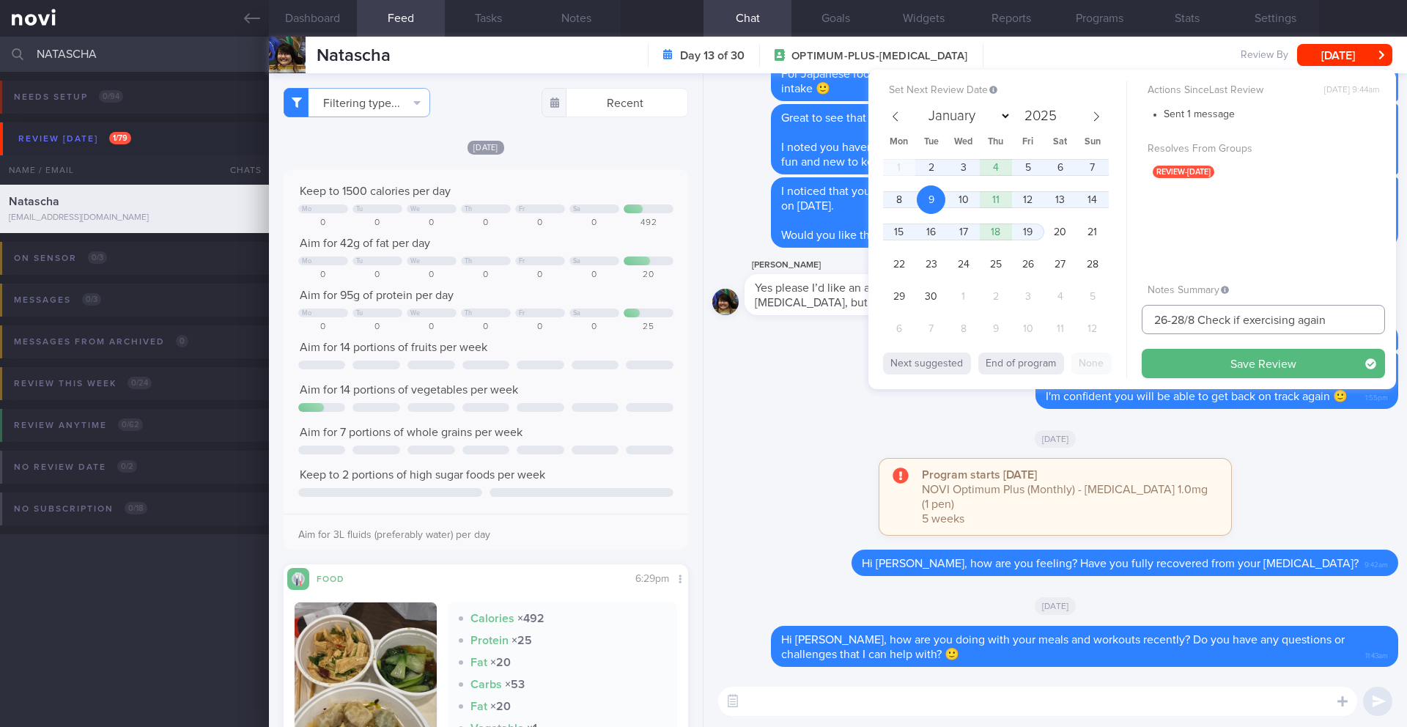
drag, startPoint x: 1194, startPoint y: 319, endPoint x: 1125, endPoint y: 319, distance: 69.6
click at [1054, 319] on div "Set Next Review Date [DATE] January February March April May June July August S…" at bounding box center [1131, 229] width 527 height 319
click at [1054, 369] on button "Save Review" at bounding box center [1262, 363] width 243 height 29
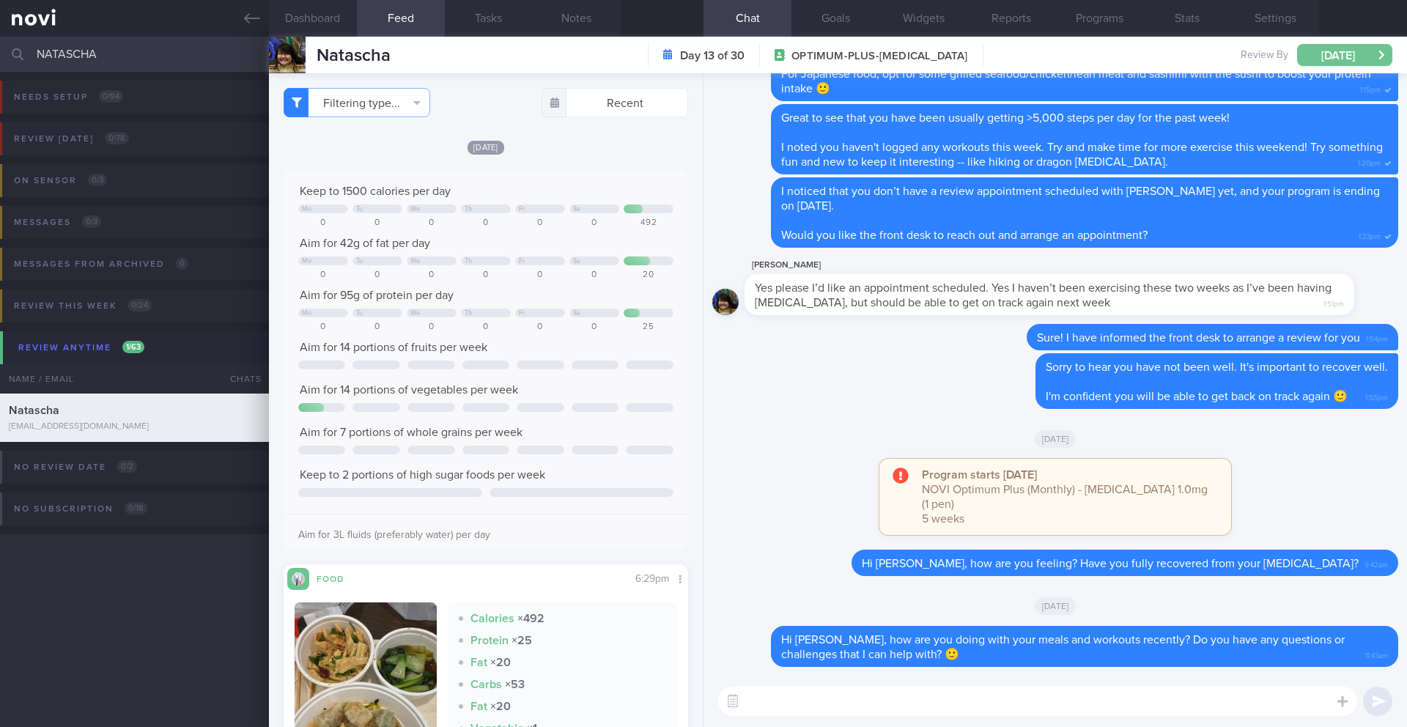
click at [1054, 51] on button "[DATE]" at bounding box center [1344, 55] width 95 height 22
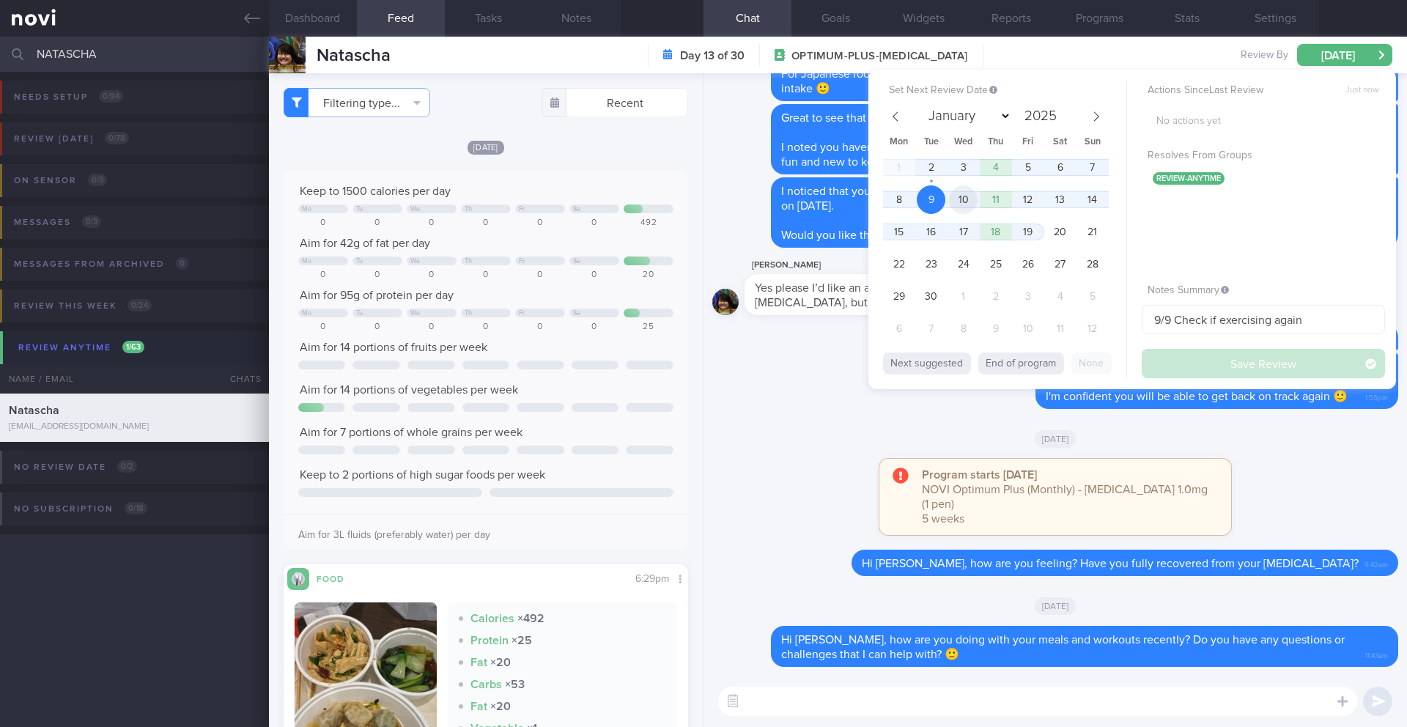
click at [957, 200] on span "10" at bounding box center [963, 199] width 29 height 29
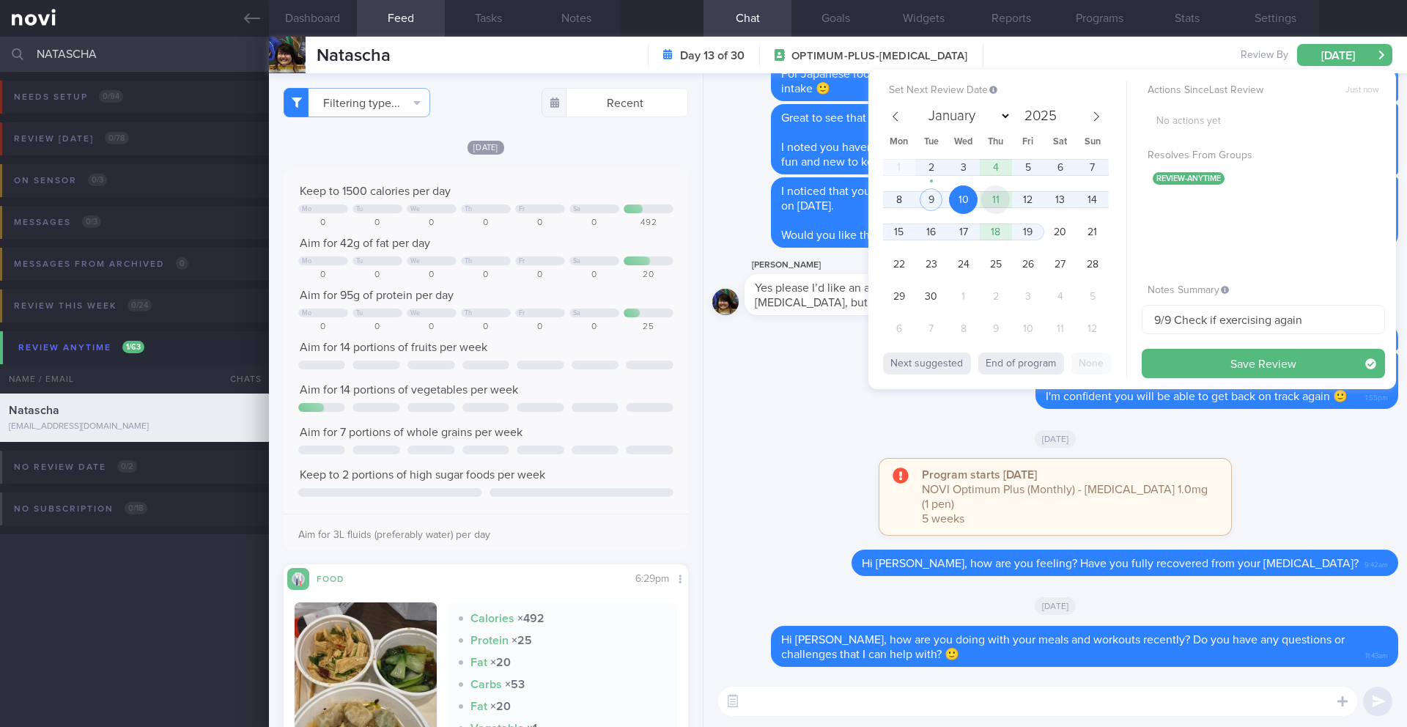
click at [999, 206] on span "11" at bounding box center [995, 199] width 29 height 29
click at [955, 207] on span "10" at bounding box center [963, 199] width 29 height 29
click at [1010, 209] on div "1 2 3 4 5 6 7 8 9 10 11 12 13 14 15 16 17 18 19 20 21 22 23 24 25 26 27 28 29 3…" at bounding box center [996, 249] width 226 height 193
click at [1002, 207] on span "11" at bounding box center [995, 199] width 29 height 29
drag, startPoint x: 1159, startPoint y: 321, endPoint x: 1127, endPoint y: 319, distance: 31.5
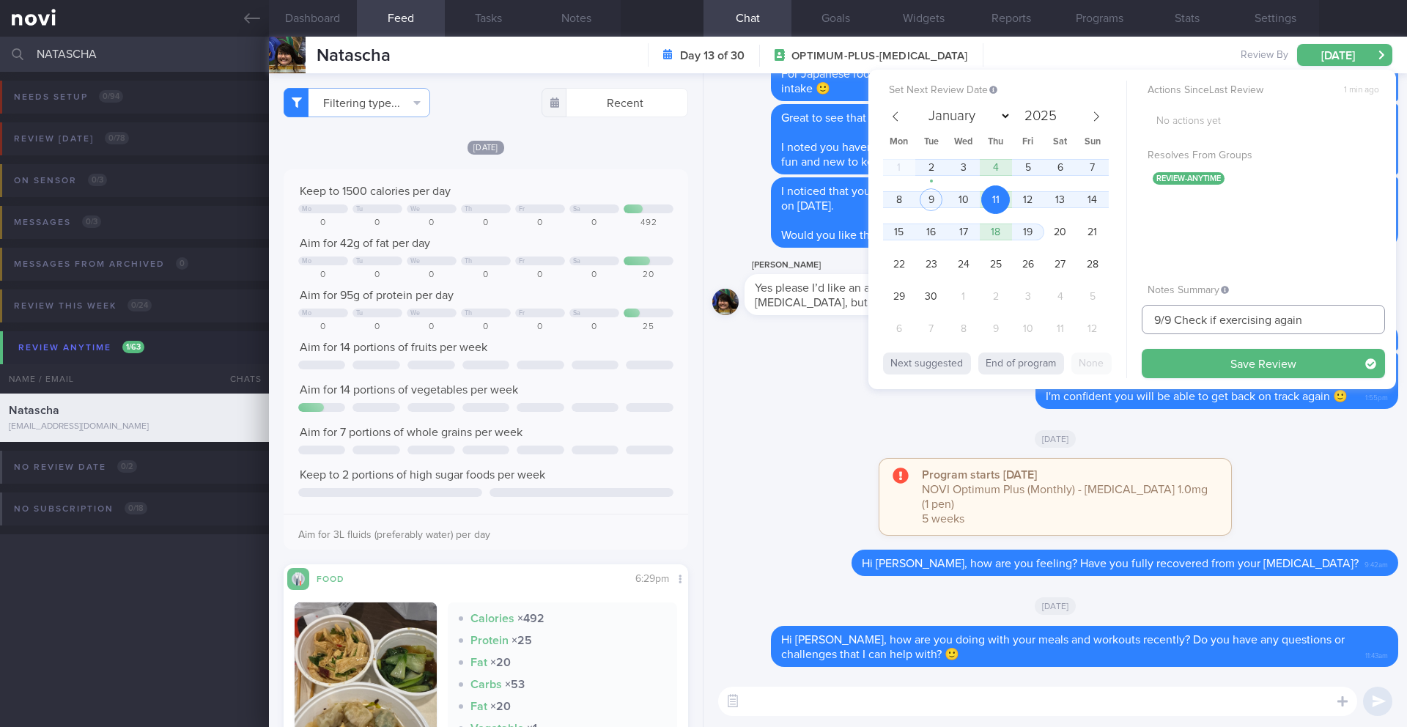
click at [1054, 319] on div "Set Next Review Date [DATE] January February March April May June July August S…" at bounding box center [1131, 229] width 527 height 319
drag, startPoint x: 1211, startPoint y: 322, endPoint x: 1326, endPoint y: 318, distance: 115.1
click at [1054, 318] on input "11/9 Check if exercising again" at bounding box center [1262, 319] width 243 height 29
type input "11/9 Check [PERSON_NAME] notes"
click at [1054, 377] on button "Save Review" at bounding box center [1262, 363] width 243 height 29
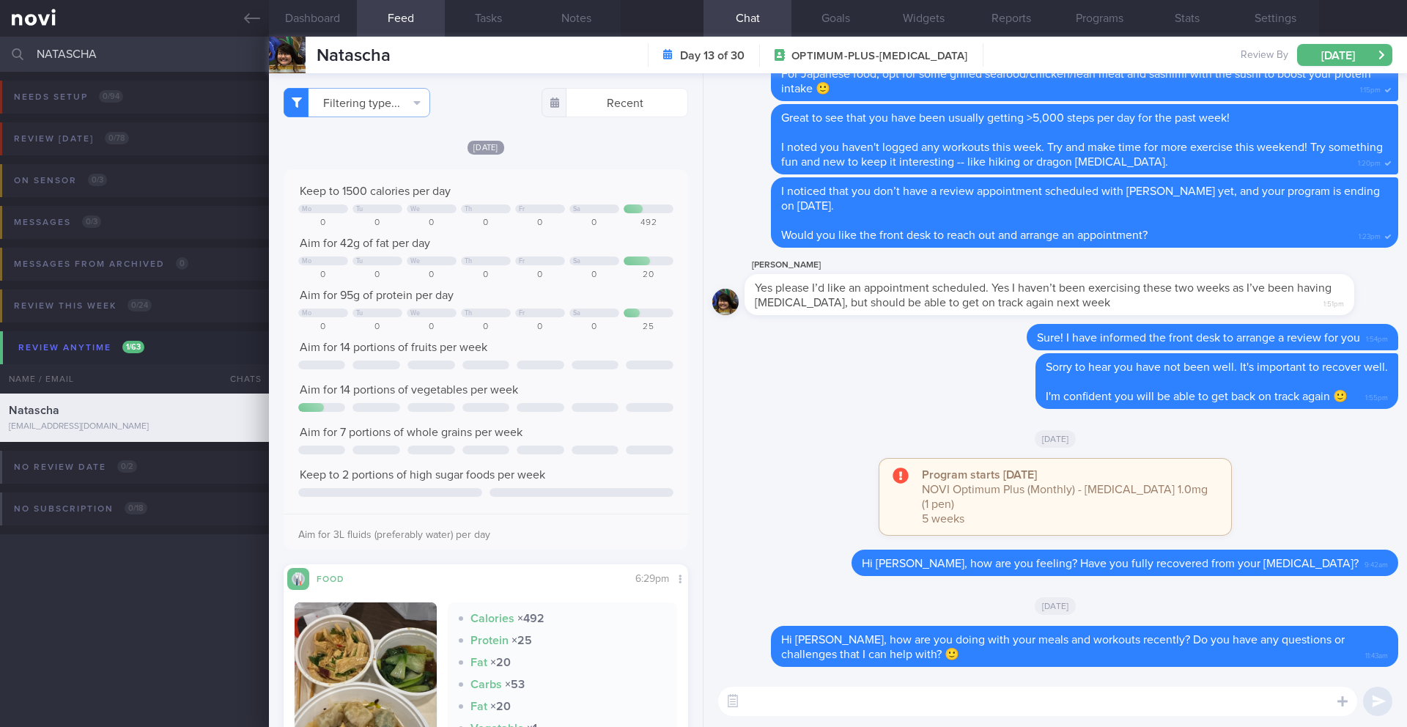
click at [108, 49] on input "NATASCHA" at bounding box center [703, 54] width 1407 height 35
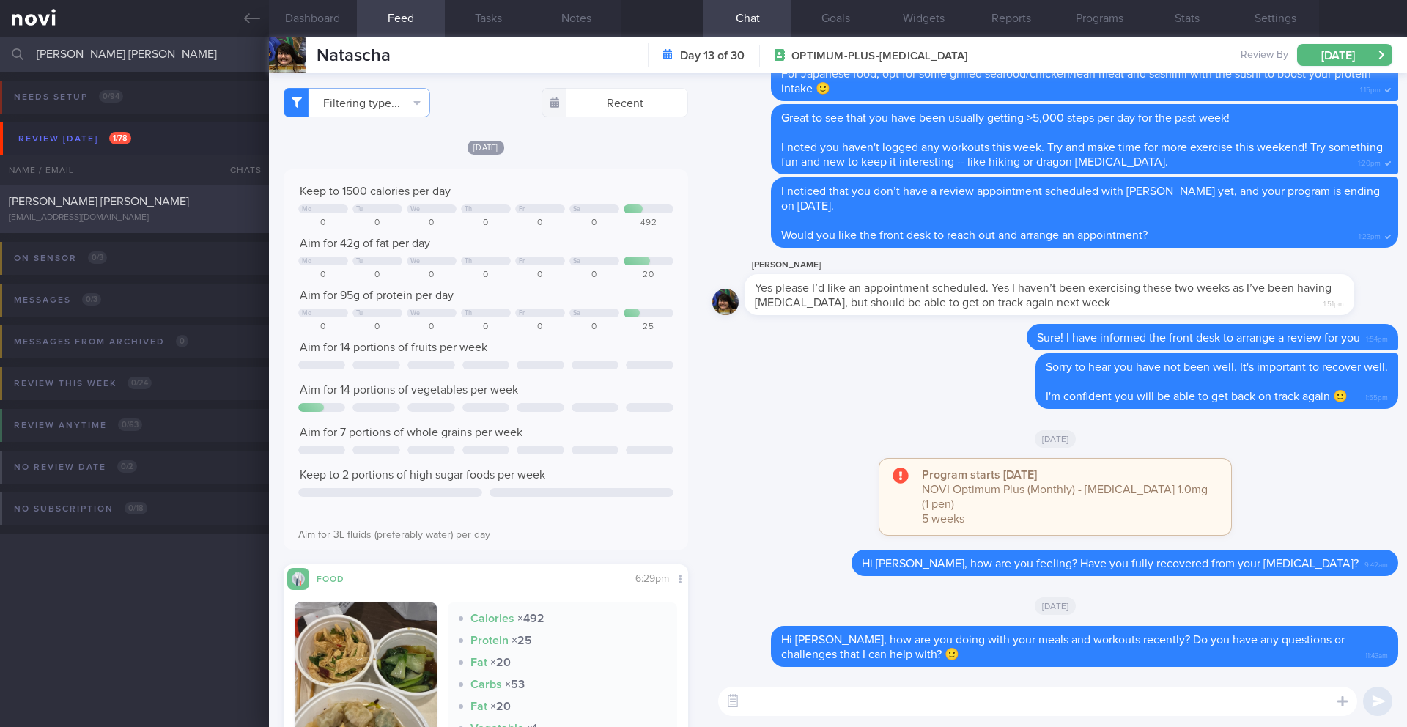
type input "[PERSON_NAME] [PERSON_NAME]"
click at [149, 211] on div "[PERSON_NAME] [PERSON_NAME] [EMAIL_ADDRESS][DOMAIN_NAME]" at bounding box center [134, 208] width 269 height 29
type input "27/8 Check wt progress > Reassess needs. Check if taking veg and whole grain. C…"
select select "7"
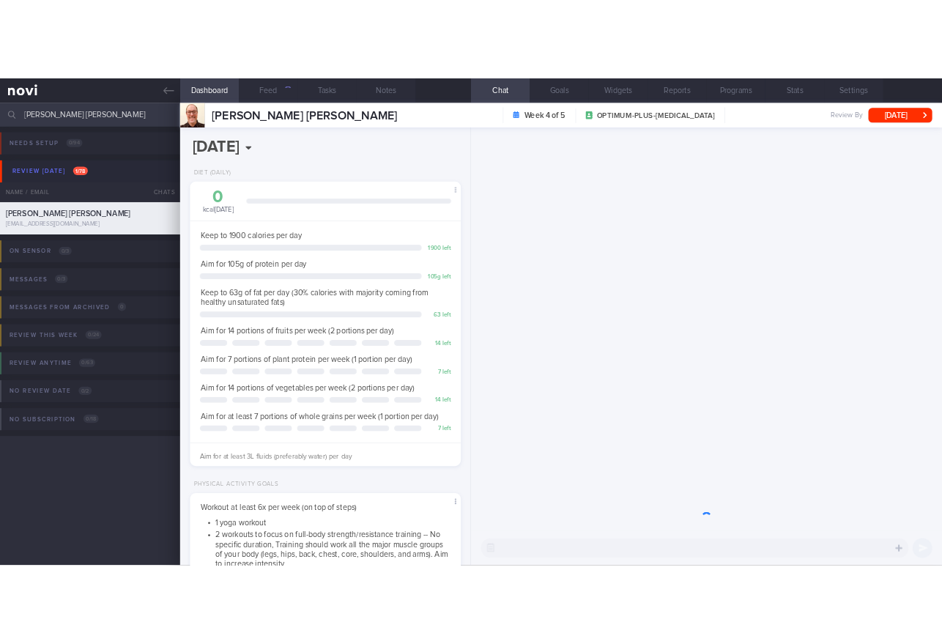
scroll to position [204, 368]
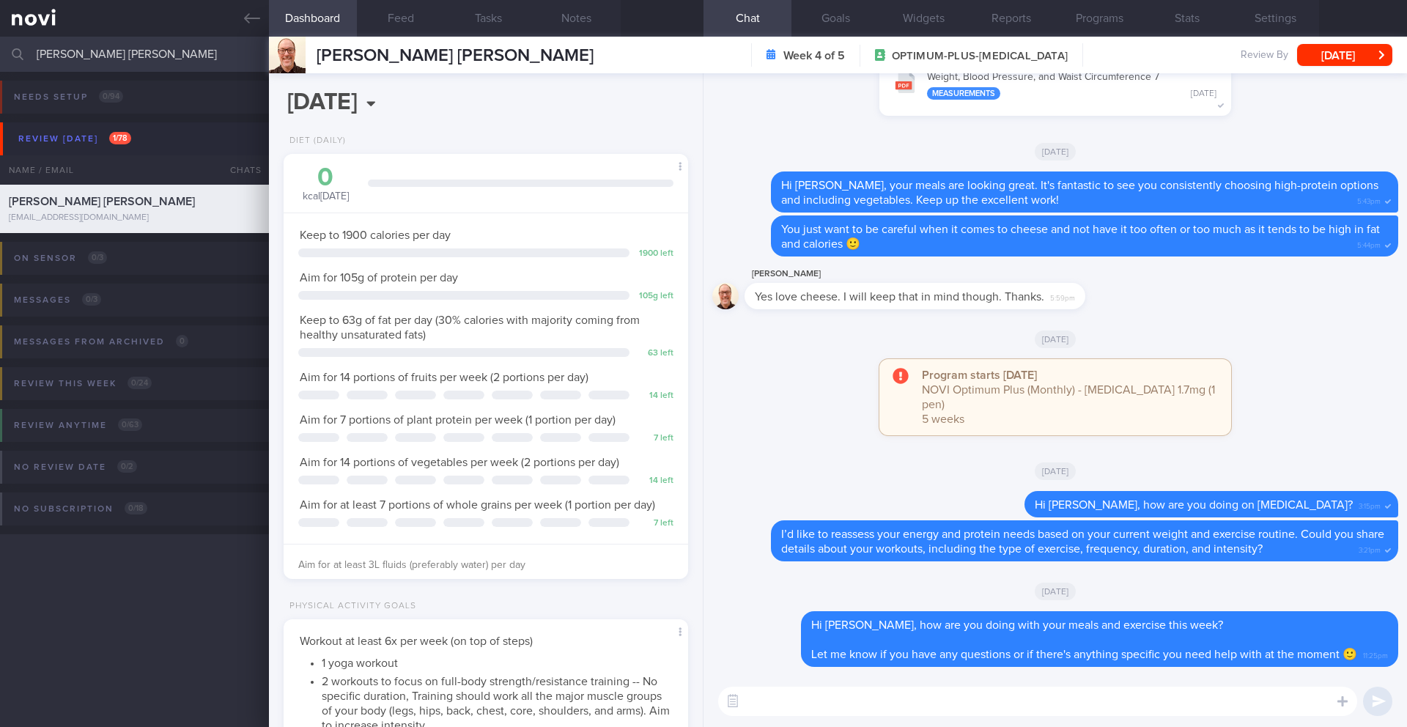
click at [801, 594] on textarea at bounding box center [1037, 700] width 639 height 29
drag, startPoint x: 991, startPoint y: 704, endPoint x: 783, endPoint y: 705, distance: 208.1
click at [783, 594] on textarea "Hi [PERSON_NAME], how are you doing? I'm here to support you" at bounding box center [1037, 700] width 639 height 29
paste textarea "it's been a while! I just wanted to check in and see how you're doing 🙂"
click at [788, 594] on textarea "Hi [PERSON_NAME], it's been a while! I just wanted to check in and see how you'…" at bounding box center [1037, 700] width 639 height 29
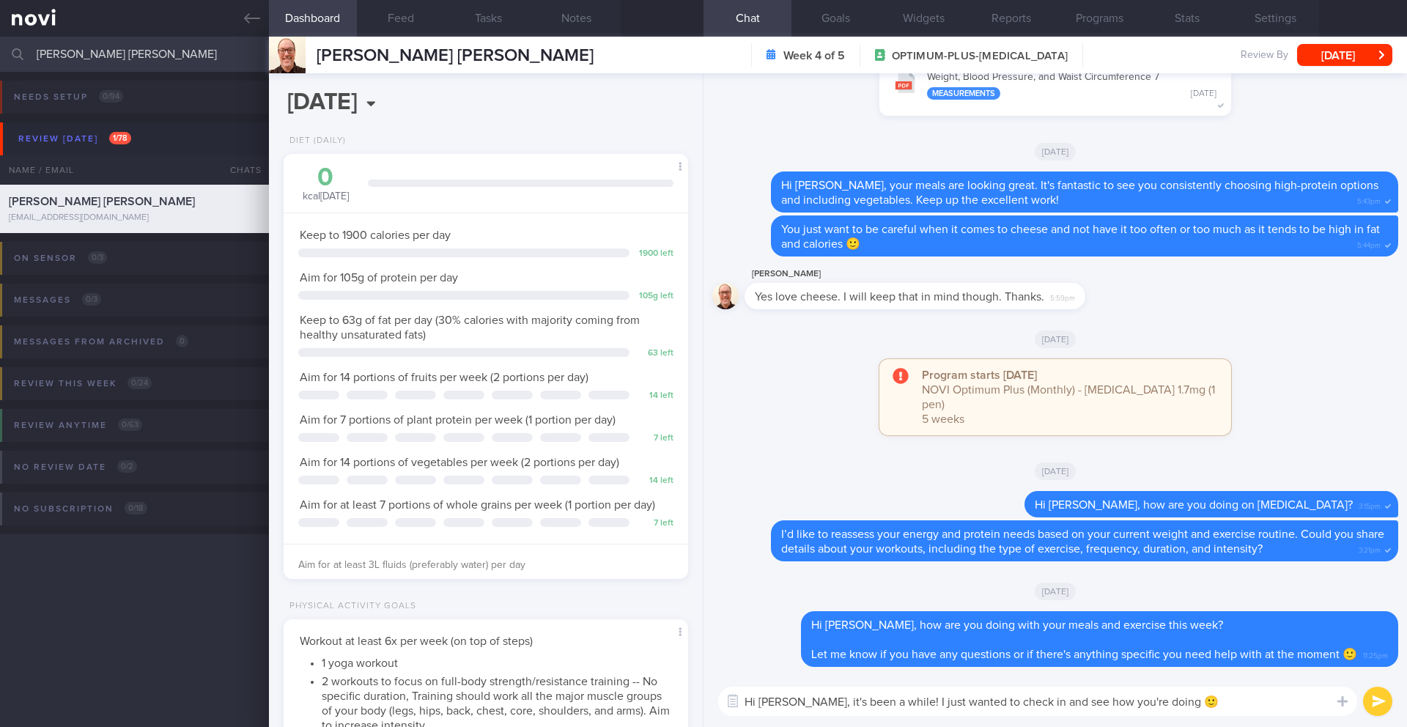
type textarea "Hi [PERSON_NAME], it's been a while! I just wanted to check in and see how you'…"
click at [1054, 594] on button "submit" at bounding box center [1377, 700] width 29 height 29
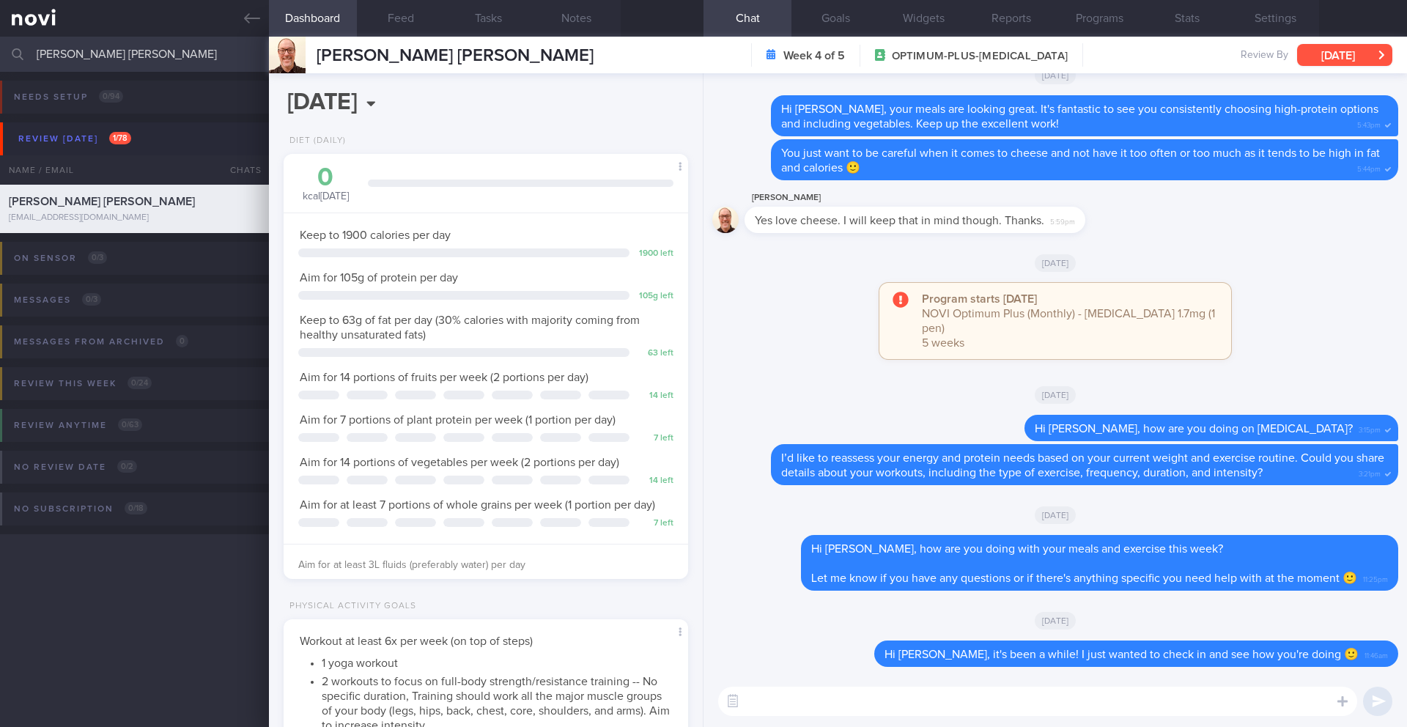
click at [1054, 60] on button "[DATE]" at bounding box center [1344, 55] width 95 height 22
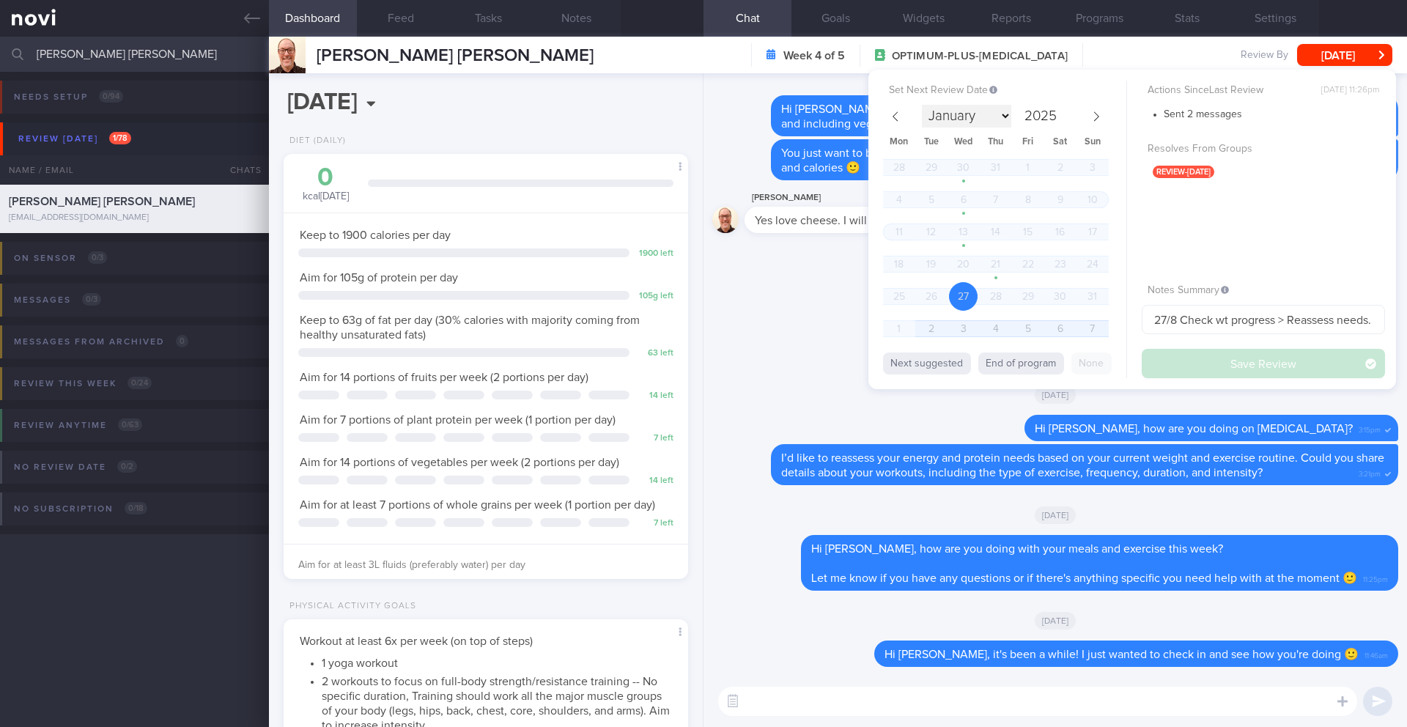
click at [1009, 120] on select "January February March April May June July August September October November De…" at bounding box center [966, 116] width 89 height 23
click at [936, 207] on span "9" at bounding box center [930, 199] width 29 height 29
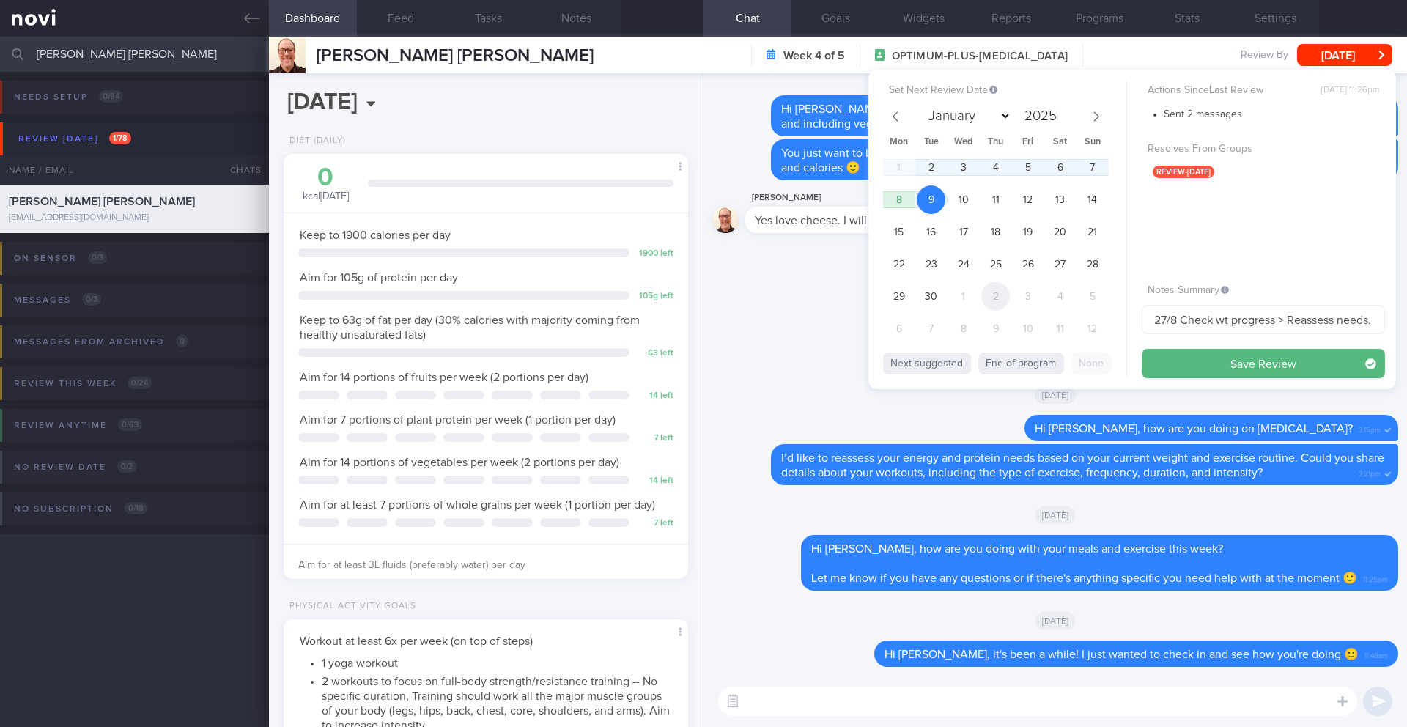
click at [1006, 302] on span "2" at bounding box center [995, 296] width 29 height 29
click at [896, 120] on icon at bounding box center [895, 116] width 10 height 10
select select "8"
click at [905, 199] on span "8" at bounding box center [898, 199] width 29 height 29
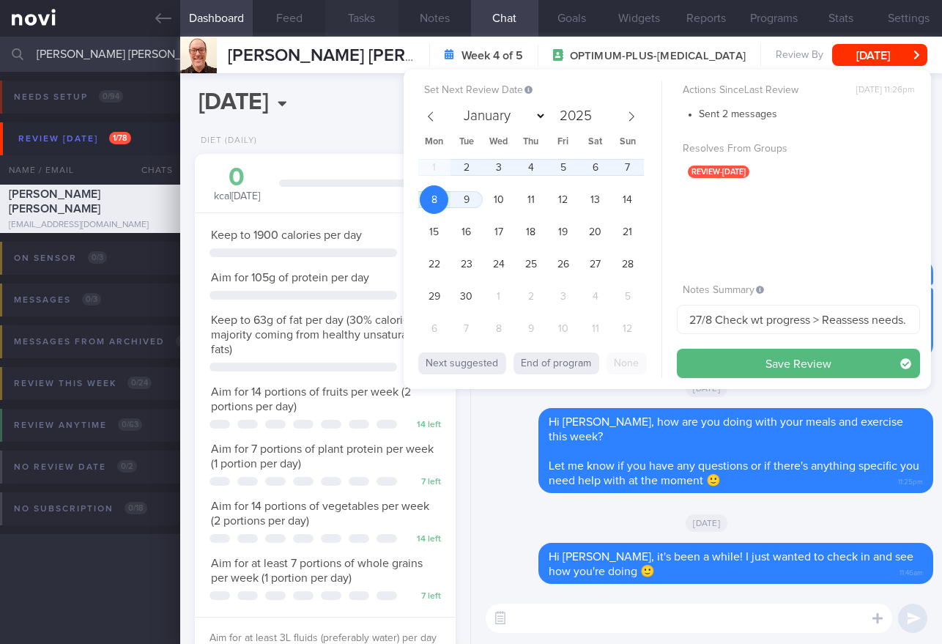
scroll to position [732456, 732365]
click at [463, 201] on span "9" at bounding box center [466, 199] width 29 height 29
drag, startPoint x: 711, startPoint y: 322, endPoint x: 645, endPoint y: 323, distance: 65.9
click at [645, 323] on div "Set Next Review Date [DATE] January February March April May June July August S…" at bounding box center [667, 229] width 527 height 319
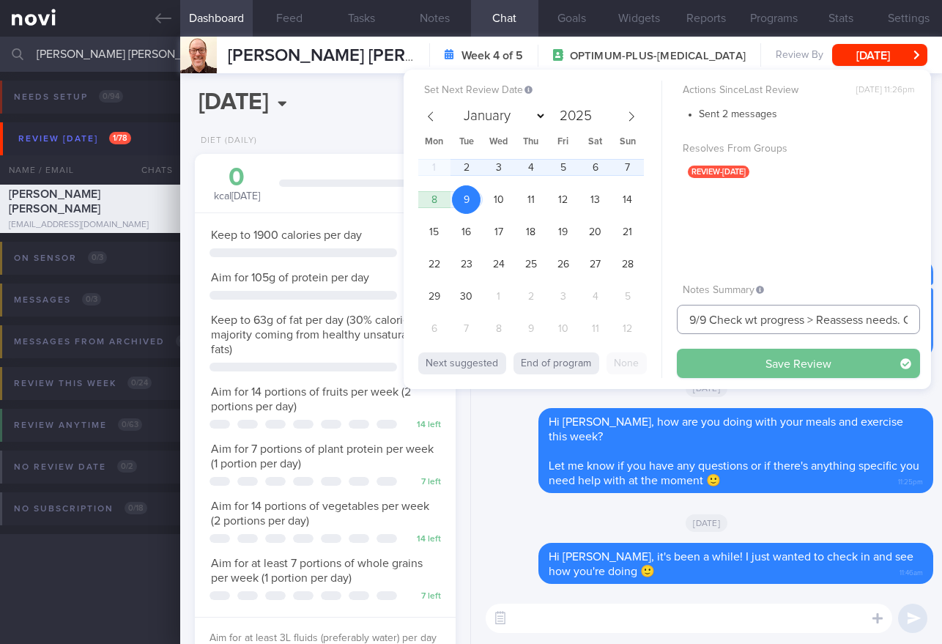
type input "9/9 Check wt progress > Reassess needs. Check if taking veg and whole grain. Ch…"
click at [706, 371] on button "Save Review" at bounding box center [798, 363] width 243 height 29
